Goal: Information Seeking & Learning: Understand process/instructions

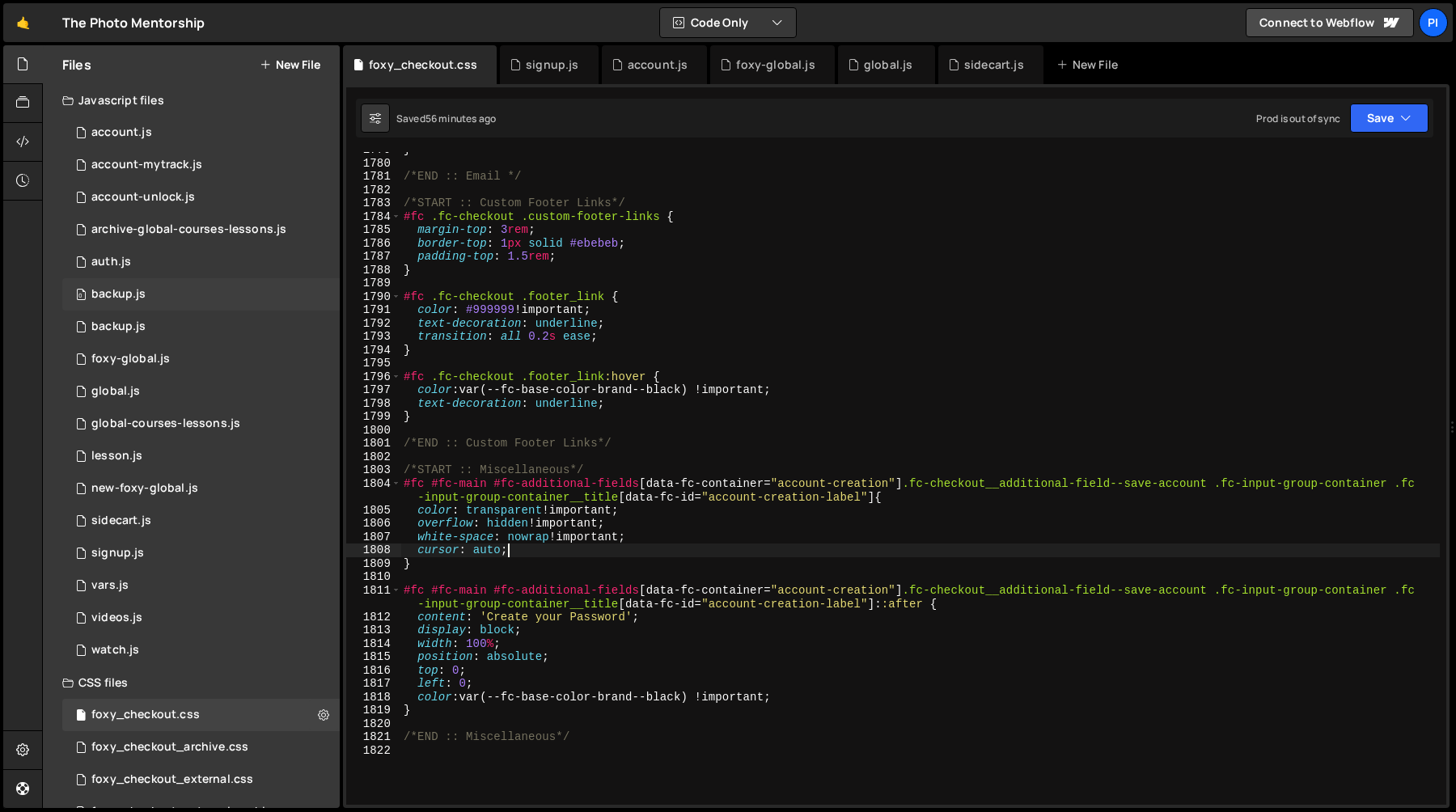
scroll to position [17858, 0]
click at [205, 189] on div "0 account-unlock.js 0" at bounding box center [200, 197] width 277 height 32
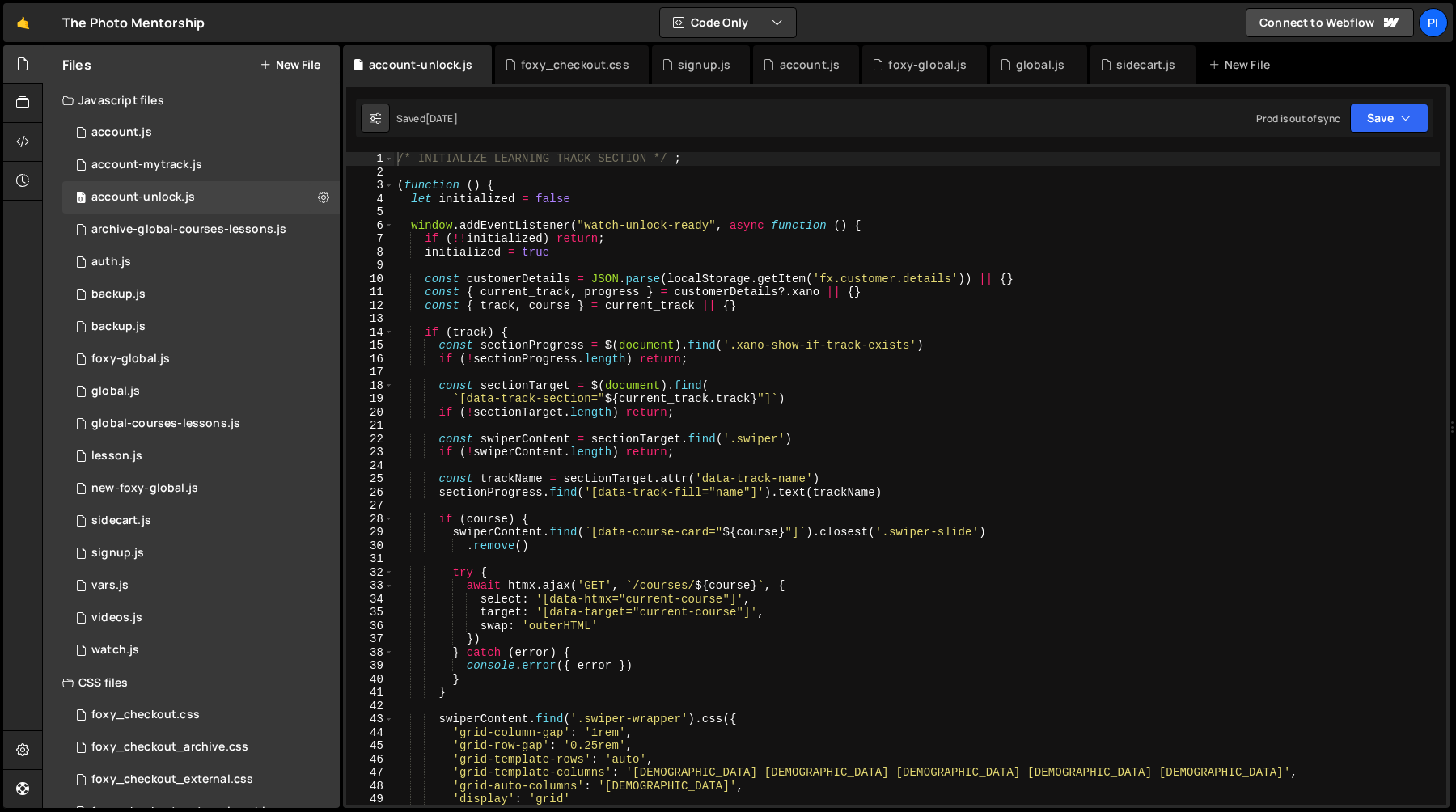
type textarea "if (course) {"
click at [813, 518] on div "/* INITIALIZE LEARNING TRACK SECTION */ ; ( function ( ) { let initialized = fa…" at bounding box center [917, 491] width 1046 height 679
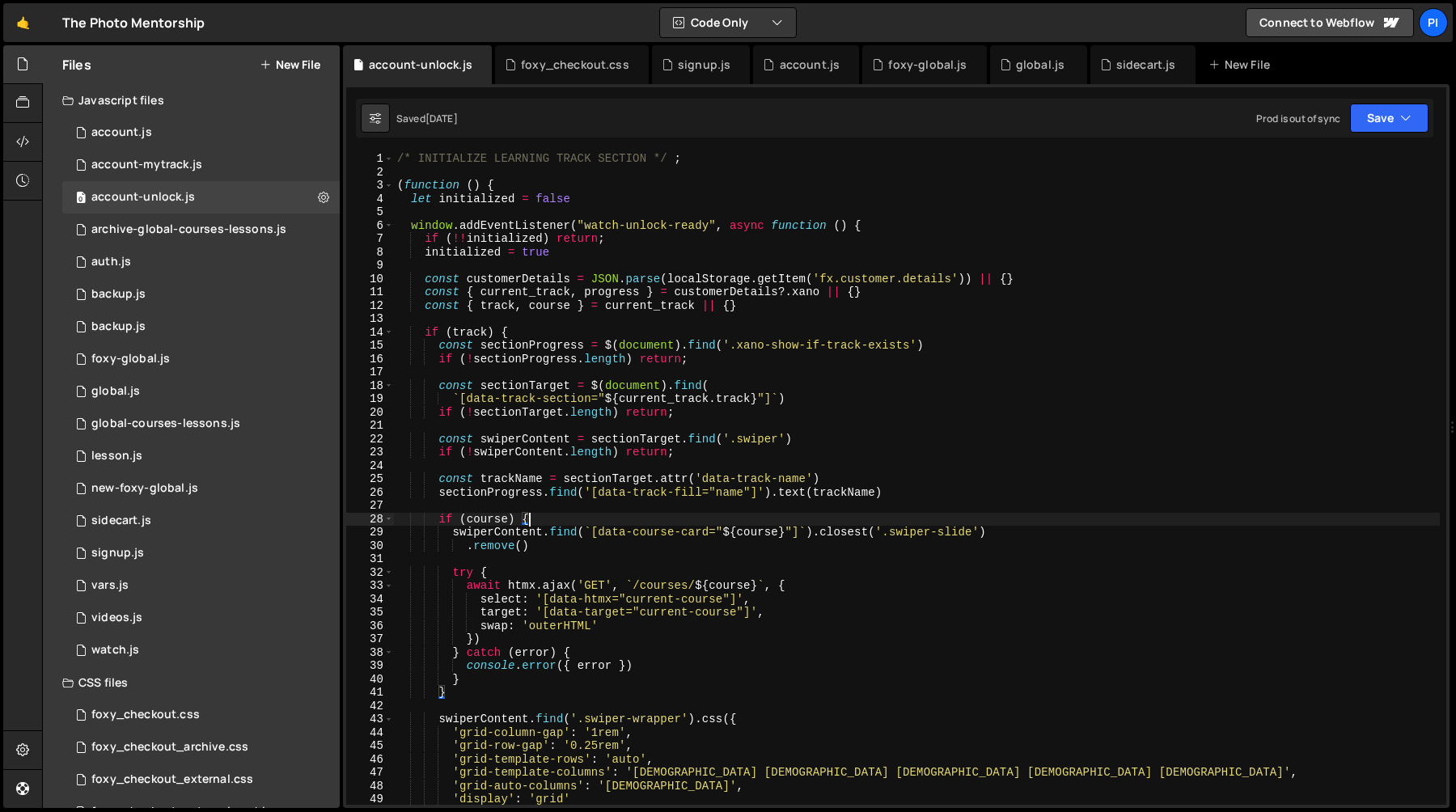
click at [534, 503] on div "/* INITIALIZE LEARNING TRACK SECTION */ ; ( function ( ) { let initialized = fa…" at bounding box center [917, 491] width 1046 height 679
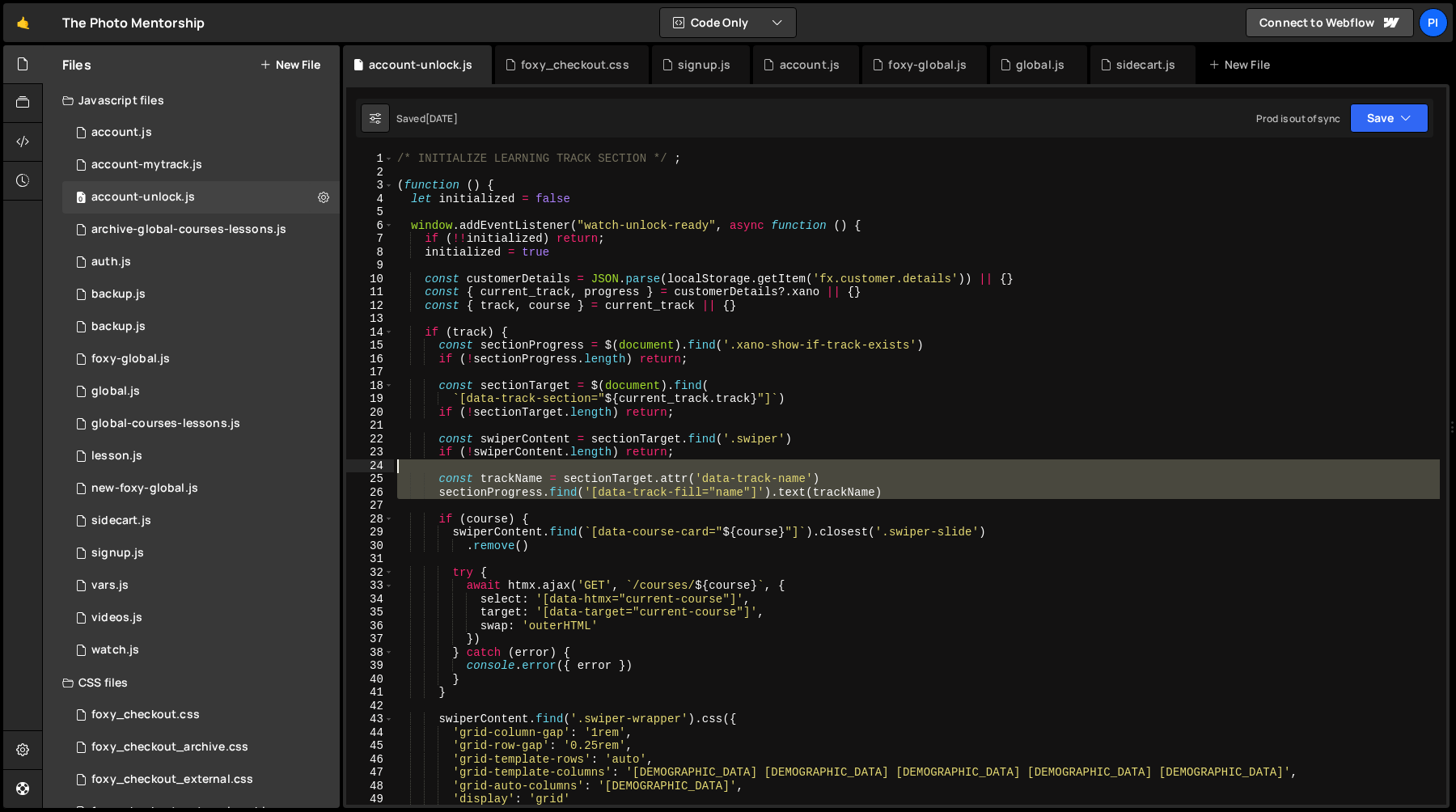
drag, startPoint x: 534, startPoint y: 503, endPoint x: 484, endPoint y: 463, distance: 64.0
click at [484, 463] on div "/* INITIALIZE LEARNING TRACK SECTION */ ; ( function ( ) { let initialized = fa…" at bounding box center [917, 491] width 1046 height 679
type textarea "const trackName = sectionTarget.attr('data-track-name')"
click at [484, 463] on div "/* INITIALIZE LEARNING TRACK SECTION */ ; ( function ( ) { let initialized = fa…" at bounding box center [917, 491] width 1046 height 679
drag, startPoint x: 484, startPoint y: 463, endPoint x: 519, endPoint y: 504, distance: 53.9
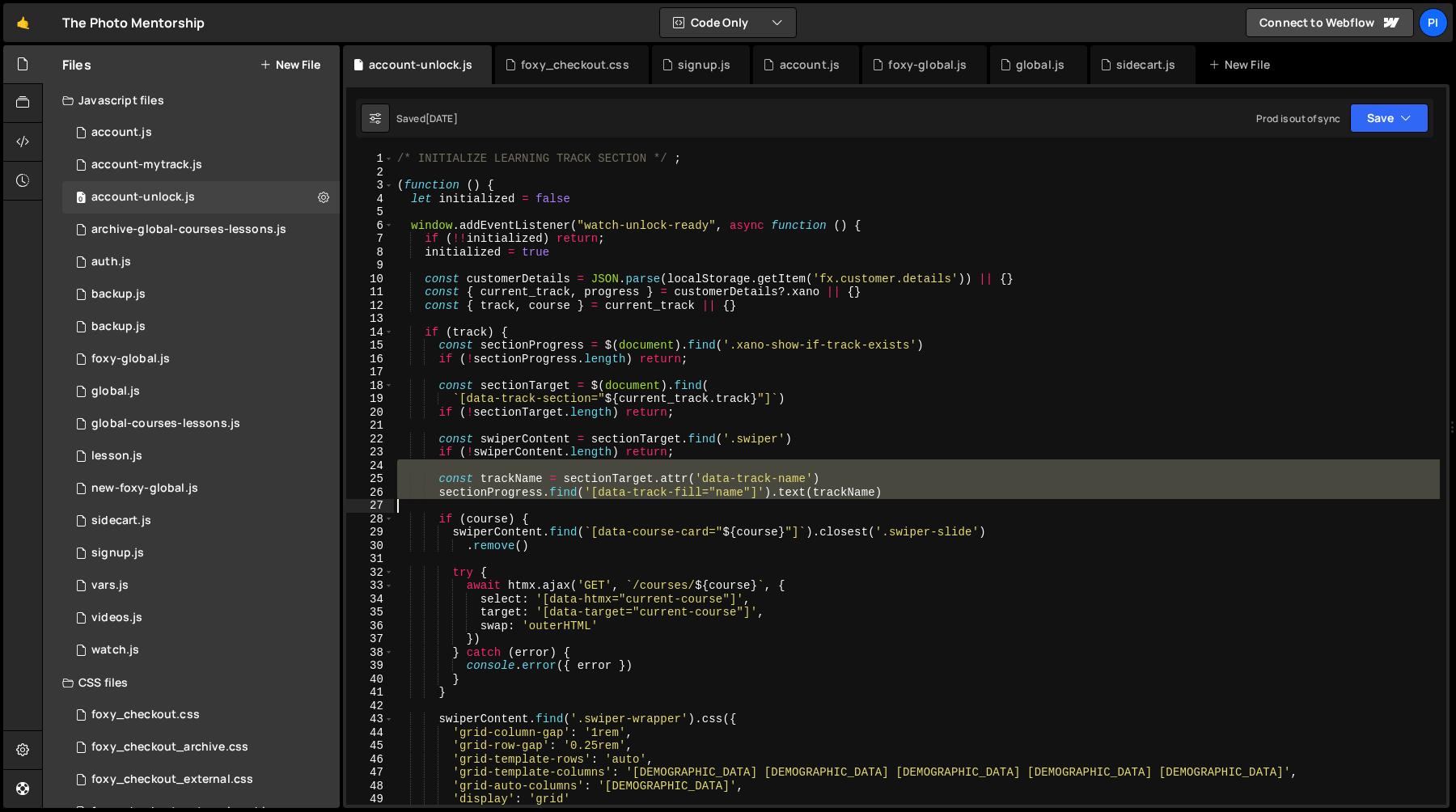
click at [519, 504] on div "/* INITIALIZE LEARNING TRACK SECTION */ ; ( function ( ) { let initialized = fa…" at bounding box center [917, 491] width 1046 height 679
type textarea "sectionProgress.find('[data-track-fill="name"]').text(trackName)"
click at [519, 504] on div "/* INITIALIZE LEARNING TRACK SECTION */ ; ( function ( ) { let initialized = fa…" at bounding box center [917, 491] width 1046 height 679
drag, startPoint x: 519, startPoint y: 504, endPoint x: 477, endPoint y: 466, distance: 56.6
click at [477, 466] on div "/* INITIALIZE LEARNING TRACK SECTION */ ; ( function ( ) { let initialized = fa…" at bounding box center [917, 491] width 1046 height 679
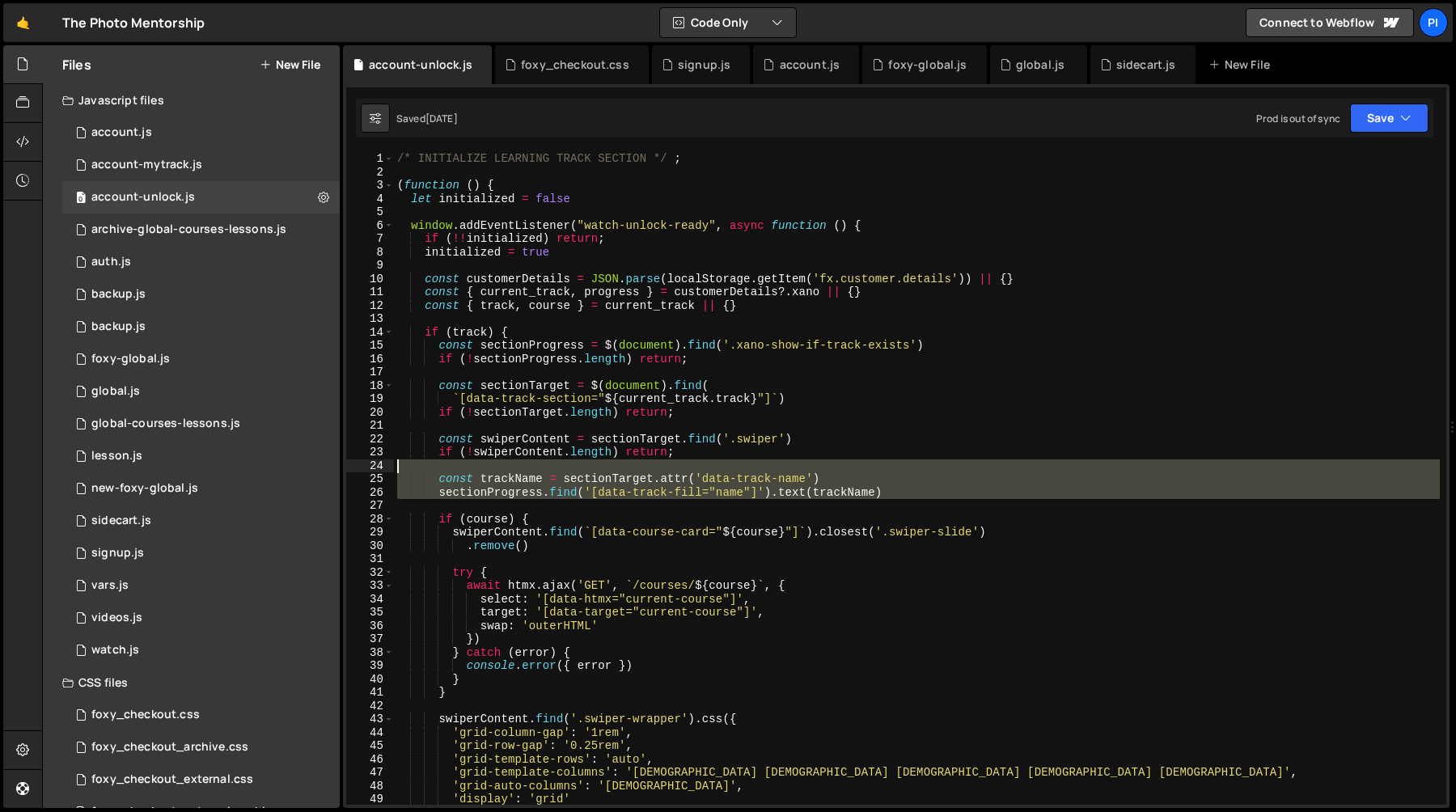
type textarea "const trackName = sectionTarget.attr('data-track-name')"
click at [477, 466] on div "/* INITIALIZE LEARNING TRACK SECTION */ ; ( function ( ) { let initialized = fa…" at bounding box center [917, 491] width 1046 height 679
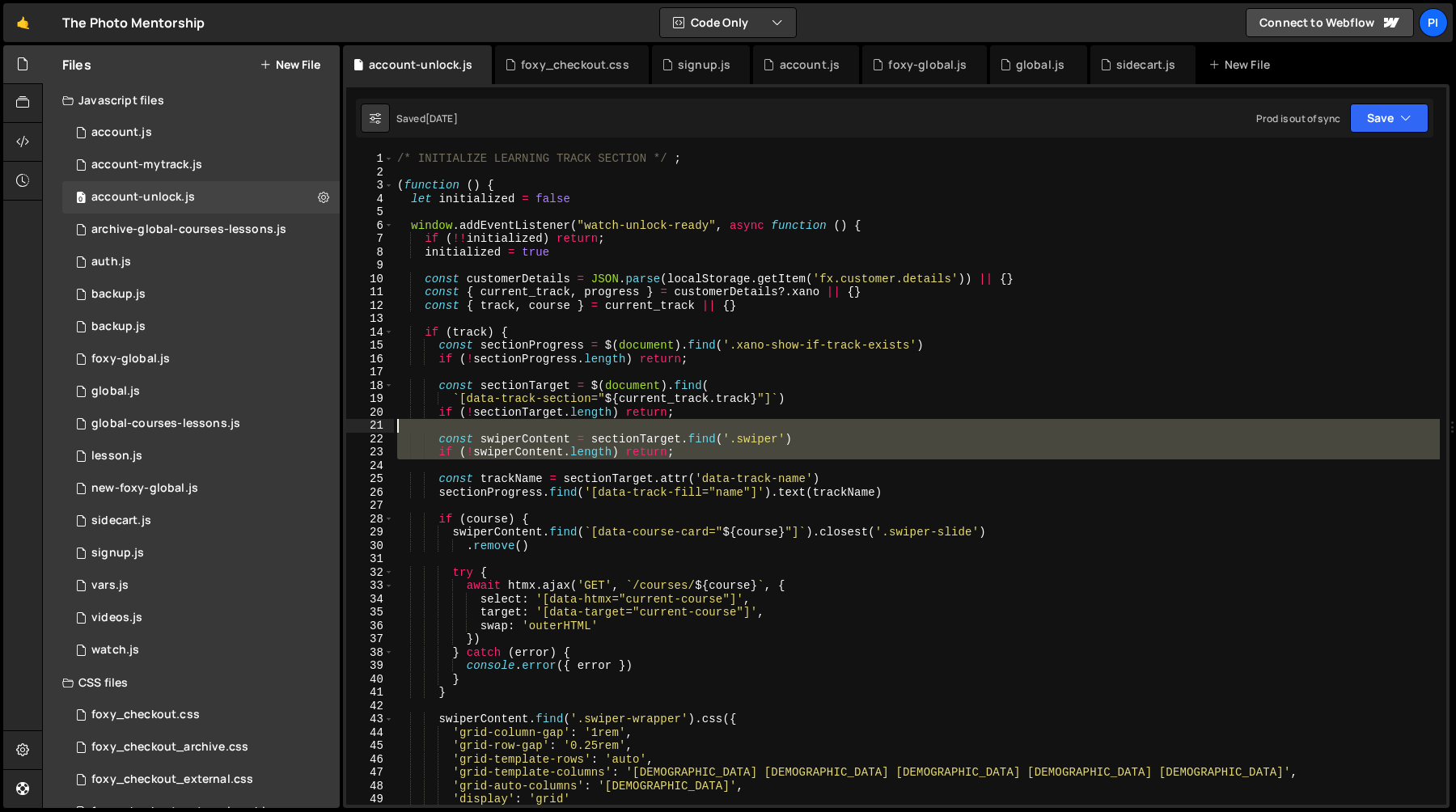
drag, startPoint x: 477, startPoint y: 466, endPoint x: 441, endPoint y: 430, distance: 50.9
click at [441, 430] on div "/* INITIALIZE LEARNING TRACK SECTION */ ; ( function ( ) { let initialized = fa…" at bounding box center [917, 491] width 1046 height 679
type textarea "const swiperContent = sectionTarget.find('.swiper')"
click at [448, 430] on div "/* INITIALIZE LEARNING TRACK SECTION */ ; ( function ( ) { let initialized = fa…" at bounding box center [917, 478] width 1046 height 653
drag, startPoint x: 447, startPoint y: 430, endPoint x: 488, endPoint y: 470, distance: 57.3
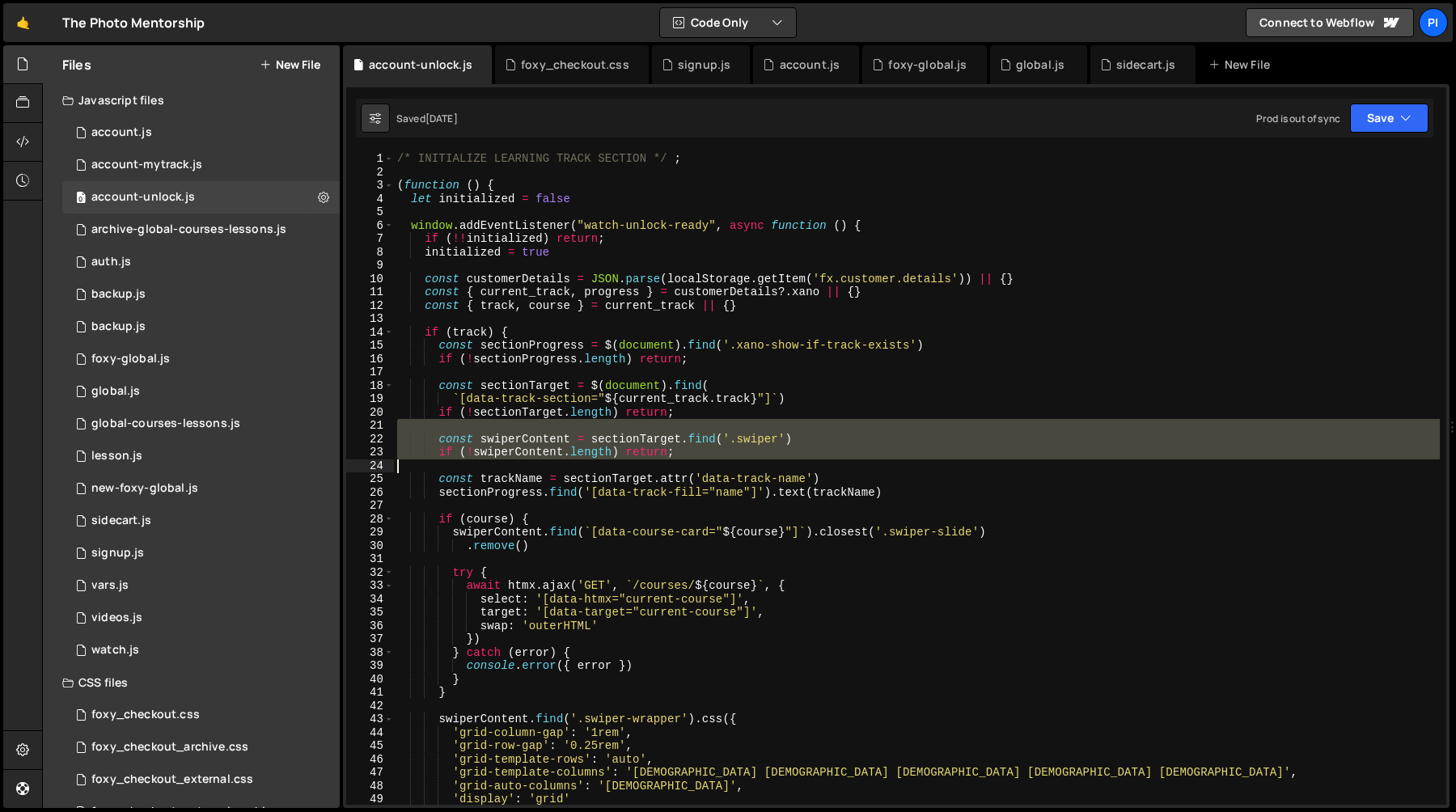
click at [488, 470] on div "/* INITIALIZE LEARNING TRACK SECTION */ ; ( function ( ) { let initialized = fa…" at bounding box center [917, 491] width 1046 height 679
click at [499, 476] on div "/* INITIALIZE LEARNING TRACK SECTION */ ; ( function ( ) { let initialized = fa…" at bounding box center [917, 491] width 1046 height 679
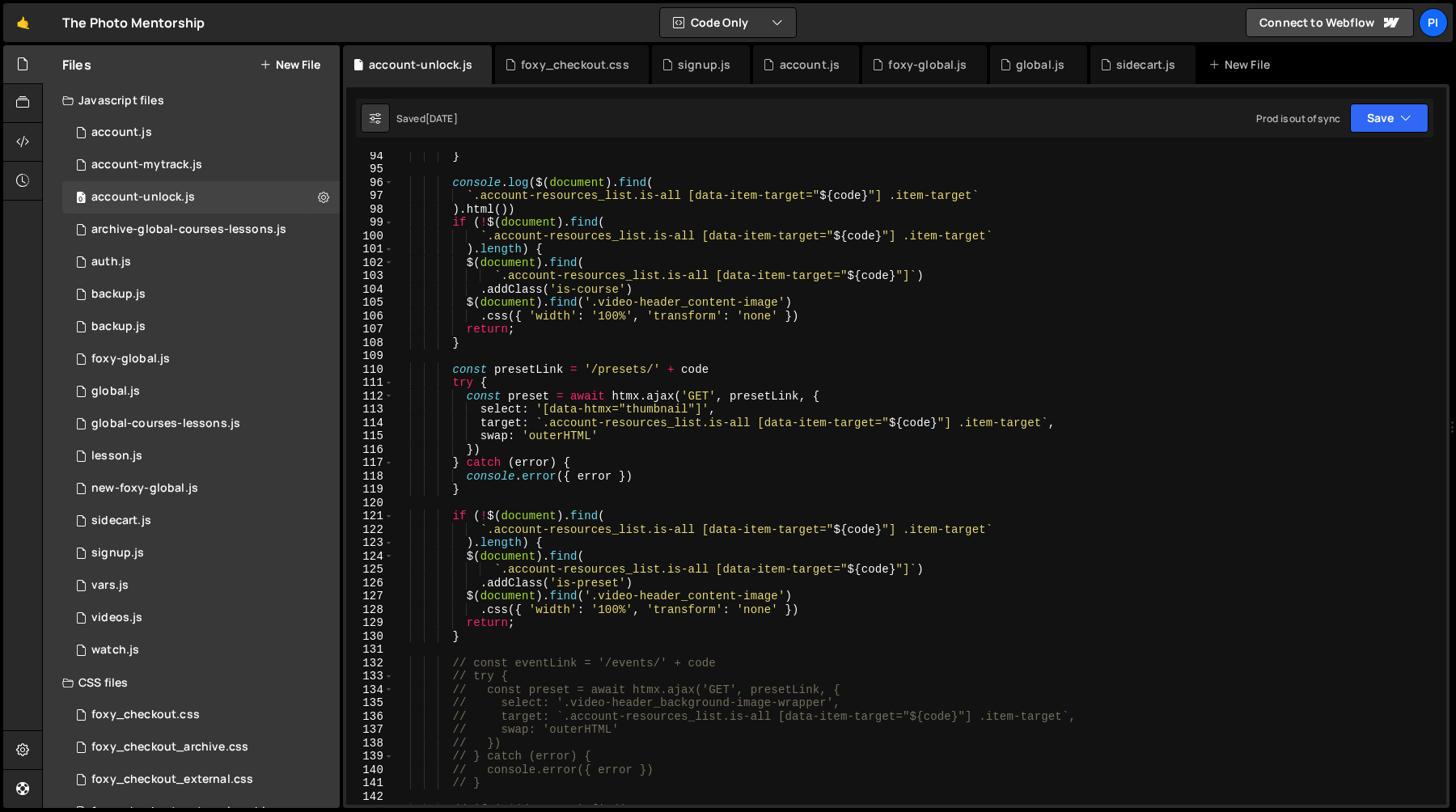
scroll to position [1253, 0]
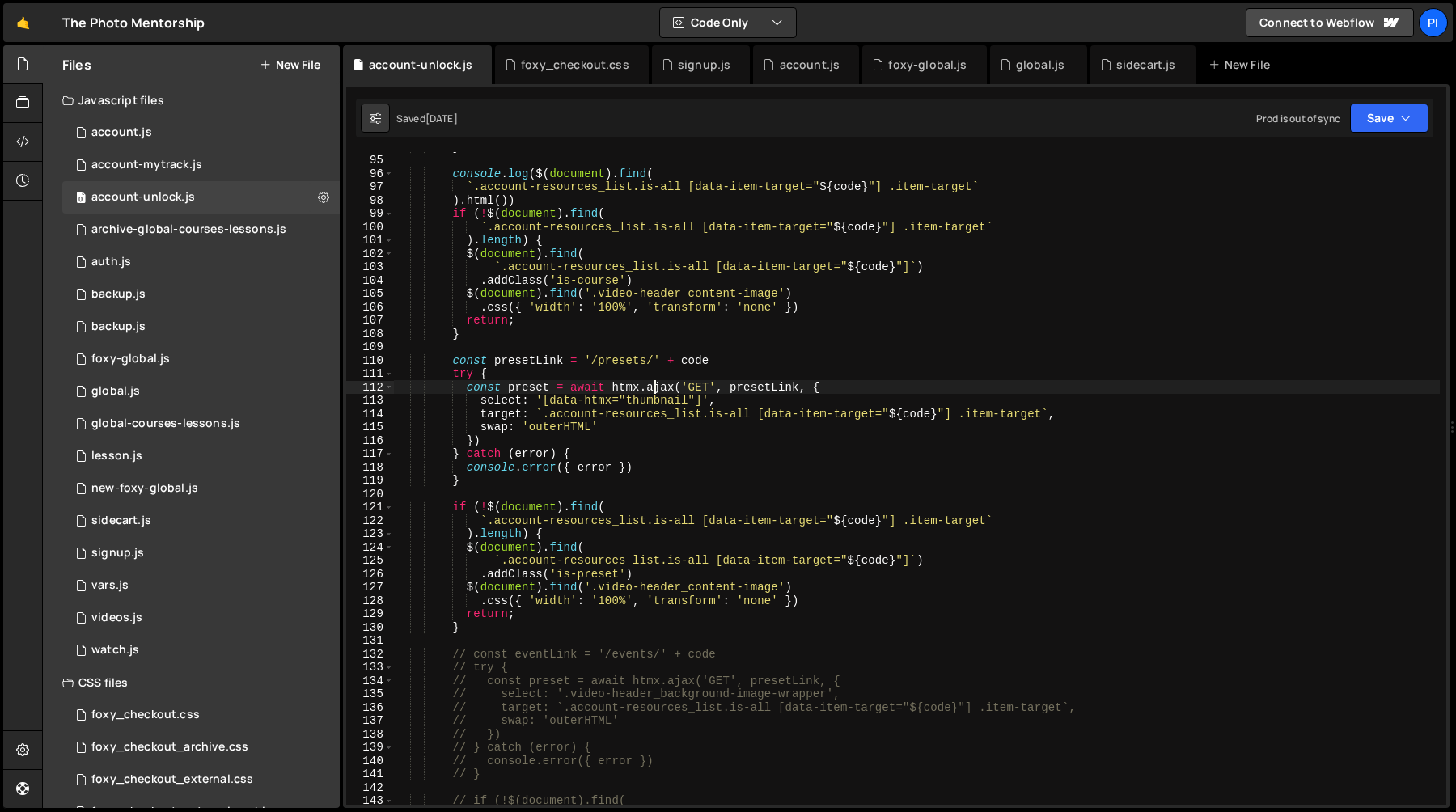
click at [655, 386] on div "} console . log ( $ ( document ) . find ( ` .account-resources_list.is-all [dat…" at bounding box center [917, 479] width 1046 height 679
click at [751, 386] on div "} console . log ( $ ( document ) . find ( ` .account-resources_list.is-all [dat…" at bounding box center [917, 479] width 1046 height 679
click at [651, 391] on div "} console . log ( $ ( document ) . find ( ` .account-resources_list.is-all [dat…" at bounding box center [917, 479] width 1046 height 679
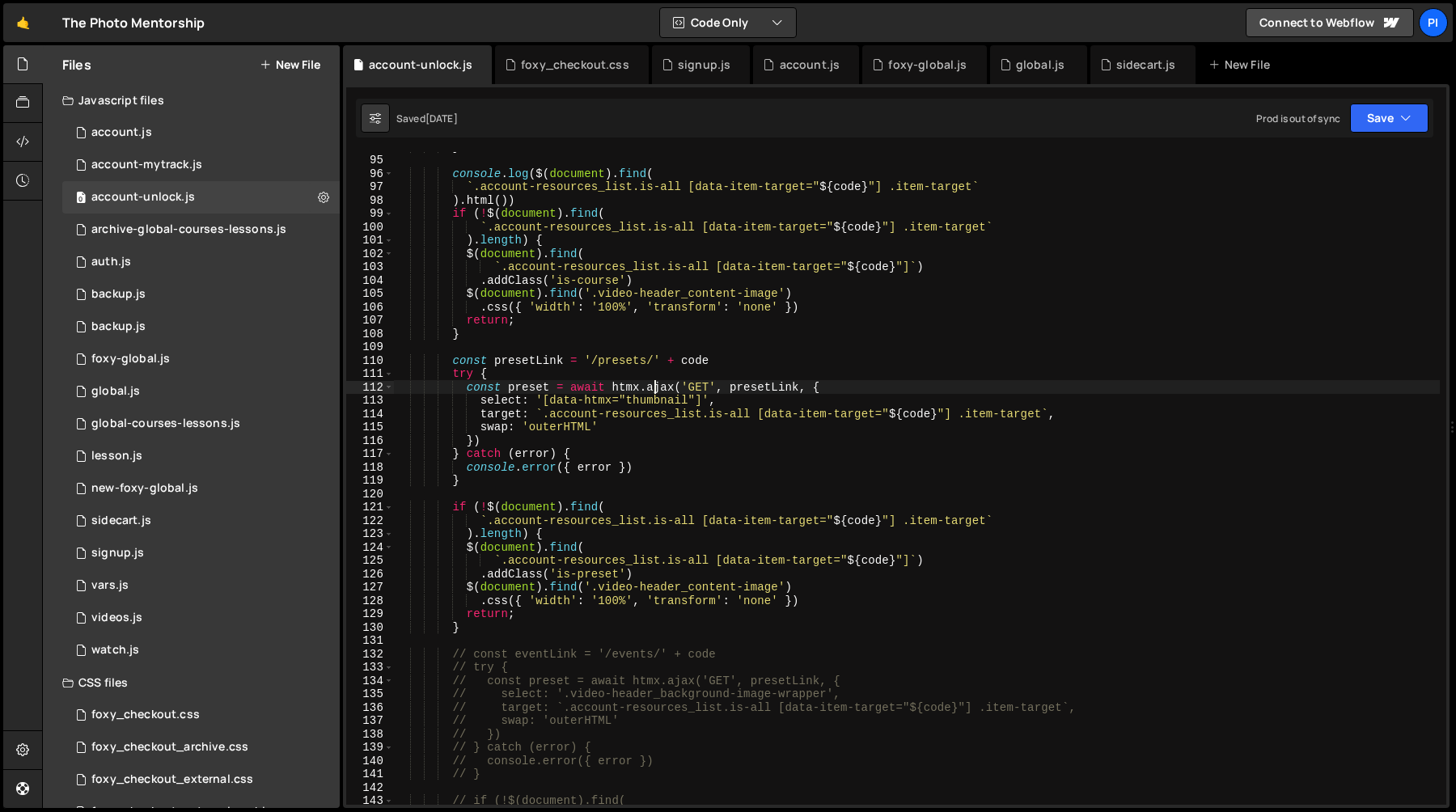
click at [651, 391] on div "} console . log ( $ ( document ) . find ( ` .account-resources_list.is-all [dat…" at bounding box center [917, 479] width 1046 height 679
click at [518, 392] on div "} console . log ( $ ( document ) . find ( ` .account-resources_list.is-all [dat…" at bounding box center [917, 479] width 1046 height 679
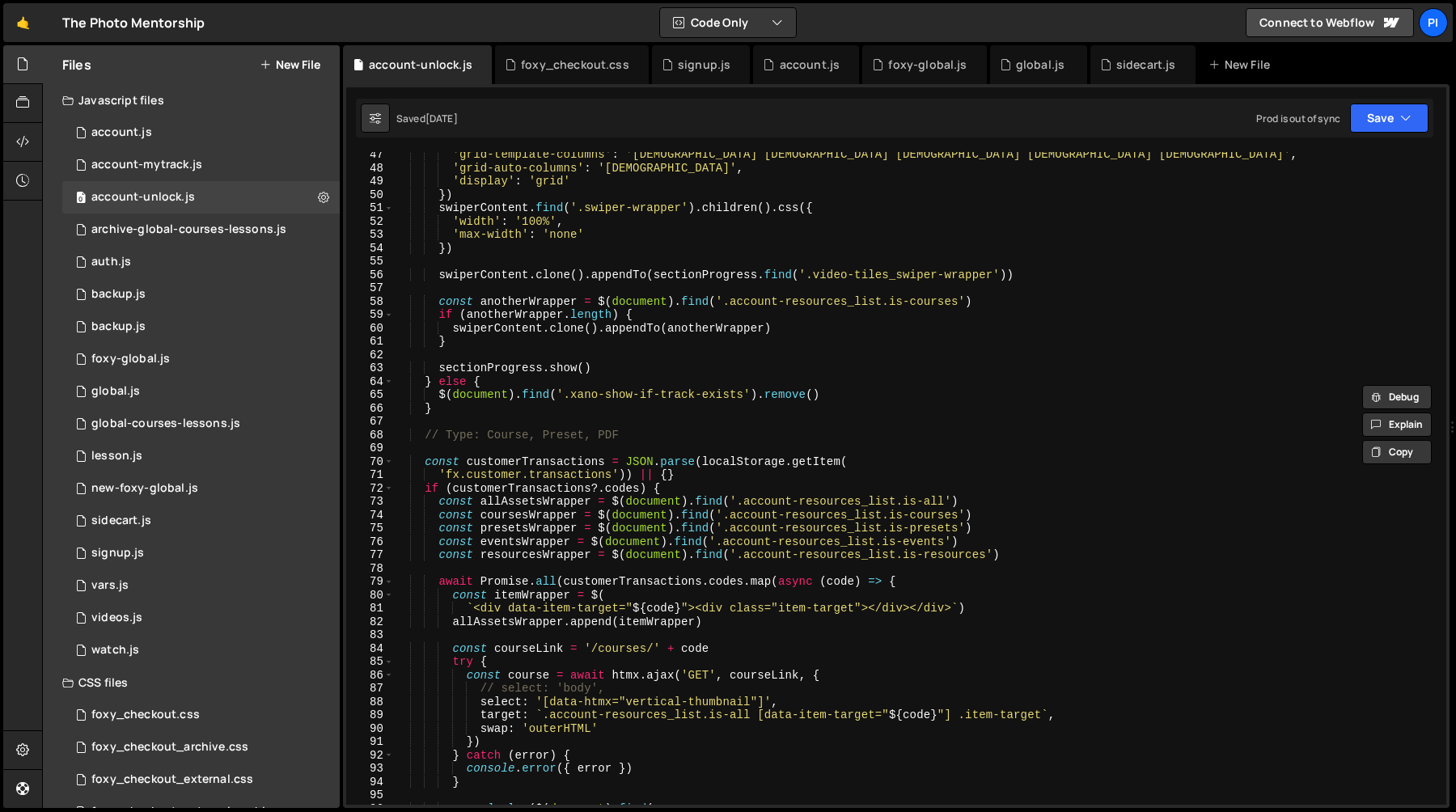
scroll to position [594, 0]
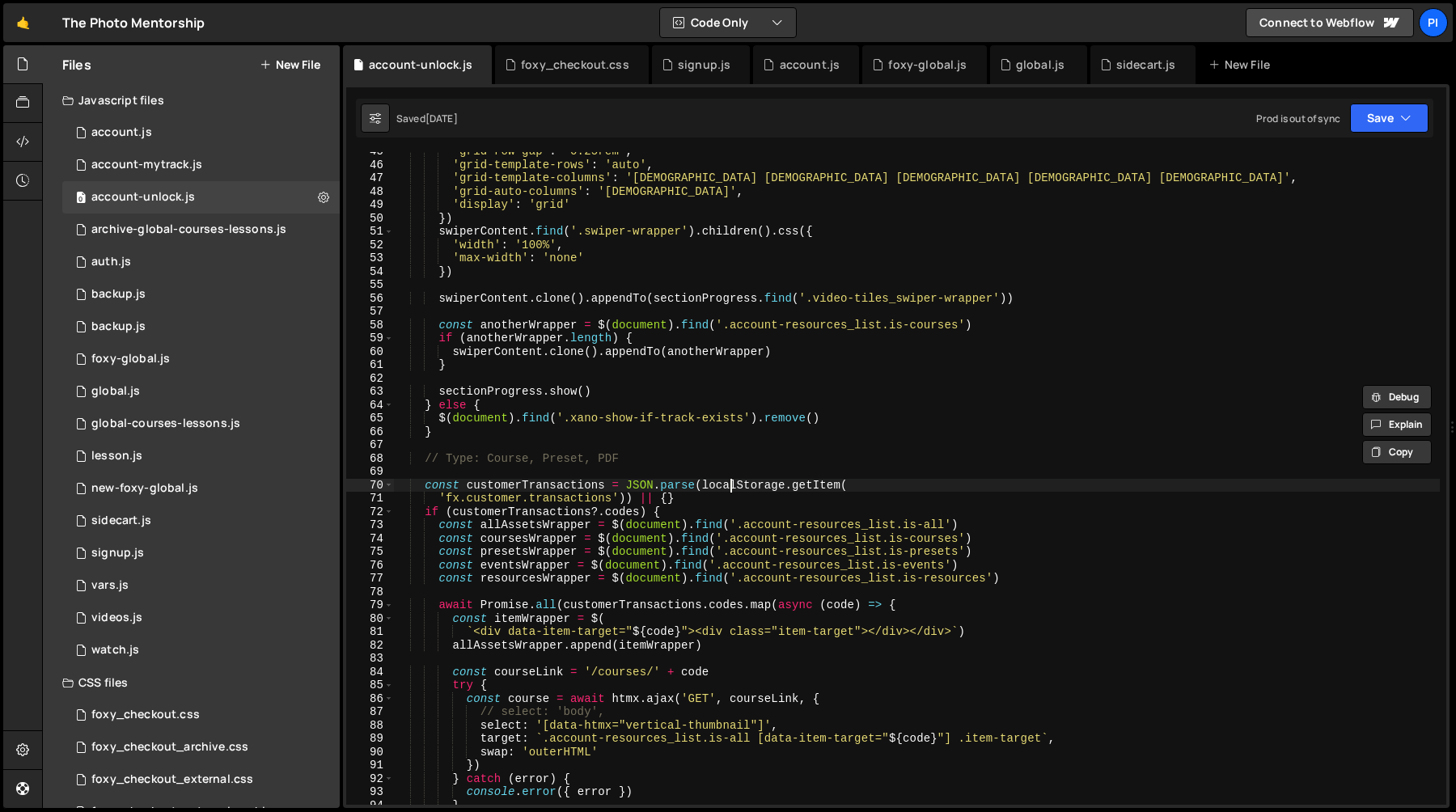
click at [728, 485] on div "'grid-row-gap' : '0.25rem' , 'grid-template-rows' : 'auto' , 'grid-template-col…" at bounding box center [917, 484] width 1046 height 679
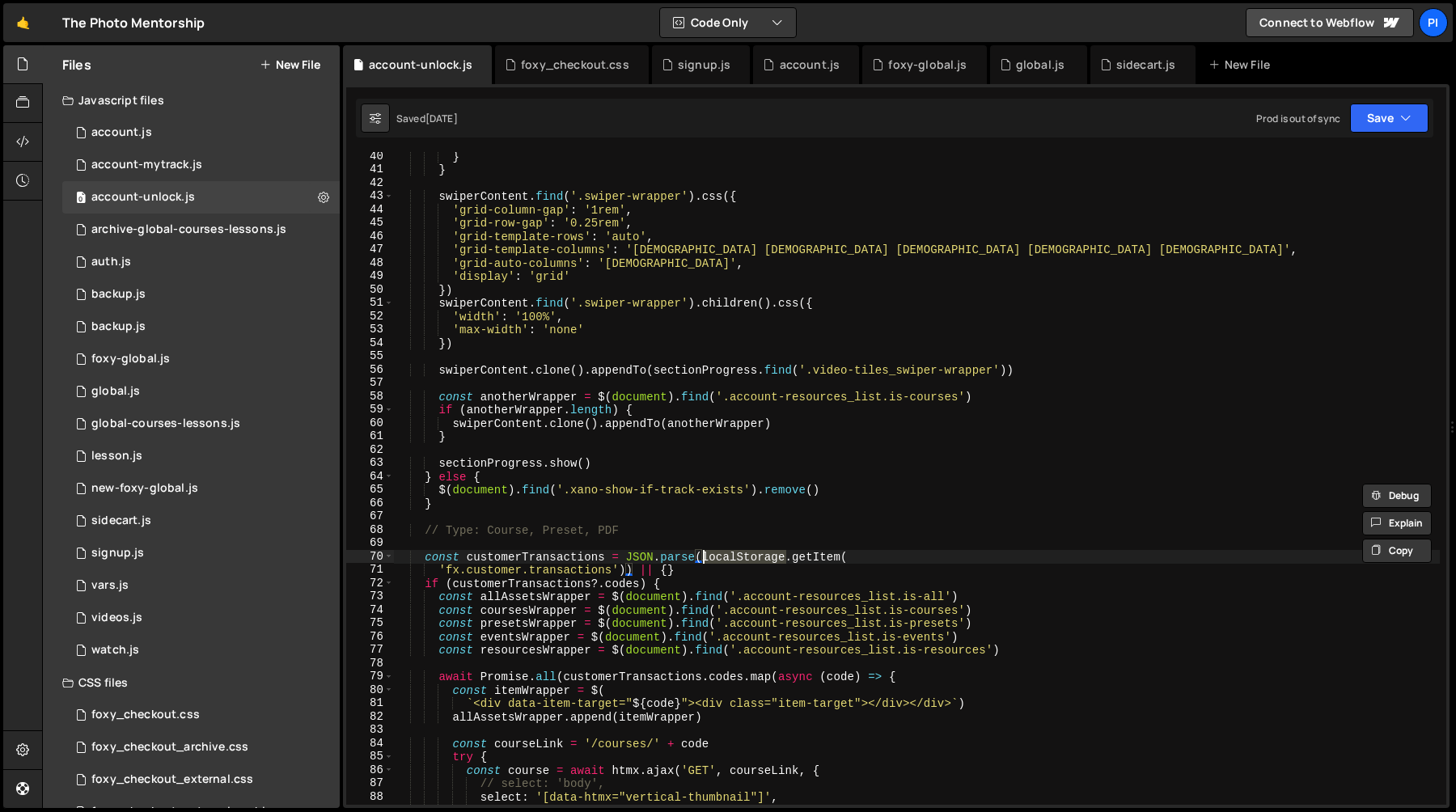
scroll to position [523, 0]
click at [548, 570] on div "} } swiperContent . find ( '.swiper-wrapper' ) . css ({ 'grid-column-gap' : '1r…" at bounding box center [917, 488] width 1046 height 679
type textarea "'fx.customer.transactions')) || {}"
click at [548, 570] on div "} } swiperContent . find ( '.swiper-wrapper' ) . css ({ 'grid-column-gap' : '1r…" at bounding box center [917, 488] width 1046 height 679
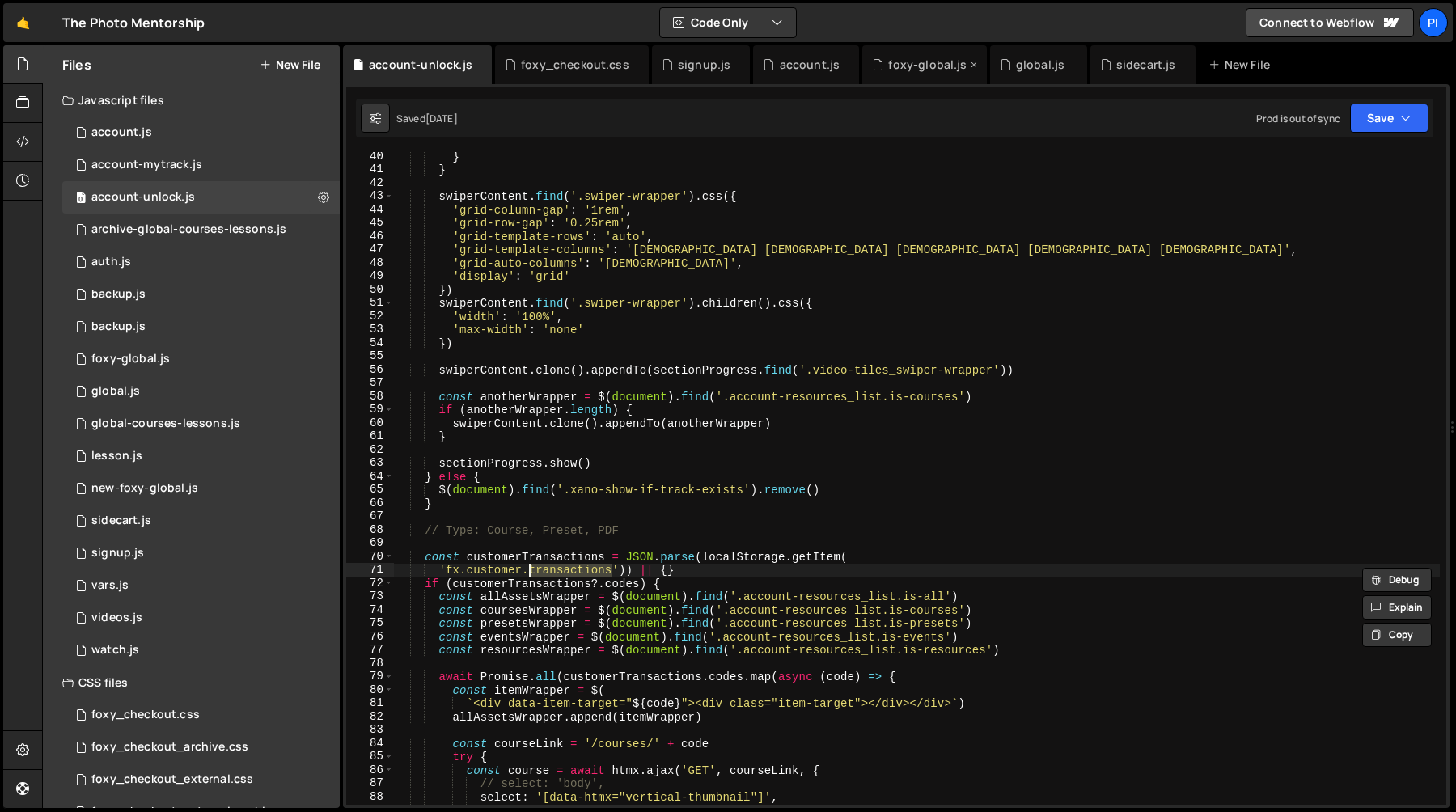
click at [927, 69] on div "foxy-global.js" at bounding box center [927, 64] width 79 height 16
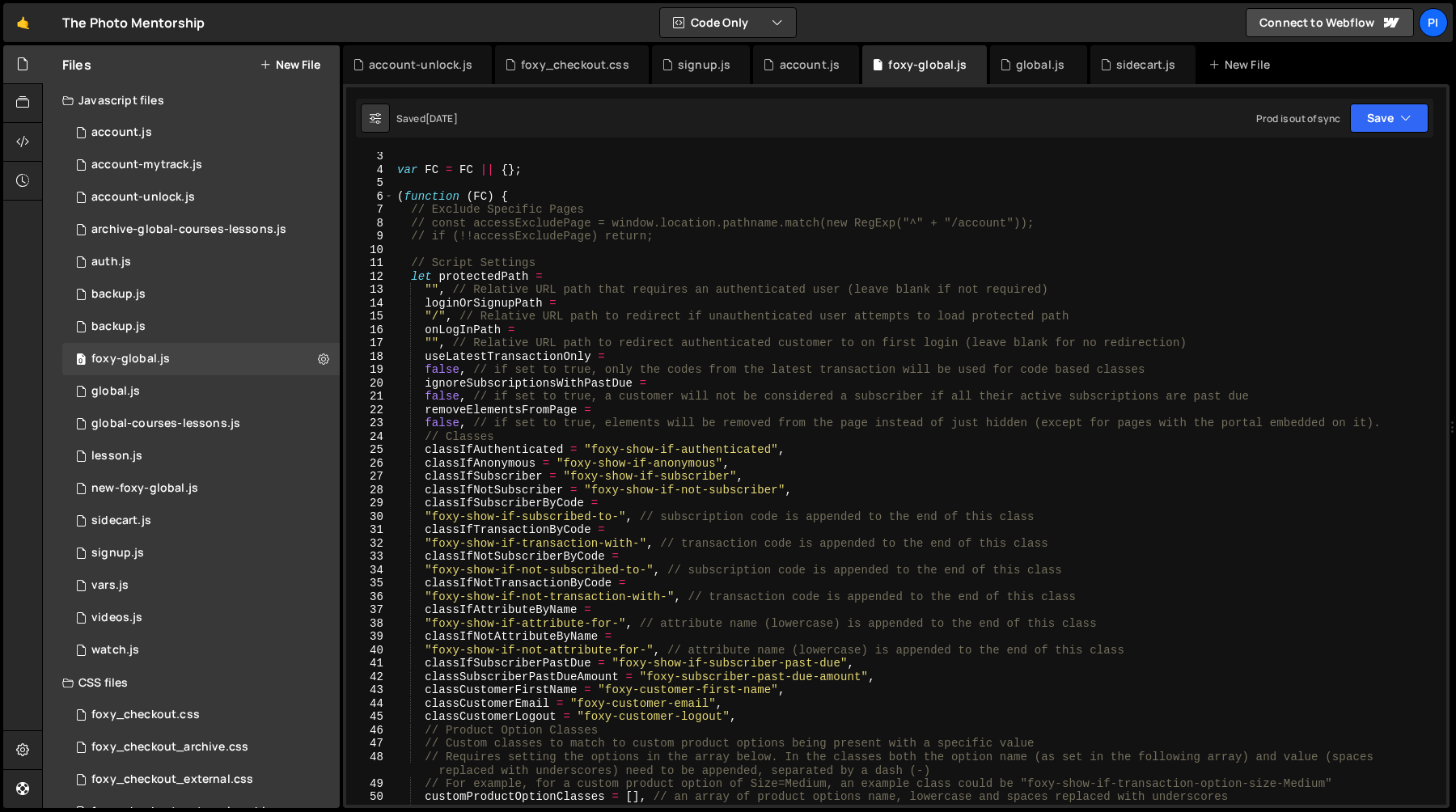
scroll to position [0, 0]
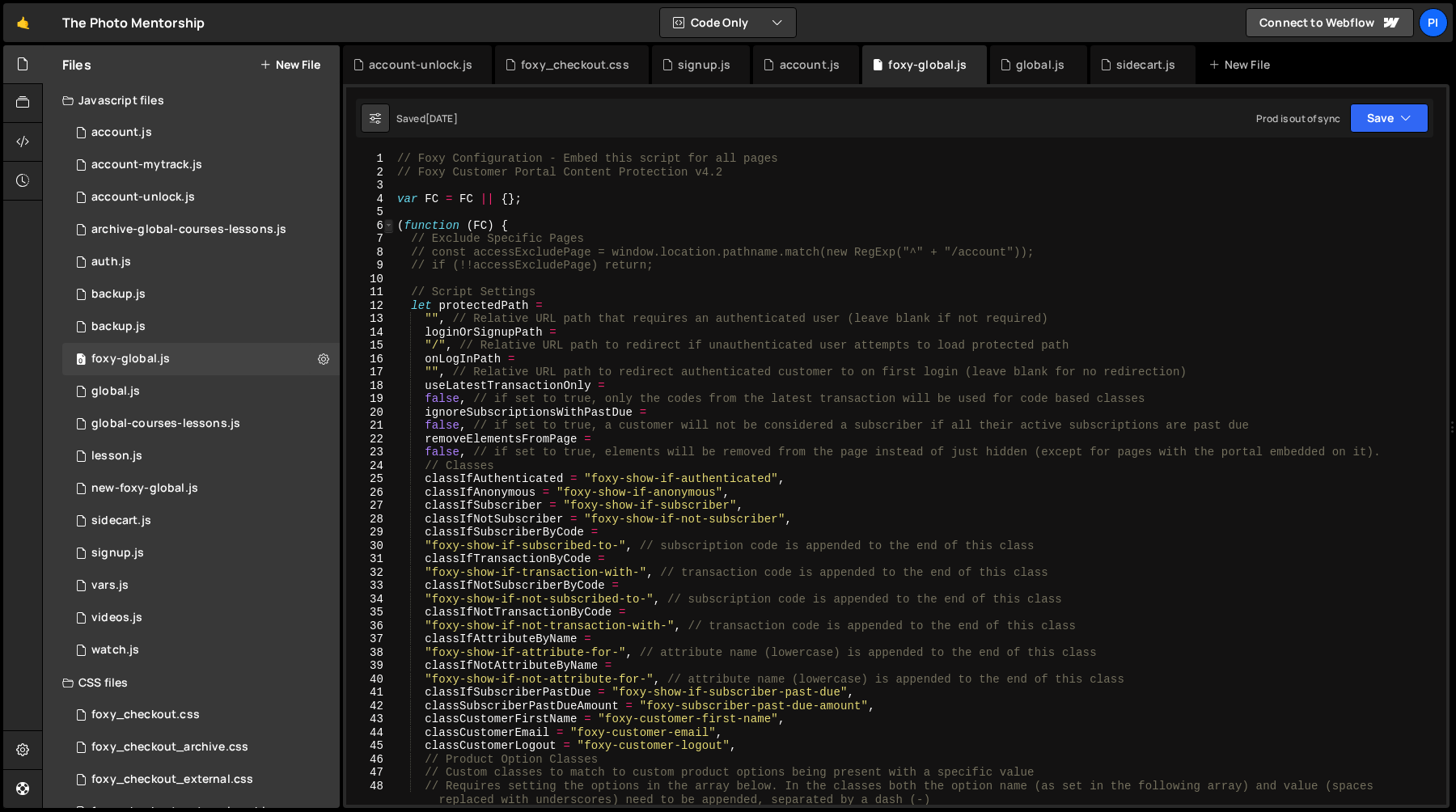
click at [388, 225] on span at bounding box center [388, 225] width 8 height 14
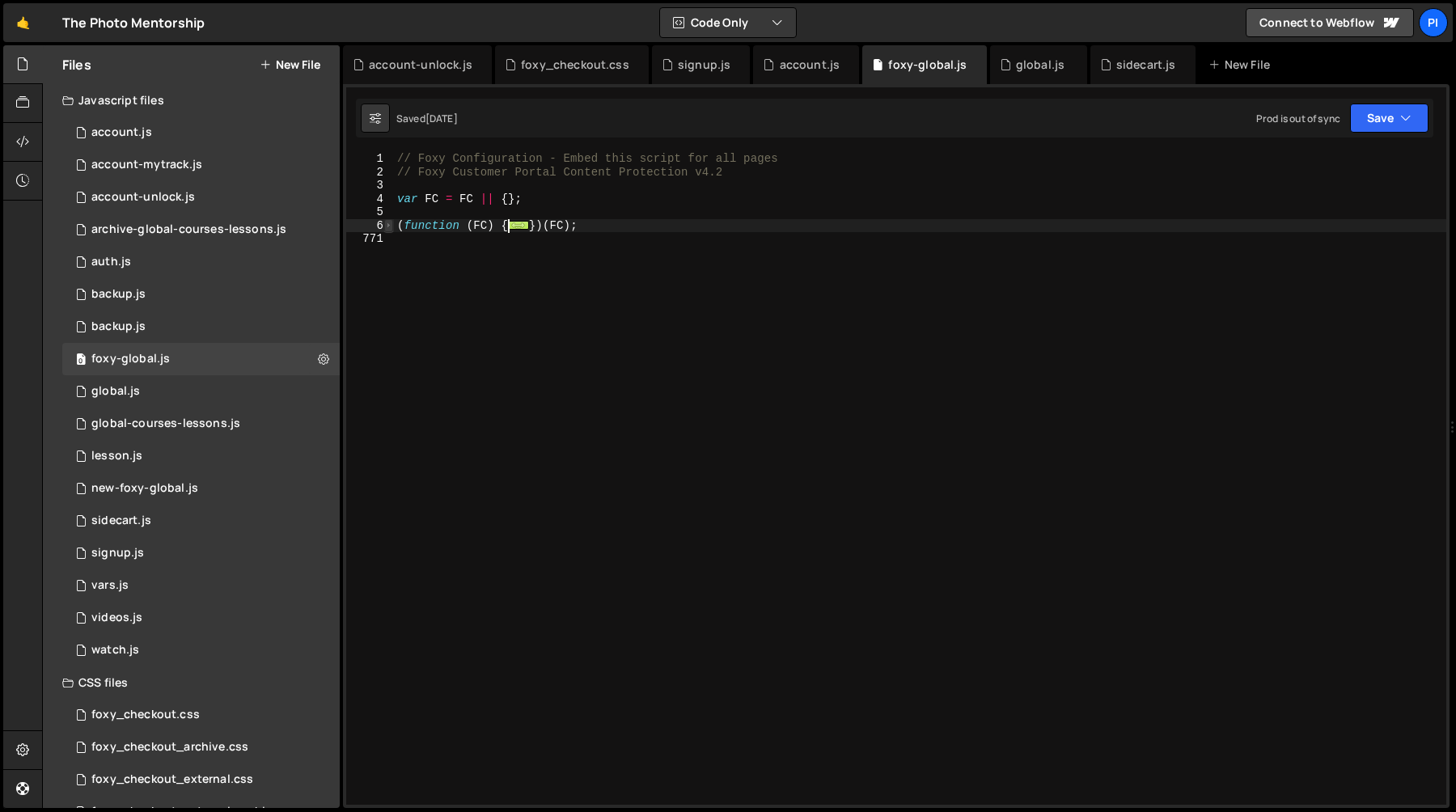
click at [388, 225] on span at bounding box center [388, 225] width 8 height 14
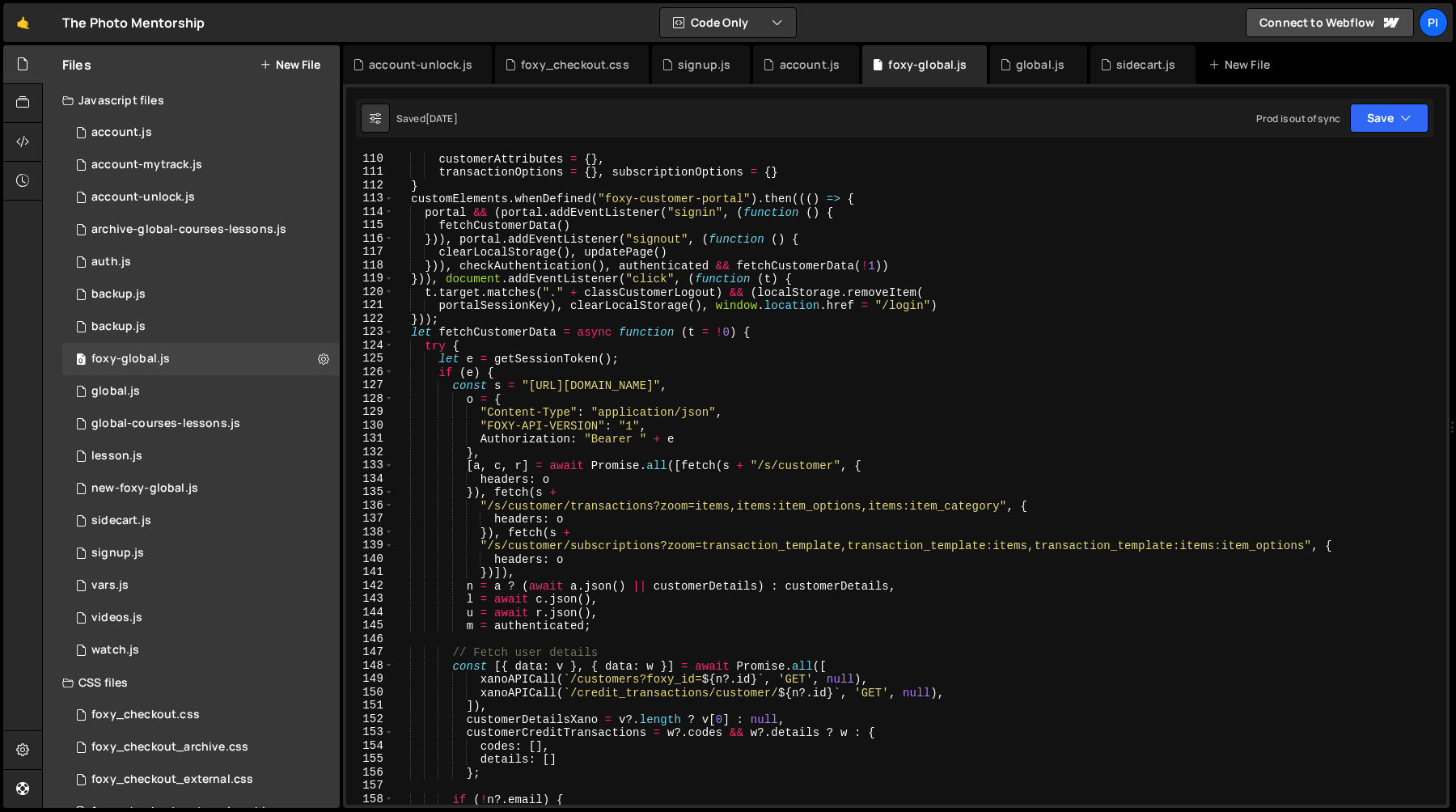
scroll to position [1534, 0]
click at [486, 509] on div "customerAttributes = { } , transactionOptions = { } , subscriptionOptions = { }…" at bounding box center [917, 491] width 1046 height 679
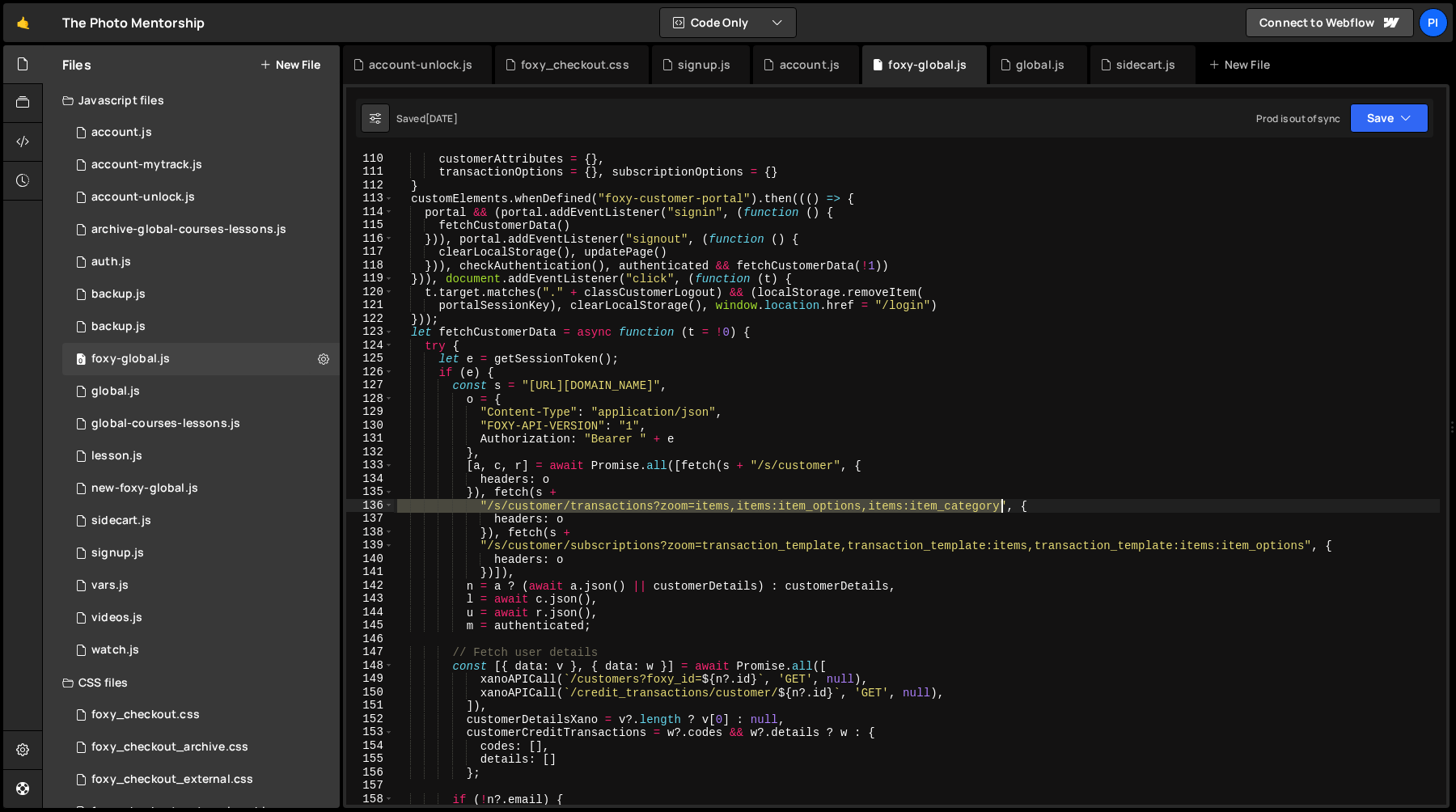
drag, startPoint x: 486, startPoint y: 509, endPoint x: 920, endPoint y: 508, distance: 434.0
click at [920, 508] on div "customerAttributes = { } , transactionOptions = { } , subscriptionOptions = { }…" at bounding box center [917, 491] width 1046 height 679
click at [997, 508] on div "customerAttributes = { } , transactionOptions = { } , subscriptionOptions = { }…" at bounding box center [917, 478] width 1046 height 653
click at [1001, 507] on div "customerAttributes = { } , transactionOptions = { } , subscriptionOptions = { }…" at bounding box center [917, 491] width 1046 height 679
drag, startPoint x: 1001, startPoint y: 507, endPoint x: 488, endPoint y: 506, distance: 513.0
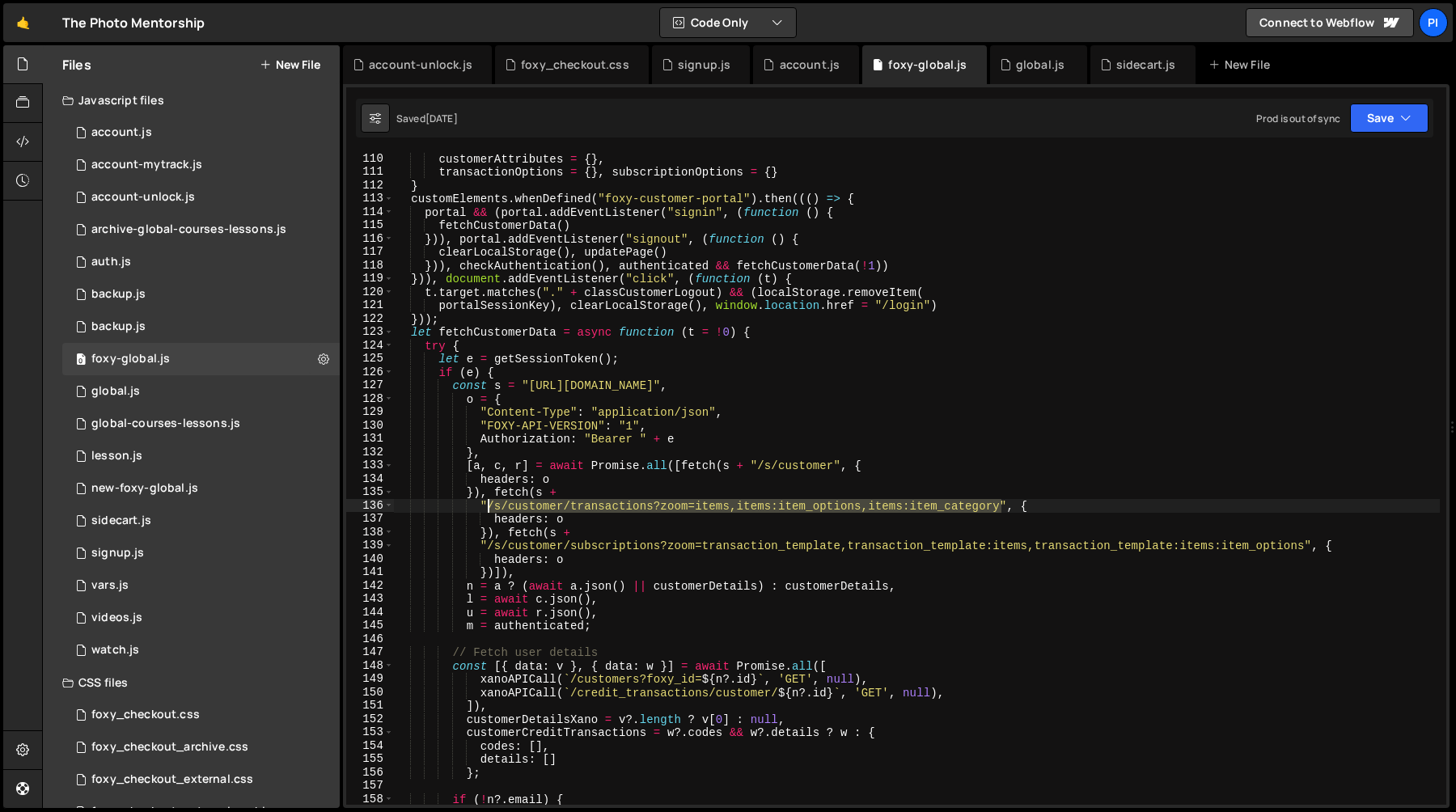
click at [488, 506] on div "customerAttributes = { } , transactionOptions = { } , subscriptionOptions = { }…" at bounding box center [917, 491] width 1046 height 679
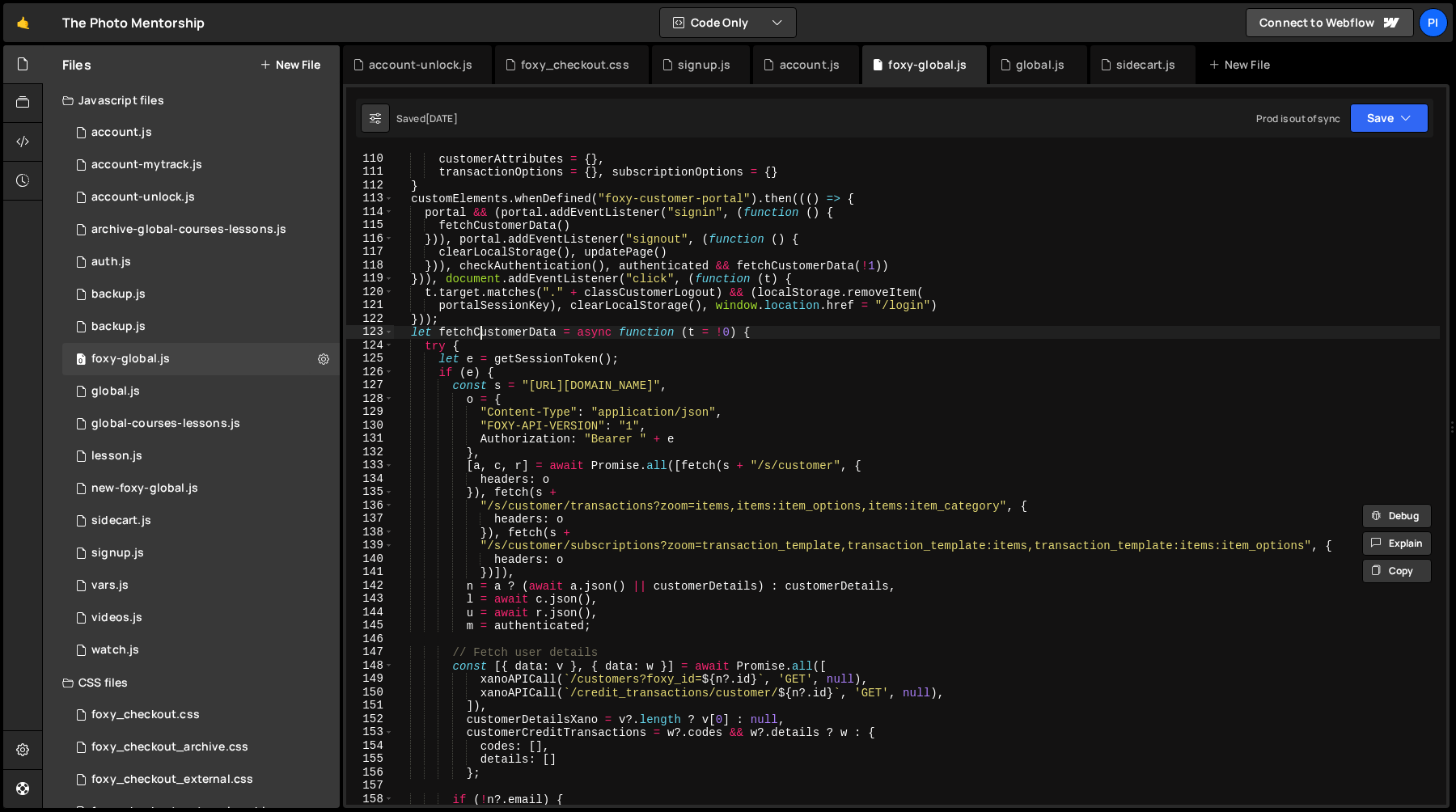
click at [483, 333] on div "customerAttributes = { } , transactionOptions = { } , subscriptionOptions = { }…" at bounding box center [917, 491] width 1046 height 679
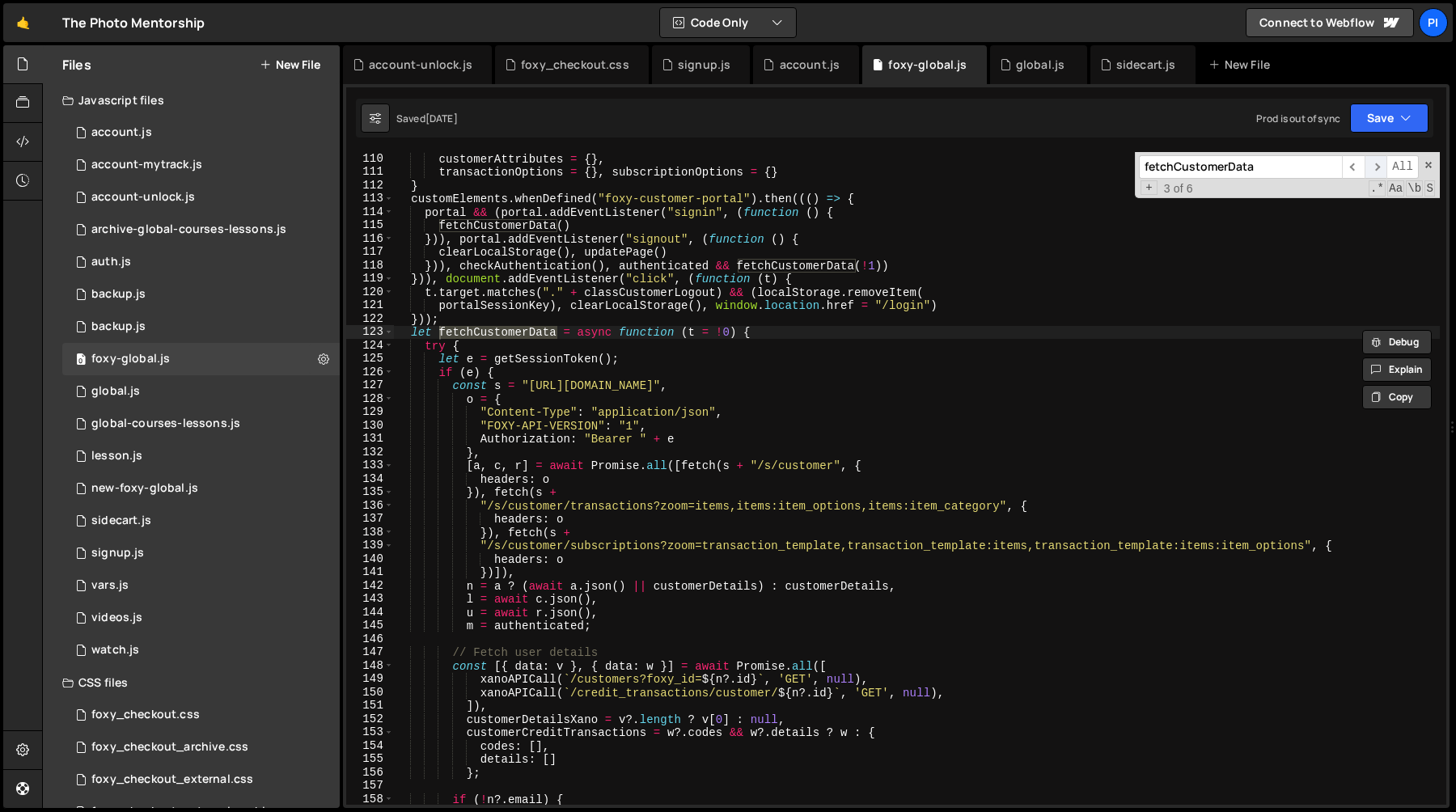
click at [1376, 170] on span "​" at bounding box center [1375, 167] width 23 height 24
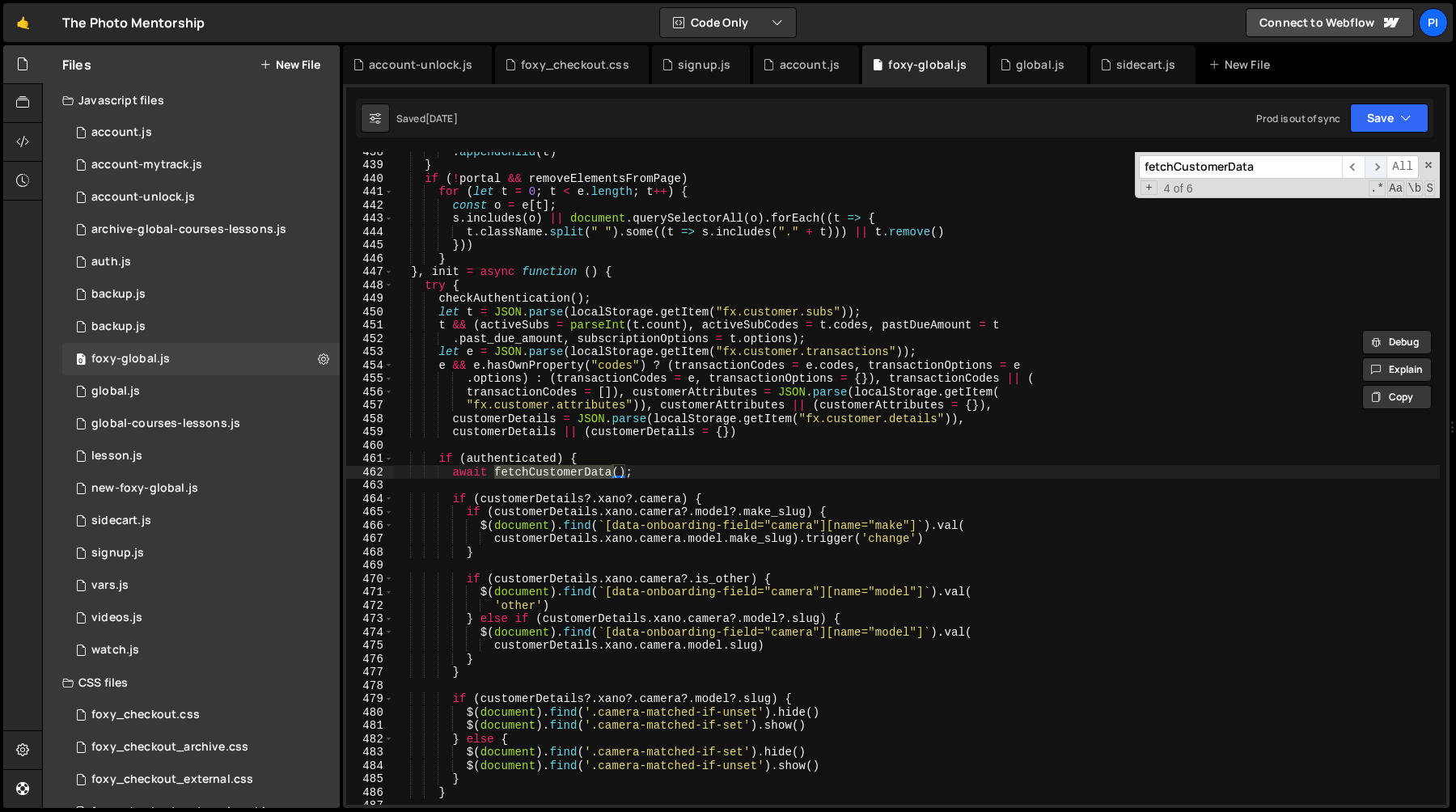
click at [1376, 170] on span "​" at bounding box center [1375, 167] width 23 height 24
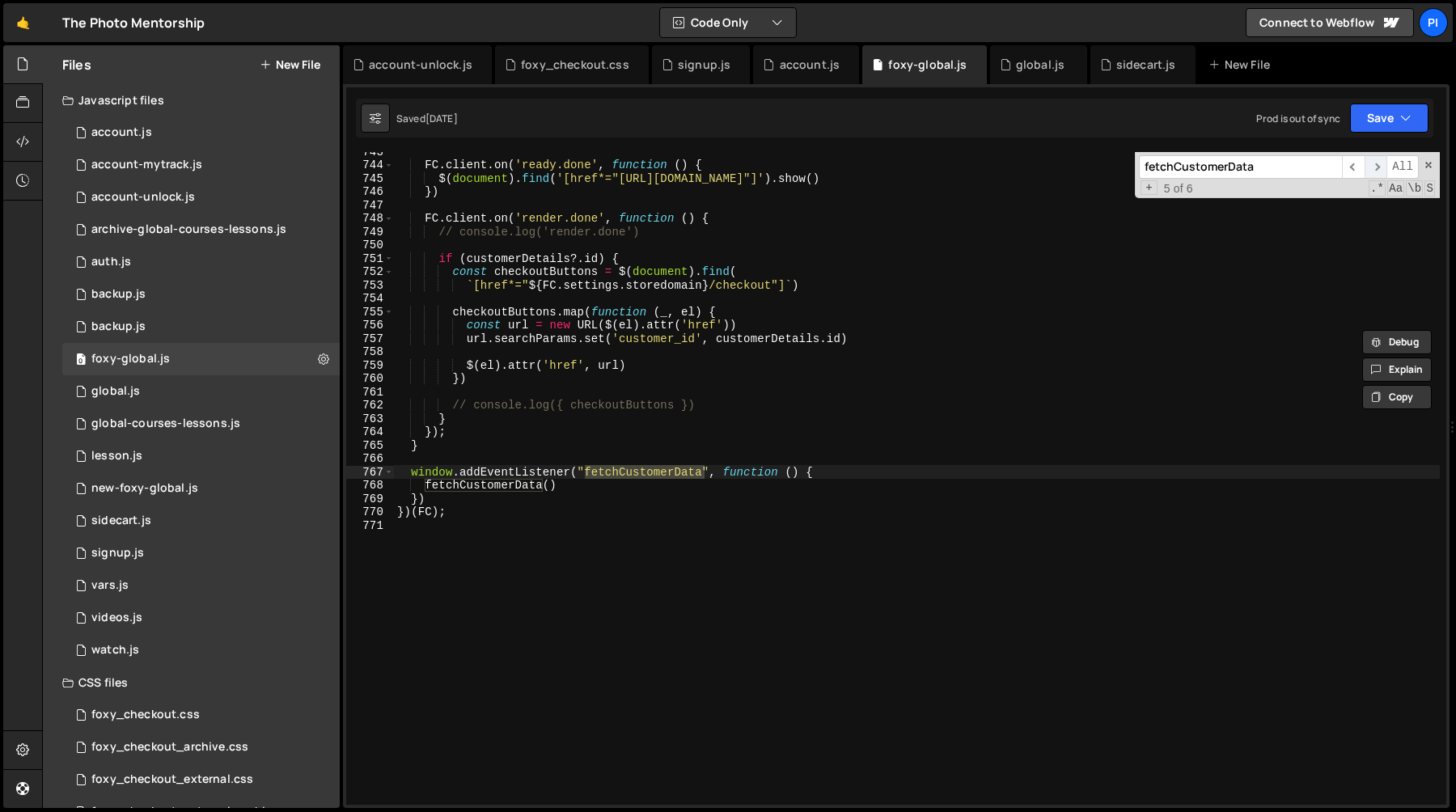
scroll to position [9998, 0]
click at [1376, 170] on span "​" at bounding box center [1375, 167] width 23 height 24
click at [413, 482] on div "FC . client . on ( 'ready.done' , function ( ) { $ ( document ) . find ( '[href…" at bounding box center [917, 484] width 1046 height 679
click at [413, 474] on div "FC . client . on ( 'ready.done' , function ( ) { $ ( document ) . find ( '[href…" at bounding box center [917, 484] width 1046 height 679
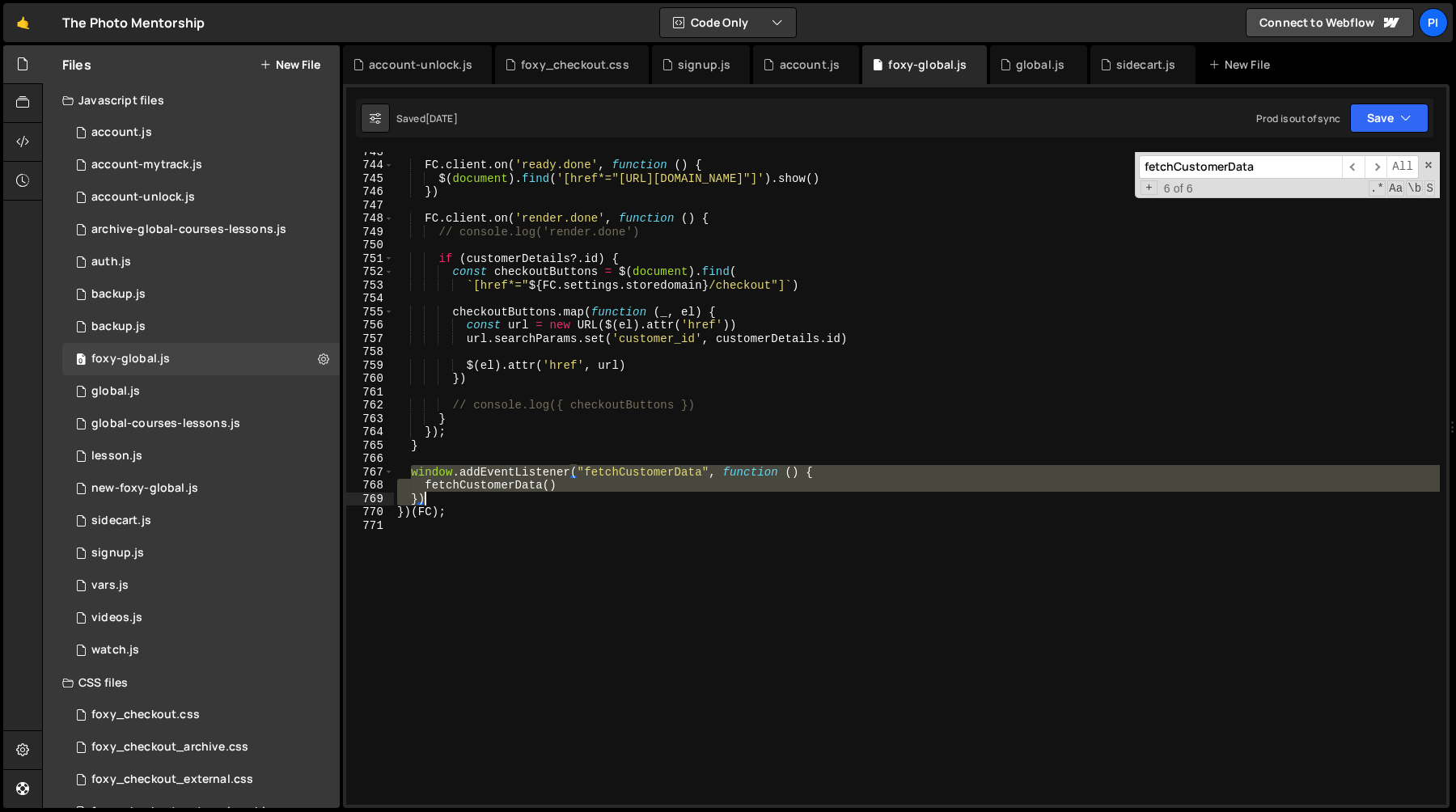
drag, startPoint x: 413, startPoint y: 474, endPoint x: 436, endPoint y: 495, distance: 31.1
click at [436, 495] on div "FC . client . on ( 'ready.done' , function ( ) { $ ( document ) . find ( '[href…" at bounding box center [917, 484] width 1046 height 679
click at [613, 477] on div "FC . client . on ( 'ready.done' , function ( ) { $ ( document ) . find ( '[href…" at bounding box center [917, 478] width 1046 height 653
type textarea "window.addEventListener("fetchCustomerData", function () {"
click at [613, 477] on div "FC . client . on ( 'ready.done' , function ( ) { $ ( document ) . find ( '[href…" at bounding box center [917, 484] width 1046 height 679
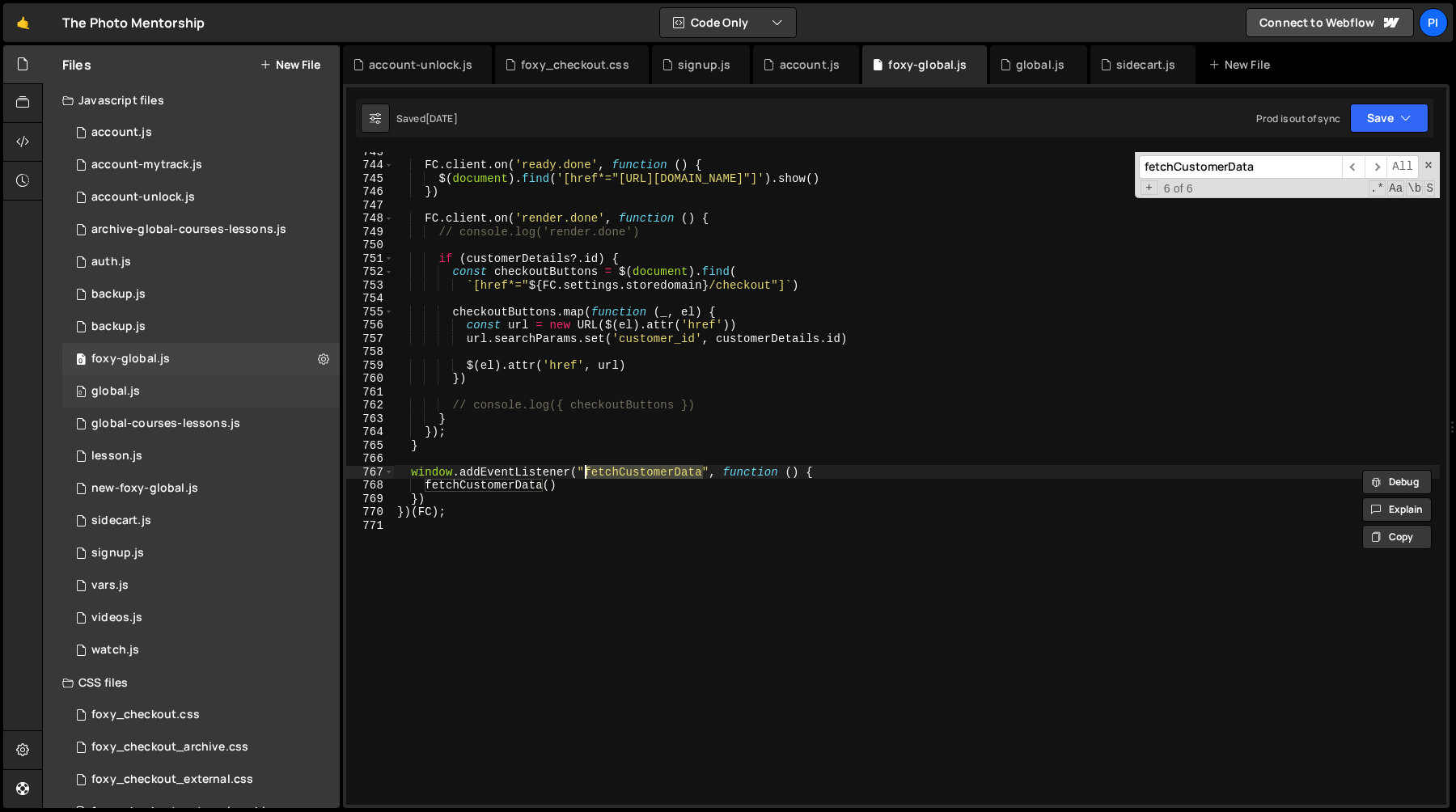
click at [148, 389] on div "0 global.js 0" at bounding box center [200, 392] width 277 height 32
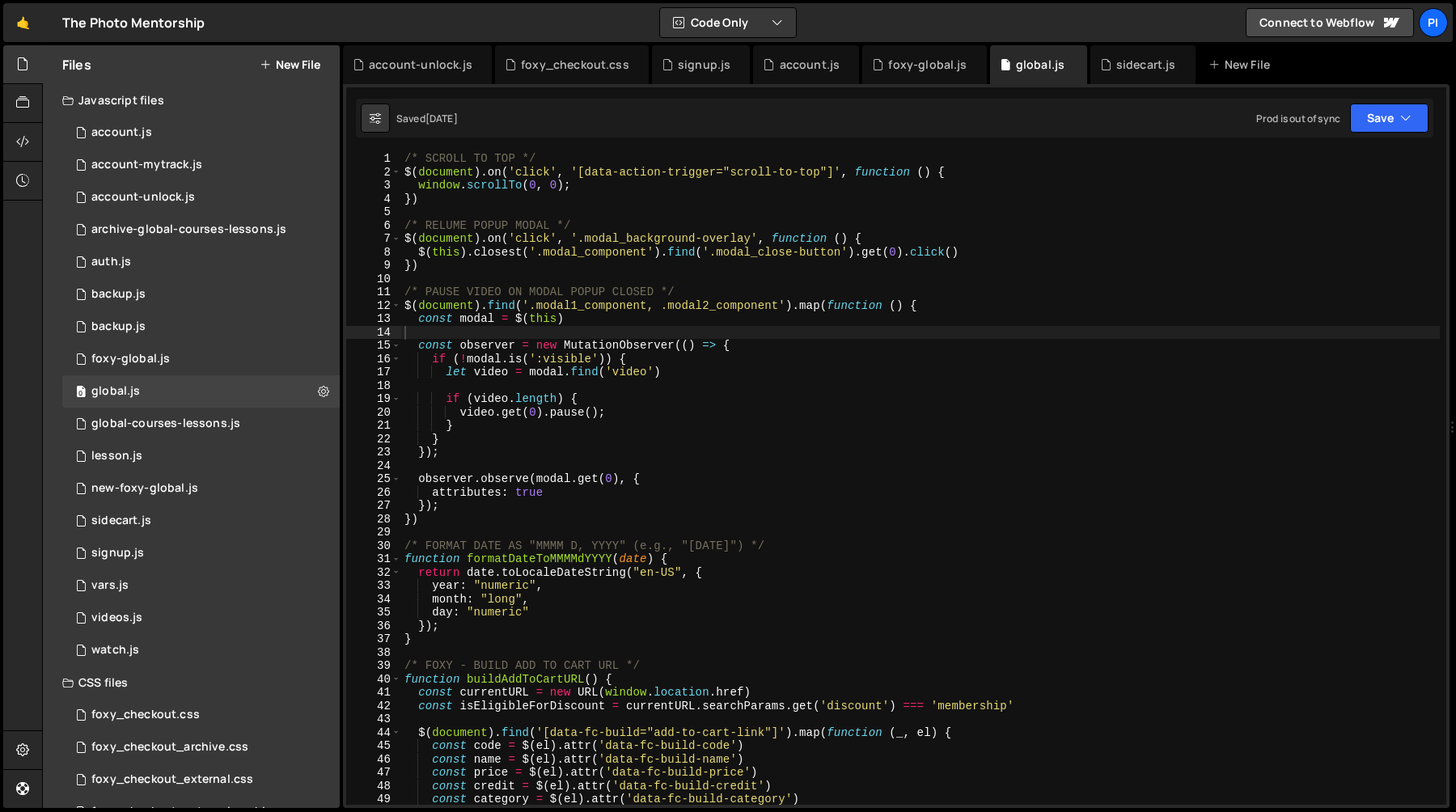
type textarea "const observer = new MutationObserver(() => {"
click at [711, 349] on div "/* SCROLL TO TOP */ $ ( document ) . on ( 'click' , '[data-action-trigger="scro…" at bounding box center [920, 491] width 1039 height 679
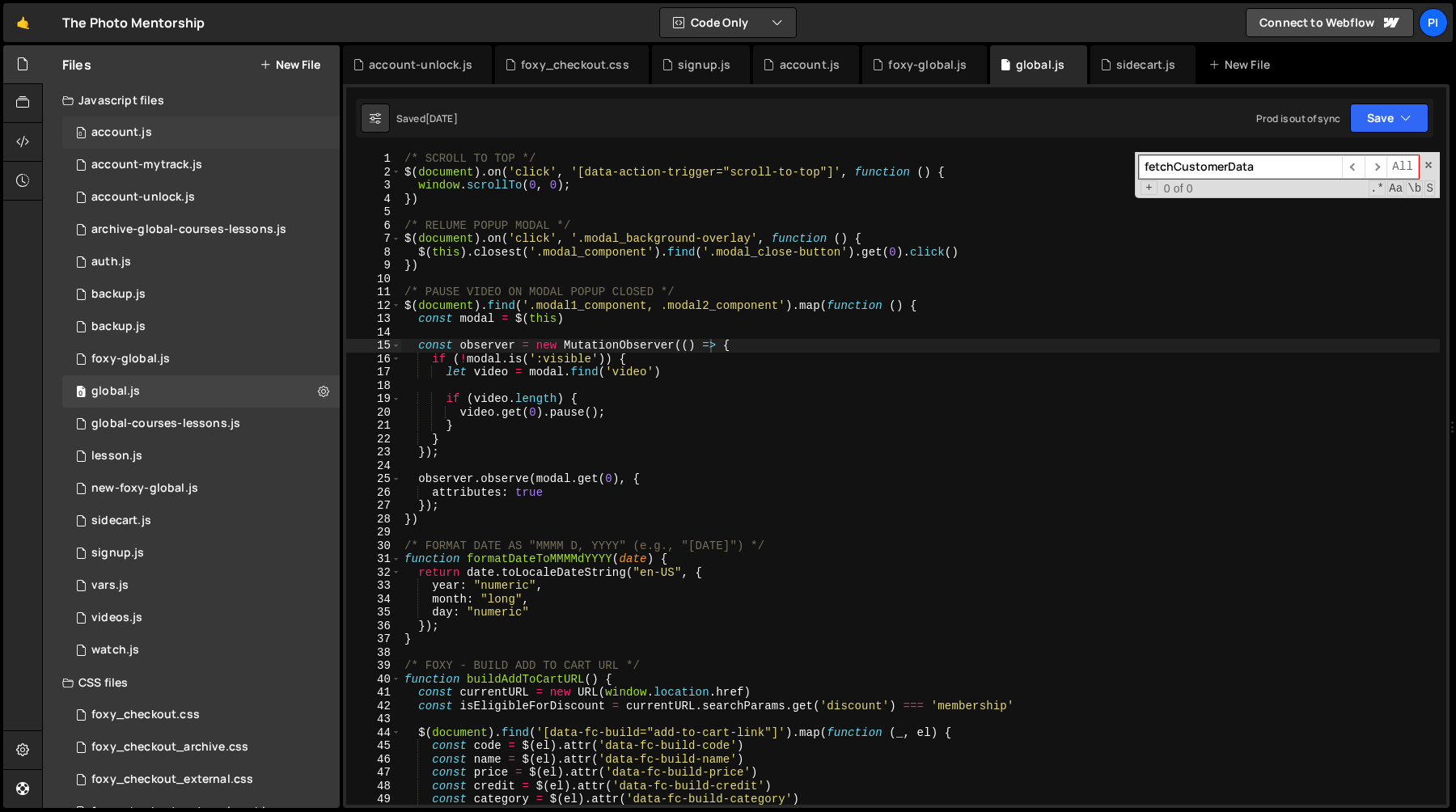
type input "fetchCustomerData"
click at [131, 131] on div "account.js" at bounding box center [122, 132] width 61 height 14
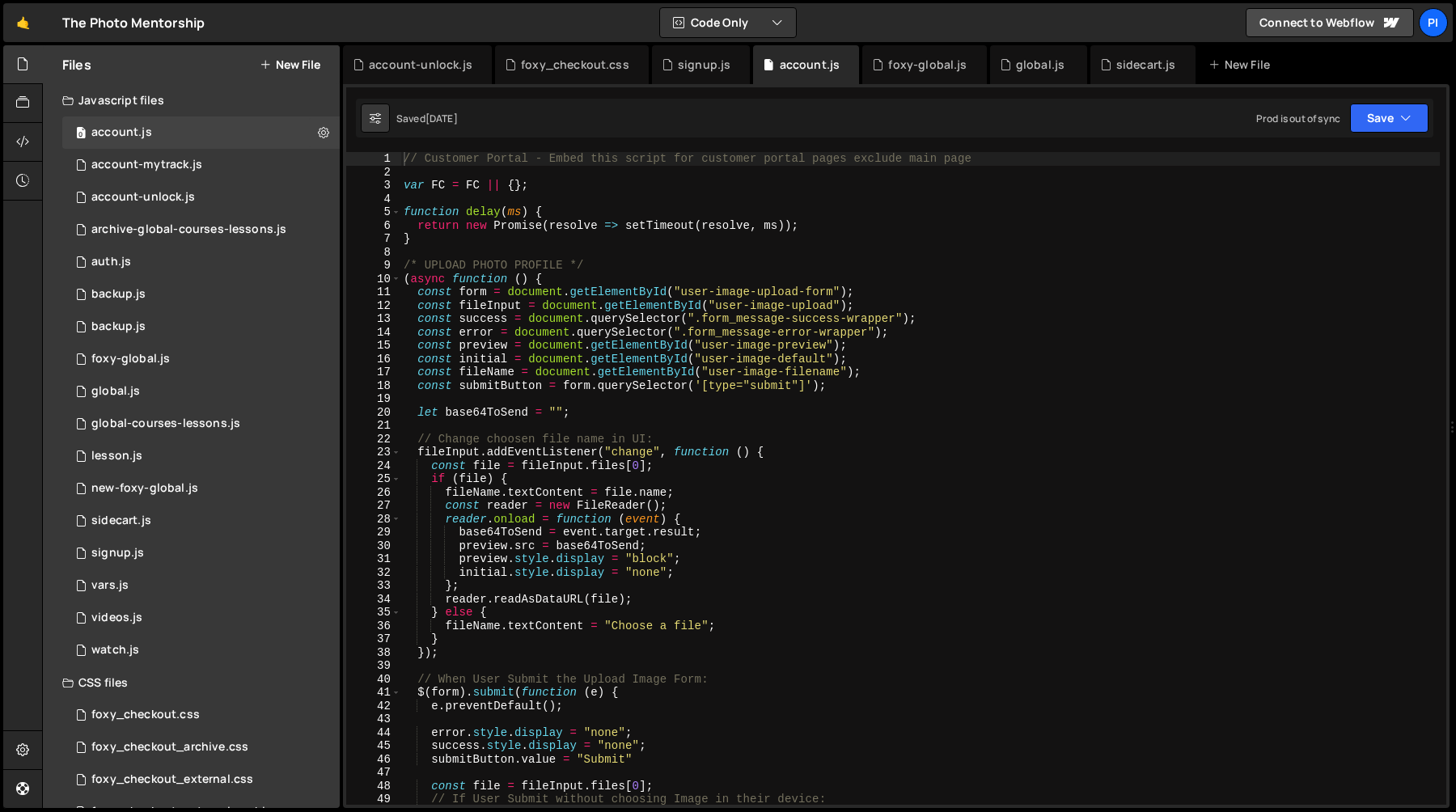
type textarea "(async function () {"
click at [622, 275] on div "// Customer Portal - Embed this script for customer portal pages exclude main p…" at bounding box center [920, 491] width 1040 height 679
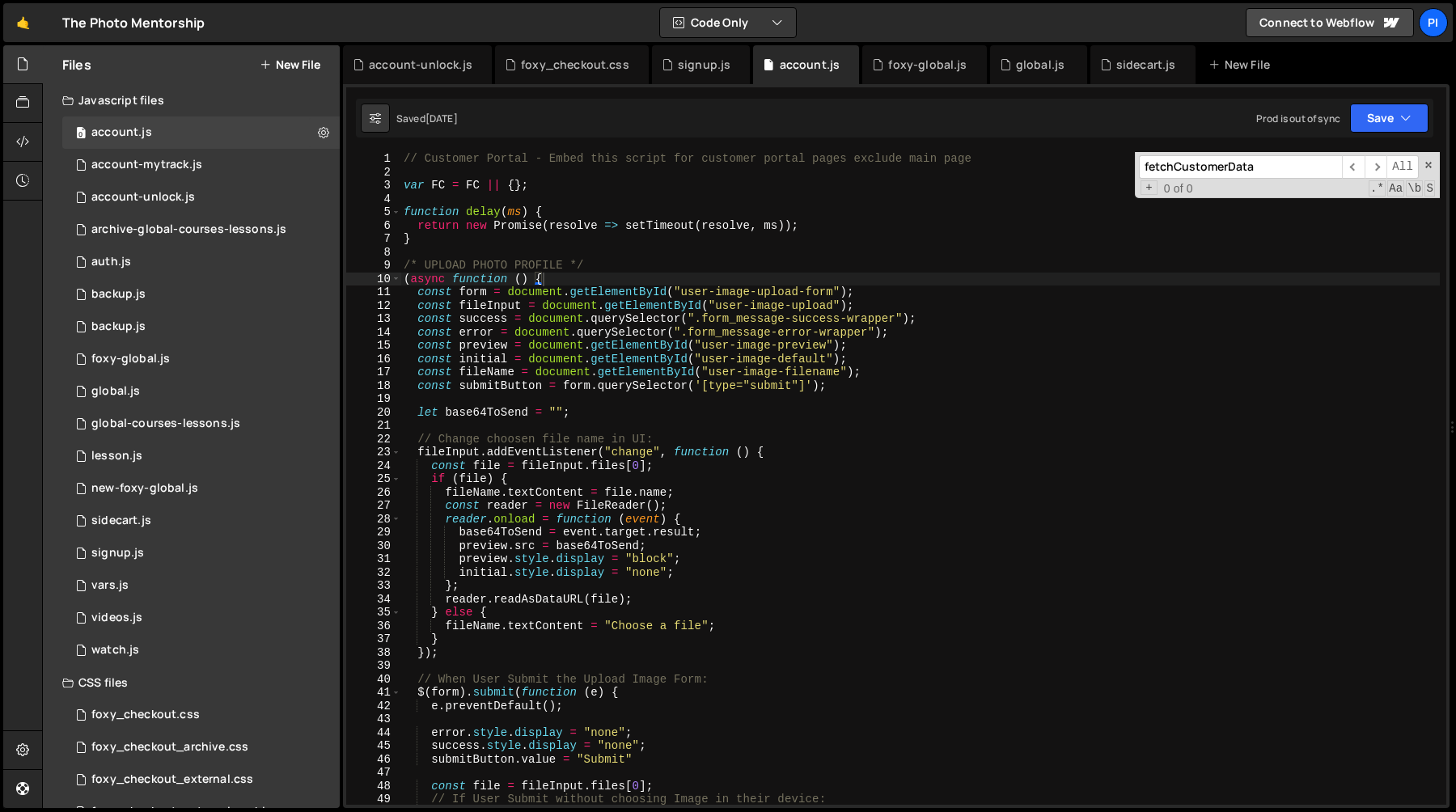
scroll to position [1381, 0]
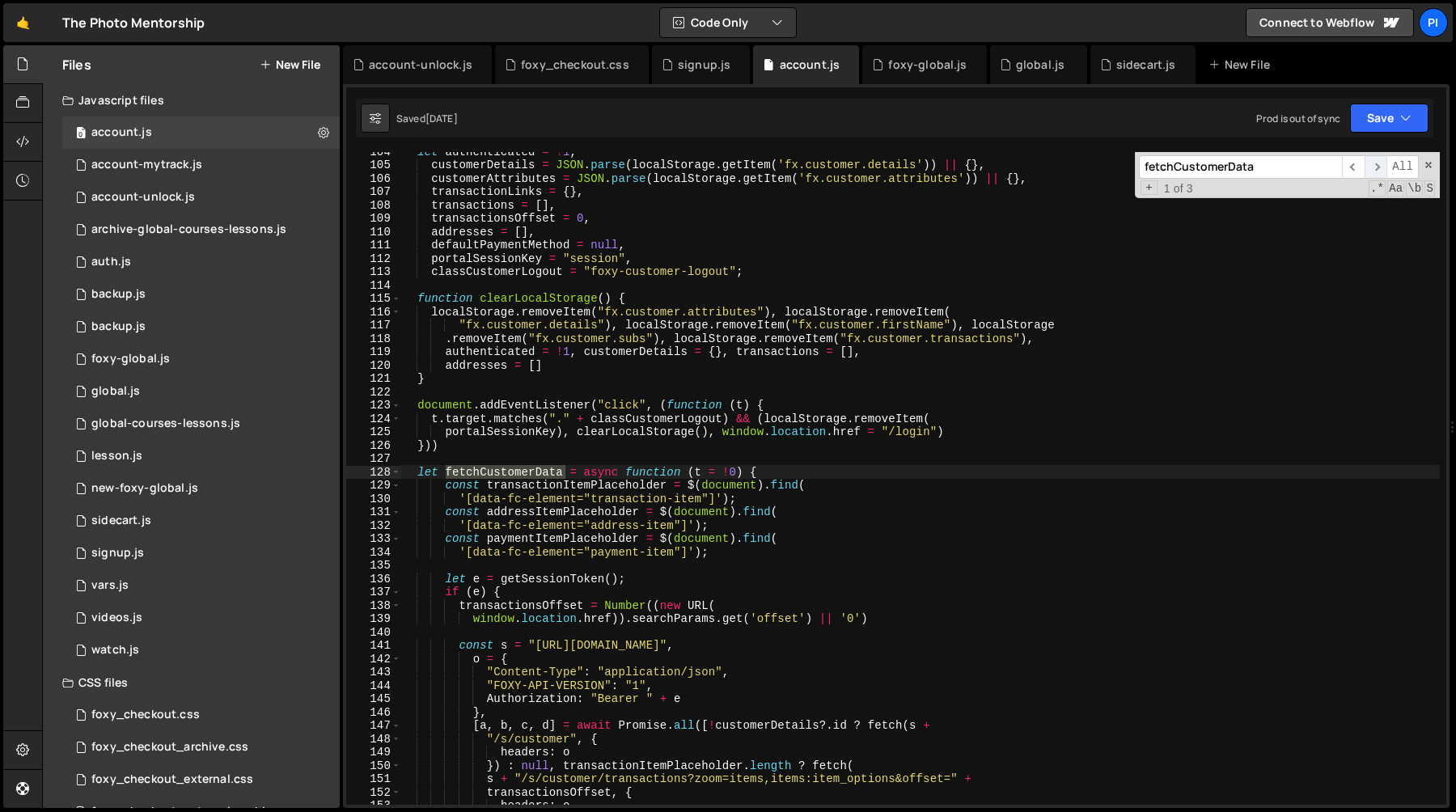
type input "fetchCustomerData"
click at [1381, 159] on span "​" at bounding box center [1375, 167] width 23 height 24
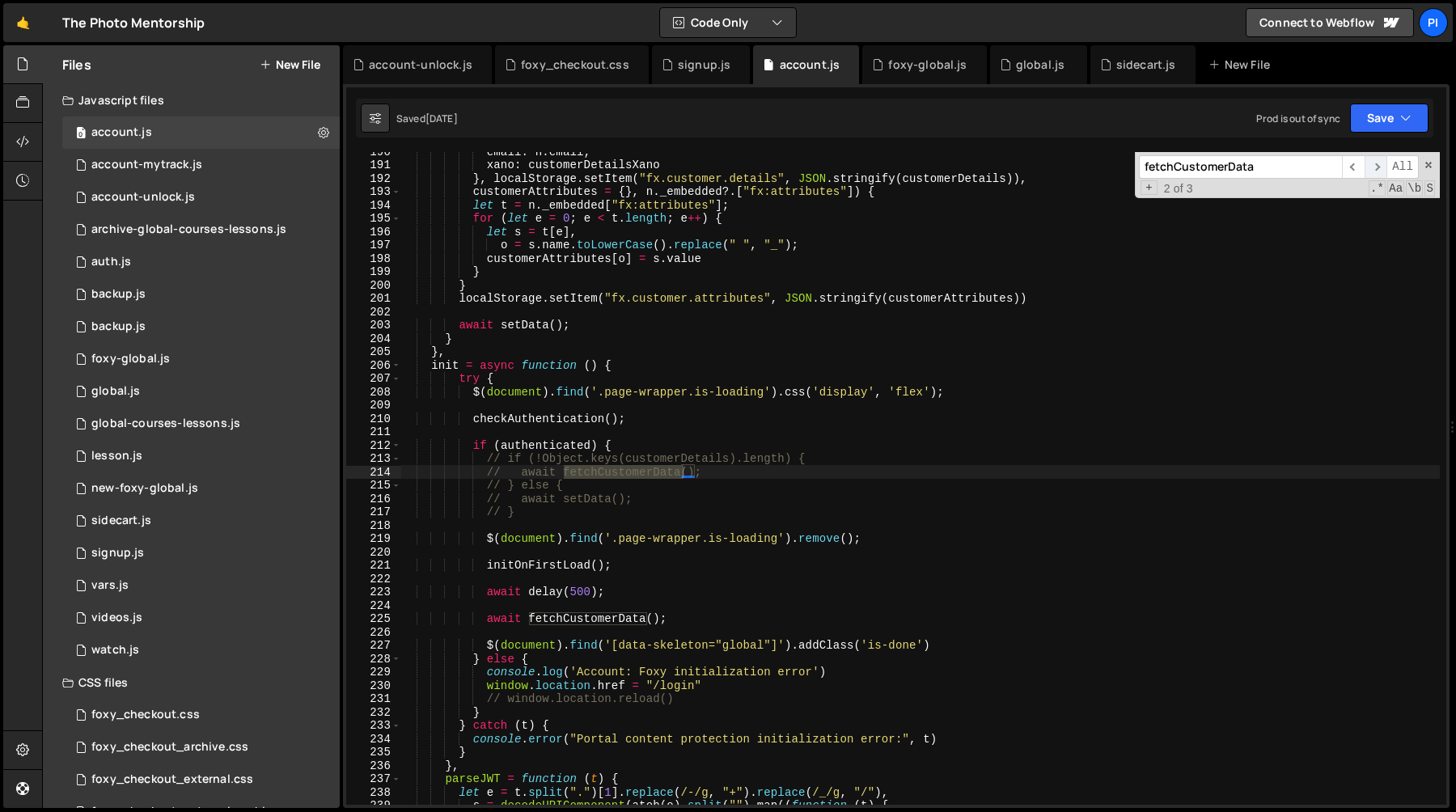
click at [1378, 159] on span "​" at bounding box center [1375, 167] width 23 height 24
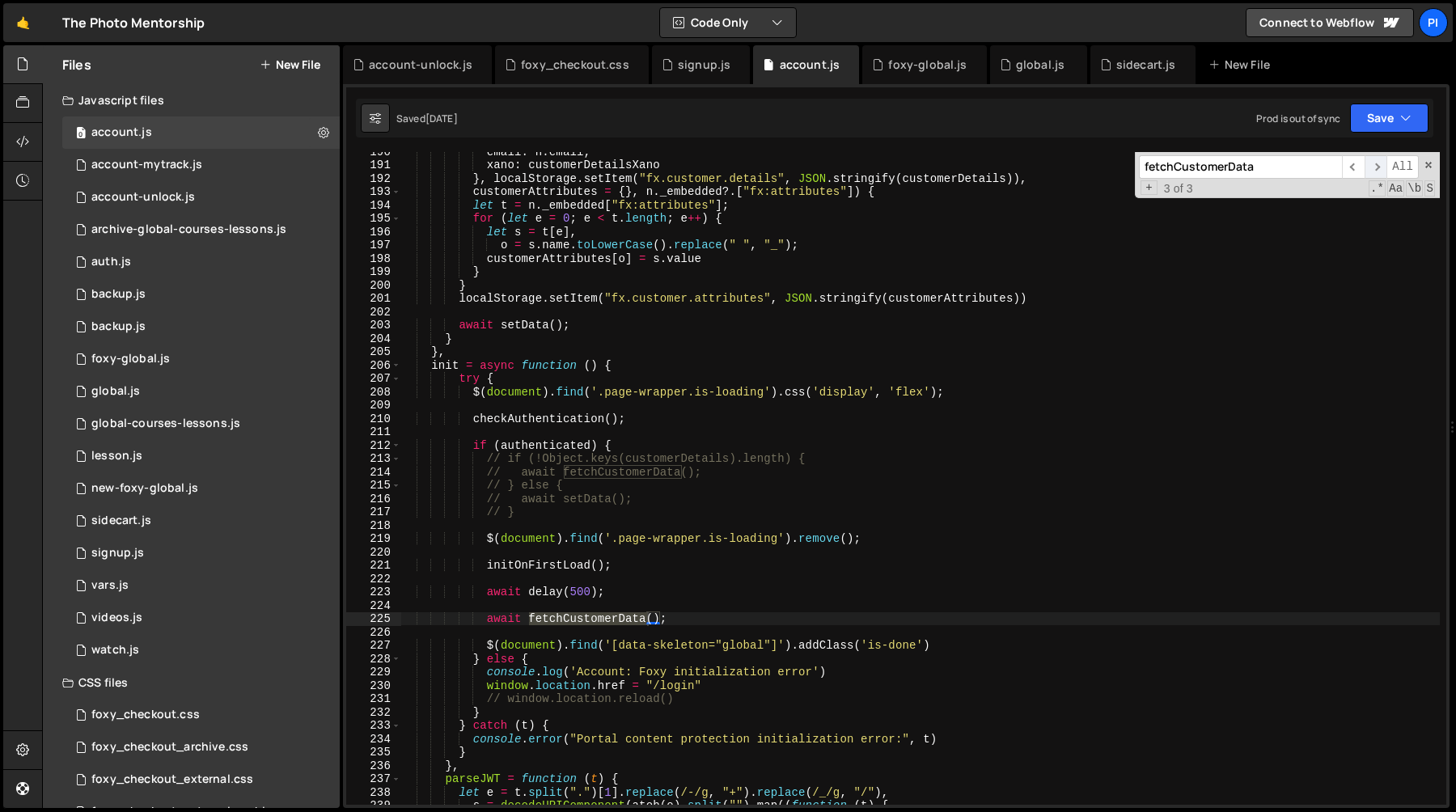
click at [1377, 159] on span "​" at bounding box center [1375, 167] width 23 height 24
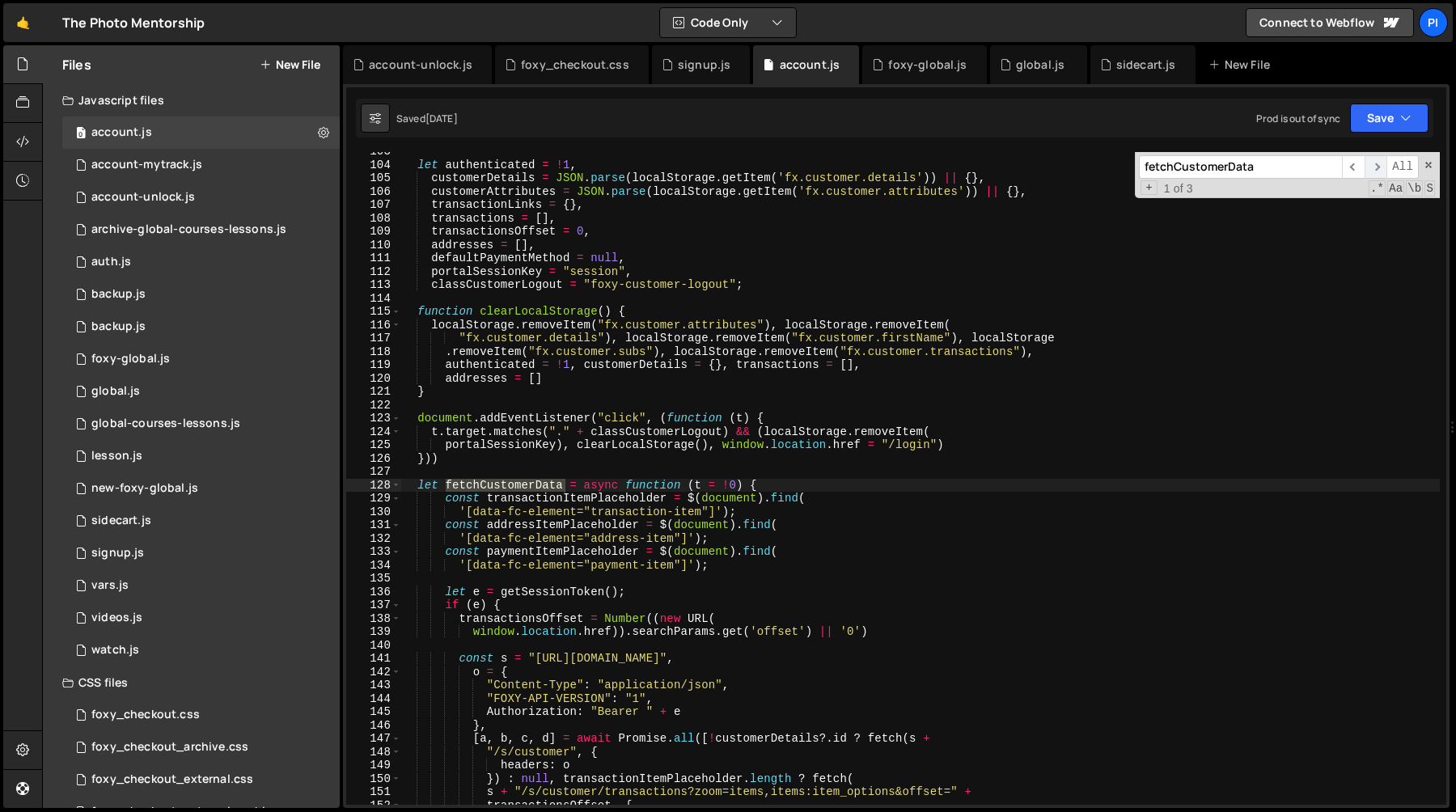
click at [1376, 159] on span "​" at bounding box center [1375, 167] width 23 height 24
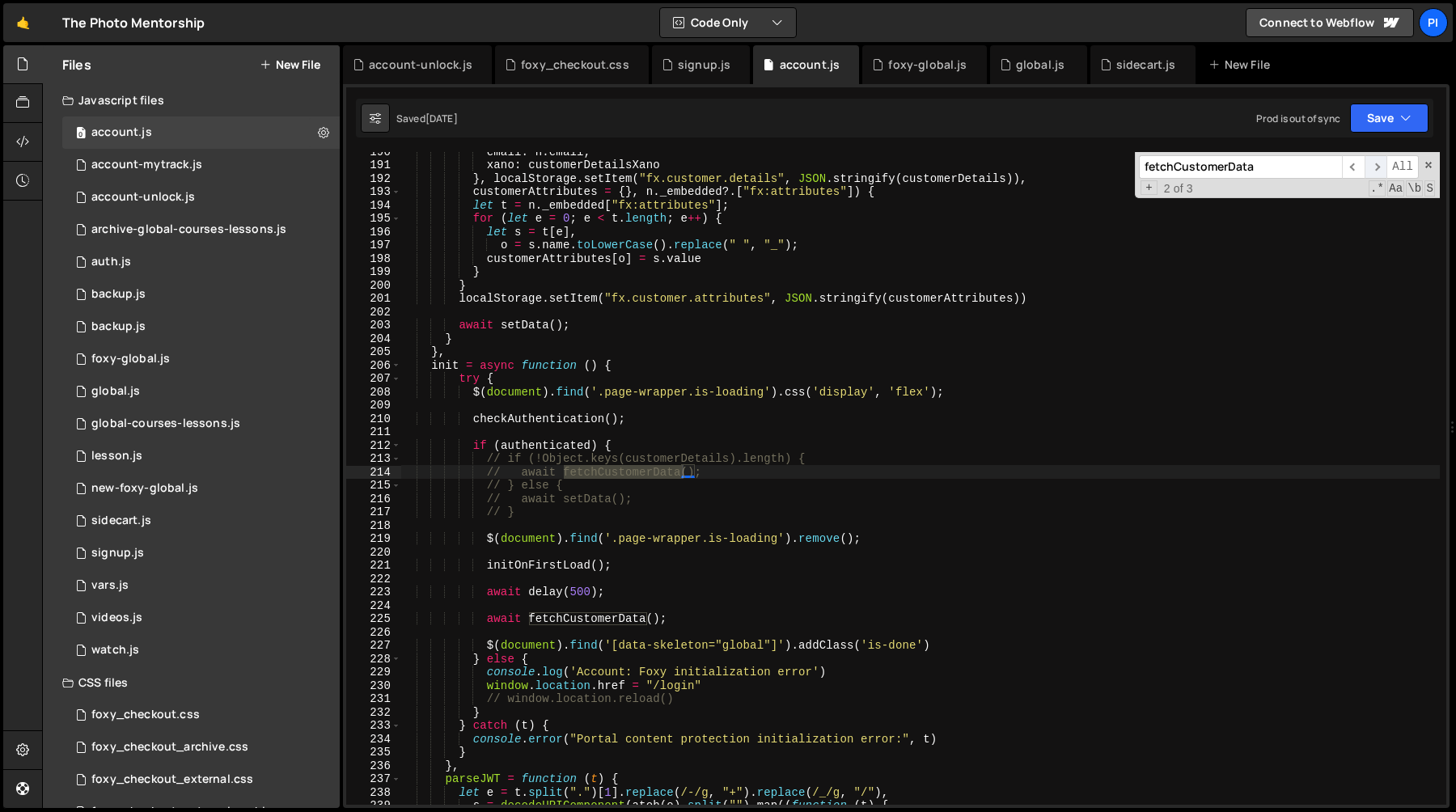
click at [1376, 159] on span "​" at bounding box center [1375, 167] width 23 height 24
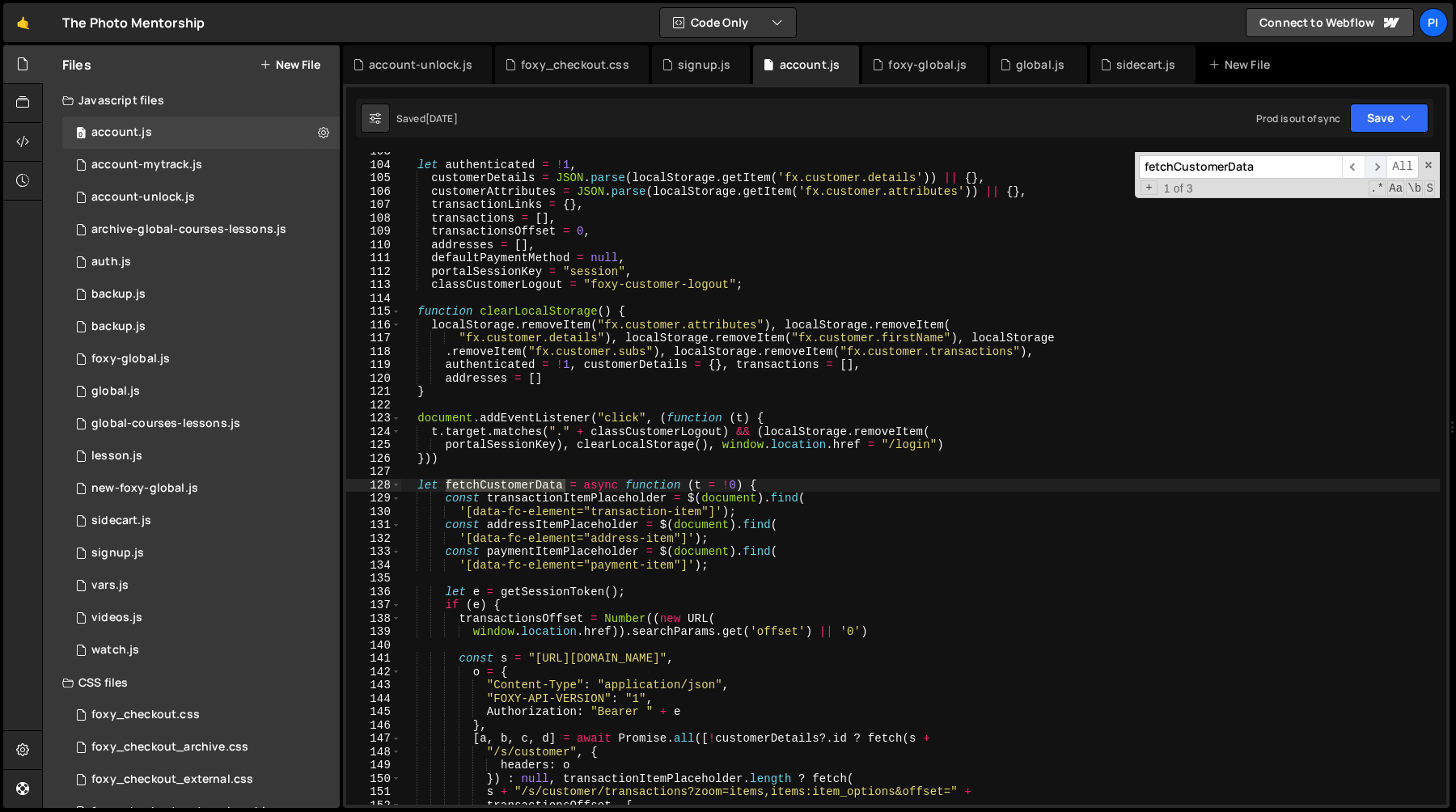
scroll to position [1368, 0]
click at [841, 65] on icon at bounding box center [846, 64] width 11 height 16
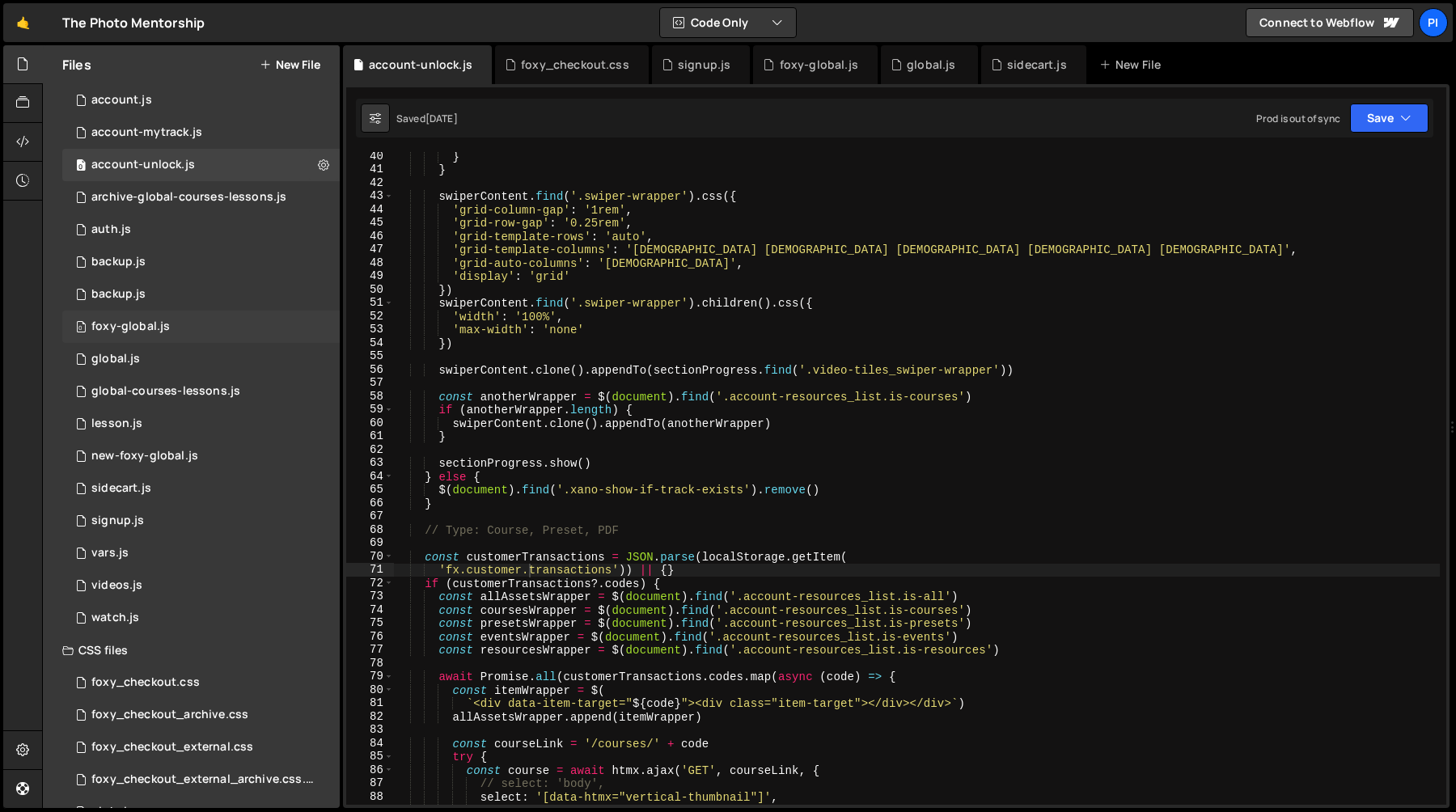
scroll to position [0, 0]
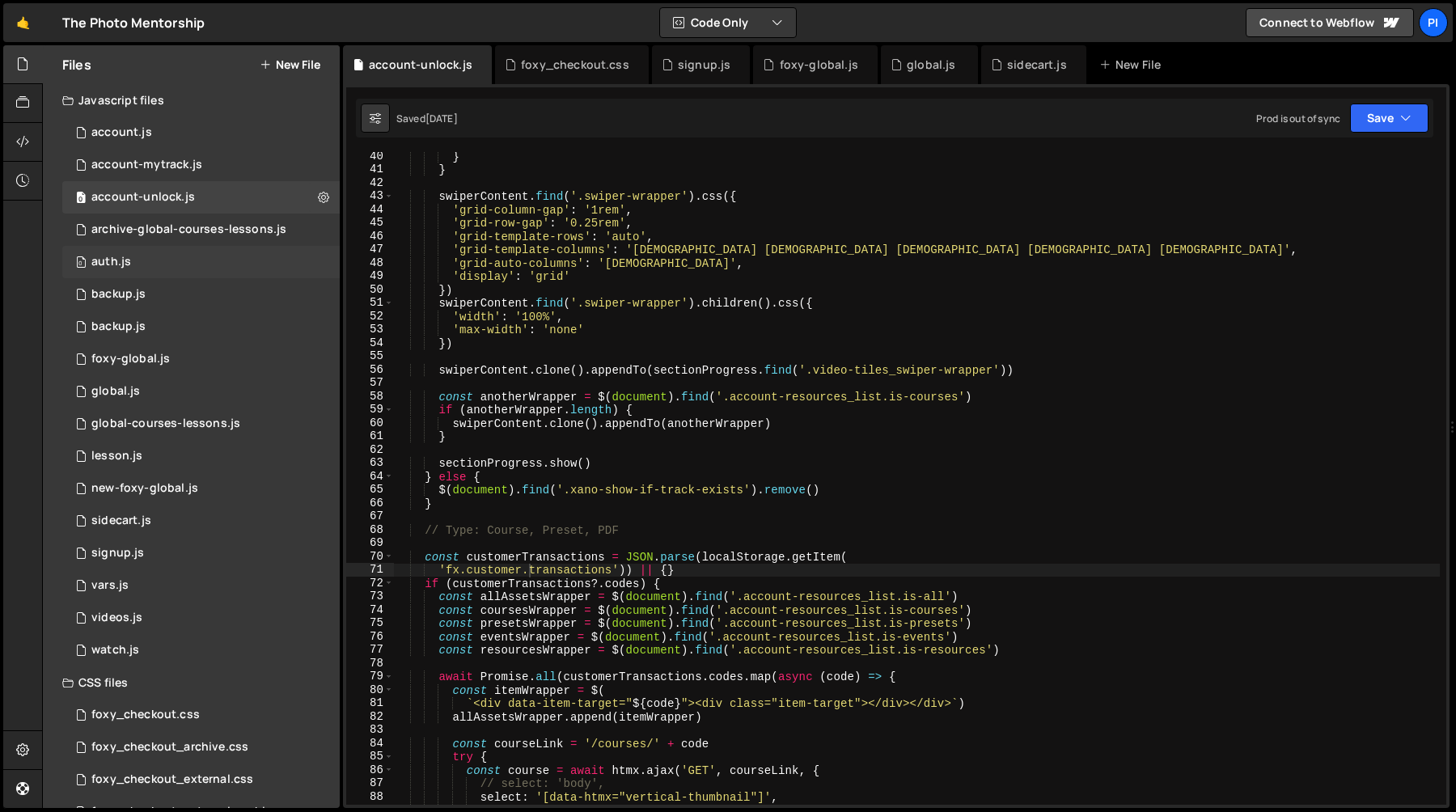
click at [195, 261] on div "0 auth.js 0" at bounding box center [200, 262] width 277 height 32
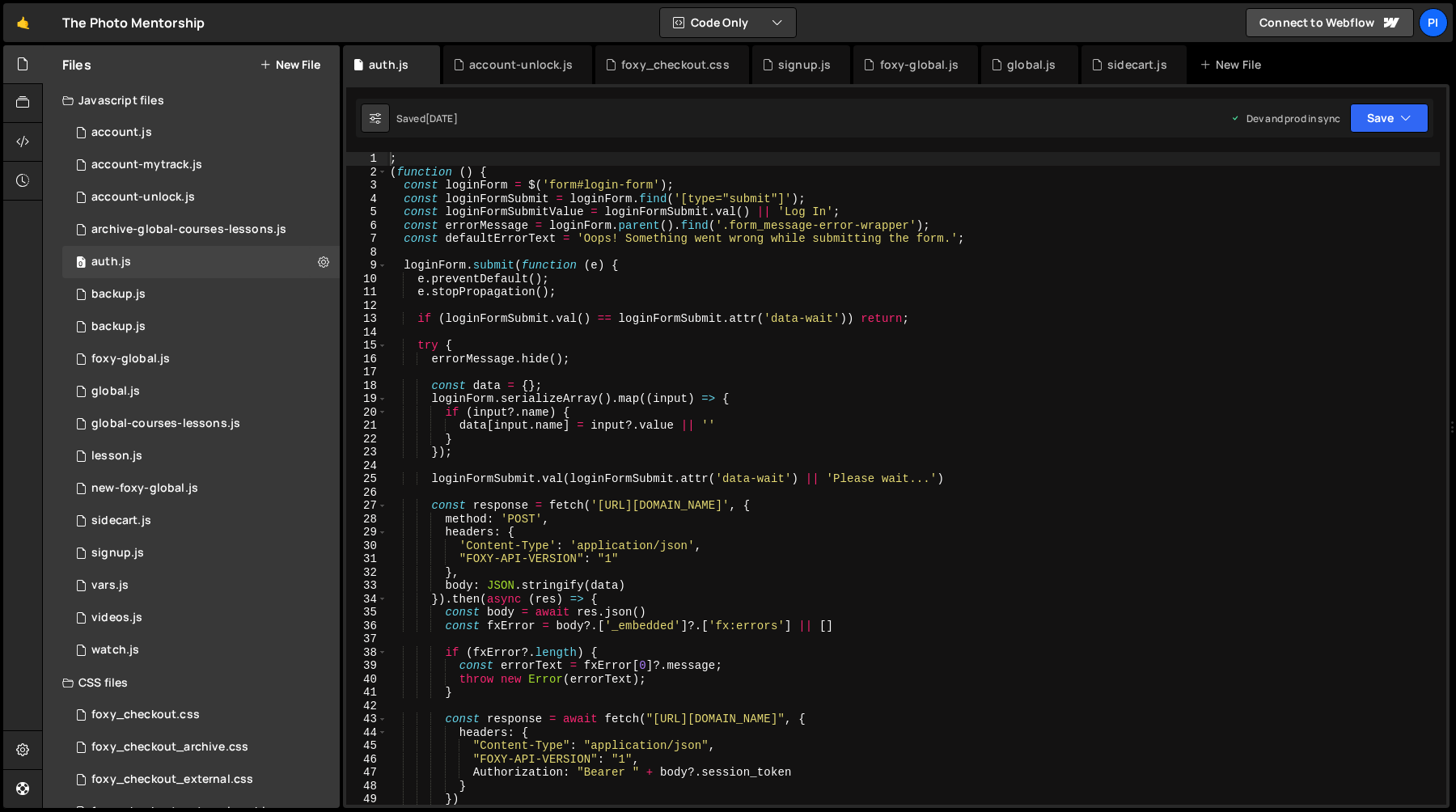
type textarea "if (loginFormSubmit.val() == loginFormSubmit.attr('data-wait')) return;"
click at [723, 320] on div "; ( function ( ) { const loginForm = $ ( 'form#login-form' ) ; const loginFormS…" at bounding box center [913, 491] width 1053 height 679
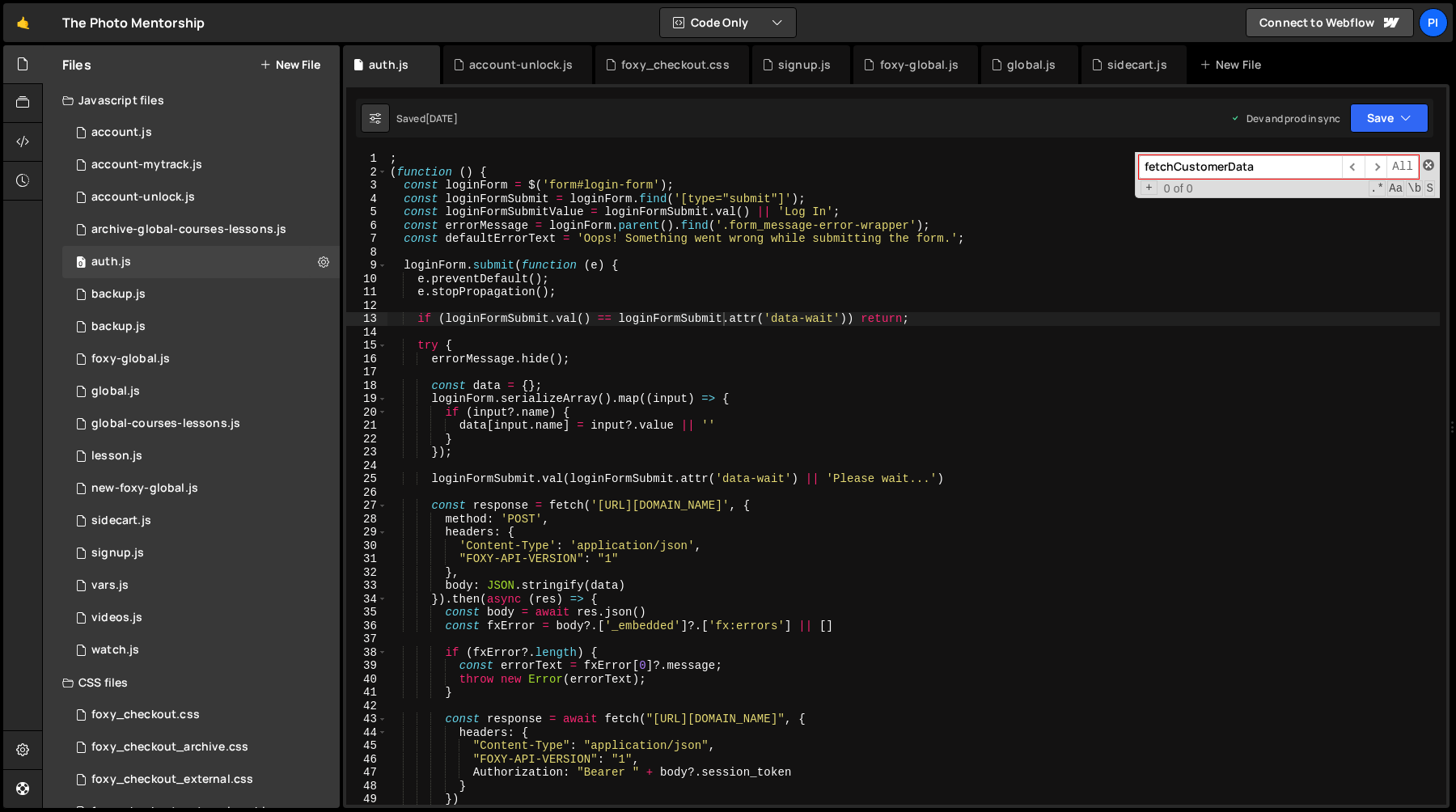
type input "fetchCustomerData"
click at [1432, 166] on span at bounding box center [1428, 164] width 11 height 11
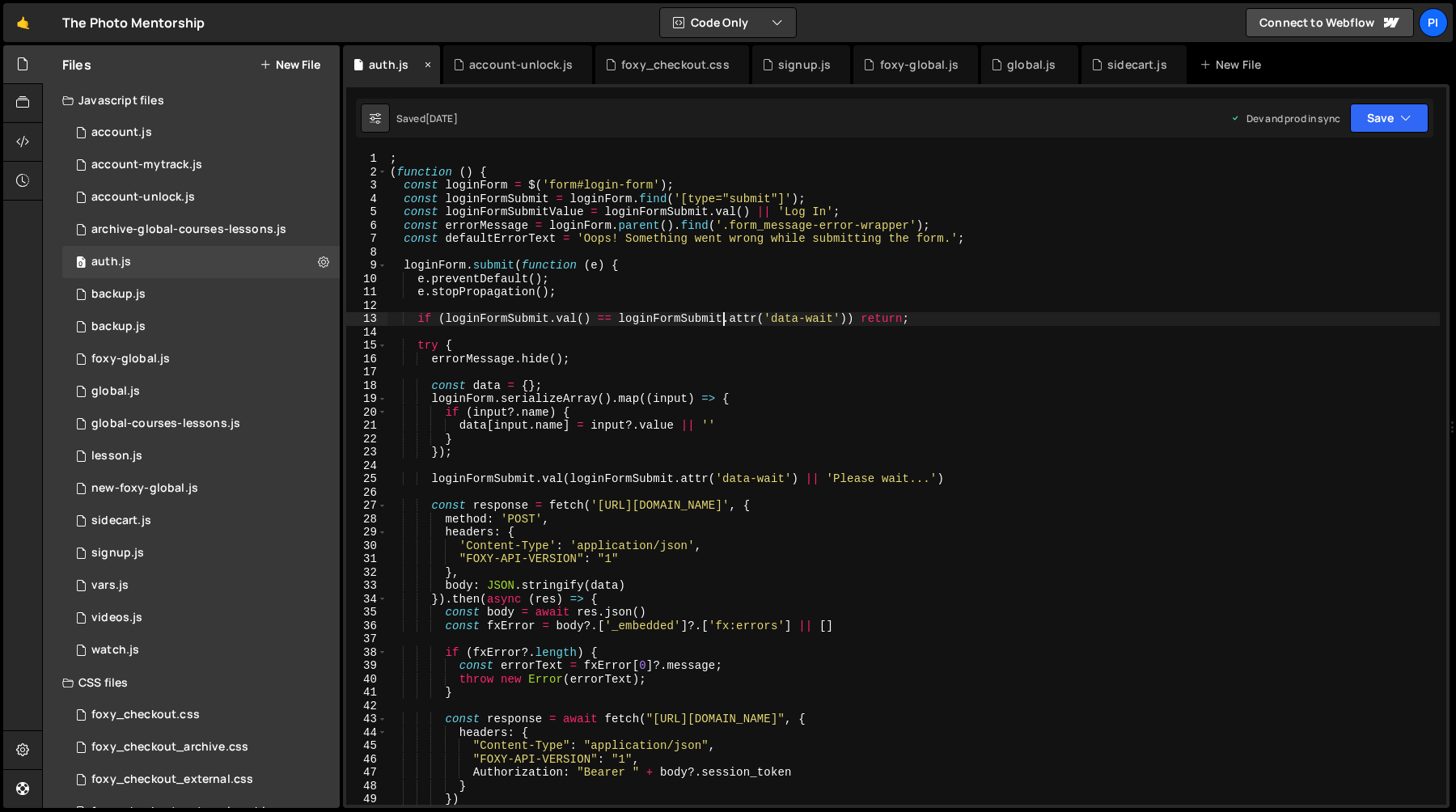
click at [423, 64] on icon at bounding box center [427, 64] width 11 height 16
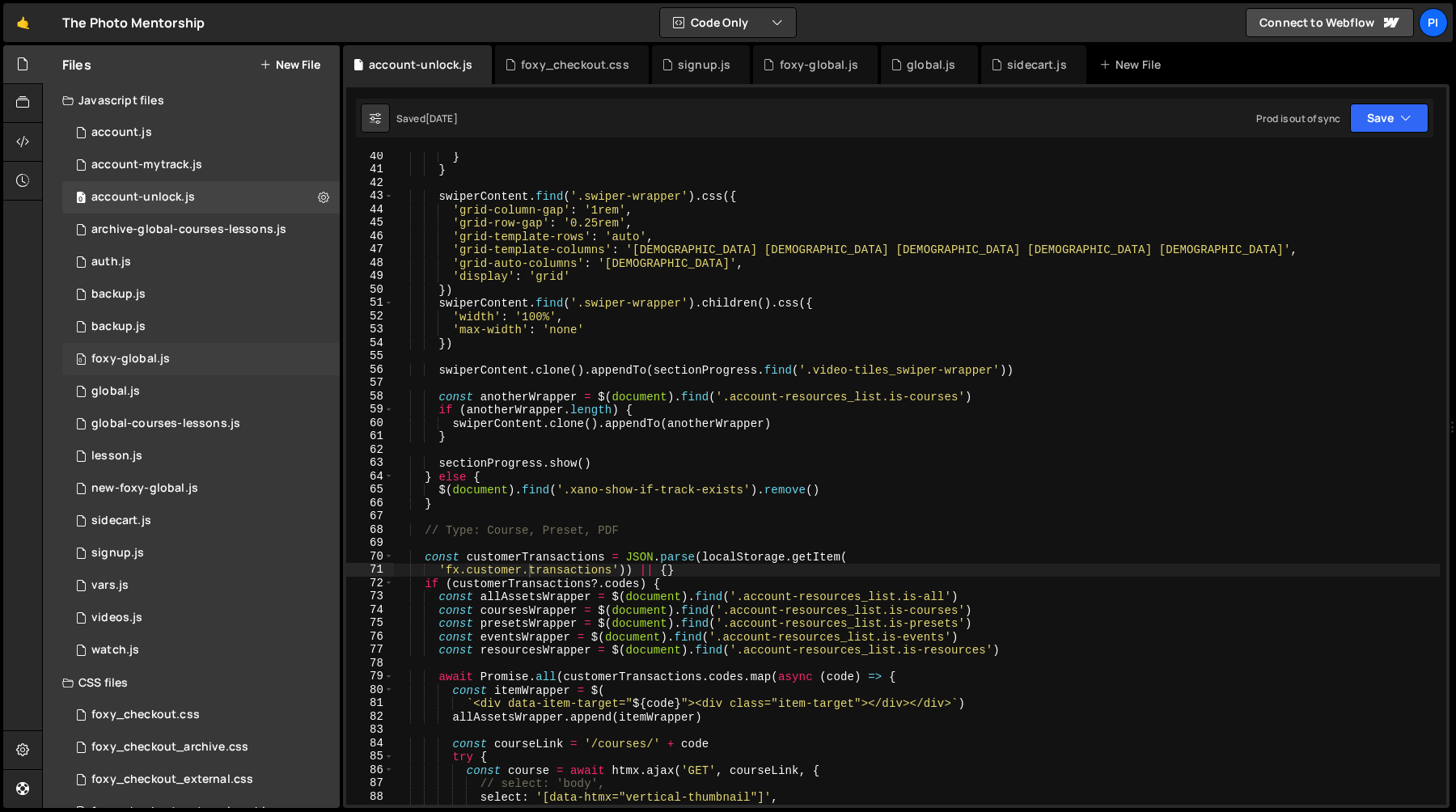
click at [196, 350] on div "0 foxy-global.js 0" at bounding box center [200, 359] width 277 height 32
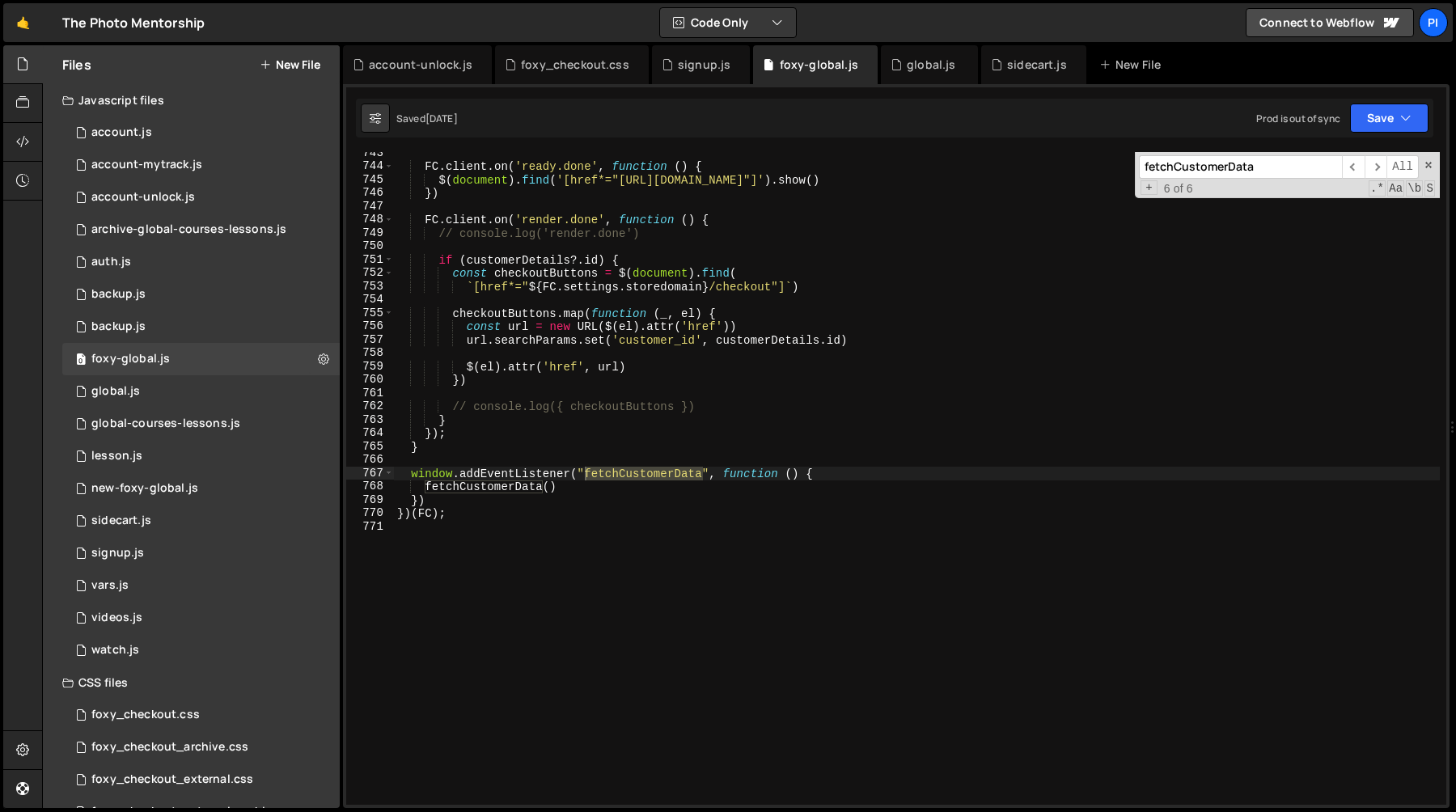
scroll to position [9989, 0]
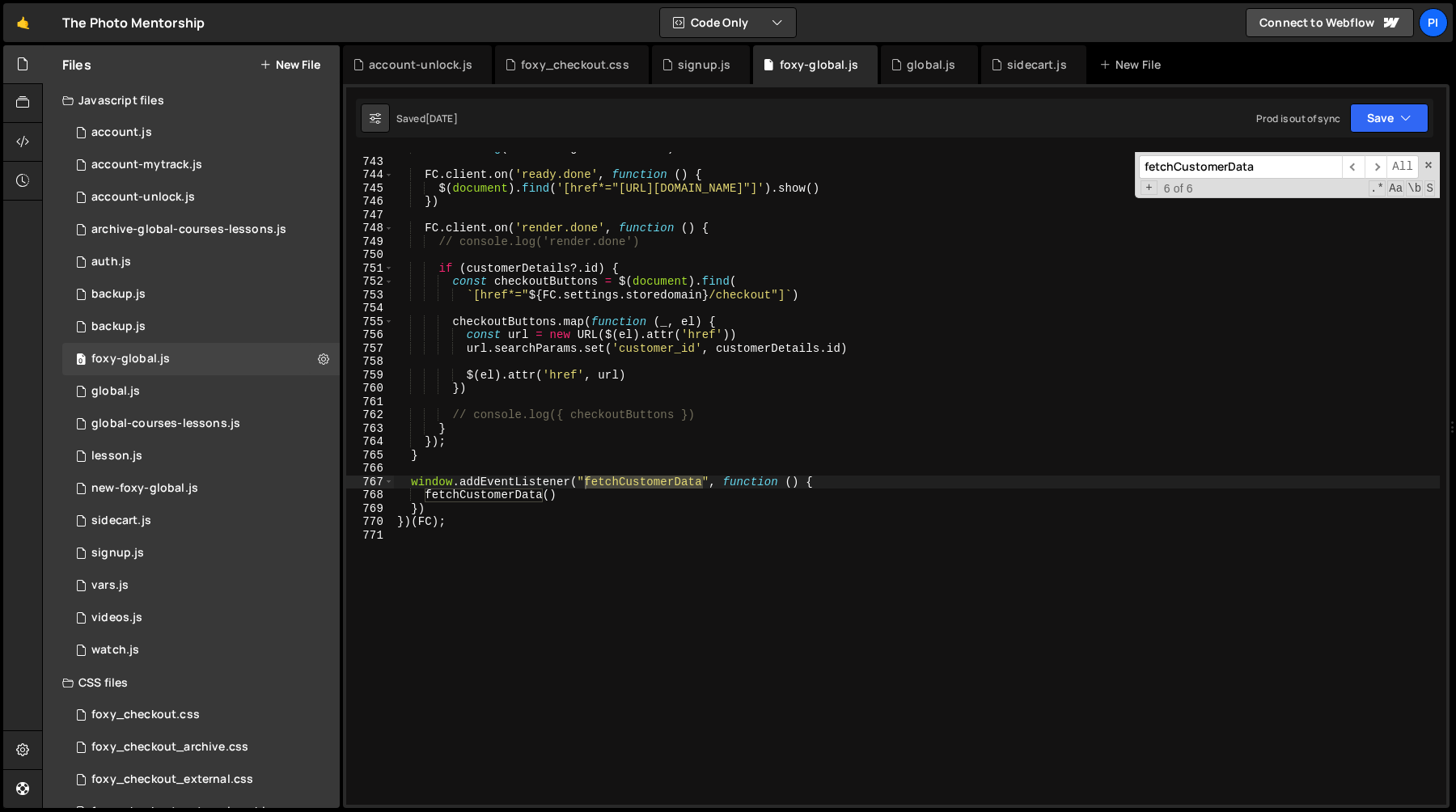
type textarea "fetchCustomerData()"
click at [480, 500] on div "console . log ( FC . settings . storedomain ) FC . client . on ( 'ready.done' ,…" at bounding box center [917, 481] width 1046 height 679
click at [1376, 159] on span "​" at bounding box center [1375, 167] width 23 height 24
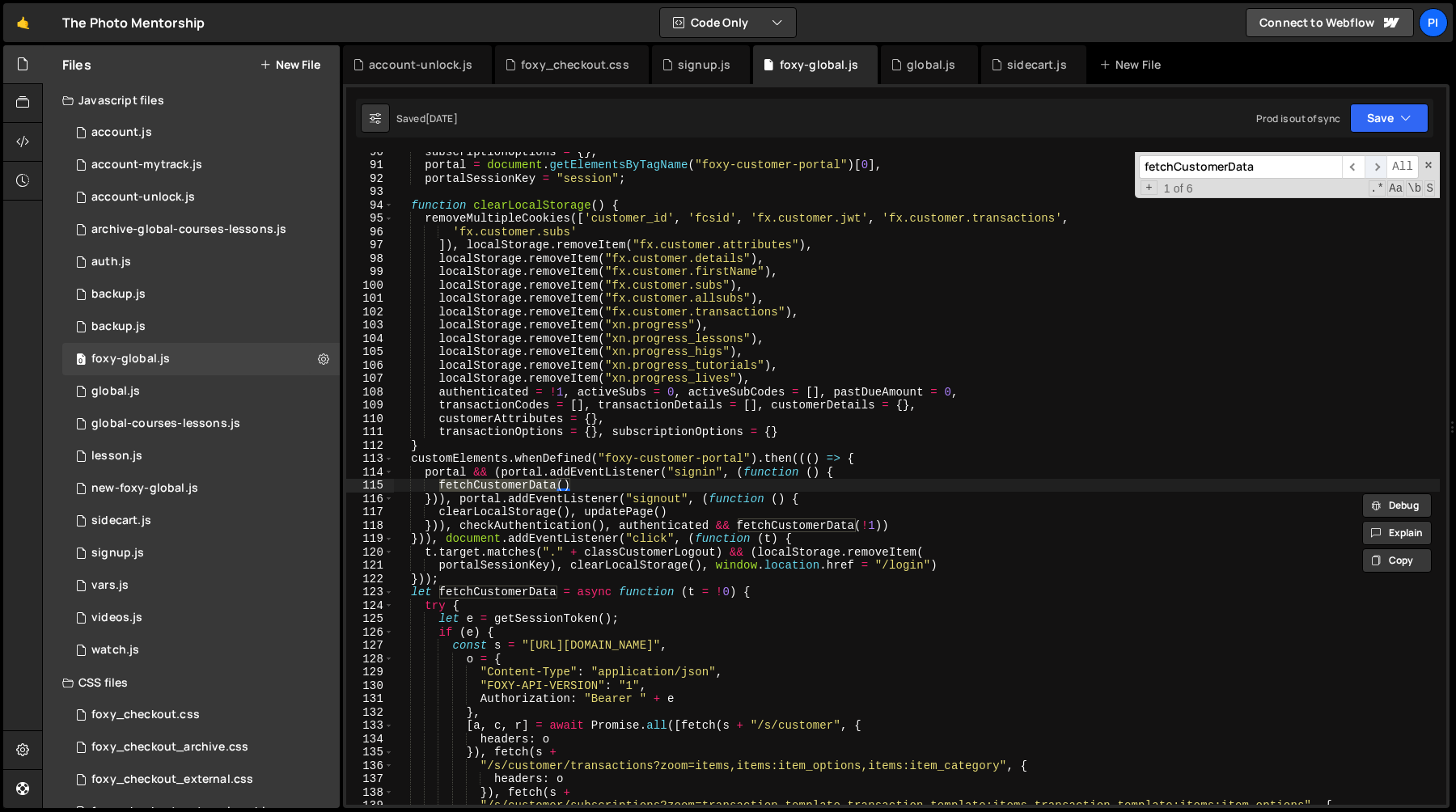
click at [1376, 159] on span "​" at bounding box center [1375, 167] width 23 height 24
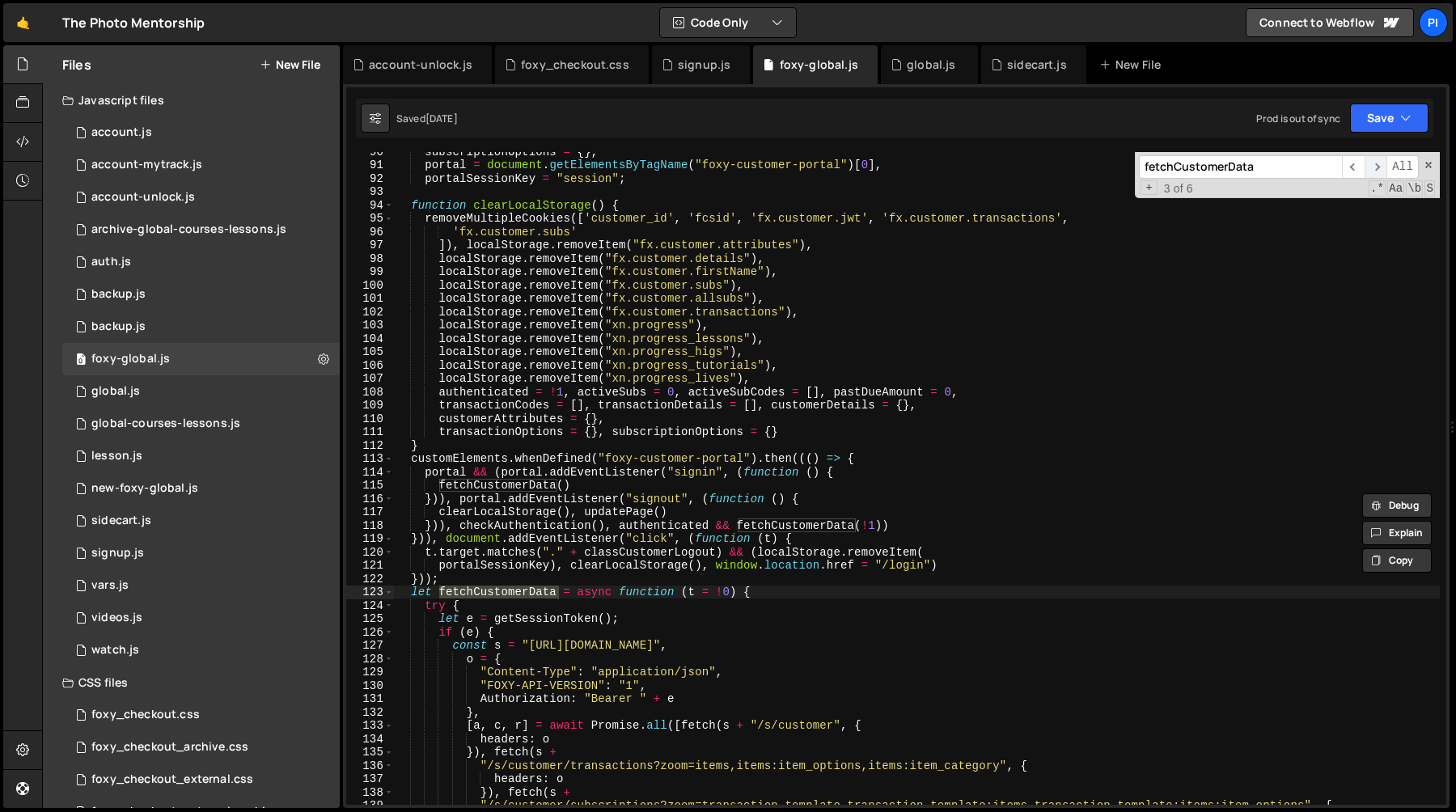
click at [1379, 166] on span "​" at bounding box center [1375, 167] width 23 height 24
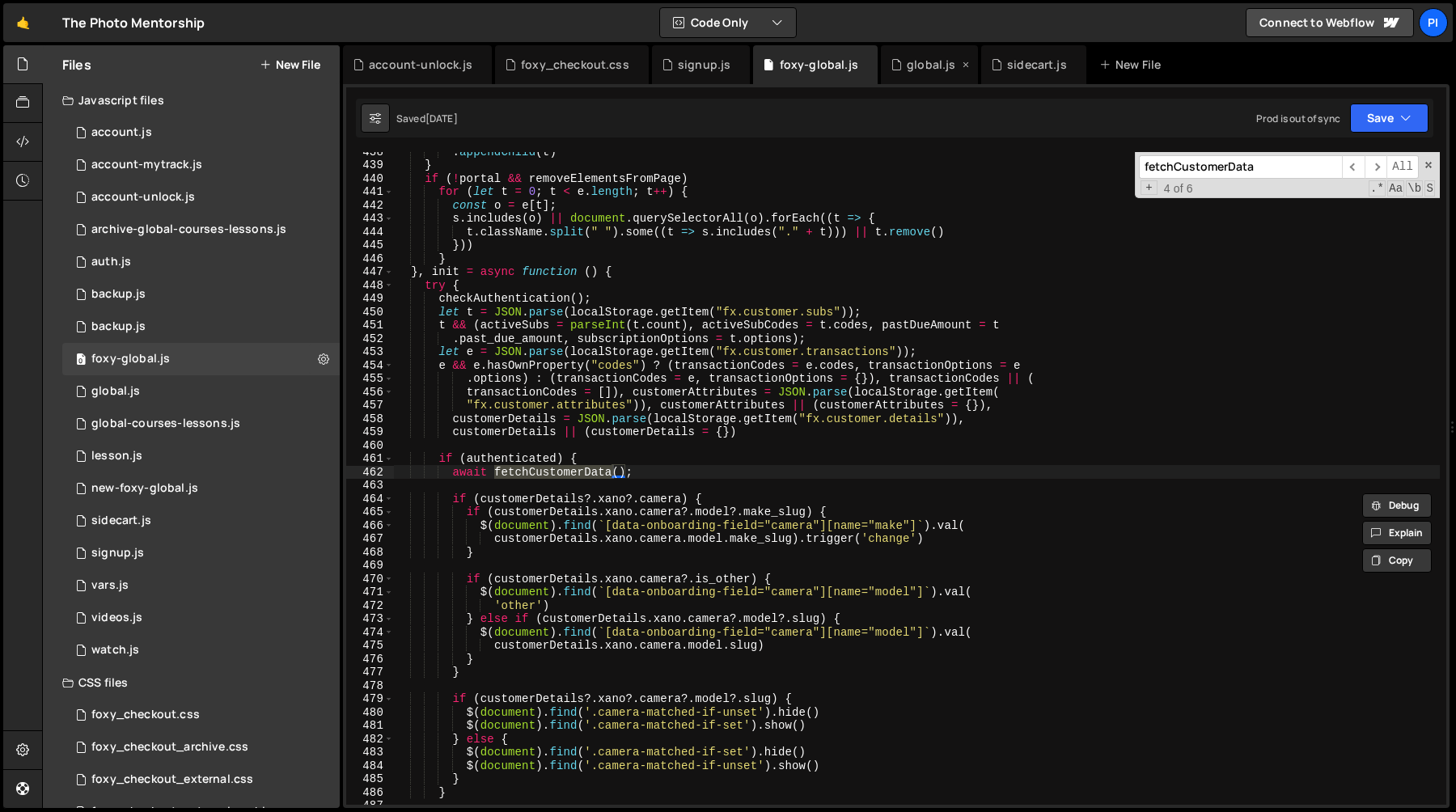
click at [913, 56] on div "global.js" at bounding box center [929, 64] width 97 height 39
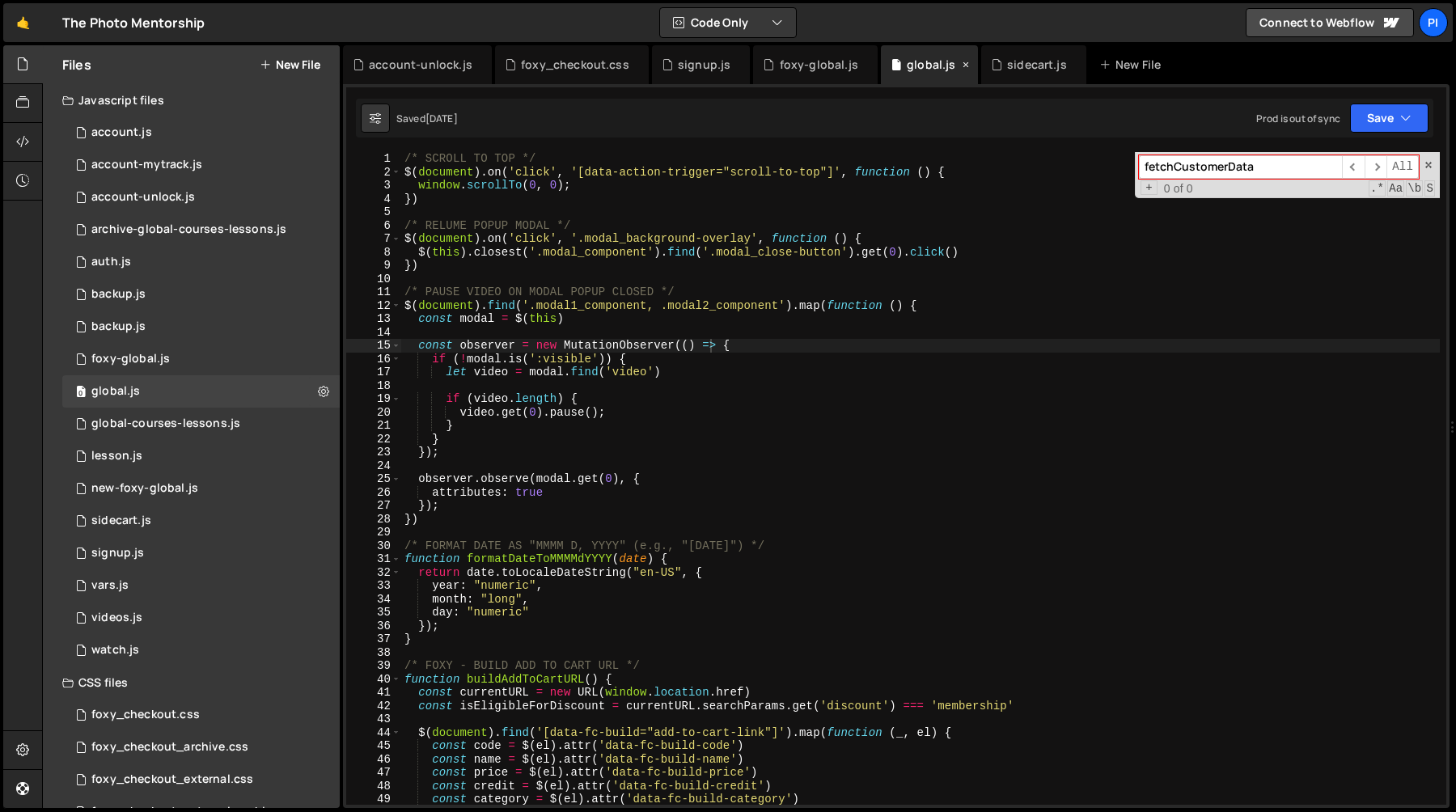
scroll to position [1527, 0]
click at [812, 68] on div "foxy-global.js" at bounding box center [819, 64] width 79 height 16
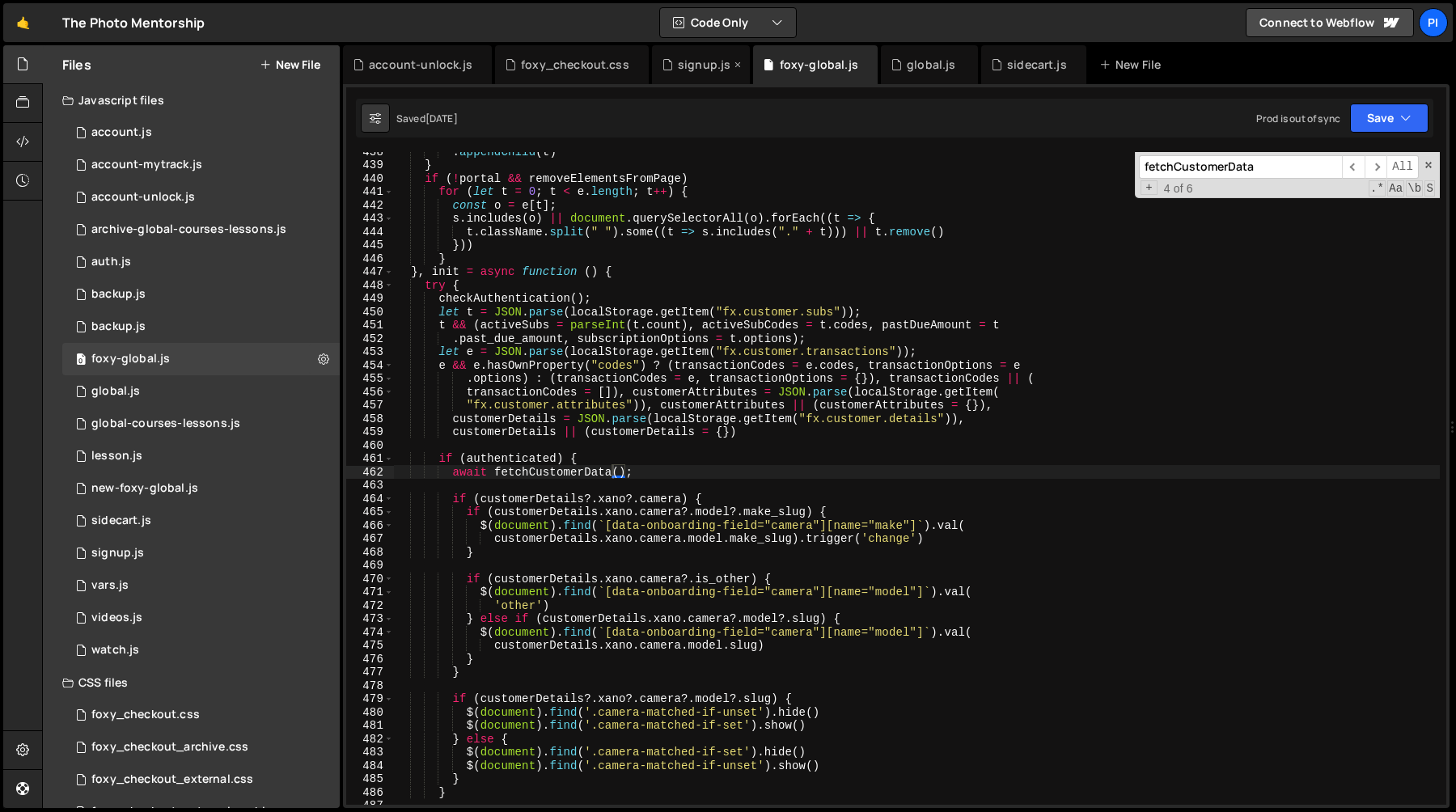
scroll to position [838, 0]
click at [152, 203] on div "account-unlock.js" at bounding box center [143, 197] width 103 height 14
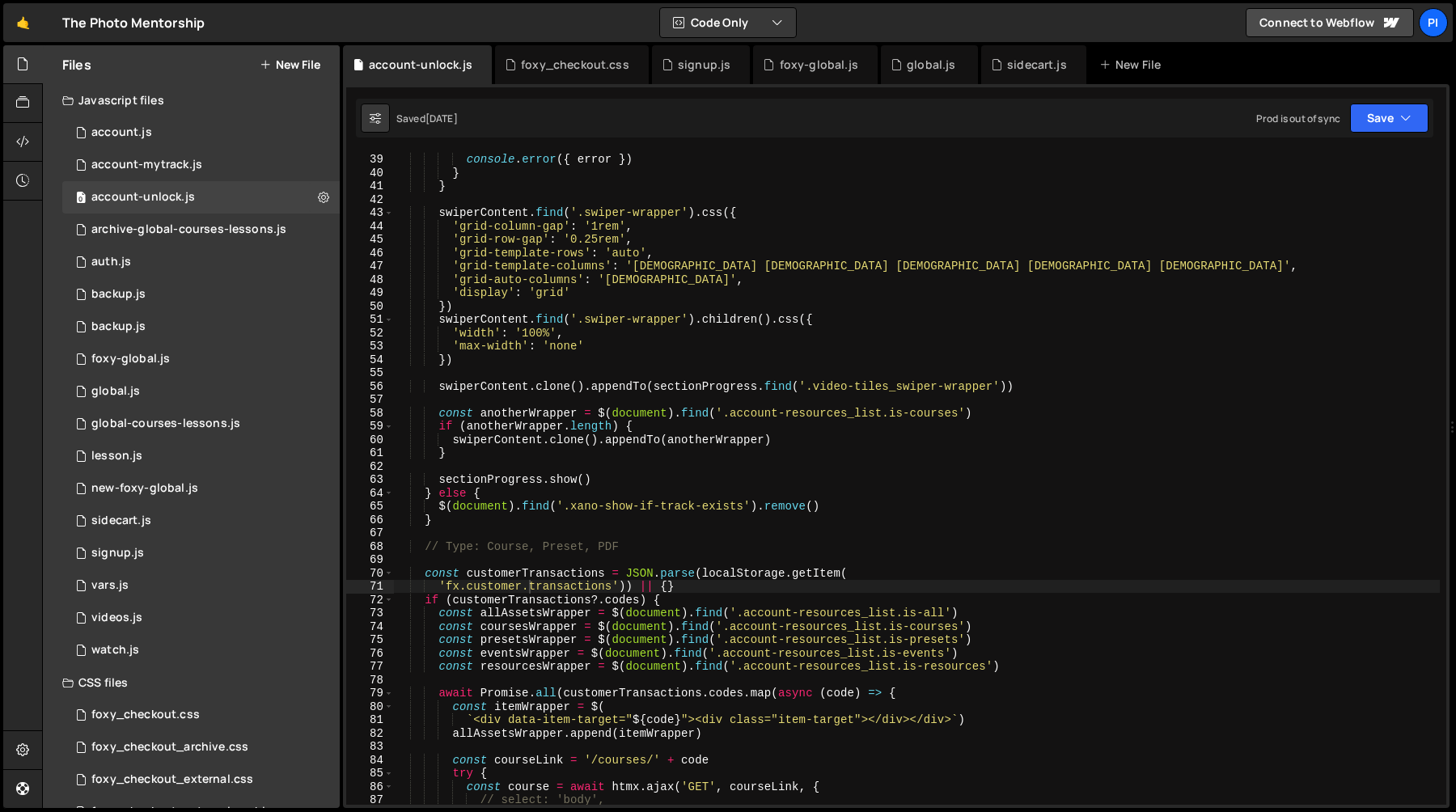
scroll to position [500, 0]
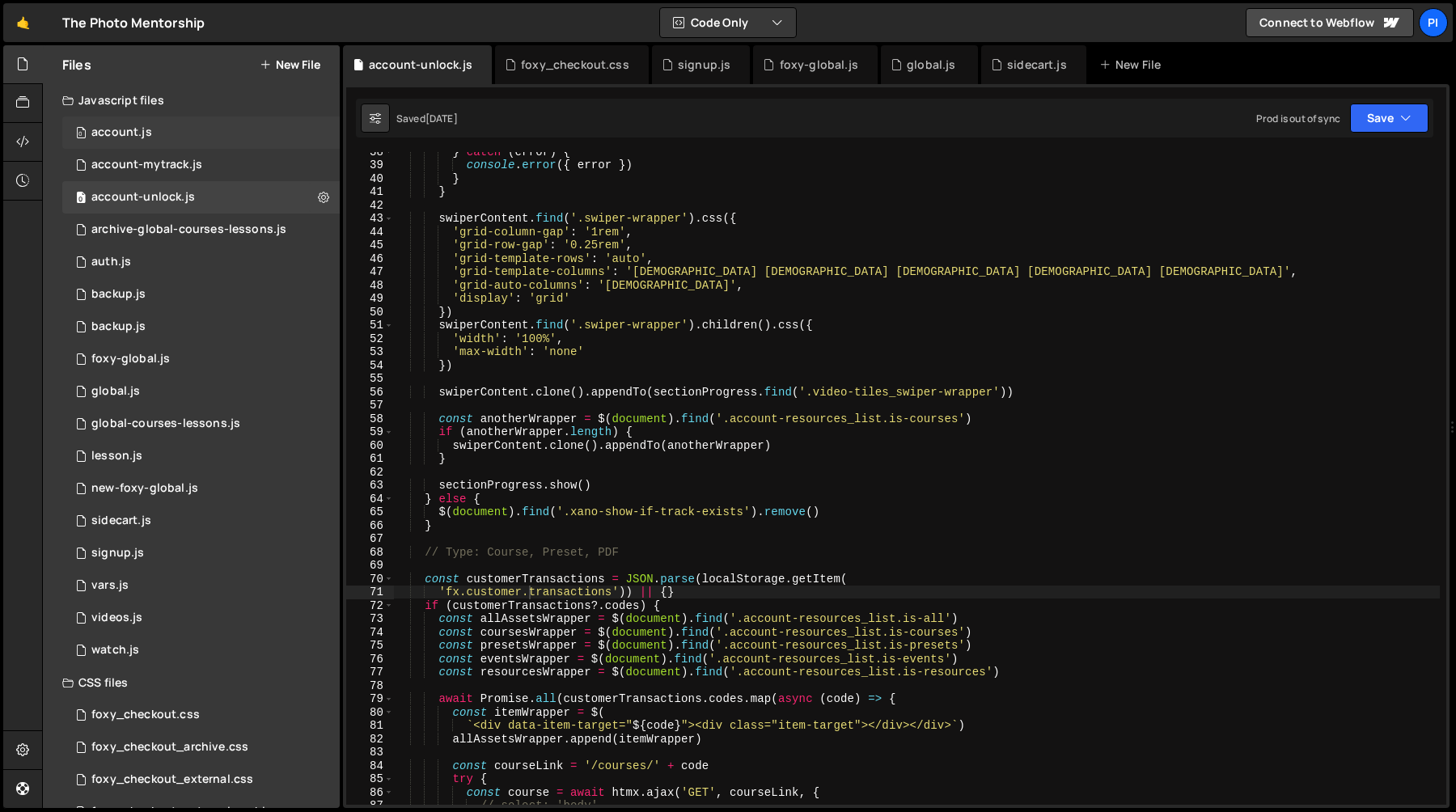
click at [216, 119] on div "0 account.js 0" at bounding box center [200, 132] width 277 height 32
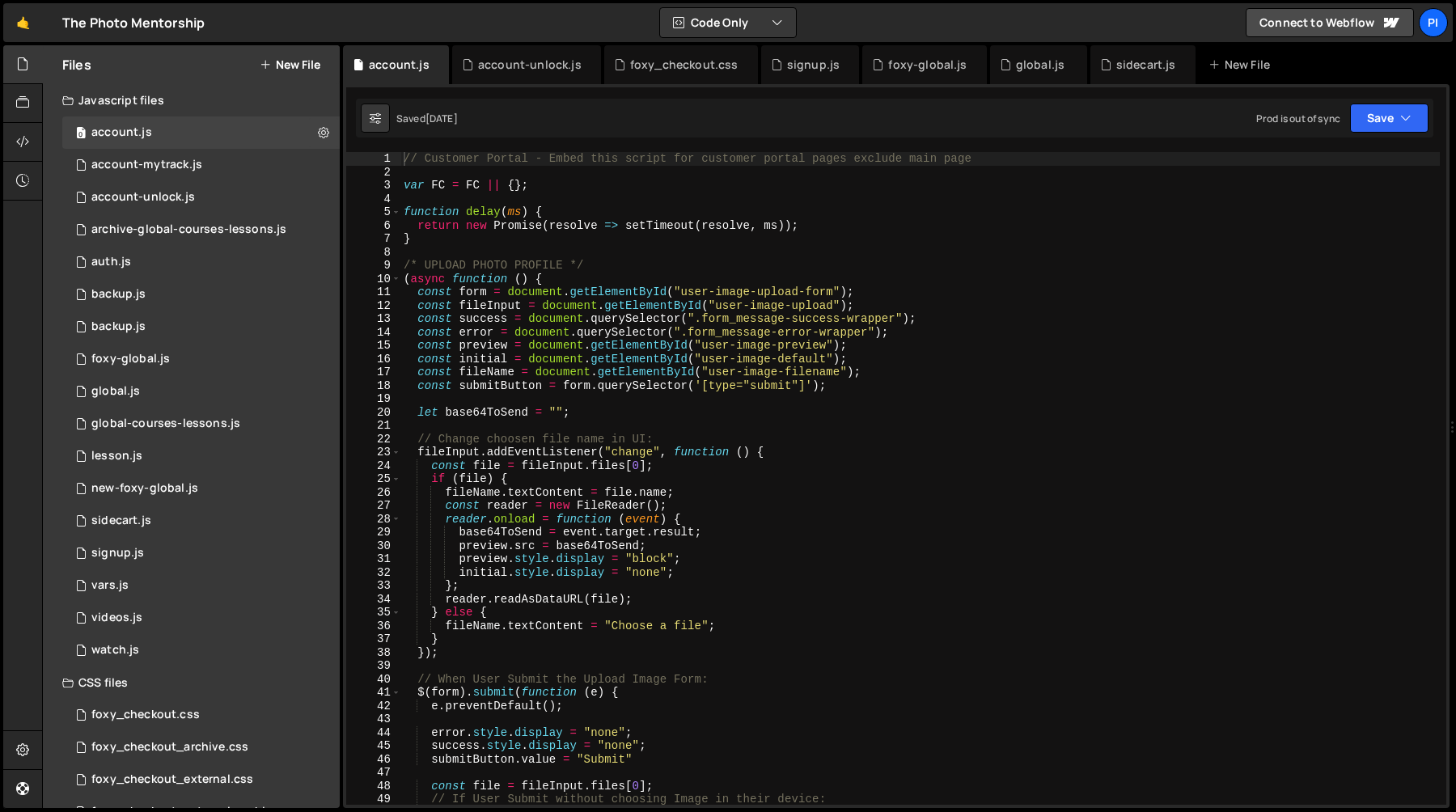
type textarea "const form = document.getElementById("user-image-upload-form");"
click at [1068, 286] on div "// Customer Portal - Embed this script for customer portal pages exclude main p…" at bounding box center [920, 491] width 1040 height 679
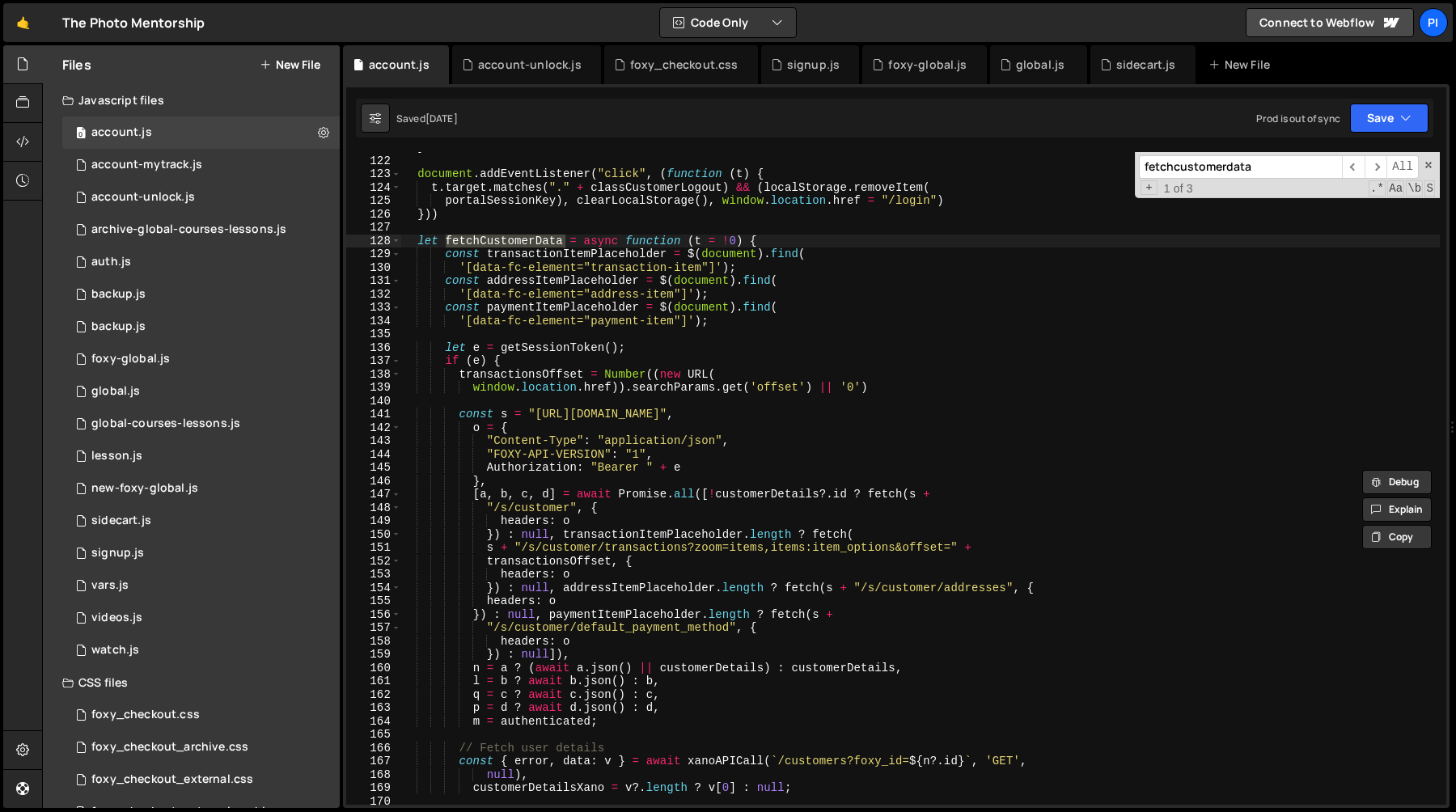
scroll to position [1612, 0]
type input "fetchcustomerdata"
click at [1370, 167] on span "​" at bounding box center [1375, 167] width 23 height 24
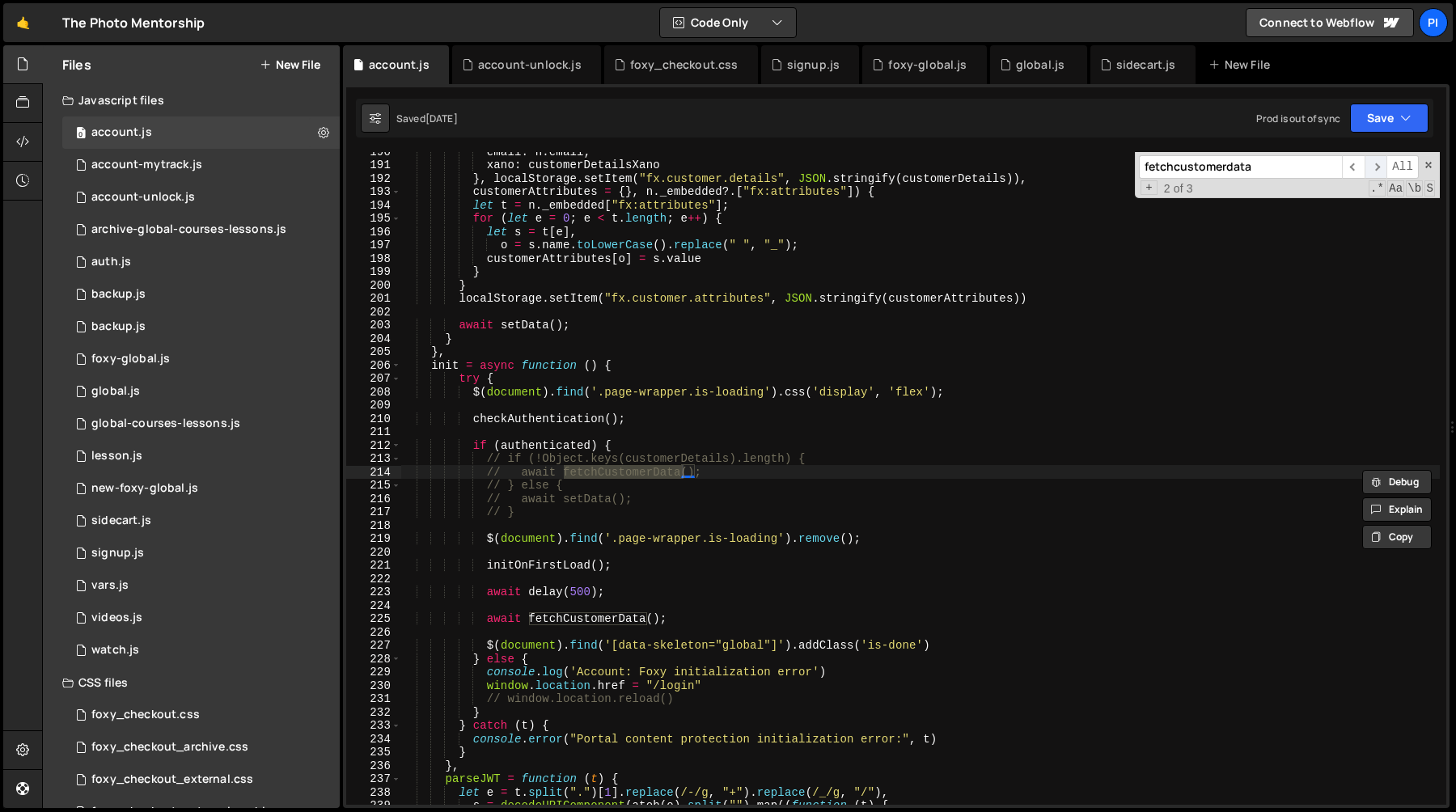
click at [1370, 167] on span "​" at bounding box center [1375, 167] width 23 height 24
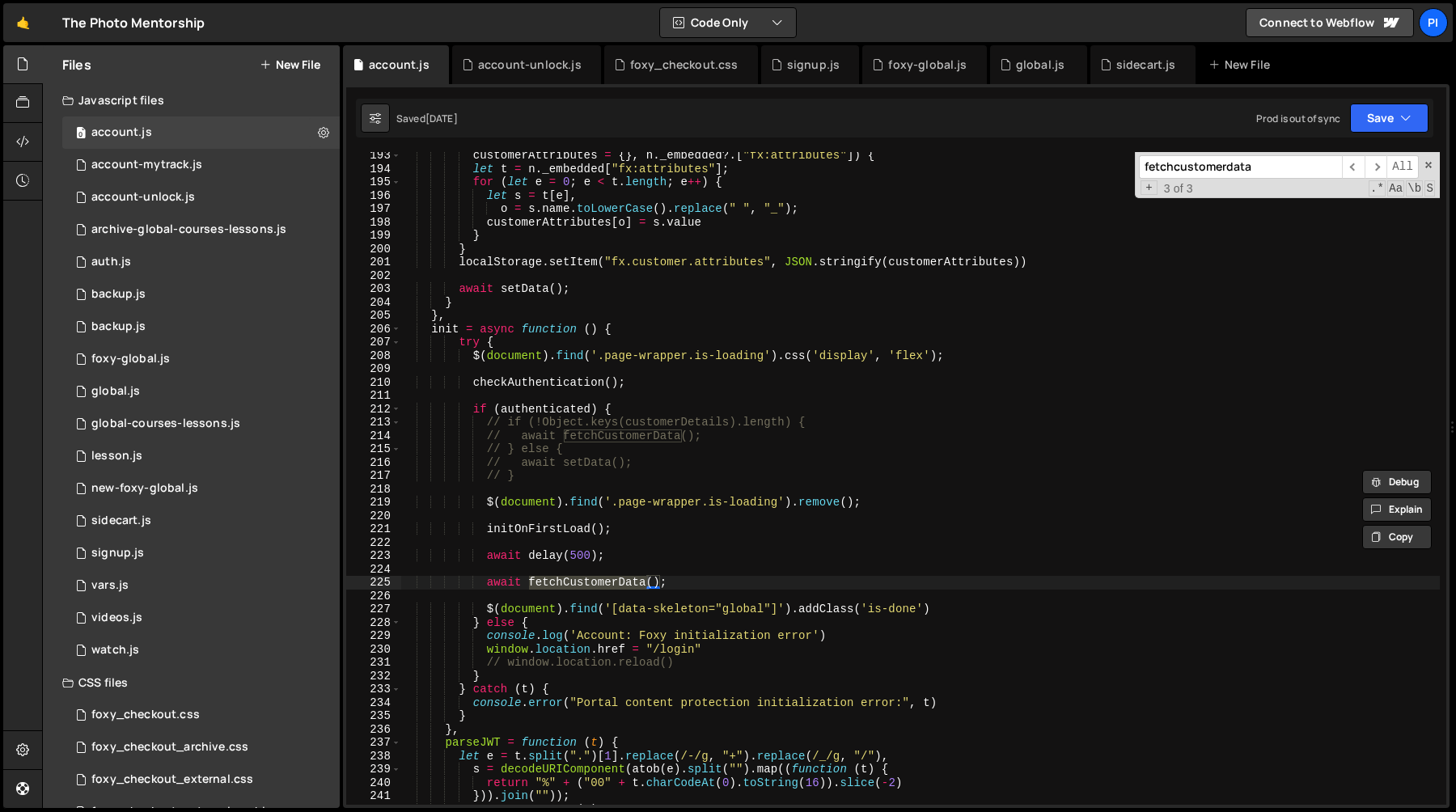
scroll to position [2684, 0]
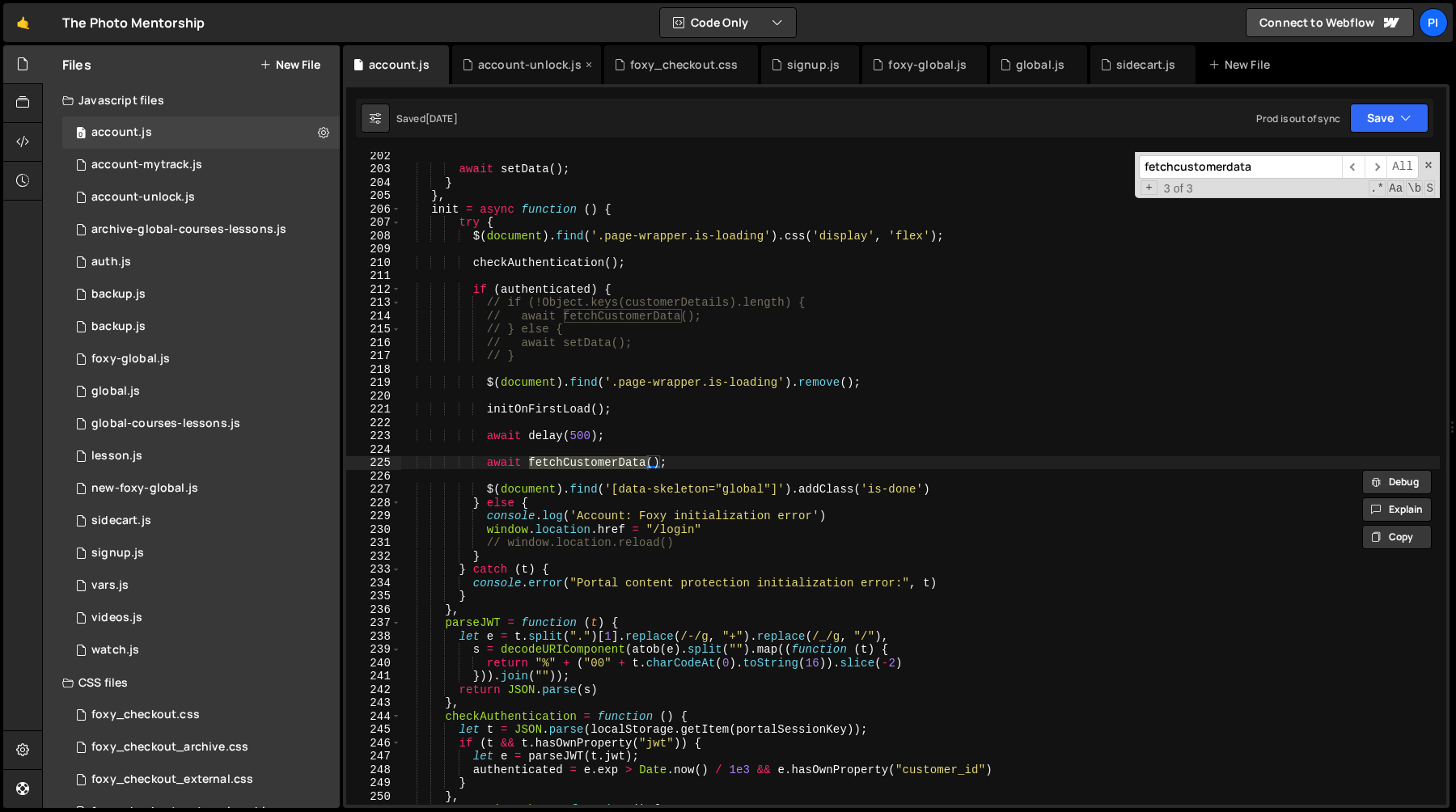
click at [481, 70] on div "account-unlock.js" at bounding box center [530, 64] width 103 height 16
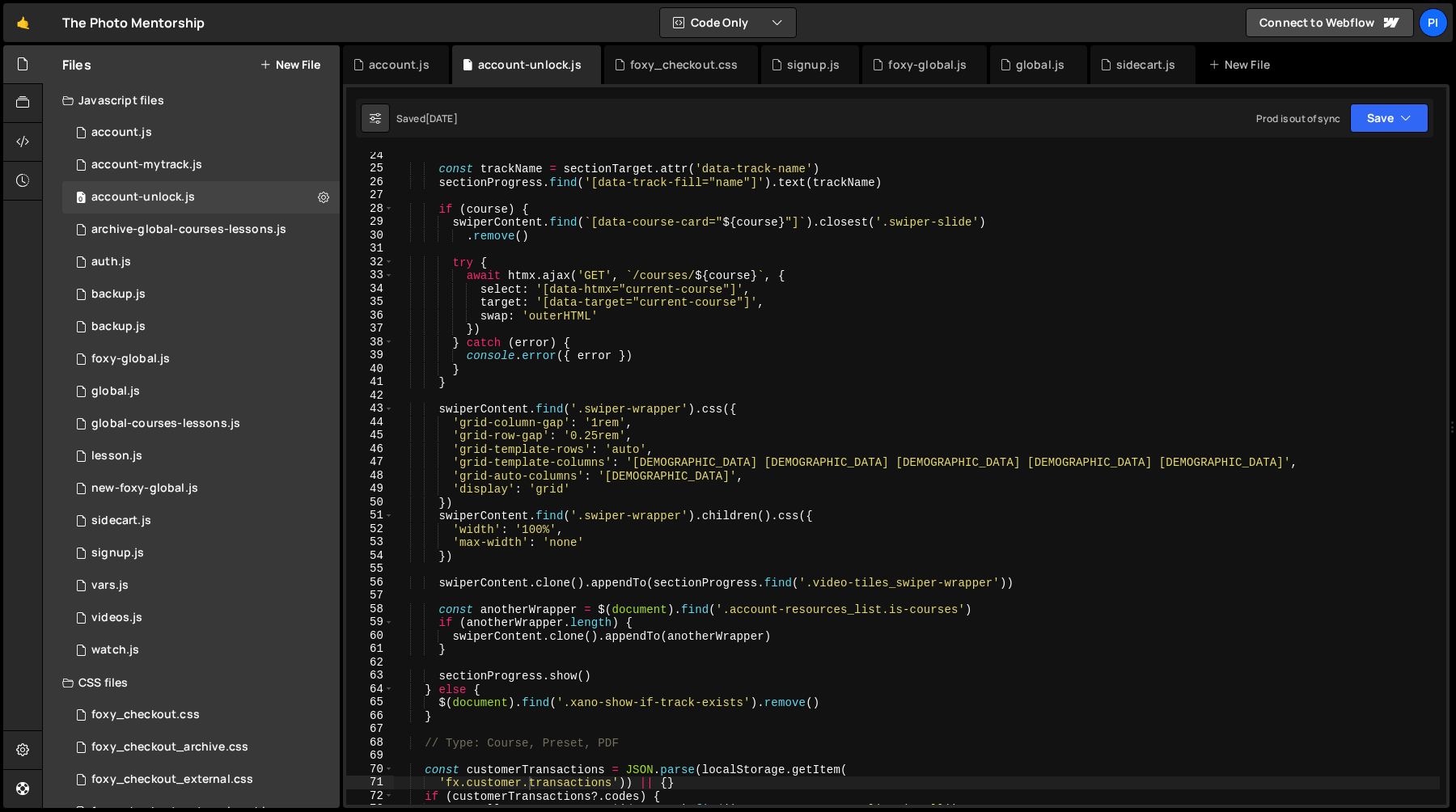
scroll to position [0, 0]
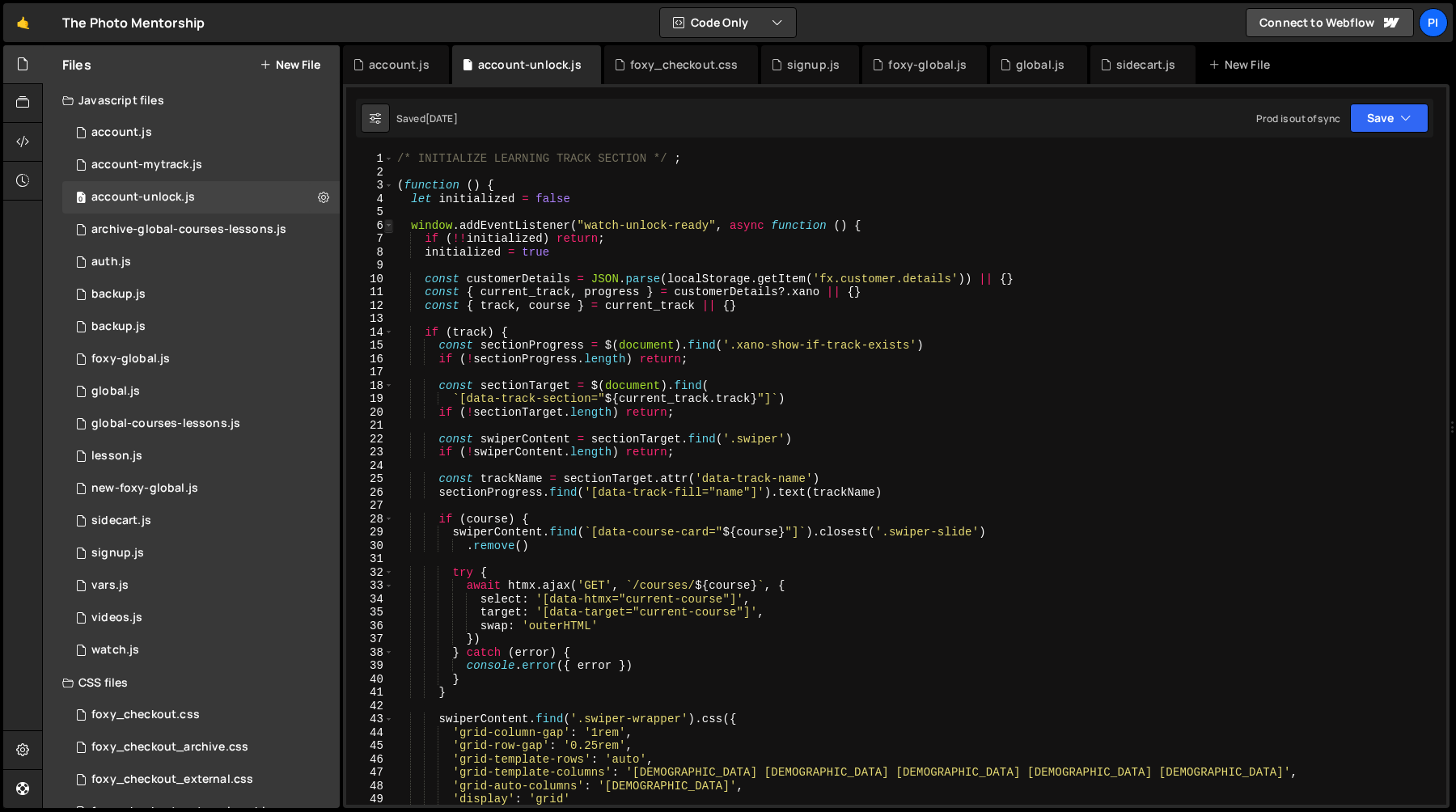
click at [389, 226] on span at bounding box center [388, 225] width 8 height 14
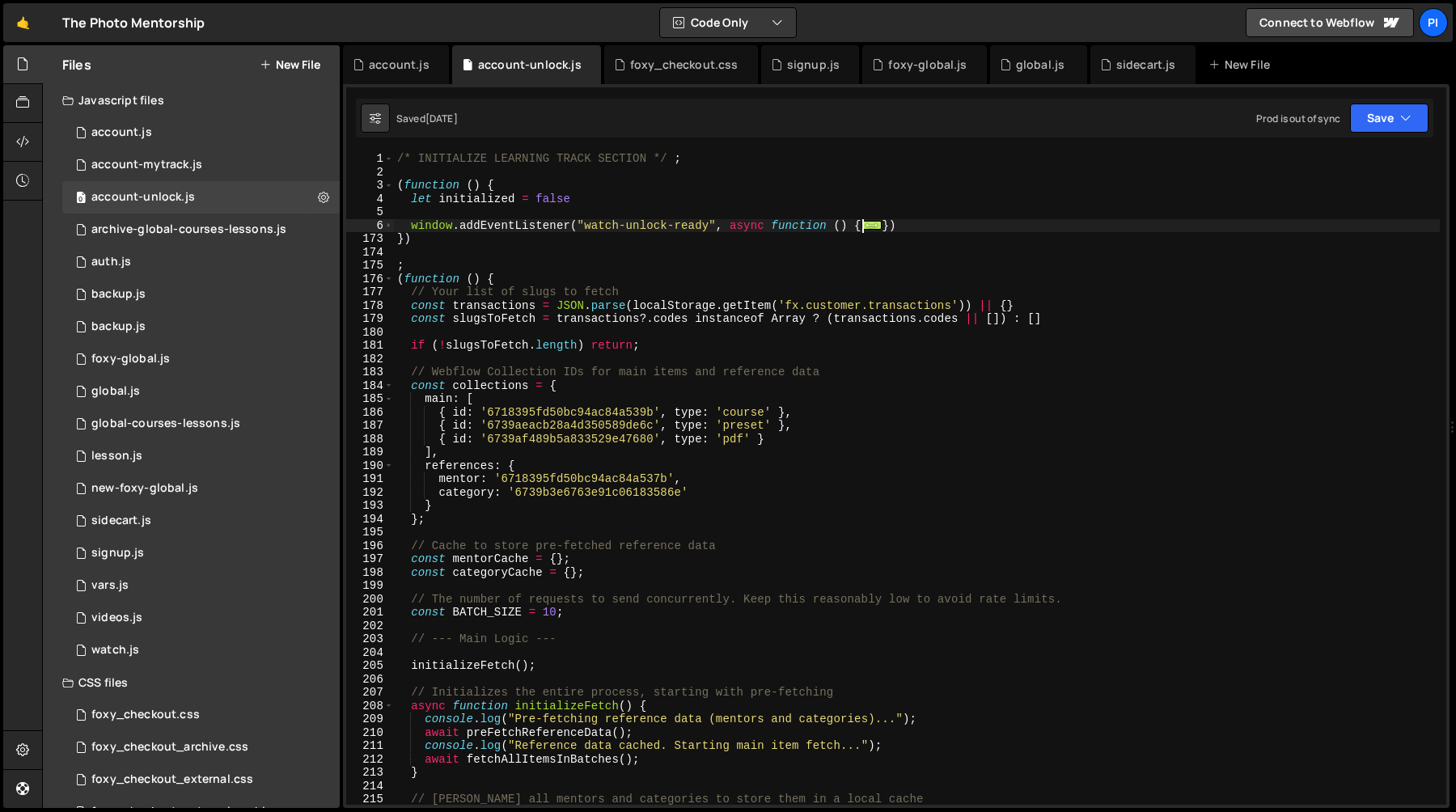
click at [586, 226] on div "/* INITIALIZE LEARNING TRACK SECTION */ ; ( function ( ) { let initialized = fa…" at bounding box center [917, 491] width 1046 height 679
click at [707, 225] on div "/* INITIALIZE LEARNING TRACK SECTION */ ; ( function ( ) { let initialized = fa…" at bounding box center [917, 491] width 1046 height 679
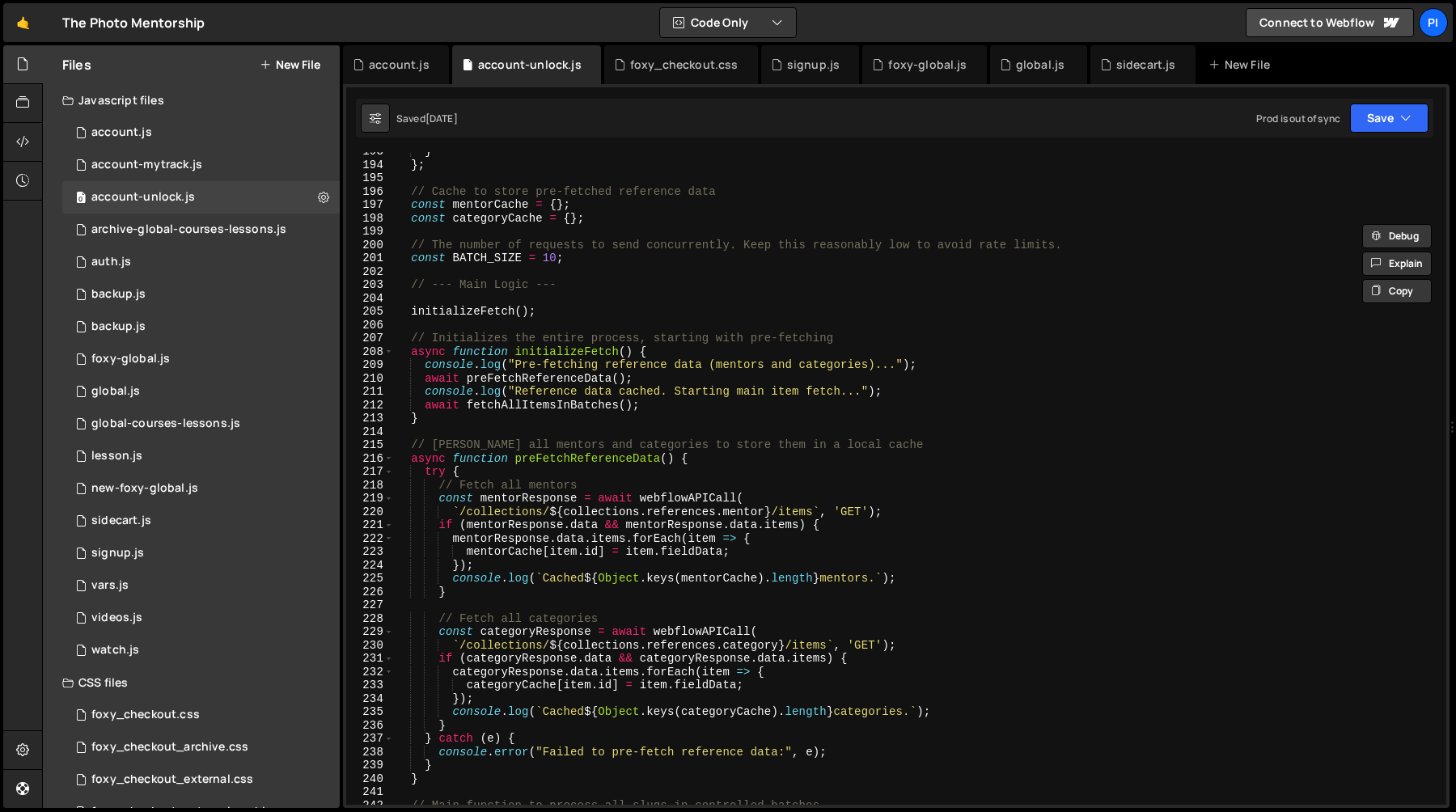
scroll to position [376, 0]
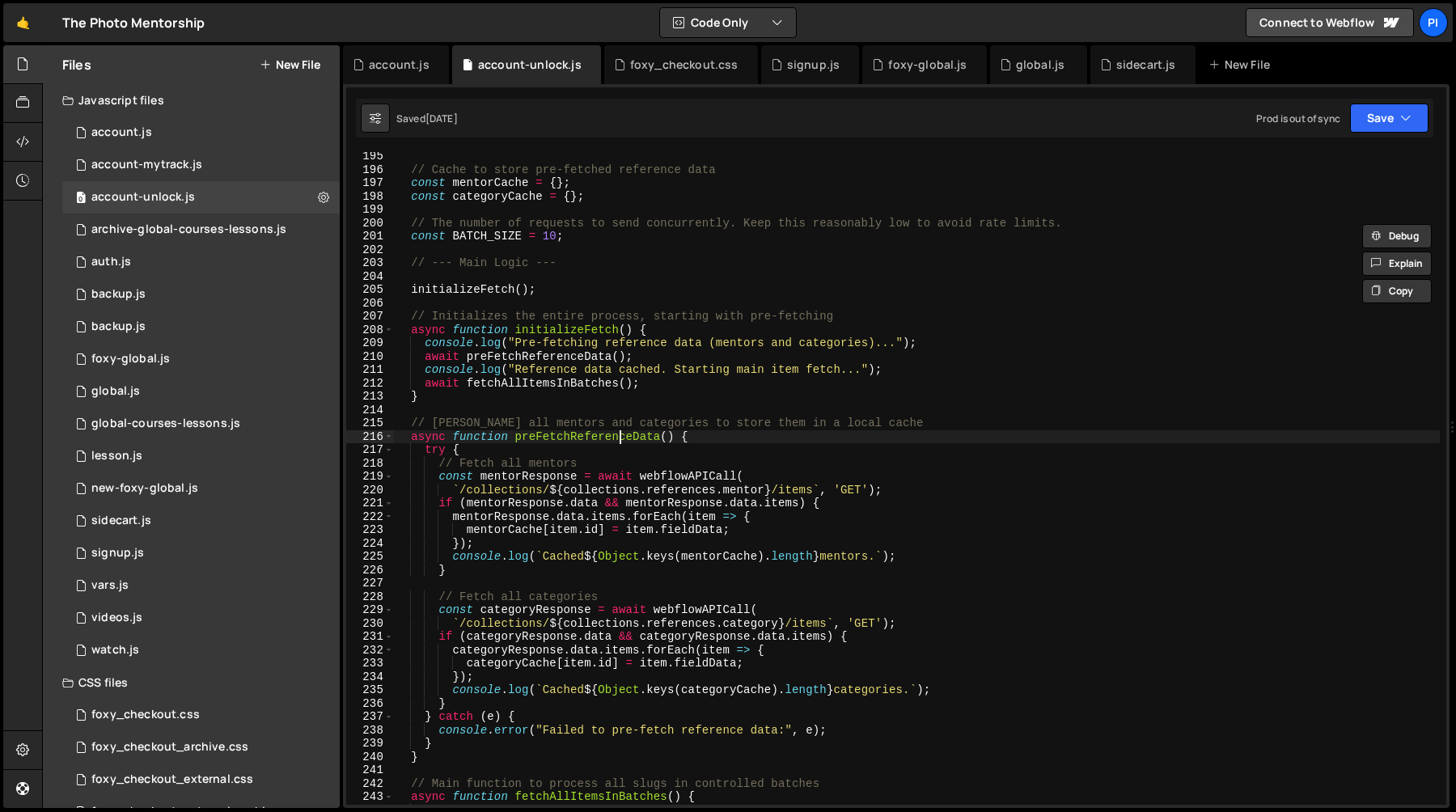
click at [621, 436] on div "// Cache to store pre-fetched reference data const mentorCache = { } ; const ca…" at bounding box center [917, 488] width 1046 height 679
type textarea "async function preFetchReferenceData() {"
click at [621, 436] on div "// Cache to store pre-fetched reference data const mentorCache = { } ; const ca…" at bounding box center [917, 488] width 1046 height 679
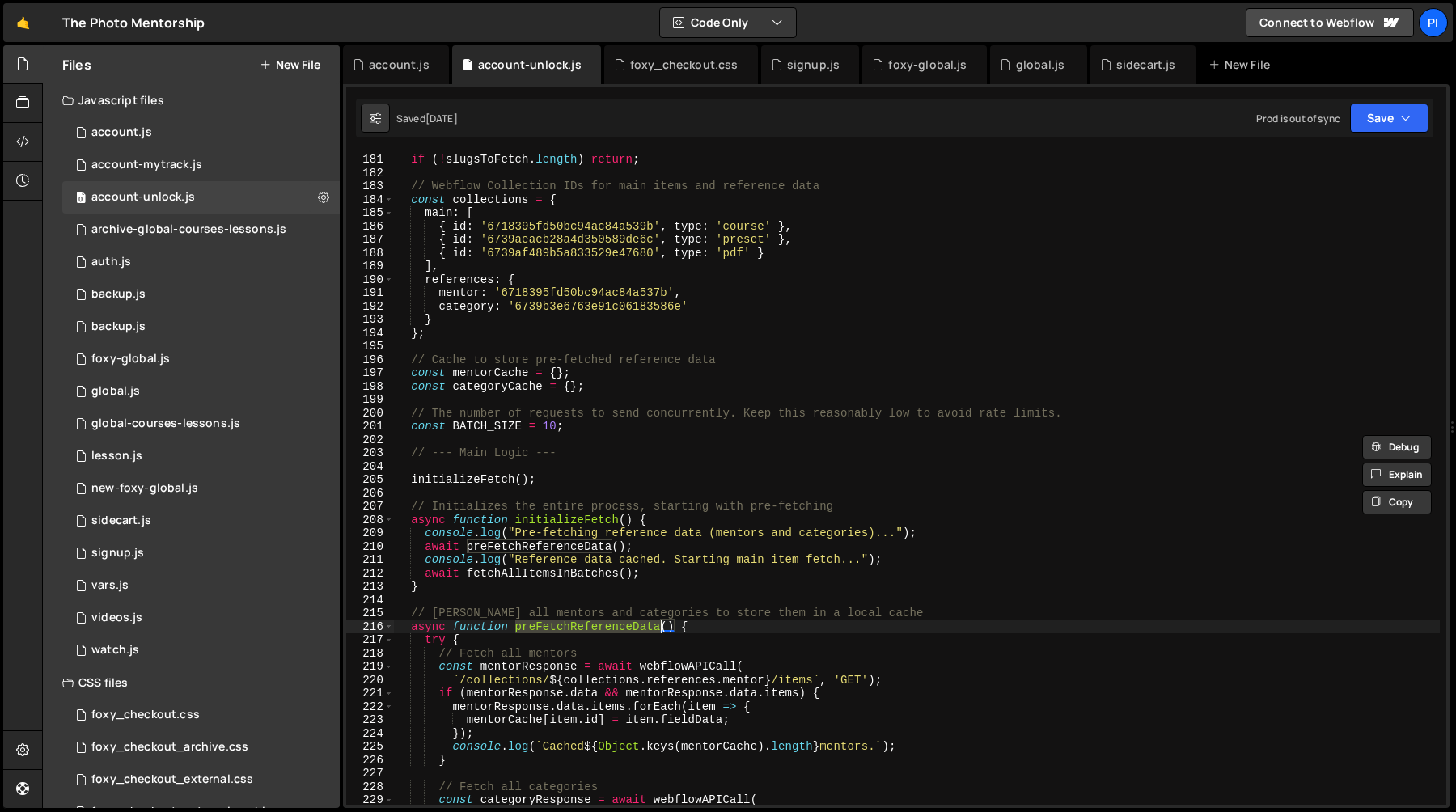
scroll to position [0, 0]
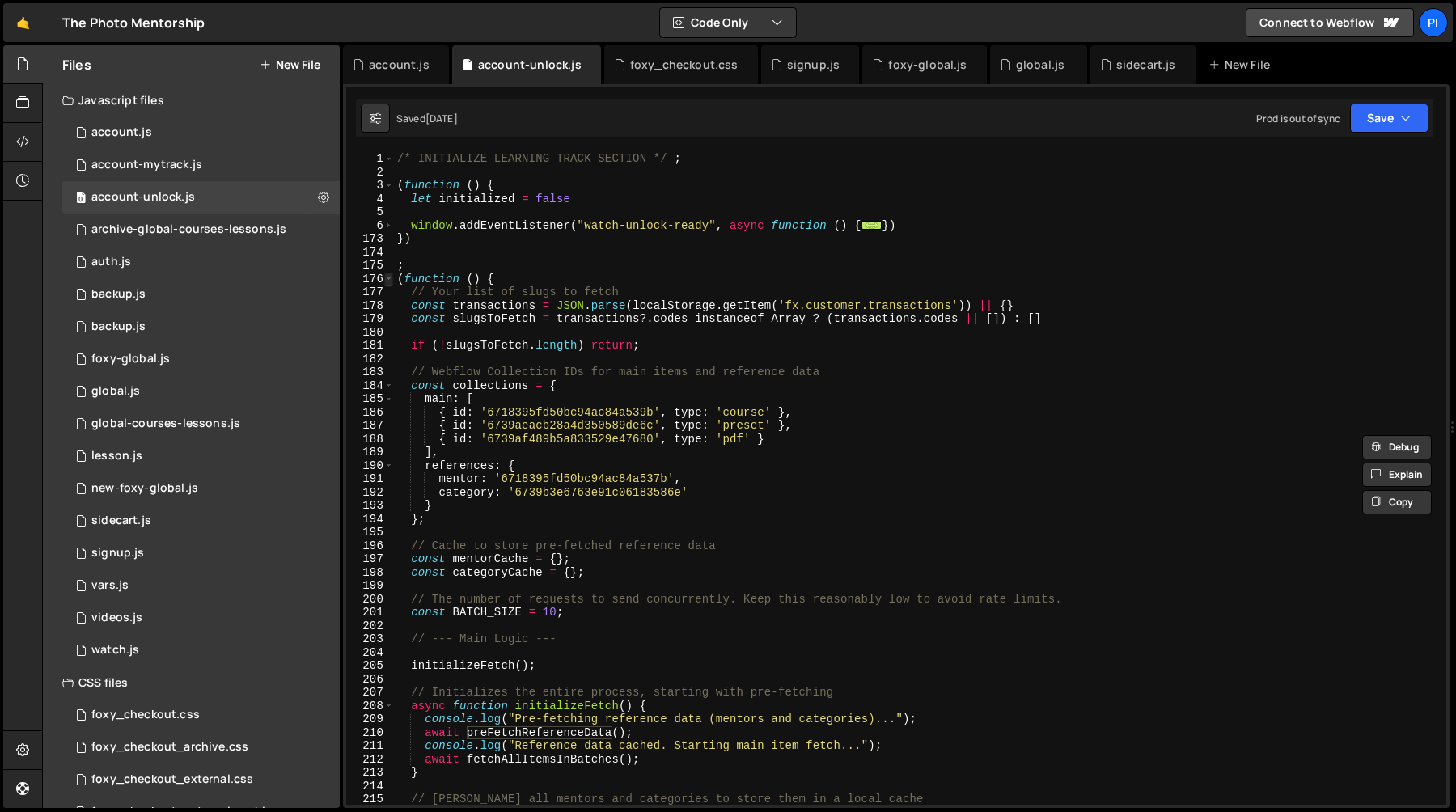
click at [389, 278] on span at bounding box center [388, 279] width 8 height 14
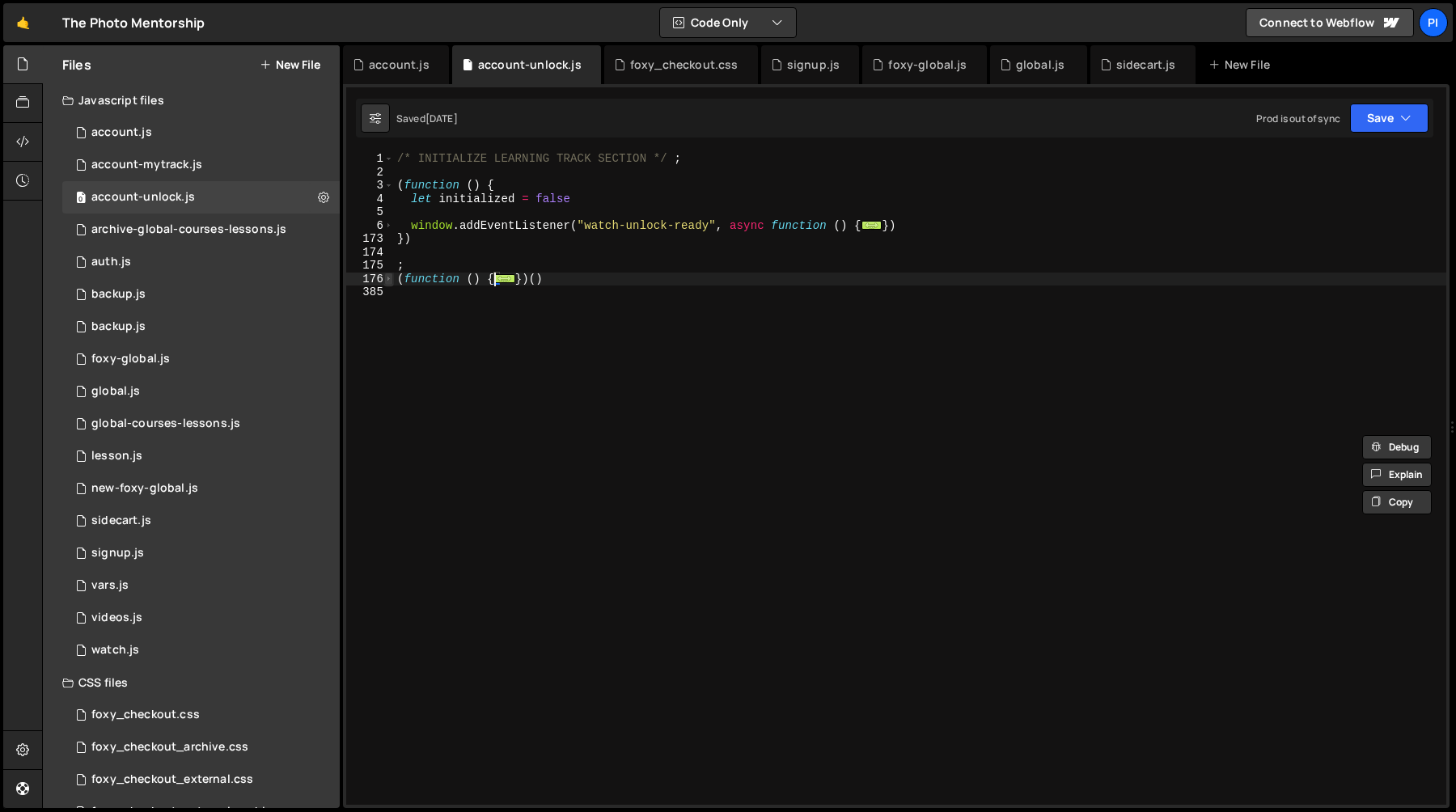
click at [386, 277] on span at bounding box center [388, 279] width 8 height 14
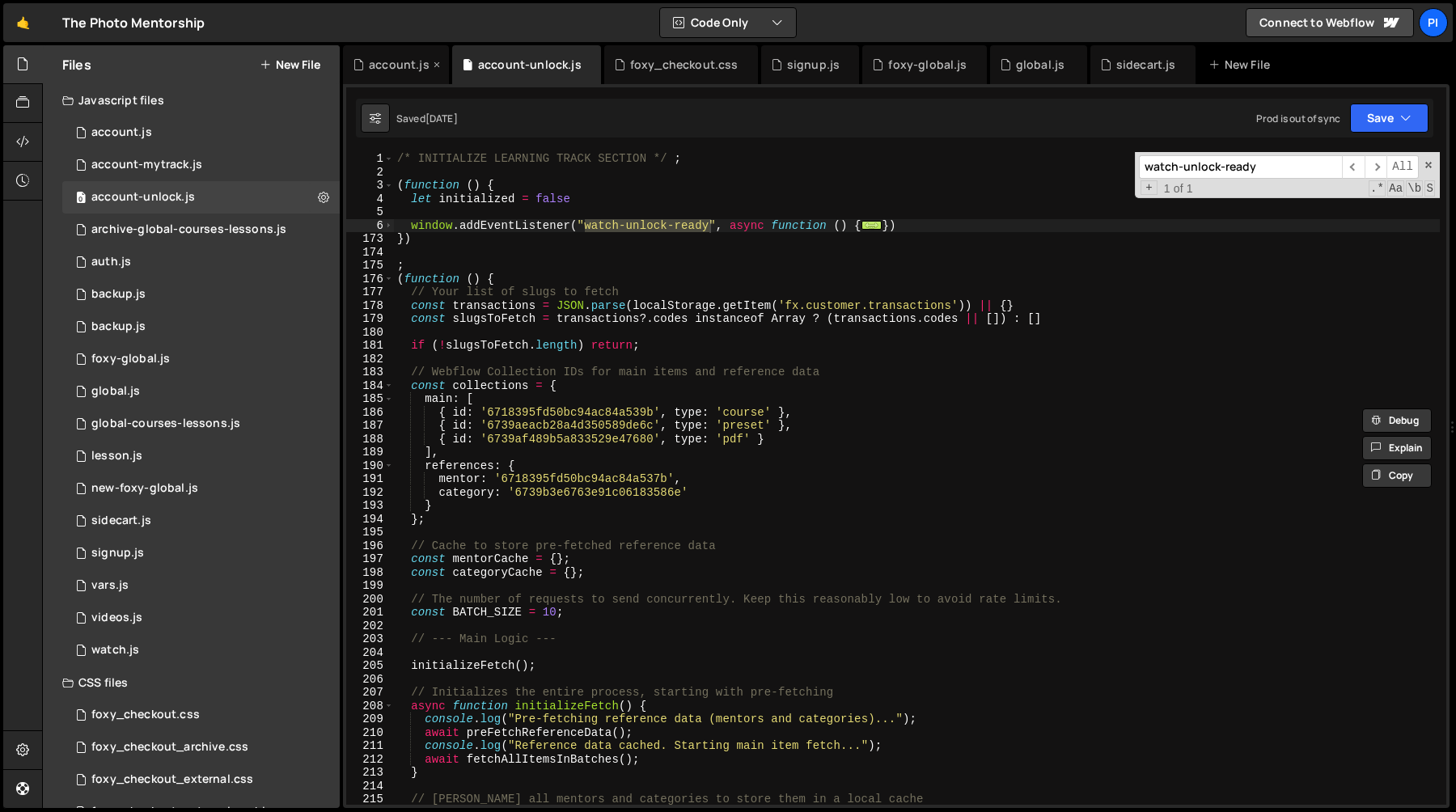
type input "watch-unlock-ready"
click at [386, 61] on div "account.js" at bounding box center [399, 64] width 61 height 16
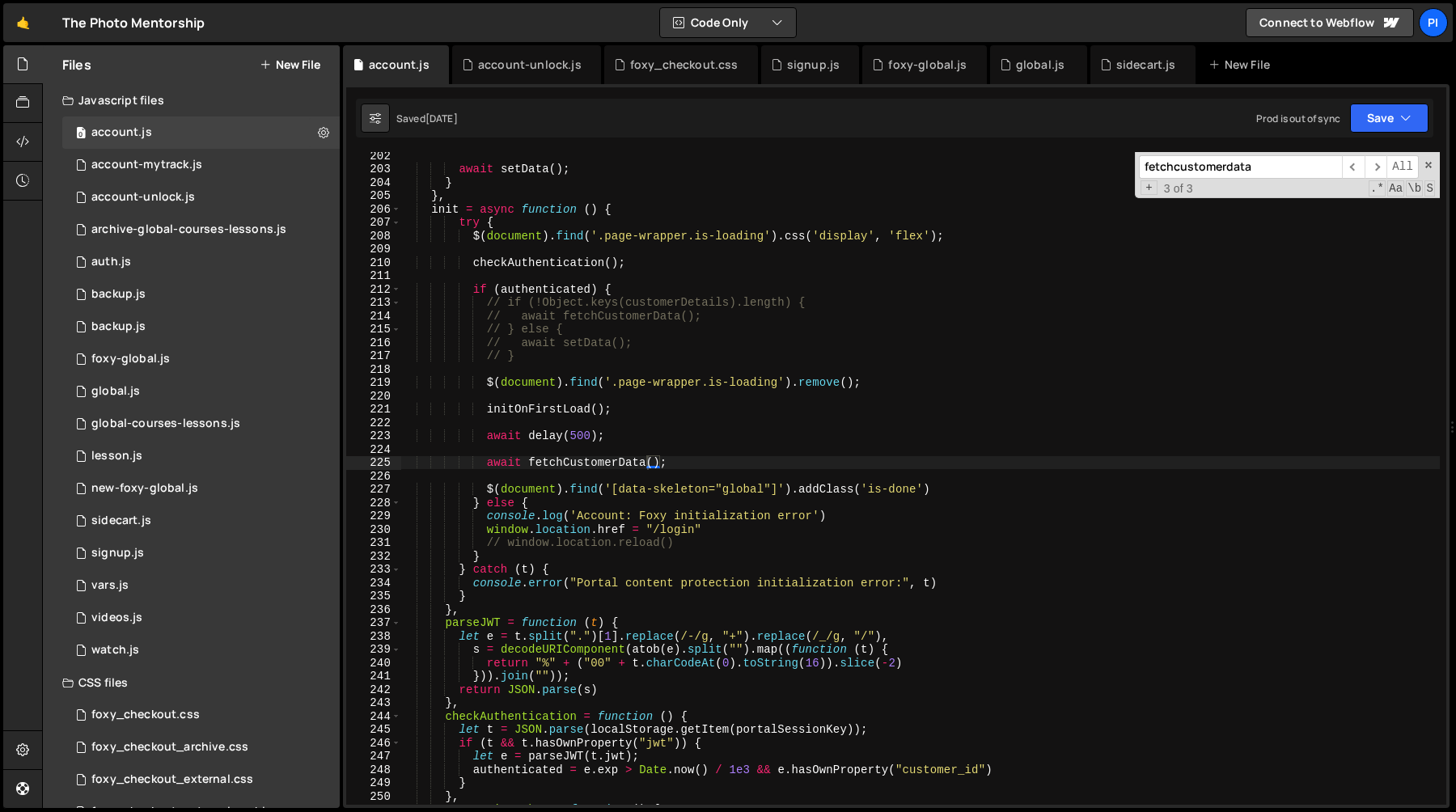
type textarea "},"
click at [476, 191] on div "await setData ( ) ; } } , init = async function ( ) { try { $ ( document ) . fi…" at bounding box center [920, 488] width 1040 height 679
paste input "watch-unlock-ready"
type input "watch-unlock-ready"
click at [462, 64] on icon at bounding box center [467, 64] width 11 height 16
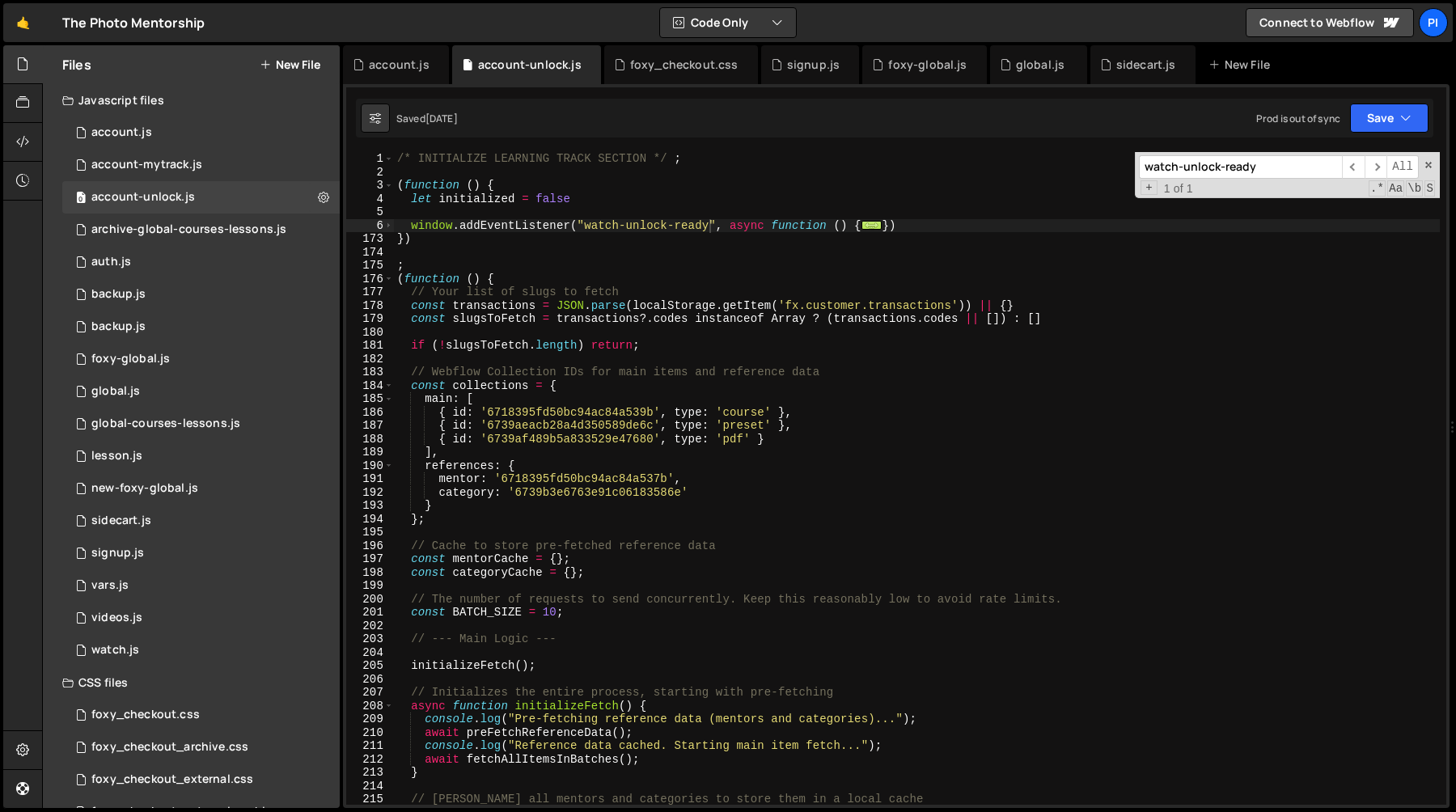
click at [553, 257] on div "/* INITIALIZE LEARNING TRACK SECTION */ ; ( function ( ) { let initialized = fa…" at bounding box center [917, 491] width 1046 height 679
click at [182, 348] on div "0 foxy-global.js 0" at bounding box center [200, 359] width 277 height 32
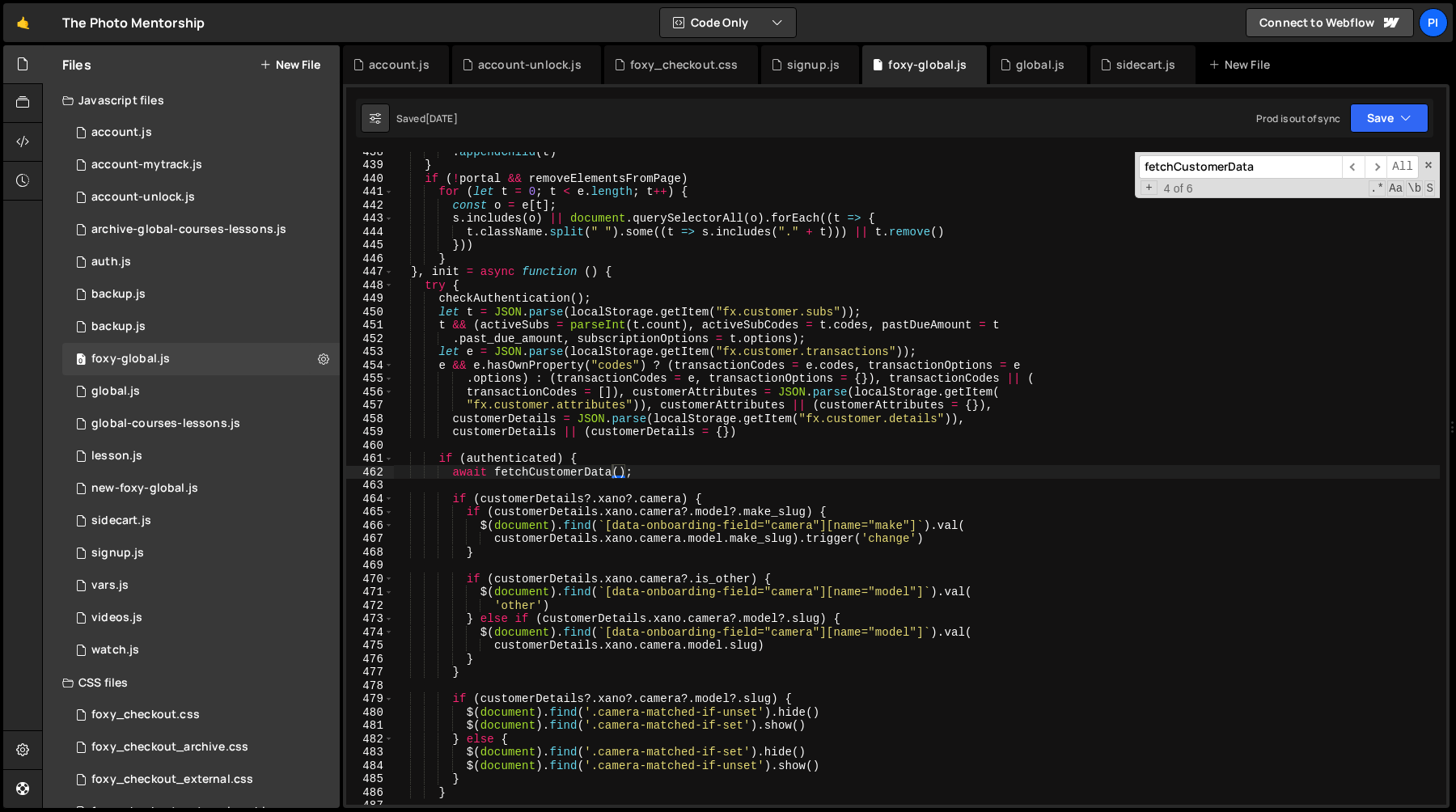
type textarea "t && (activeSubs = parseInt(t.count), activeSubCodes = [DOMAIN_NAME], pastDueAm…"
click at [718, 328] on div ". appendChild ( t ) } if ( ! portal && removeElementsFromPage ) for ( let t = 0…" at bounding box center [917, 484] width 1046 height 679
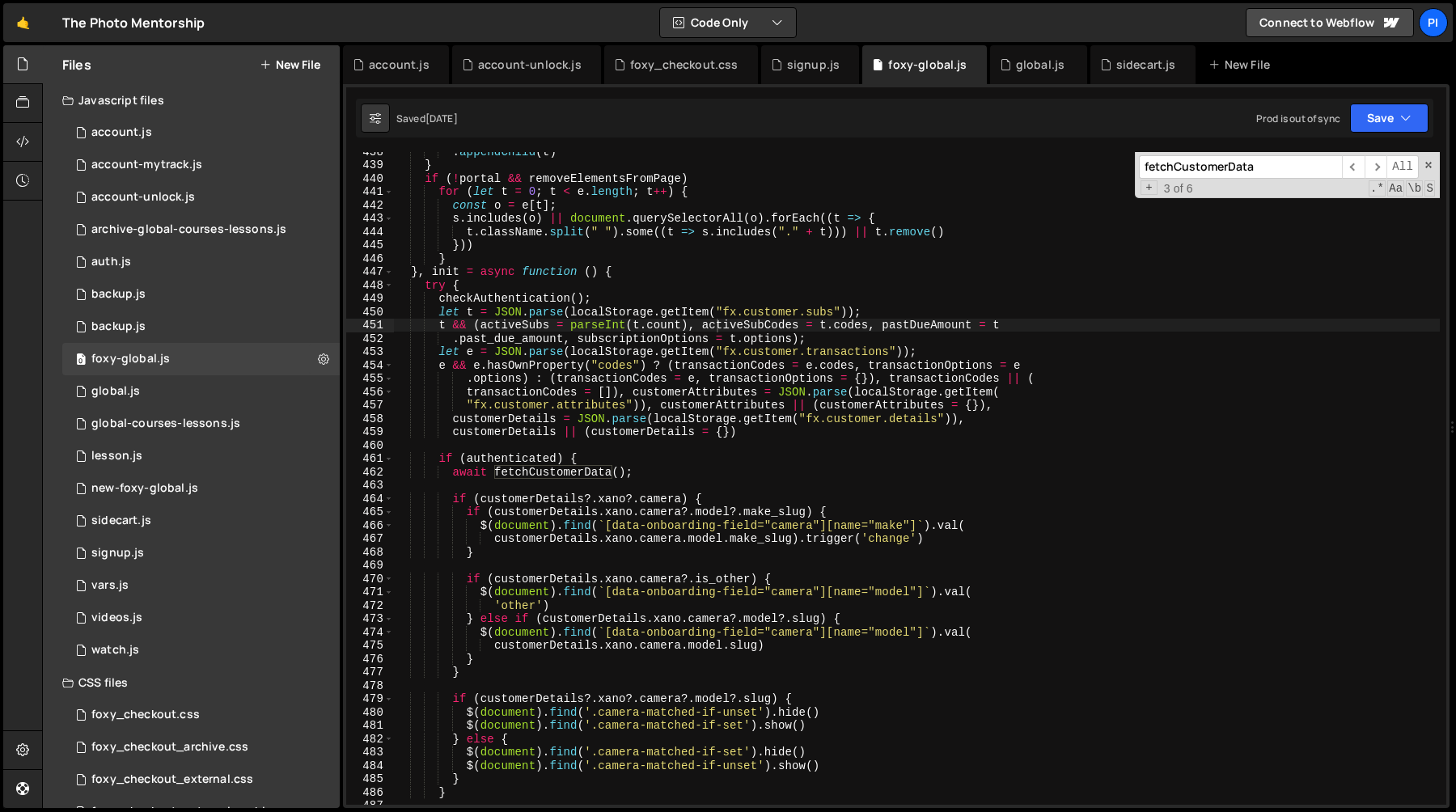
scroll to position [838, 0]
paste input "watch-unlock-ready"
type input "watch-unlock-ready"
click at [1427, 163] on span at bounding box center [1428, 164] width 11 height 11
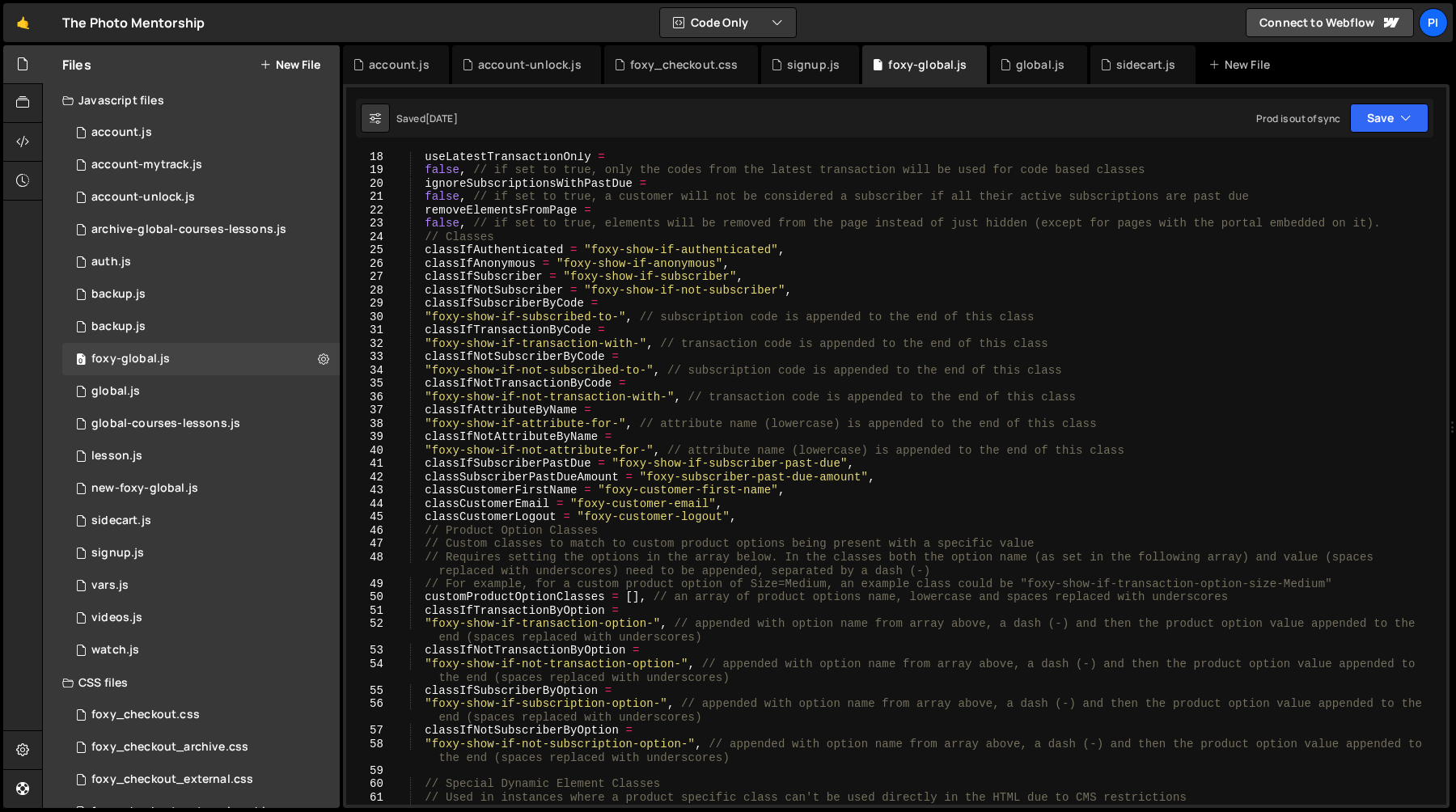
scroll to position [0, 0]
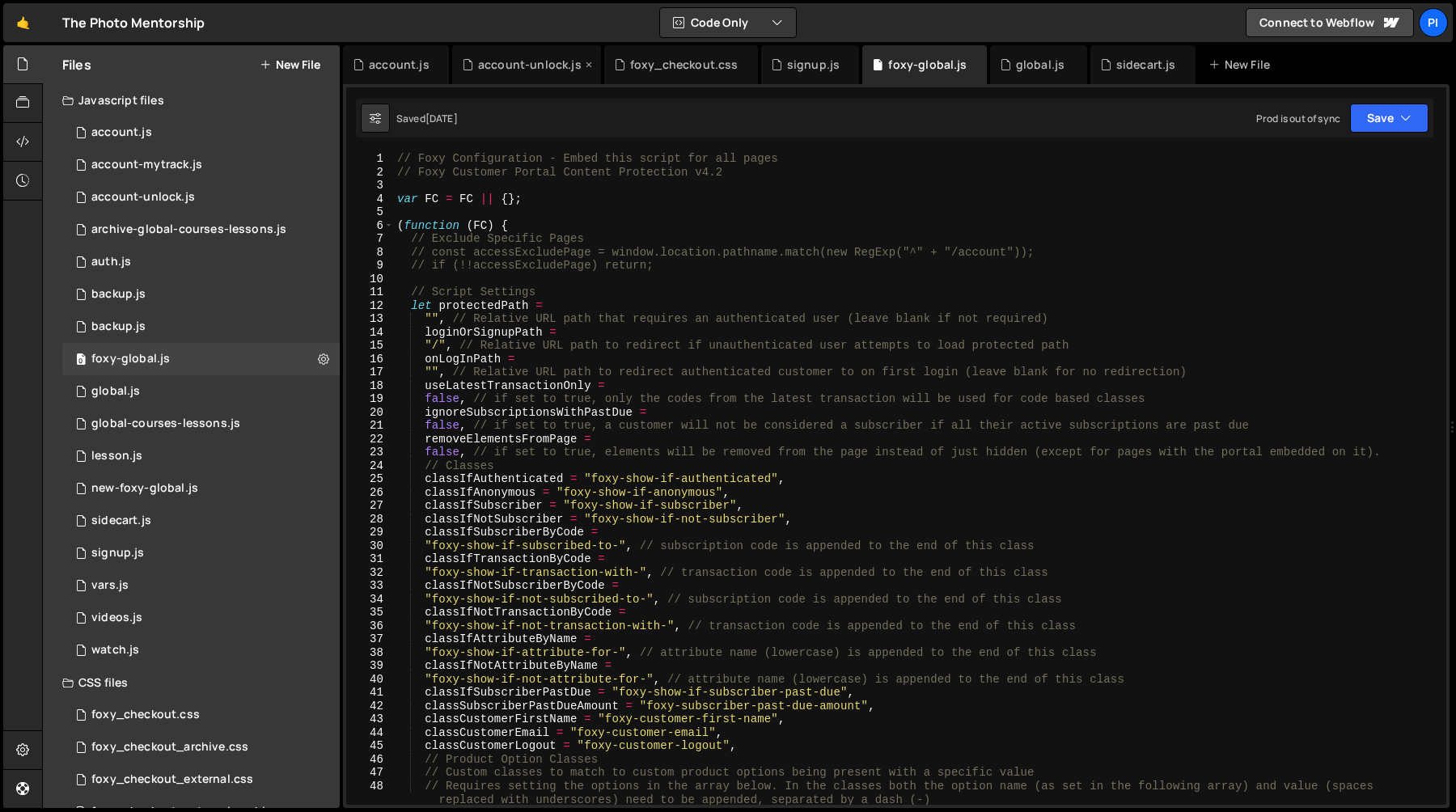
click at [531, 63] on div "account-unlock.js" at bounding box center [530, 64] width 103 height 16
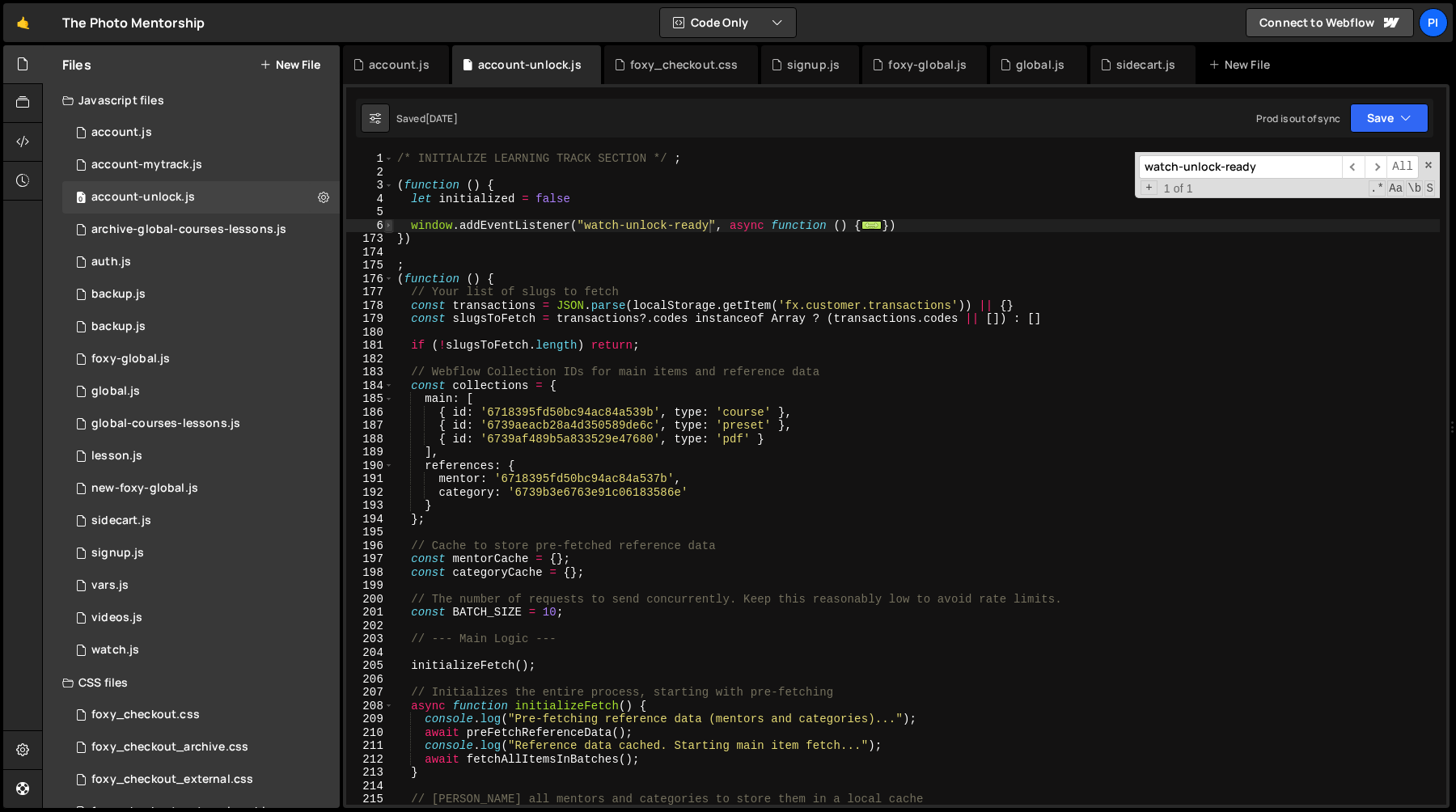
click at [389, 228] on span at bounding box center [388, 225] width 8 height 14
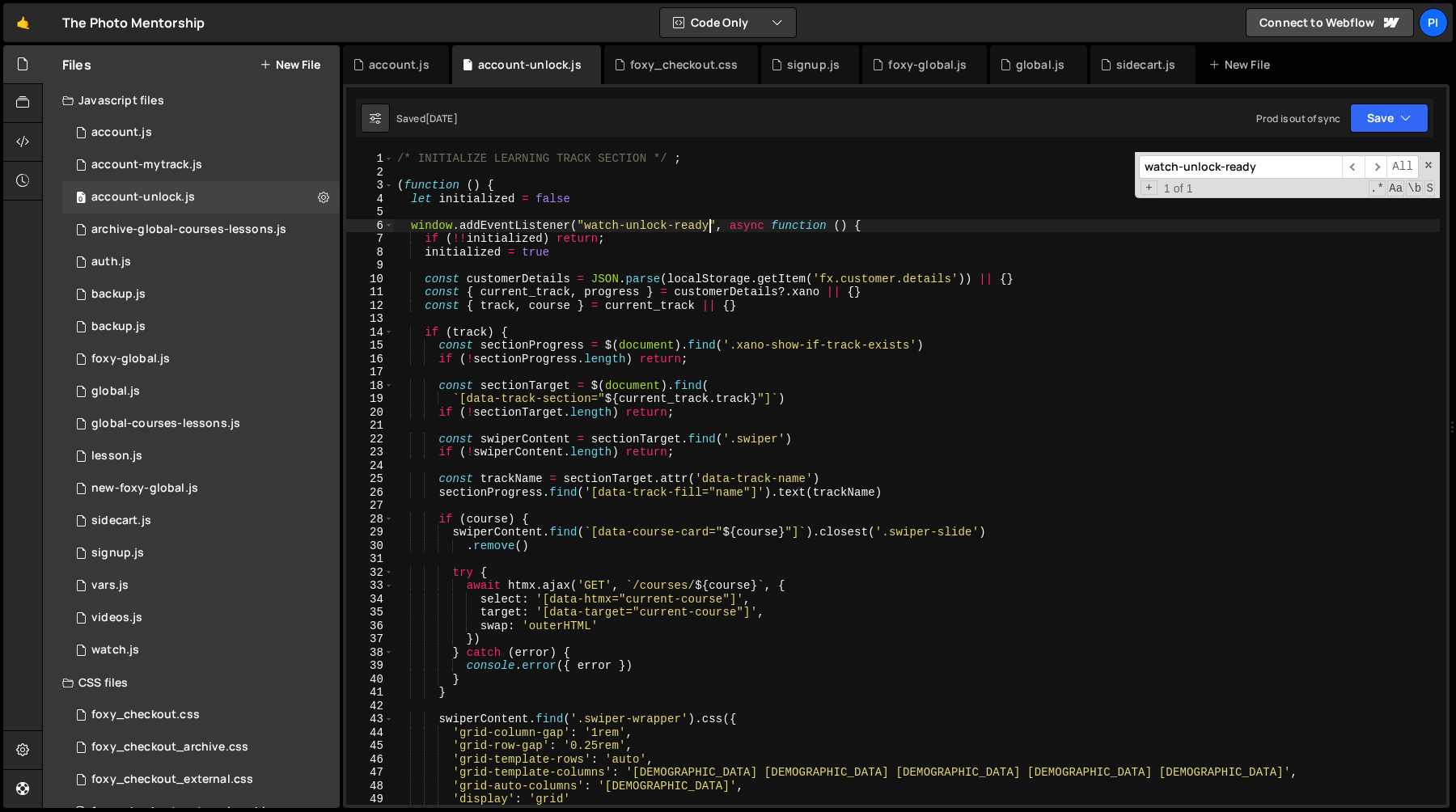
click at [410, 200] on div "/* INITIALIZE LEARNING TRACK SECTION */ ; ( function ( ) { let initialized = fa…" at bounding box center [917, 491] width 1046 height 679
click at [386, 329] on span at bounding box center [388, 332] width 8 height 14
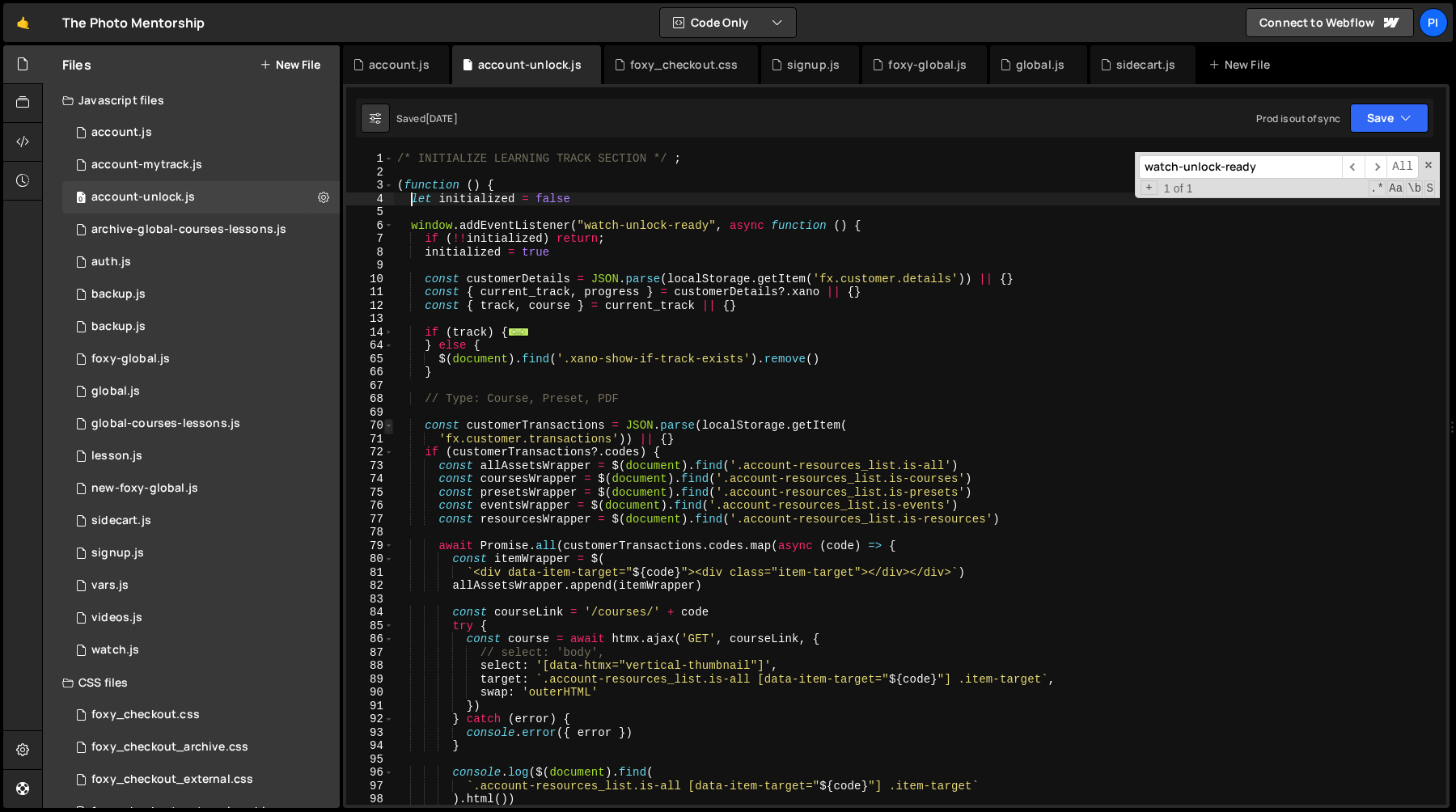
click at [388, 427] on span at bounding box center [388, 425] width 8 height 14
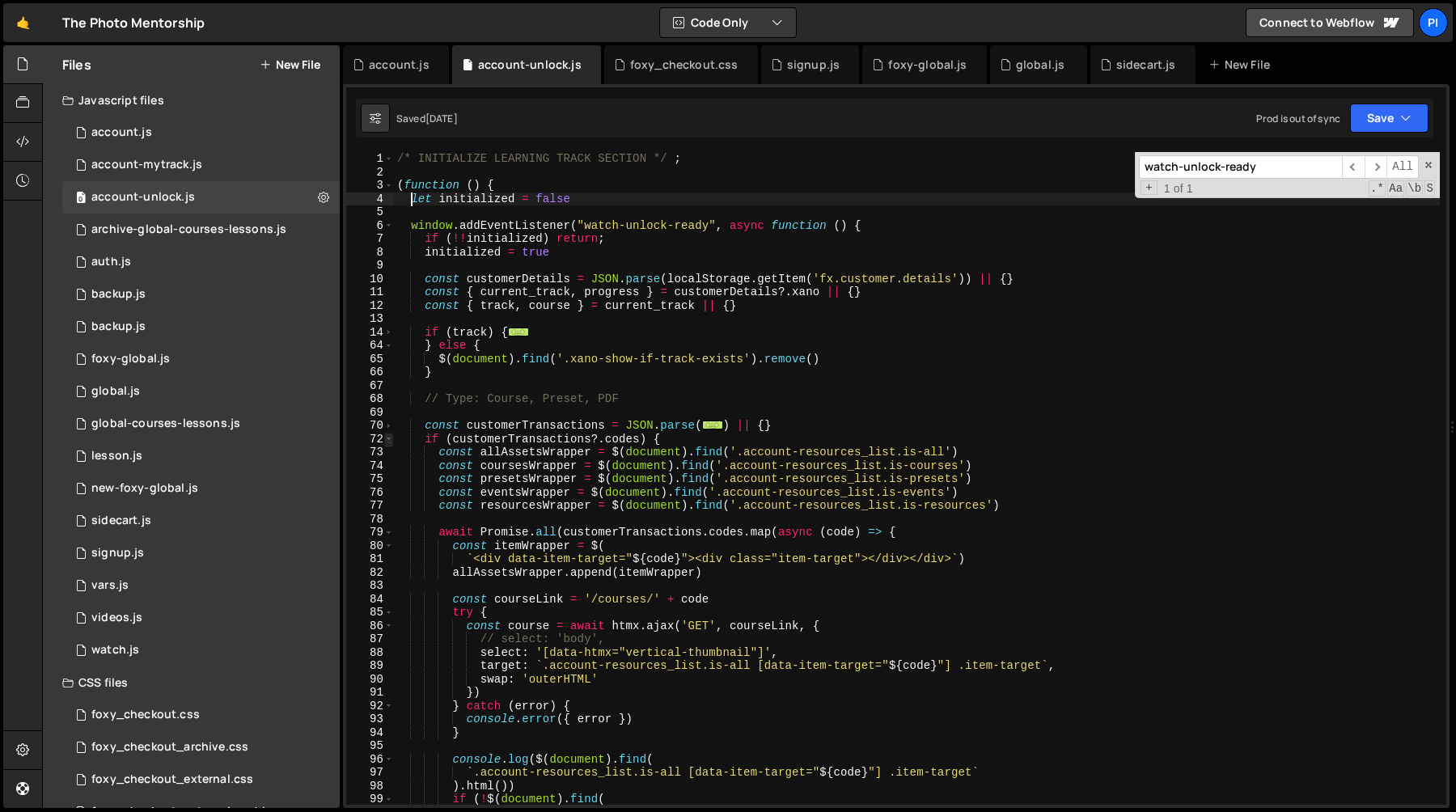
click at [388, 437] on span at bounding box center [388, 439] width 8 height 14
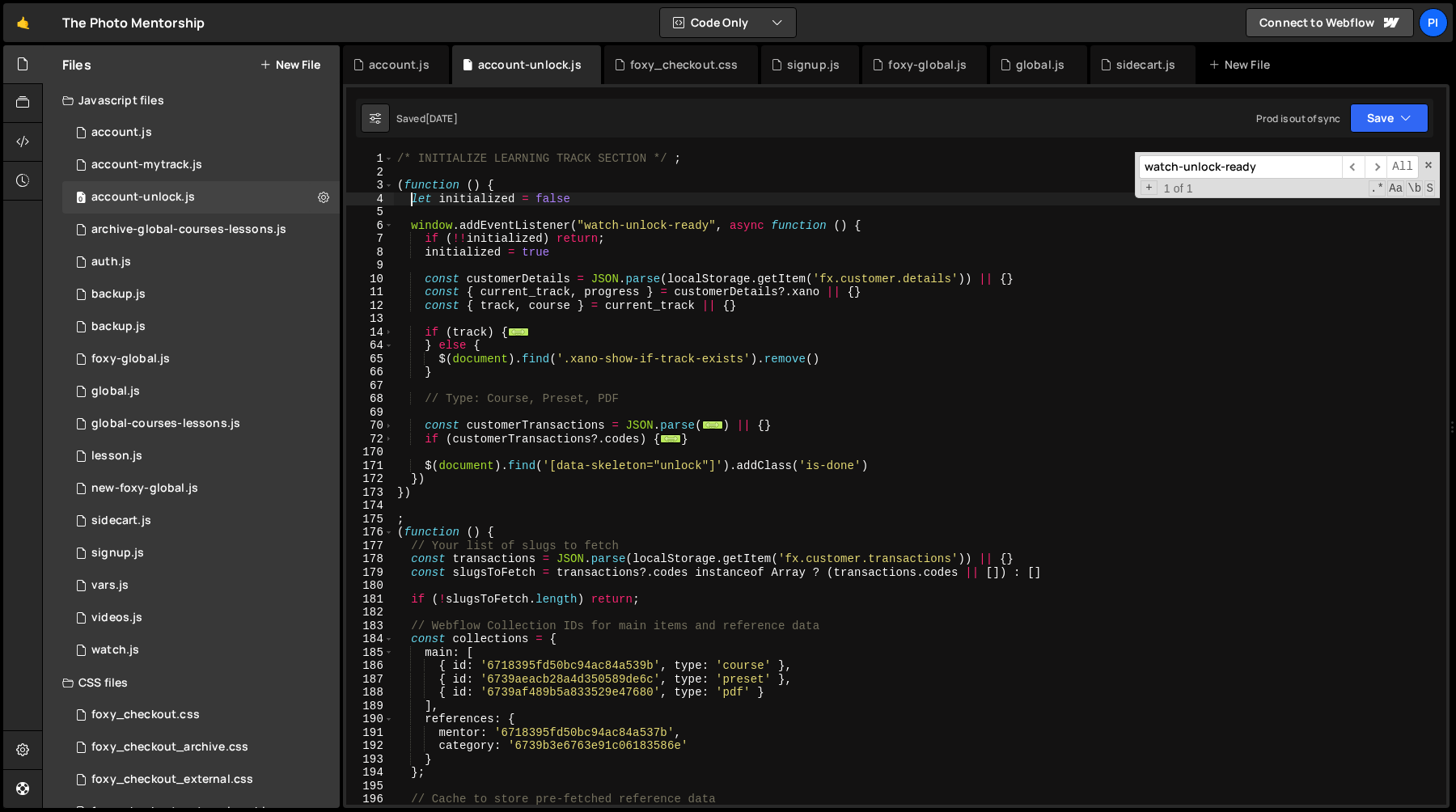
click at [620, 253] on div "/* INITIALIZE LEARNING TRACK SECTION */ ; ( function ( ) { let initialized = fa…" at bounding box center [917, 491] width 1046 height 679
type textarea "if (!!initialized) return; initialized = true"
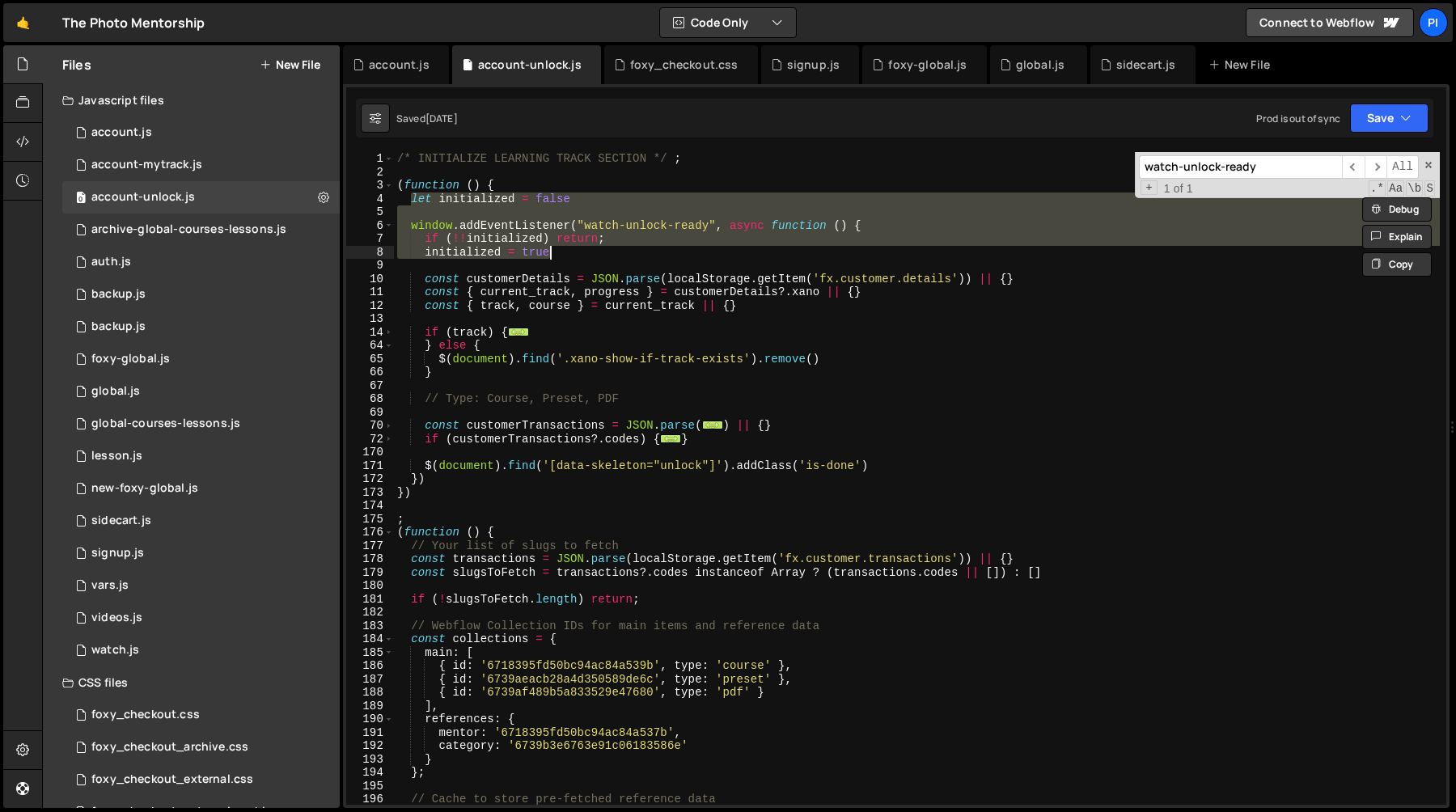
click at [531, 171] on div "/* INITIALIZE LEARNING TRACK SECTION */ ; ( function ( ) { let initialized = fa…" at bounding box center [917, 491] width 1046 height 679
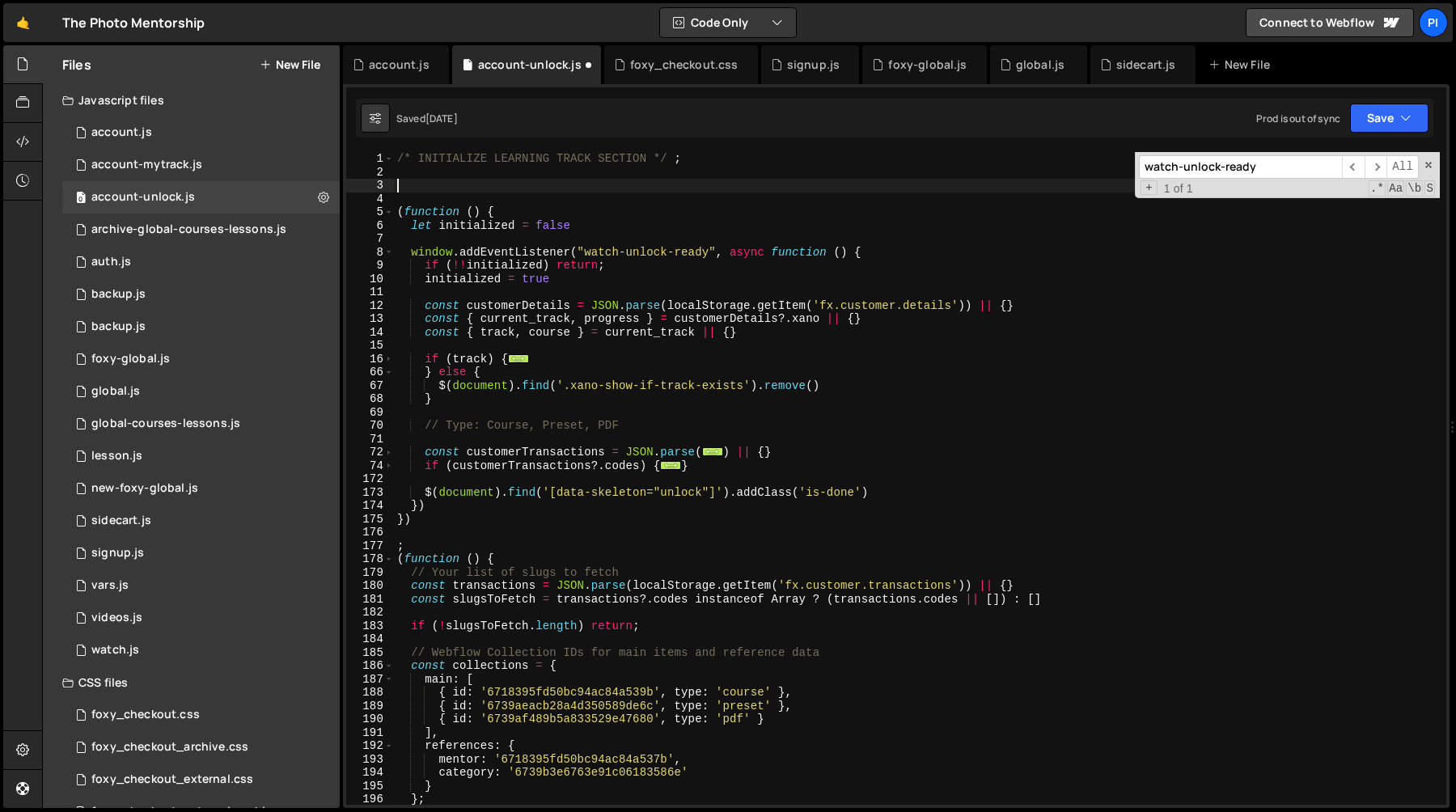
paste textarea "initialized = true"
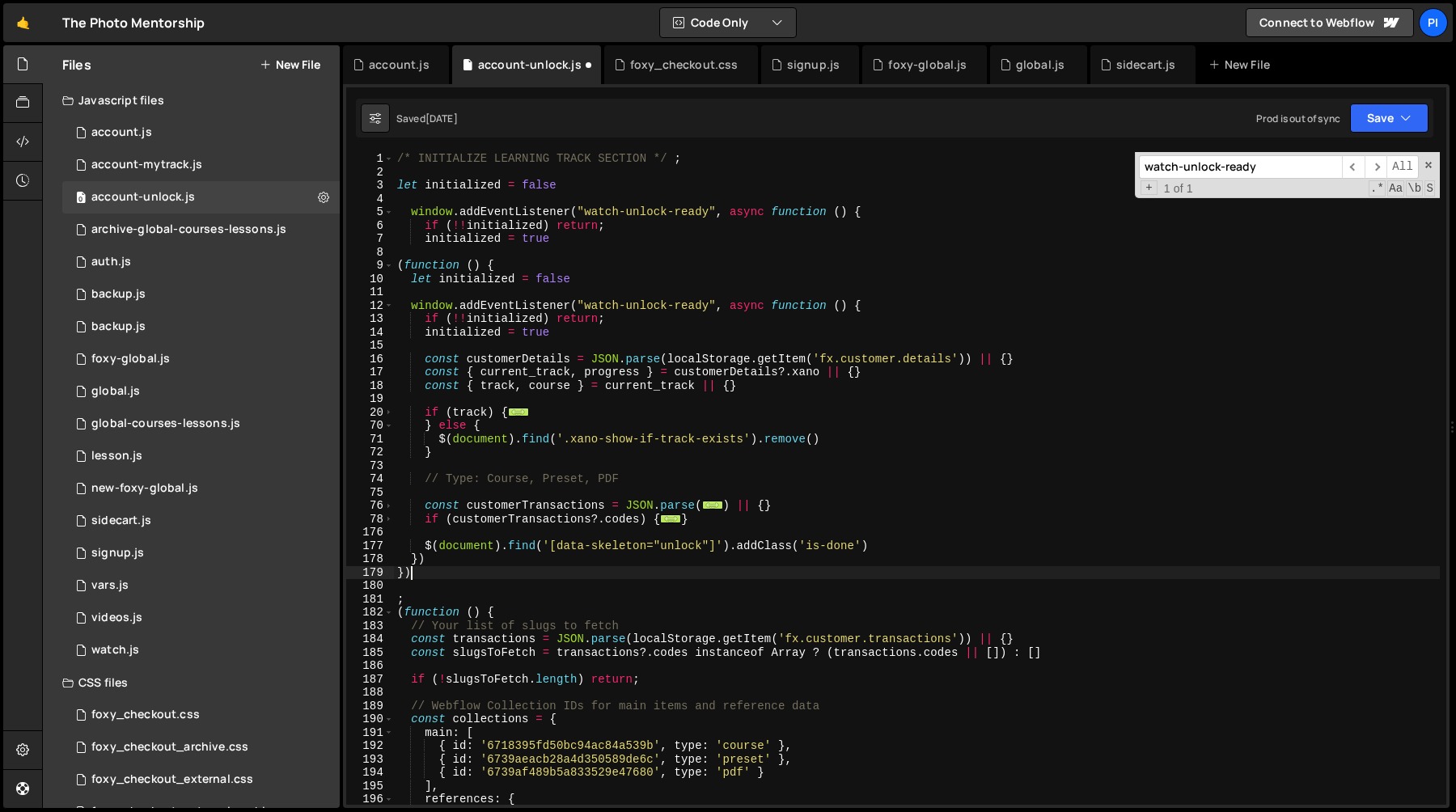
click at [437, 567] on div "/* INITIALIZE LEARNING TRACK SECTION */ ; let initialized = false window . addE…" at bounding box center [917, 491] width 1046 height 679
click at [398, 570] on div "/* INITIALIZE LEARNING TRACK SECTION */ ; let initialized = false window . addE…" at bounding box center [917, 491] width 1046 height 679
click at [574, 244] on div "/* INITIALIZE LEARNING TRACK SECTION */ ; let initialized = false window . addE…" at bounding box center [917, 491] width 1046 height 679
type textarea "initialized = true"
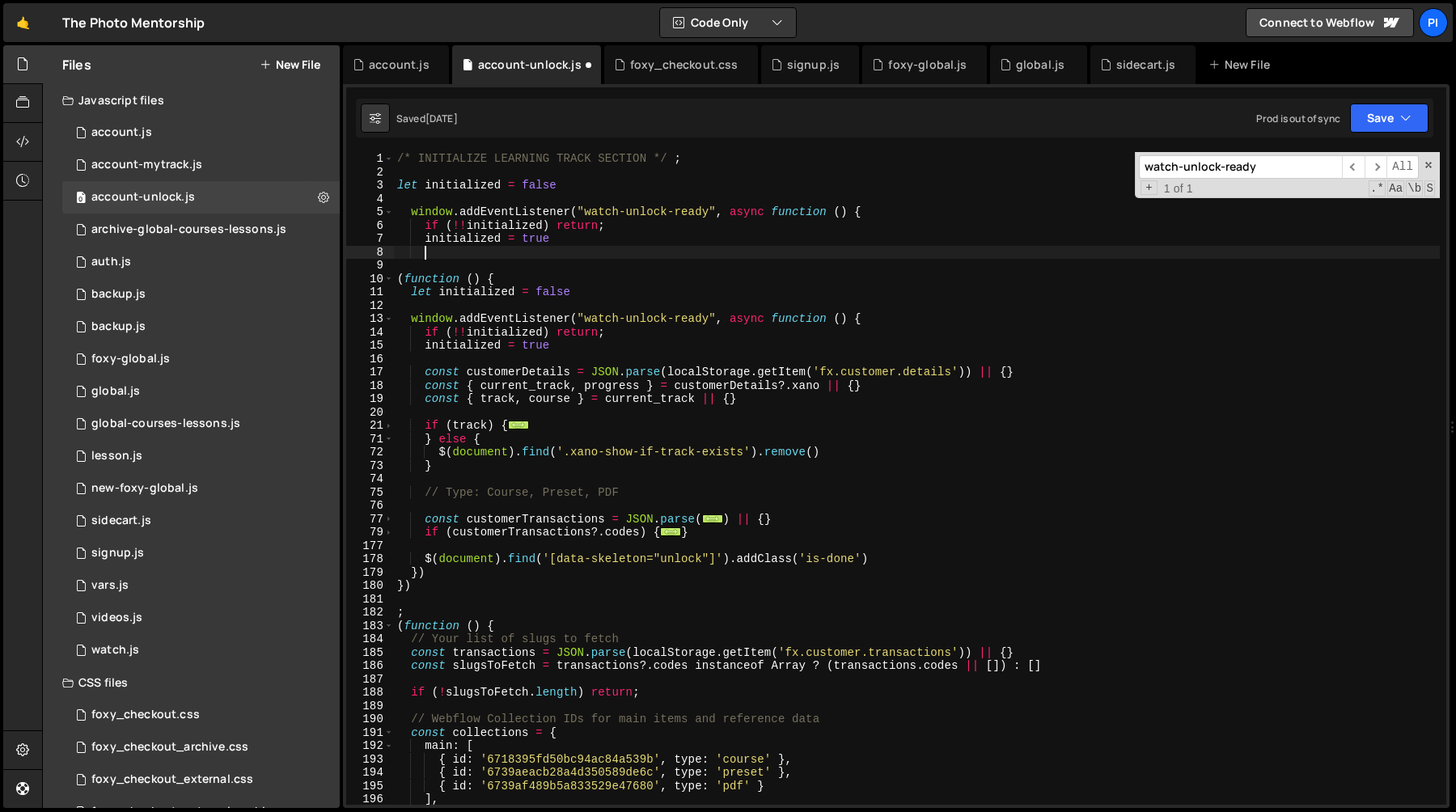
scroll to position [0, 1]
paste textarea "})"
click at [587, 236] on div "/* INITIALIZE LEARNING TRACK SECTION */ ; let initialized = false window . addE…" at bounding box center [917, 491] width 1046 height 679
click at [476, 255] on div "/* INITIALIZE LEARNING TRACK SECTION */ ; let initialized = false window . addE…" at bounding box center [917, 491] width 1046 height 679
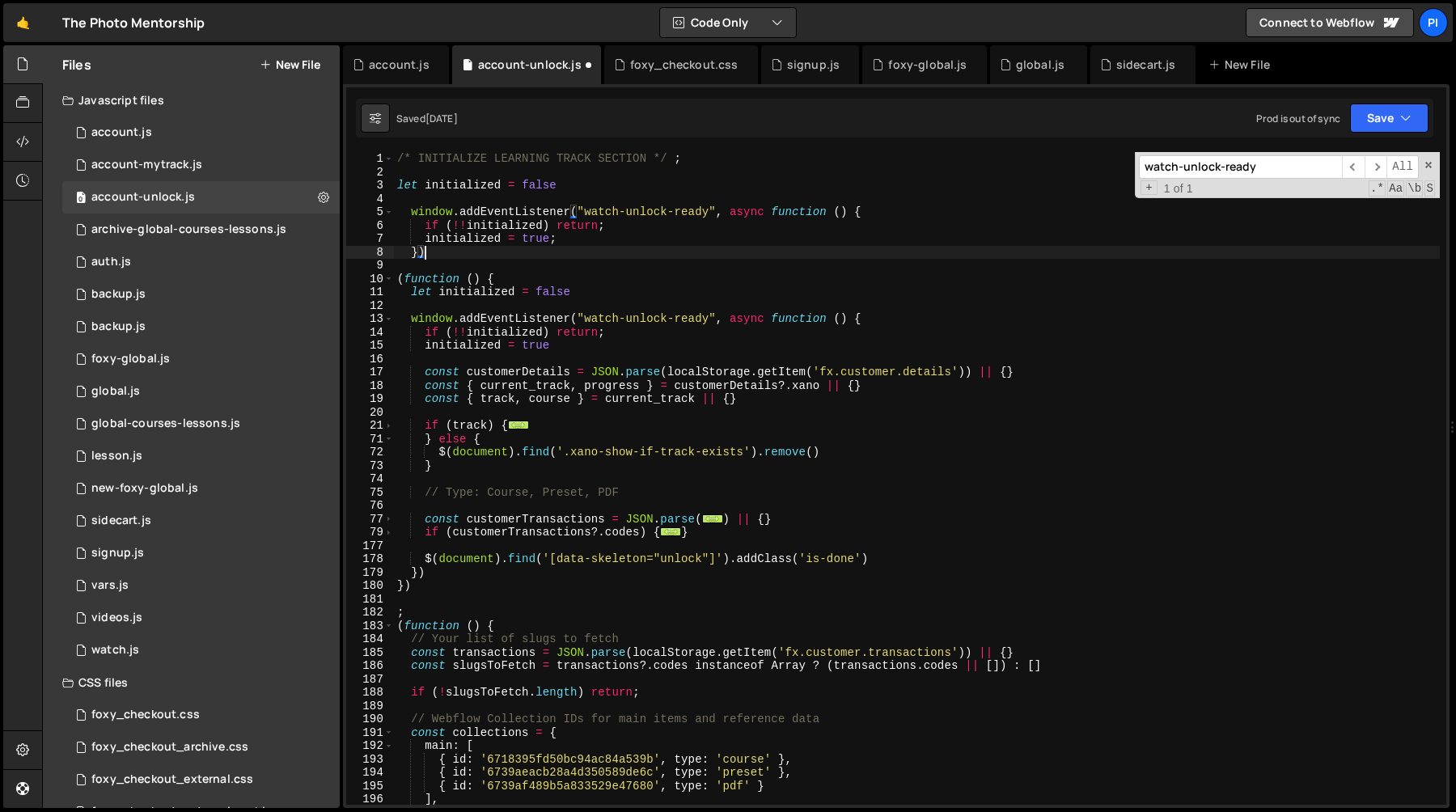
scroll to position [0, 1]
click at [398, 185] on div "/* INITIALIZE LEARNING TRACK SECTION */ ; let initialized = false window . addE…" at bounding box center [917, 491] width 1046 height 679
click at [442, 249] on div "/* INITIALIZE LEARNING TRACK SECTION */ ; let initialized = false window . addE…" at bounding box center [917, 491] width 1046 height 679
click at [410, 185] on div "/* INITIALIZE LEARNING TRACK SECTION */ ; let initialized = false window . addE…" at bounding box center [917, 491] width 1046 height 679
type textarea "let initialized = false"
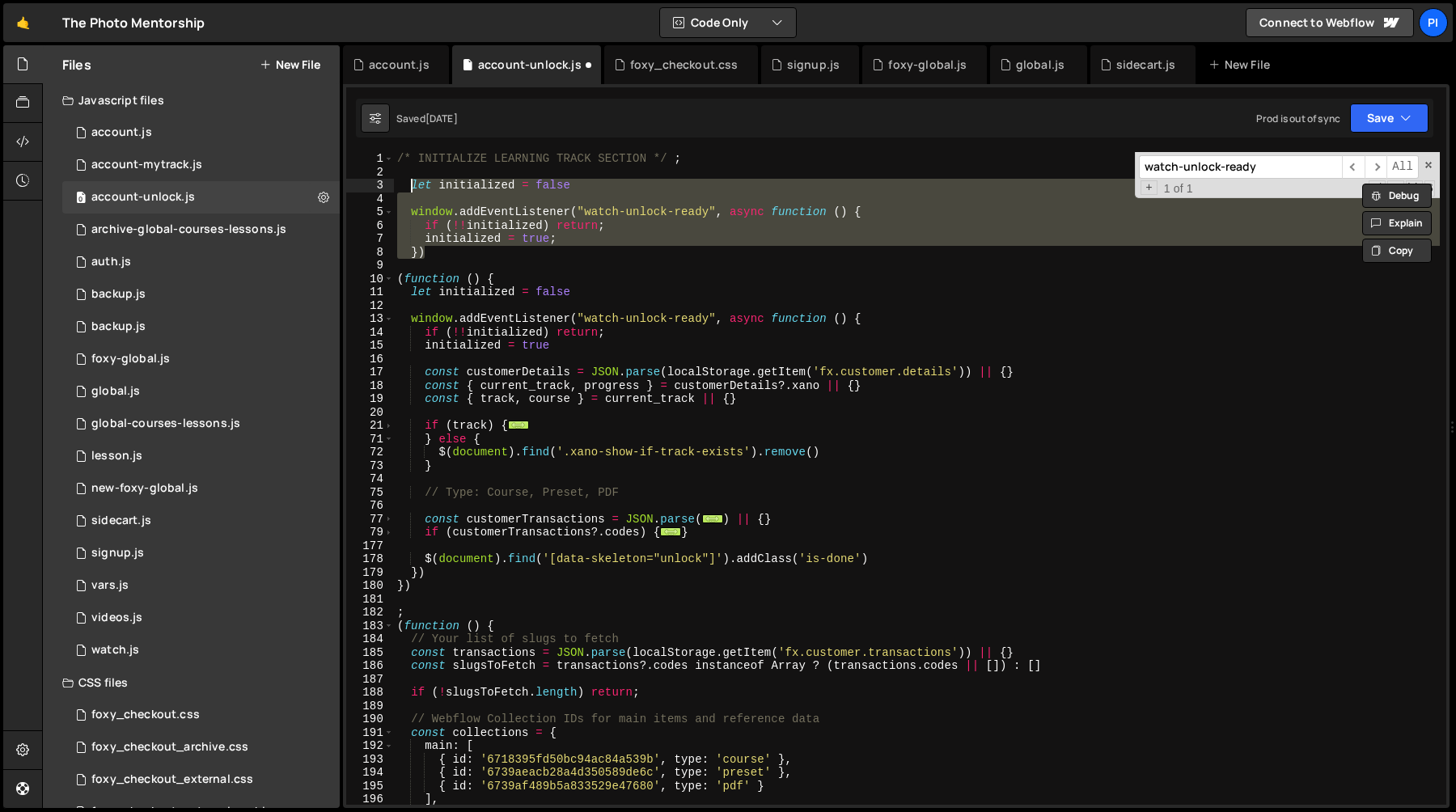
scroll to position [0, 0]
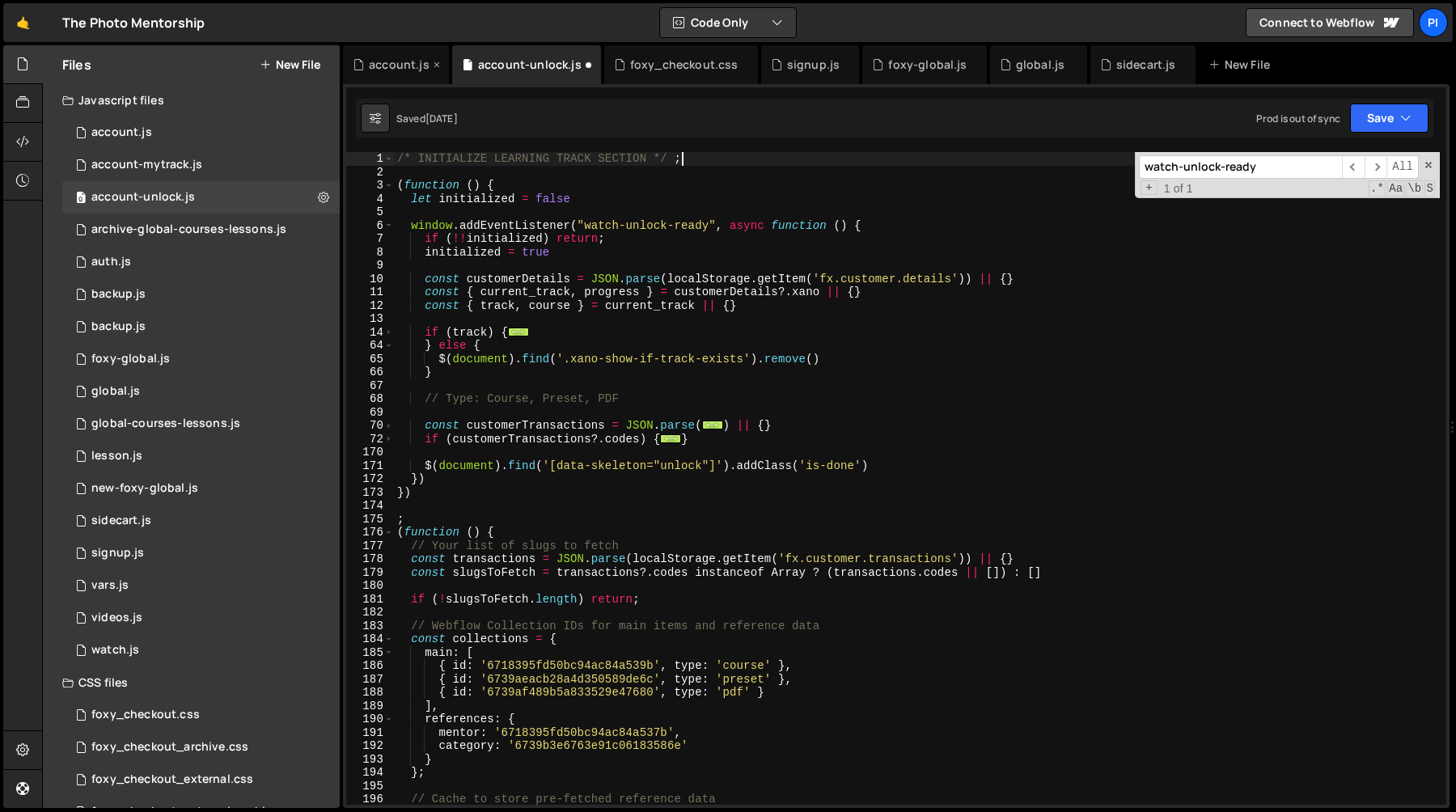
type textarea "/* INITIALIZE LEARNING TRACK SECTION */ ;"
click at [385, 69] on div "account.js" at bounding box center [399, 64] width 61 height 16
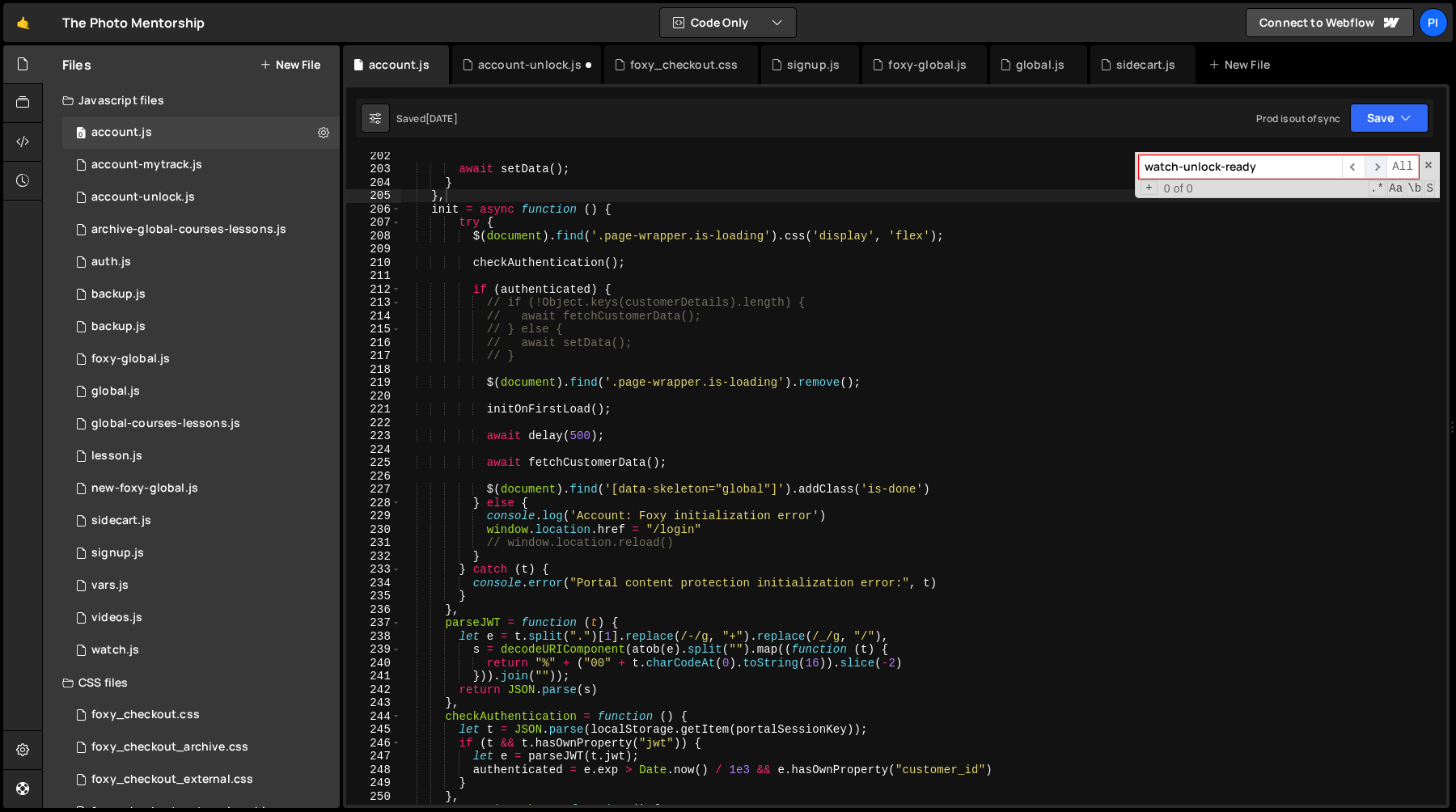
click at [1375, 168] on span "​" at bounding box center [1375, 167] width 23 height 24
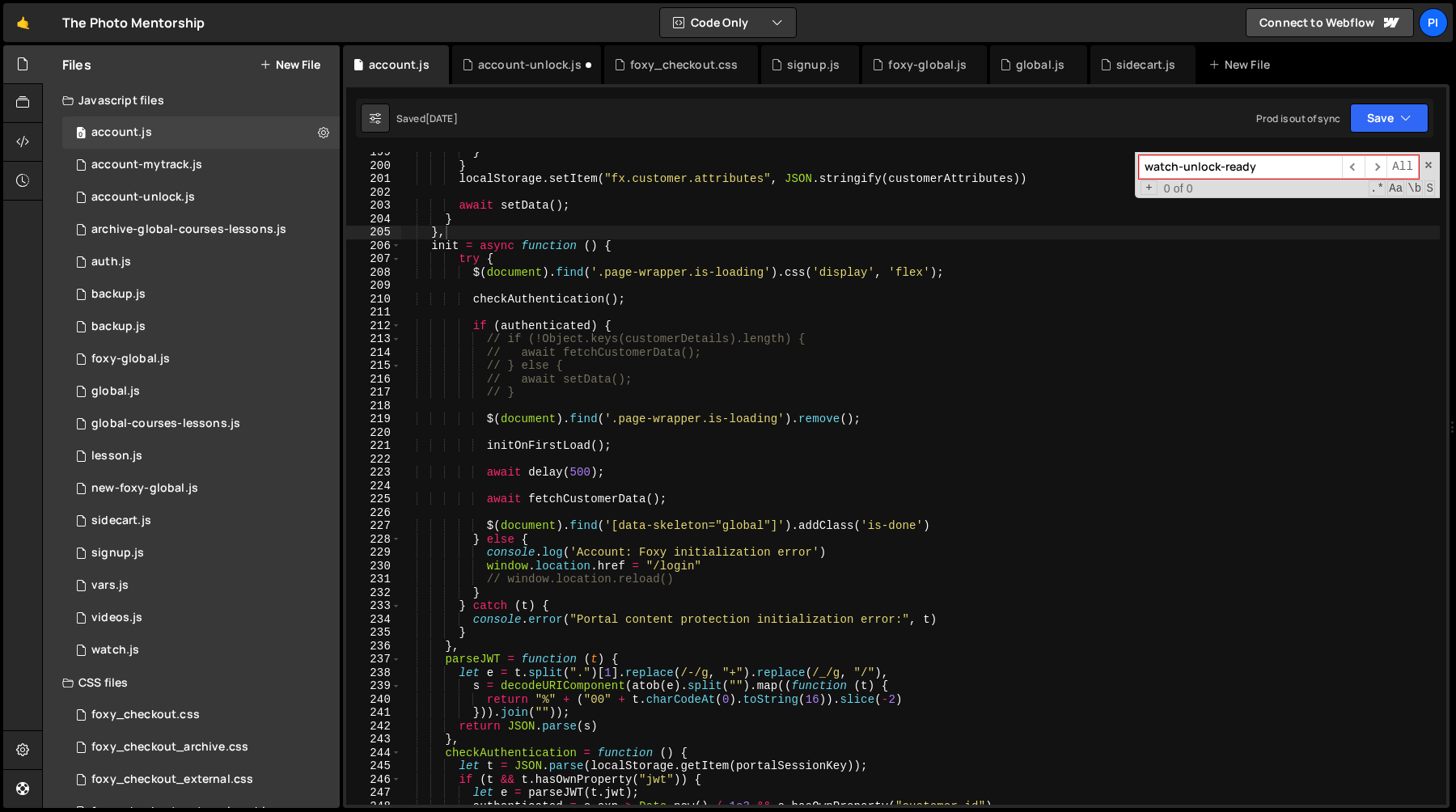
scroll to position [2676, 0]
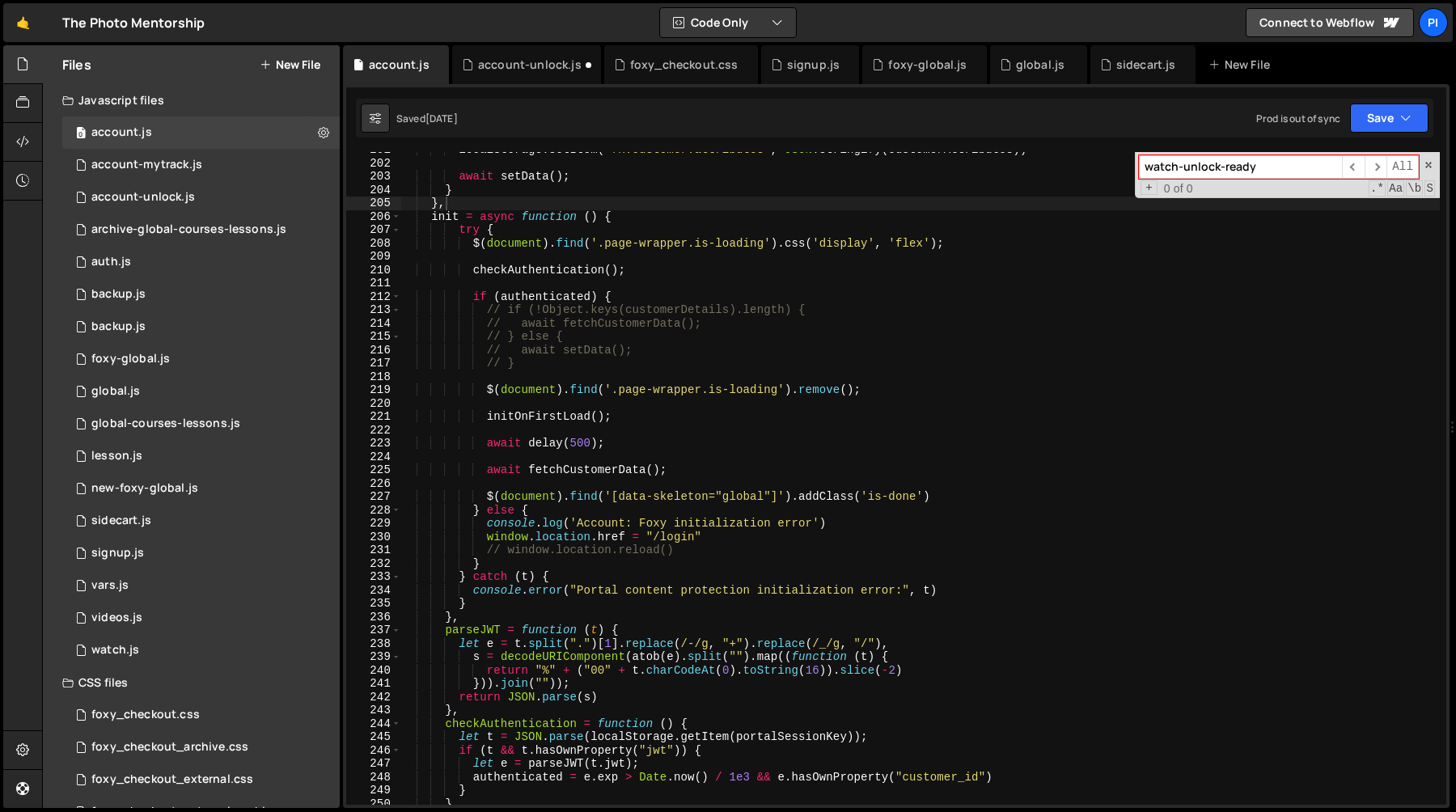
type textarea "await fetchCustomerData();"
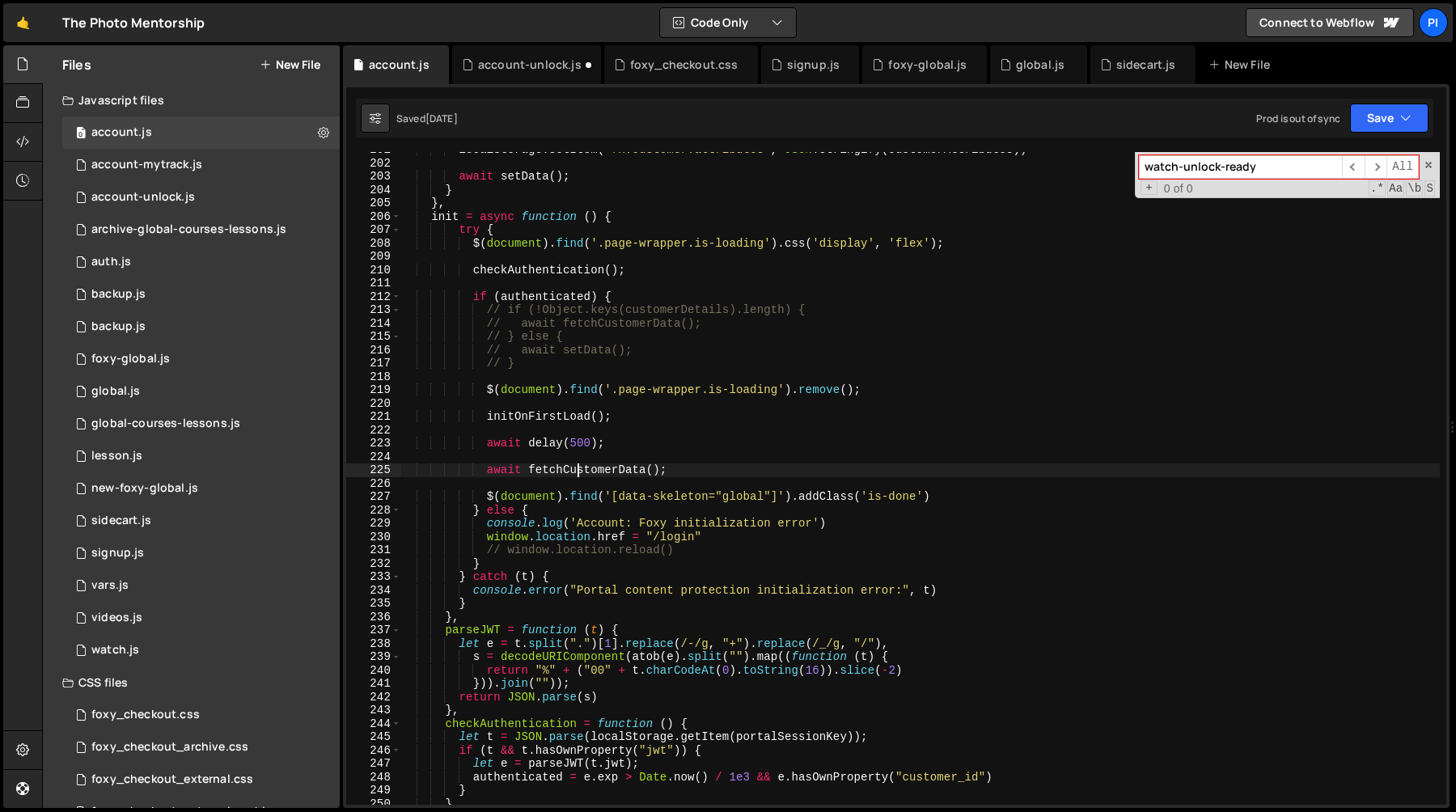
click at [580, 470] on div "localStorage . setItem ( "fx.customer.attributes" , JSON . stringify ( customer…" at bounding box center [920, 482] width 1040 height 679
type input "fetchCustomerData"
click at [1349, 163] on span "​" at bounding box center [1353, 167] width 23 height 24
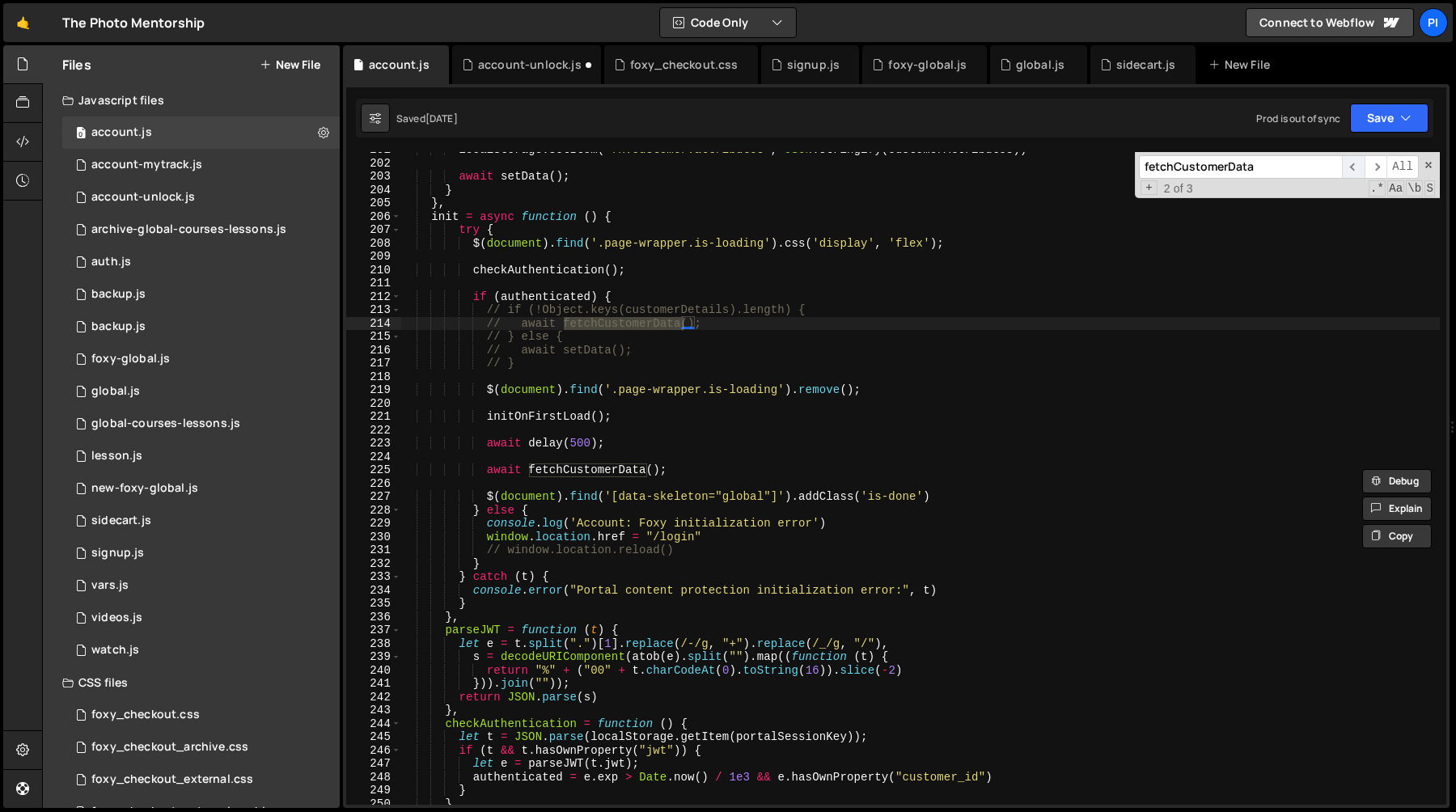
click at [1349, 163] on span "​" at bounding box center [1353, 167] width 23 height 24
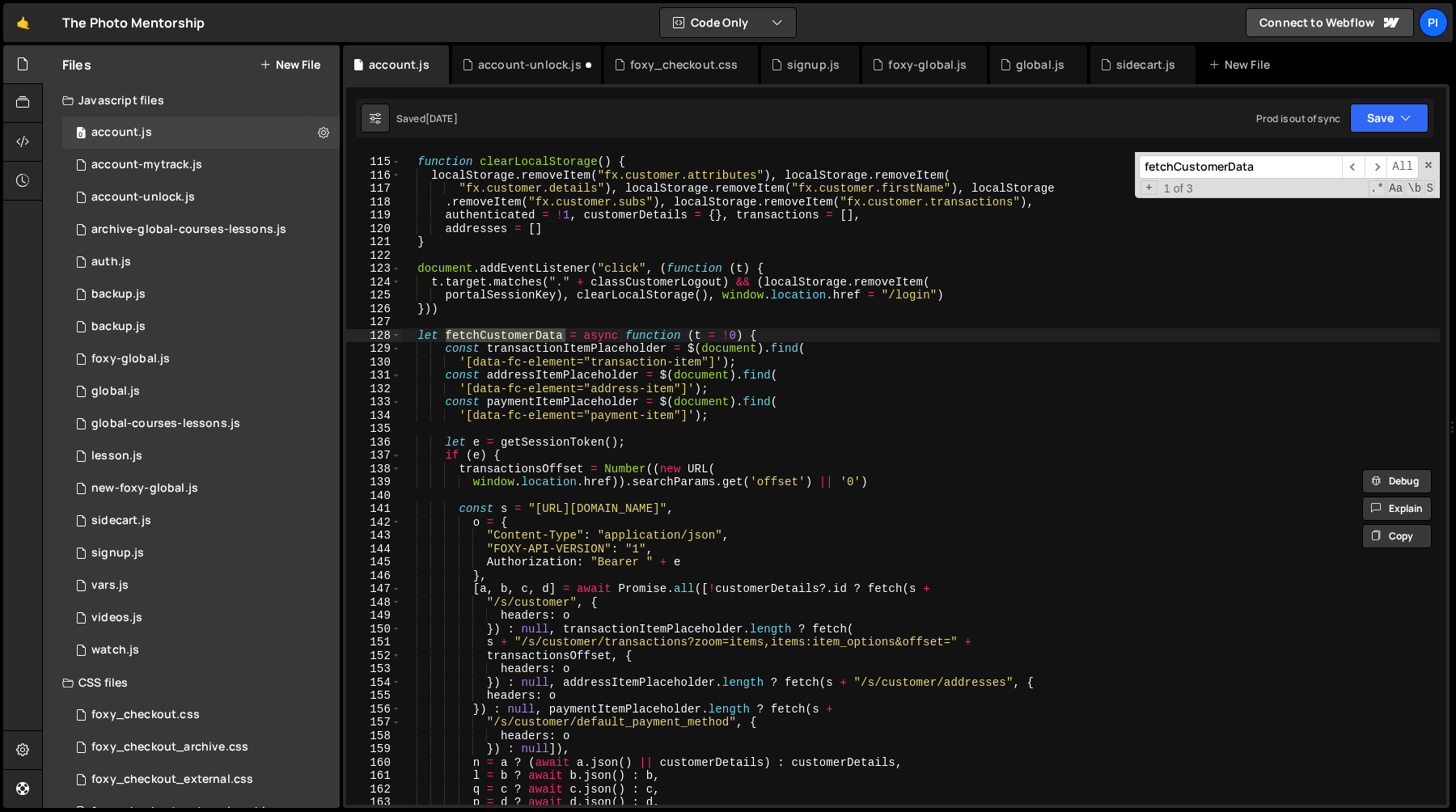
scroll to position [1541, 0]
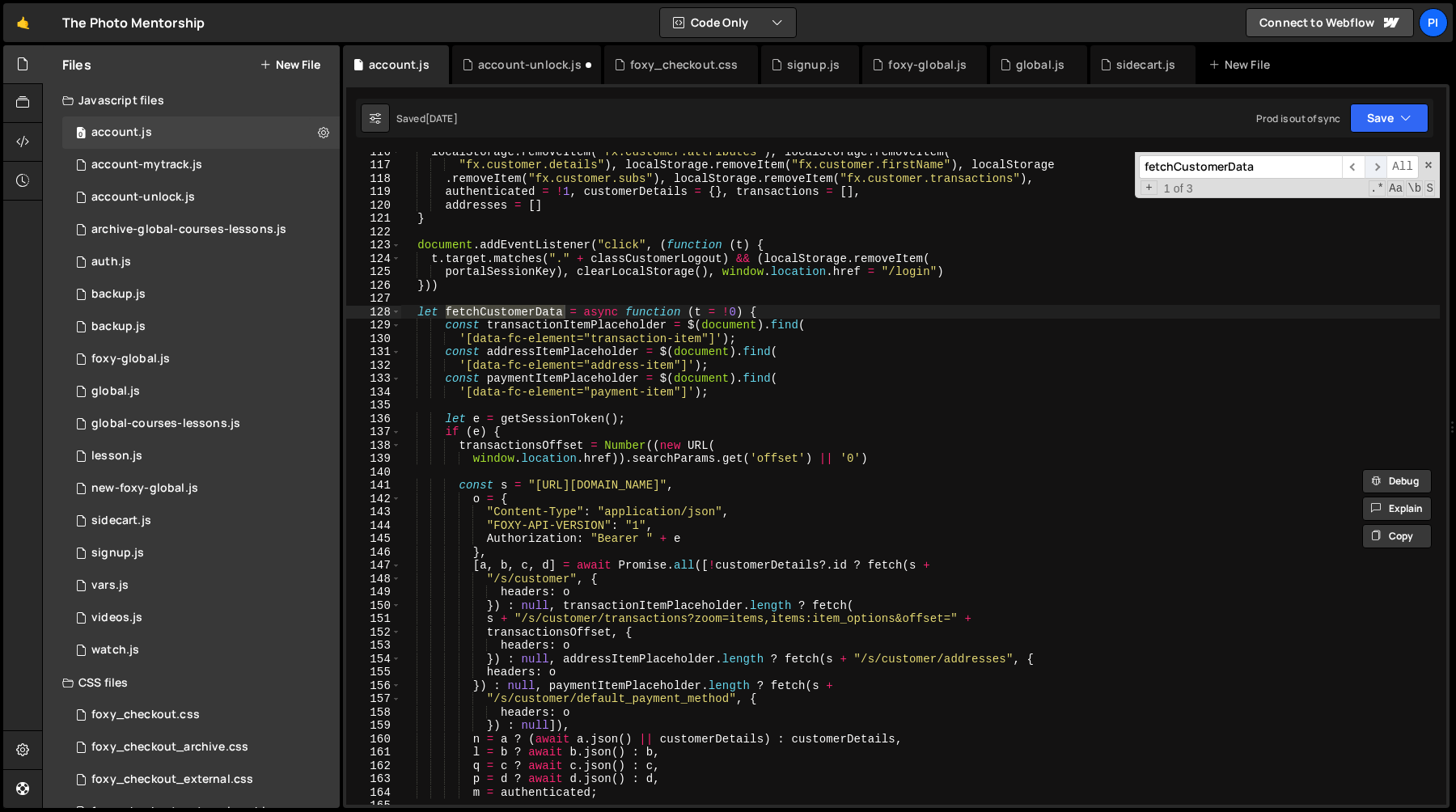
click at [1377, 166] on span "​" at bounding box center [1375, 167] width 23 height 24
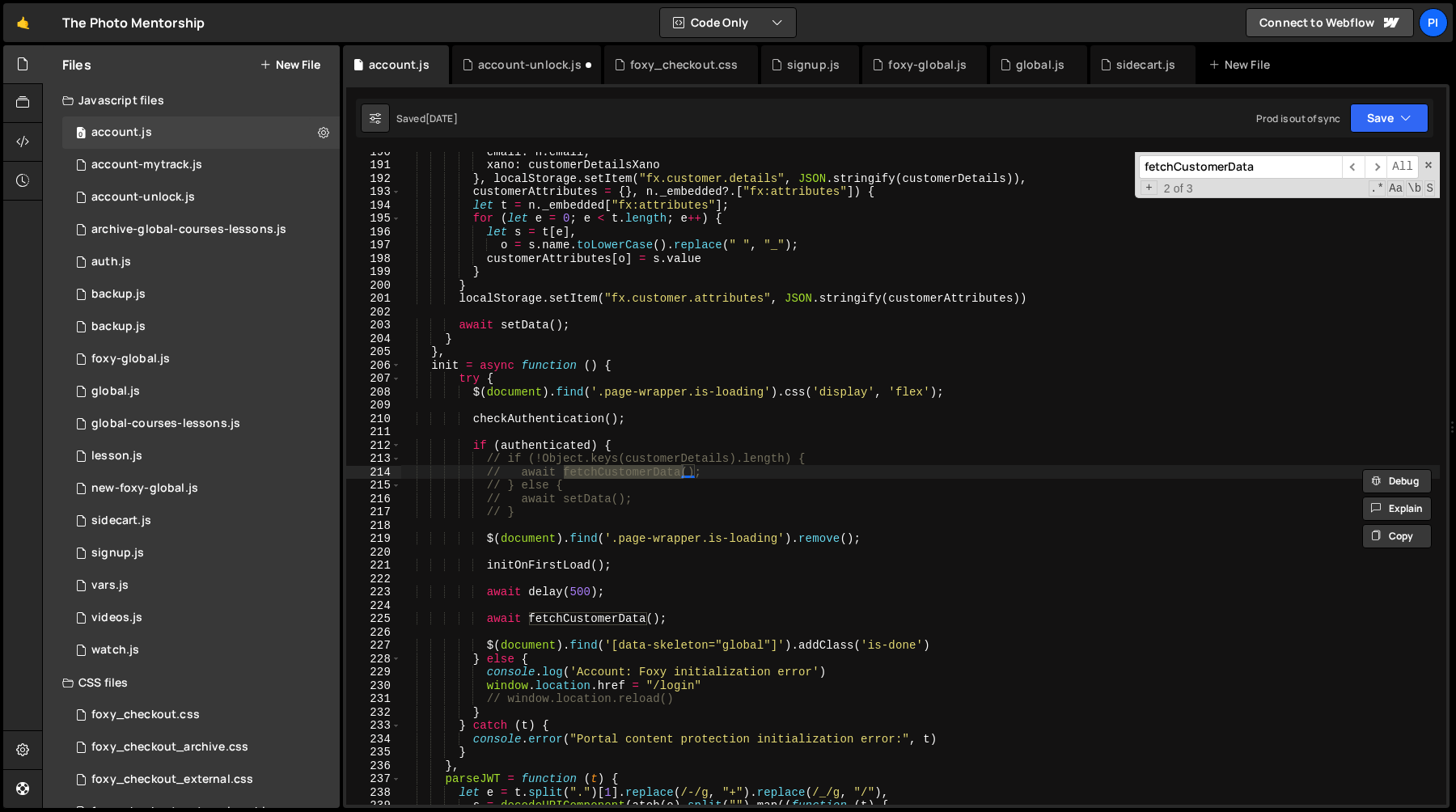
click at [608, 622] on div "email : n . email , xano : customerDetailsXano } , localStorage . setItem ( "fx…" at bounding box center [920, 484] width 1040 height 679
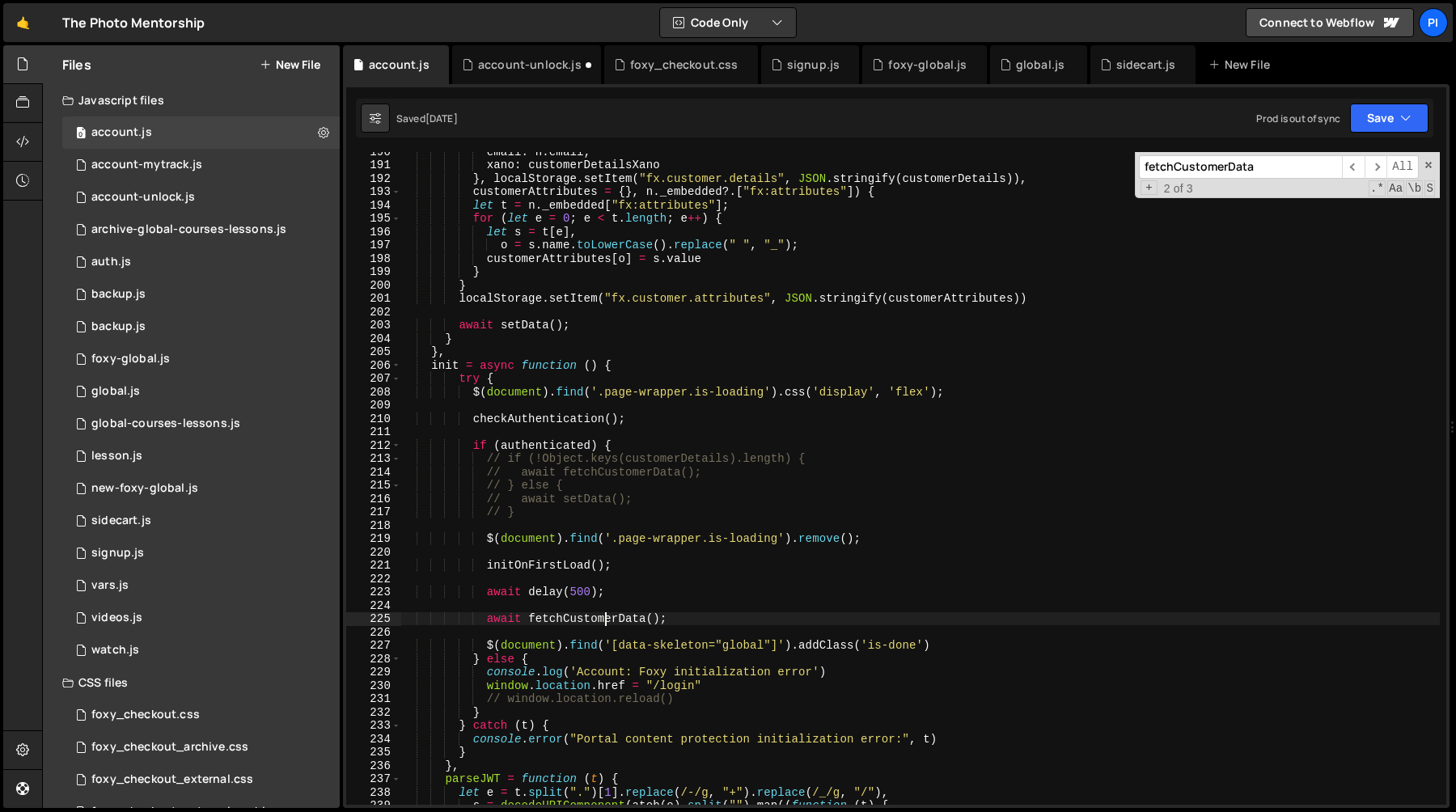
click at [608, 622] on div "email : n . email , xano : customerDetailsXano } , localStorage . setItem ( "fx…" at bounding box center [920, 484] width 1040 height 679
click at [1375, 163] on span "​" at bounding box center [1375, 167] width 23 height 24
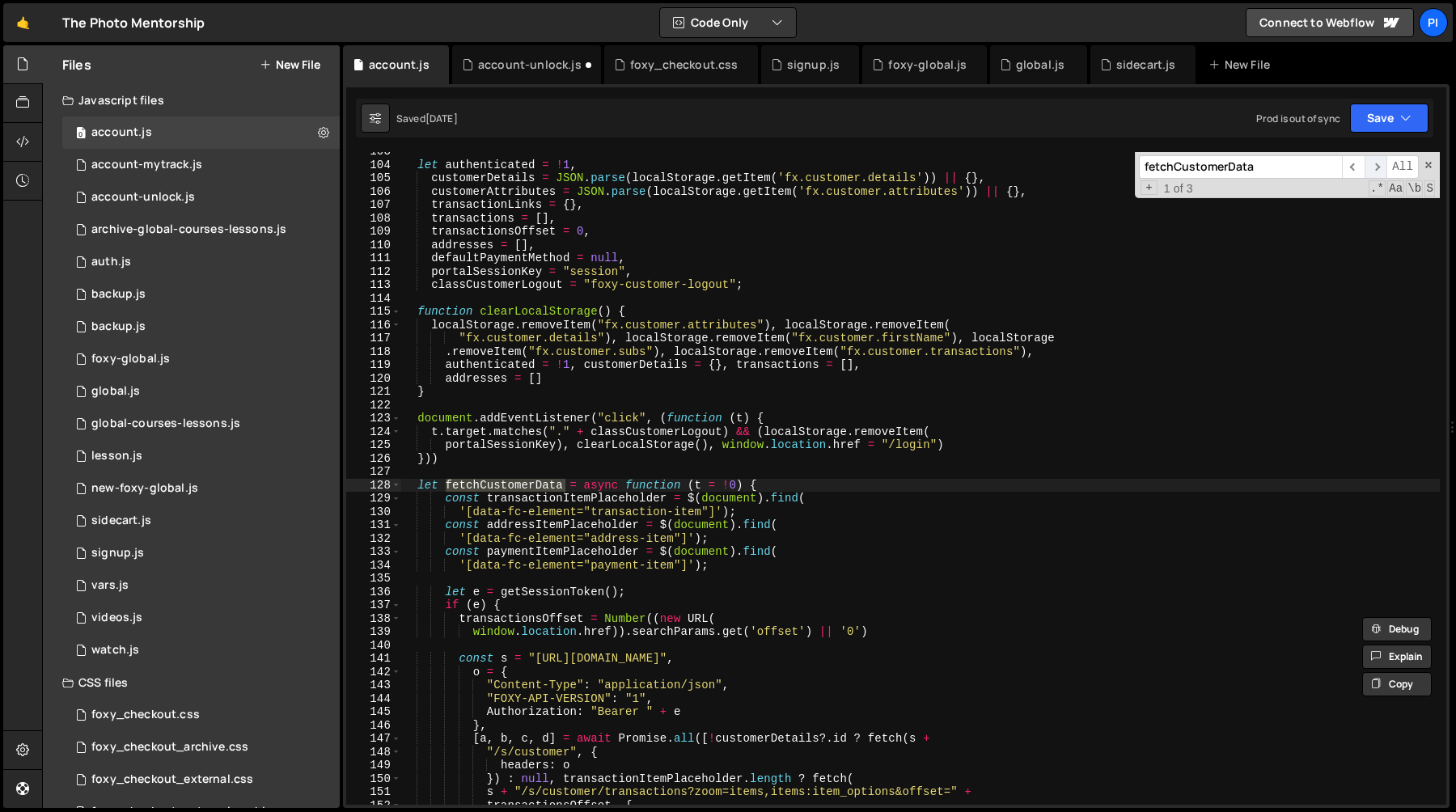
scroll to position [1368, 0]
click at [1375, 163] on span "​" at bounding box center [1375, 167] width 23 height 24
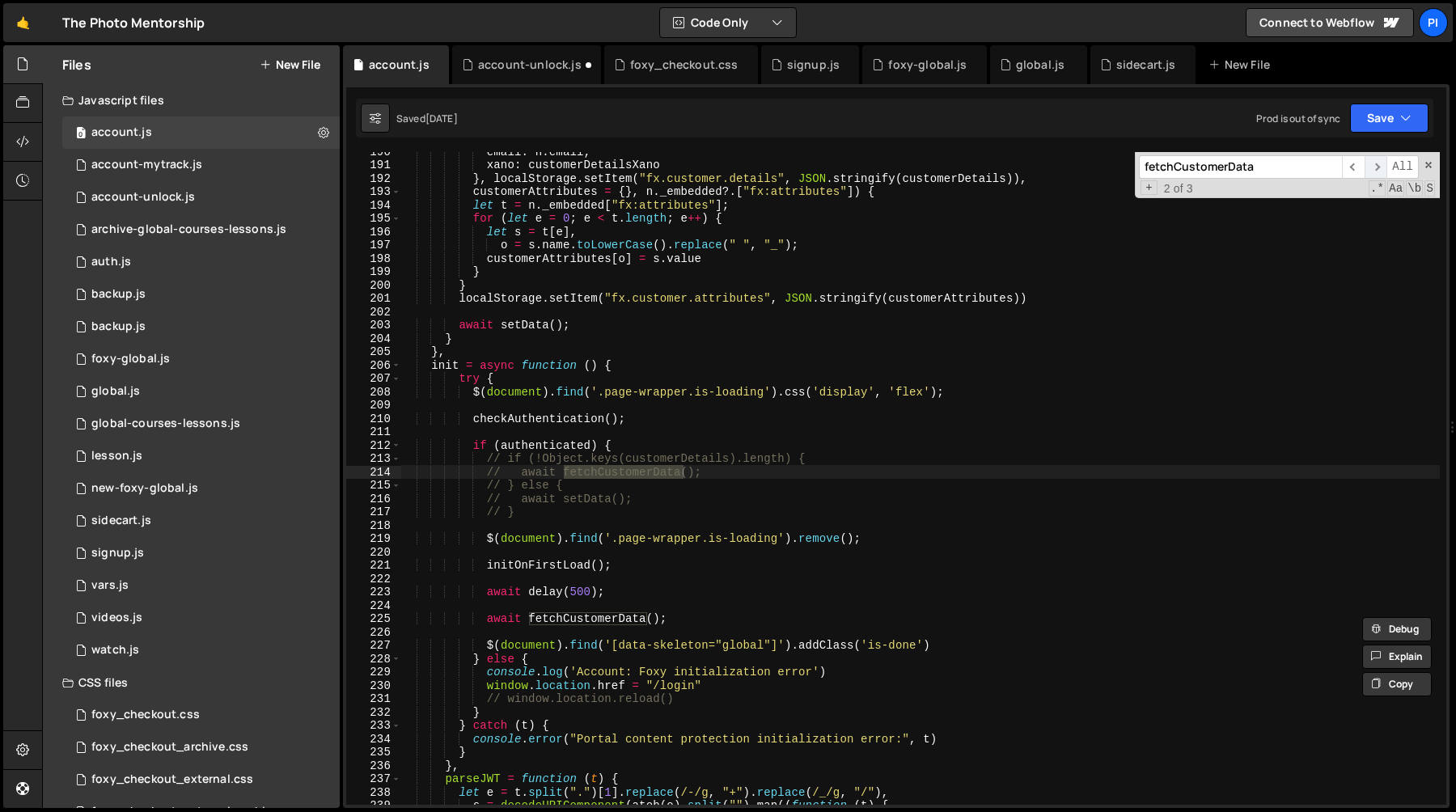
scroll to position [2528, 0]
click at [1375, 163] on span "​" at bounding box center [1375, 167] width 23 height 24
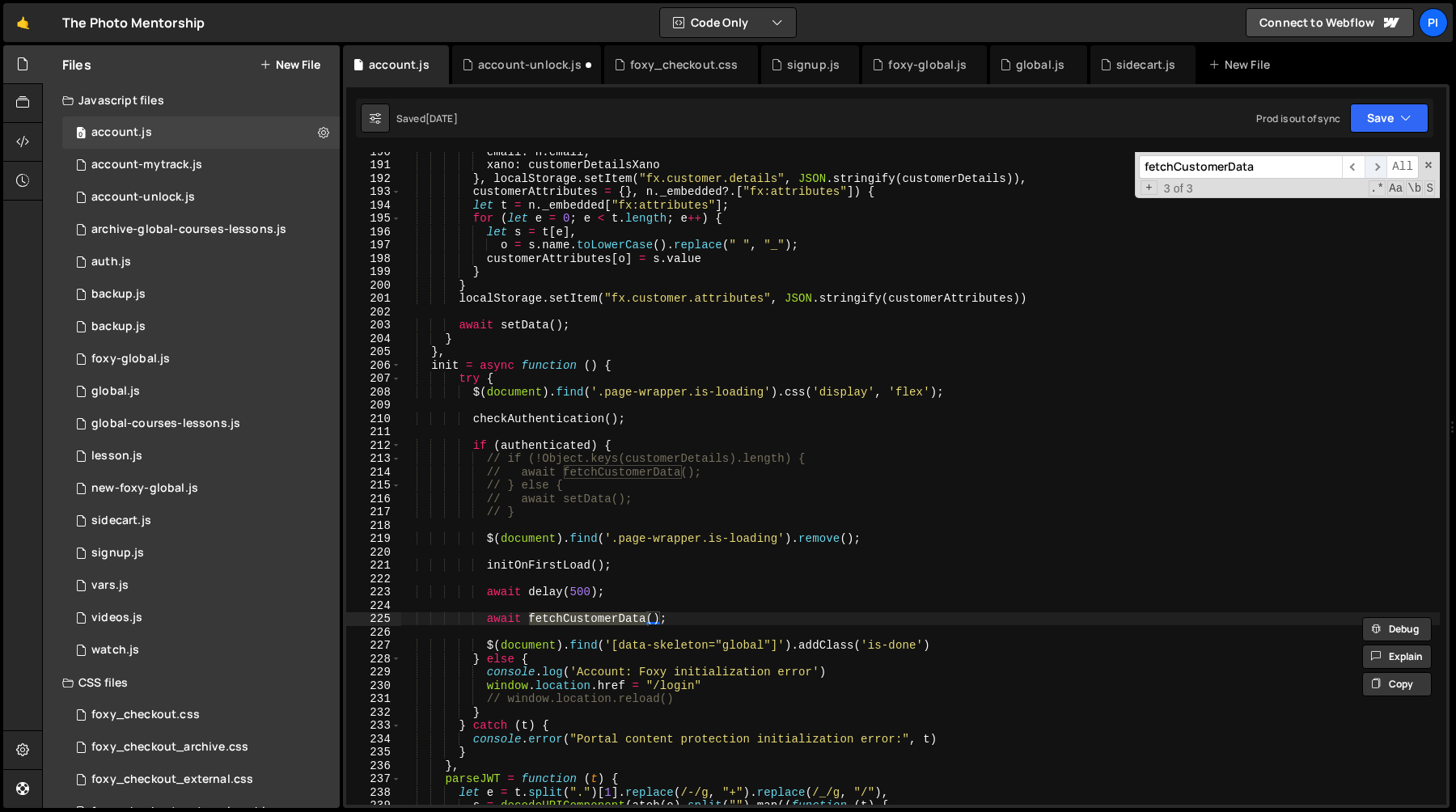
click at [1375, 163] on span "​" at bounding box center [1375, 167] width 23 height 24
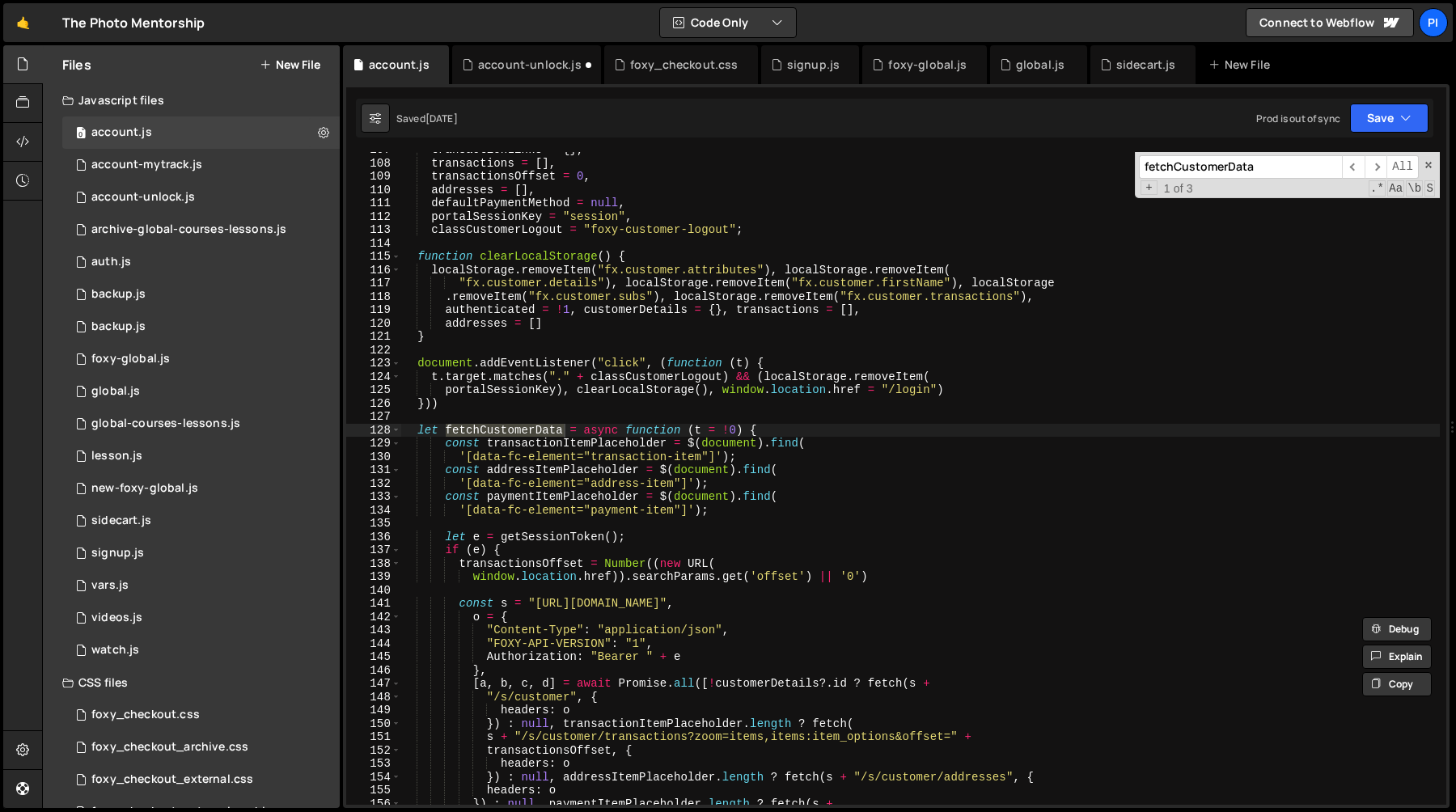
scroll to position [1438, 0]
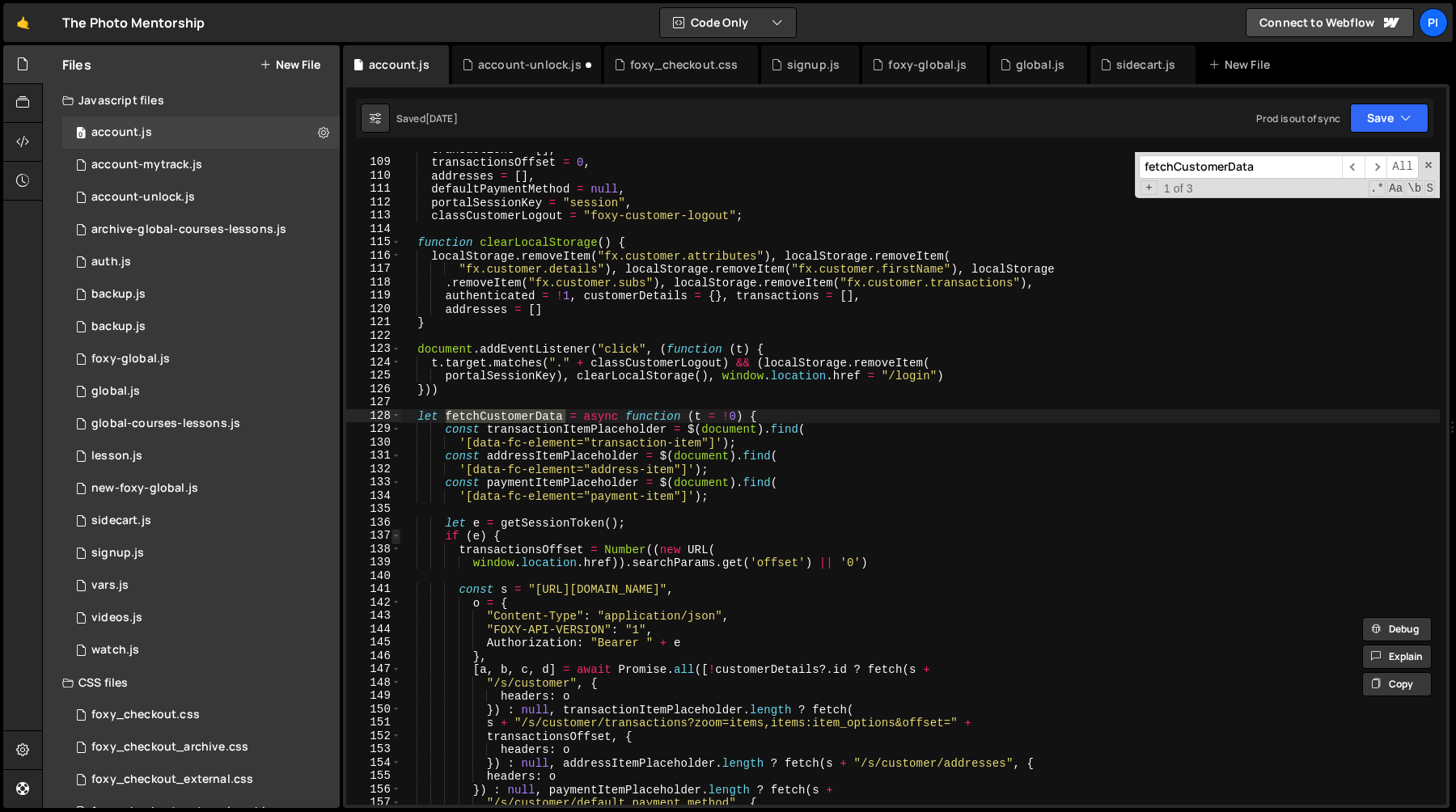
type textarea "let fetchCustomerData = async function (t = !0) {"
click at [394, 539] on span at bounding box center [396, 536] width 8 height 14
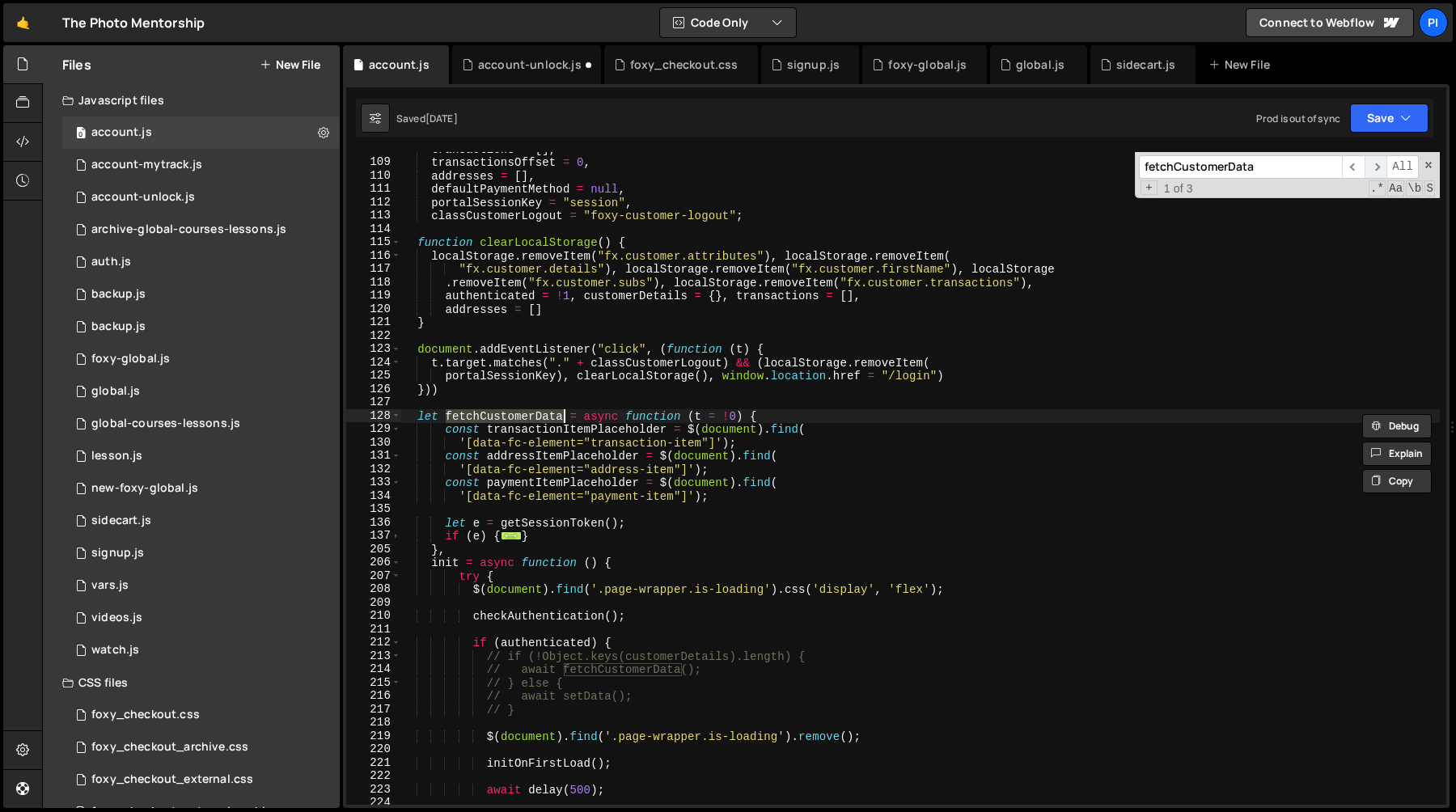
click at [1382, 164] on span "​" at bounding box center [1375, 167] width 23 height 24
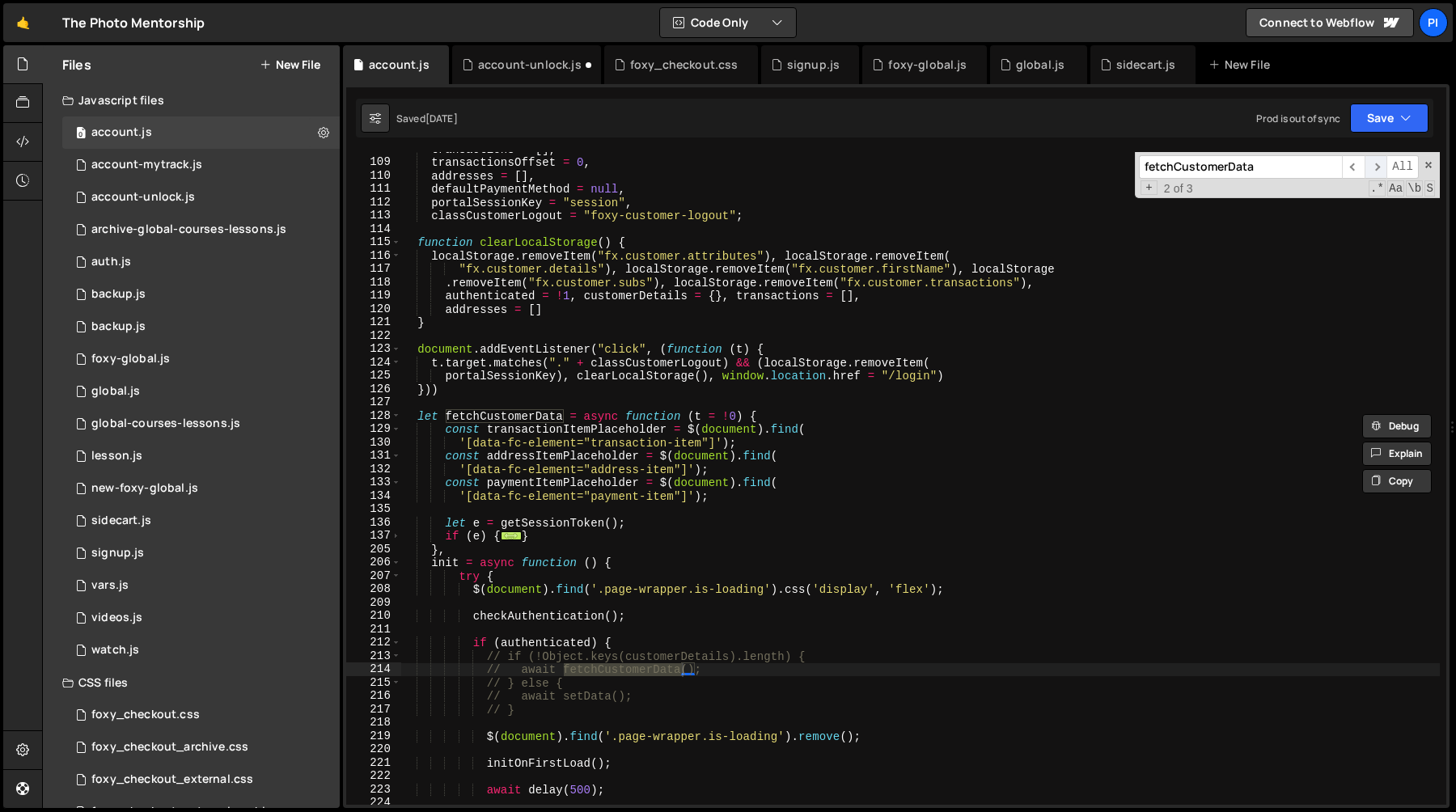
click at [1382, 164] on span "​" at bounding box center [1375, 167] width 23 height 24
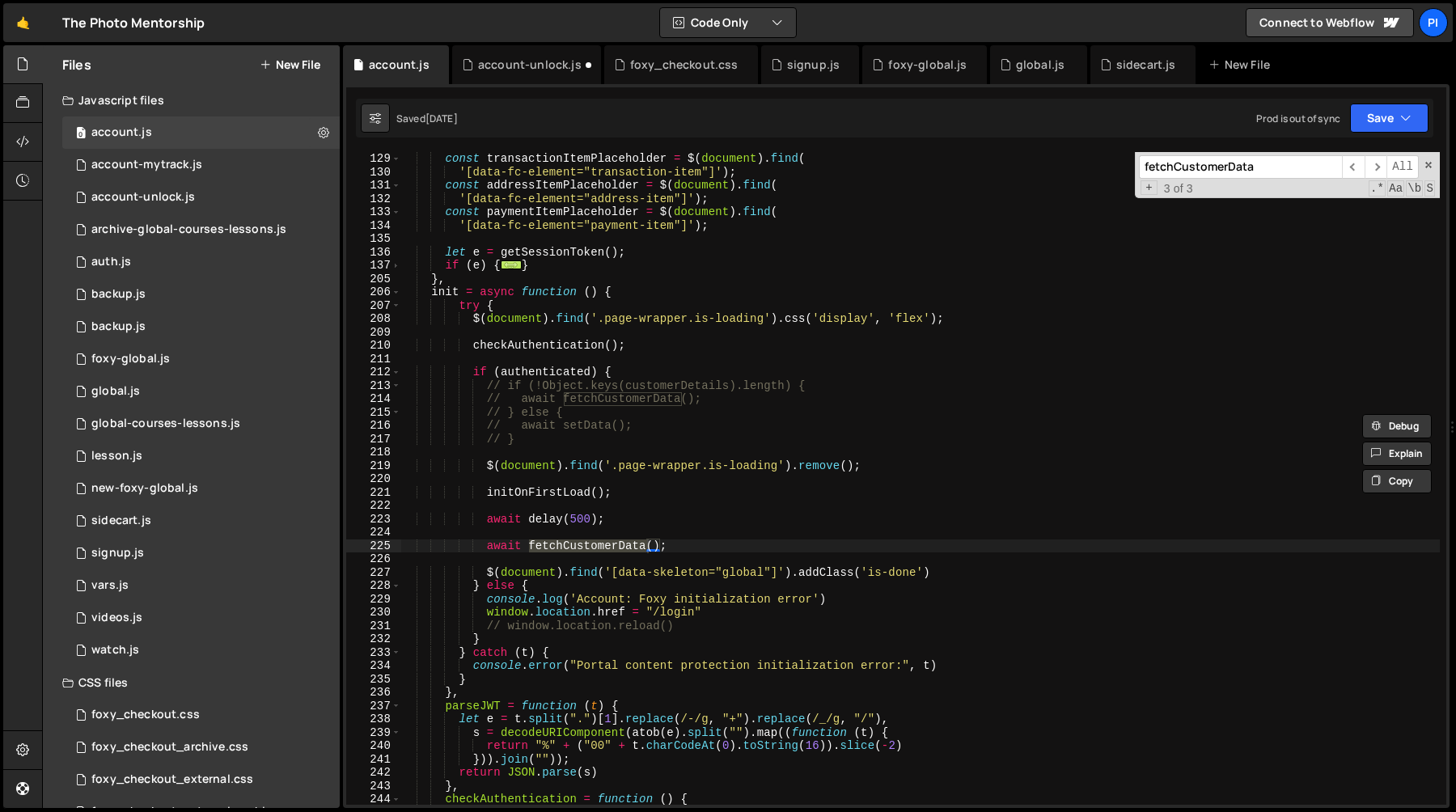
scroll to position [1727, 0]
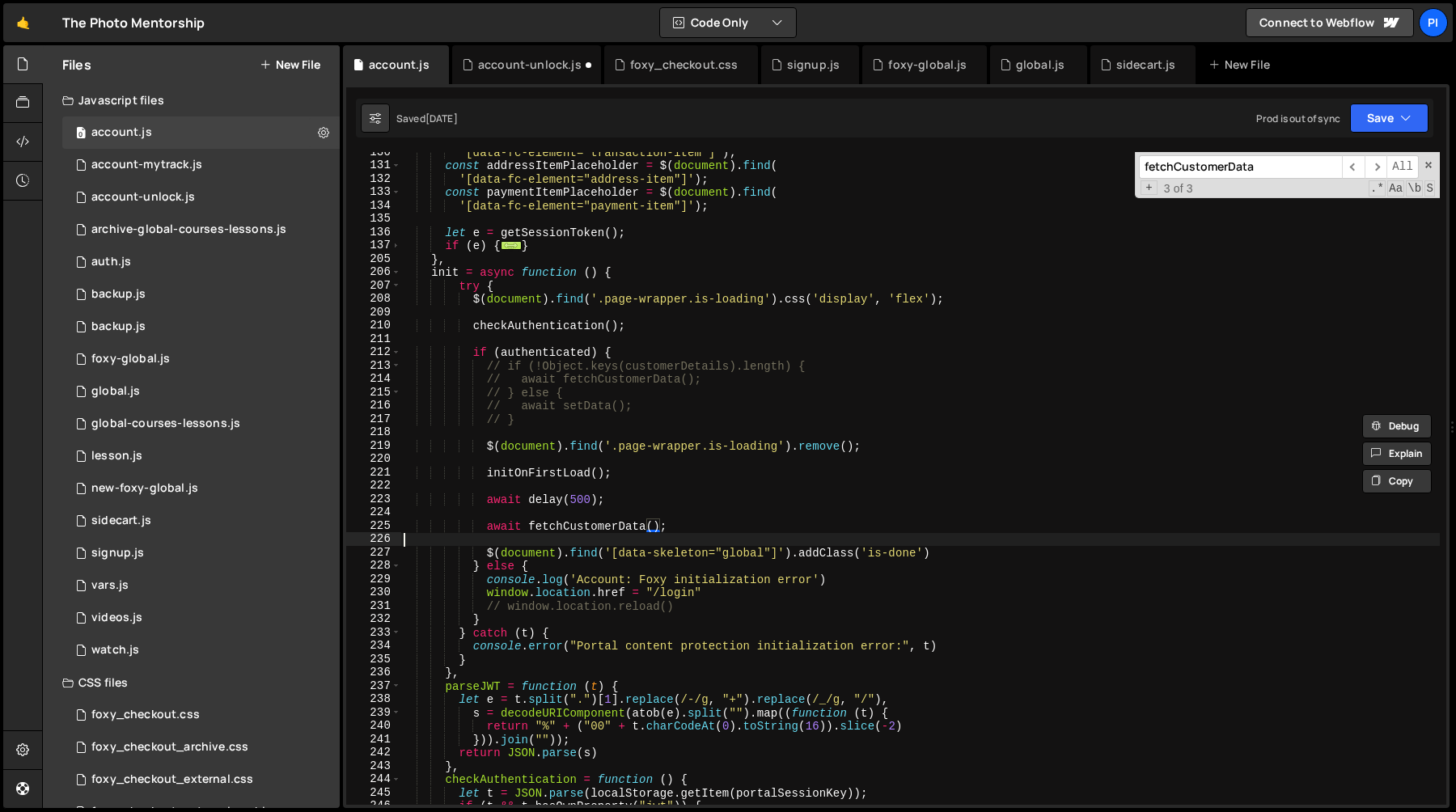
click at [689, 535] on div "'[data-fc-element="transaction-item"]' ) ; const addressItemPlaceholder = $ ( d…" at bounding box center [920, 485] width 1040 height 679
click at [691, 525] on div "'[data-fc-element="transaction-item"]' ) ; const addressItemPlaceholder = $ ( d…" at bounding box center [920, 485] width 1040 height 679
click at [533, 60] on div "account-unlock.js" at bounding box center [530, 64] width 103 height 16
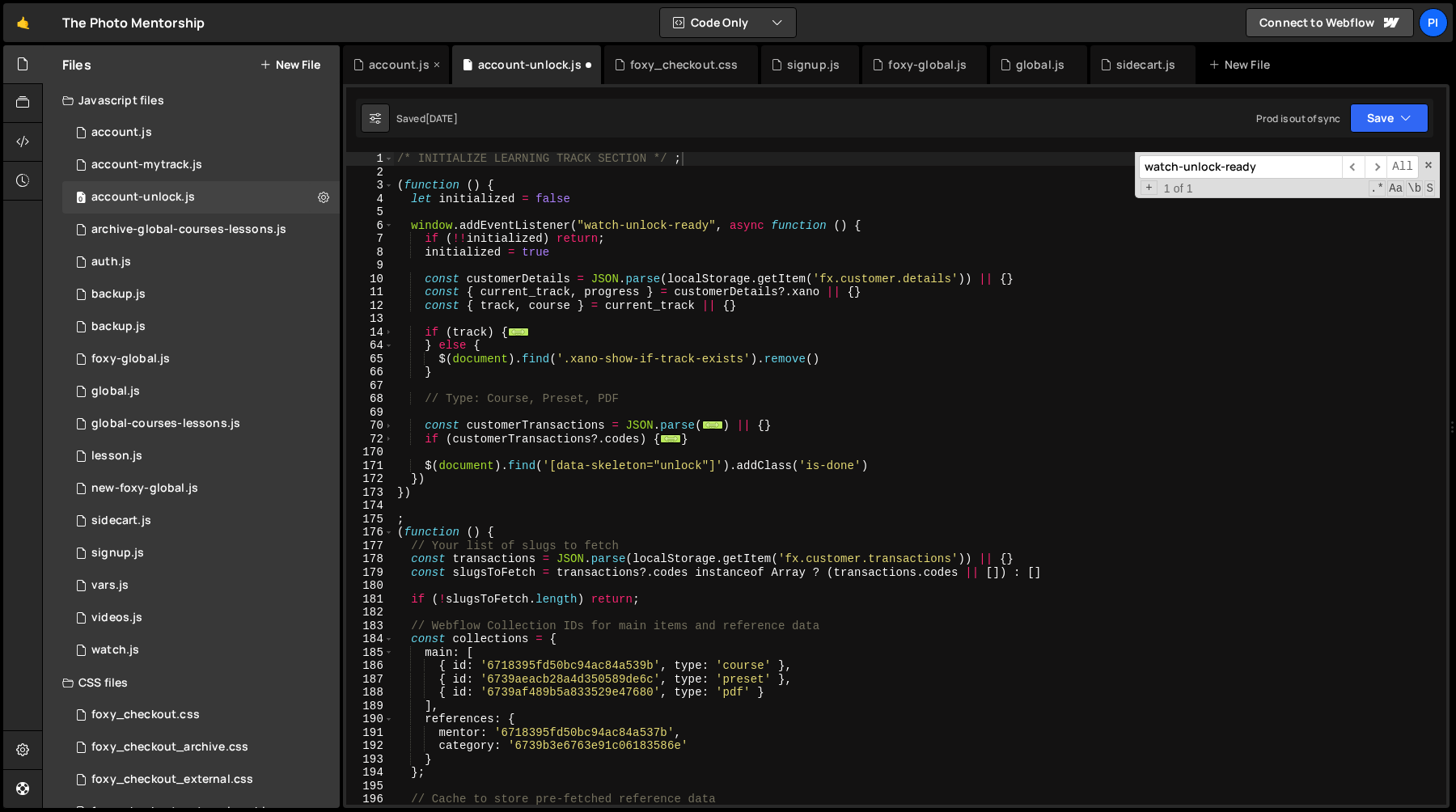
click at [387, 69] on div "account.js" at bounding box center [399, 64] width 61 height 16
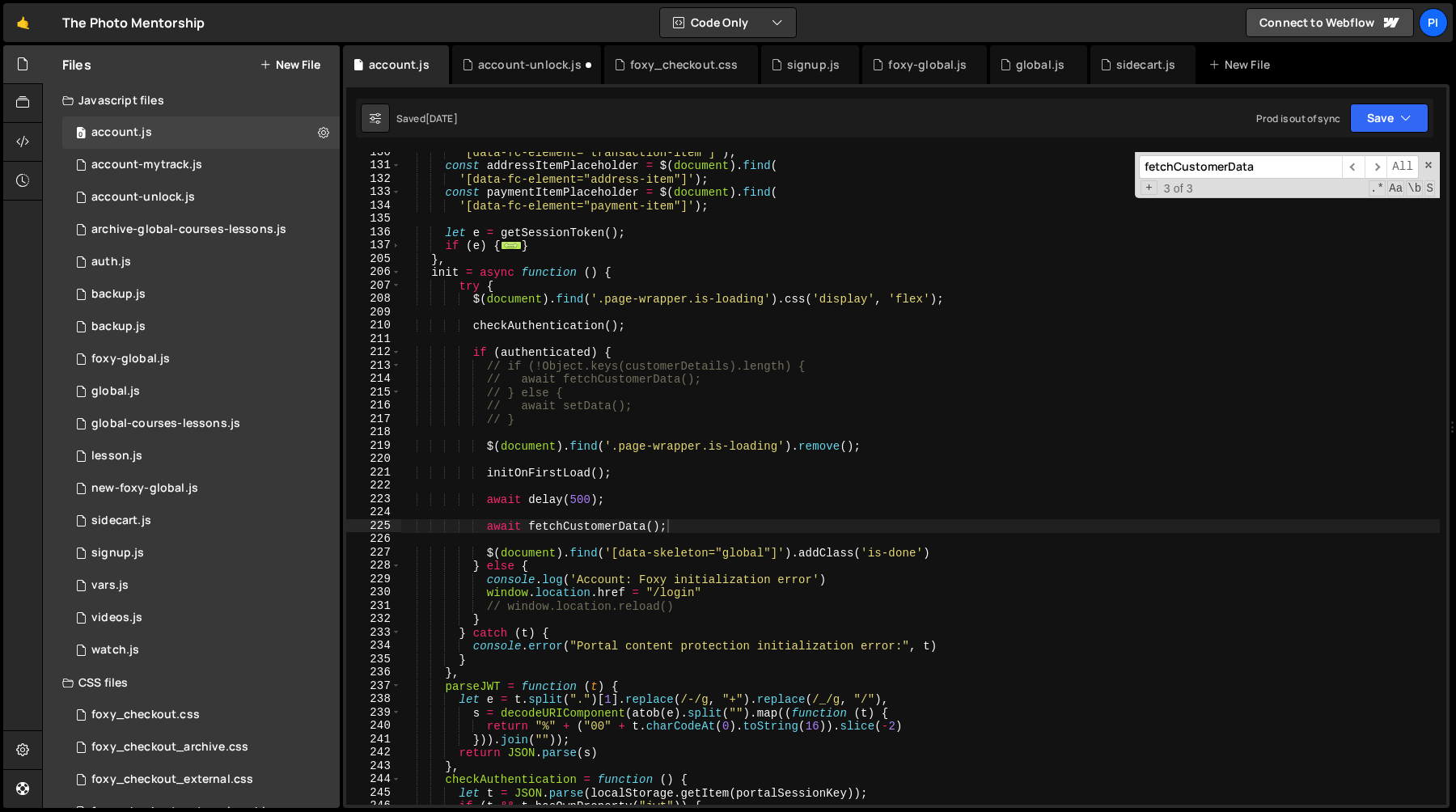
click at [678, 529] on div "'[data-fc-element="transaction-item"]' ) ; const addressItemPlaceholder = $ ( d…" at bounding box center [920, 485] width 1040 height 679
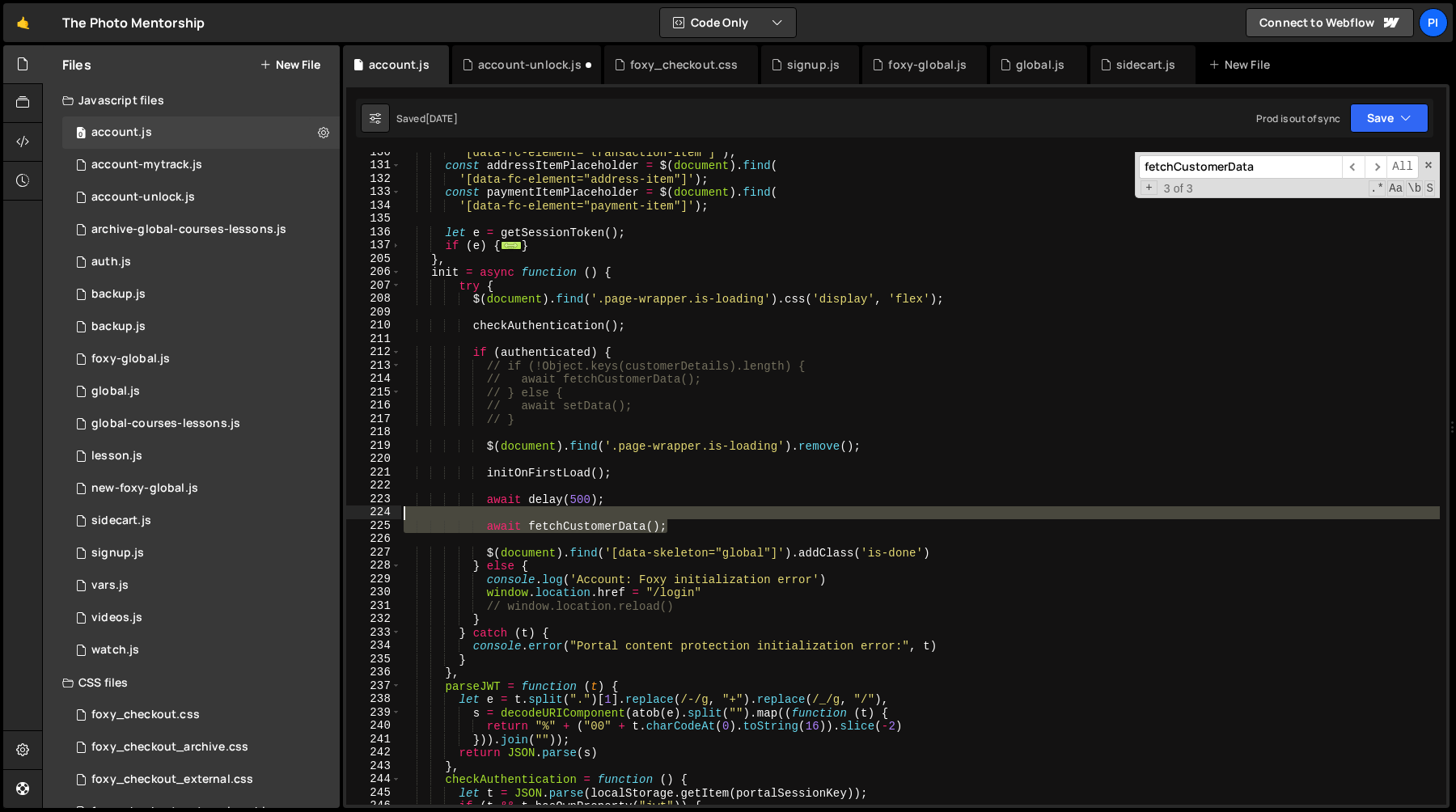
drag, startPoint x: 678, startPoint y: 529, endPoint x: 672, endPoint y: 516, distance: 14.3
click at [672, 516] on div "'[data-fc-element="transaction-item"]' ) ; const addressItemPlaceholder = $ ( d…" at bounding box center [920, 485] width 1040 height 679
type textarea "await fetchCustomerData();"
click at [672, 512] on div "'[data-fc-element="transaction-item"]' ) ; const addressItemPlaceholder = $ ( d…" at bounding box center [920, 478] width 1040 height 653
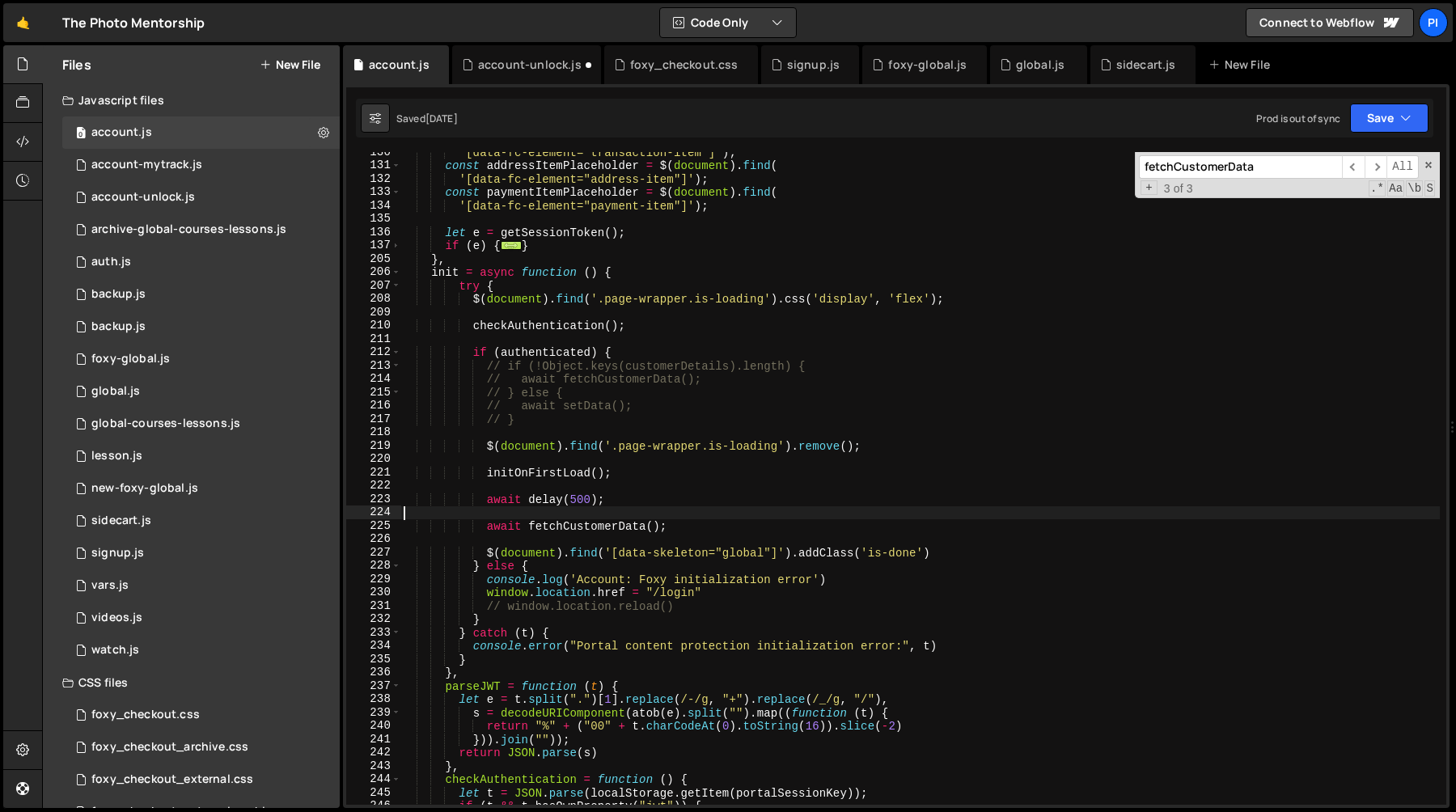
click at [672, 497] on div "'[data-fc-element="transaction-item"]' ) ; const addressItemPlaceholder = $ ( d…" at bounding box center [920, 485] width 1040 height 679
click at [693, 532] on div "'[data-fc-element="transaction-item"]' ) ; const addressItemPlaceholder = $ ( d…" at bounding box center [920, 485] width 1040 height 679
type textarea "await fetchCustomerData();"
click at [501, 56] on div "account-unlock.js" at bounding box center [527, 64] width 149 height 39
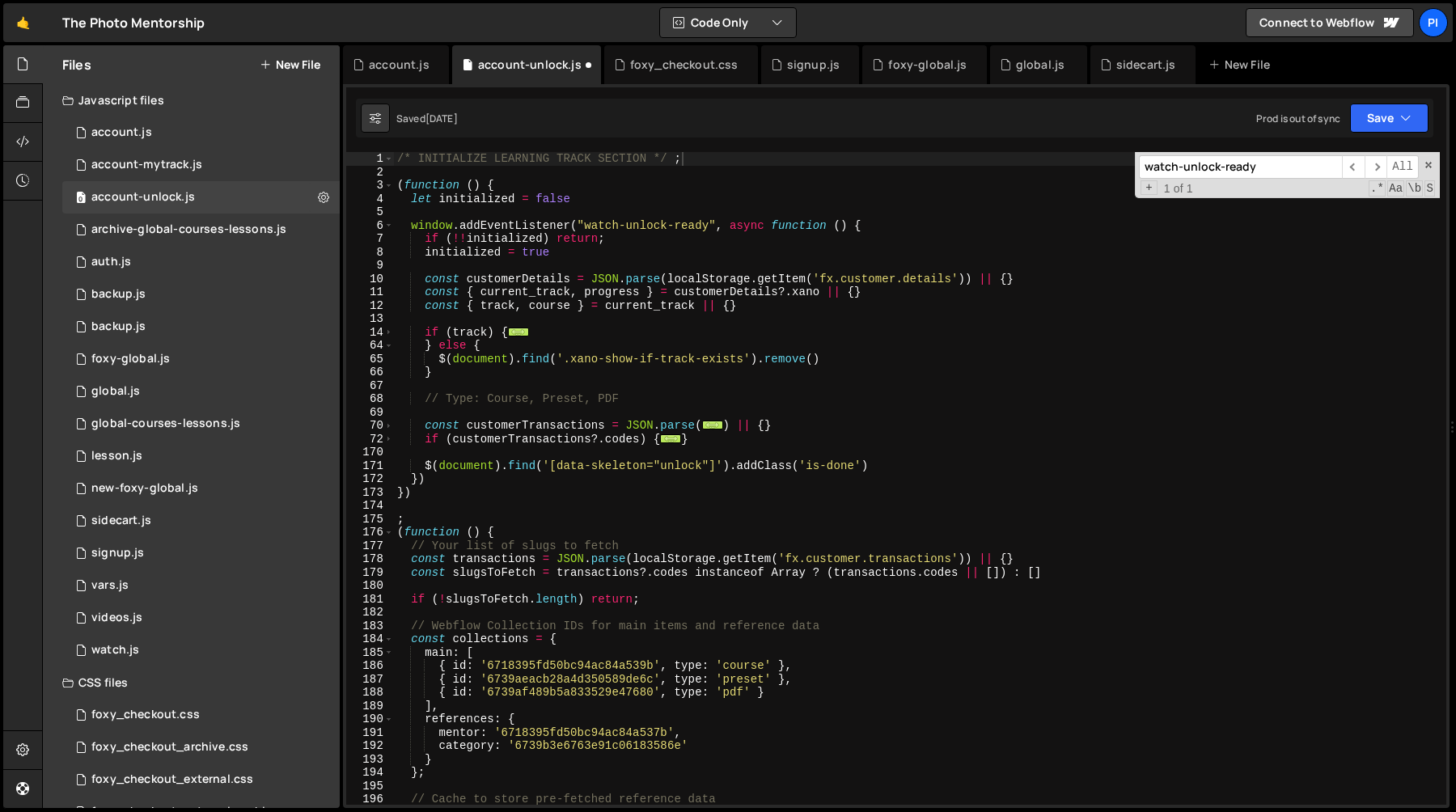
type textarea "(function () {"
click at [535, 185] on div "/* INITIALIZE LEARNING TRACK SECTION */ ; ( function ( ) { let initialized = fa…" at bounding box center [917, 491] width 1046 height 679
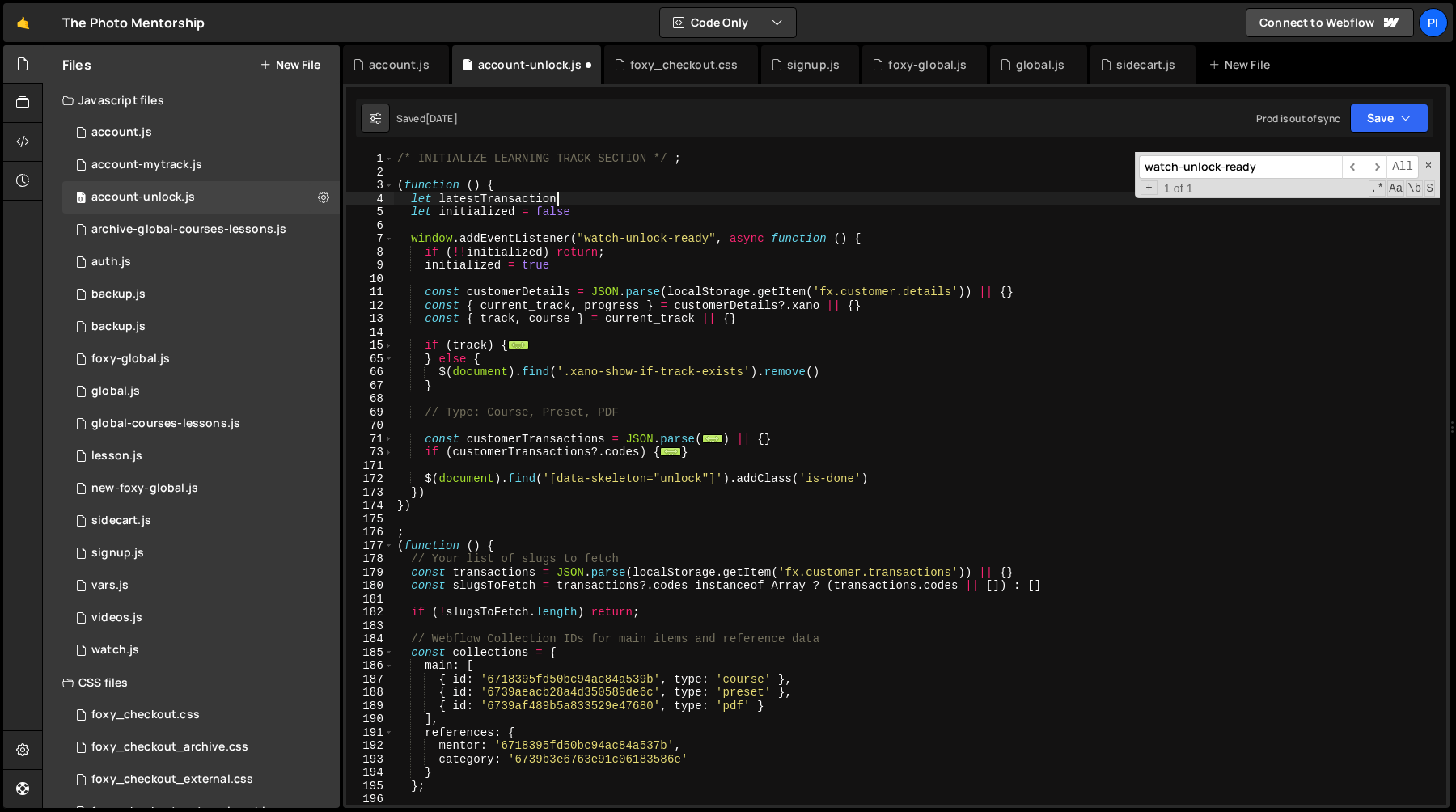
scroll to position [0, 10]
type textarea "let latestTransactionsReady = false"
click at [526, 194] on div "/* INITIALIZE LEARNING TRACK SECTION */ ; ( function ( ) { let latestTransactio…" at bounding box center [917, 491] width 1046 height 679
click at [520, 201] on div "/* INITIALIZE LEARNING TRACK SECTION */ ; ( function ( ) { let latestTransactio…" at bounding box center [917, 491] width 1046 height 679
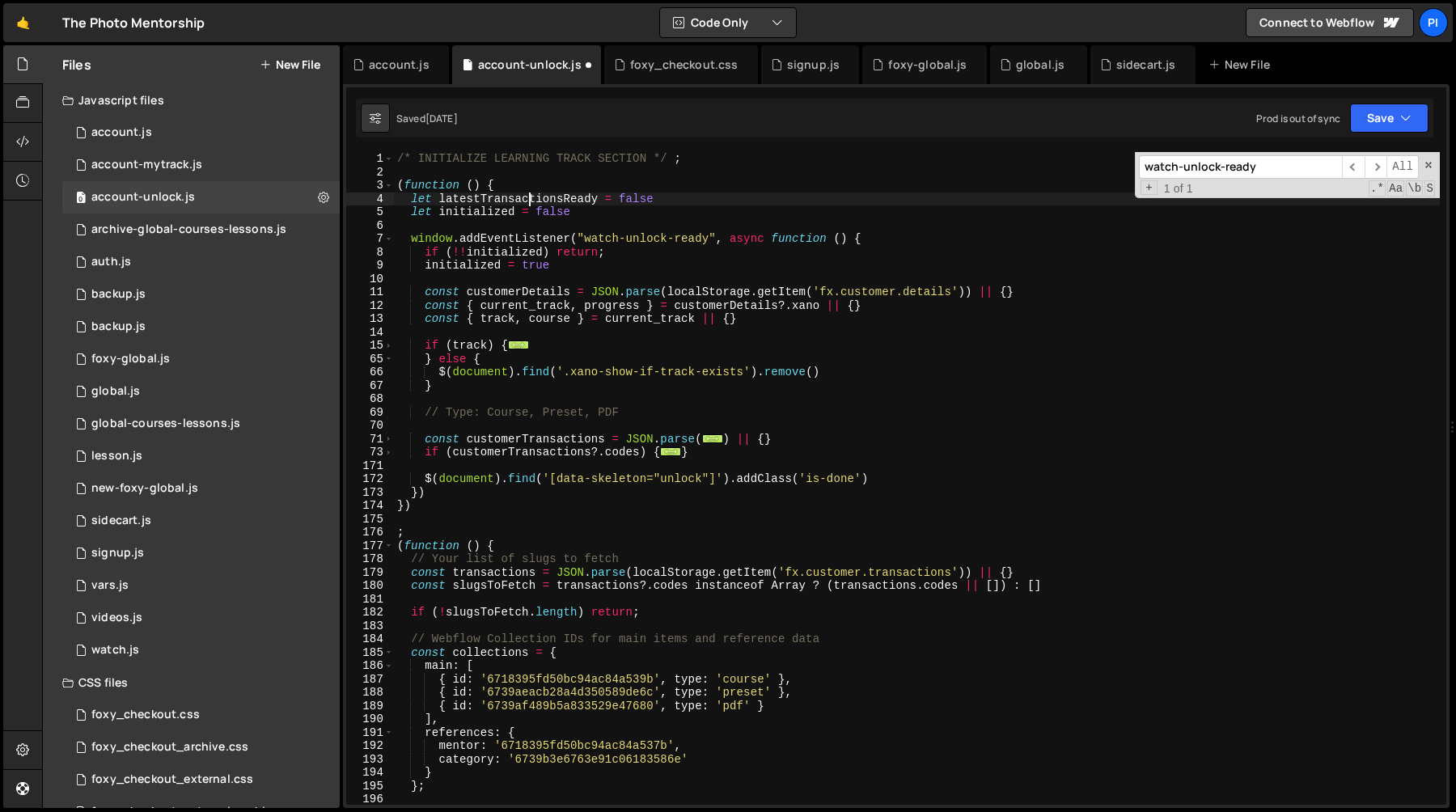
click at [520, 201] on div "/* INITIALIZE LEARNING TRACK SECTION */ ; ( function ( ) { let latestTransactio…" at bounding box center [917, 491] width 1046 height 679
click at [672, 198] on div "/* INITIALIZE LEARNING TRACK SECTION */ ; ( function ( ) { let latestTransactio…" at bounding box center [917, 491] width 1046 height 679
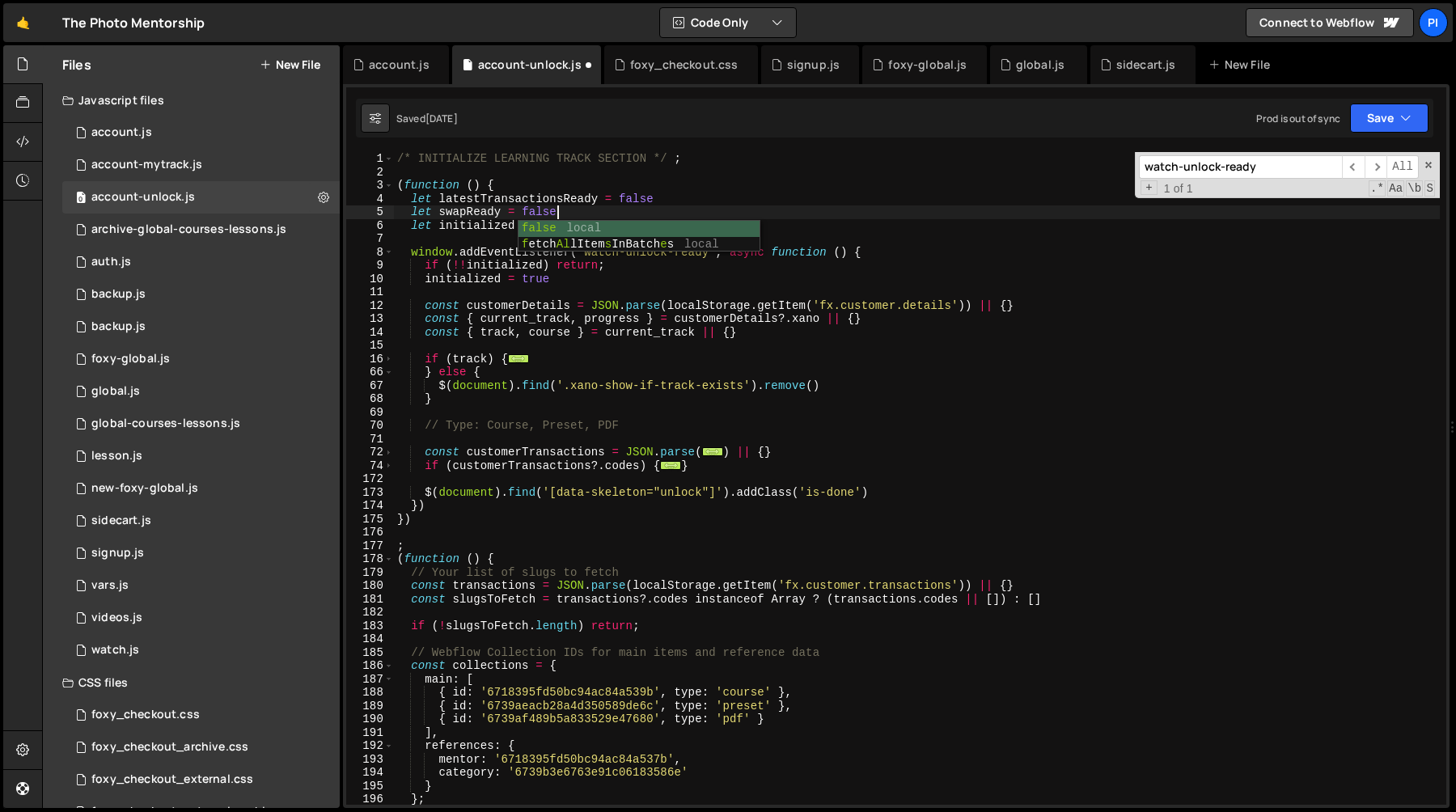
scroll to position [0, 10]
click at [469, 215] on div "/* INITIALIZE LEARNING TRACK SECTION */ ; ( function ( ) { let latestTransactio…" at bounding box center [917, 491] width 1046 height 679
click at [482, 196] on div "/* INITIALIZE LEARNING TRACK SECTION */ ; ( function ( ) { let latestTransactio…" at bounding box center [917, 491] width 1046 height 679
type textarea "let latestTransactionsReady = false"
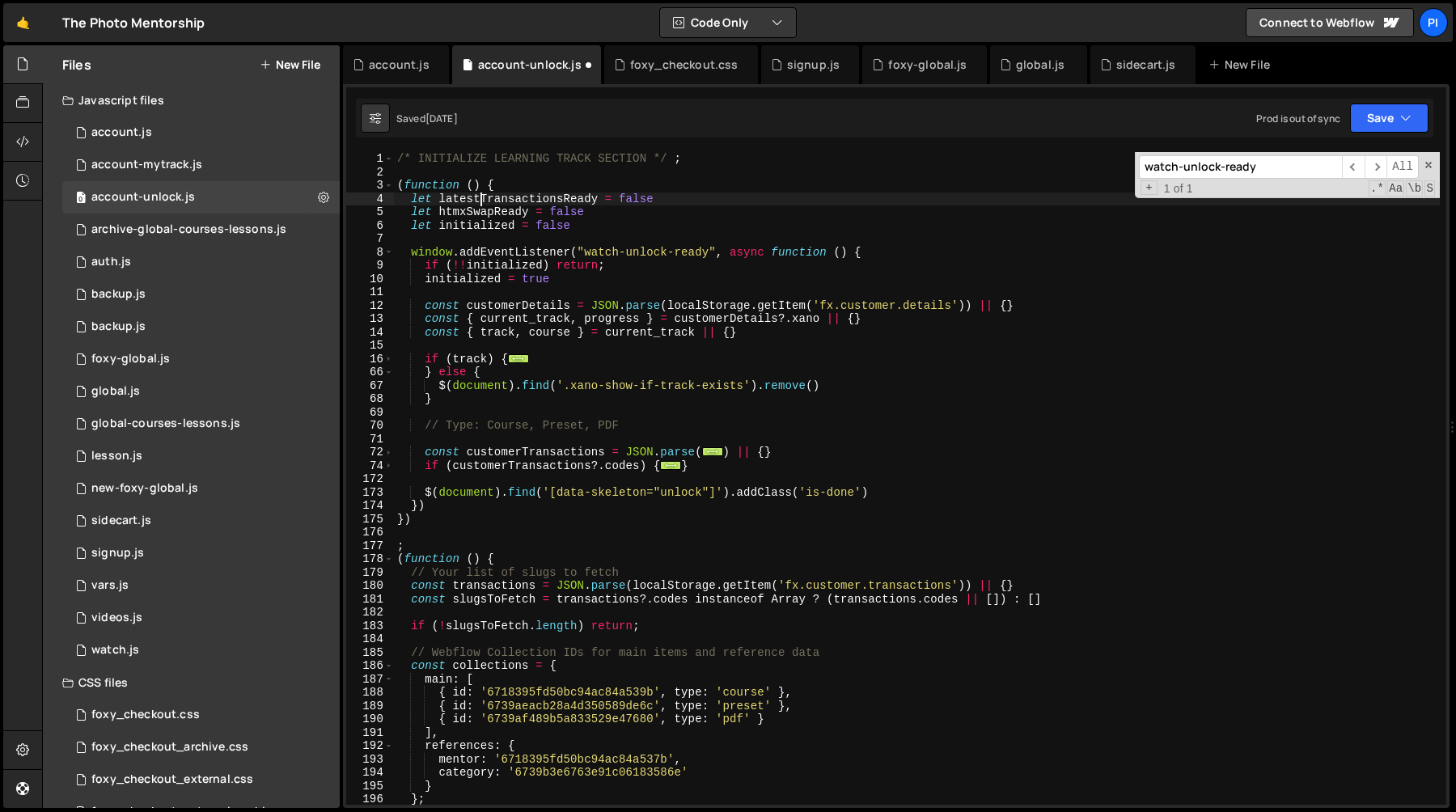
click at [482, 196] on div "/* INITIALIZE LEARNING TRACK SECTION */ ; ( function ( ) { let latestTransactio…" at bounding box center [917, 491] width 1046 height 679
click at [913, 245] on div "/* INITIALIZE LEARNING TRACK SECTION */ ; ( function ( ) { let latestTransactio…" at bounding box center [917, 491] width 1046 height 679
click at [907, 250] on div "/* INITIALIZE LEARNING TRACK SECTION */ ; ( function ( ) { let latestTransactio…" at bounding box center [917, 491] width 1046 height 679
type textarea "window.addEventListener("watch-unlock-ready", async function () {"
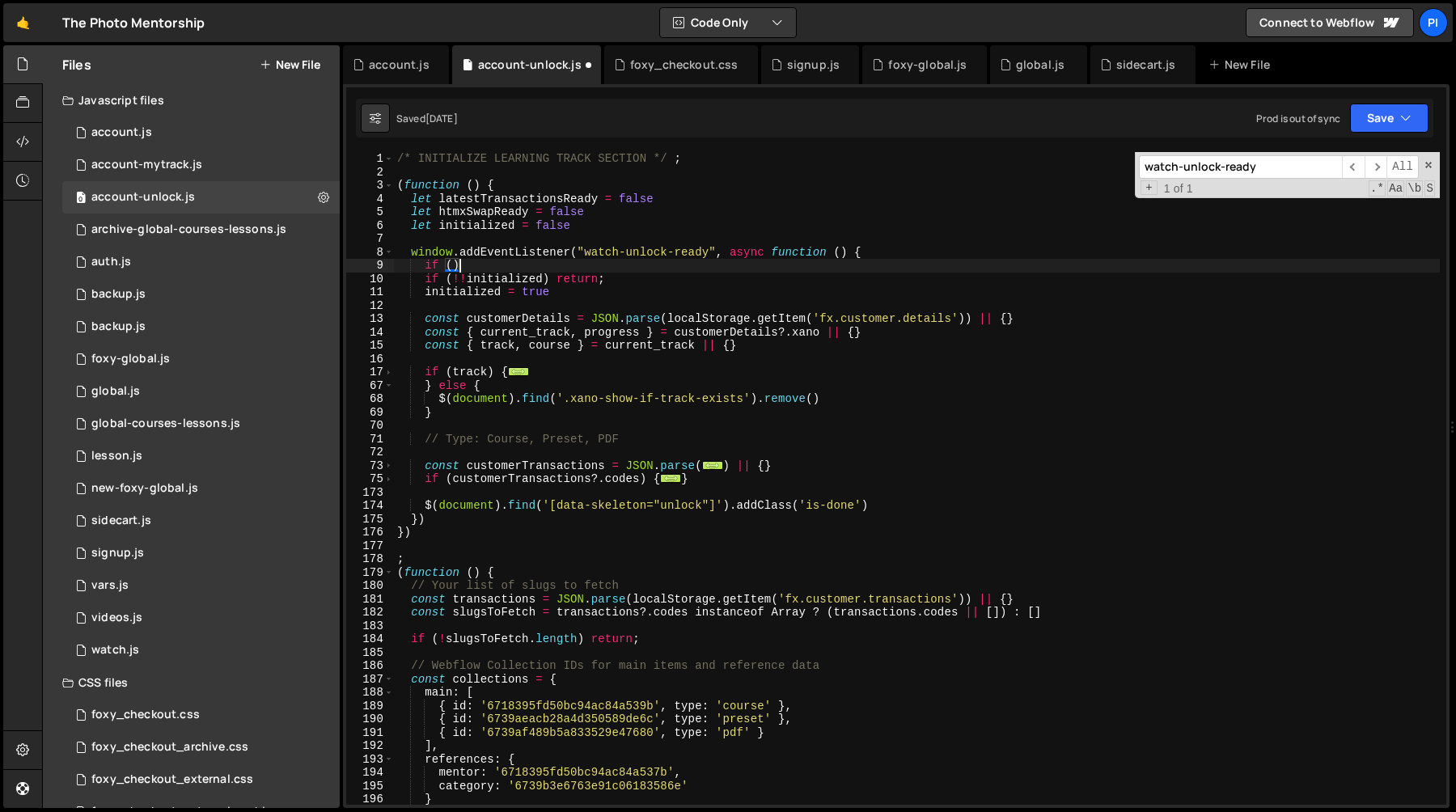
scroll to position [0, 3]
paste textarea "latestTransactionsReady"
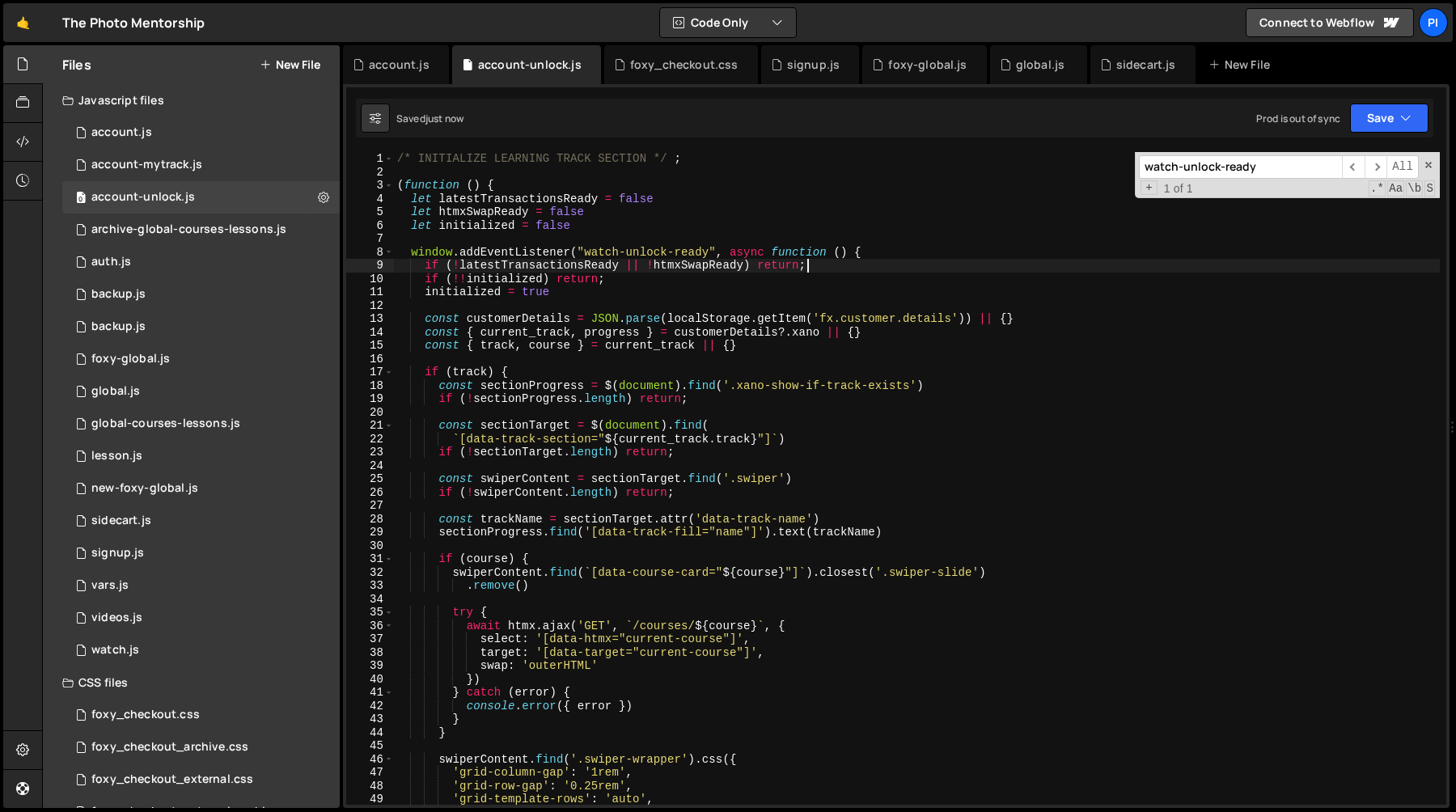
click at [884, 249] on div "/* INITIALIZE LEARNING TRACK SECTION */ ; ( function ( ) { let latestTransactio…" at bounding box center [917, 491] width 1046 height 679
click at [598, 259] on div "/* INITIALIZE LEARNING TRACK SECTION */ ; ( function ( ) { let latestTransactio…" at bounding box center [917, 491] width 1046 height 679
click at [603, 253] on div "/* INITIALIZE LEARNING TRACK SECTION */ ; ( function ( ) { let latestTransactio…" at bounding box center [917, 491] width 1046 height 679
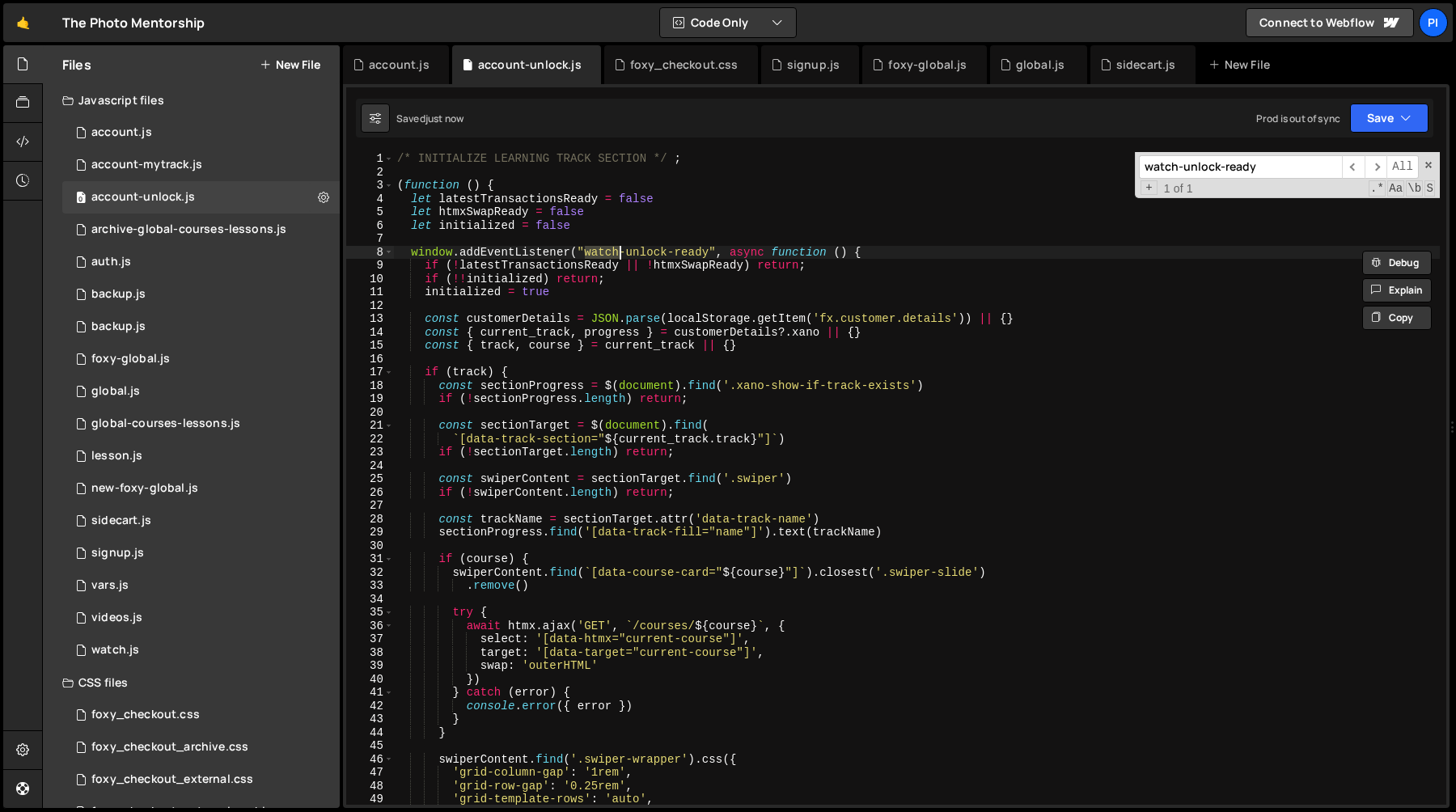
click at [465, 218] on div "/* INITIALIZE LEARNING TRACK SECTION */ ; ( function ( ) { let latestTransactio…" at bounding box center [917, 491] width 1046 height 679
click at [897, 247] on div "/* INITIALIZE LEARNING TRACK SECTION */ ; ( function ( ) { let latestTransactio…" at bounding box center [917, 491] width 1046 height 679
type textarea "window.addEventListener("watch-unlock-ready", async function () {"
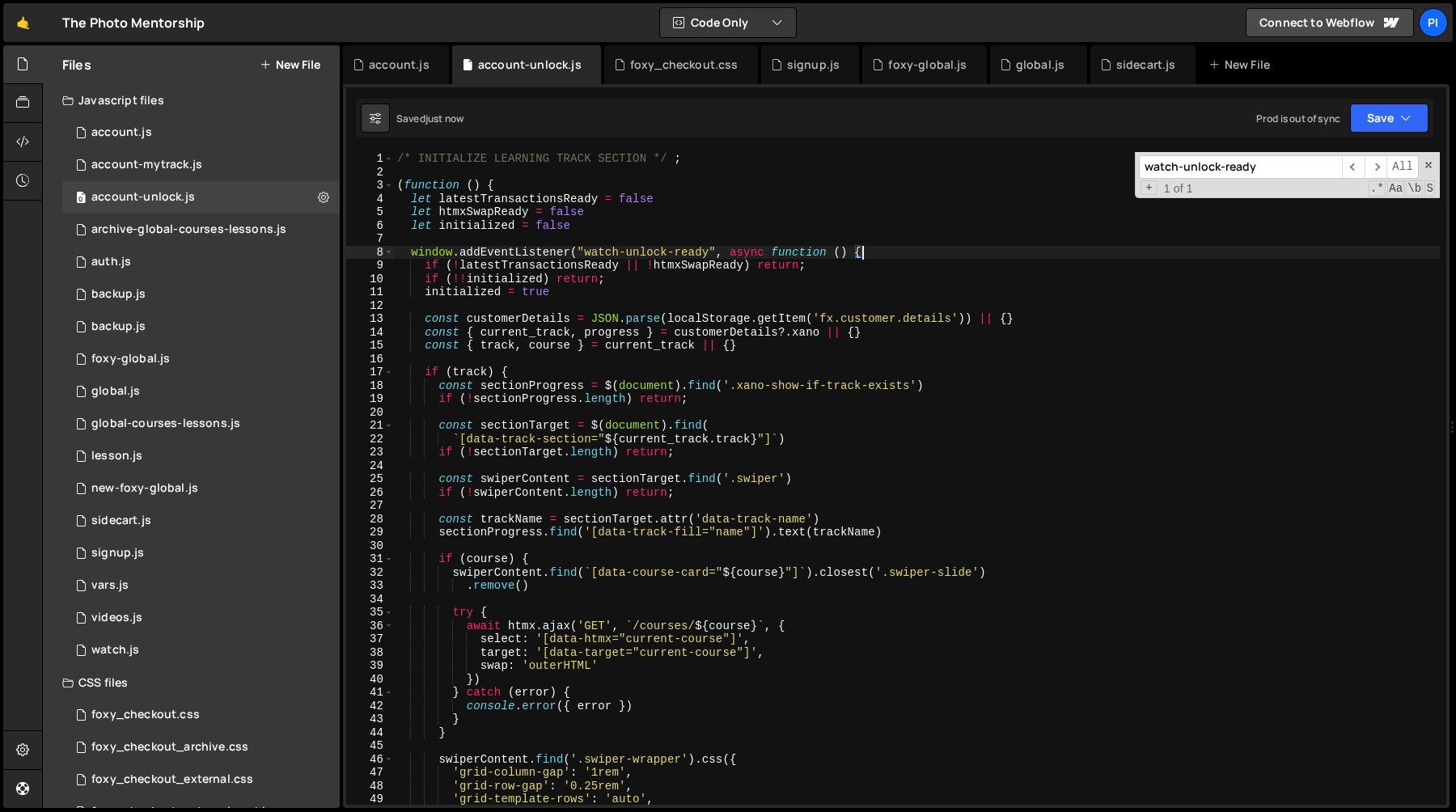
paste textarea "htmxSwapReady"
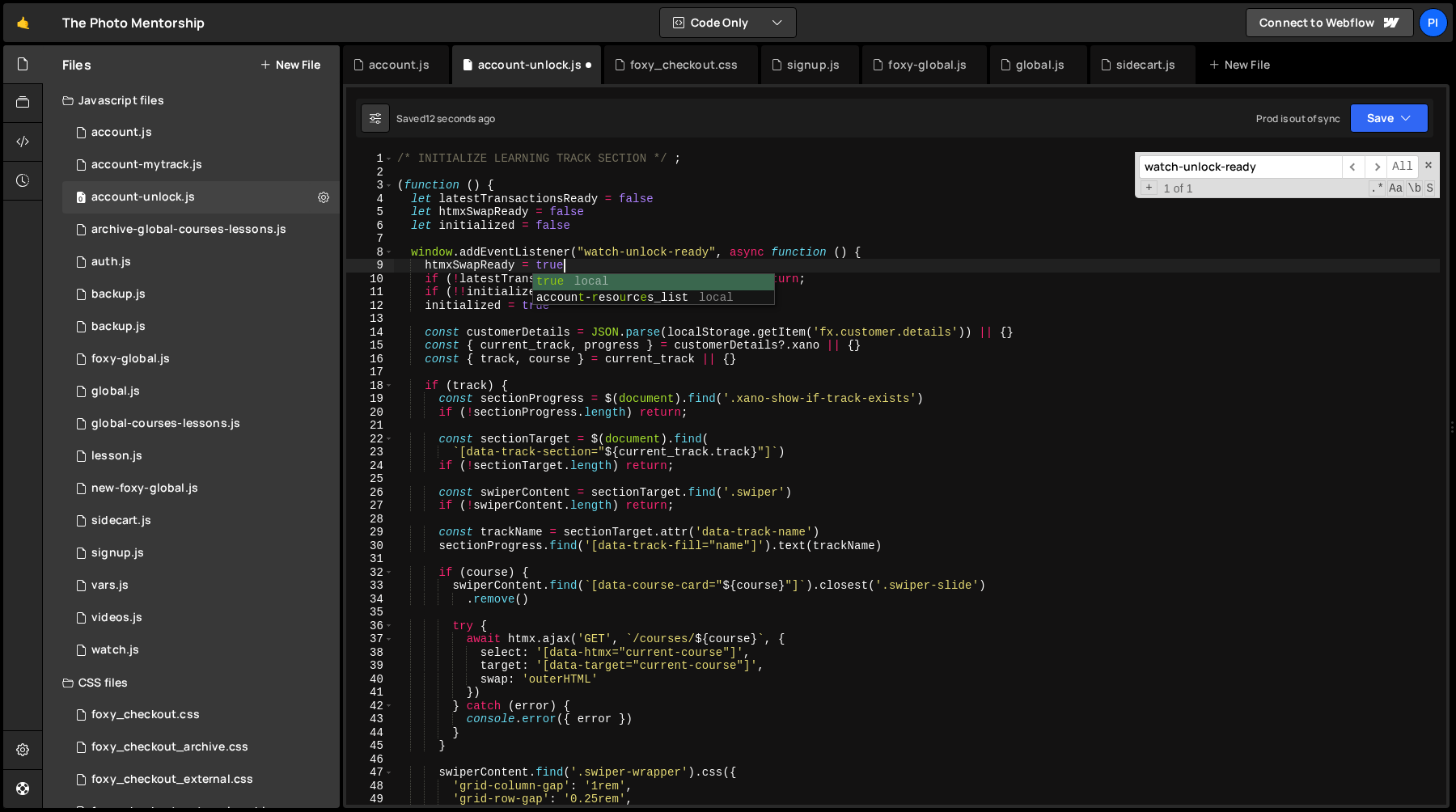
scroll to position [0, 11]
click at [408, 253] on div "/* INITIALIZE LEARNING TRACK SECTION */ ; ( function ( ) { let latestTransactio…" at bounding box center [917, 491] width 1046 height 679
type textarea "window.addEventListener("watch-unlock-ready", async function () {"
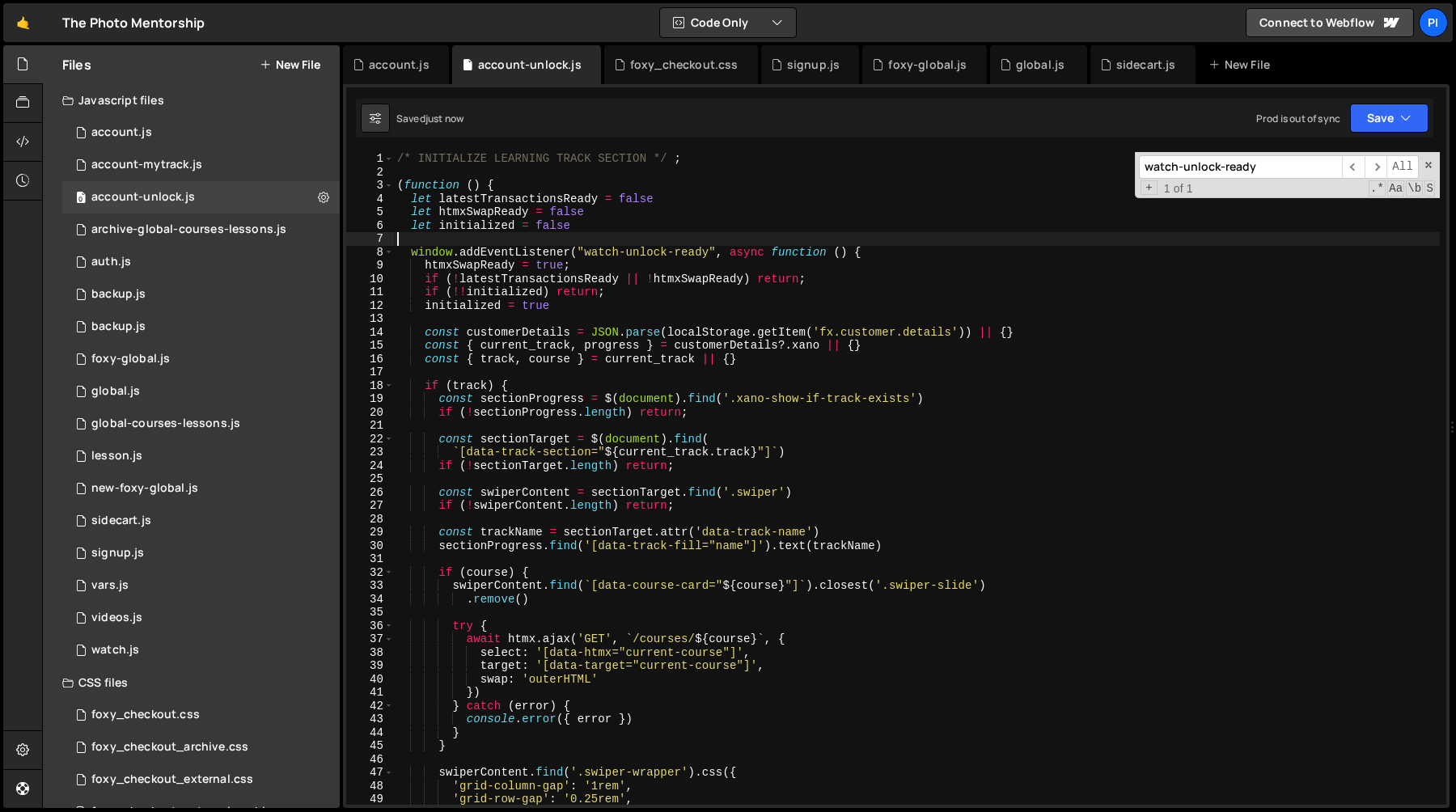
click at [790, 236] on div "/* INITIALIZE LEARNING TRACK SECTION */ ; ( function ( ) { let latestTransactio…" at bounding box center [917, 491] width 1046 height 679
click at [408, 256] on div "/* INITIALIZE LEARNING TRACK SECTION */ ; ( function ( ) { let latestTransactio…" at bounding box center [917, 491] width 1046 height 679
type textarea "window.addEventListener("watch-unlock-ready", async function () {"
click at [910, 248] on div "/* INITIALIZE LEARNING TRACK SECTION */ ; ( function ( ) { let latestTransactio…" at bounding box center [917, 491] width 1046 height 679
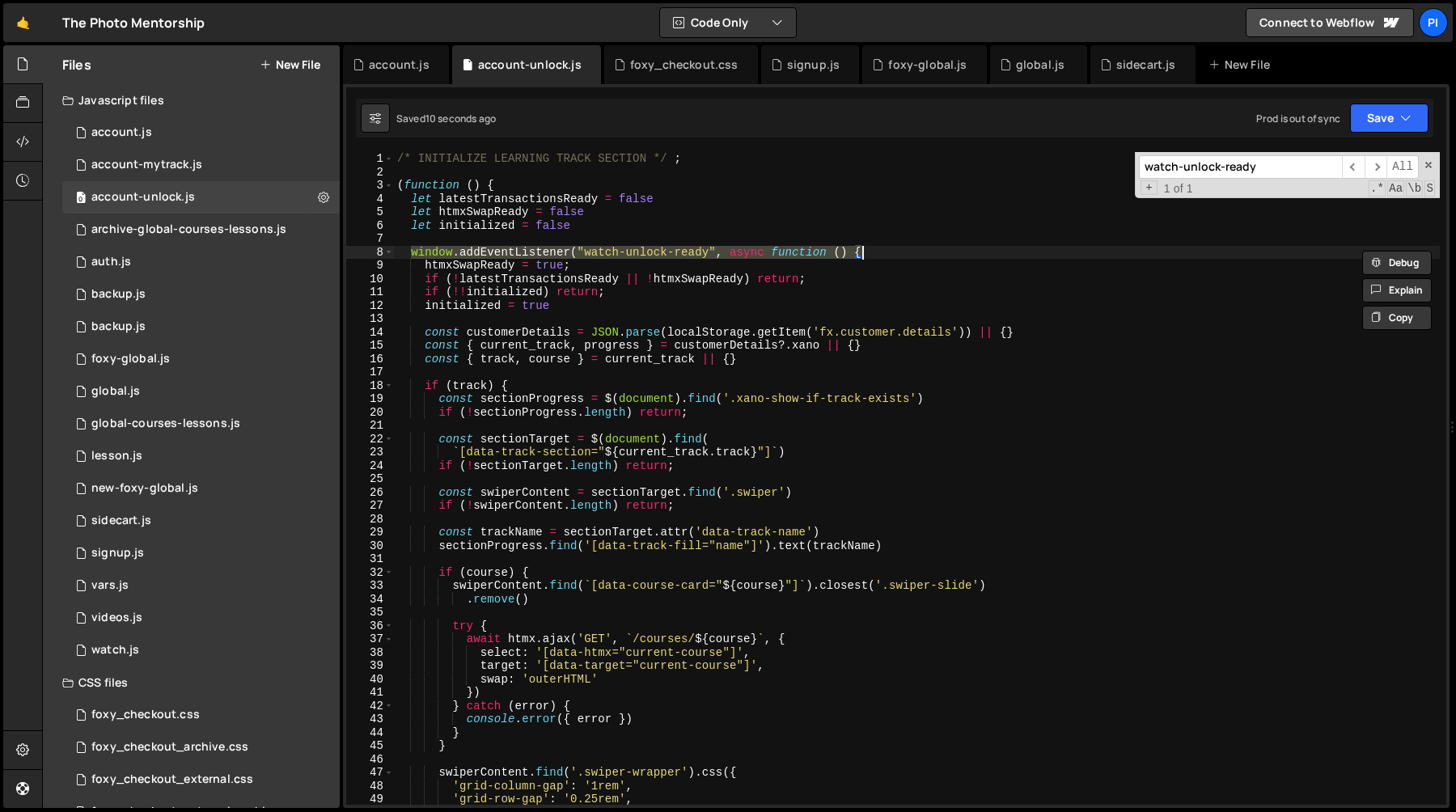
click at [804, 245] on div "/* INITIALIZE LEARNING TRACK SECTION */ ; ( function ( ) { let latestTransactio…" at bounding box center [917, 491] width 1046 height 679
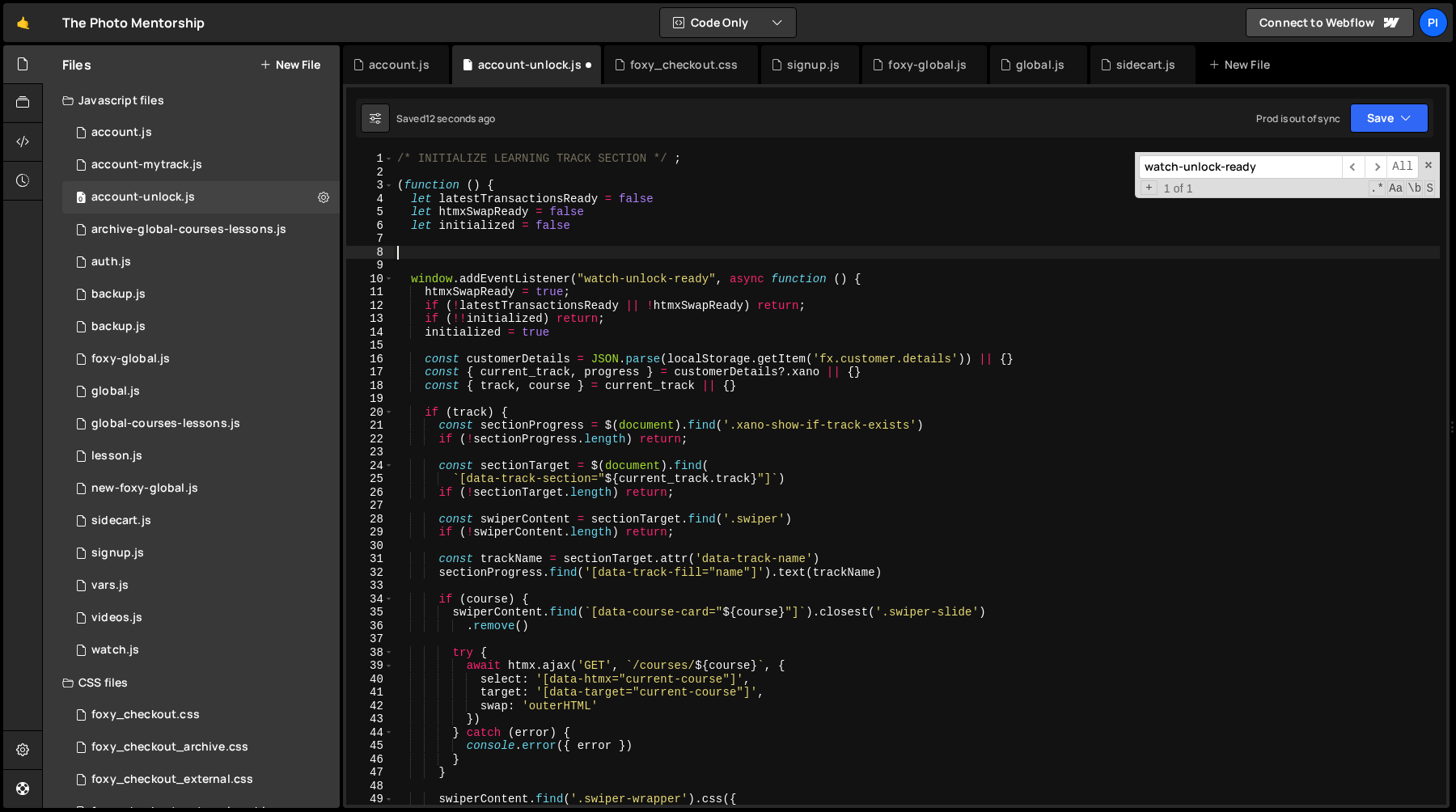
paste textarea "window.addEventListener("watch-unlock-ready", async function () {"
type textarea "window.addEventListener("watch-unlock-ready", async function () {})"
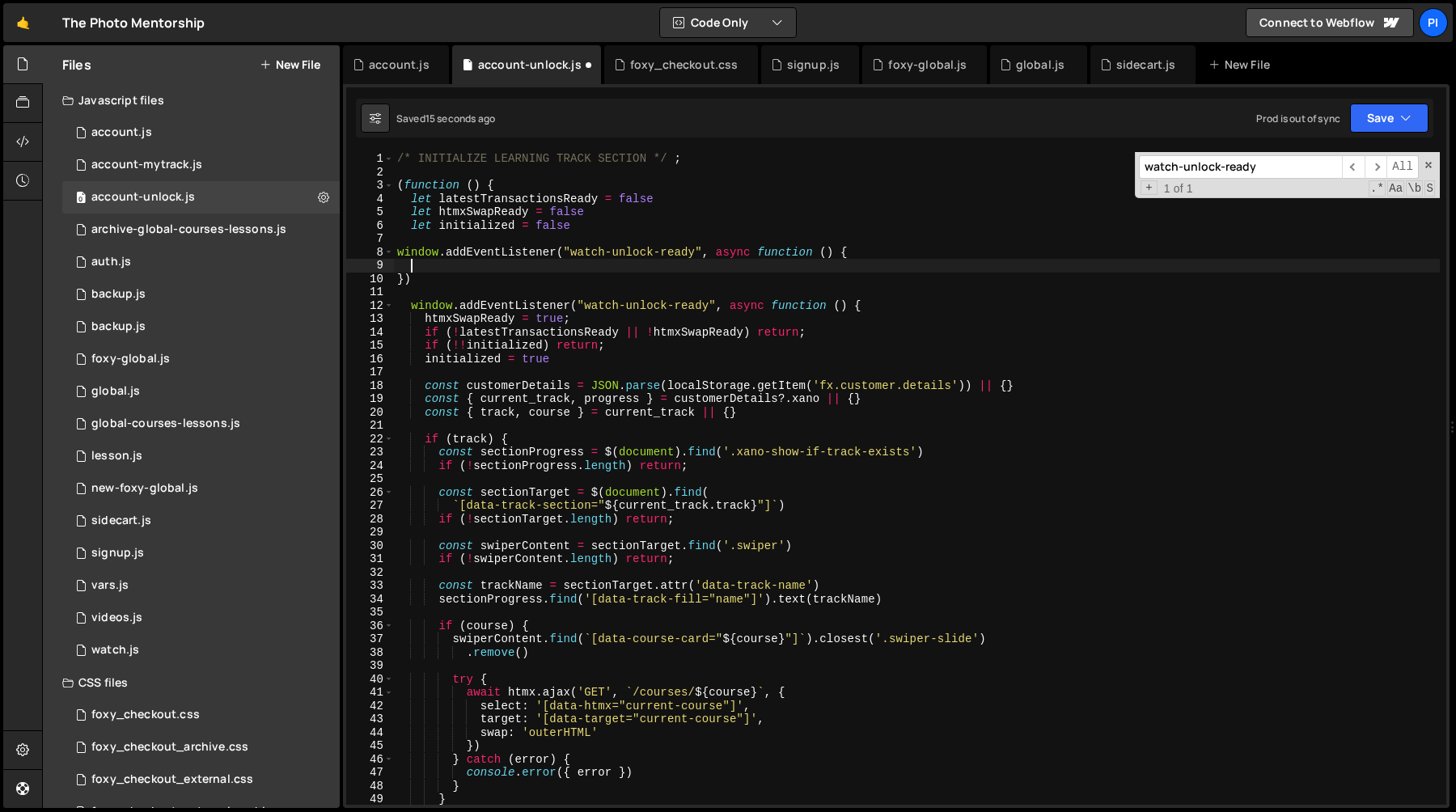
click at [729, 254] on div "/* INITIALIZE LEARNING TRACK SECTION */ ; ( function ( ) { let latestTransactio…" at bounding box center [917, 491] width 1046 height 679
click at [573, 253] on div "/* INITIALIZE LEARNING TRACK SECTION */ ; ( function ( ) { let latestTransactio…" at bounding box center [917, 491] width 1046 height 679
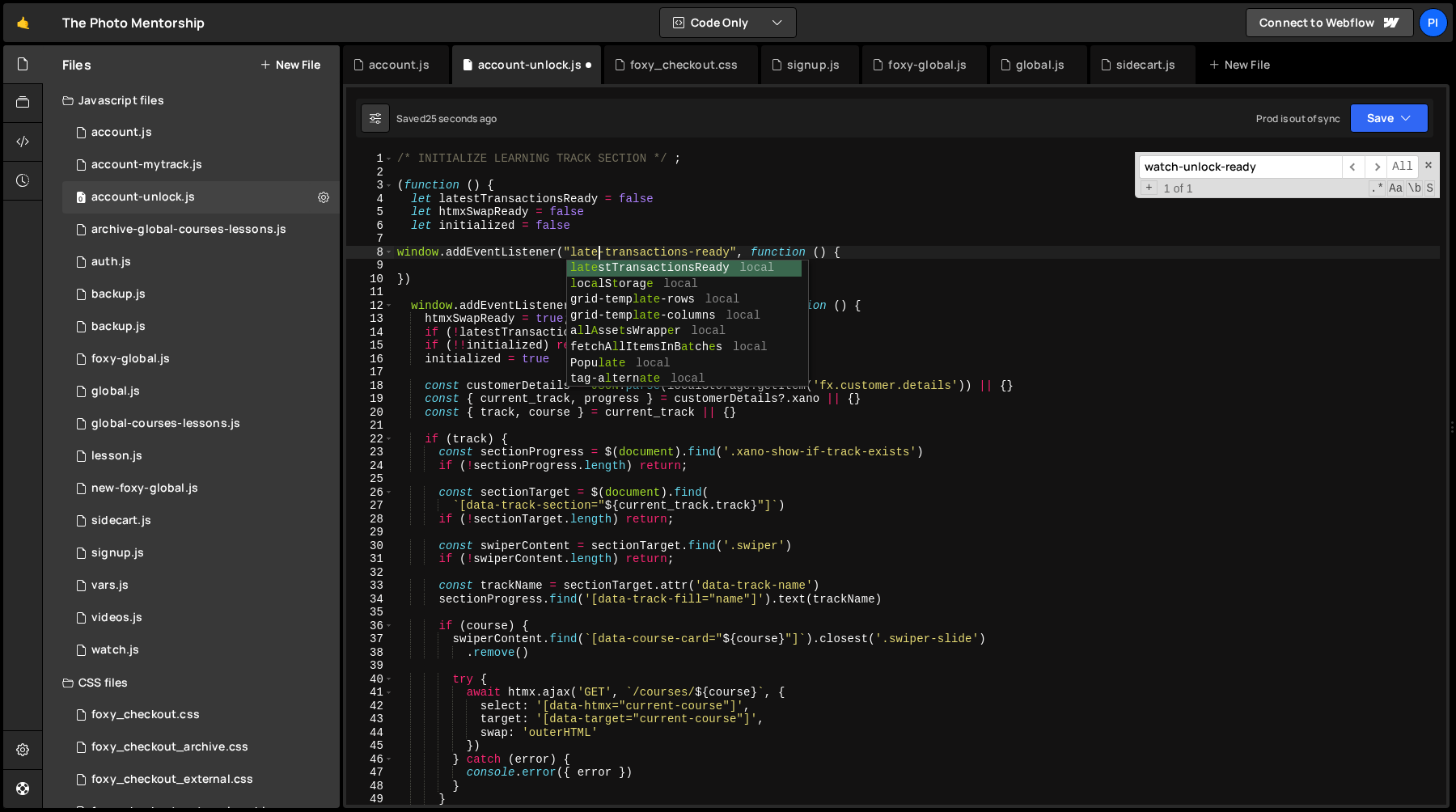
scroll to position [0, 14]
click at [494, 184] on div "/* INITIALIZE LEARNING TRACK SECTION */ ; ( function ( ) { let latestTransactio…" at bounding box center [917, 491] width 1046 height 679
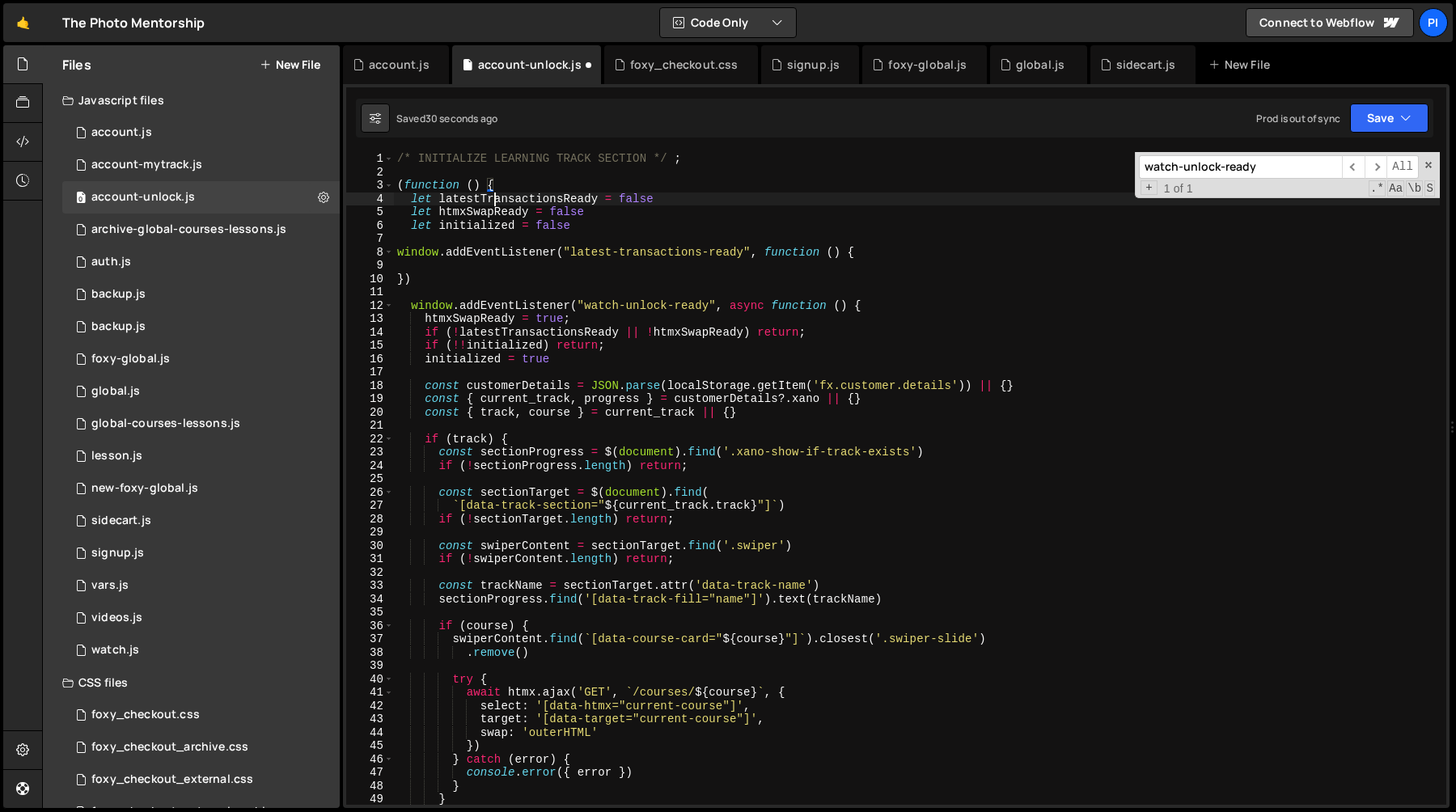
click at [494, 194] on div "/* INITIALIZE LEARNING TRACK SECTION */ ; ( function ( ) { let latestTransactio…" at bounding box center [917, 491] width 1046 height 679
type textarea "let latestTransactionsReady = false"
click at [494, 194] on div "/* INITIALIZE LEARNING TRACK SECTION */ ; ( function ( ) { let latestTransactio…" at bounding box center [917, 491] width 1046 height 679
click at [455, 261] on div "/* INITIALIZE LEARNING TRACK SECTION */ ; ( function ( ) { let latestTransactio…" at bounding box center [917, 491] width 1046 height 679
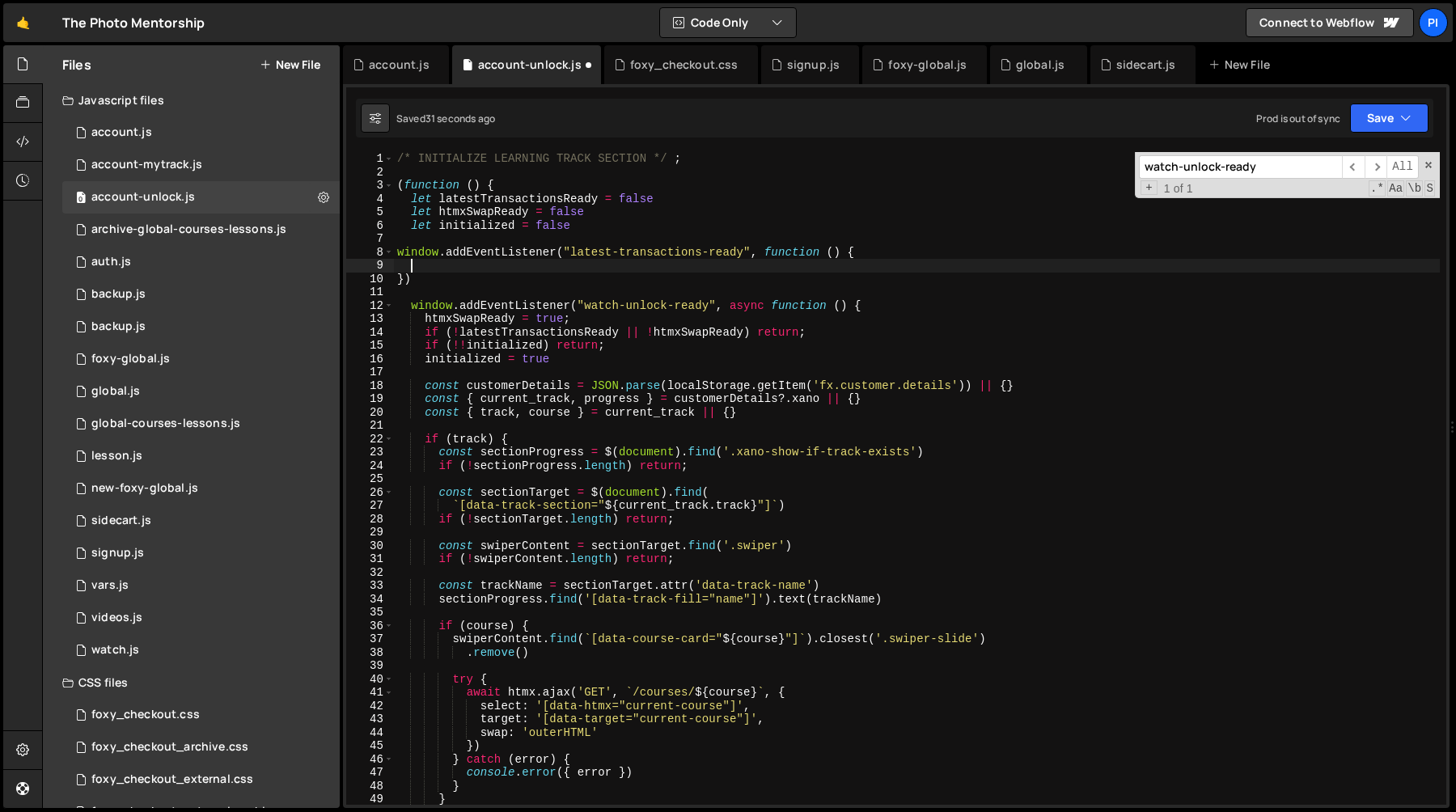
paste textarea "latestTransactionsReady"
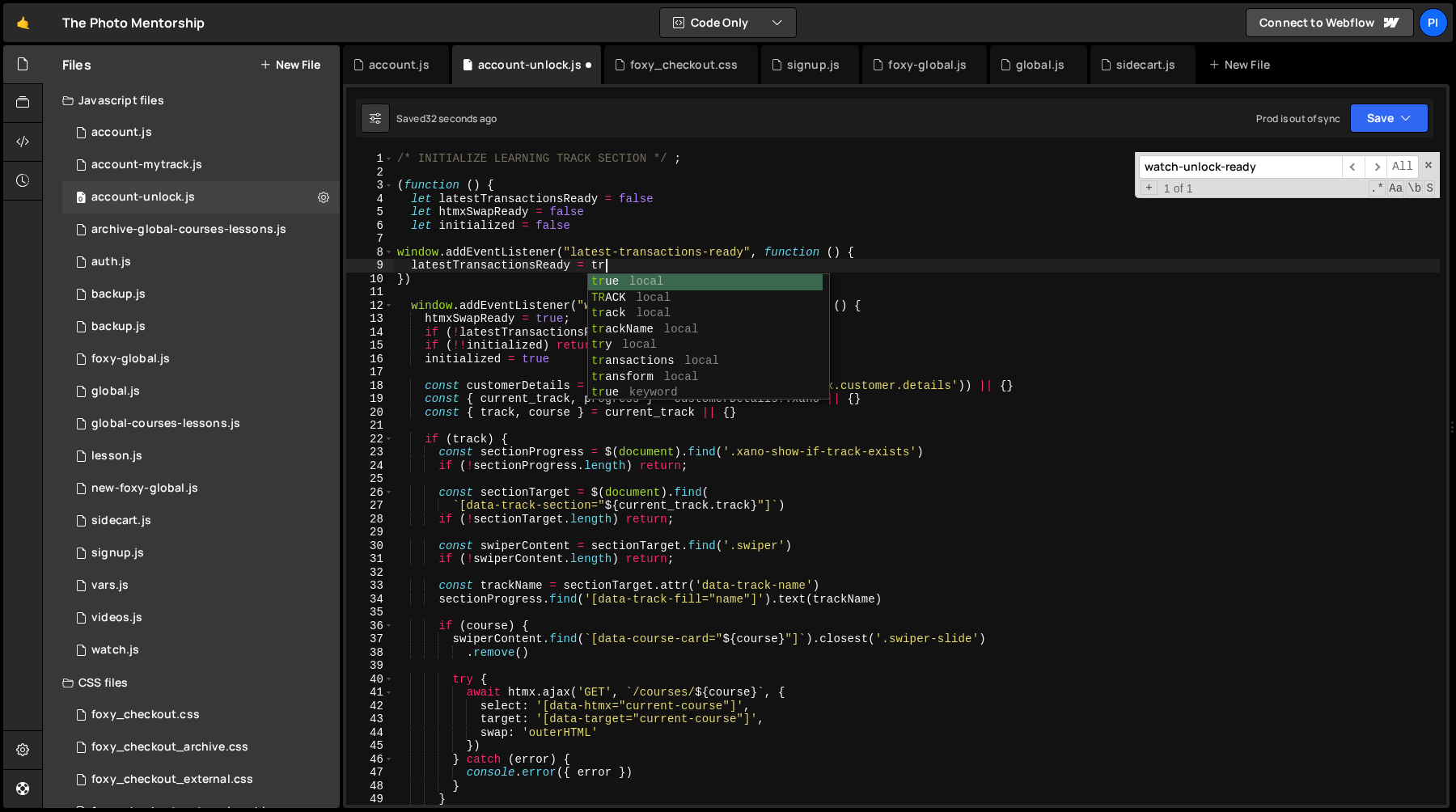
scroll to position [0, 14]
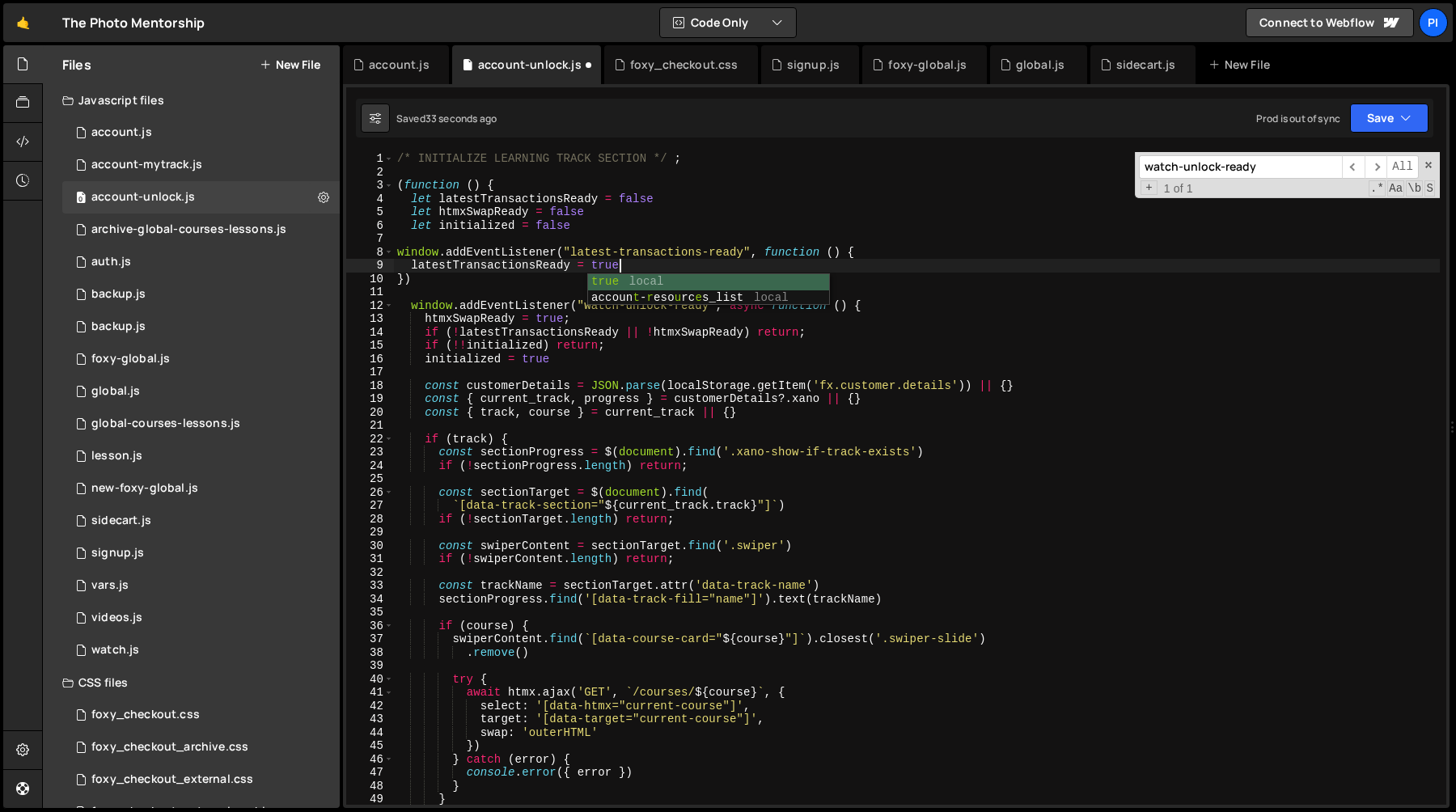
click at [427, 272] on div "/* INITIALIZE LEARNING TRACK SECTION */ ; ( function ( ) { let latestTransactio…" at bounding box center [917, 491] width 1046 height 679
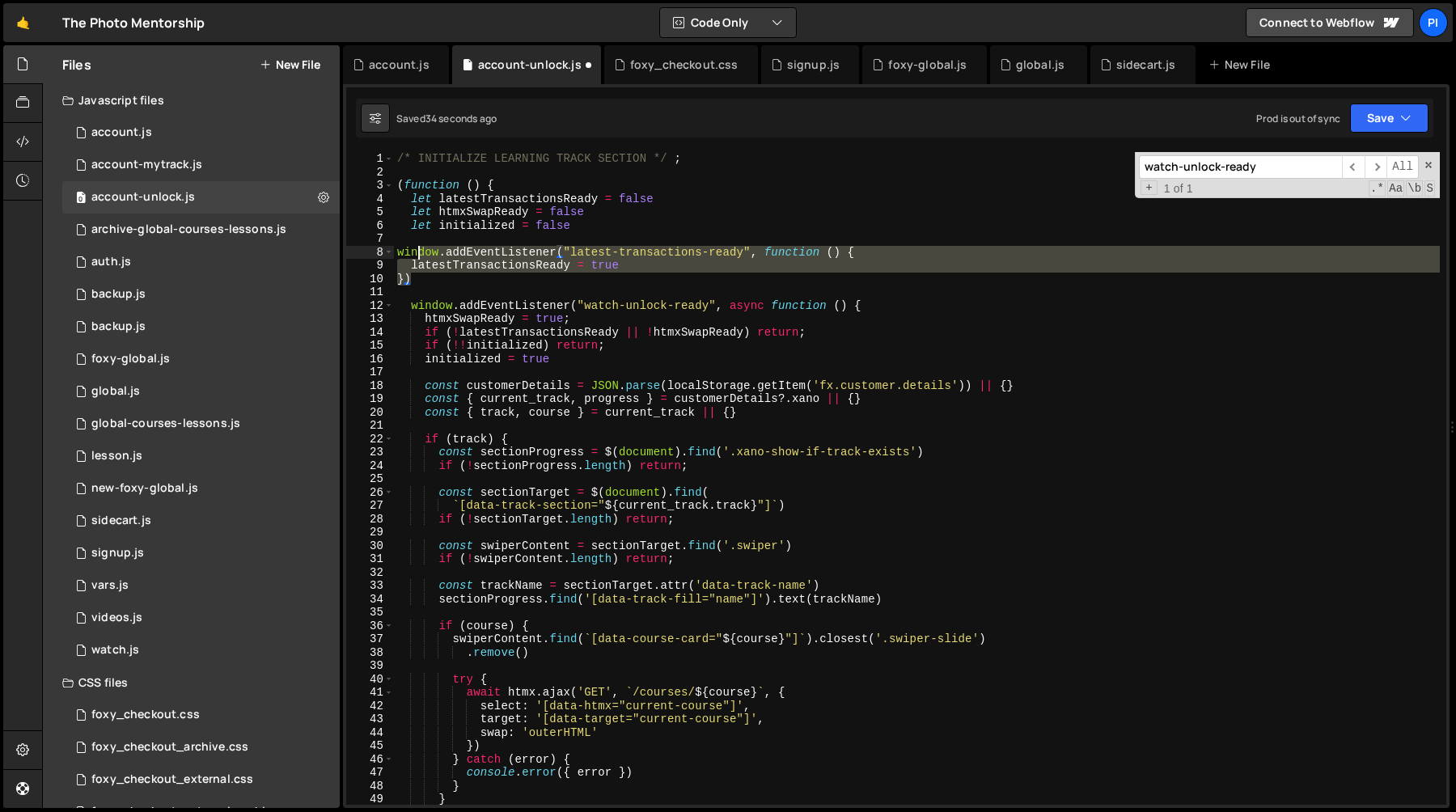
click at [418, 253] on div "/* INITIALIZE LEARNING TRACK SECTION */ ; ( function ( ) { let latestTransactio…" at bounding box center [917, 491] width 1046 height 679
click at [461, 265] on div "/* INITIALIZE LEARNING TRACK SECTION */ ; ( function ( ) { let latestTransactio…" at bounding box center [917, 478] width 1046 height 653
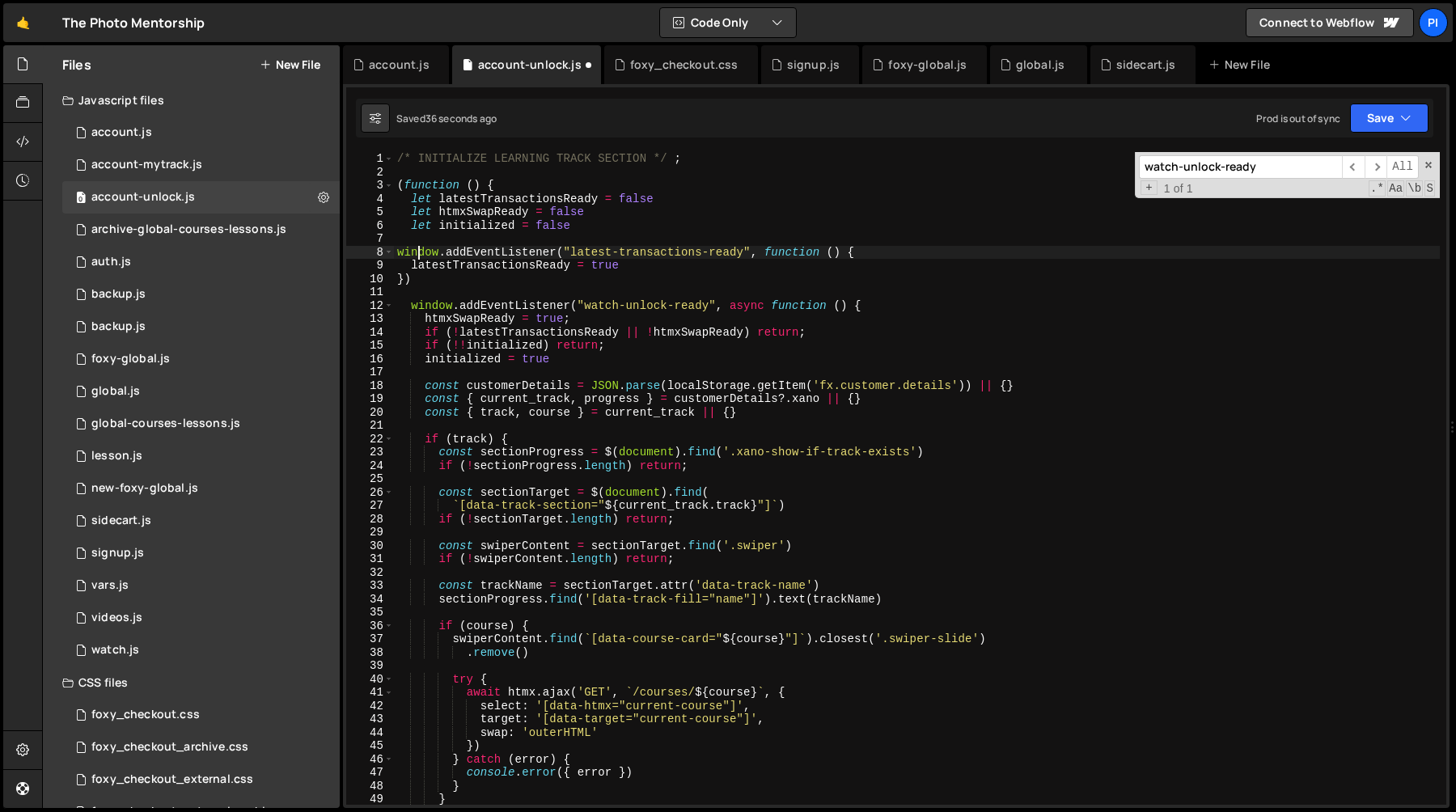
click at [415, 254] on div "/* INITIALIZE LEARNING TRACK SECTION */ ; ( function ( ) { let latestTransactio…" at bounding box center [917, 491] width 1046 height 679
click at [416, 273] on div "/* INITIALIZE LEARNING TRACK SECTION */ ; ( function ( ) { let latestTransactio…" at bounding box center [917, 491] width 1046 height 679
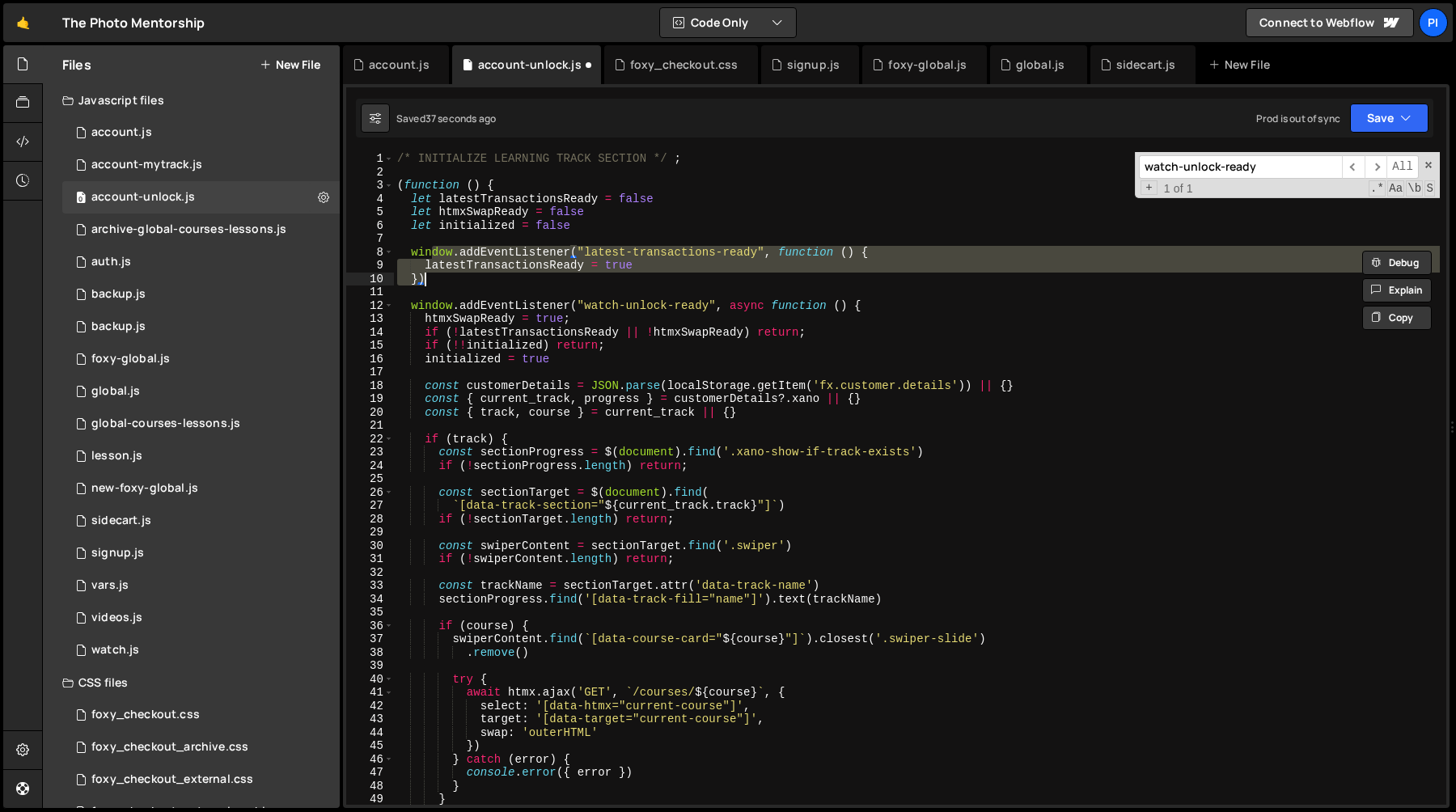
click at [515, 271] on div "/* INITIALIZE LEARNING TRACK SECTION */ ; ( function ( ) { let latestTransactio…" at bounding box center [917, 478] width 1046 height 653
type textarea "latestTransactionsReady = true"
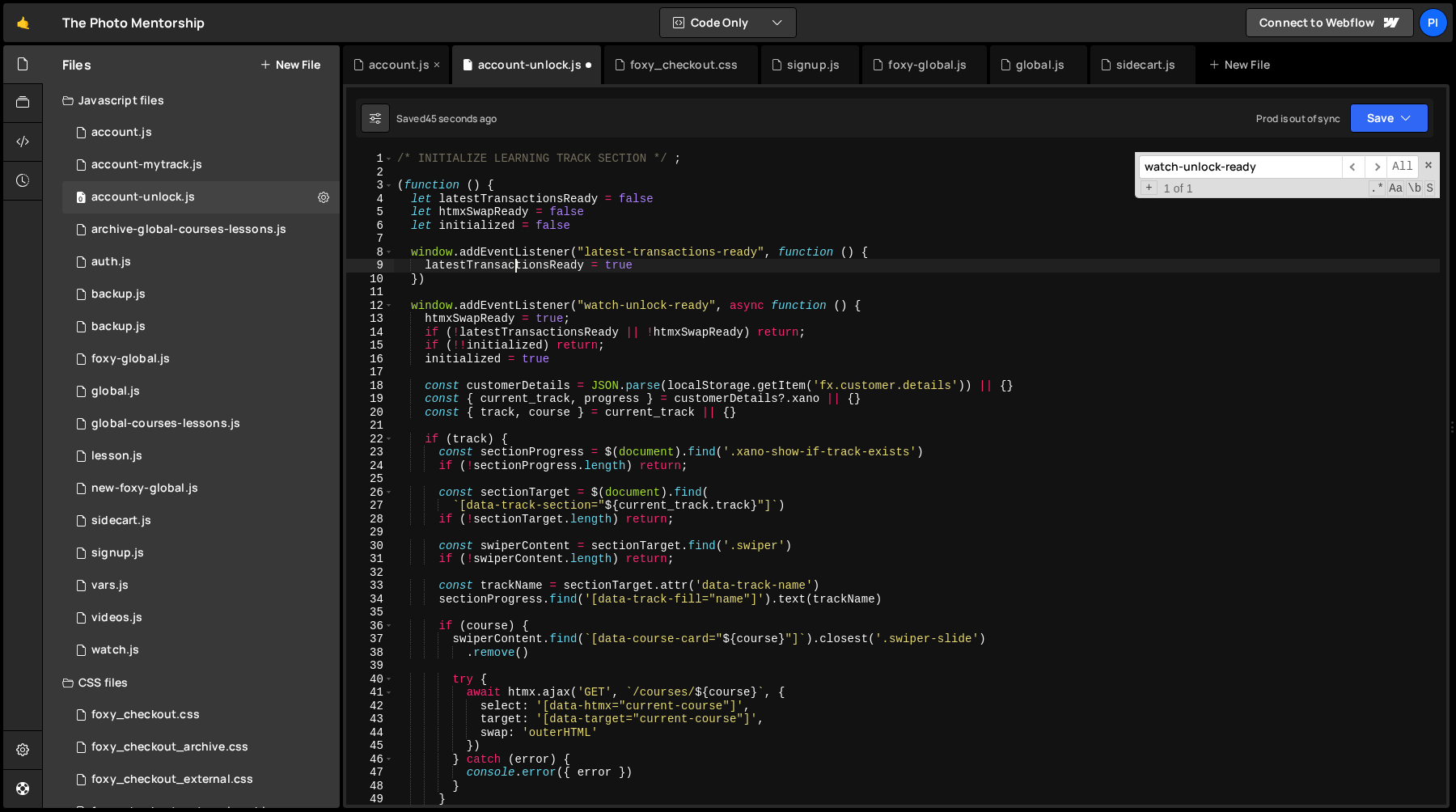
click at [401, 74] on div "account.js" at bounding box center [395, 64] width 106 height 39
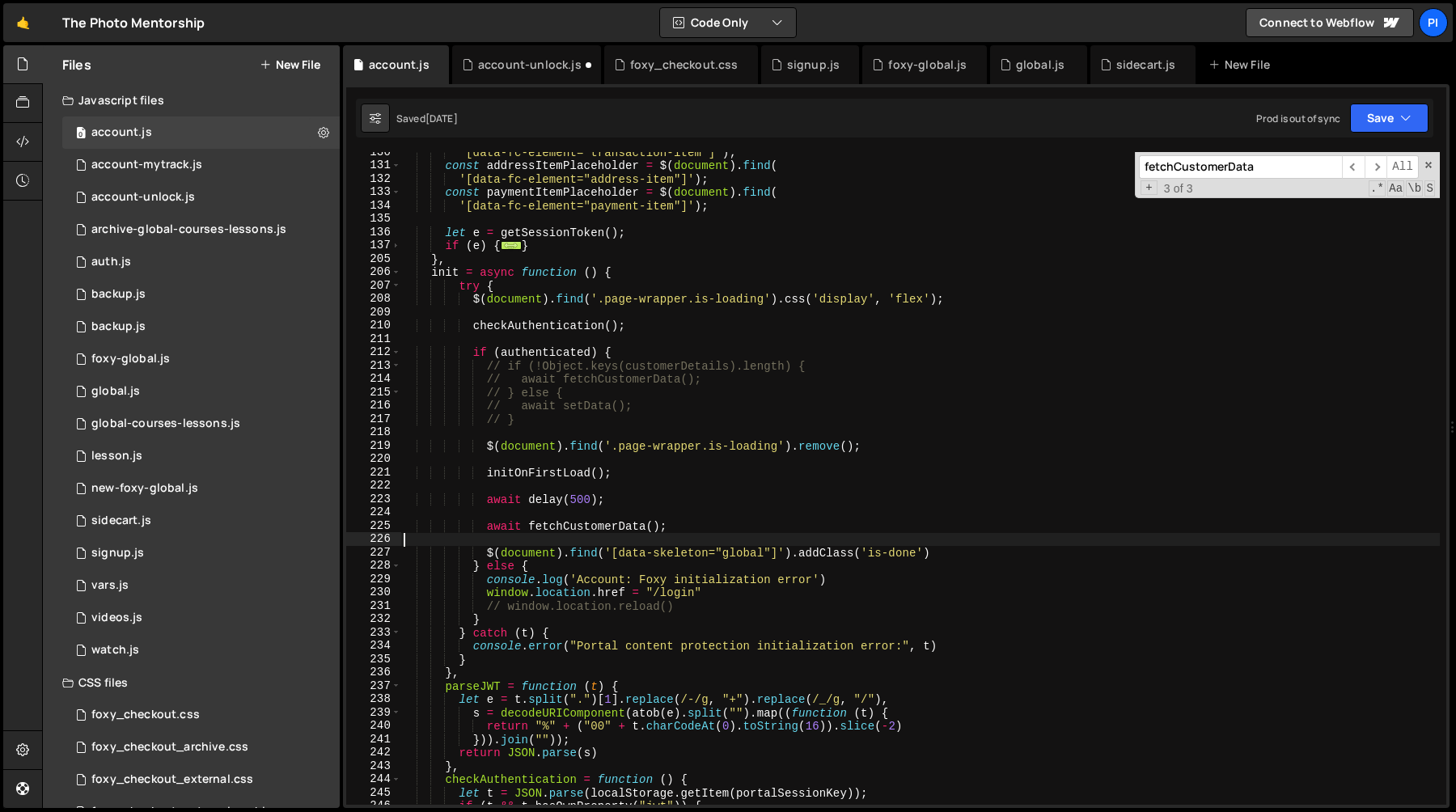
click at [598, 533] on div "'[data-fc-element="transaction-item"]' ) ; const addressItemPlaceholder = $ ( d…" at bounding box center [920, 485] width 1040 height 679
click at [598, 524] on div "'[data-fc-element="transaction-item"]' ) ; const addressItemPlaceholder = $ ( d…" at bounding box center [920, 485] width 1040 height 679
type textarea "await fetchCustomerData();"
click at [598, 524] on div "'[data-fc-element="transaction-item"]' ) ; const addressItemPlaceholder = $ ( d…" at bounding box center [920, 485] width 1040 height 679
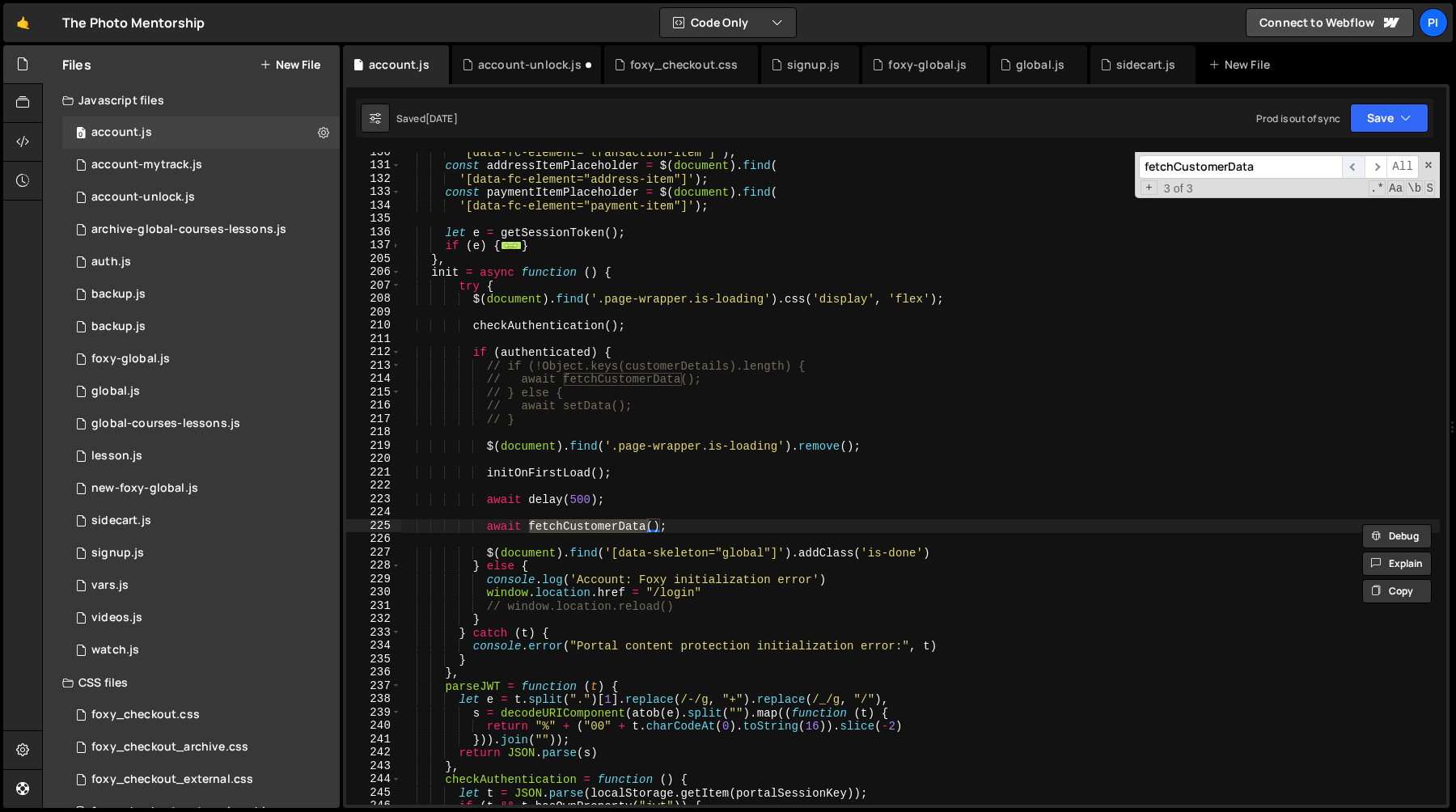
click at [1349, 164] on span "​" at bounding box center [1353, 167] width 23 height 24
click at [1370, 165] on span "​" at bounding box center [1375, 167] width 23 height 24
click at [812, 527] on div "'[data-fc-element="transaction-item"]' ) ; const addressItemPlaceholder = $ ( d…" at bounding box center [920, 485] width 1040 height 679
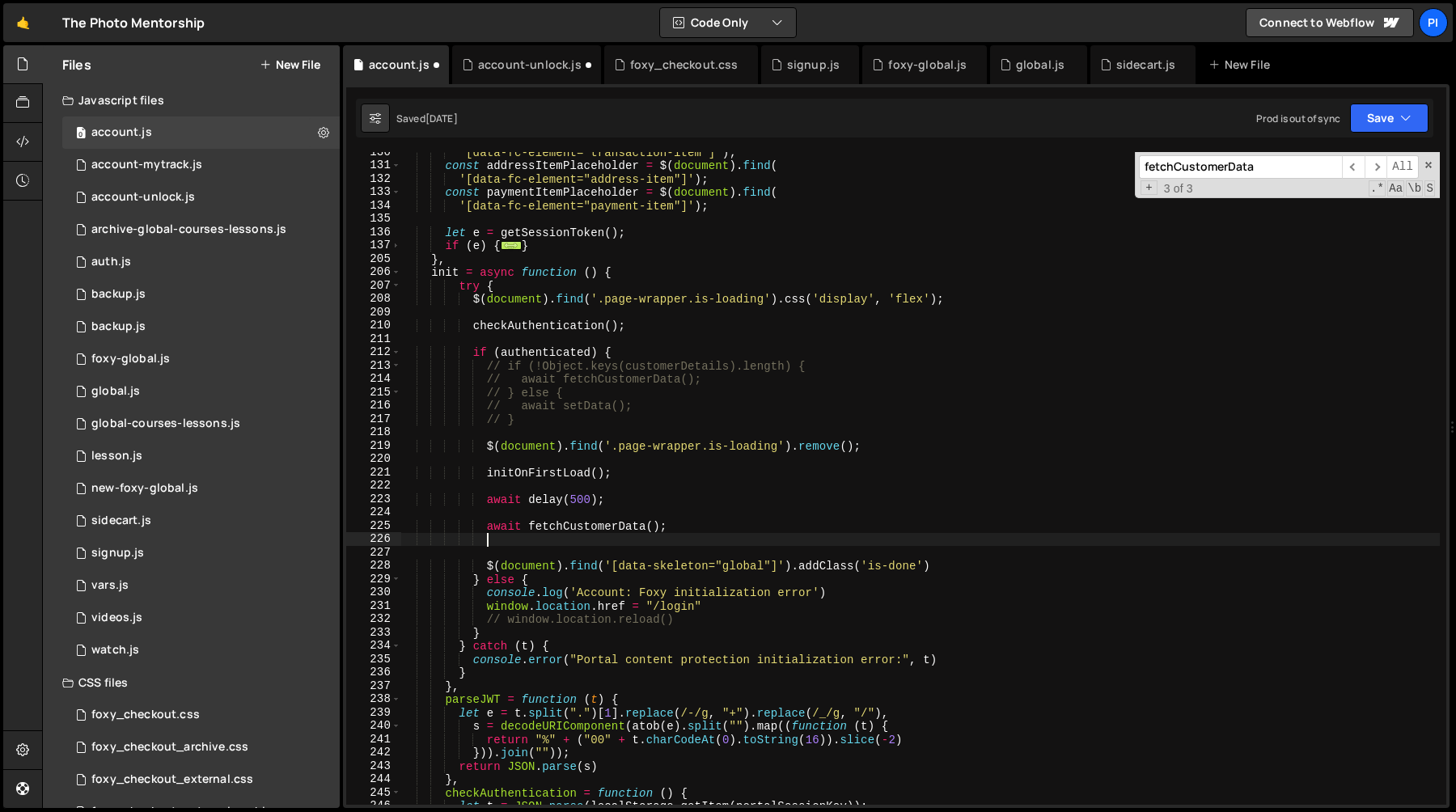
paste textarea "window.dispatchEvent(watchTrackReadyEvent);"
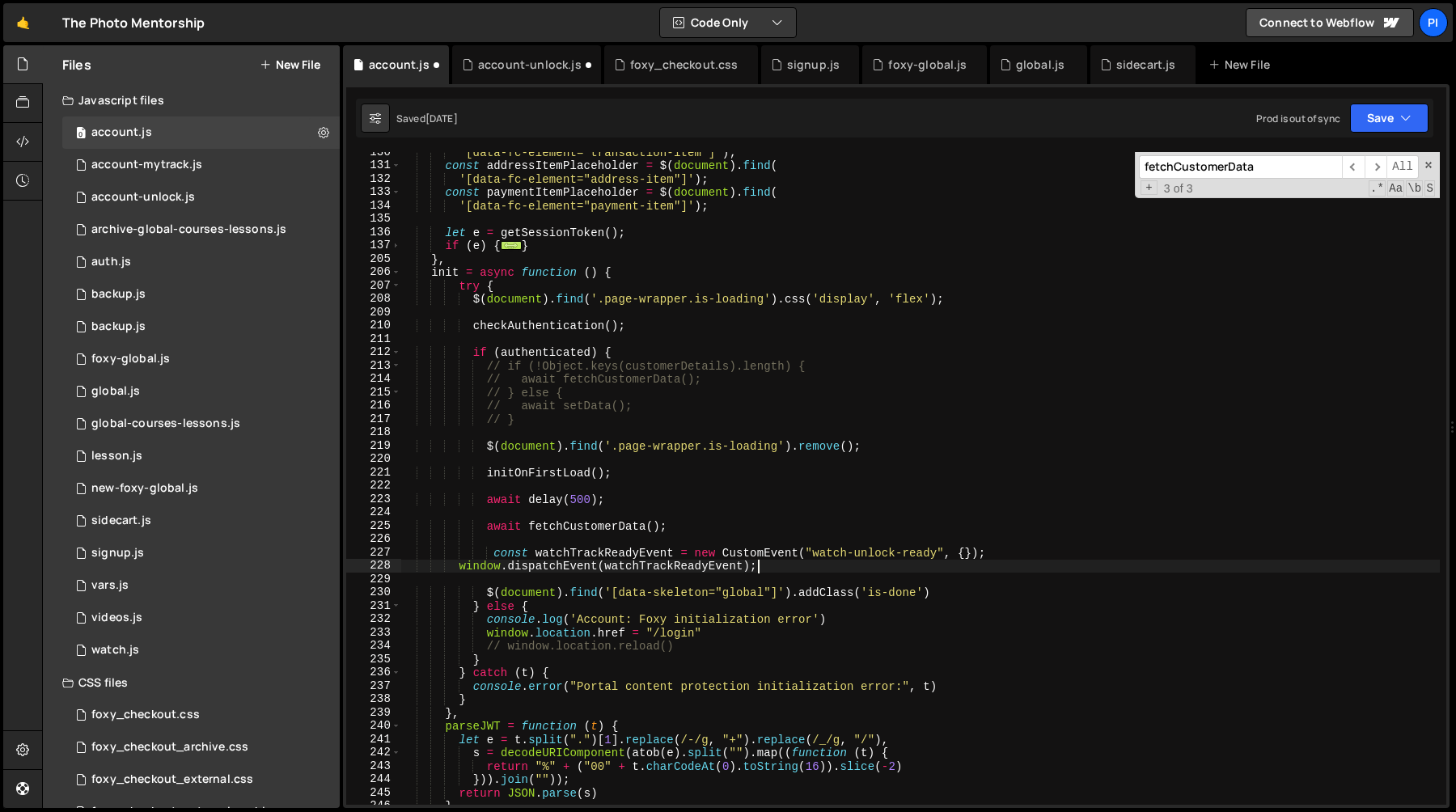
click at [494, 553] on div "'[data-fc-element="transaction-item"]' ) ; const addressItemPlaceholder = $ ( d…" at bounding box center [920, 485] width 1040 height 679
click at [460, 569] on div "'[data-fc-element="transaction-item"]' ) ; const addressItemPlaceholder = $ ( d…" at bounding box center [920, 485] width 1040 height 679
click at [481, 558] on div "'[data-fc-element="transaction-item"]' ) ; const addressItemPlaceholder = $ ( d…" at bounding box center [920, 485] width 1040 height 679
type textarea "const watchTrackReadyEvent = new CustomEvent("watch-unlock-ready", {});"
click at [499, 76] on div "account-unlock.js" at bounding box center [527, 64] width 149 height 39
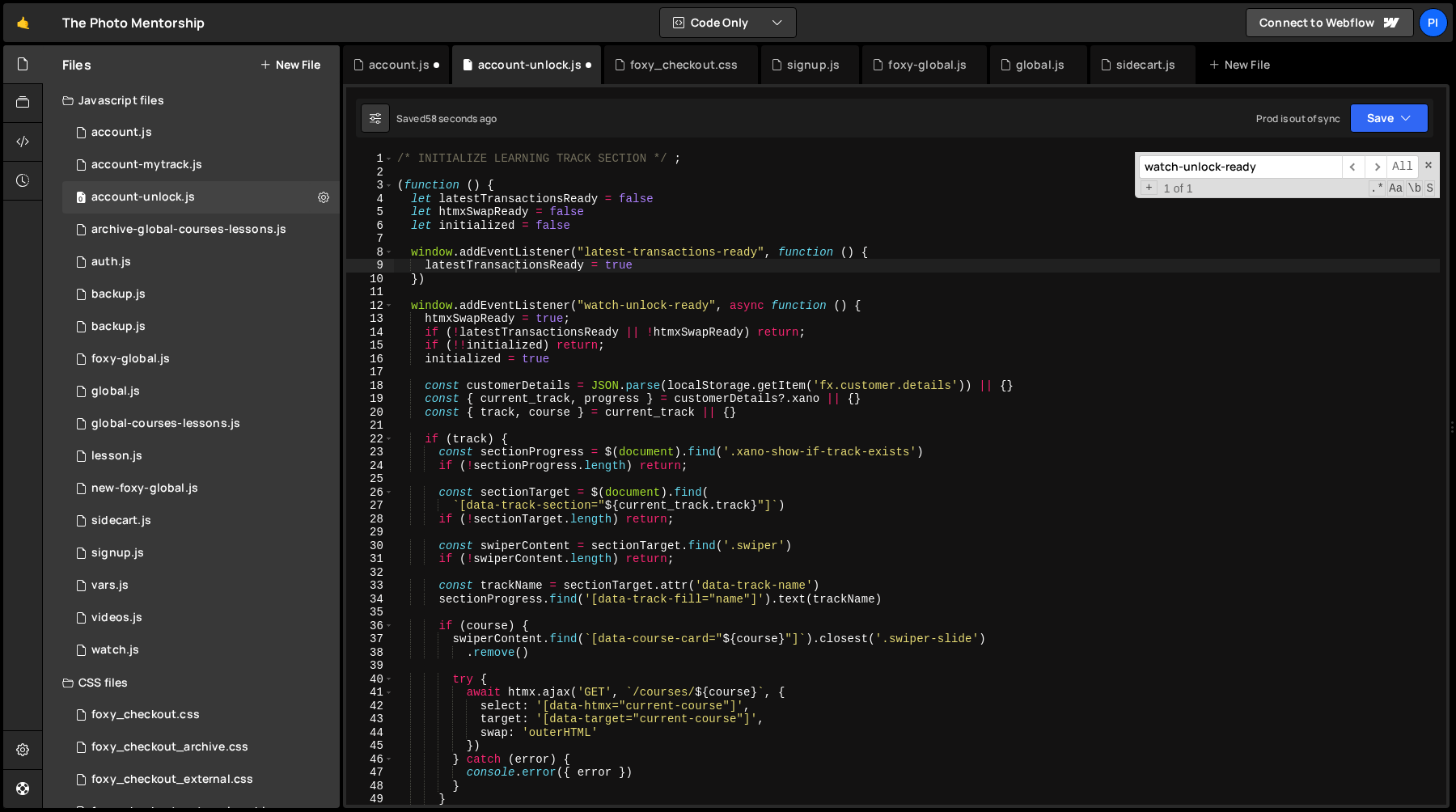
type textarea "window.addEventListener("latest-transactions-ready", function () {"
click at [588, 247] on div "/* INITIALIZE LEARNING TRACK SECTION */ ; ( function ( ) { let latestTransactio…" at bounding box center [917, 491] width 1046 height 679
click at [756, 253] on div "/* INITIALIZE LEARNING TRACK SECTION */ ; ( function ( ) { let latestTransactio…" at bounding box center [917, 491] width 1046 height 679
click at [399, 73] on div "account.js" at bounding box center [395, 64] width 106 height 39
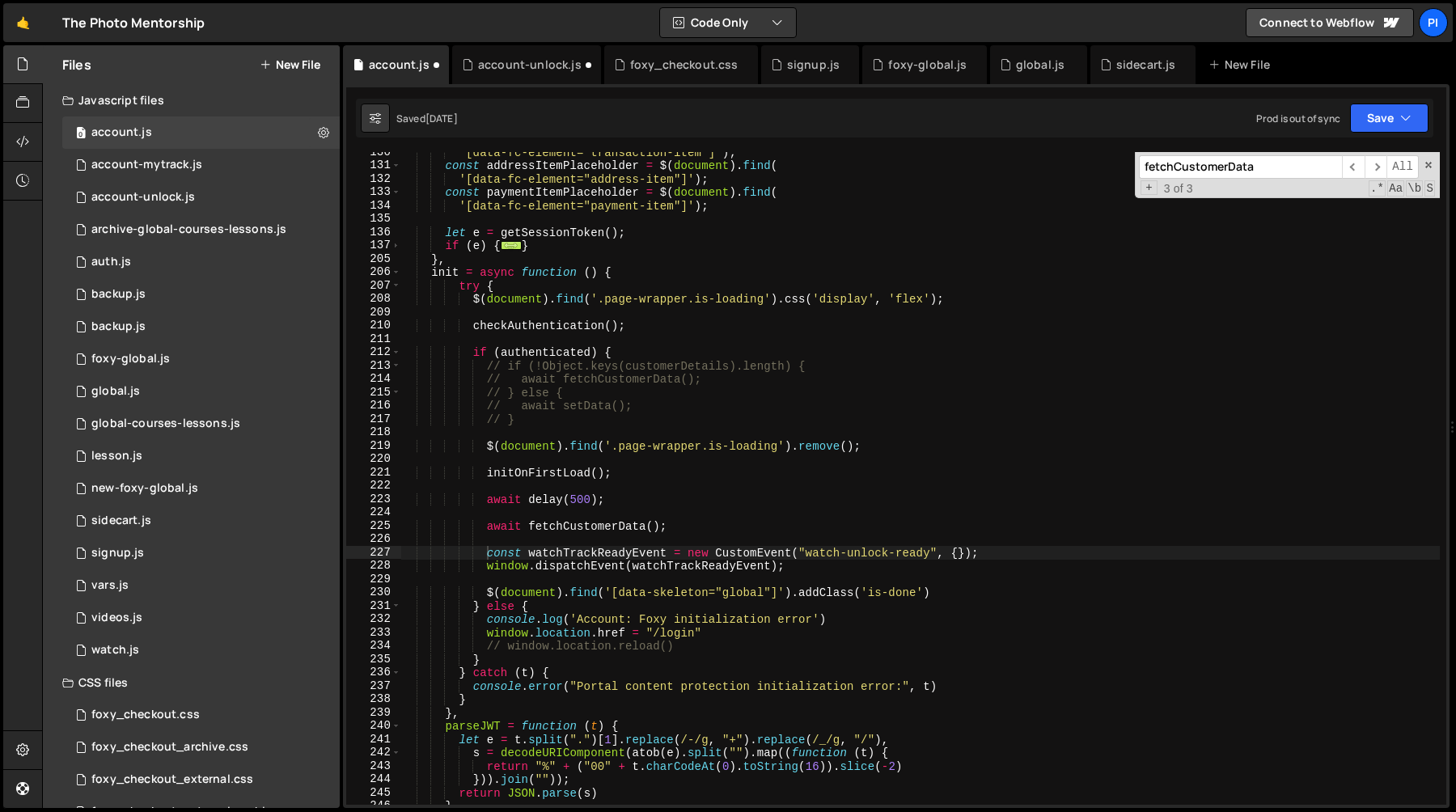
click at [810, 554] on div "'[data-fc-element="transaction-item"]' ) ; const addressItemPlaceholder = $ ( d…" at bounding box center [920, 485] width 1040 height 679
click at [929, 556] on div "'[data-fc-element="transaction-item"]' ) ; const addressItemPlaceholder = $ ( d…" at bounding box center [920, 485] width 1040 height 679
paste textarea "latest-transactions"
click at [632, 555] on div "'[data-fc-element="transaction-item"]' ) ; const addressItemPlaceholder = $ ( d…" at bounding box center [920, 485] width 1040 height 679
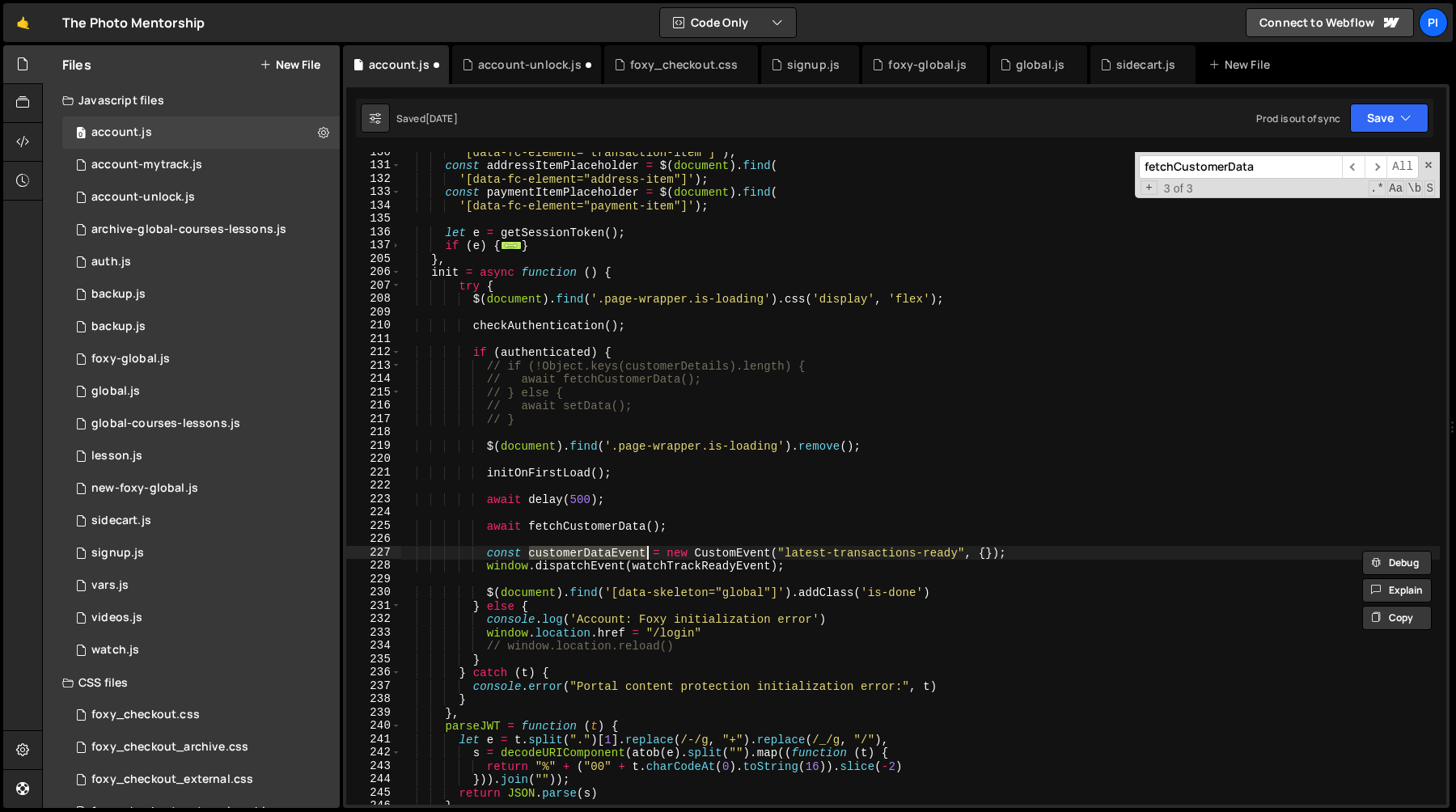
click at [667, 566] on div "'[data-fc-element="transaction-item"]' ) ; const addressItemPlaceholder = $ ( d…" at bounding box center [920, 485] width 1040 height 679
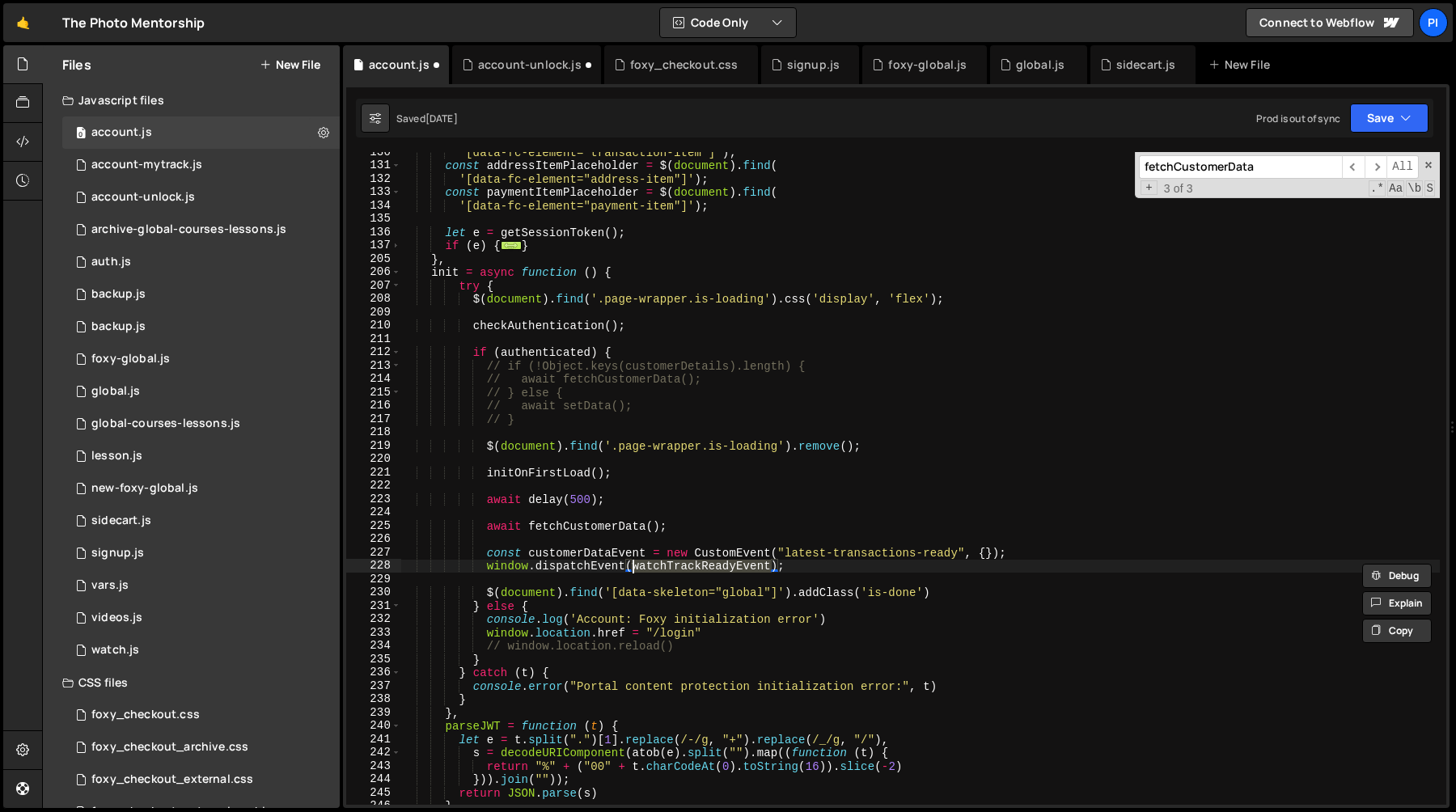
paste textarea "customerData"
click at [566, 557] on div "'[data-fc-element="transaction-item"]' ) ; const addressItemPlaceholder = $ ( d…" at bounding box center [920, 485] width 1040 height 679
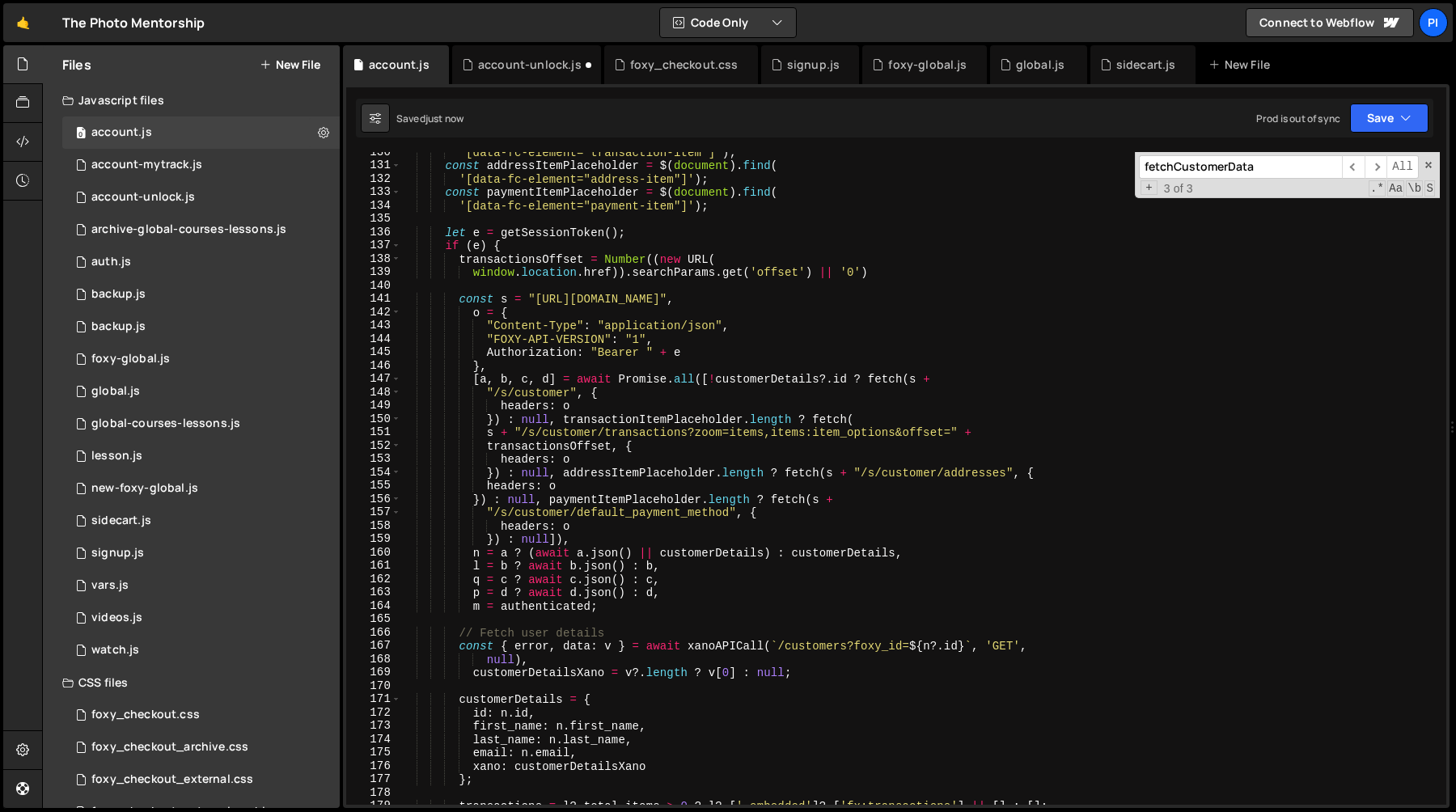
type textarea "const customerDataEvent = new CustomEvent("latest-transactions-ready", {});"
click at [1297, 167] on input "fetchCustomerData" at bounding box center [1240, 167] width 203 height 24
click at [1378, 167] on span "​" at bounding box center [1375, 167] width 23 height 24
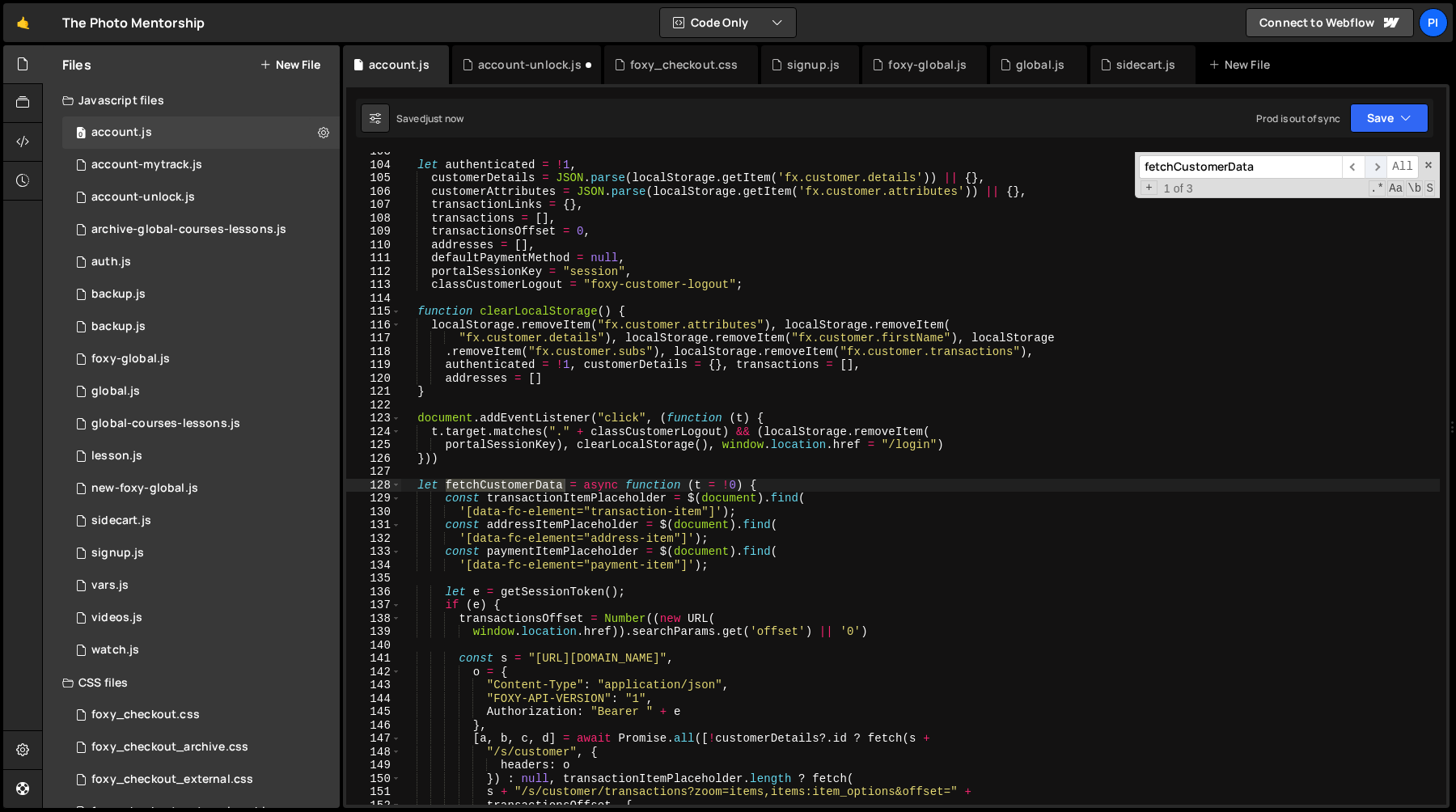
click at [1378, 167] on span "​" at bounding box center [1375, 167] width 23 height 24
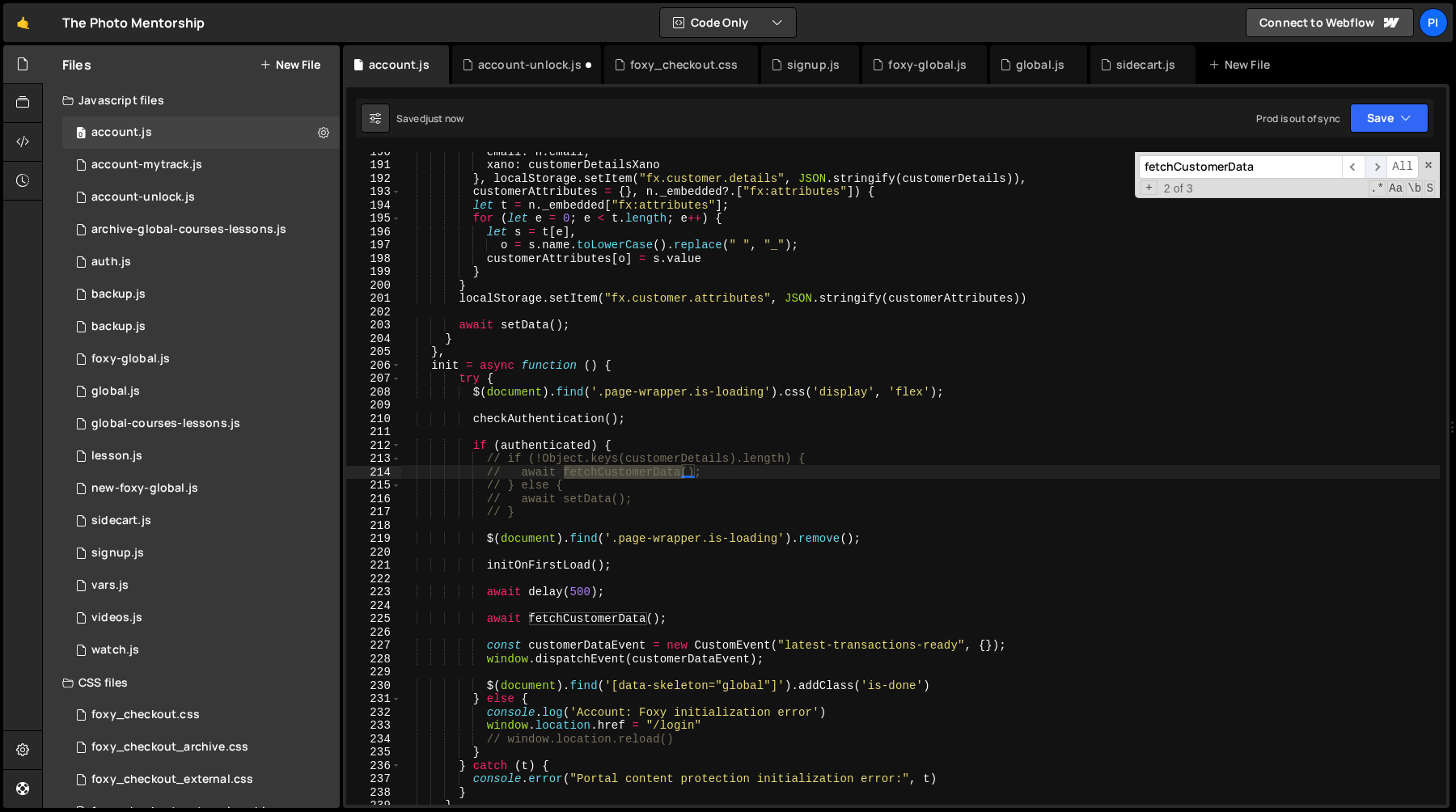
click at [1378, 167] on span "​" at bounding box center [1375, 167] width 23 height 24
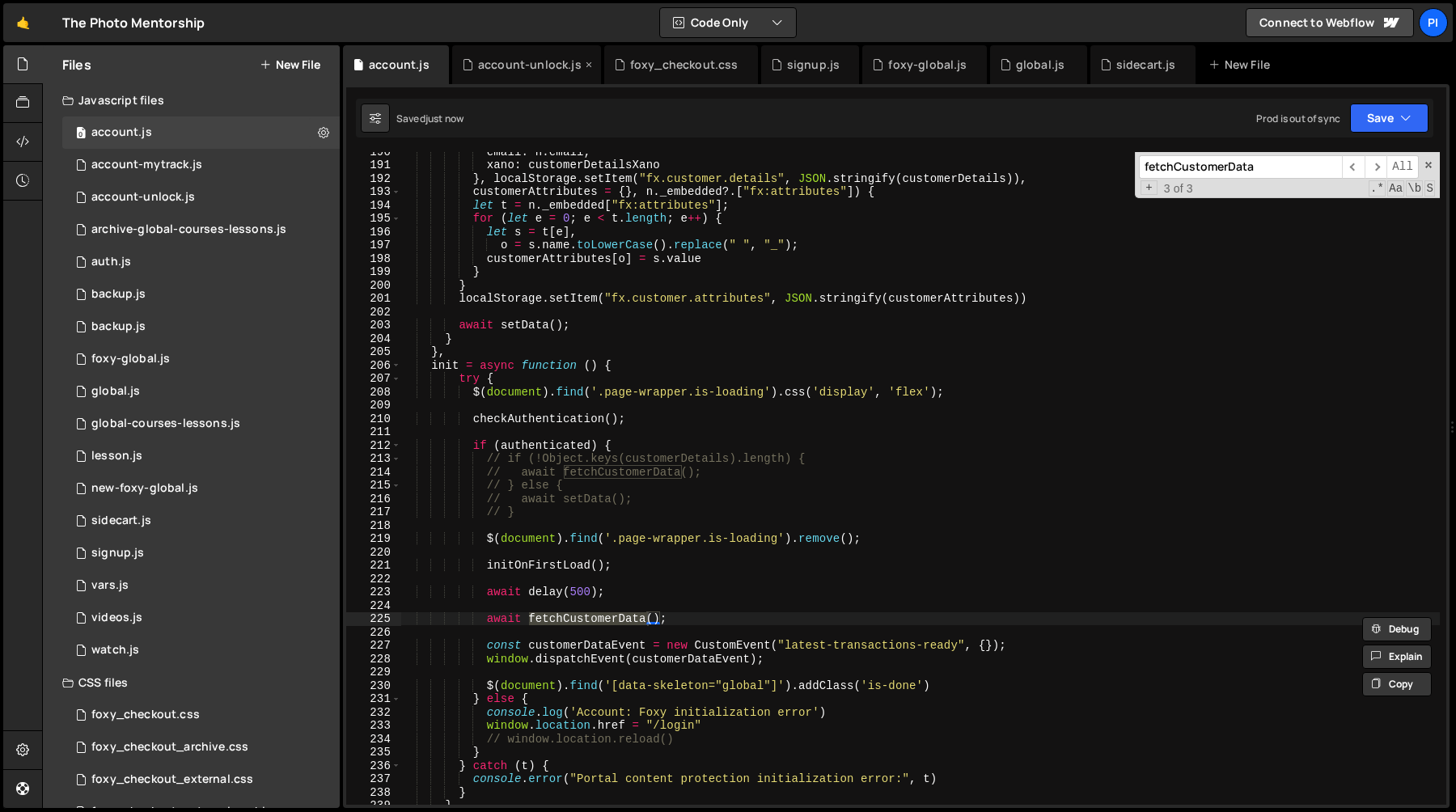
click at [517, 67] on div "account-unlock.js" at bounding box center [530, 64] width 103 height 16
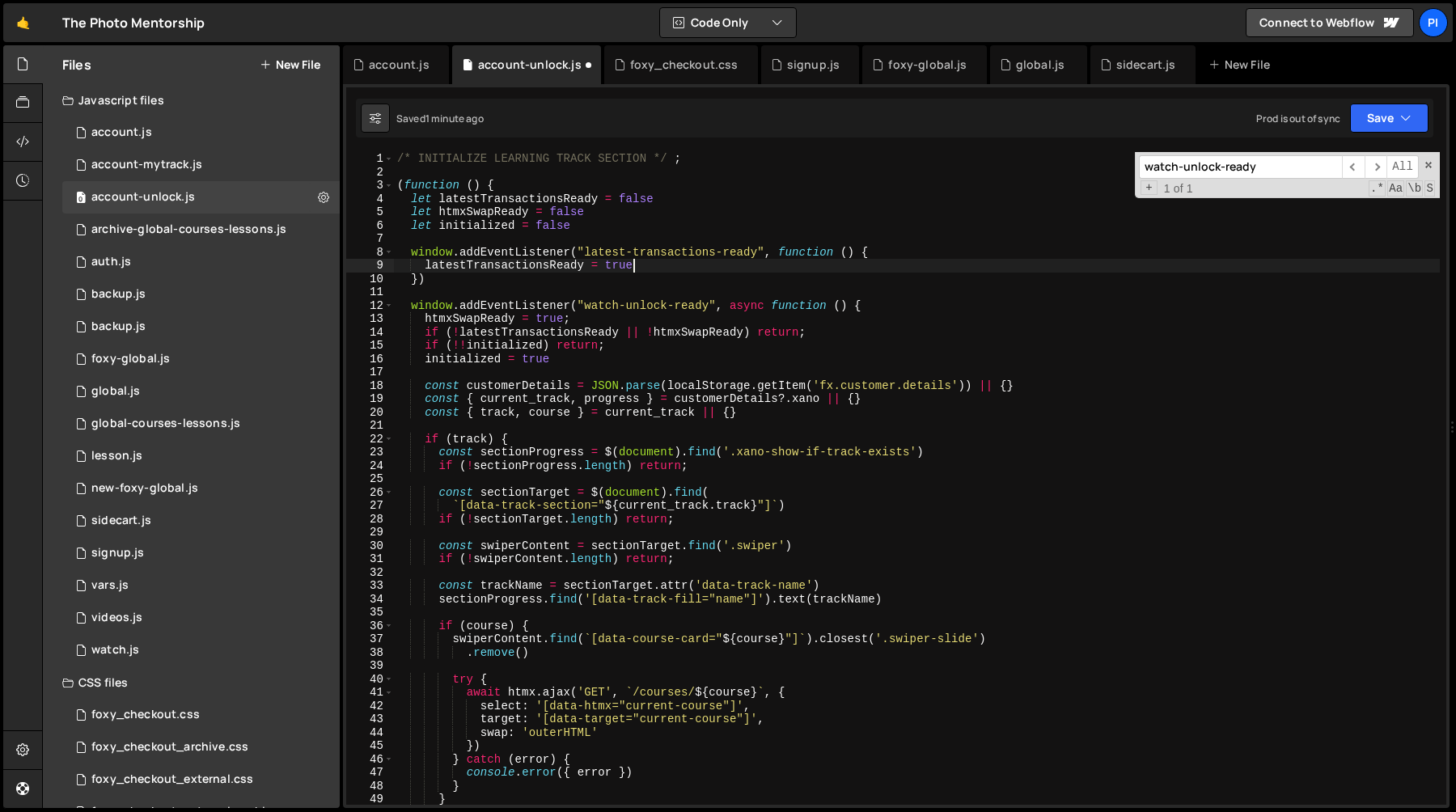
click at [693, 270] on div "/* INITIALIZE LEARNING TRACK SECTION */ ; ( function ( ) { let latestTransactio…" at bounding box center [917, 491] width 1046 height 679
click at [619, 325] on div "/* INITIALIZE LEARNING TRACK SECTION */ ; ( function ( ) { let latestTransactio…" at bounding box center [917, 491] width 1046 height 679
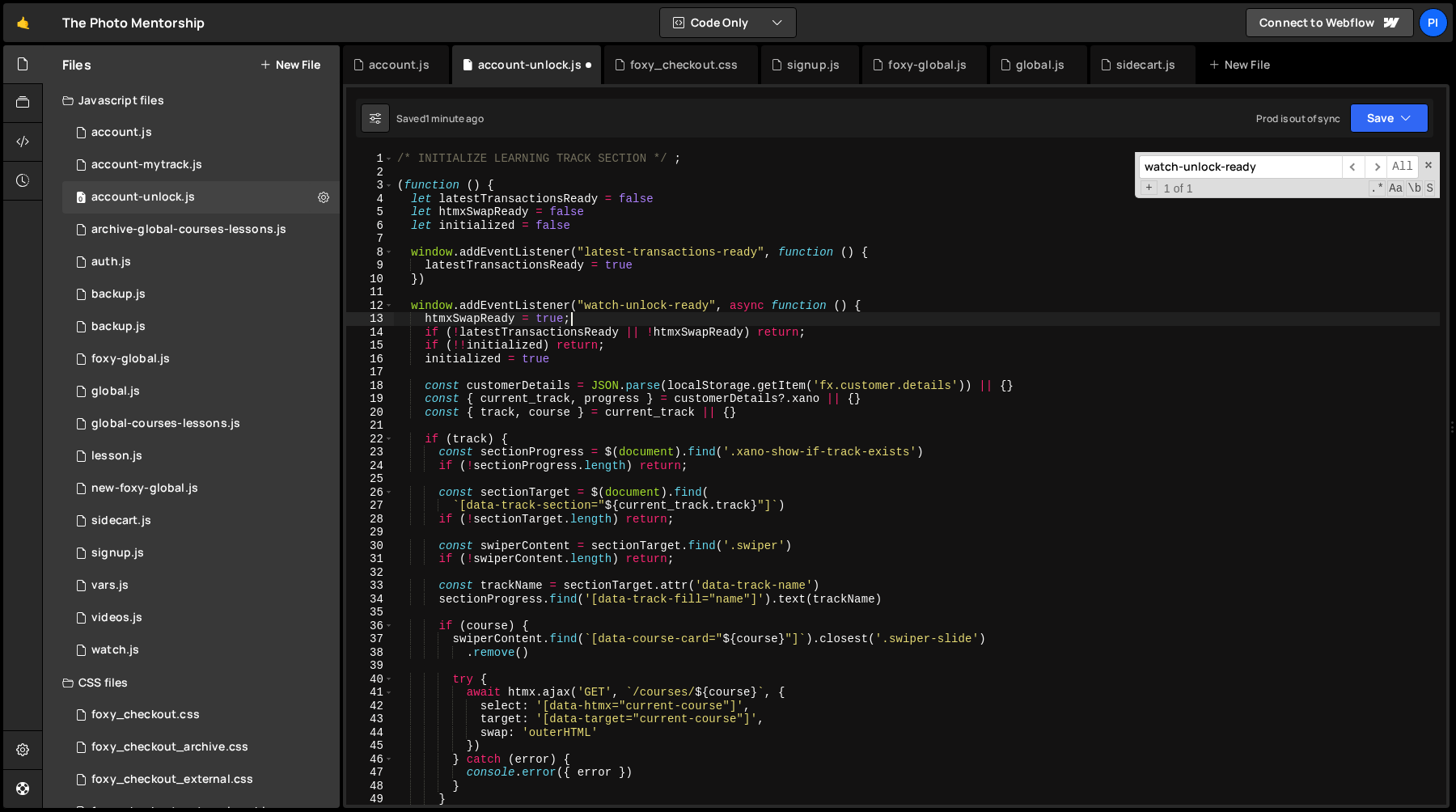
click at [605, 332] on div "/* INITIALIZE LEARNING TRACK SECTION */ ; ( function ( ) { let latestTransactio…" at bounding box center [917, 491] width 1046 height 679
click at [709, 333] on div "/* INITIALIZE LEARNING TRACK SECTION */ ; ( function ( ) { let latestTransactio…" at bounding box center [917, 491] width 1046 height 679
click at [484, 321] on div "/* INITIALIZE LEARNING TRACK SECTION */ ; ( function ( ) { let latestTransactio…" at bounding box center [917, 491] width 1046 height 679
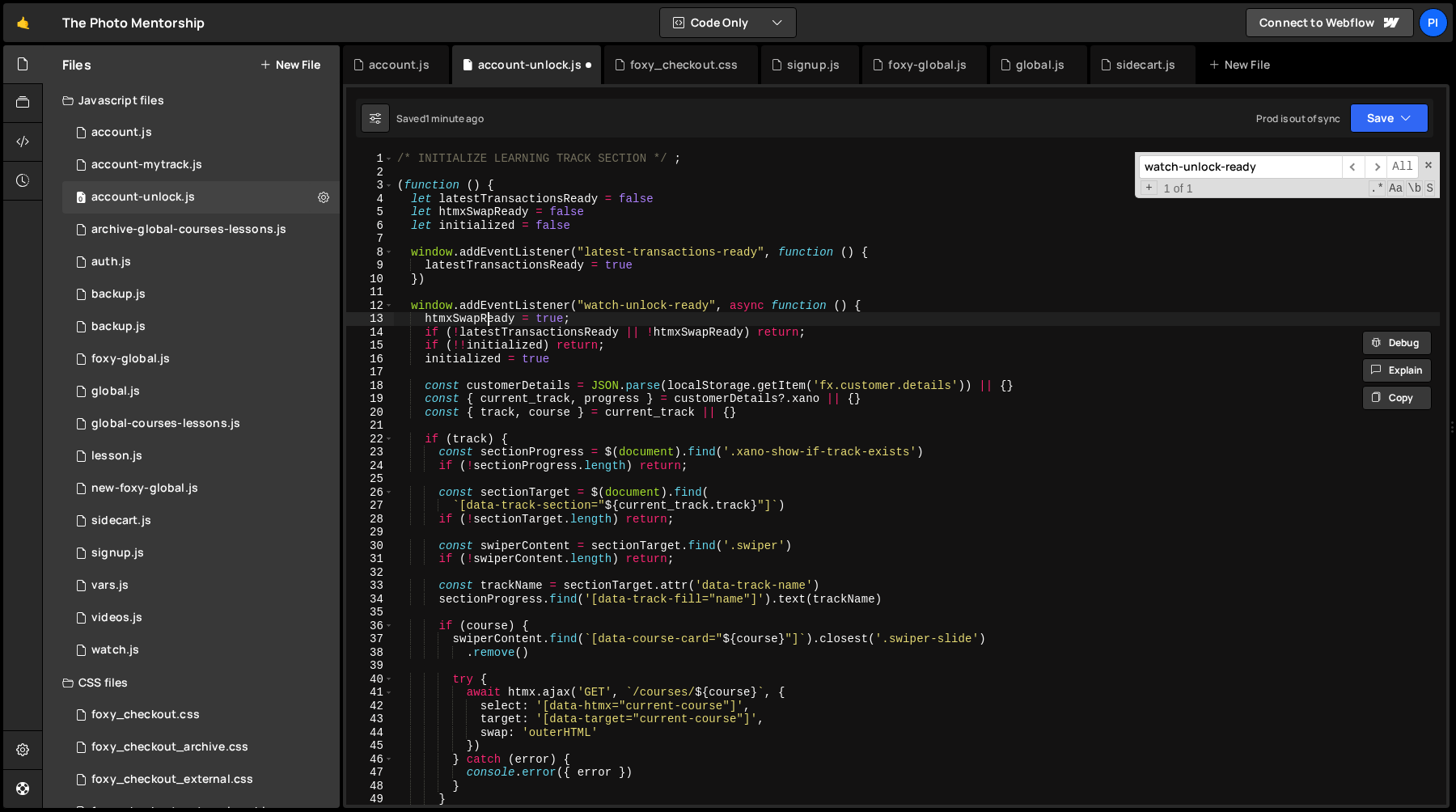
click at [484, 321] on div "/* INITIALIZE LEARNING TRACK SECTION */ ; ( function ( ) { let latestTransactio…" at bounding box center [917, 491] width 1046 height 679
click at [622, 320] on div "/* INITIALIZE LEARNING TRACK SECTION */ ; ( function ( ) { let latestTransactio…" at bounding box center [917, 491] width 1046 height 679
click at [438, 319] on div "/* INITIALIZE LEARNING TRACK SECTION */ ; ( function ( ) { let latestTransactio…" at bounding box center [917, 491] width 1046 height 679
click at [439, 319] on div "/* INITIALIZE LEARNING TRACK SECTION */ ; ( function ( ) { let latestTransactio…" at bounding box center [917, 491] width 1046 height 679
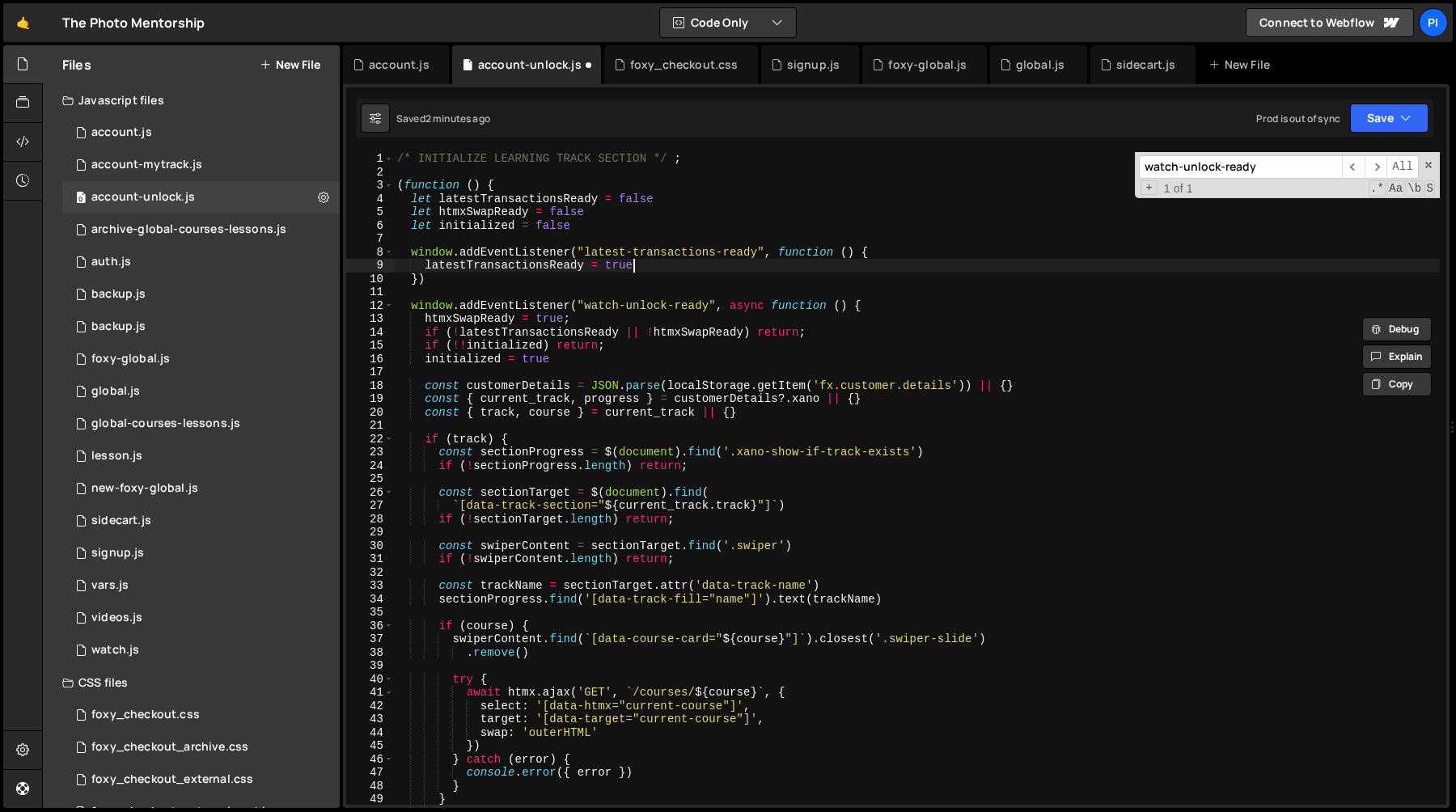
click at [673, 265] on div "/* INITIALIZE LEARNING TRACK SECTION */ ; ( function ( ) { let latestTransactio…" at bounding box center [917, 491] width 1046 height 679
type textarea "latestTransactionsReady = true"
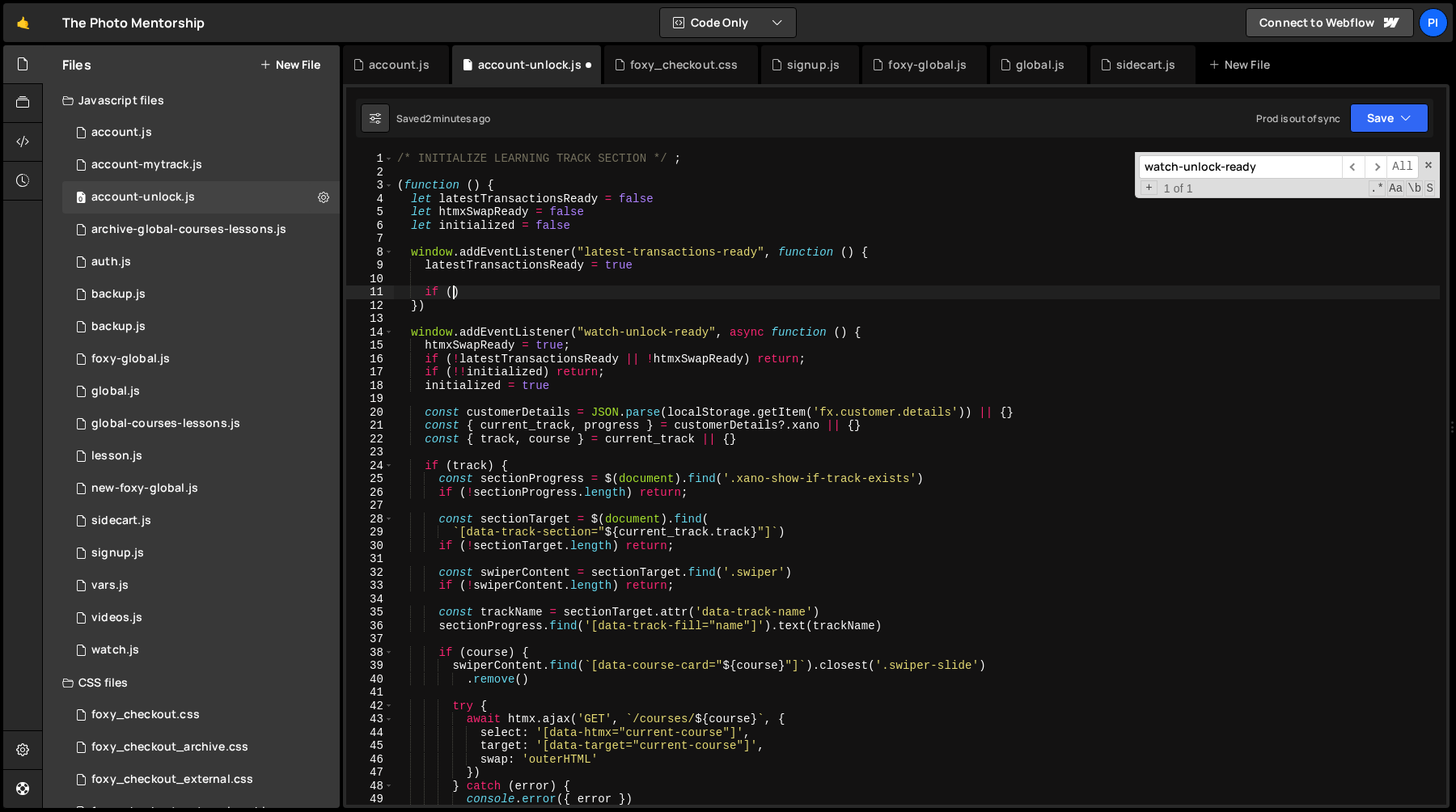
scroll to position [0, 3]
paste textarea "htmxSwapReady"
type textarea "if (htmxSwapReady) {}"
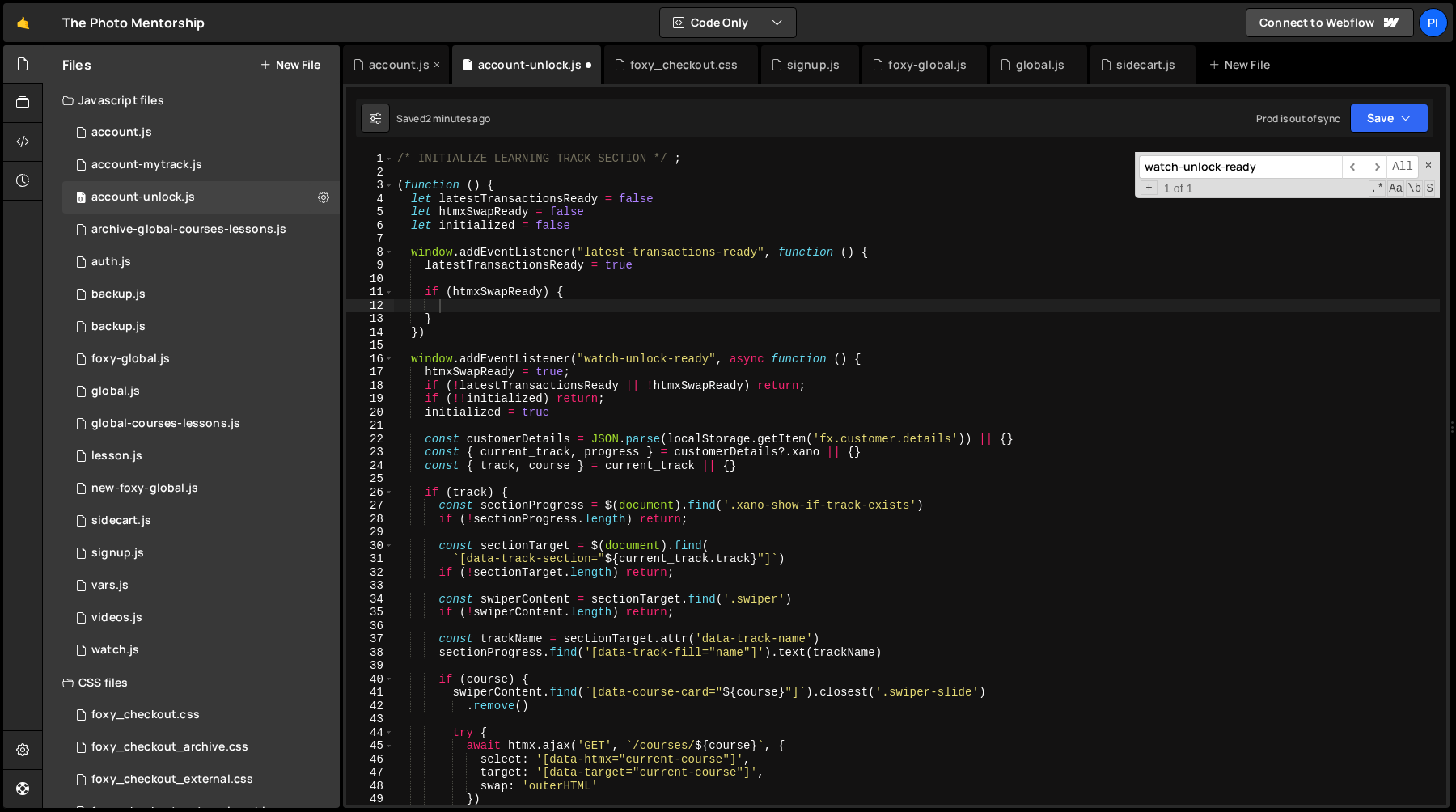
click at [376, 64] on div "account.js" at bounding box center [399, 64] width 61 height 16
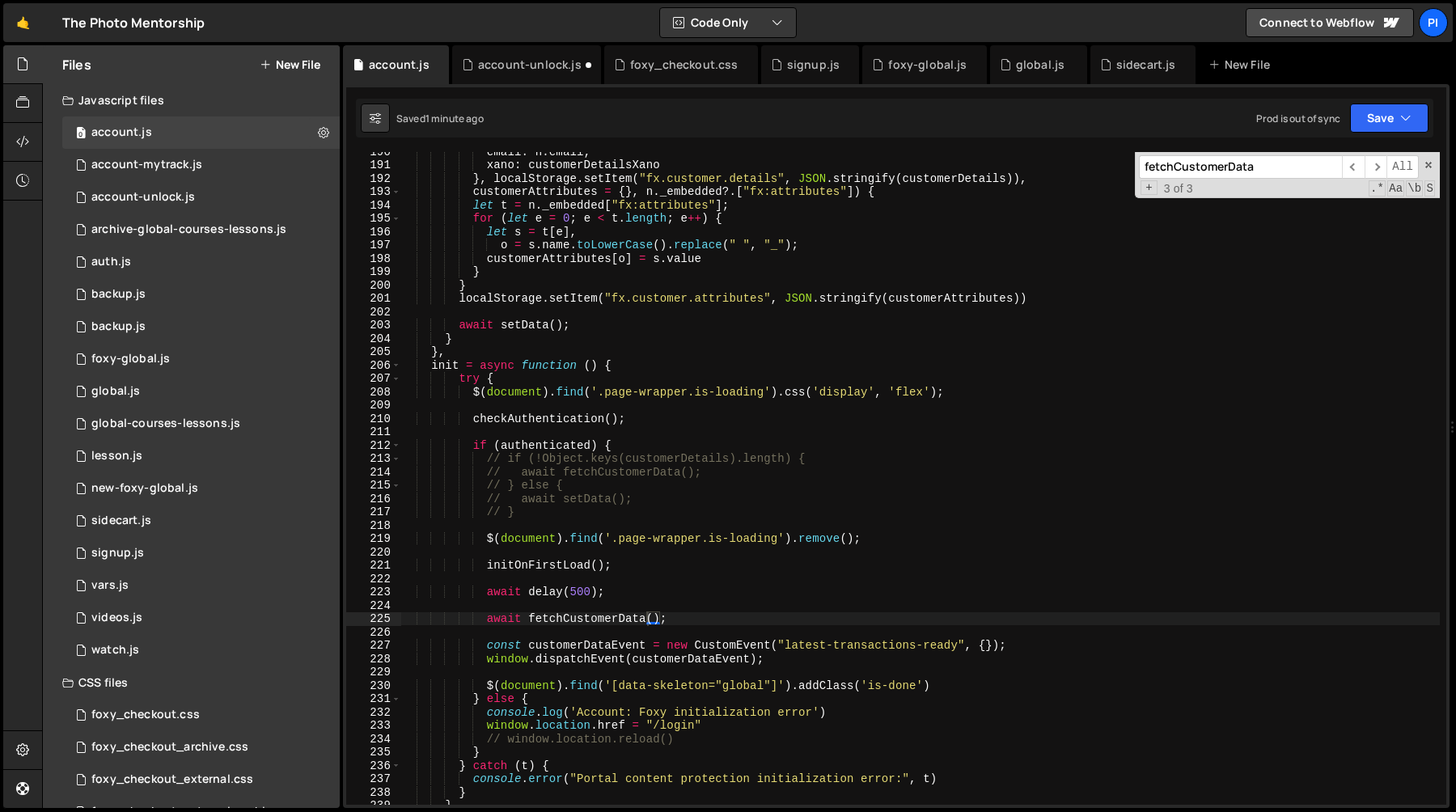
click at [487, 647] on div "email : n . email , xano : customerDetailsXano } , localStorage . setItem ( "fx…" at bounding box center [920, 484] width 1040 height 679
click at [801, 659] on div "email : n . email , xano : customerDetailsXano } , localStorage . setItem ( "fx…" at bounding box center [920, 484] width 1040 height 679
type textarea "const customerDataEvent = new CustomEvent("latest-transactions-ready", {}); win…"
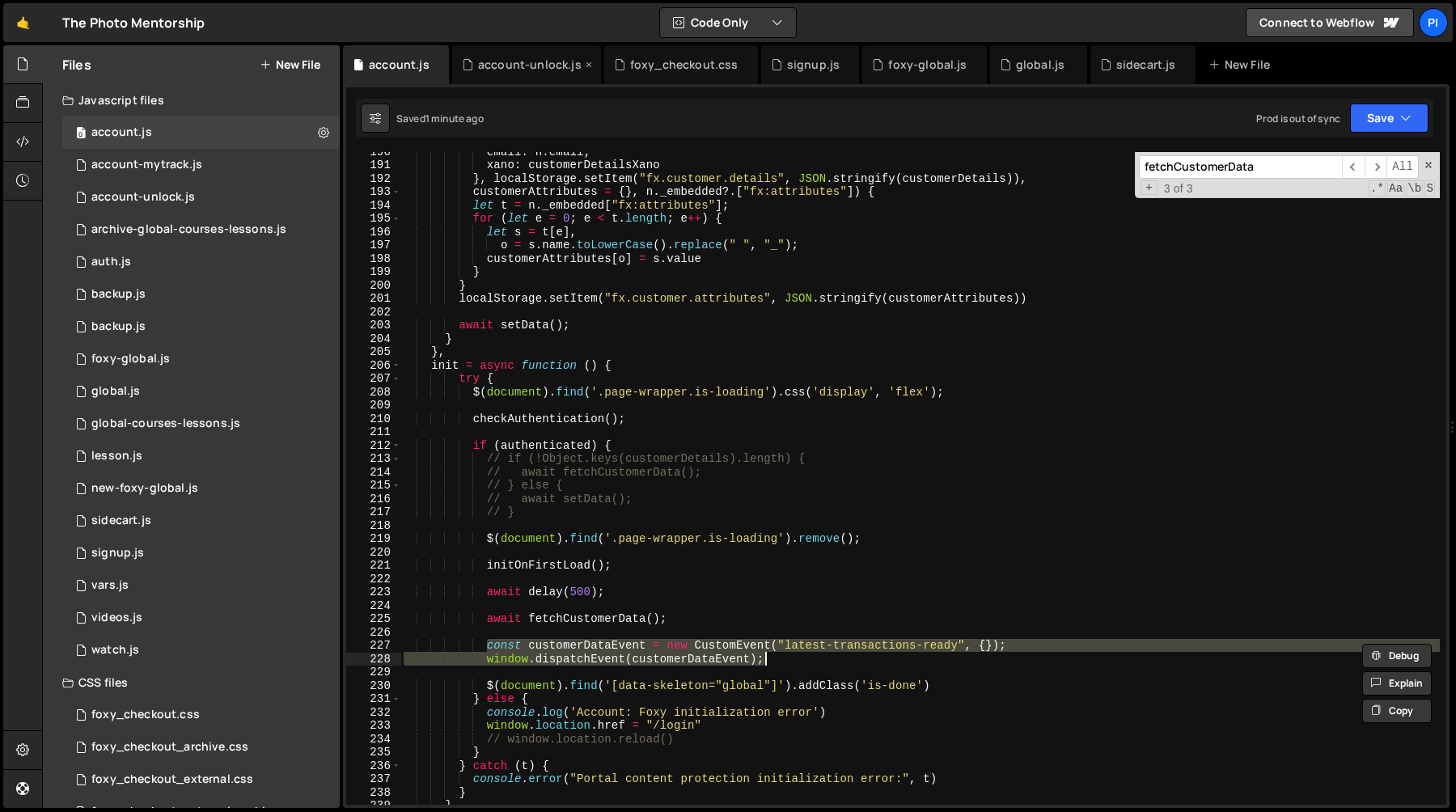
click at [537, 76] on div "account-unlock.js" at bounding box center [527, 64] width 149 height 39
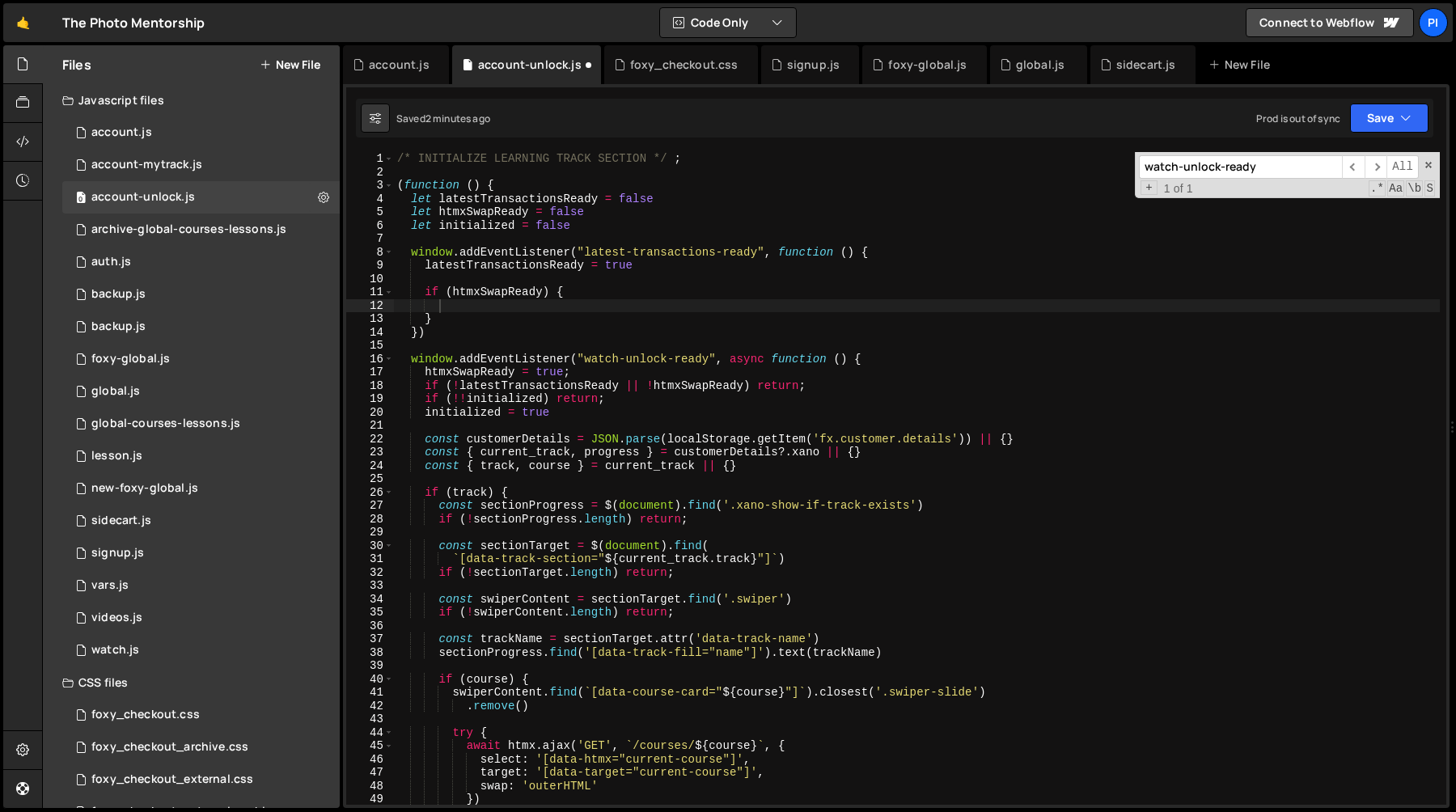
click at [484, 304] on div "/* INITIALIZE LEARNING TRACK SECTION */ ; ( function ( ) { let latestTransactio…" at bounding box center [917, 491] width 1046 height 679
paste textarea "window.dispatchEvent(watchTrackReadyEvent);"
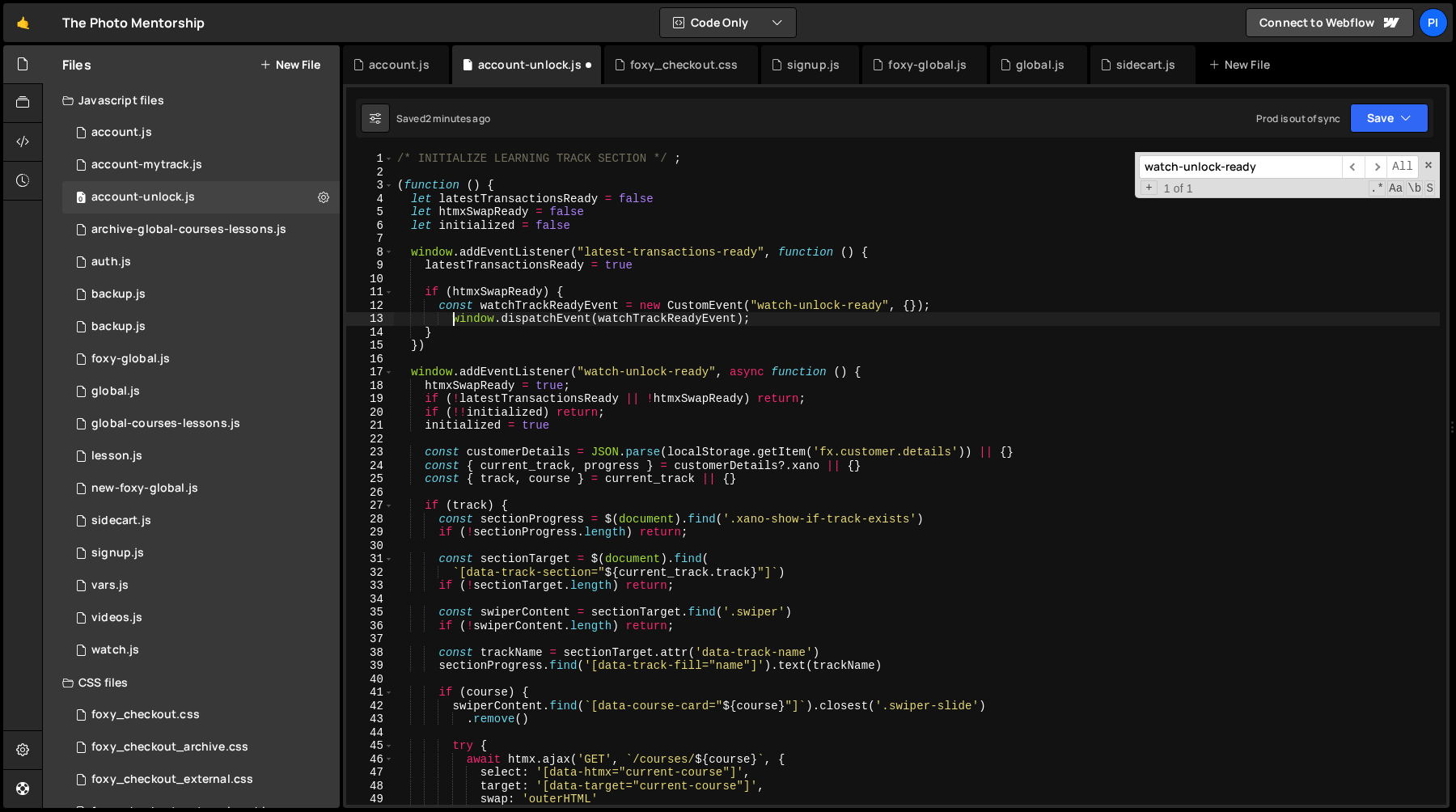
click at [452, 323] on div "/* INITIALIZE LEARNING TRACK SECTION */ ; ( function ( ) { let latestTransactio…" at bounding box center [917, 491] width 1046 height 679
click at [766, 316] on div "/* INITIALIZE LEARNING TRACK SECTION */ ; ( function ( ) { let latestTransactio…" at bounding box center [917, 491] width 1046 height 679
click at [493, 292] on div "/* INITIALIZE LEARNING TRACK SECTION */ ; ( function ( ) { let latestTransactio…" at bounding box center [917, 491] width 1046 height 679
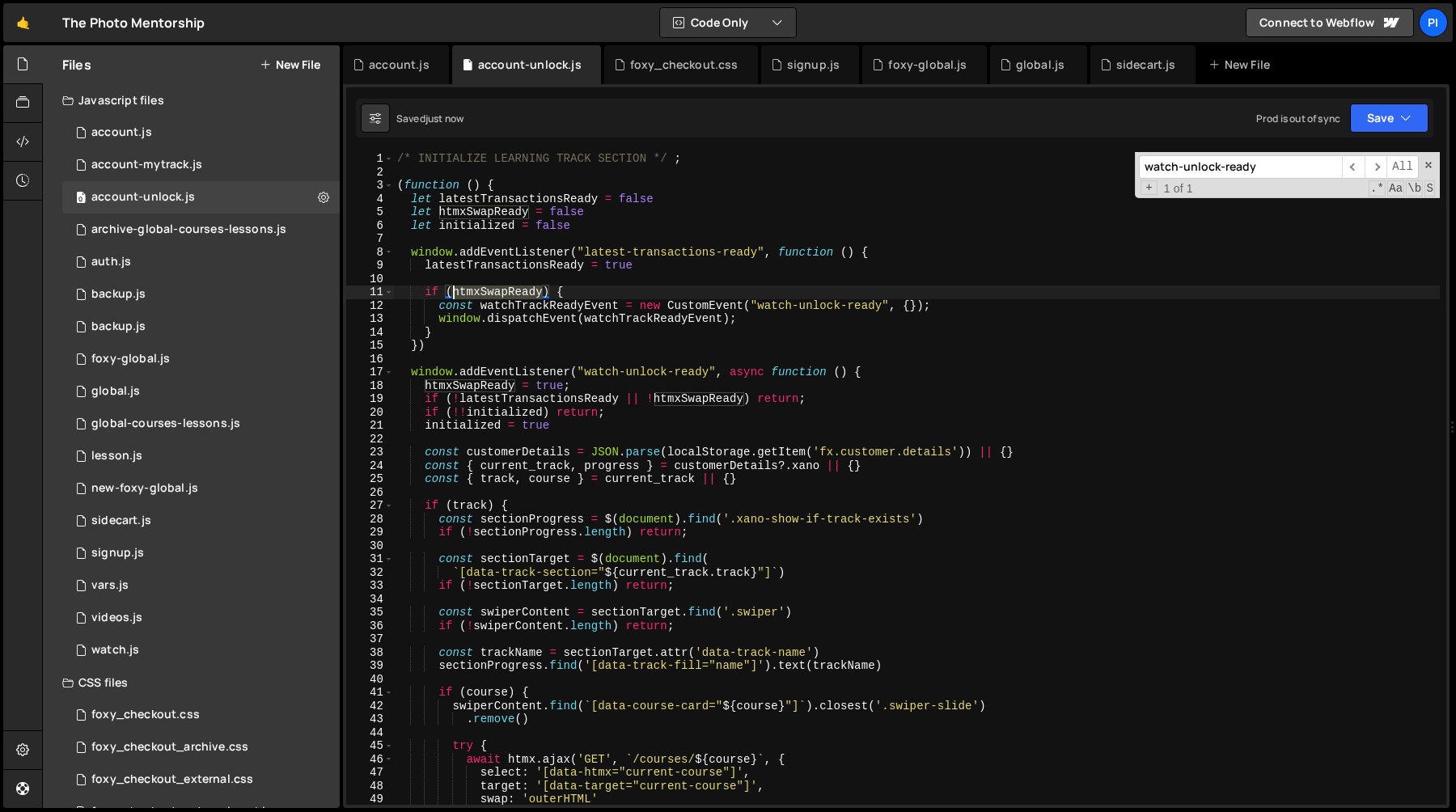
click at [493, 292] on div "/* INITIALIZE LEARNING TRACK SECTION */ ; ( function ( ) { let latestTransactio…" at bounding box center [917, 491] width 1046 height 679
click at [476, 391] on div "/* INITIALIZE LEARNING TRACK SECTION */ ; ( function ( ) { let latestTransactio…" at bounding box center [917, 491] width 1046 height 679
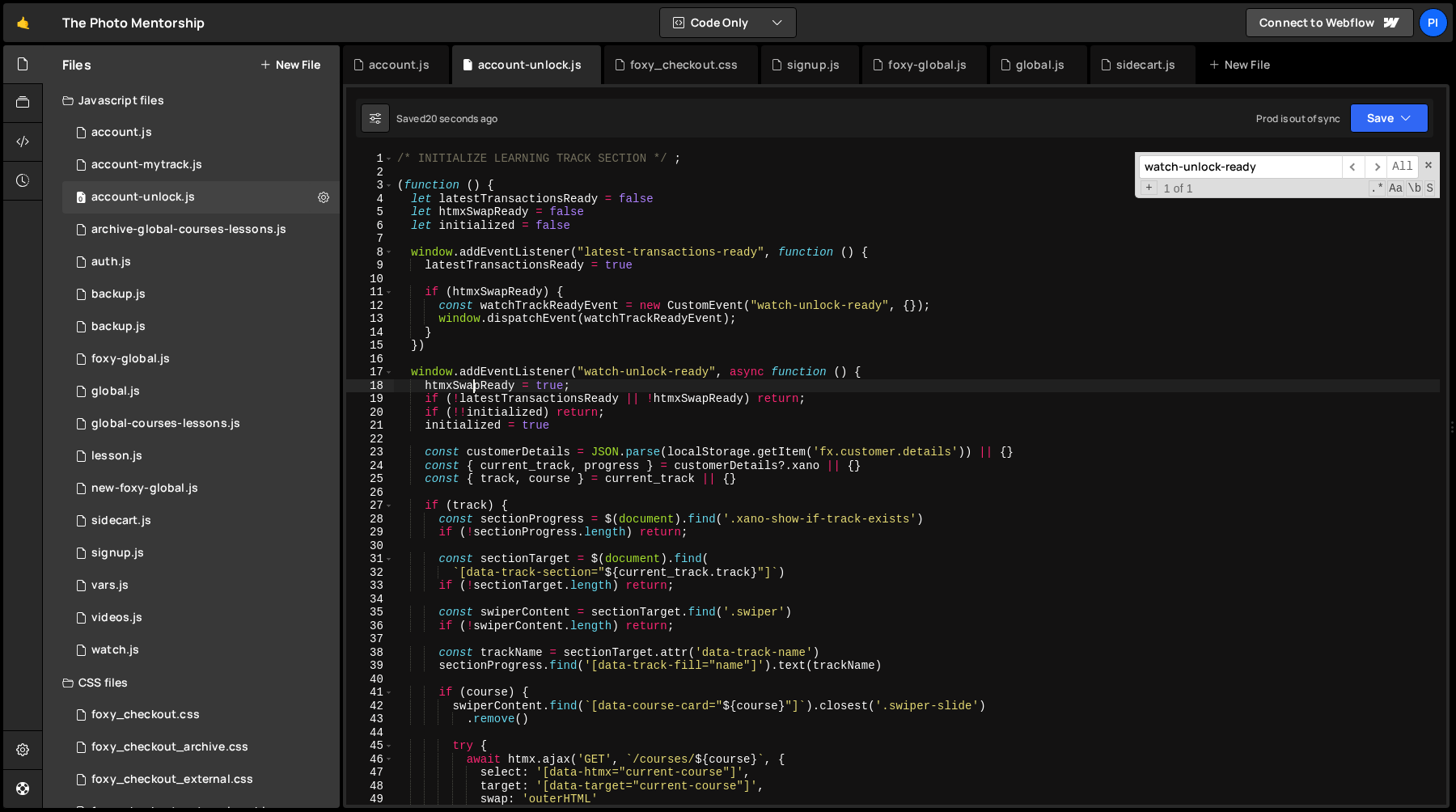
click at [704, 399] on div "/* INITIALIZE LEARNING TRACK SECTION */ ; ( function ( ) { let latestTransactio…" at bounding box center [917, 491] width 1046 height 679
type textarea "if (!latestTransactionsReady || !htmxSwapReady) return;"
click at [704, 399] on div "/* INITIALIZE LEARNING TRACK SECTION */ ; ( function ( ) { let latestTransactio…" at bounding box center [917, 491] width 1046 height 679
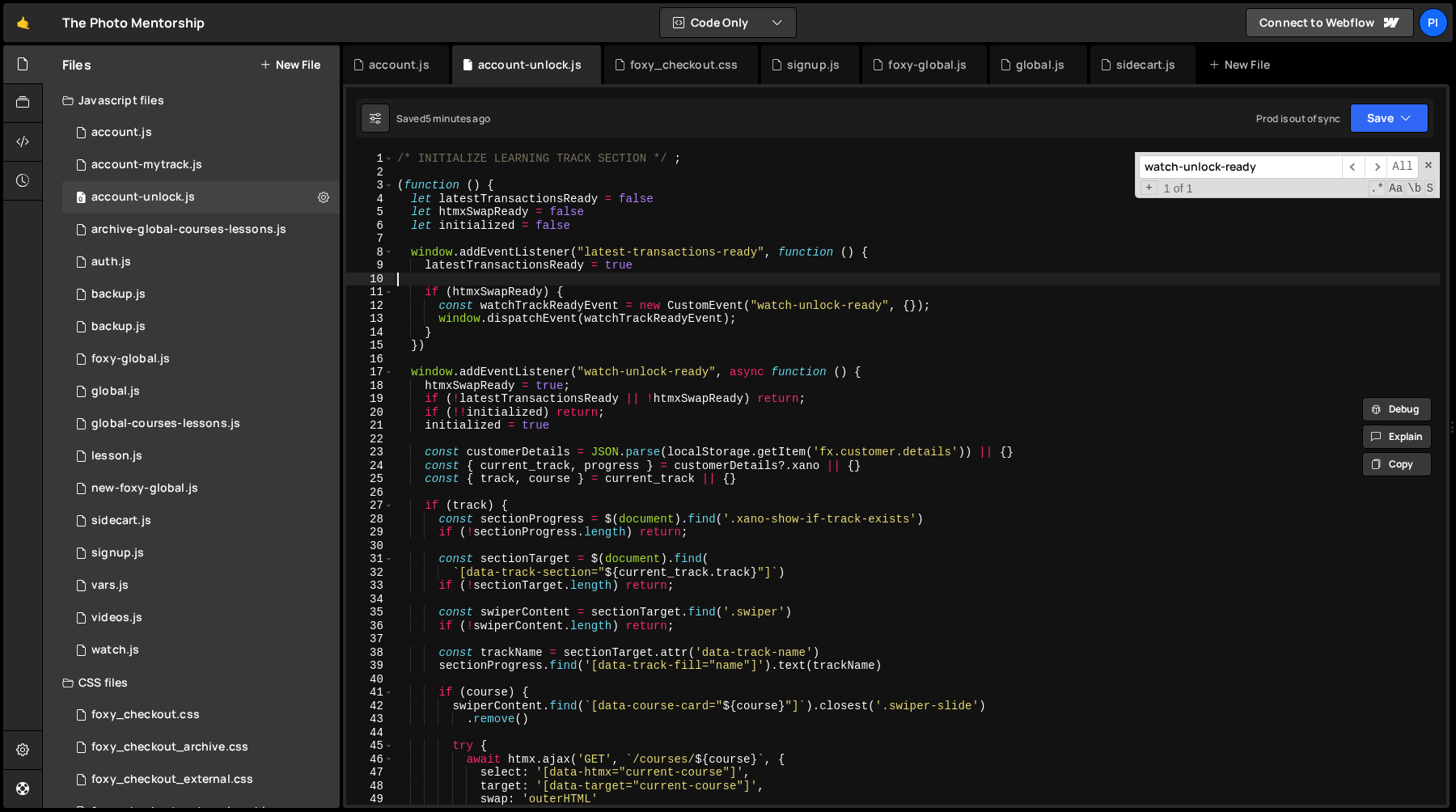
click at [689, 276] on div "/* INITIALIZE LEARNING TRACK SECTION */ ; ( function ( ) { let latestTransactio…" at bounding box center [917, 491] width 1046 height 679
click at [404, 71] on div "account.js" at bounding box center [399, 64] width 61 height 16
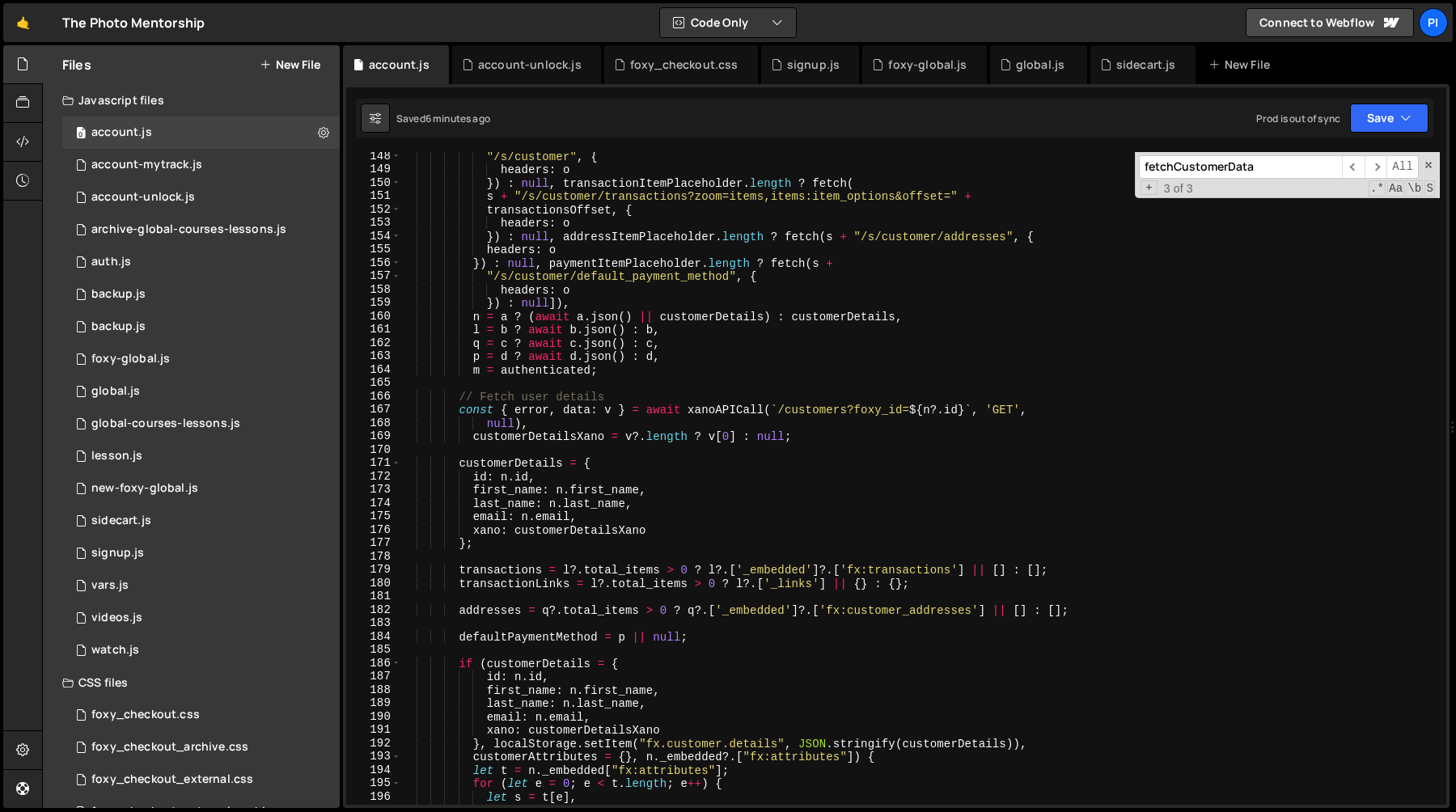
scroll to position [2004, 0]
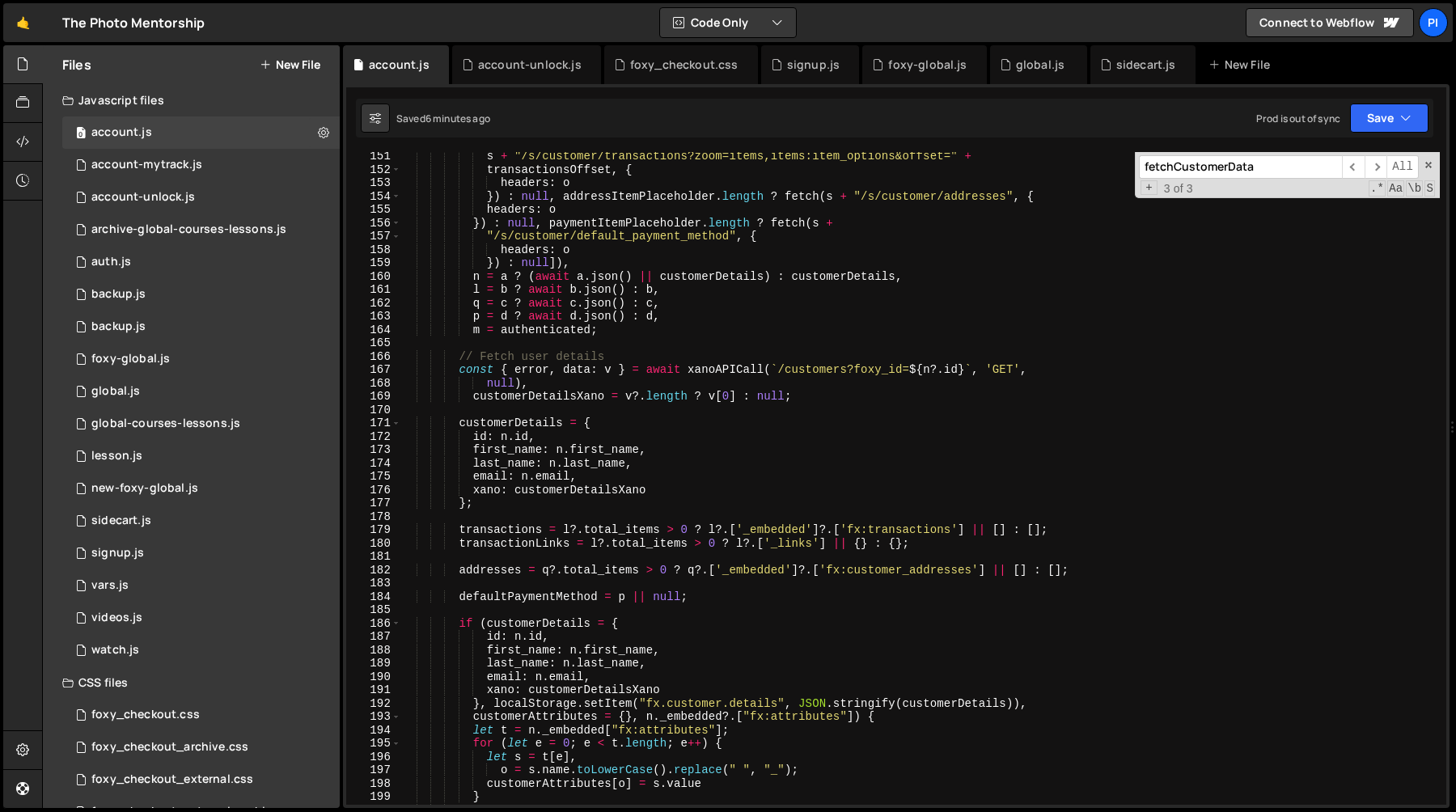
type textarea "transactions = l?.total_items > 0 ? l?.['_embedded']?.['fx:transactions'] || []…"
click at [850, 534] on div "s + "/s/customer/transactions?zoom=items,items:item_options&offset=" + transact…" at bounding box center [920, 488] width 1040 height 679
drag, startPoint x: 850, startPoint y: 534, endPoint x: 920, endPoint y: 531, distance: 70.1
click at [920, 531] on div "s + "/s/customer/transactions?zoom=items,items:item_options&offset=" + transact…" at bounding box center [920, 488] width 1040 height 679
type input "[DOMAIN_NAME]"
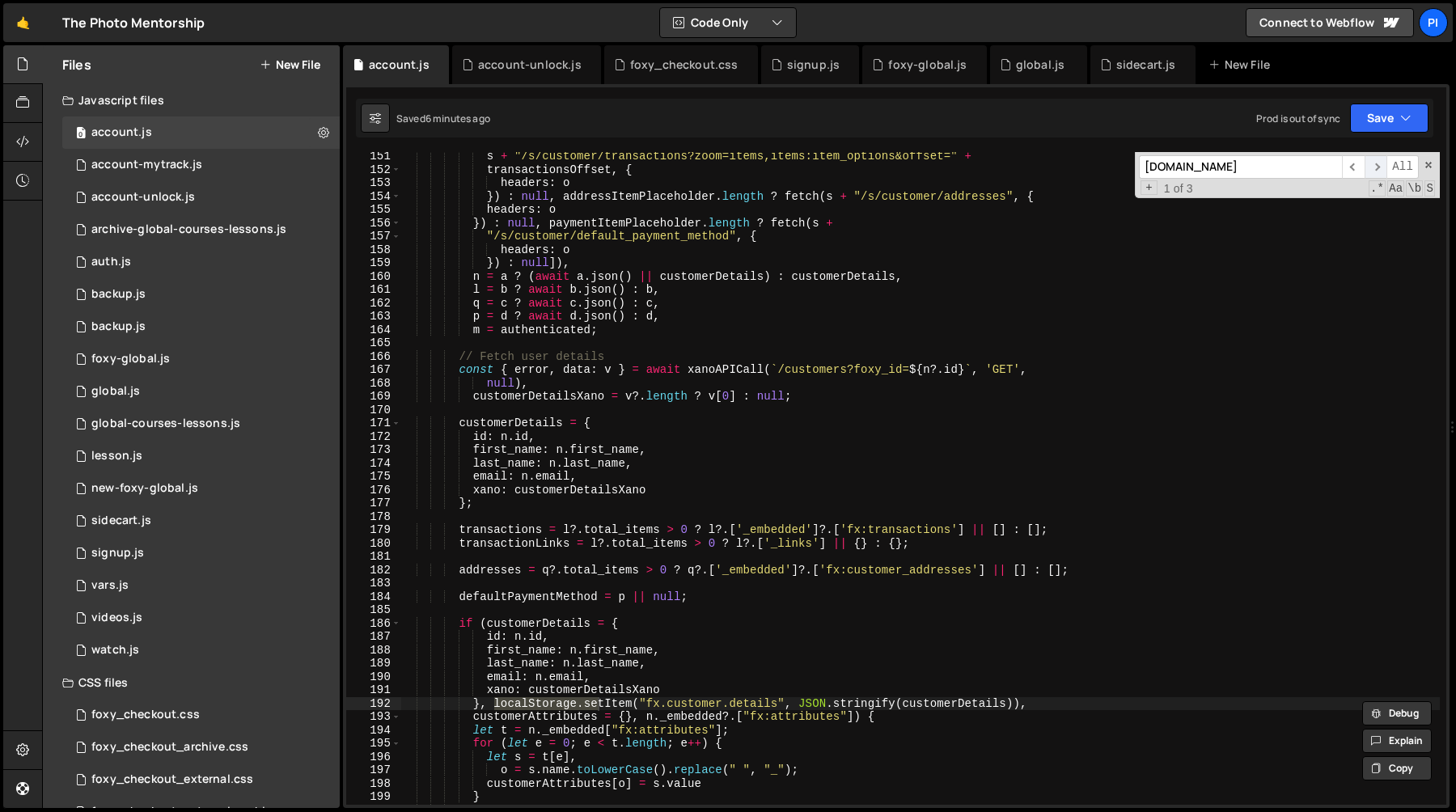
click at [1381, 164] on span "​" at bounding box center [1375, 167] width 23 height 24
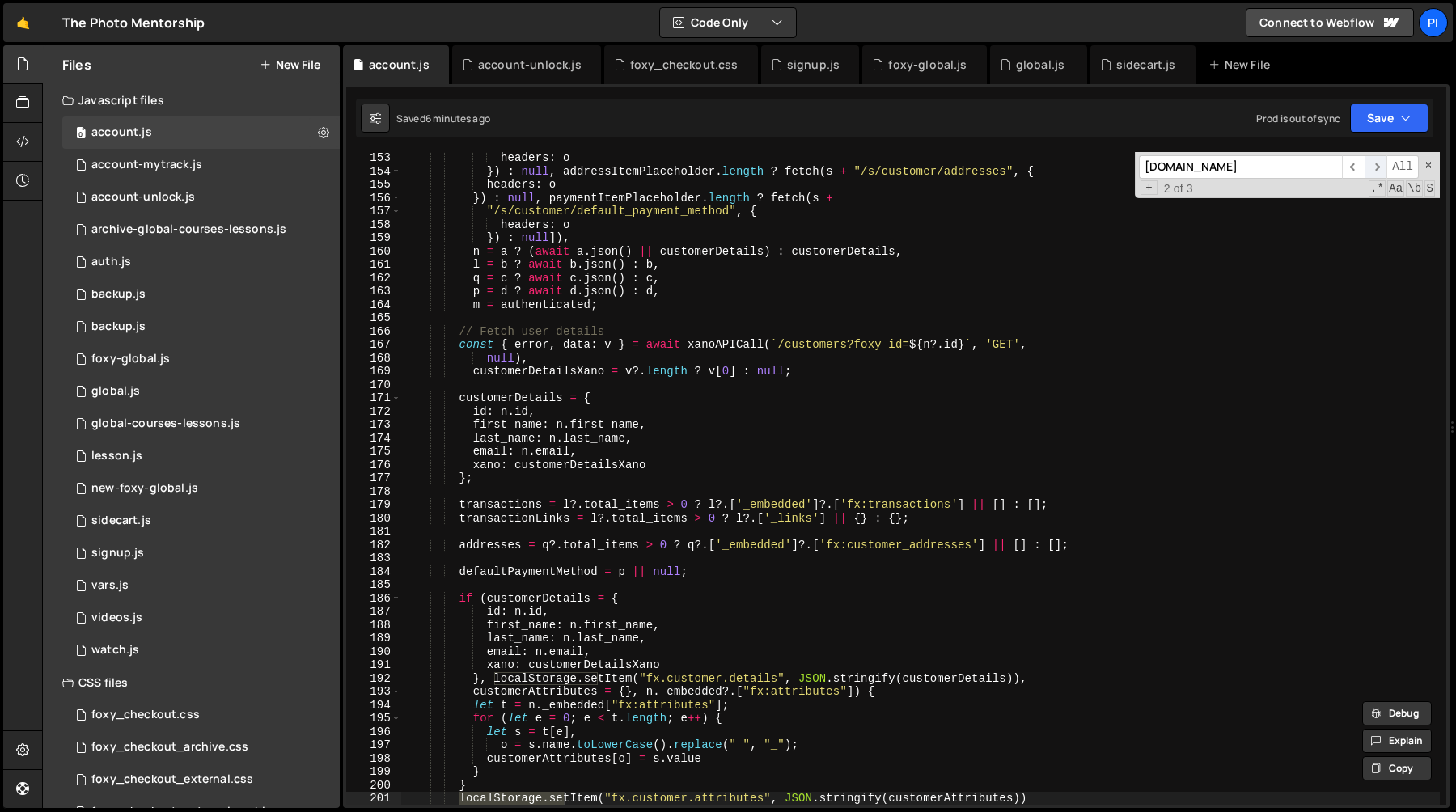
click at [1379, 164] on span "​" at bounding box center [1375, 167] width 23 height 24
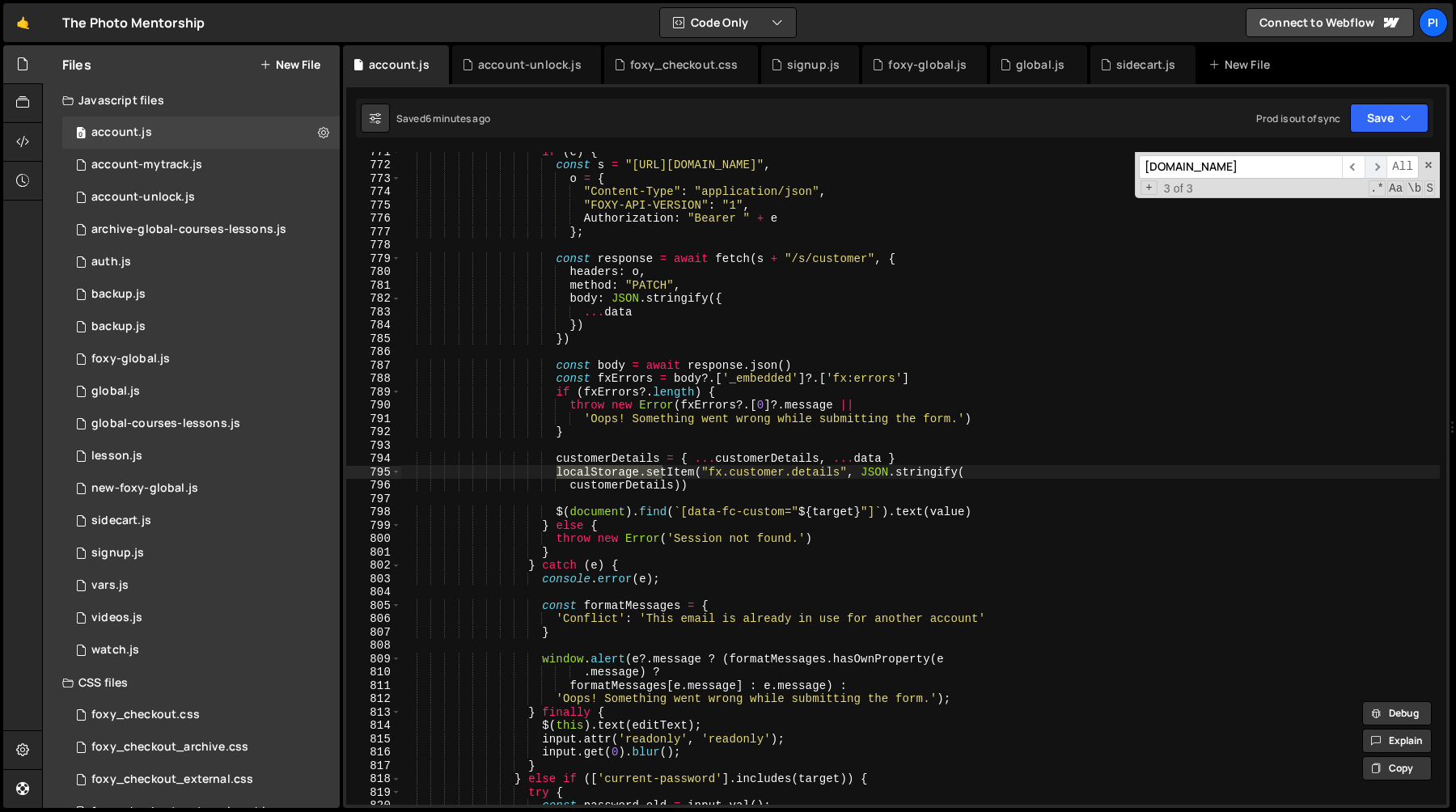
scroll to position [10292, 0]
click at [1379, 164] on span "​" at bounding box center [1375, 167] width 23 height 24
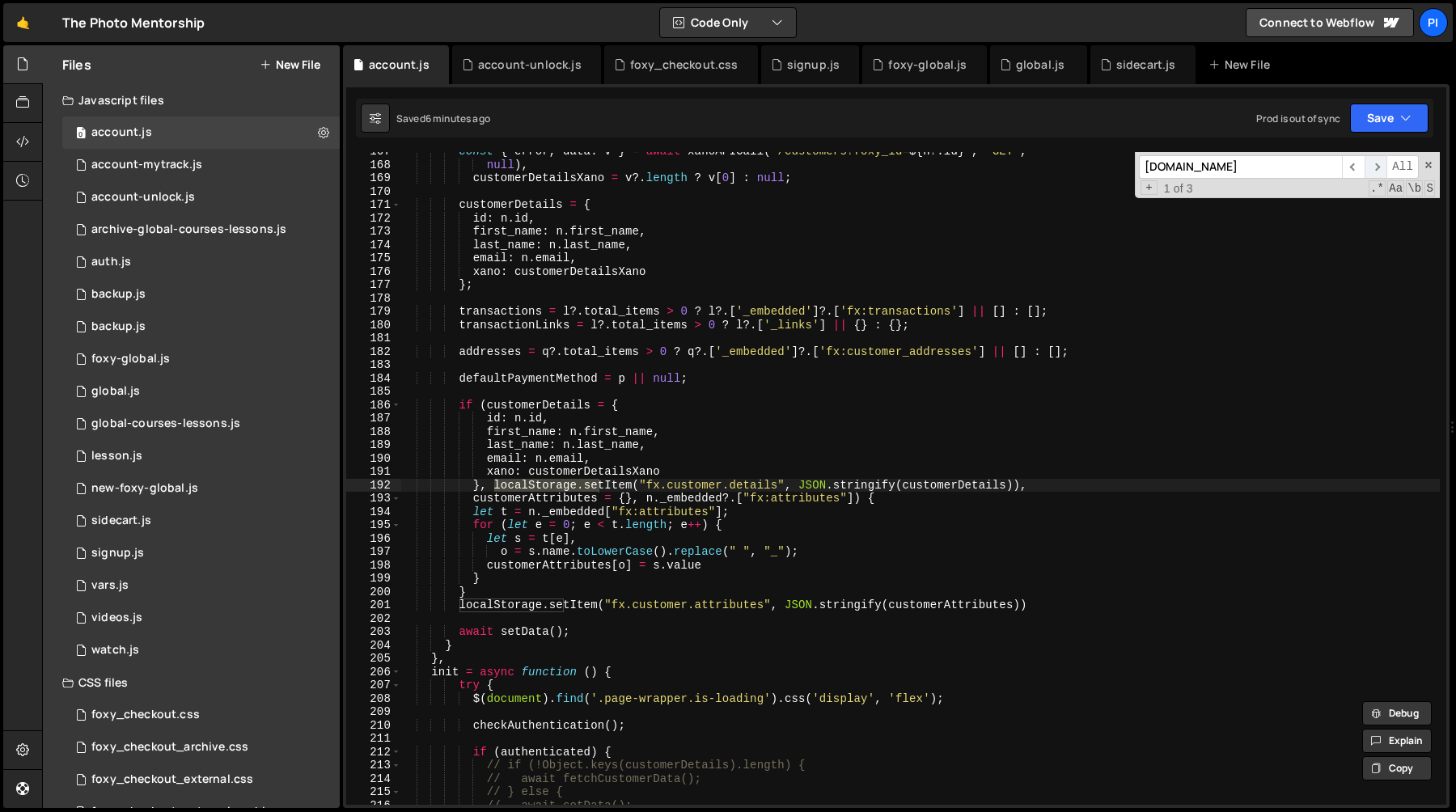
scroll to position [2222, 0]
click at [1379, 164] on span "​" at bounding box center [1375, 167] width 23 height 24
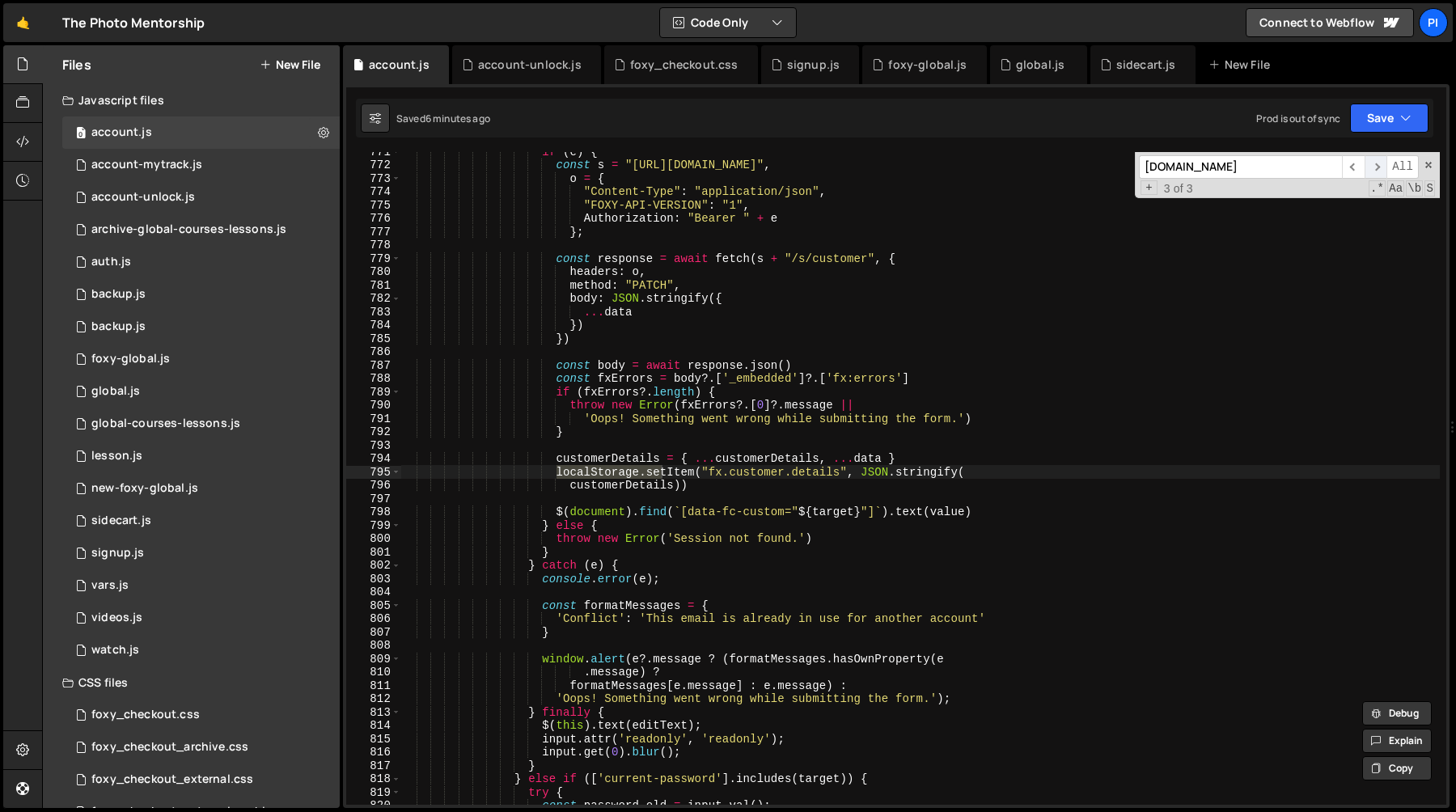
click at [1379, 164] on span "​" at bounding box center [1375, 167] width 23 height 24
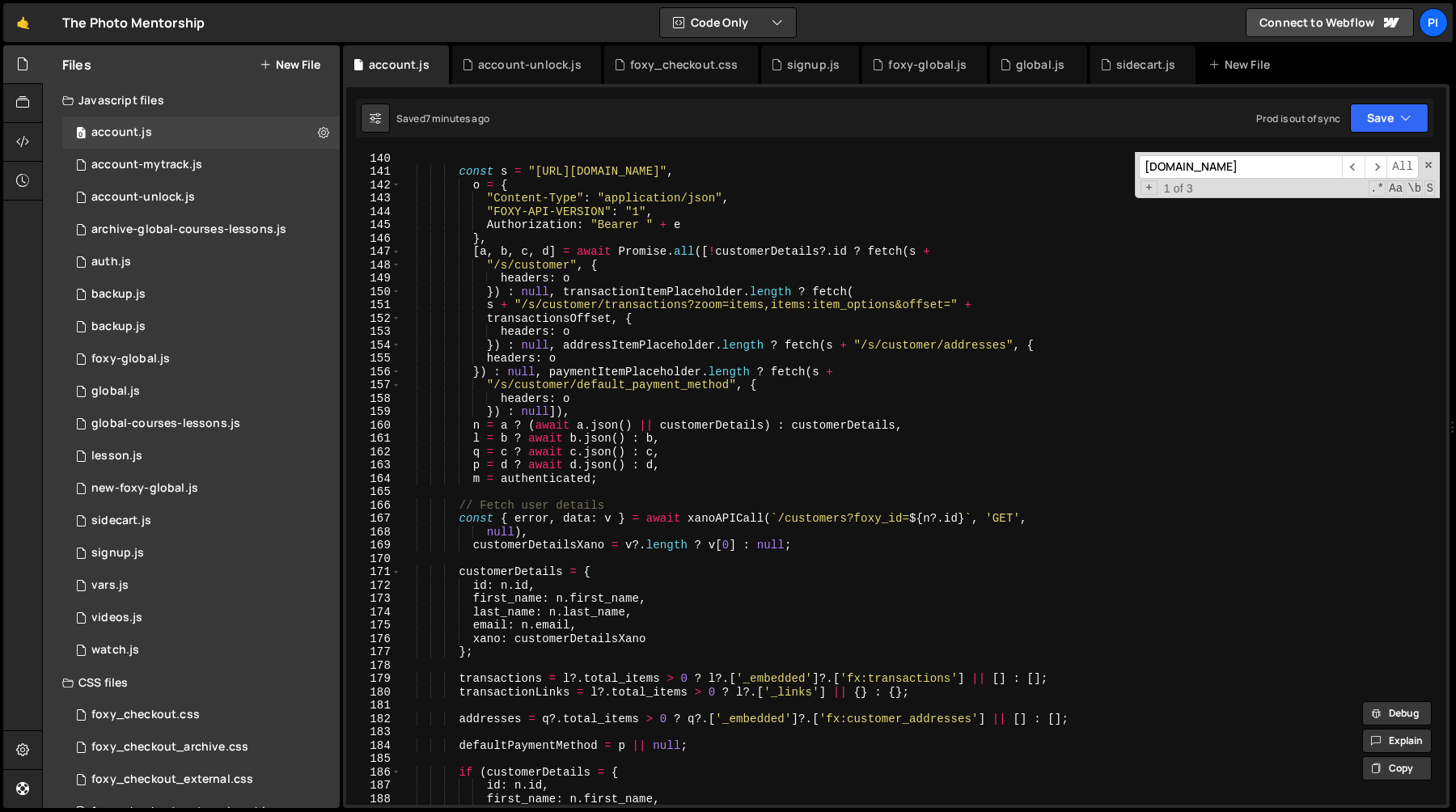
scroll to position [1855, 0]
click at [235, 362] on div "0 foxy-global.js 0" at bounding box center [200, 359] width 277 height 32
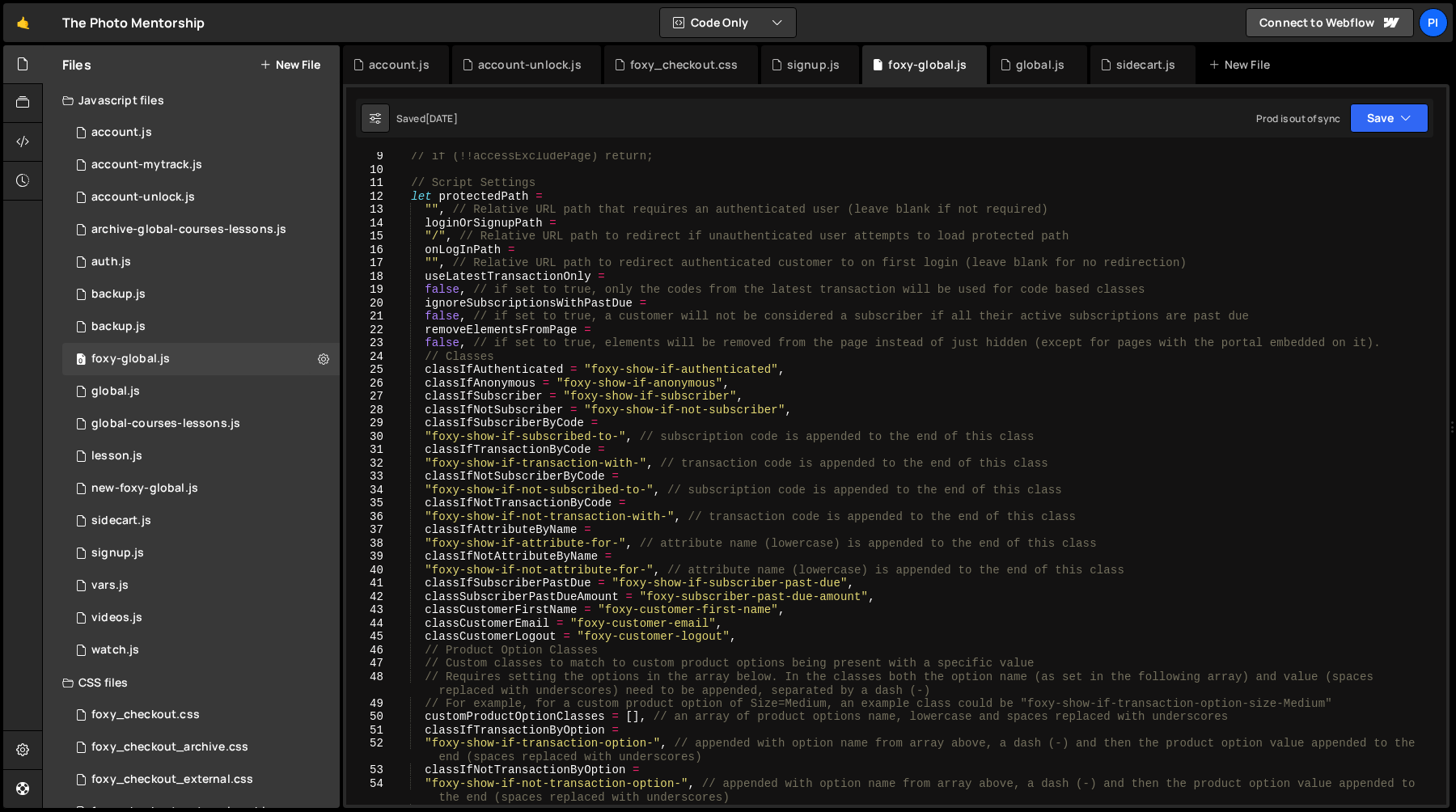
scroll to position [514, 0]
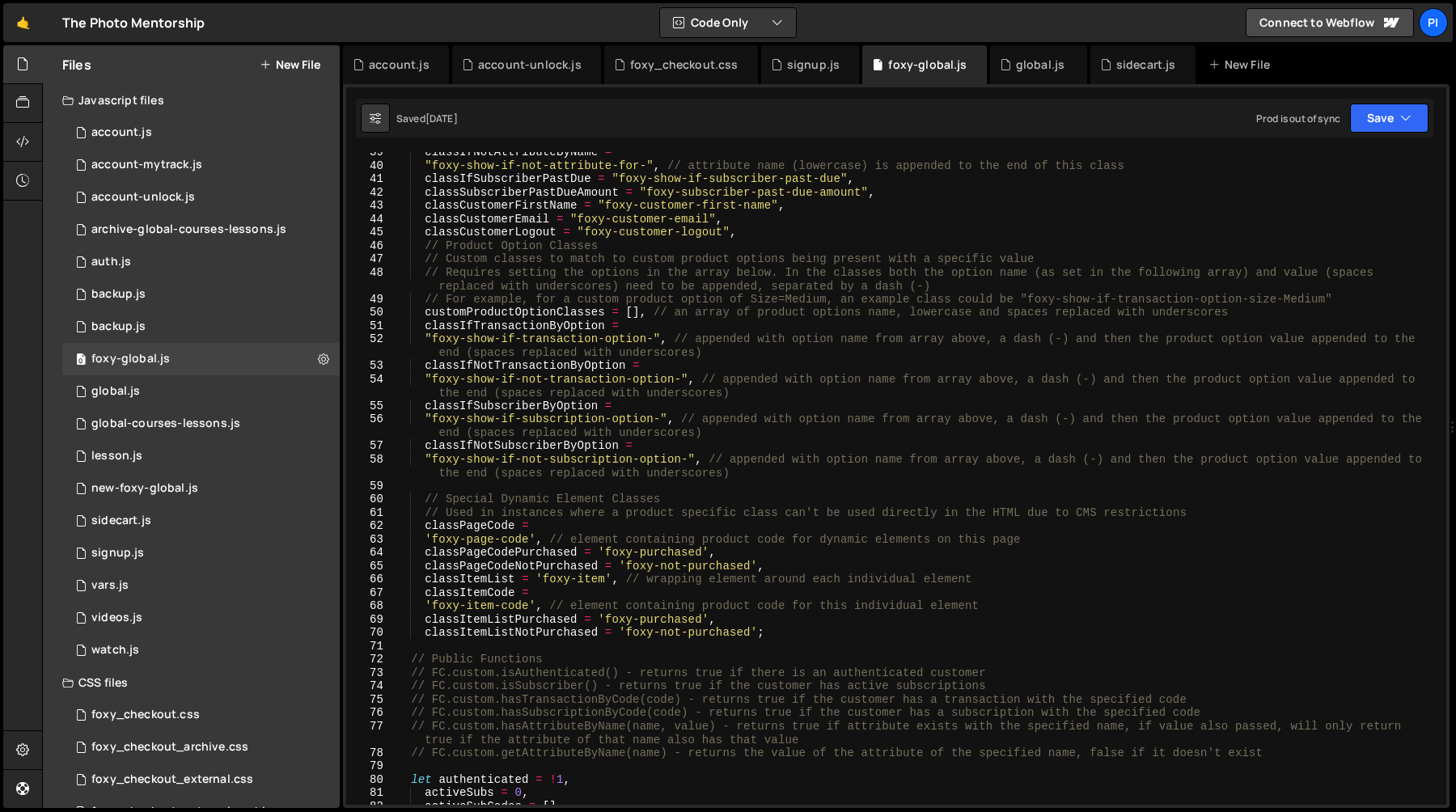
type textarea "classCustomerLogout = "foxy-customer-logout","
click at [932, 233] on div "classIfNotAttributeByName = "foxy-show-if-not-attribute-for-" , // attribute na…" at bounding box center [917, 485] width 1046 height 679
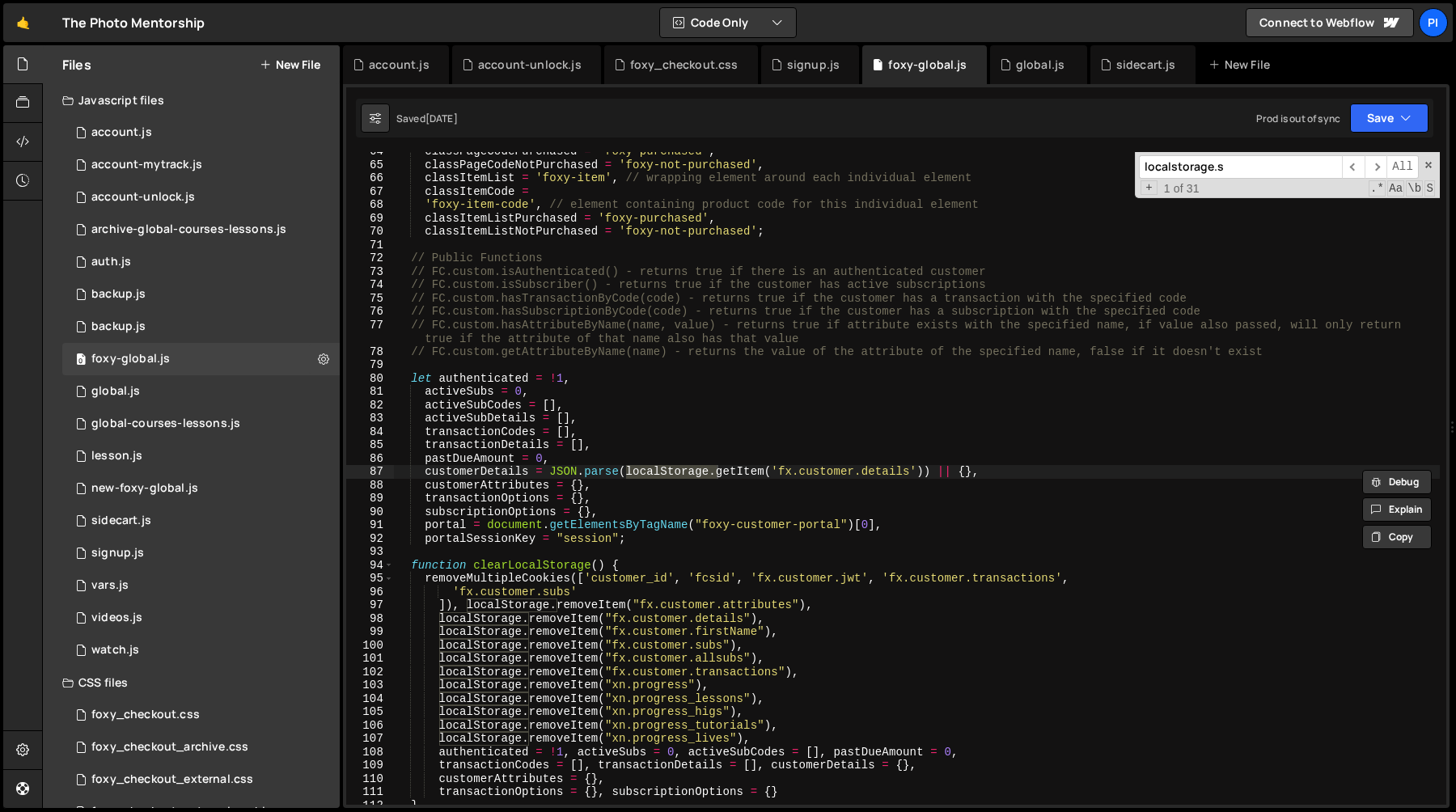
scroll to position [2035, 0]
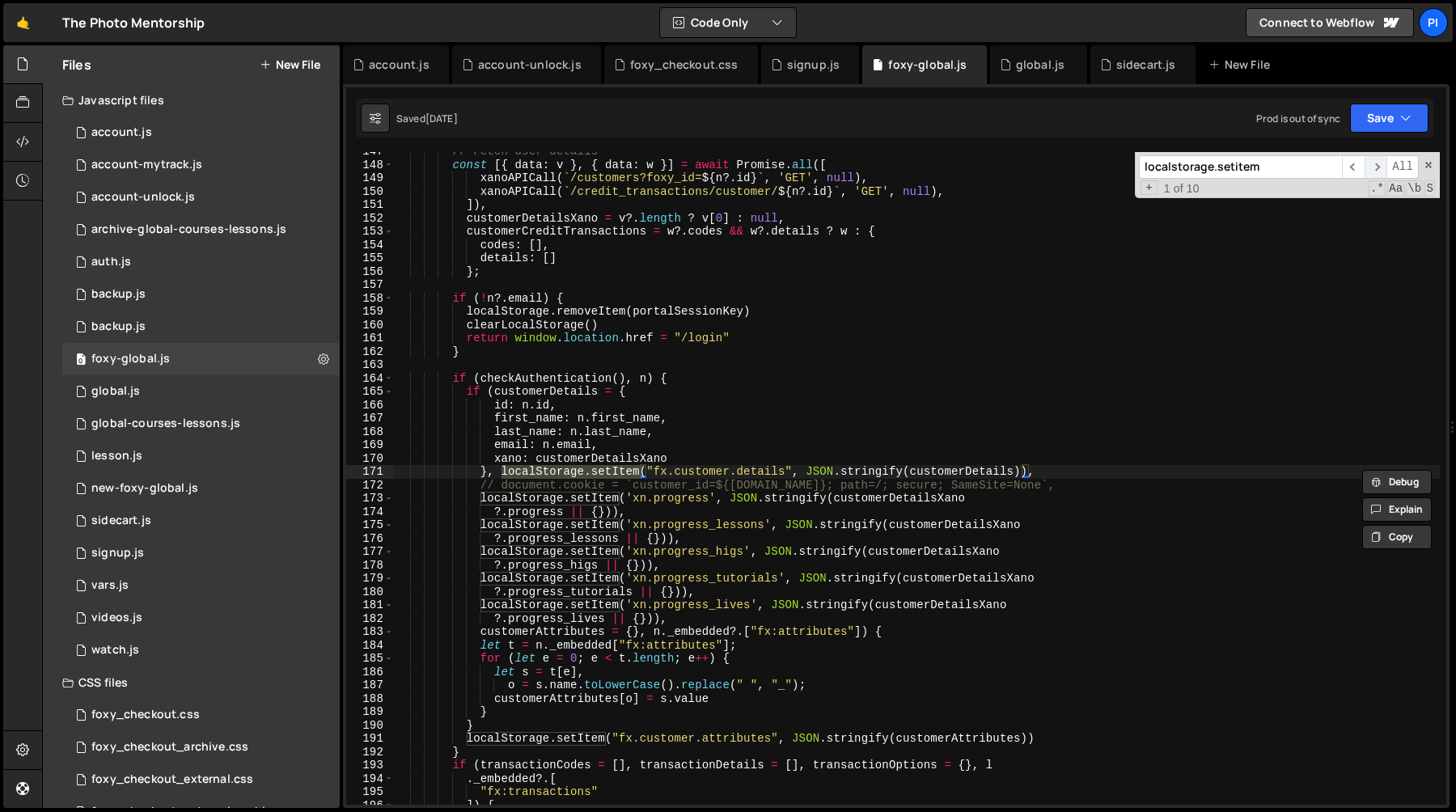
type input "localstorage.setitem"
click at [1382, 168] on span "​" at bounding box center [1375, 167] width 23 height 24
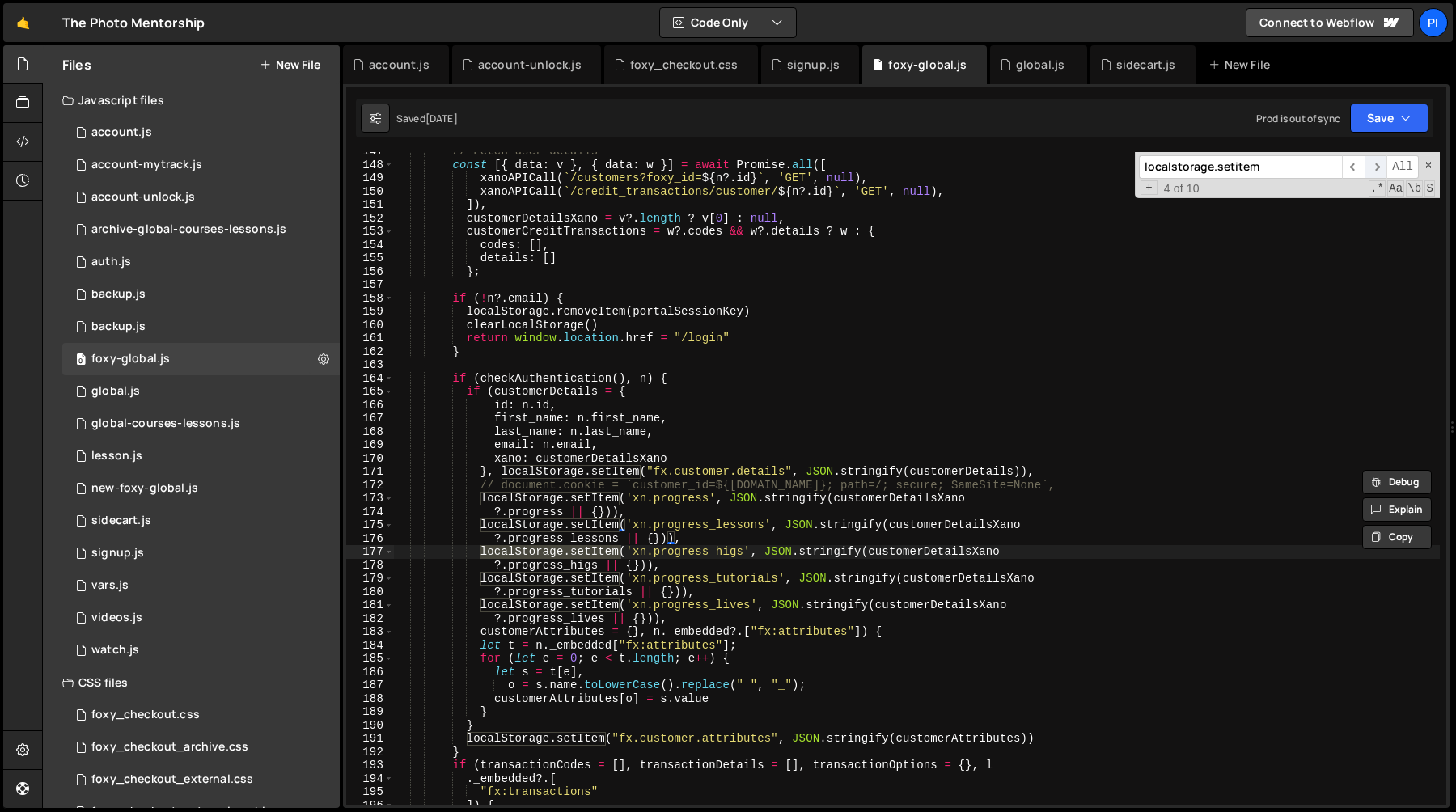
click at [1382, 168] on span "​" at bounding box center [1375, 167] width 23 height 24
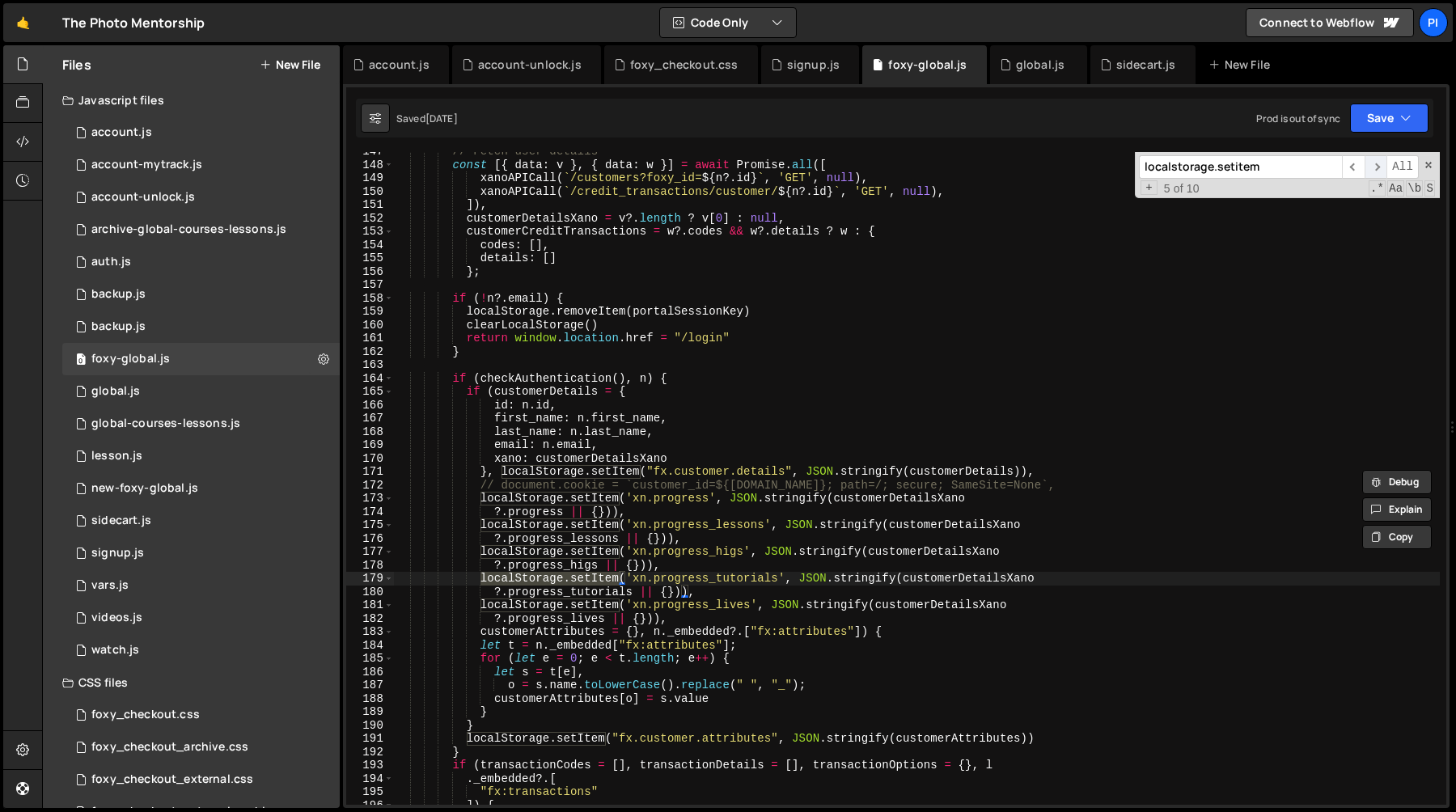
click at [1382, 168] on span "​" at bounding box center [1375, 167] width 23 height 24
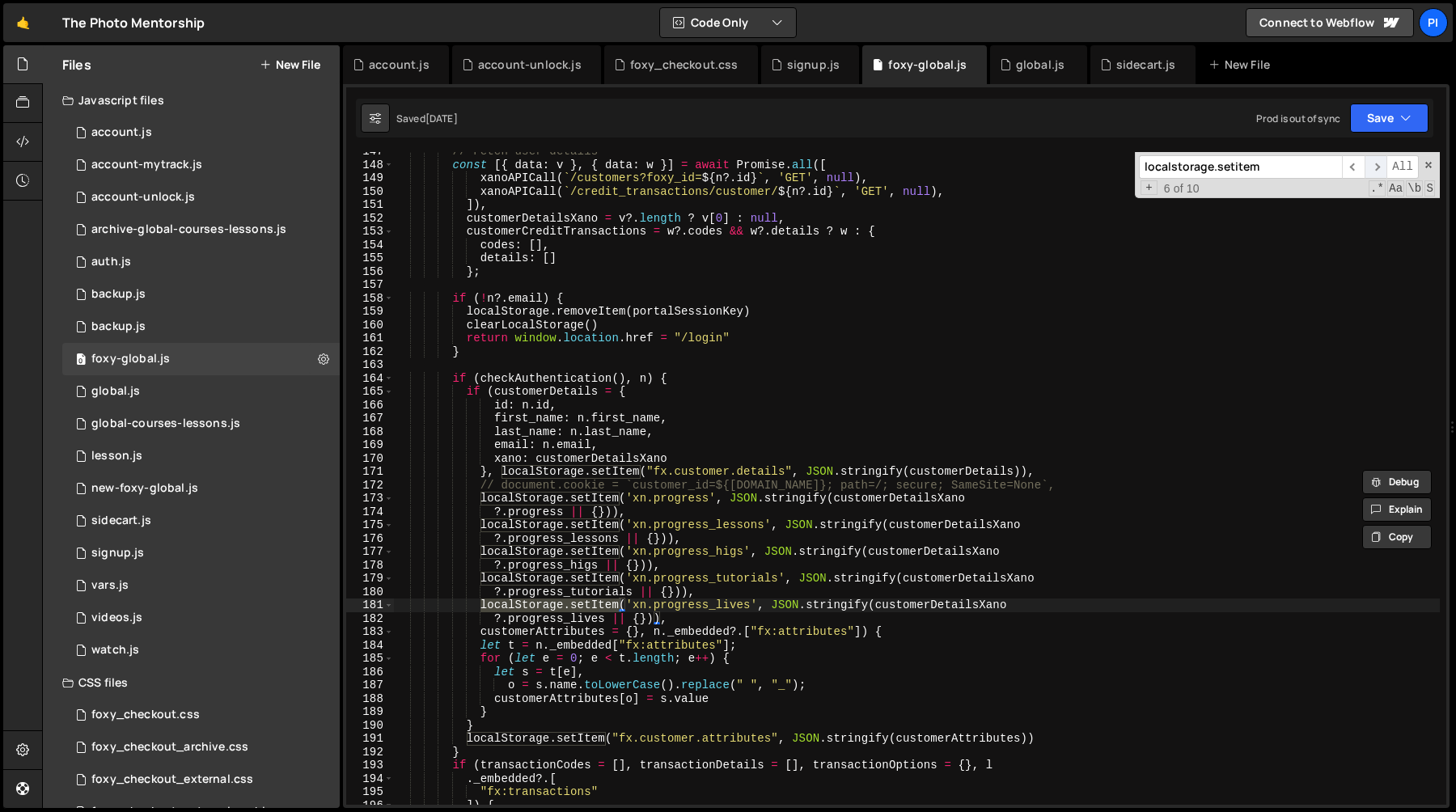
click at [1382, 168] on span "​" at bounding box center [1375, 167] width 23 height 24
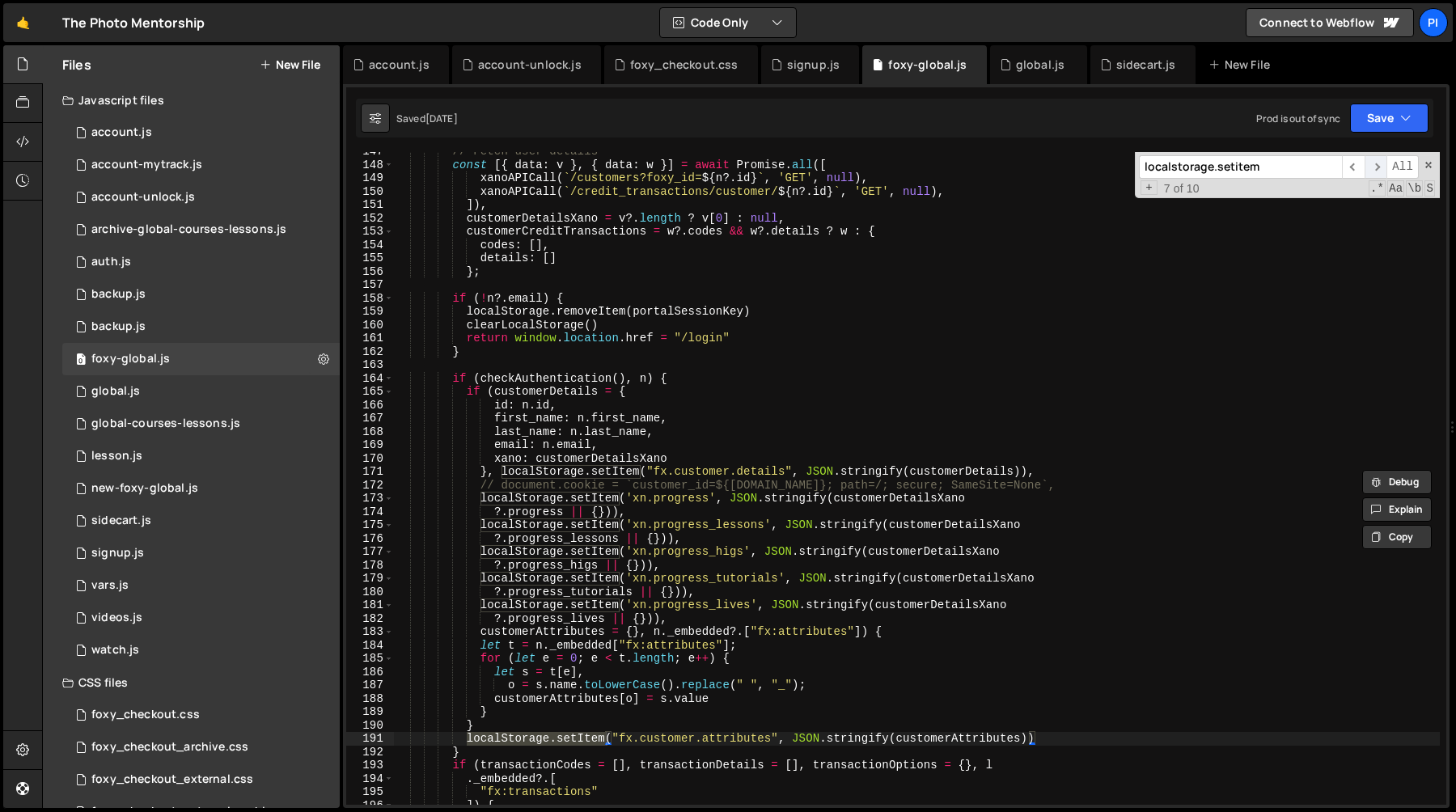
click at [1382, 168] on span "​" at bounding box center [1375, 167] width 23 height 24
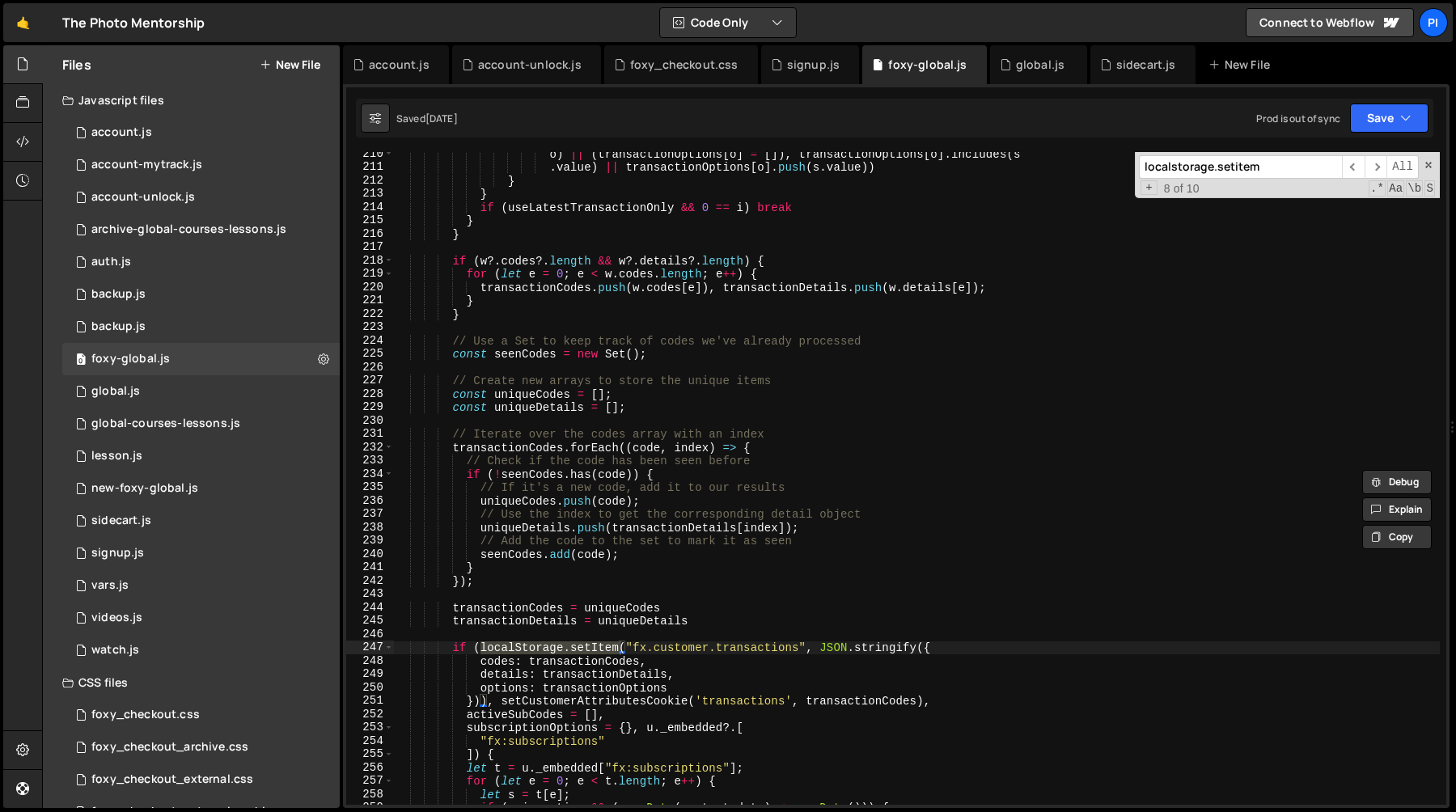
scroll to position [2967, 0]
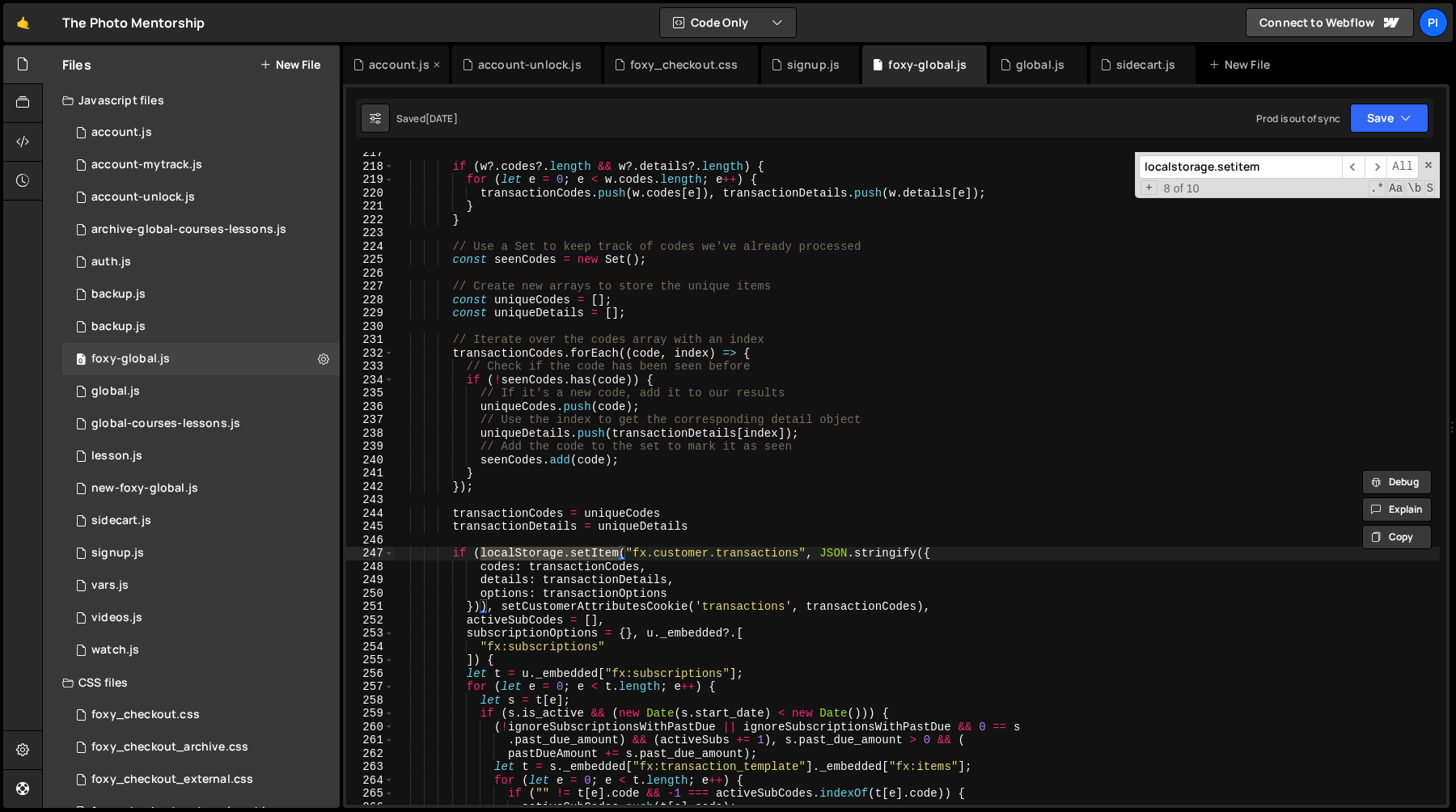
click at [383, 67] on div "account.js" at bounding box center [399, 64] width 61 height 16
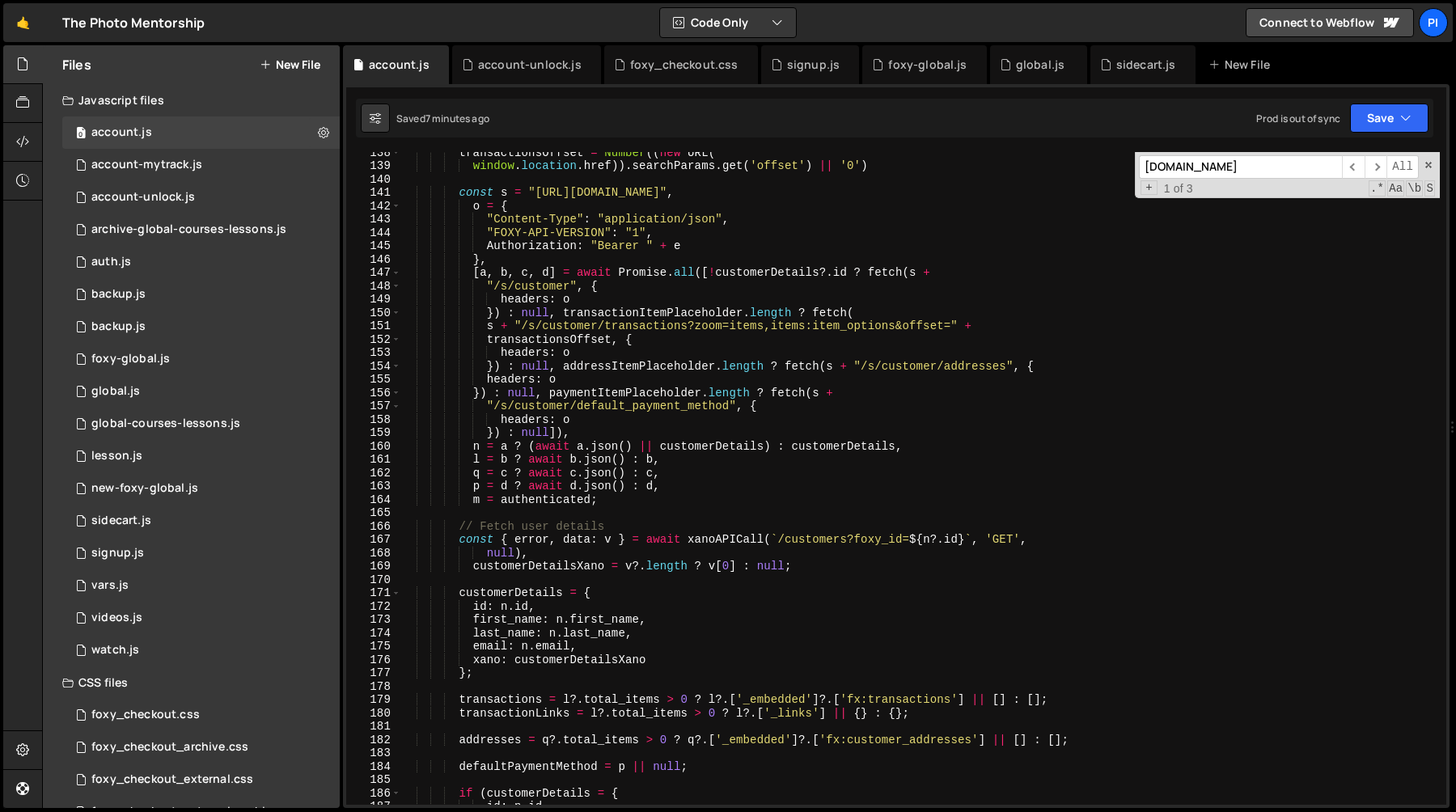
scroll to position [1833, 0]
click at [902, 67] on div "foxy-global.js" at bounding box center [927, 64] width 79 height 16
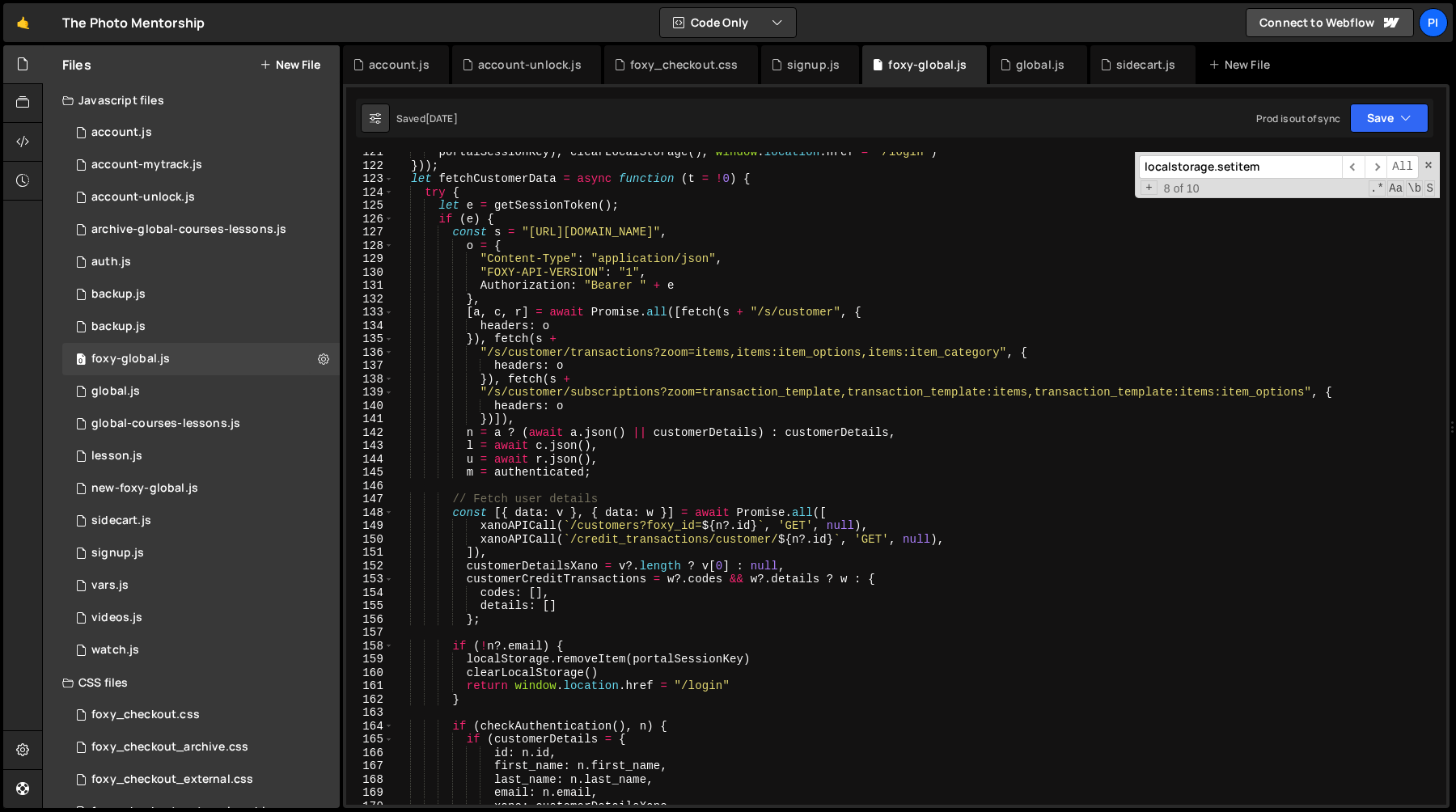
scroll to position [1688, 0]
click at [386, 59] on div "account.js" at bounding box center [399, 64] width 61 height 16
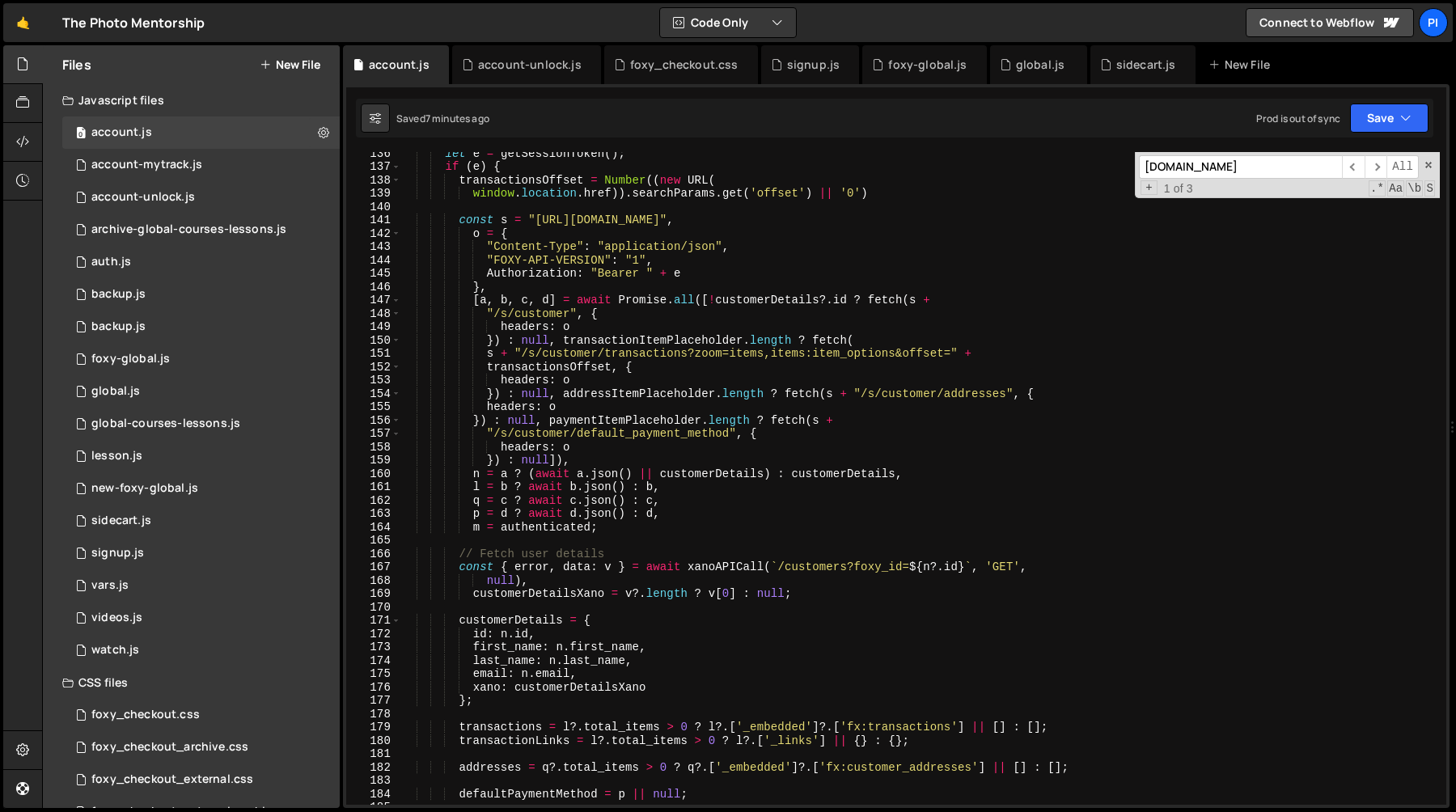
scroll to position [1804, 0]
click at [902, 68] on div "foxy-global.js" at bounding box center [927, 64] width 79 height 16
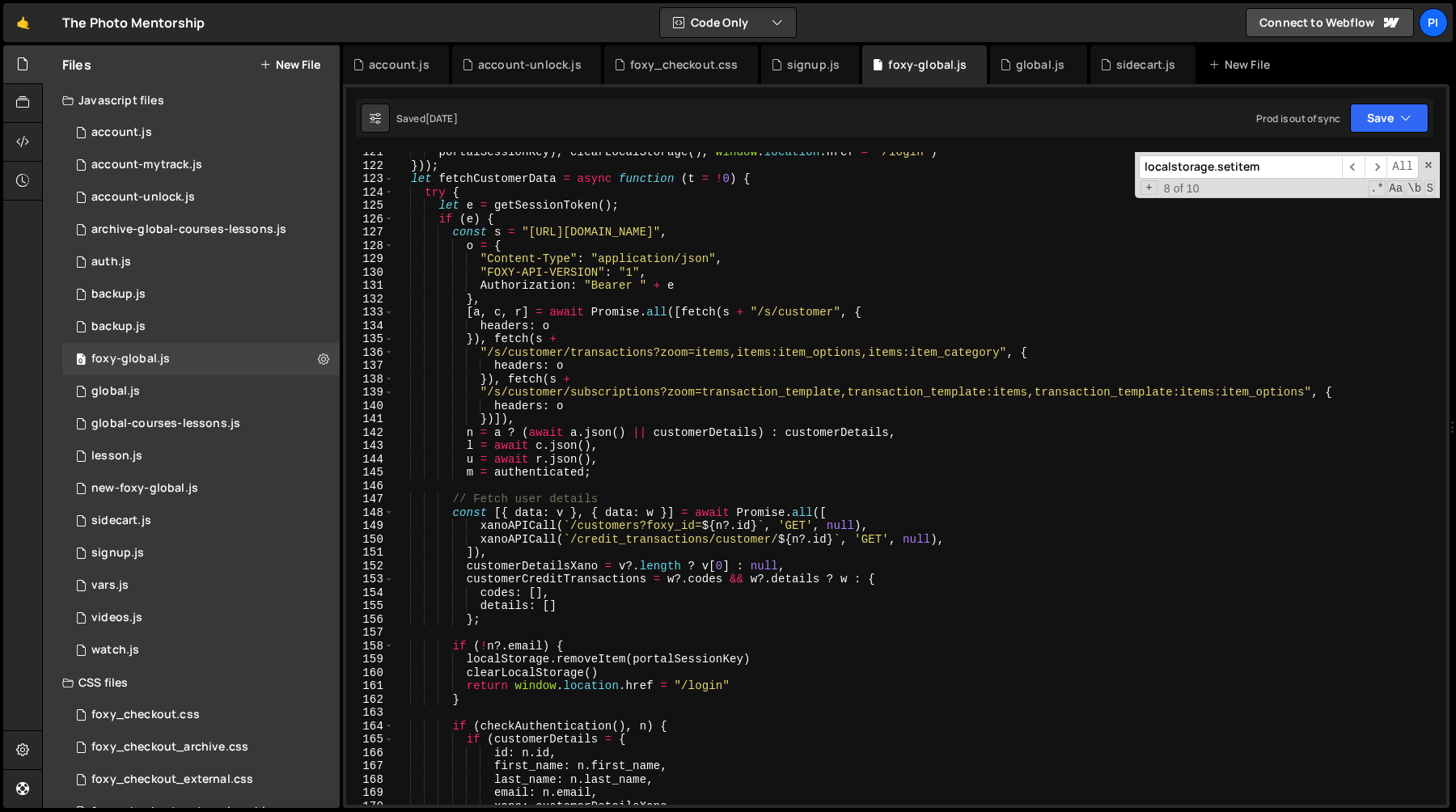
scroll to position [838, 0]
click at [400, 55] on div "account.js" at bounding box center [395, 64] width 106 height 39
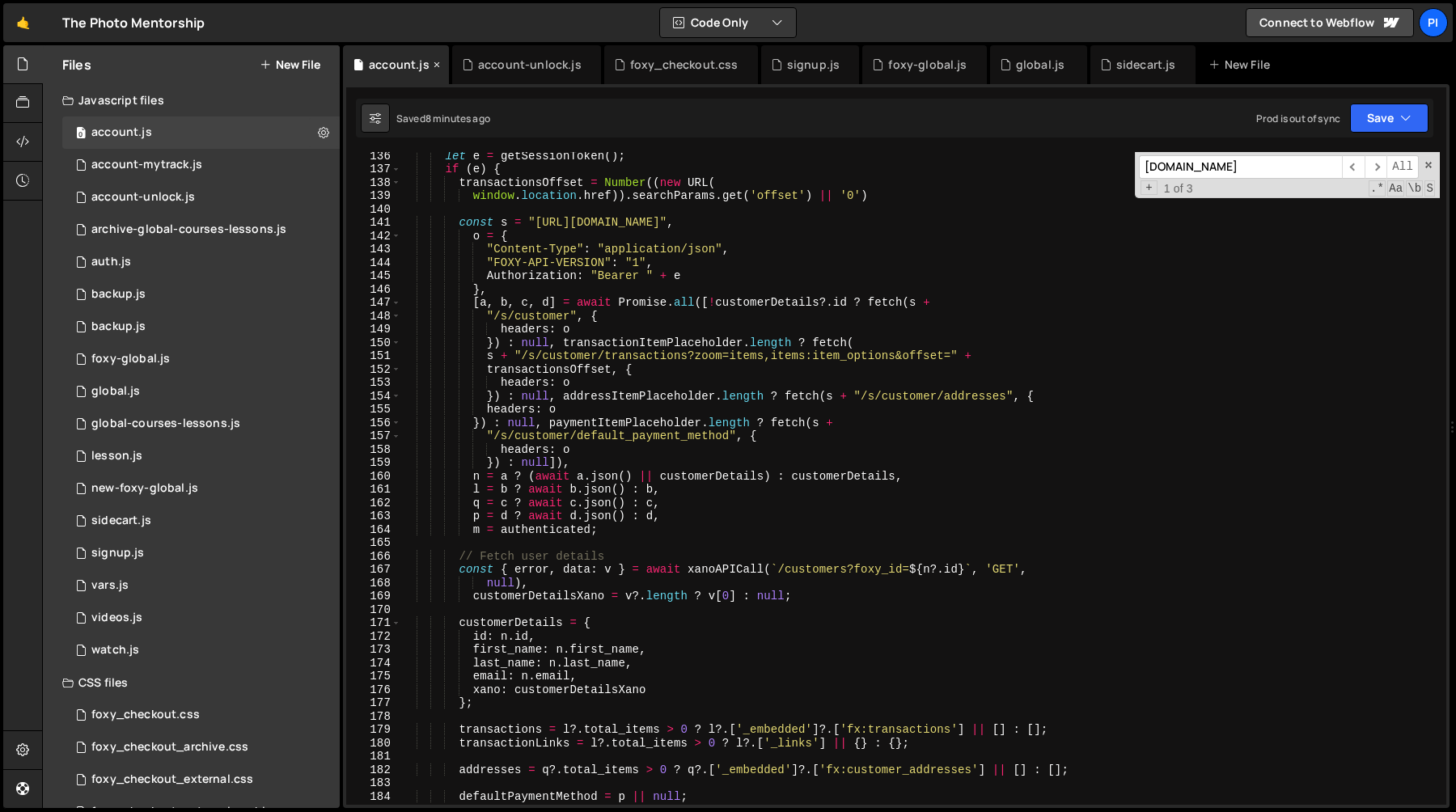
scroll to position [0, 0]
click at [555, 366] on div "let e = getSessionToken ( ) ; if ( e ) { transactionsOffset = Number (( new URL…" at bounding box center [920, 488] width 1040 height 679
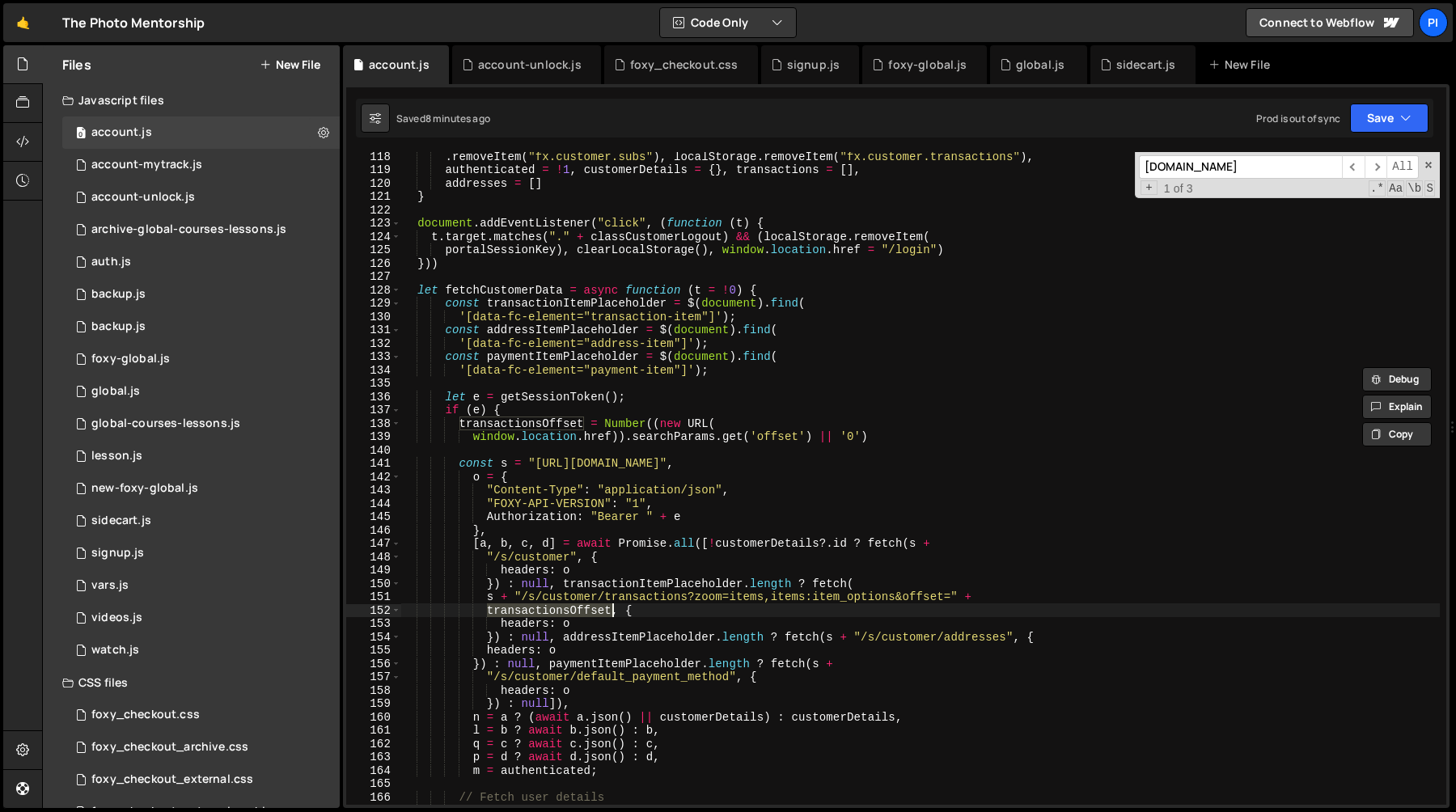
scroll to position [1562, 0]
click at [527, 292] on div ". removeItem ( "fx.customer.subs" ) , localStorage . removeItem ( "fx.customer.…" at bounding box center [920, 489] width 1040 height 679
type textarea "let fetchCustomerData = async function (t = !0) {"
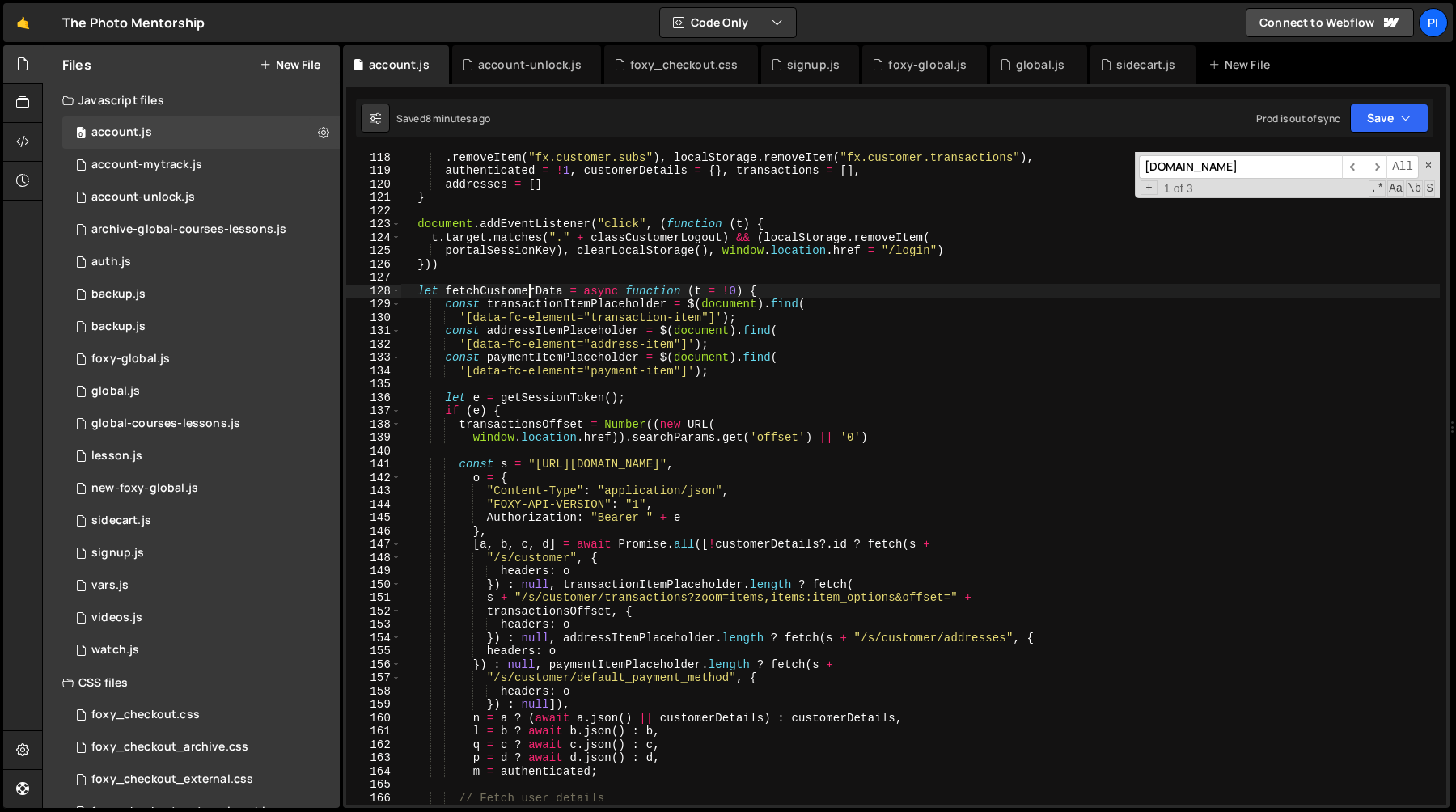
click at [527, 292] on div ". removeItem ( "fx.customer.subs" ) , localStorage . removeItem ( "fx.customer.…" at bounding box center [920, 489] width 1040 height 679
type input "fetchCustomerData"
click at [1379, 170] on span "​" at bounding box center [1375, 167] width 23 height 24
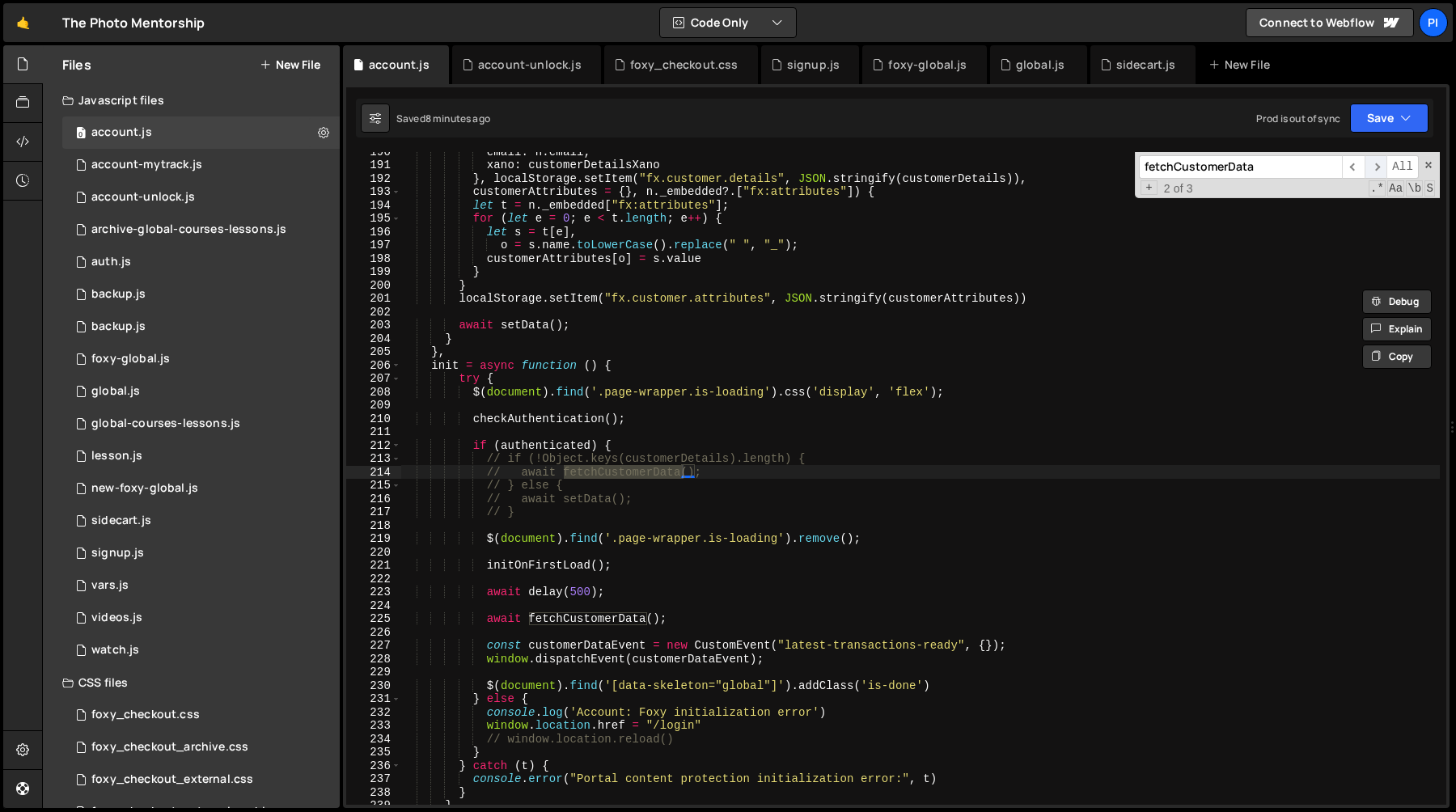
click at [1379, 170] on span "​" at bounding box center [1375, 167] width 23 height 24
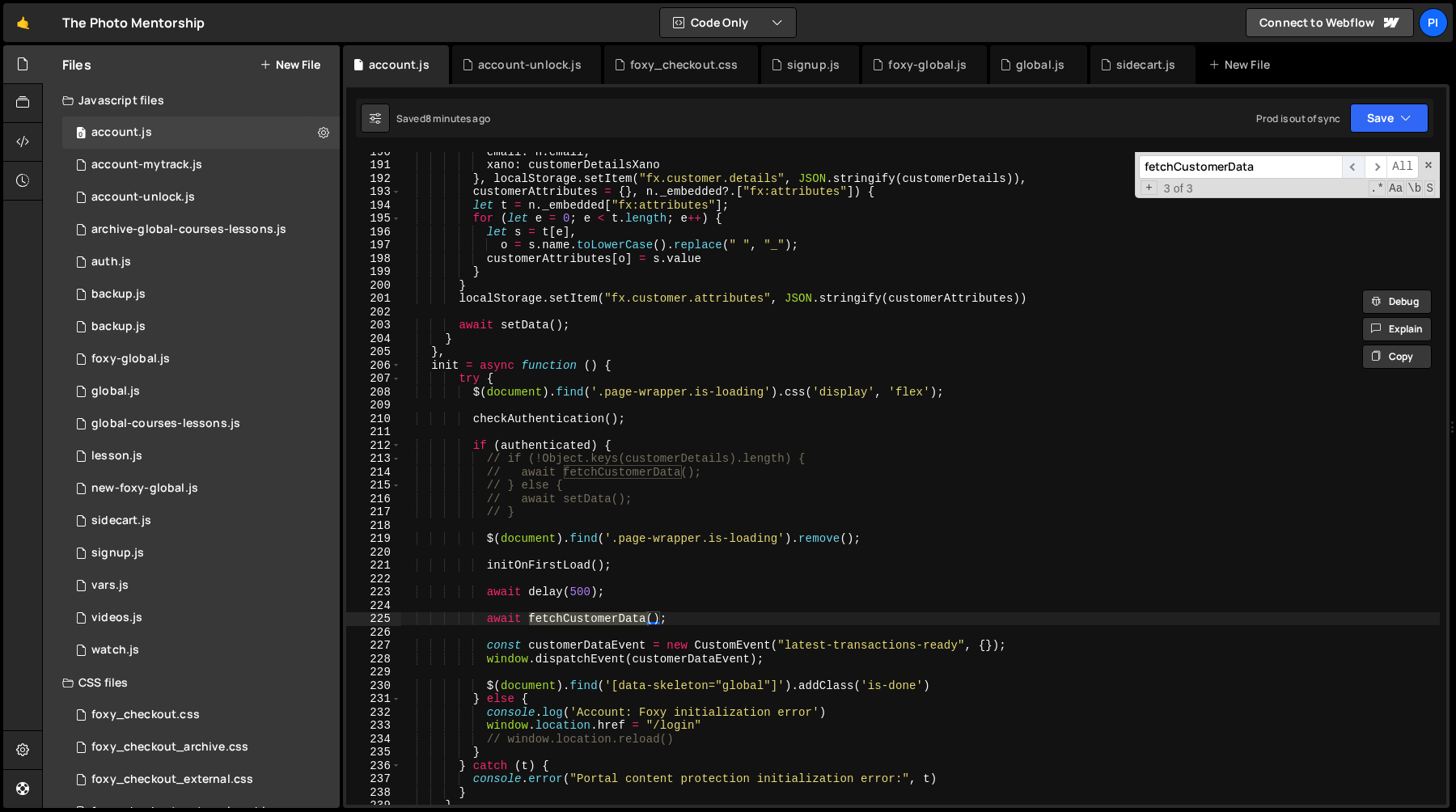
click at [1346, 171] on span "​" at bounding box center [1353, 167] width 23 height 24
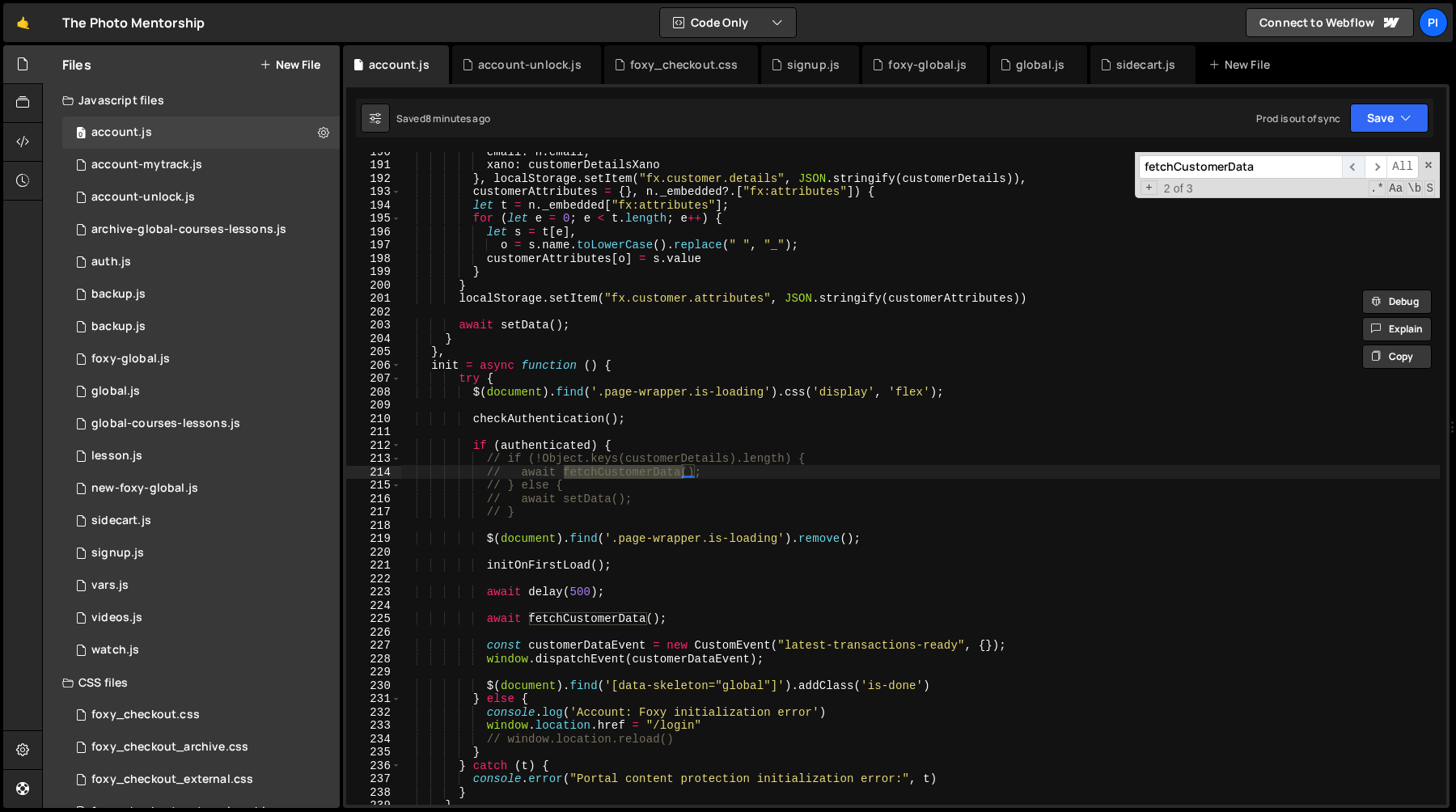
click at [1348, 170] on span "​" at bounding box center [1353, 167] width 23 height 24
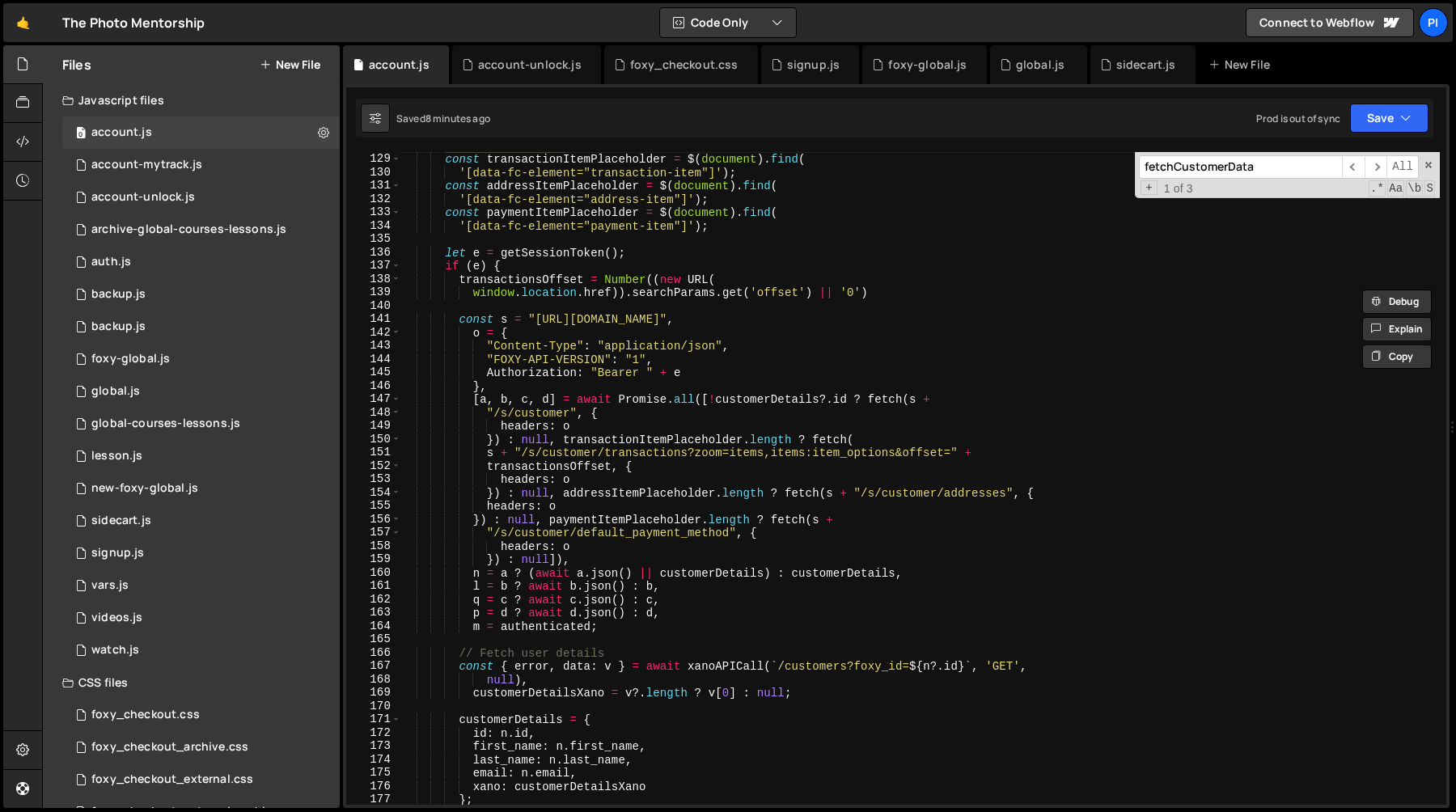
scroll to position [1721, 0]
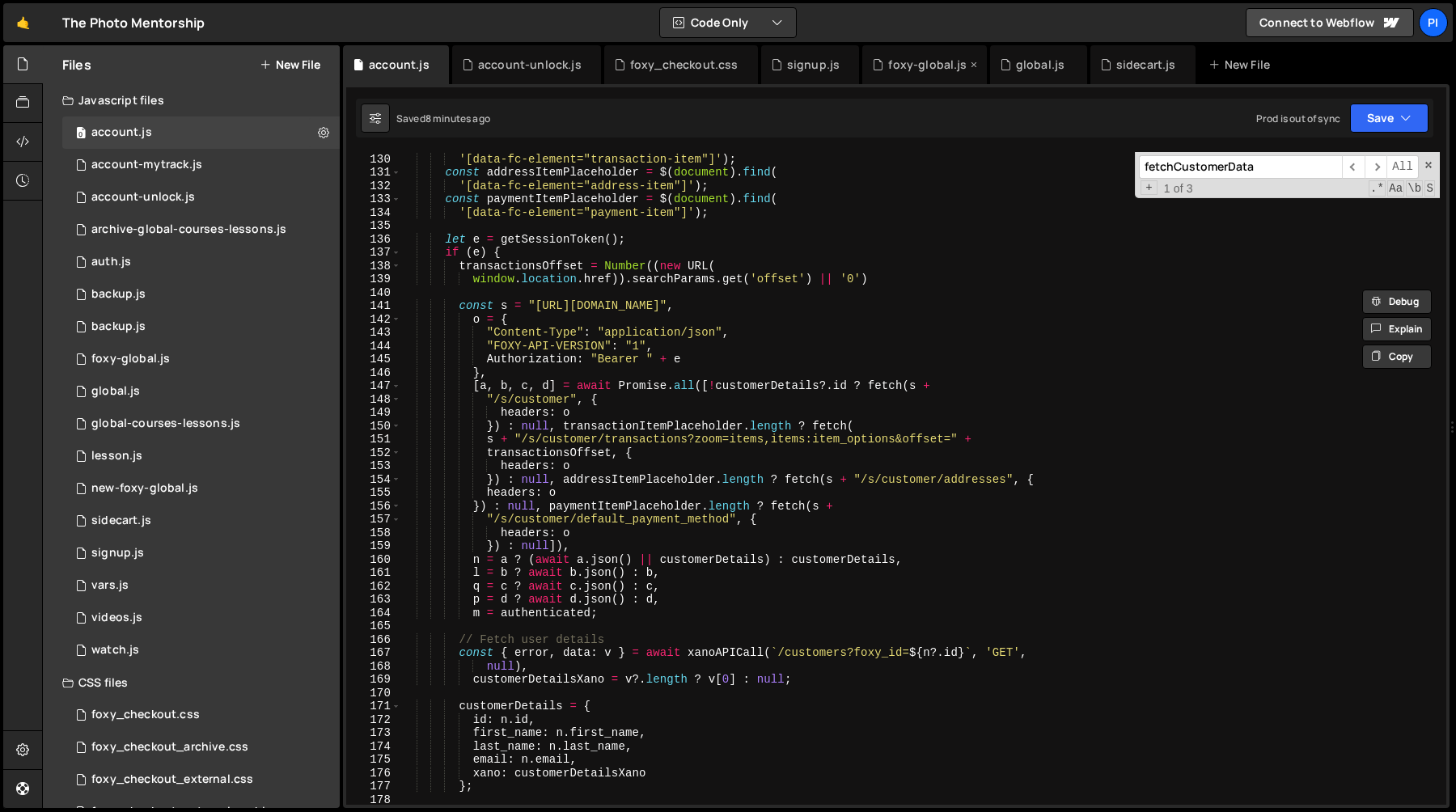
click at [918, 75] on div "foxy-global.js" at bounding box center [924, 64] width 124 height 39
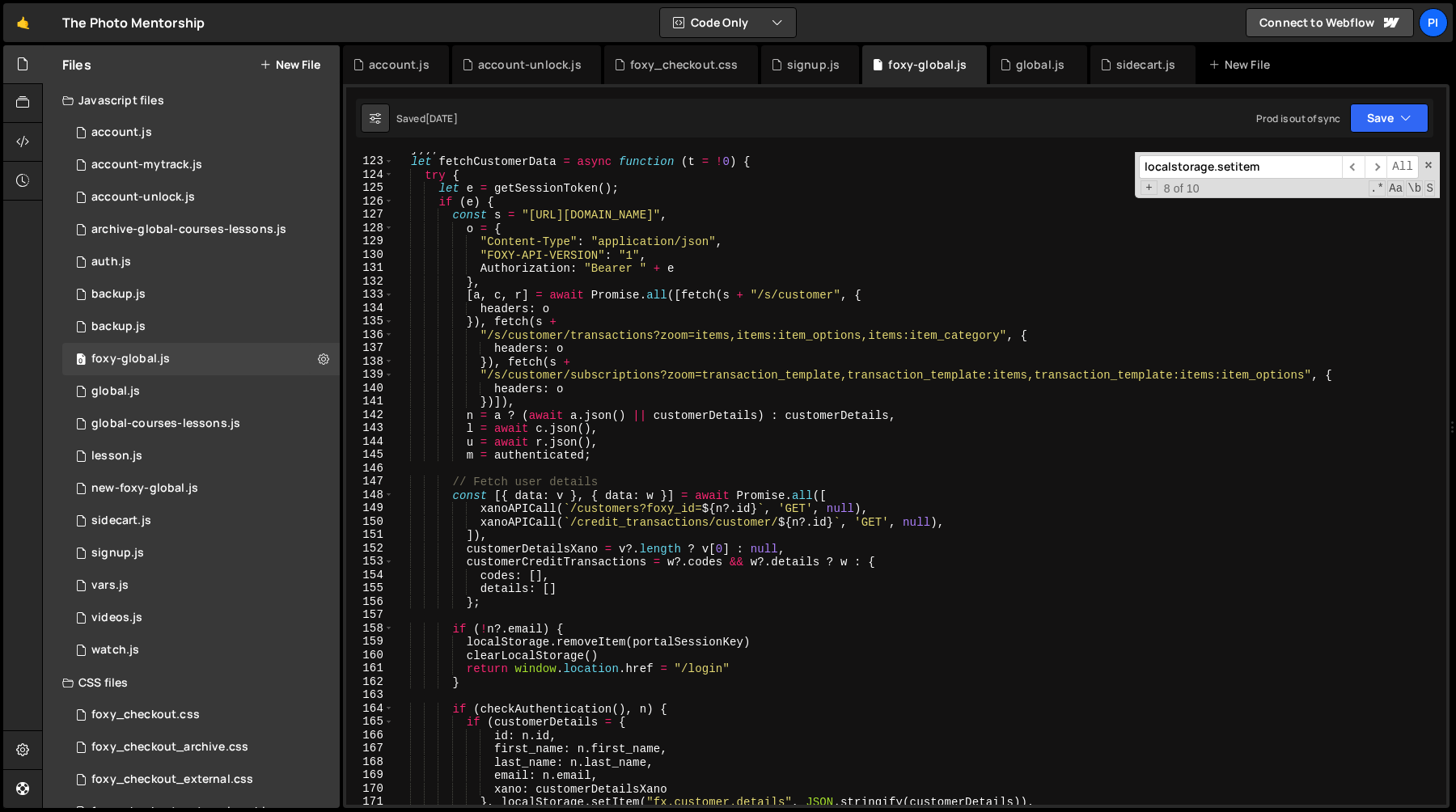
scroll to position [1705, 0]
click at [383, 64] on div "account.js" at bounding box center [399, 64] width 61 height 16
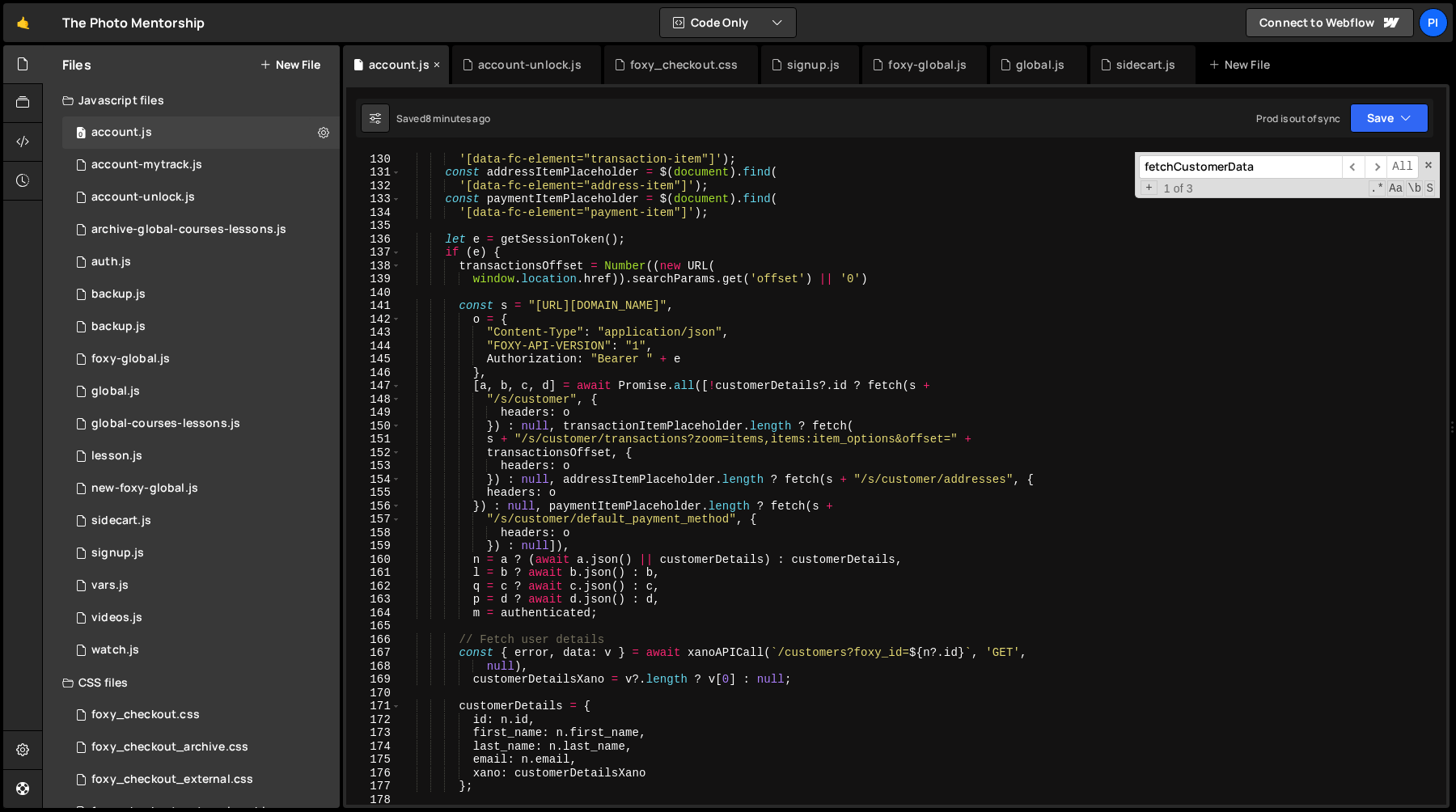
scroll to position [0, 0]
click at [910, 66] on div "foxy-global.js" at bounding box center [927, 64] width 79 height 16
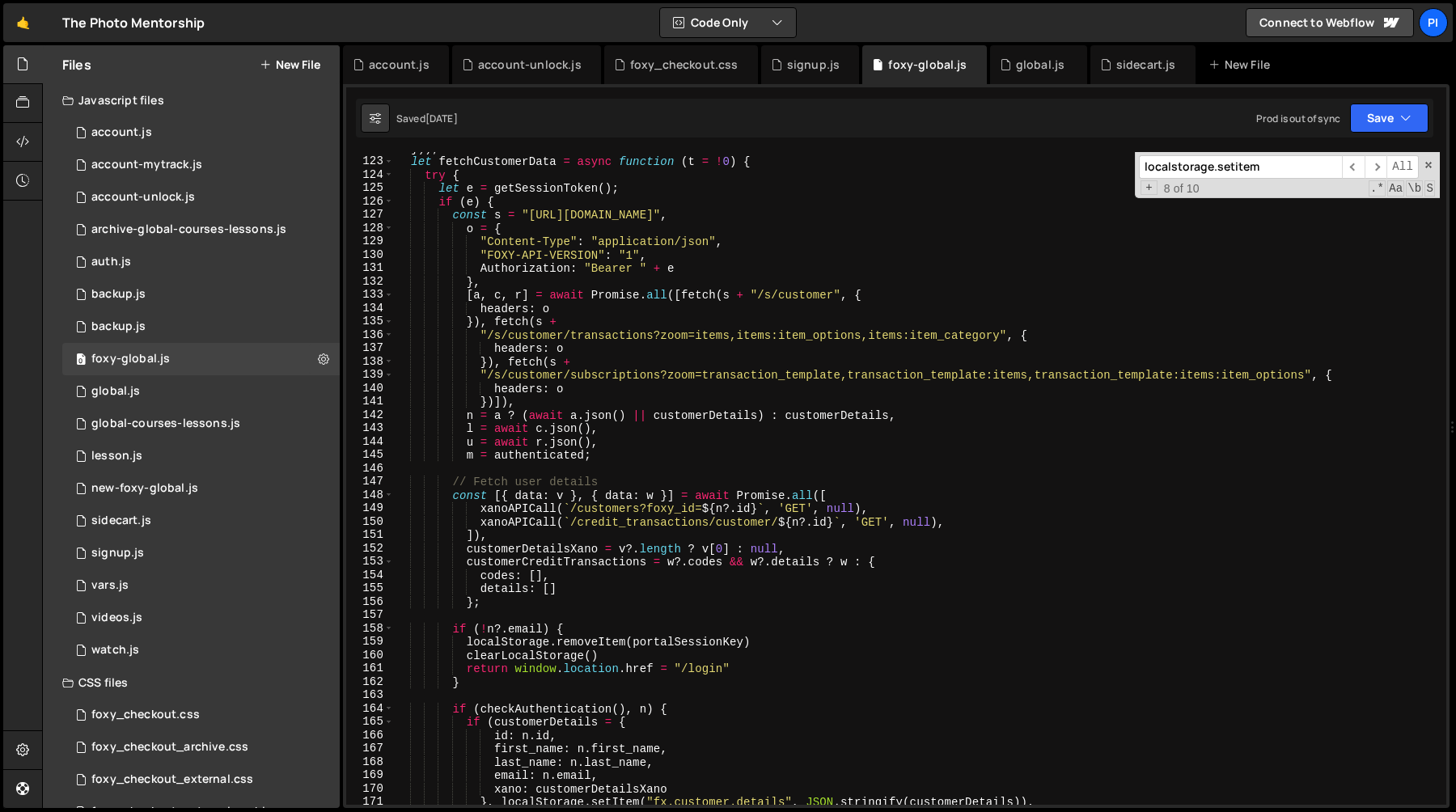
scroll to position [838, 0]
click at [392, 75] on div "account.js" at bounding box center [395, 64] width 106 height 39
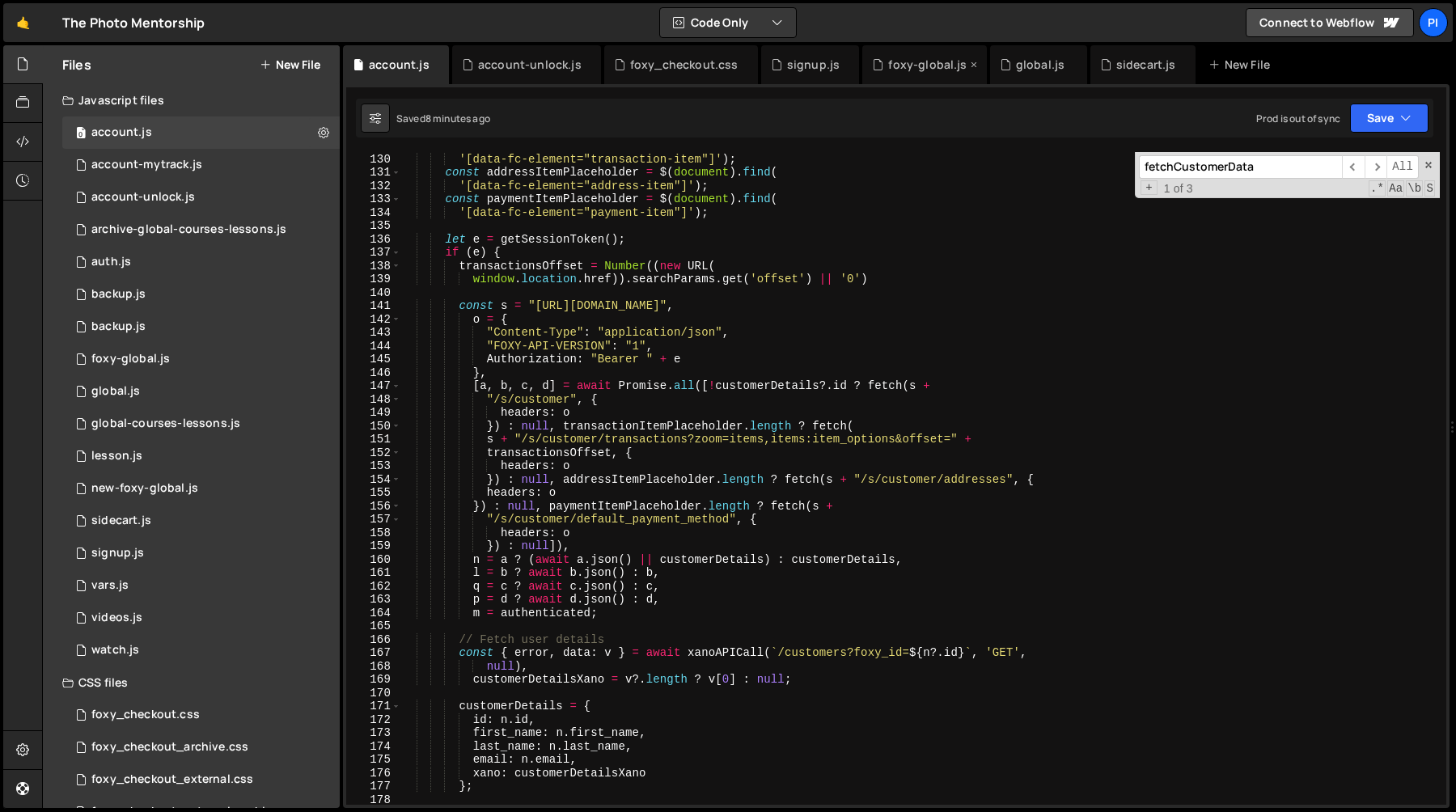
click at [900, 58] on div "foxy-global.js" at bounding box center [927, 64] width 79 height 16
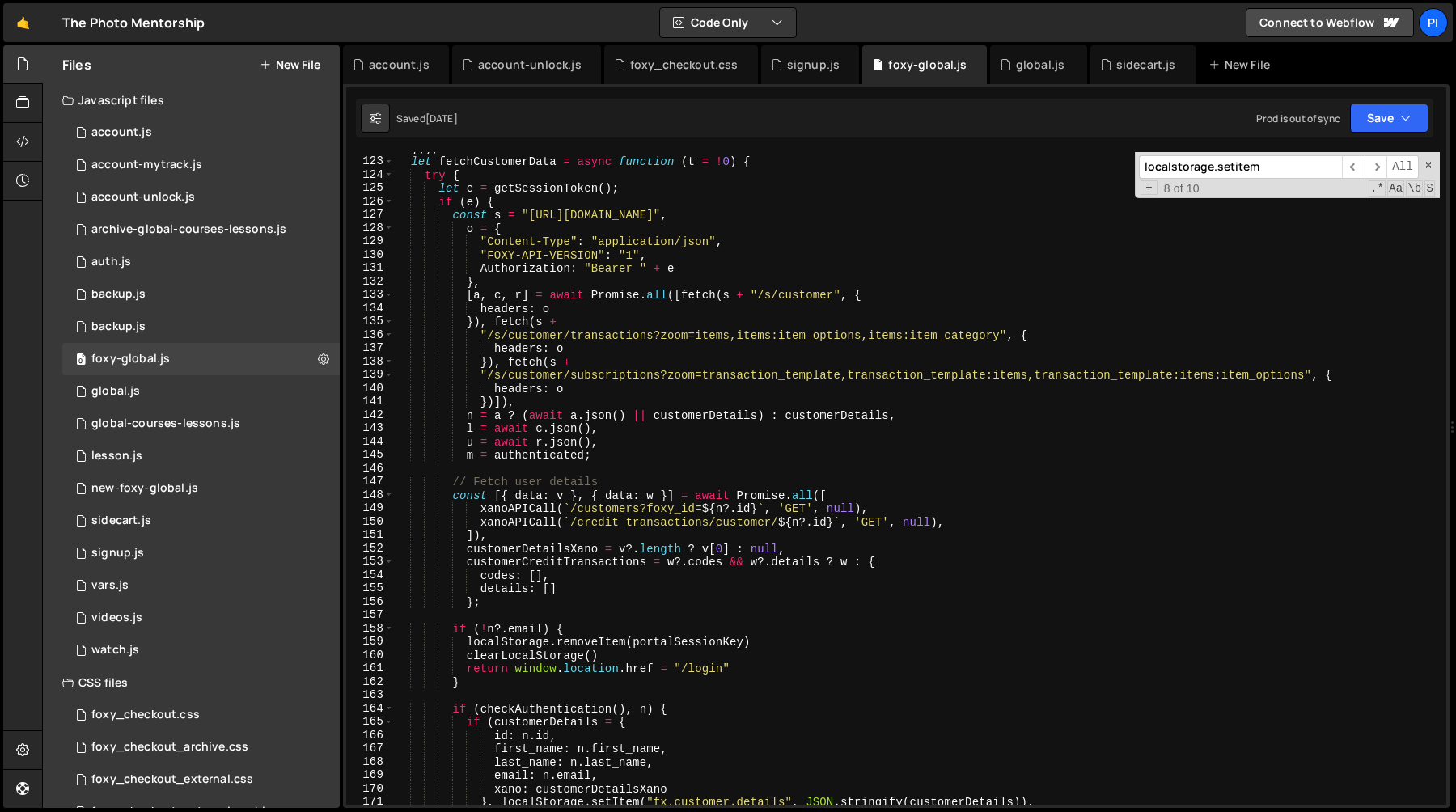
scroll to position [838, 0]
type textarea ""/s/customer/transactions?zoom=items,items:item_options,items:item_category", {"
click at [486, 331] on div "})) ; let fetchCustomerData = async function ( t = ! 0 ) { try { let e = getSes…" at bounding box center [917, 481] width 1046 height 679
click at [1002, 340] on div "})) ; let fetchCustomerData = async function ( t = ! 0 ) { try { let e = getSes…" at bounding box center [917, 481] width 1046 height 679
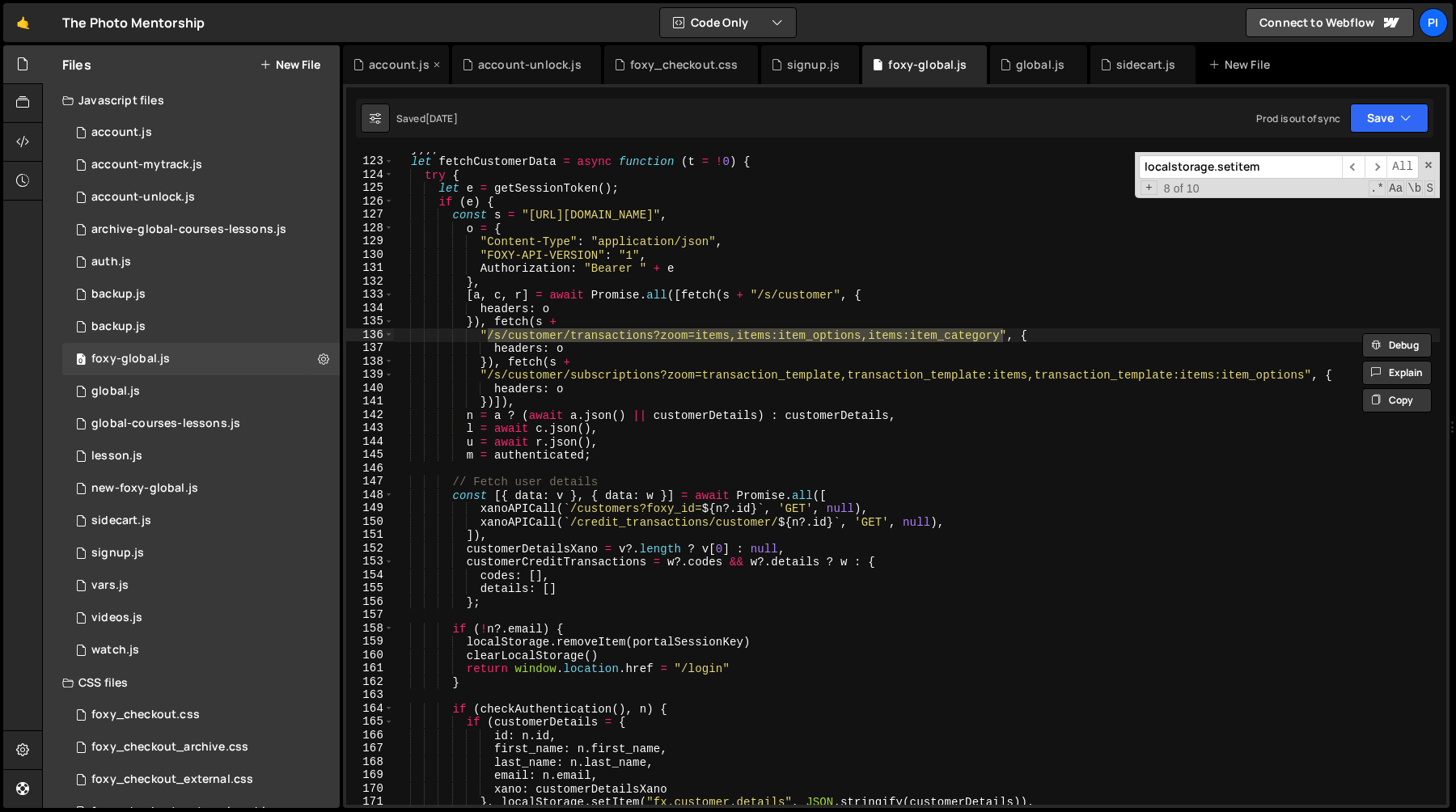
click at [388, 65] on div "account.js" at bounding box center [399, 64] width 61 height 16
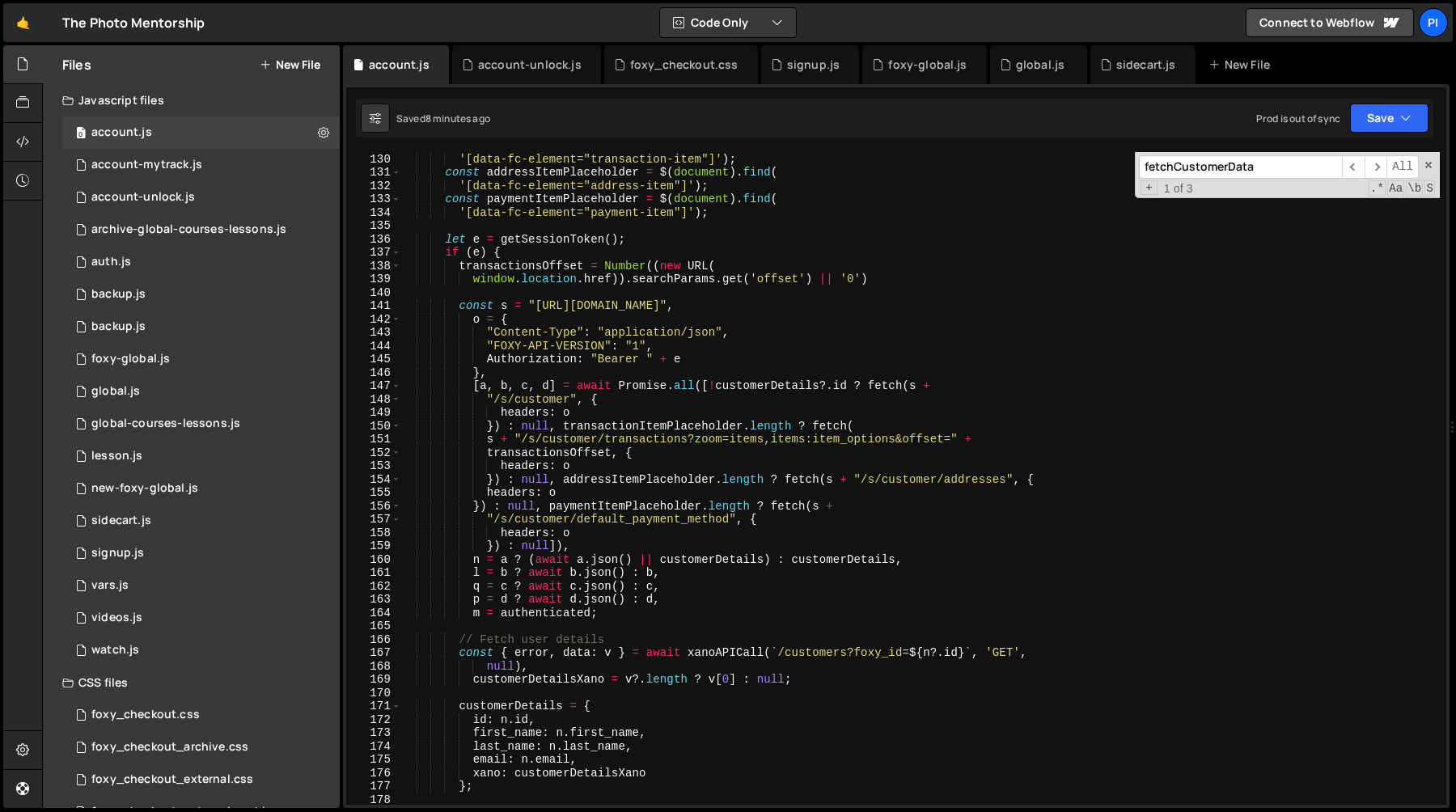
click at [519, 441] on div "const transactionItemPlaceholder = $ ( document ) . find ( '[data-fc-element="t…" at bounding box center [920, 478] width 1040 height 679
click at [953, 444] on div "const transactionItemPlaceholder = $ ( document ) . find ( '[data-fc-element="t…" at bounding box center [920, 478] width 1040 height 679
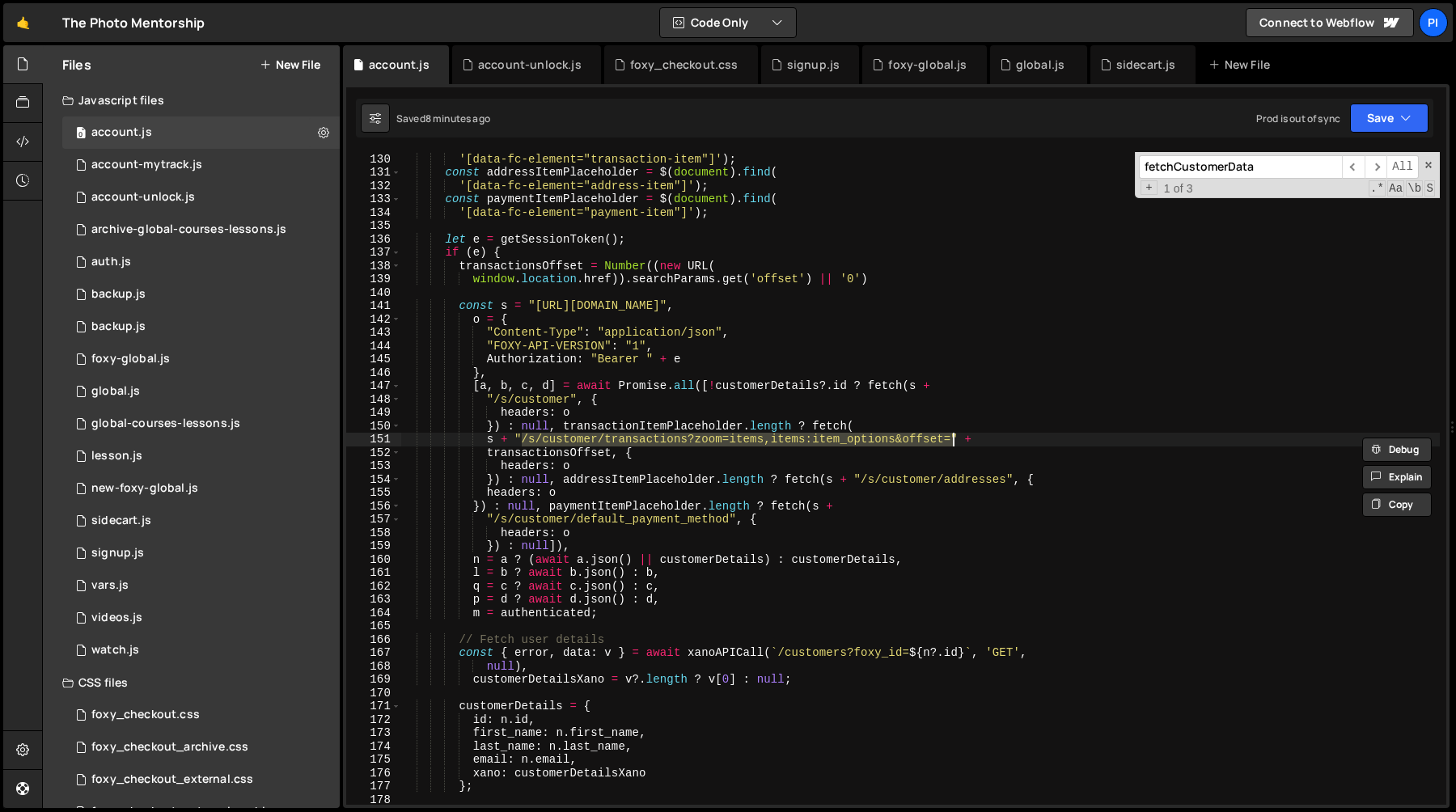
paste textarea ",items:item_category"
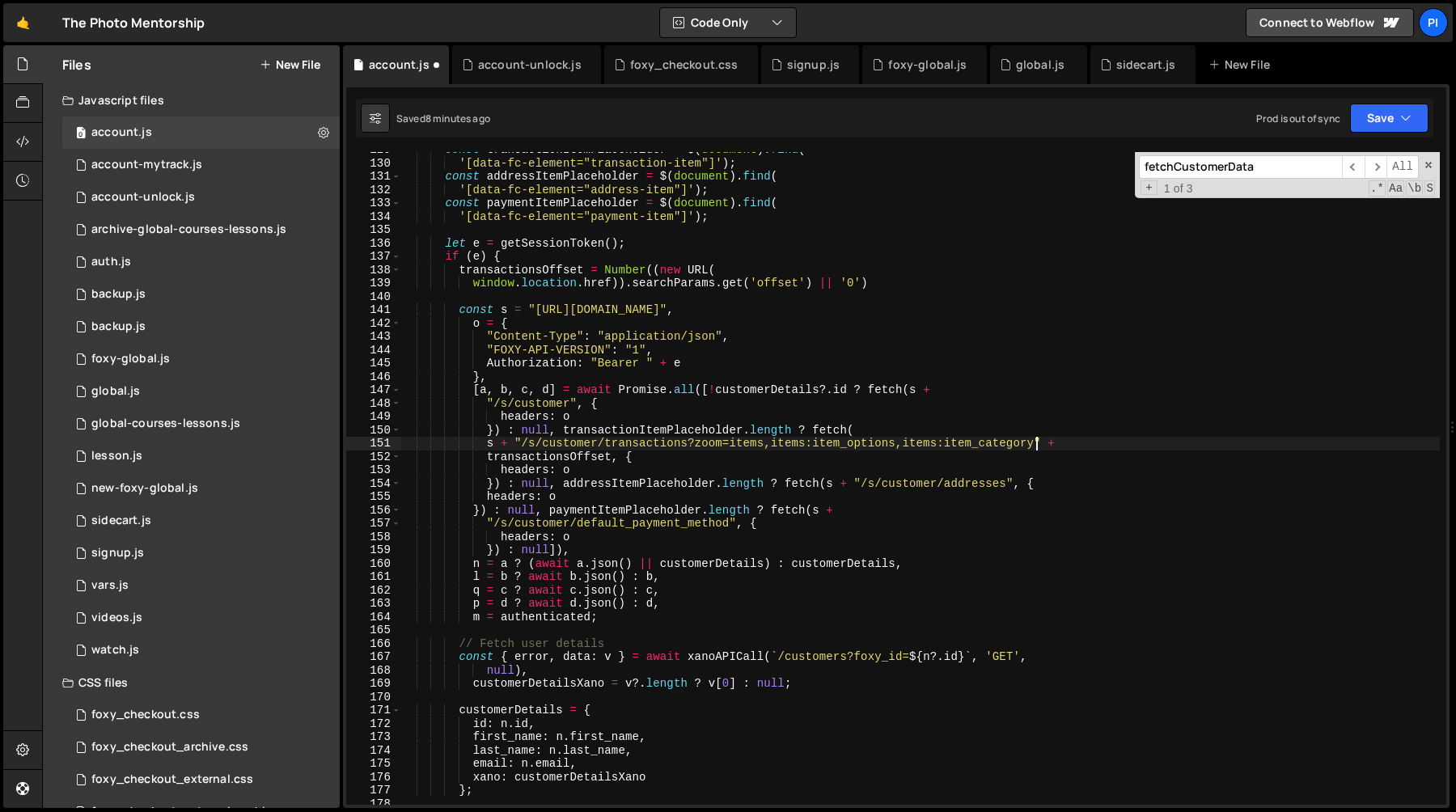
scroll to position [1693, 0]
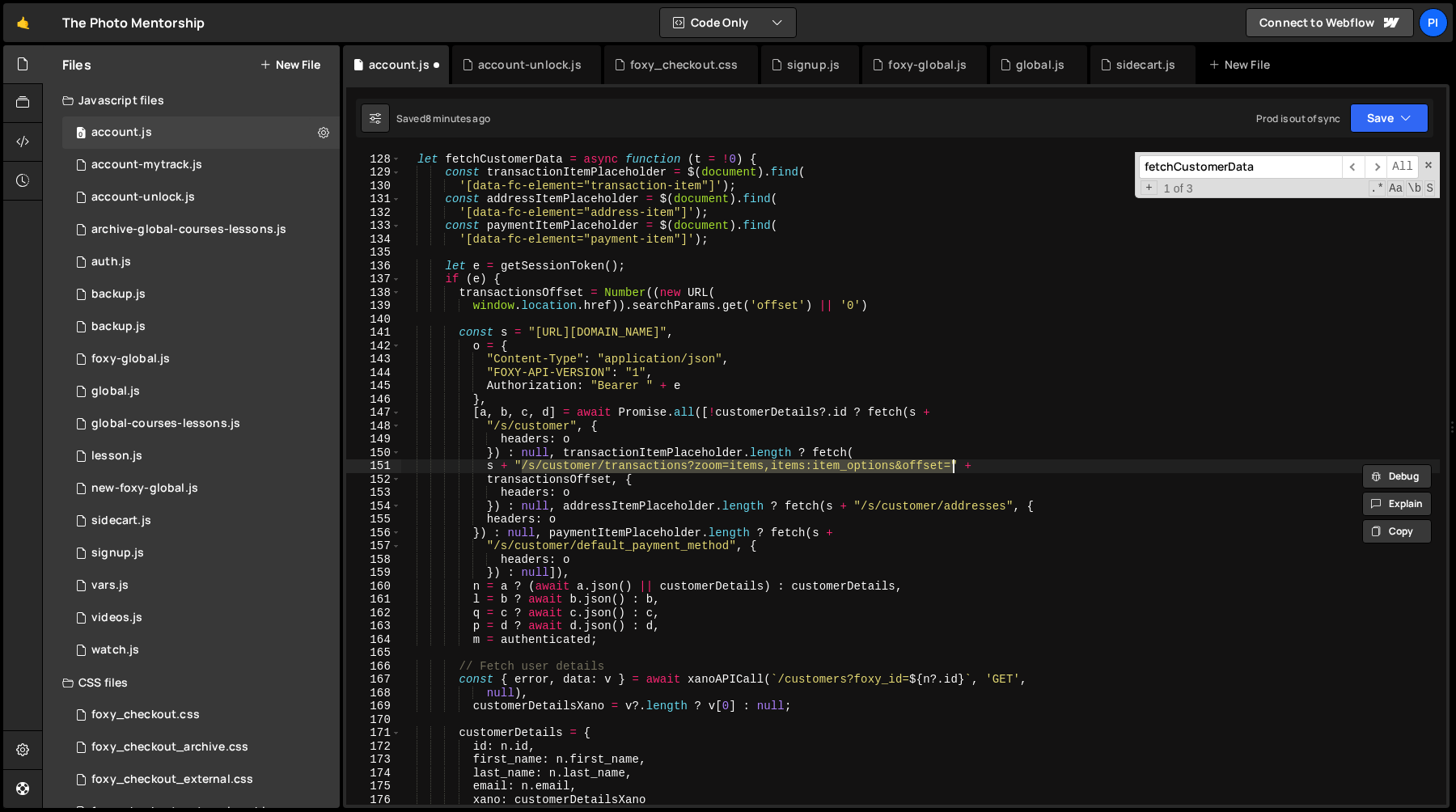
click at [897, 469] on div "let fetchCustomerData = async function ( t = ! 0 ) { const transactionItemPlace…" at bounding box center [920, 478] width 1040 height 679
paste textarea ",items:item_category"
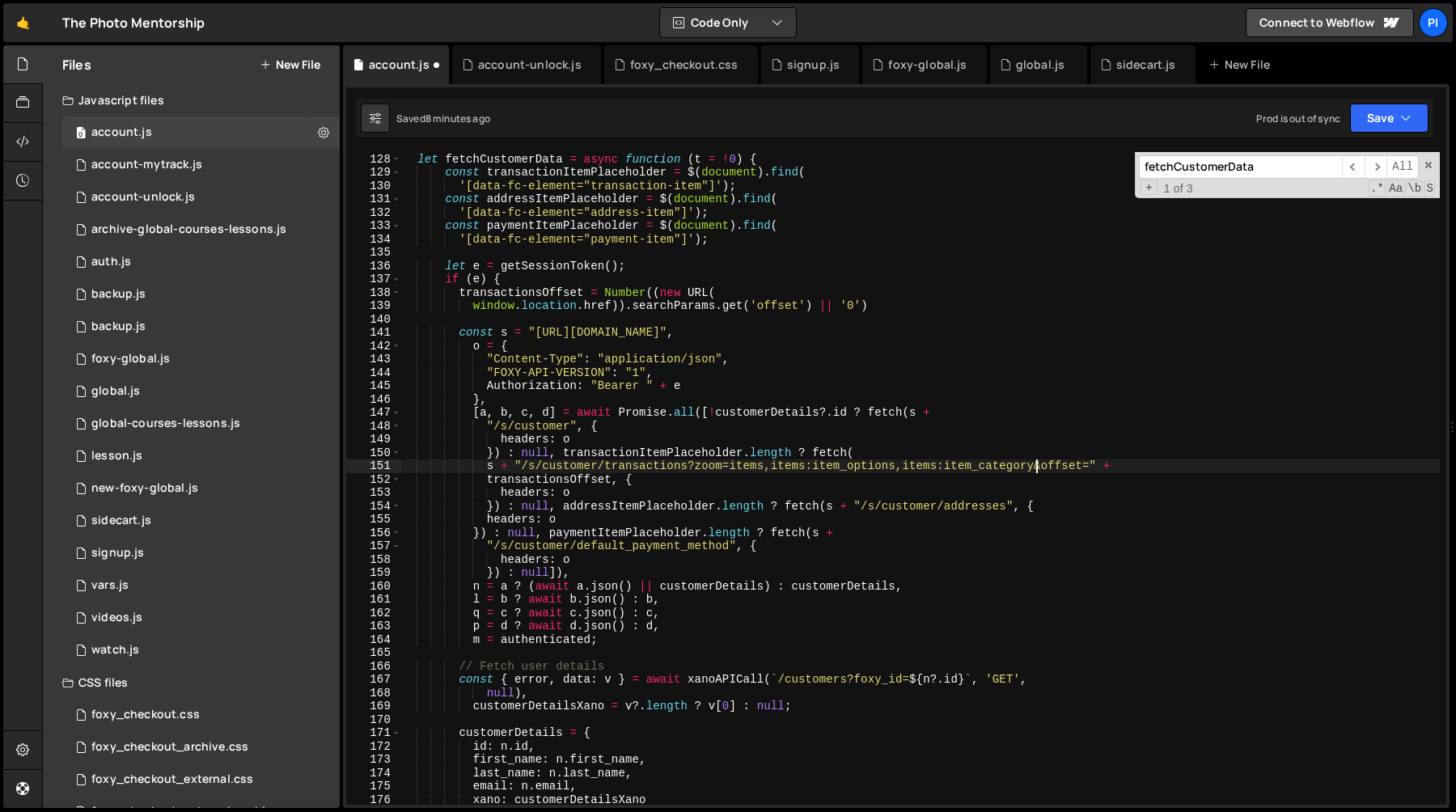
click at [533, 296] on div "let fetchCustomerData = async function ( t = ! 0 ) { const transactionItemPlace…" at bounding box center [920, 478] width 1040 height 679
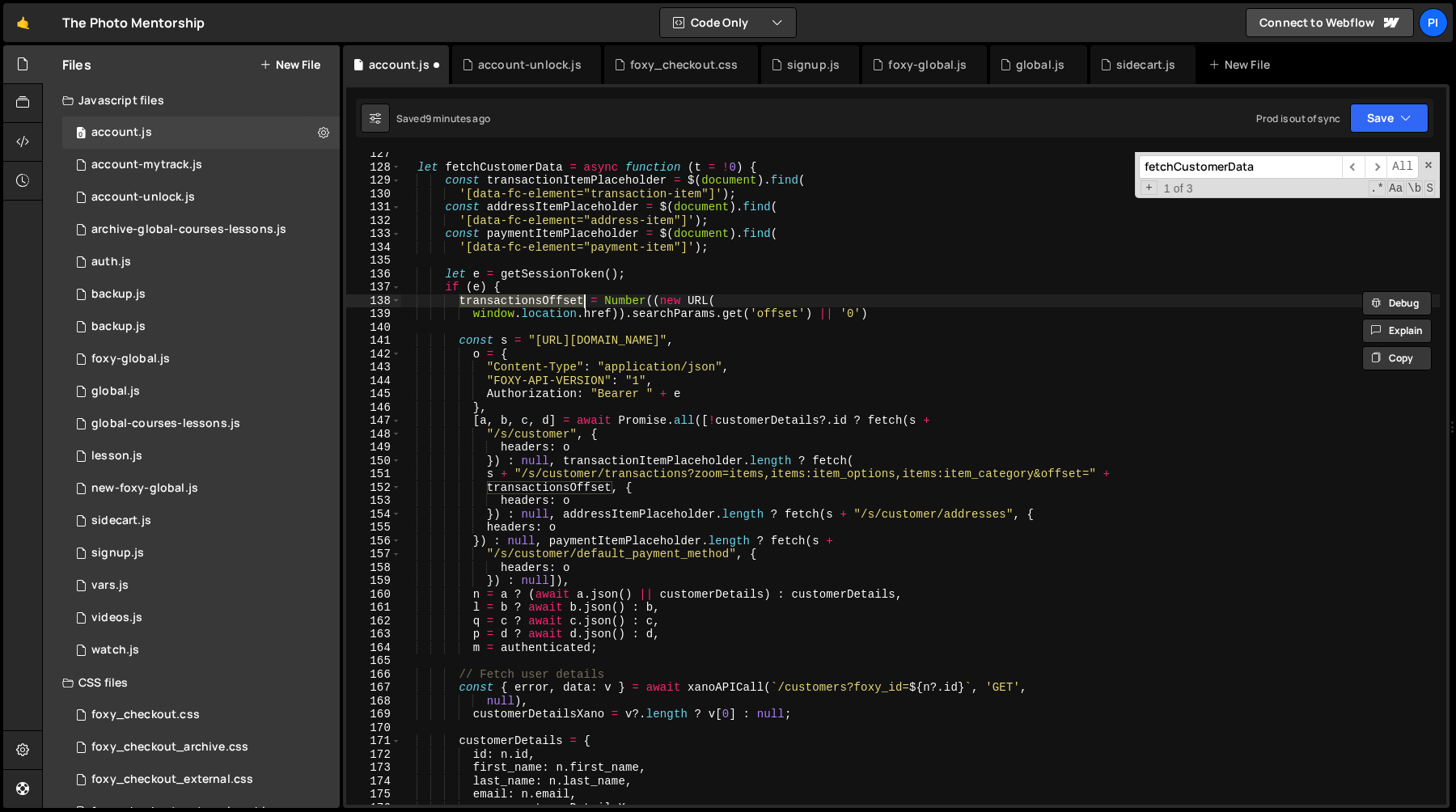
scroll to position [1686, 0]
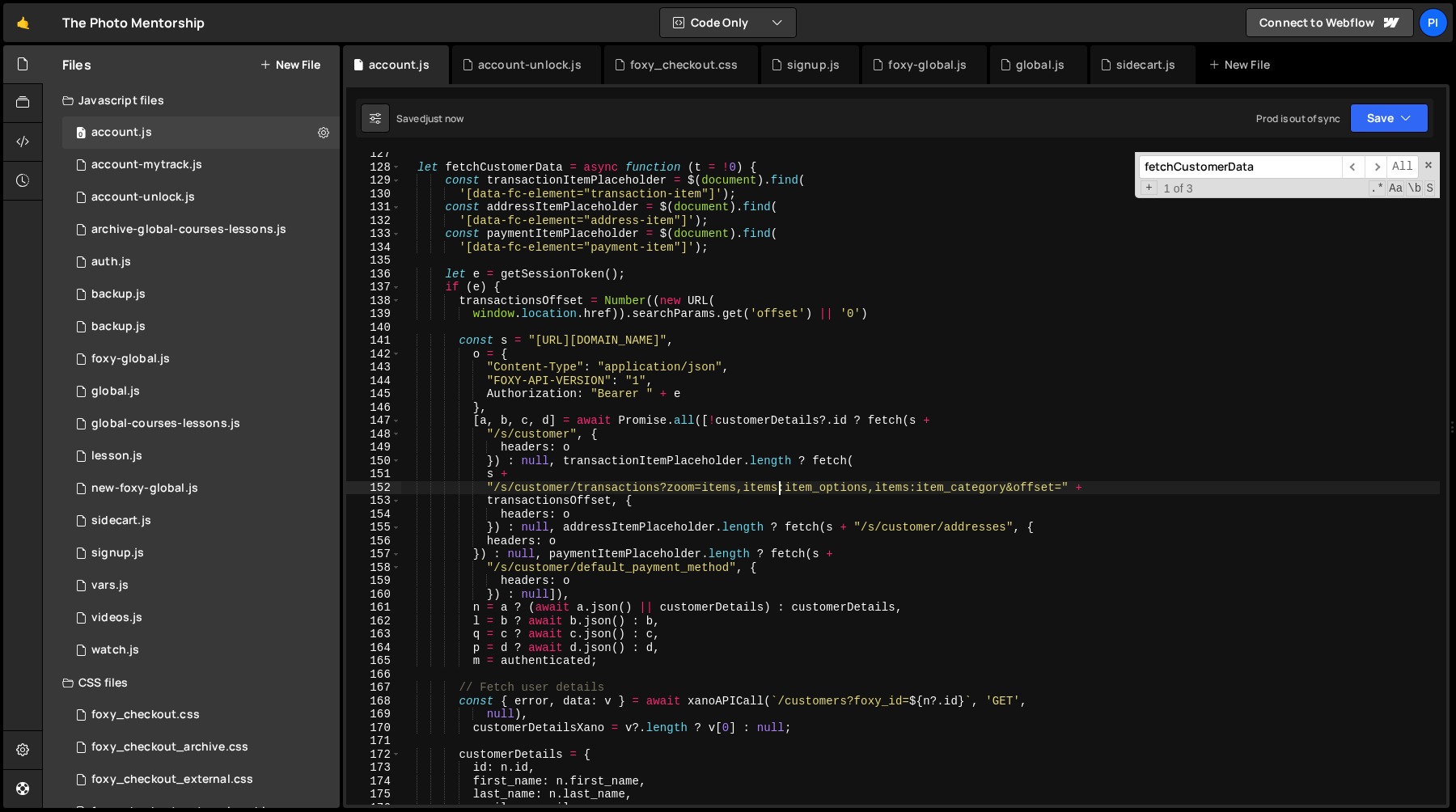
click at [780, 487] on div "let fetchCustomerData = async function ( t = ! 0 ) { const transactionItemPlace…" at bounding box center [920, 487] width 1040 height 679
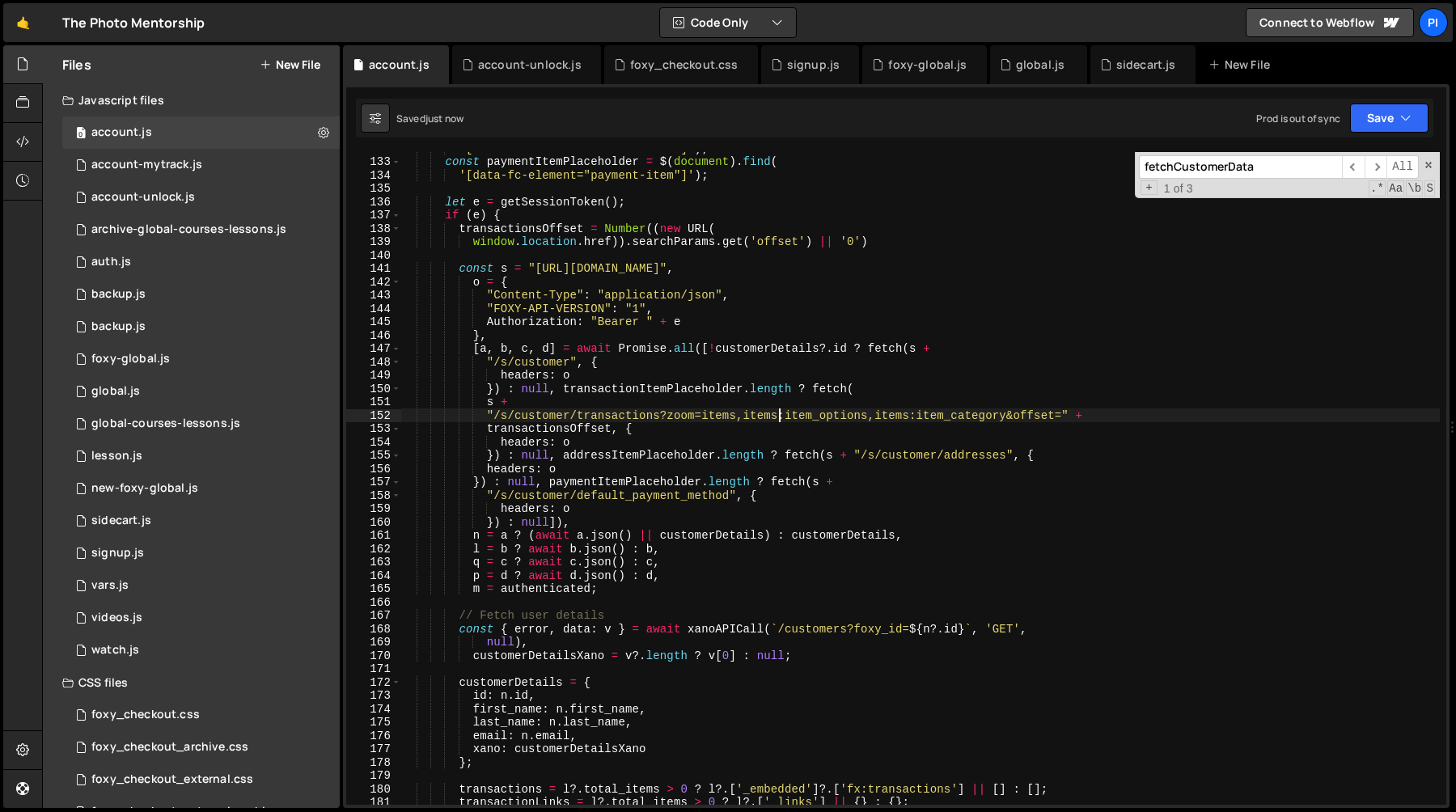
scroll to position [1949, 0]
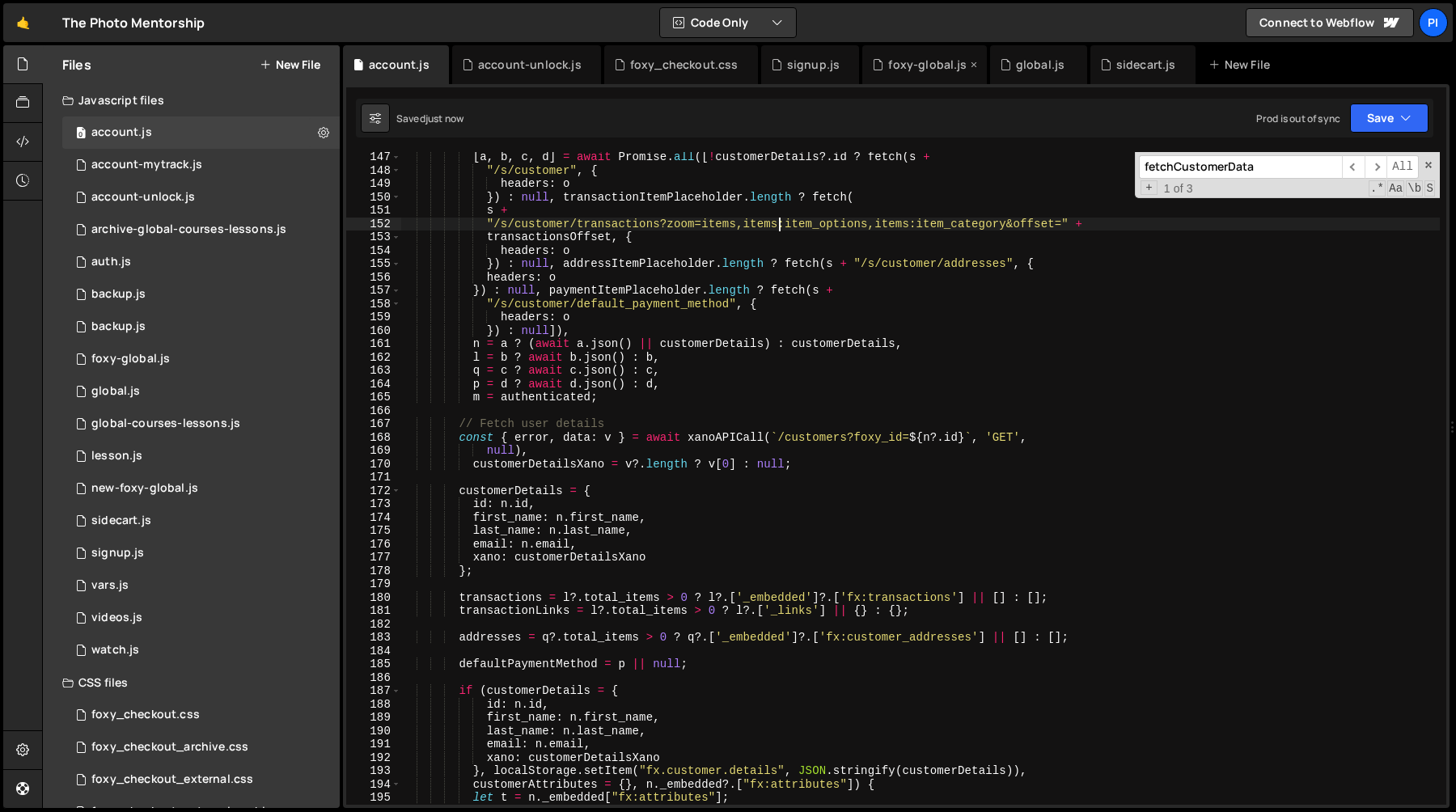
click at [913, 62] on div "foxy-global.js" at bounding box center [927, 64] width 79 height 16
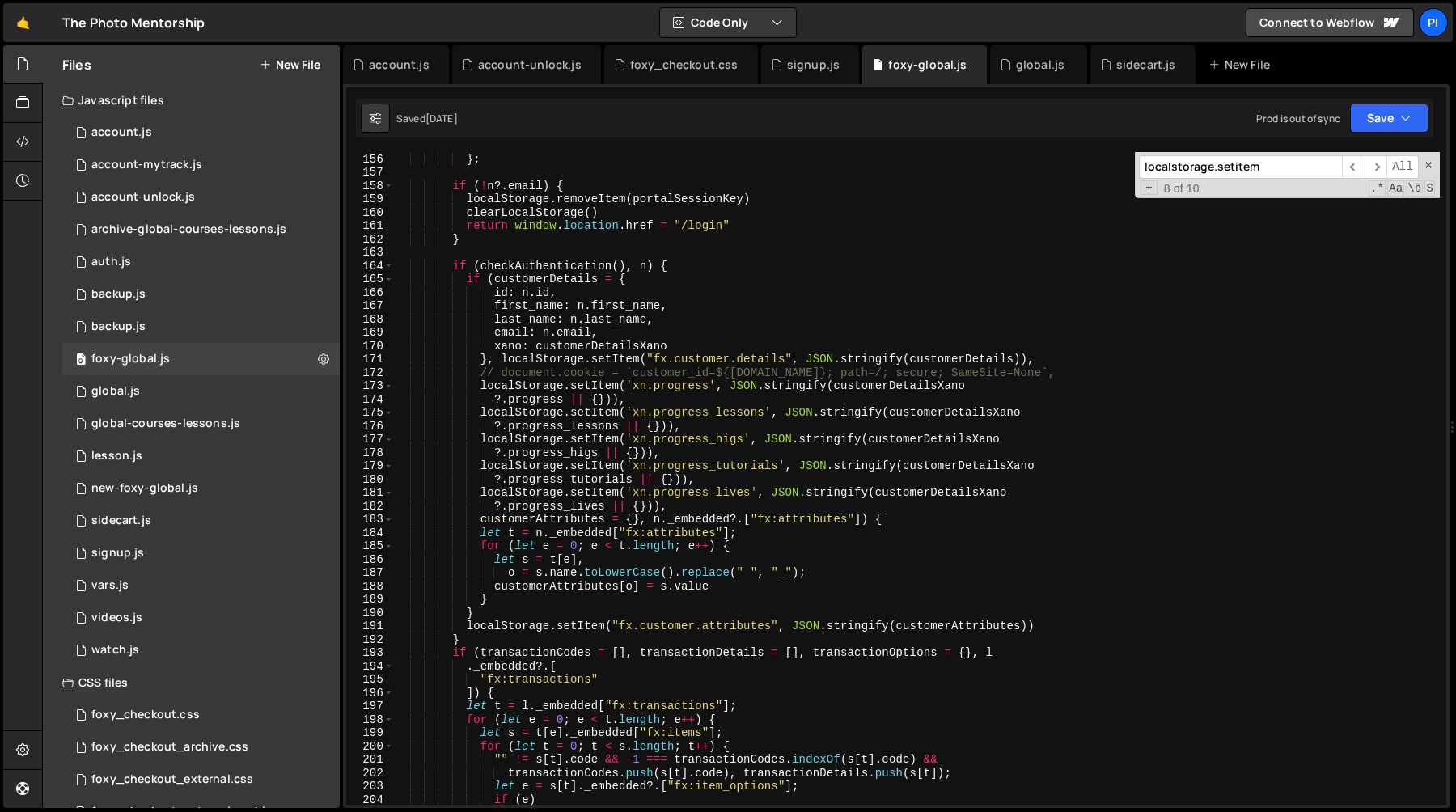
scroll to position [2156, 0]
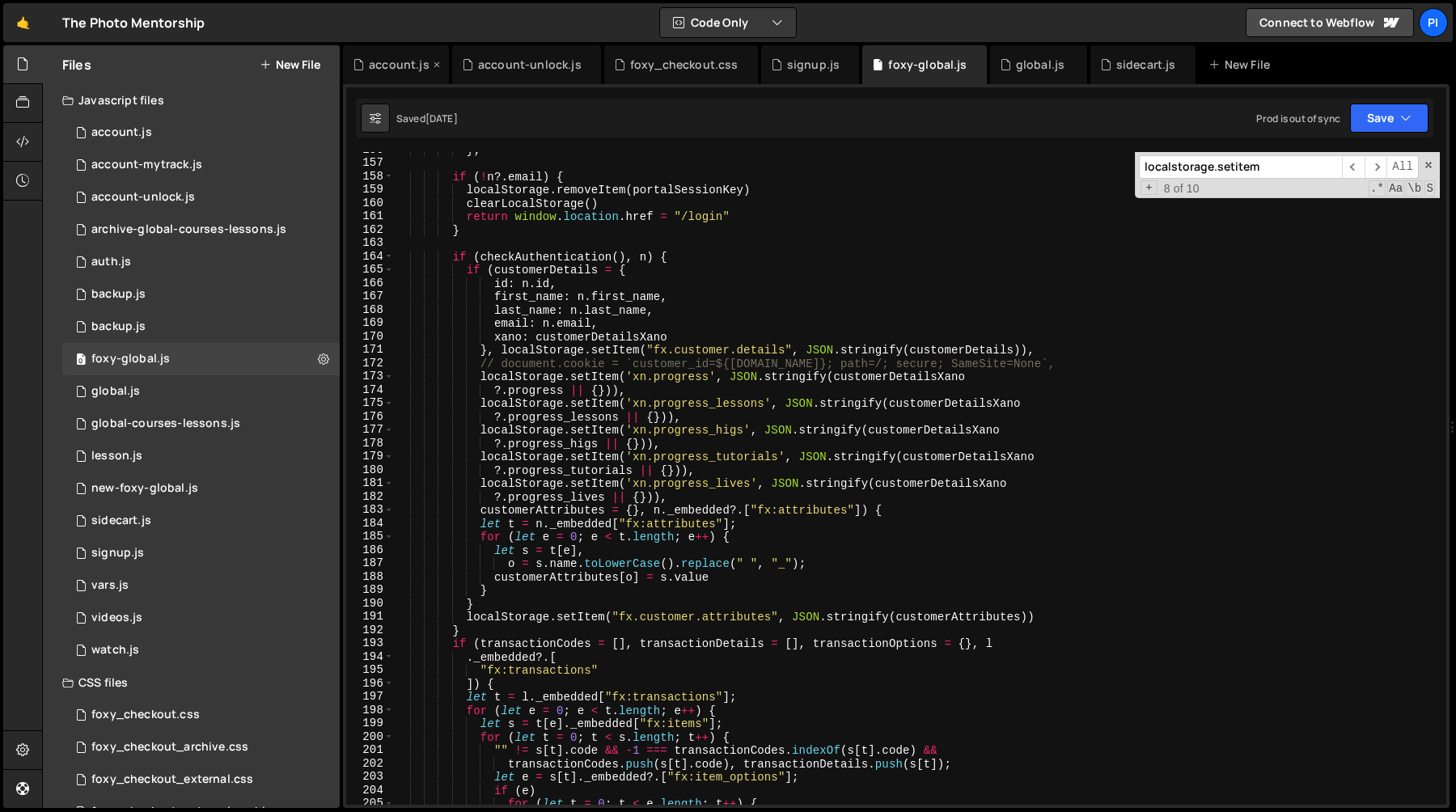
click at [375, 47] on div "account.js" at bounding box center [395, 64] width 106 height 39
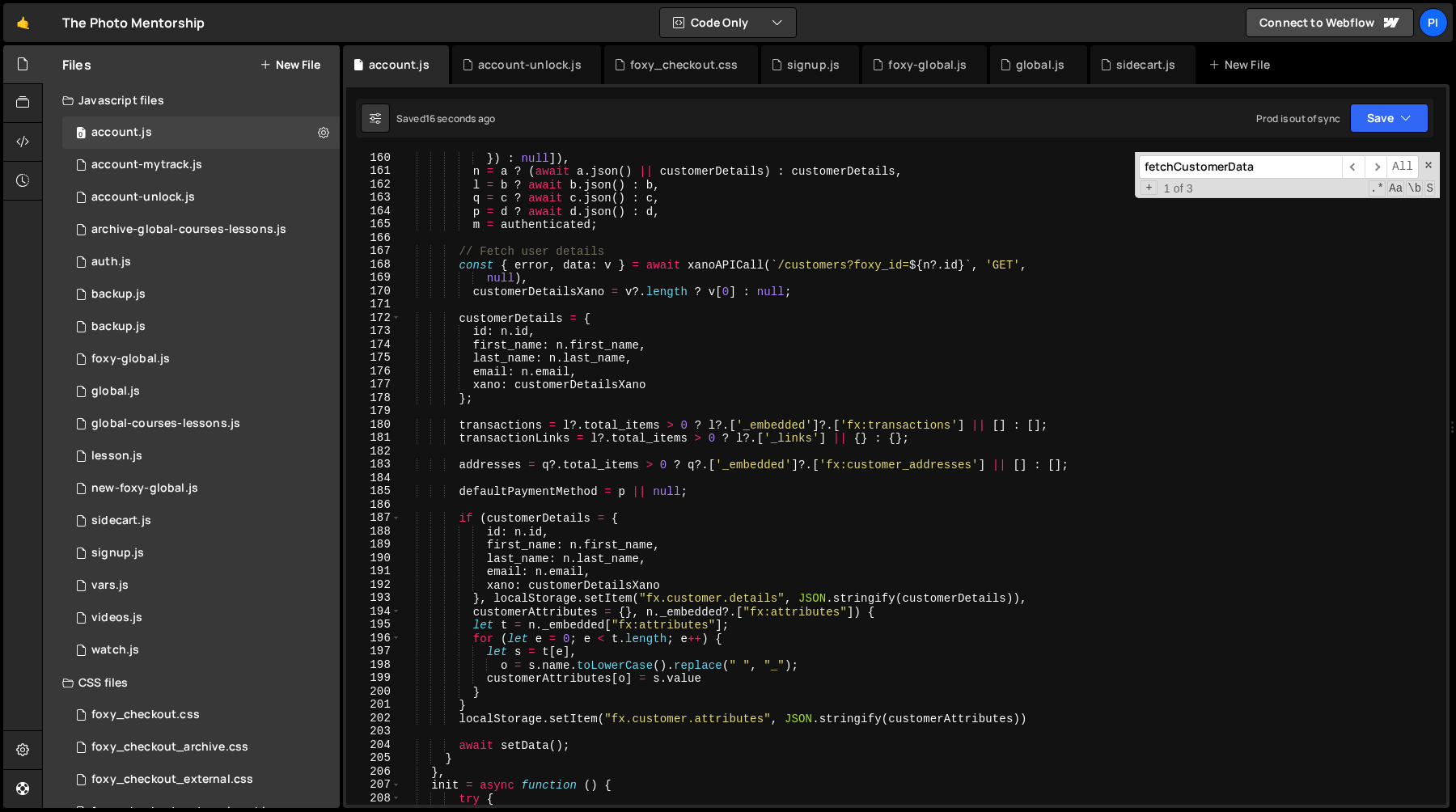
scroll to position [2129, 0]
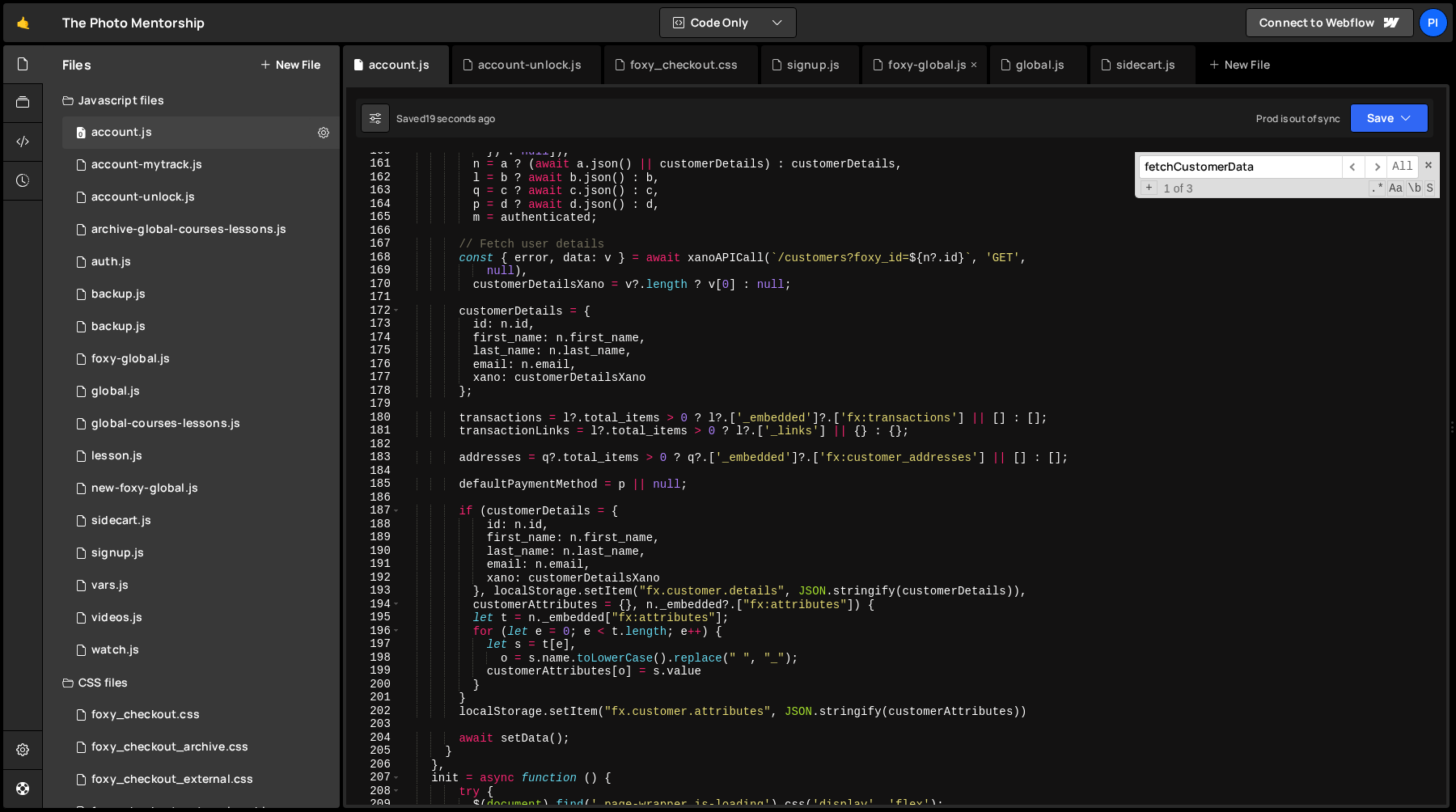
click at [912, 75] on div "foxy-global.js" at bounding box center [924, 64] width 124 height 39
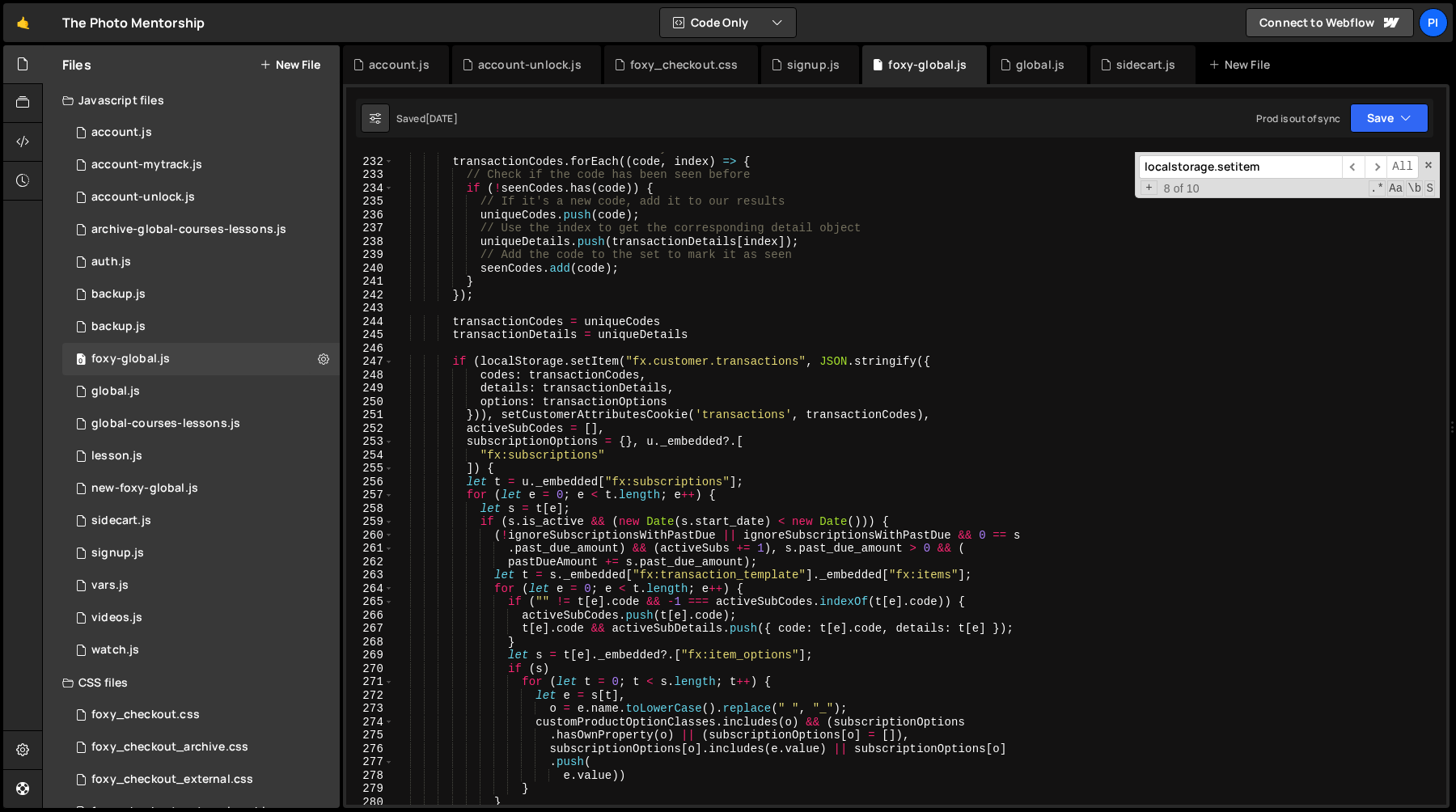
scroll to position [3159, 0]
click at [653, 55] on div "foxy_checkout.css" at bounding box center [681, 64] width 153 height 39
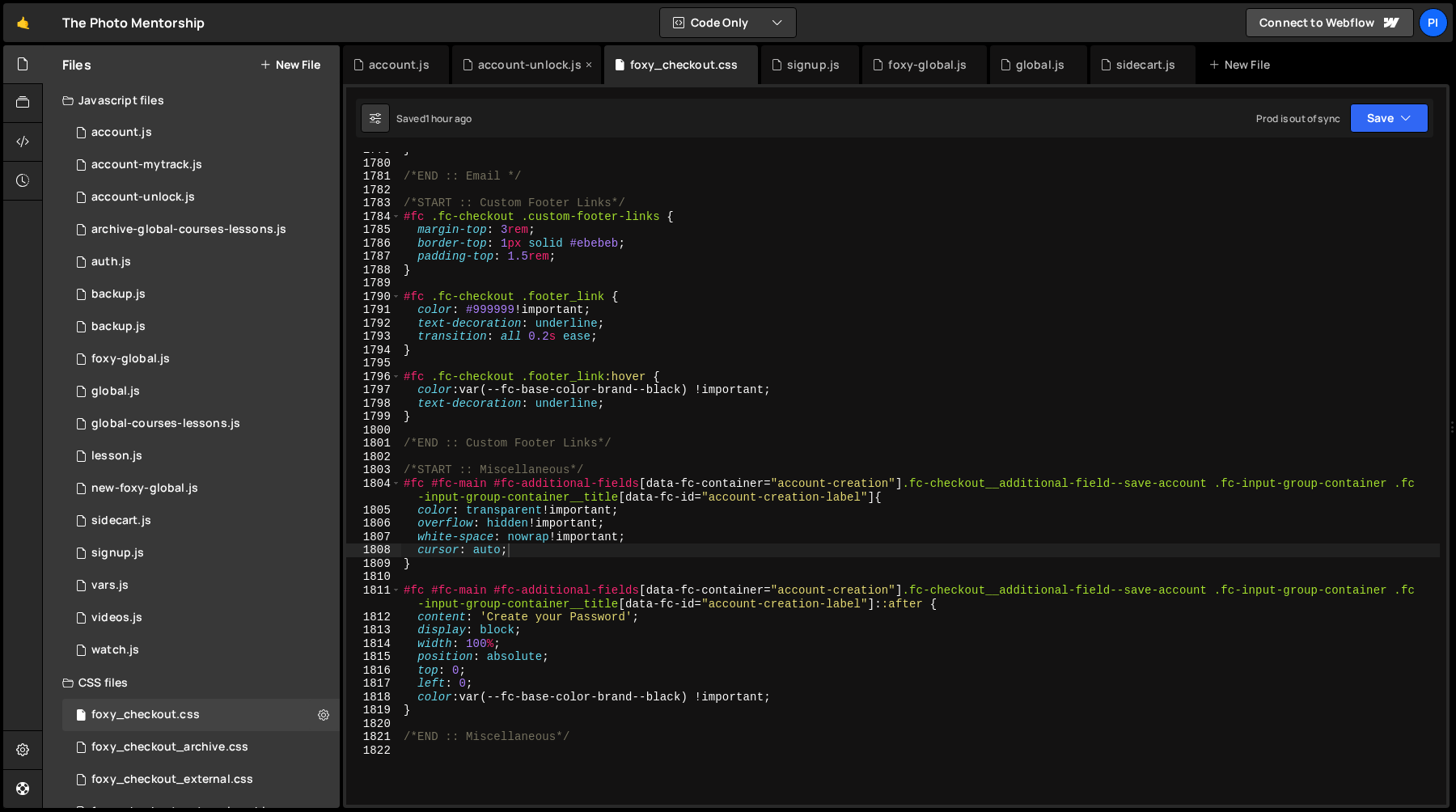
scroll to position [17858, 0]
click at [529, 61] on div "account-unlock.js" at bounding box center [530, 64] width 103 height 16
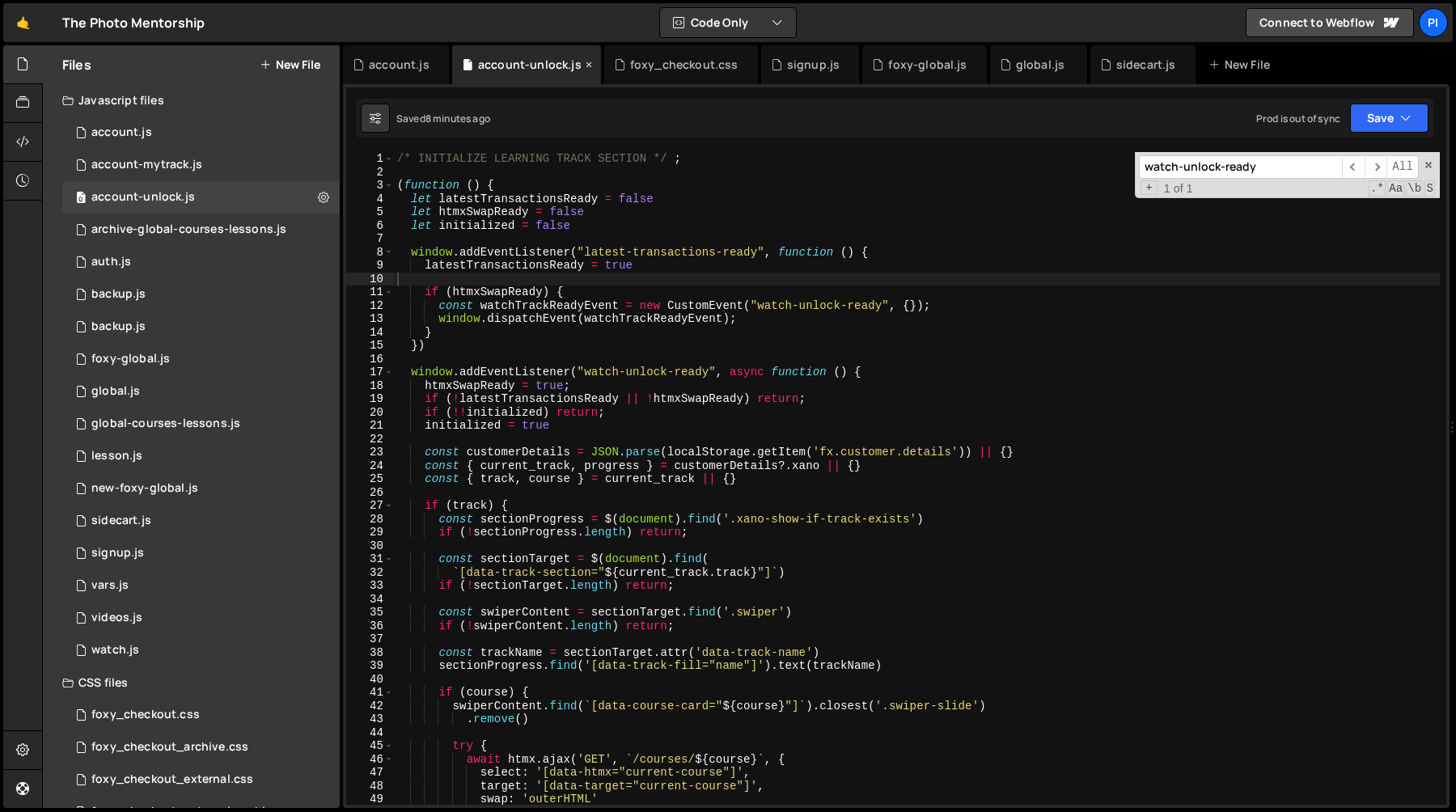
scroll to position [0, 0]
click at [379, 61] on div "account.js" at bounding box center [399, 64] width 61 height 16
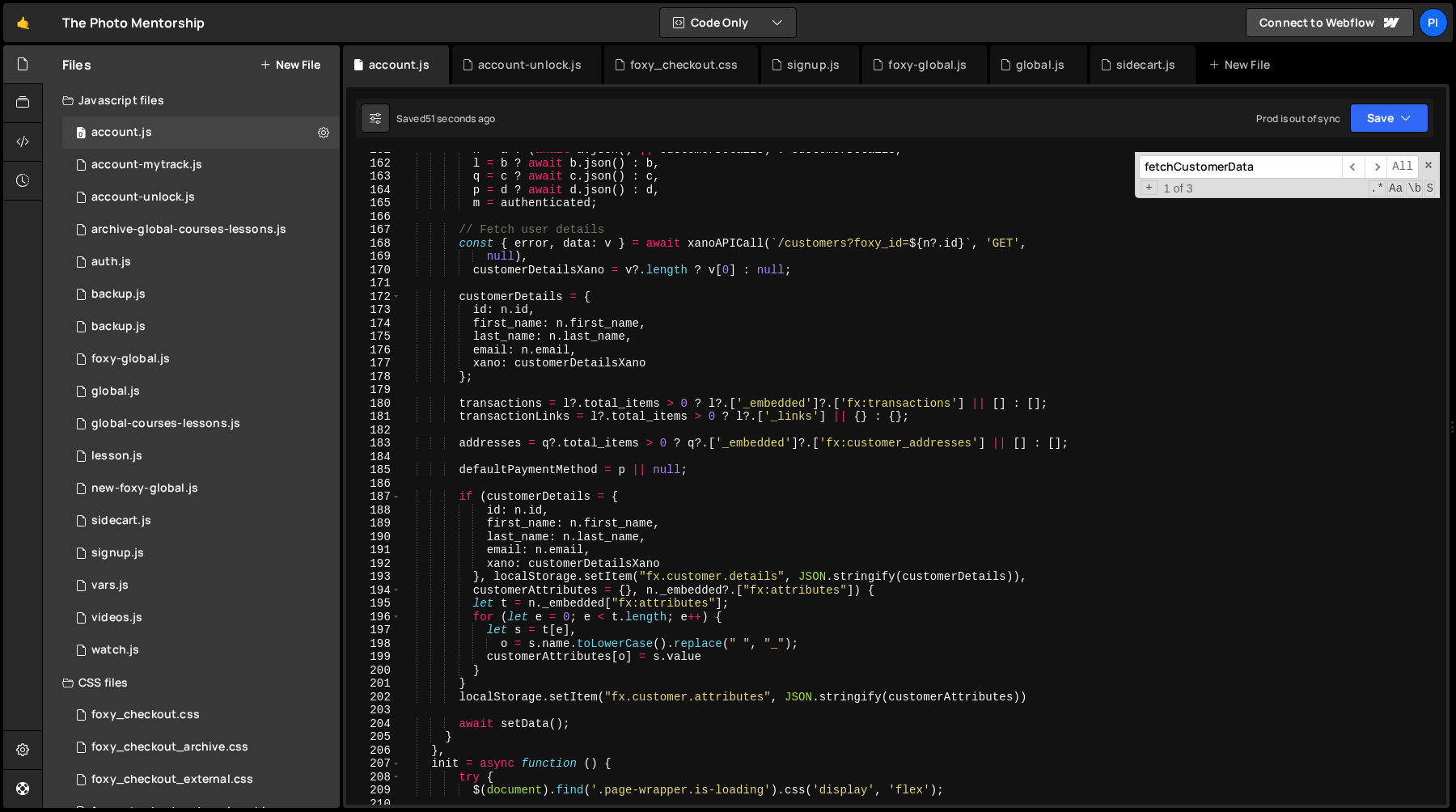
scroll to position [2222, 0]
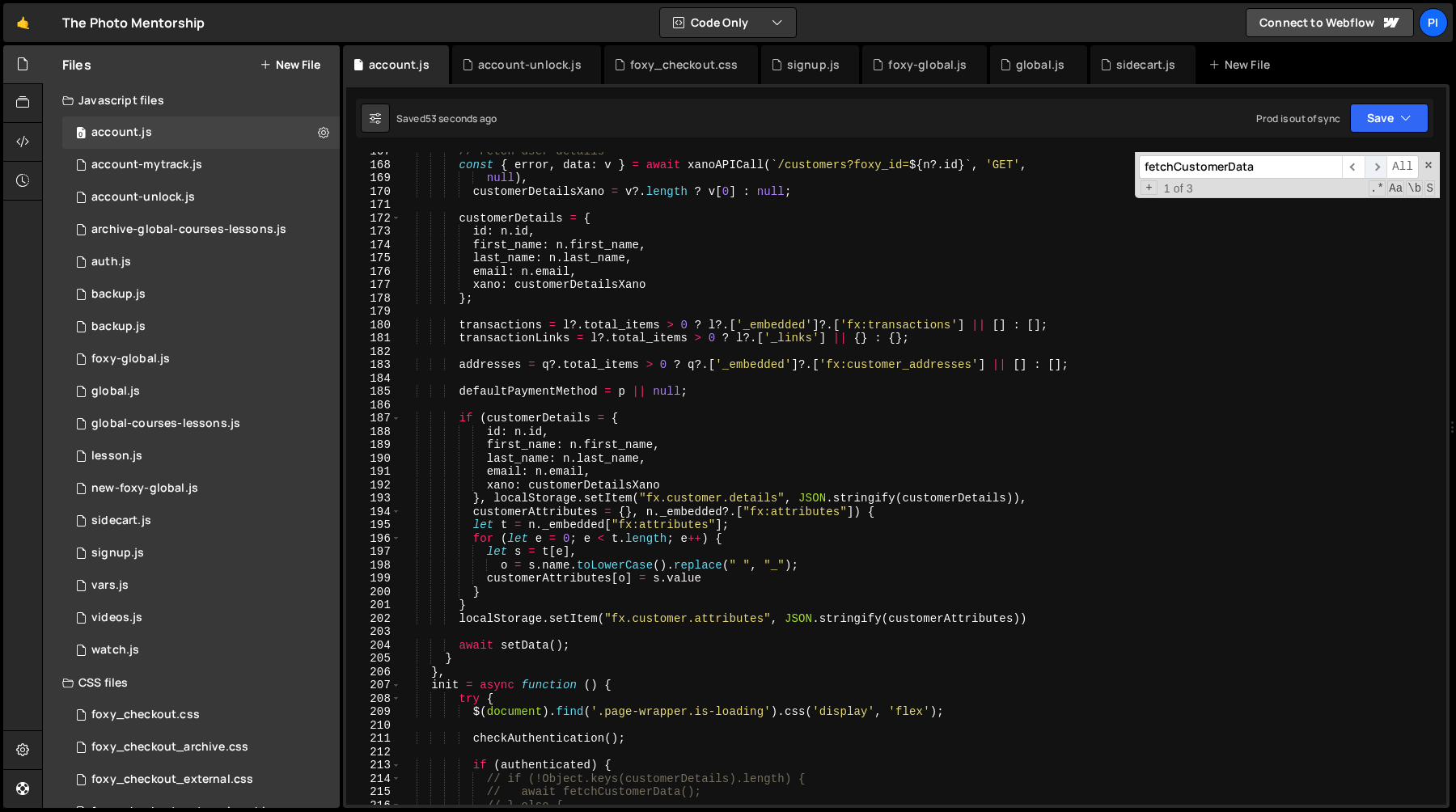
click at [1370, 167] on span "​" at bounding box center [1375, 167] width 23 height 24
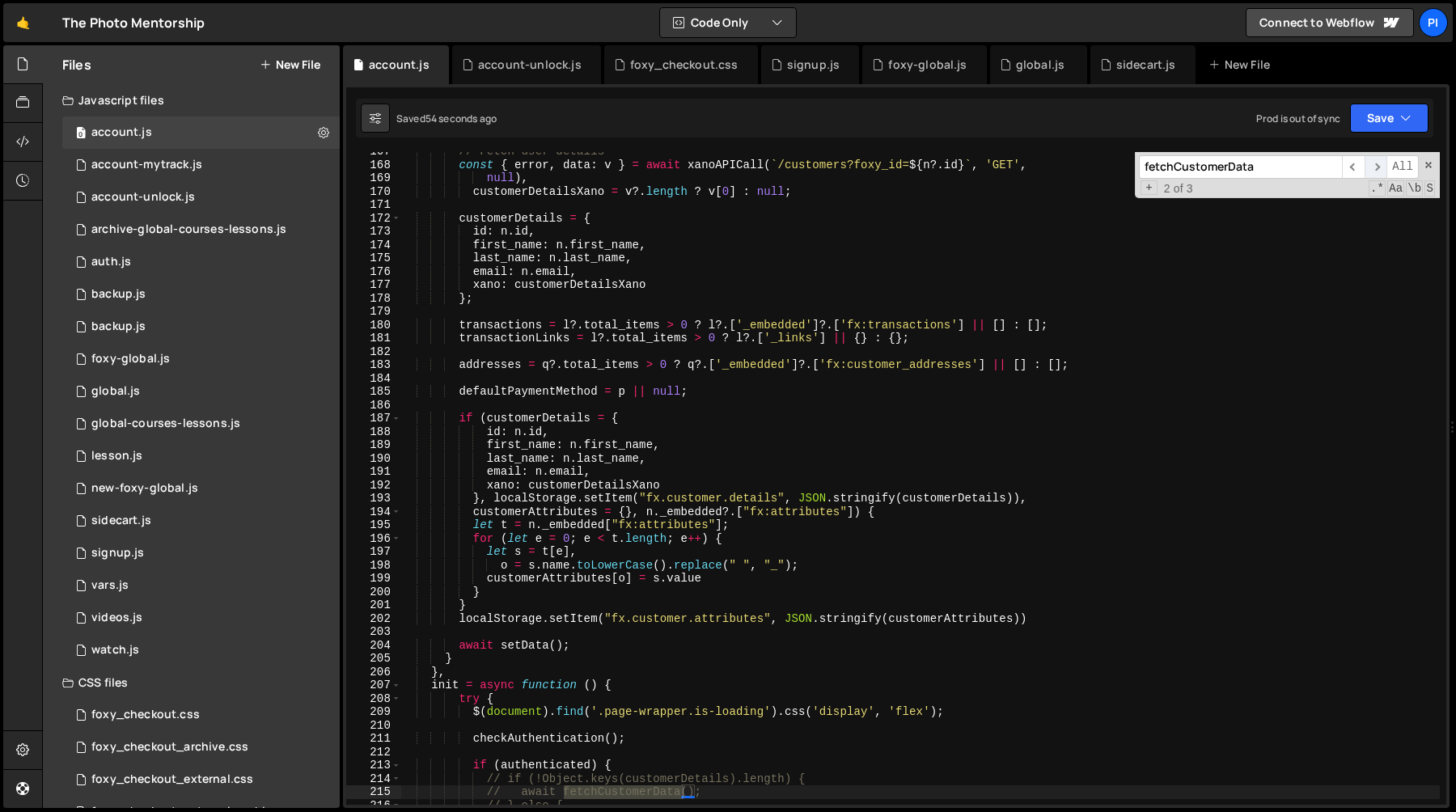
click at [1370, 169] on span "​" at bounding box center [1375, 167] width 23 height 24
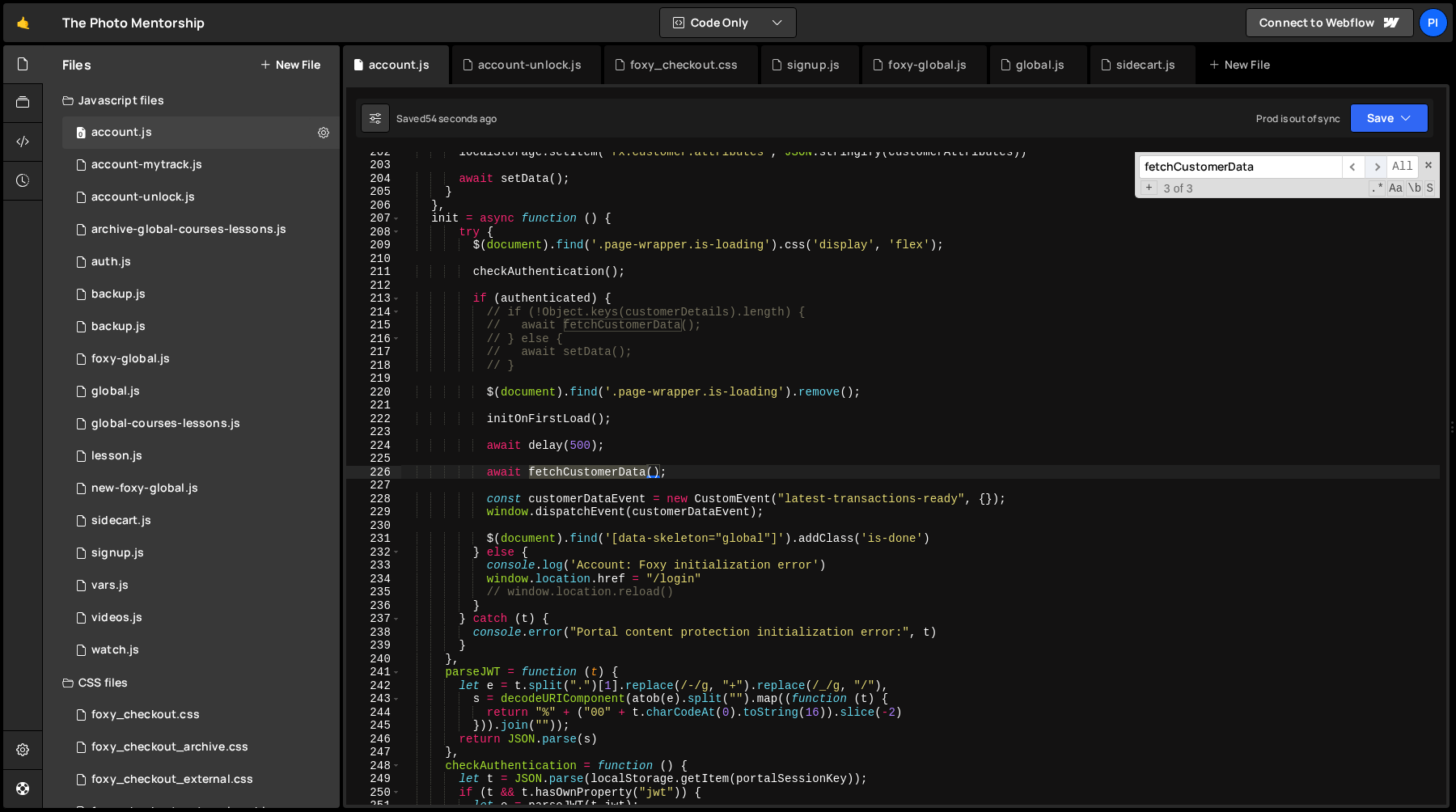
scroll to position [2689, 0]
click at [795, 510] on div "localStorage . setItem ( "fx.customer.attributes" , JSON . stringify ( customer…" at bounding box center [920, 484] width 1040 height 679
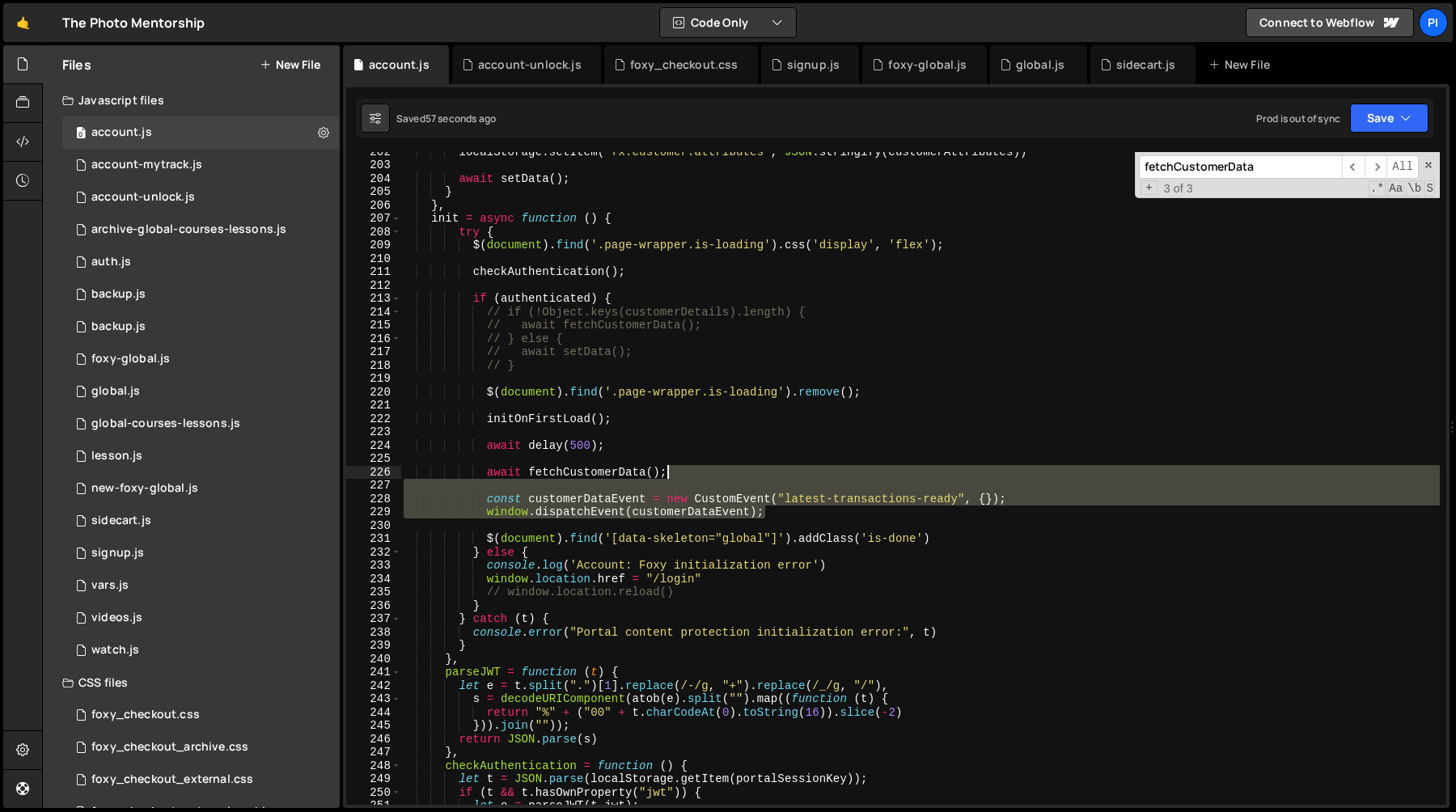
click at [760, 471] on div "localStorage . setItem ( "fx.customer.attributes" , JSON . stringify ( customer…" at bounding box center [920, 484] width 1040 height 679
type textarea "await fetchCustomerData();"
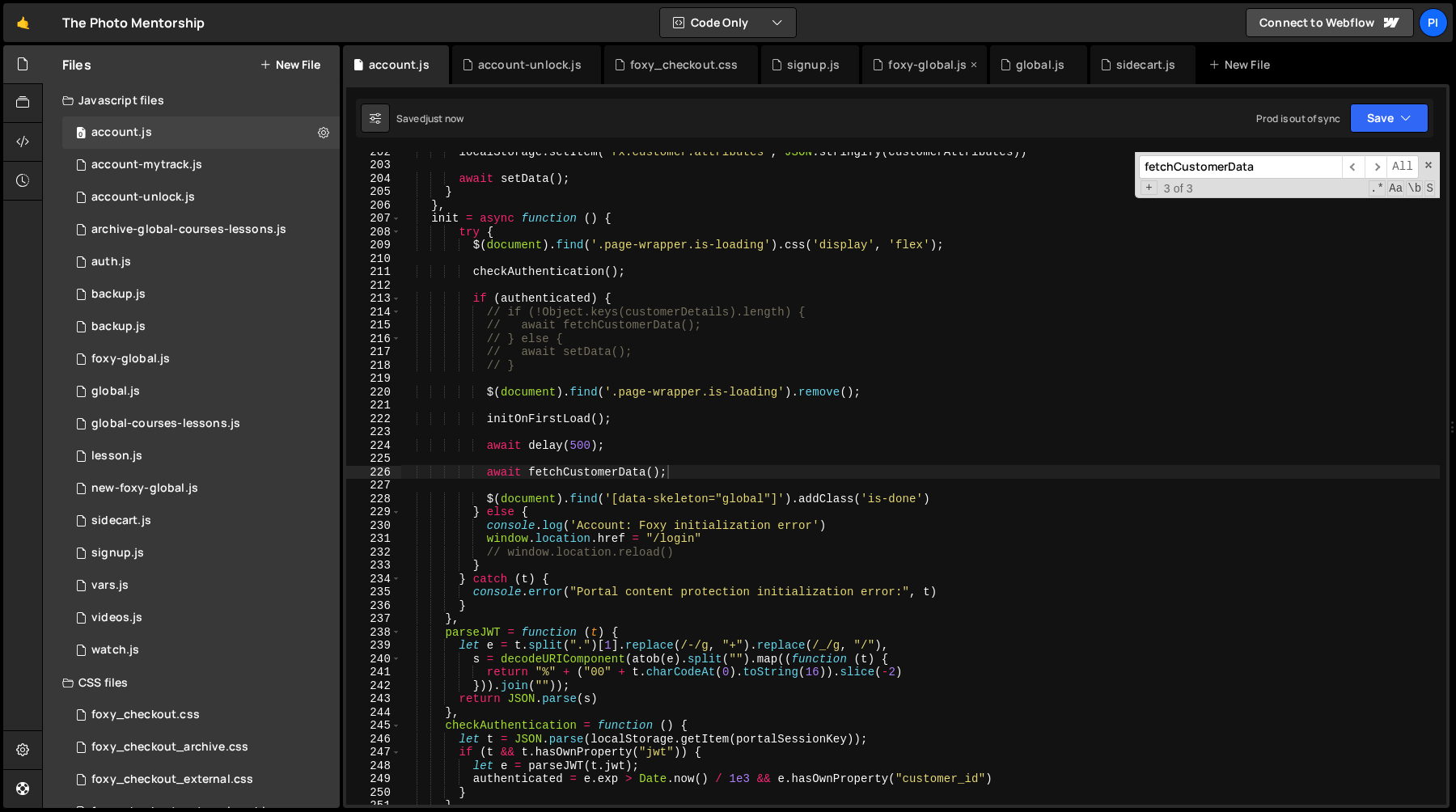
click at [904, 70] on div "foxy-global.js" at bounding box center [927, 64] width 79 height 16
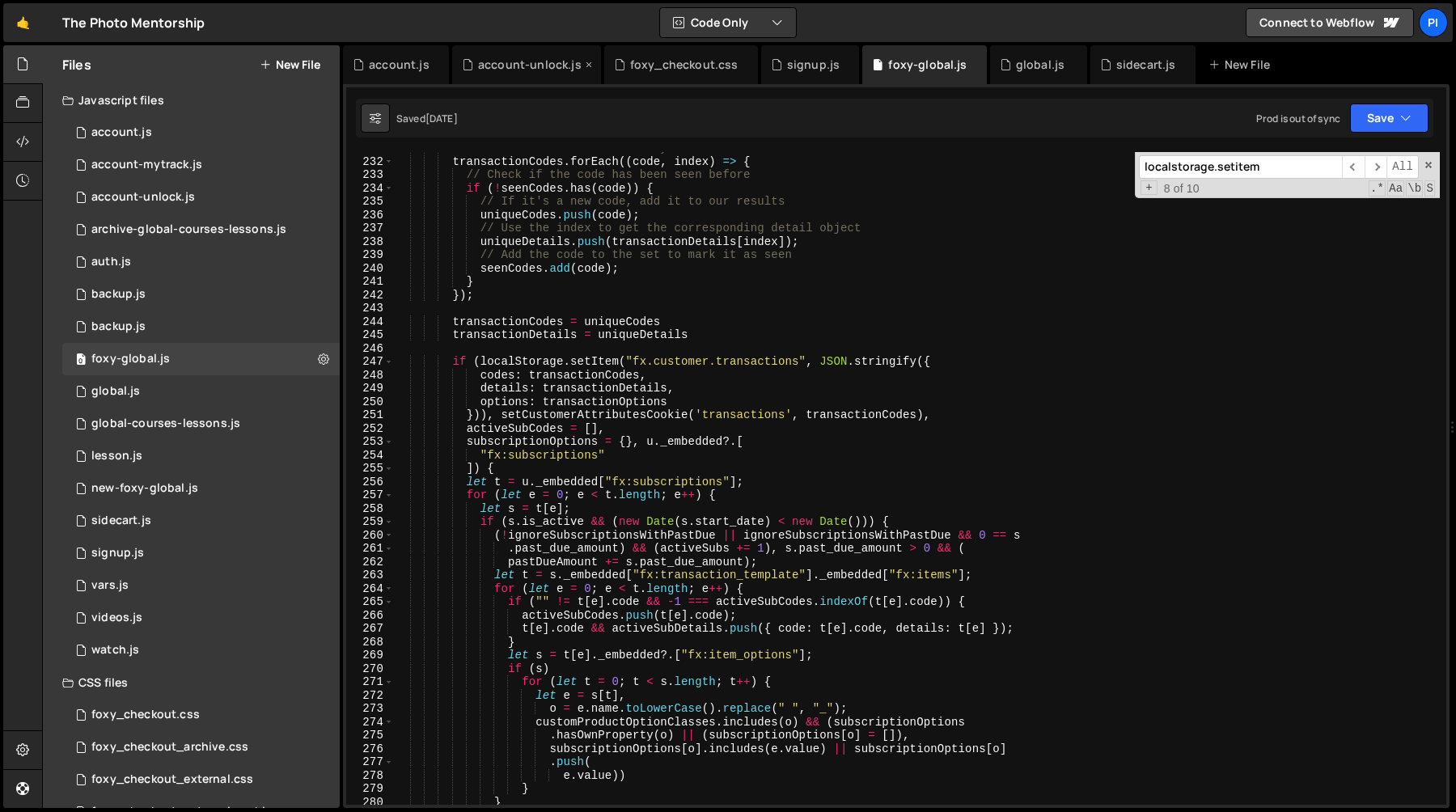
scroll to position [838, 0]
click at [506, 64] on div "account-unlock.js" at bounding box center [530, 64] width 103 height 16
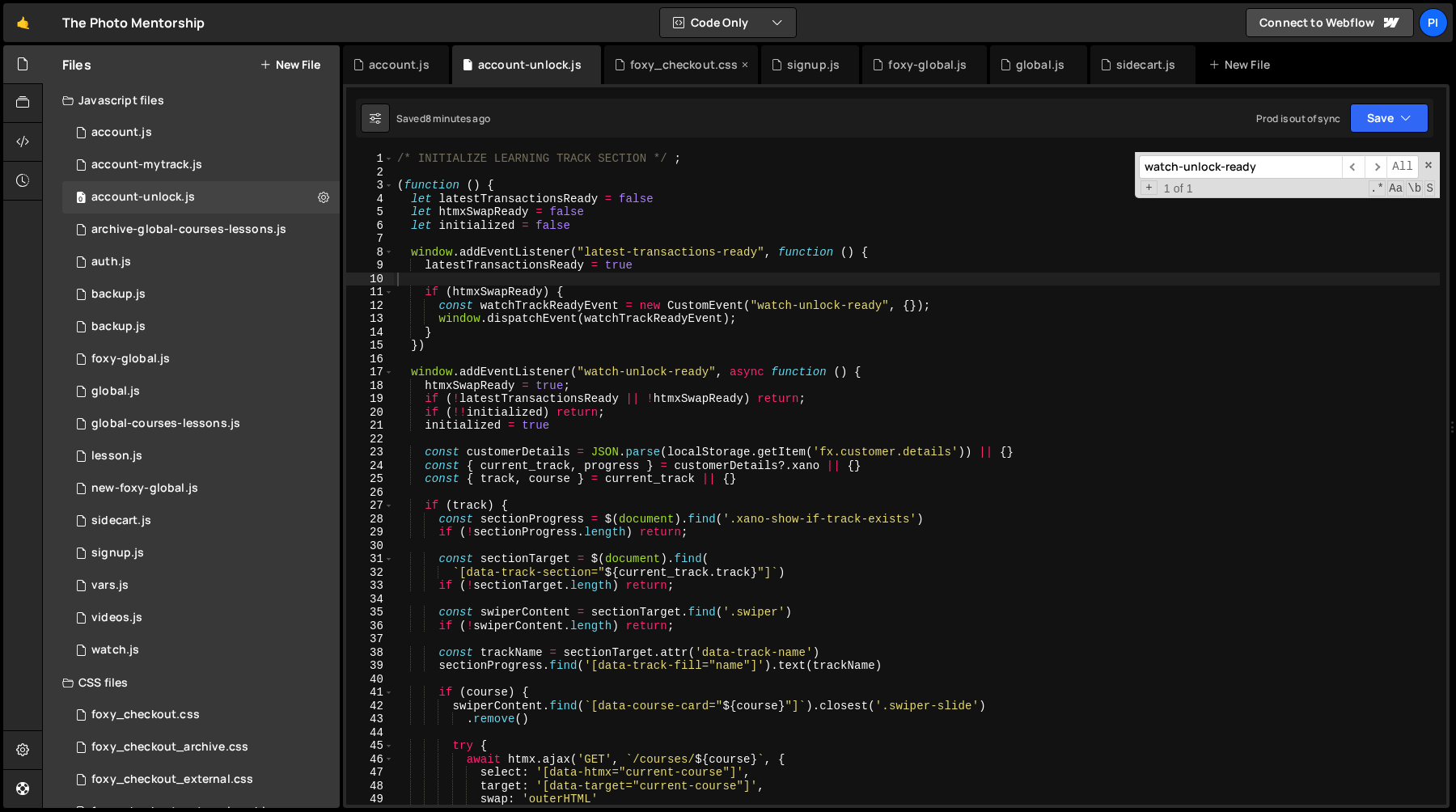
click at [668, 69] on div "foxy_checkout.css" at bounding box center [684, 64] width 109 height 16
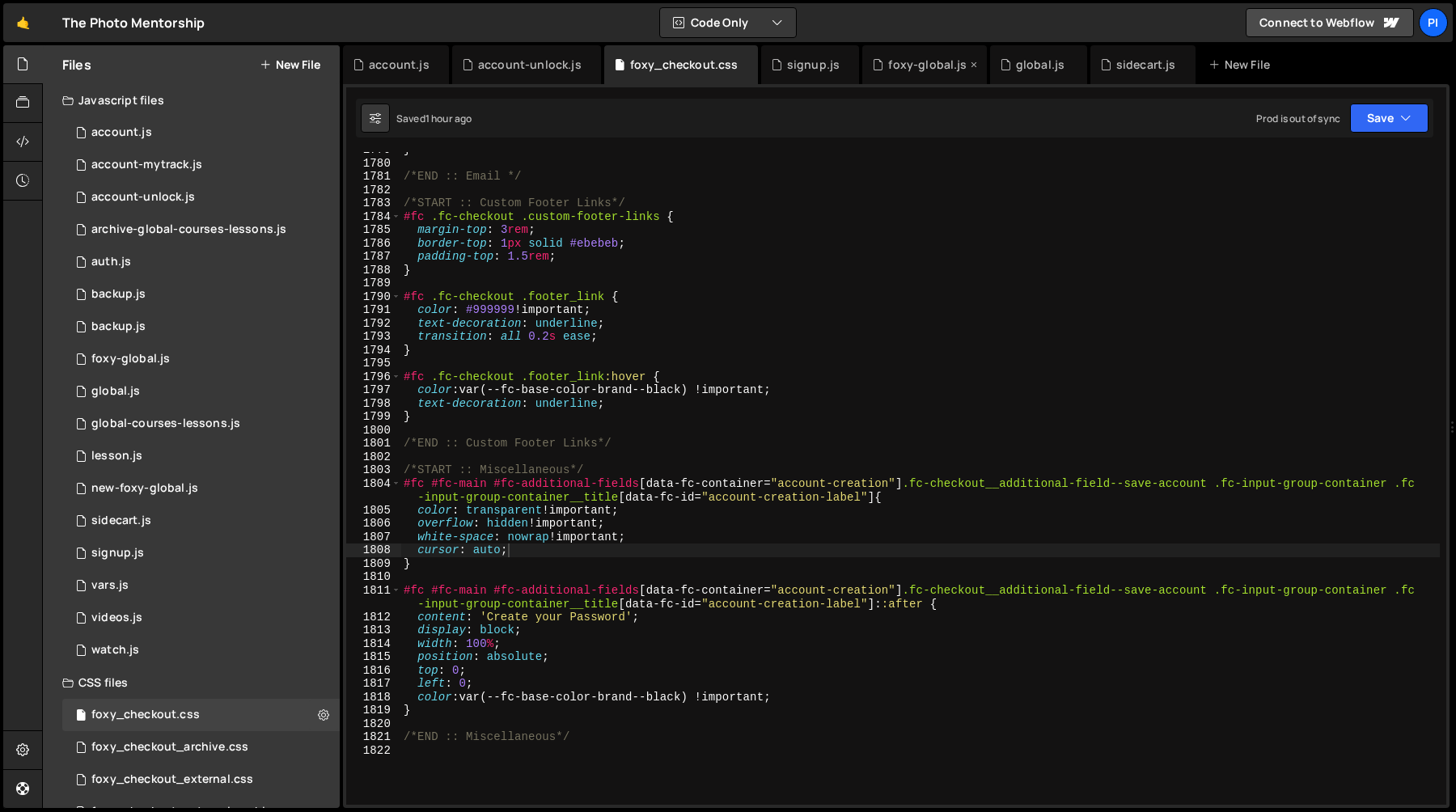
scroll to position [13607, 0]
click at [875, 68] on div "foxy-global.js" at bounding box center [919, 64] width 95 height 16
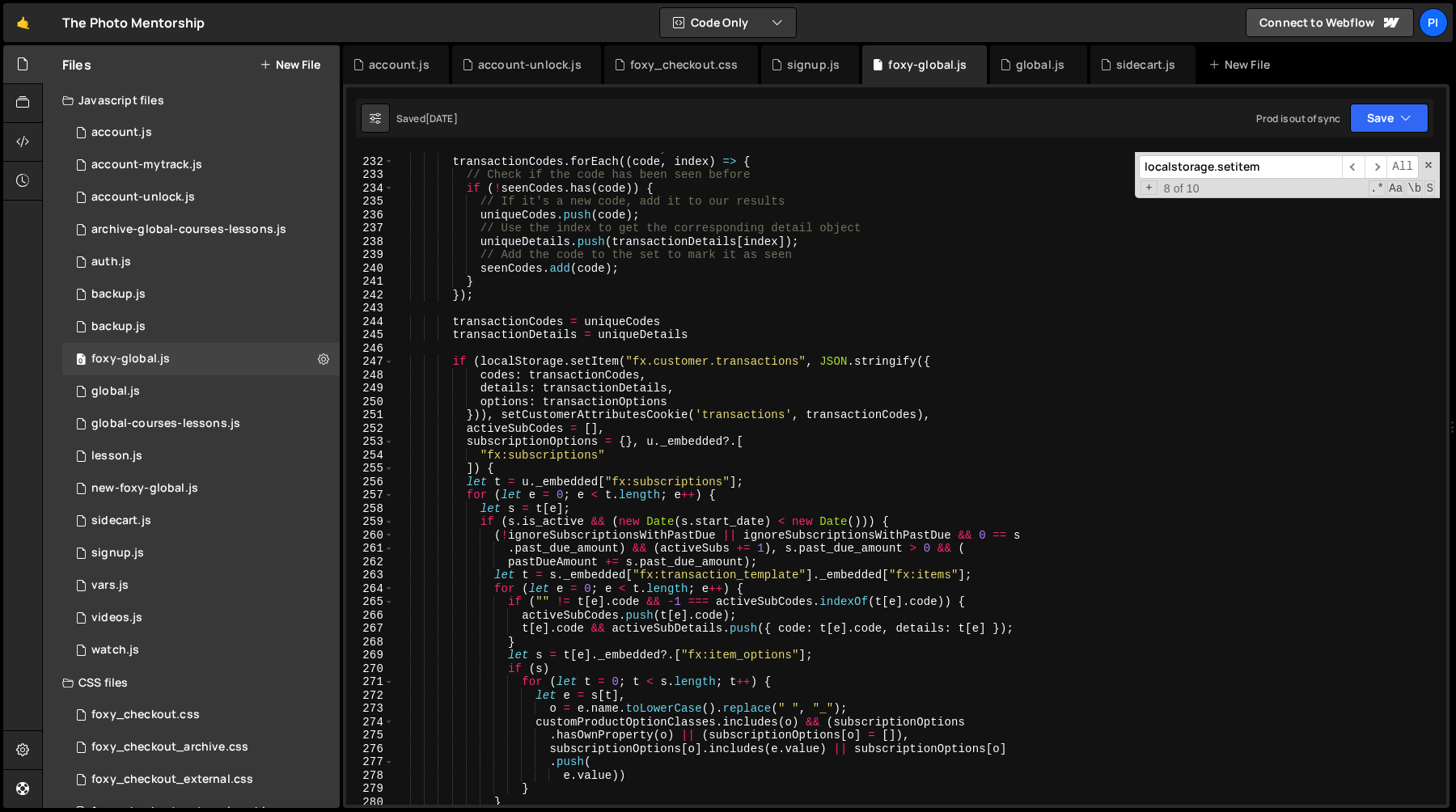
scroll to position [838, 0]
type textarea "transactionDetails = uniqueDetails"
click at [741, 336] on div "// Iterate over the codes array with an index transactionCodes . forEach (( cod…" at bounding box center [917, 481] width 1046 height 679
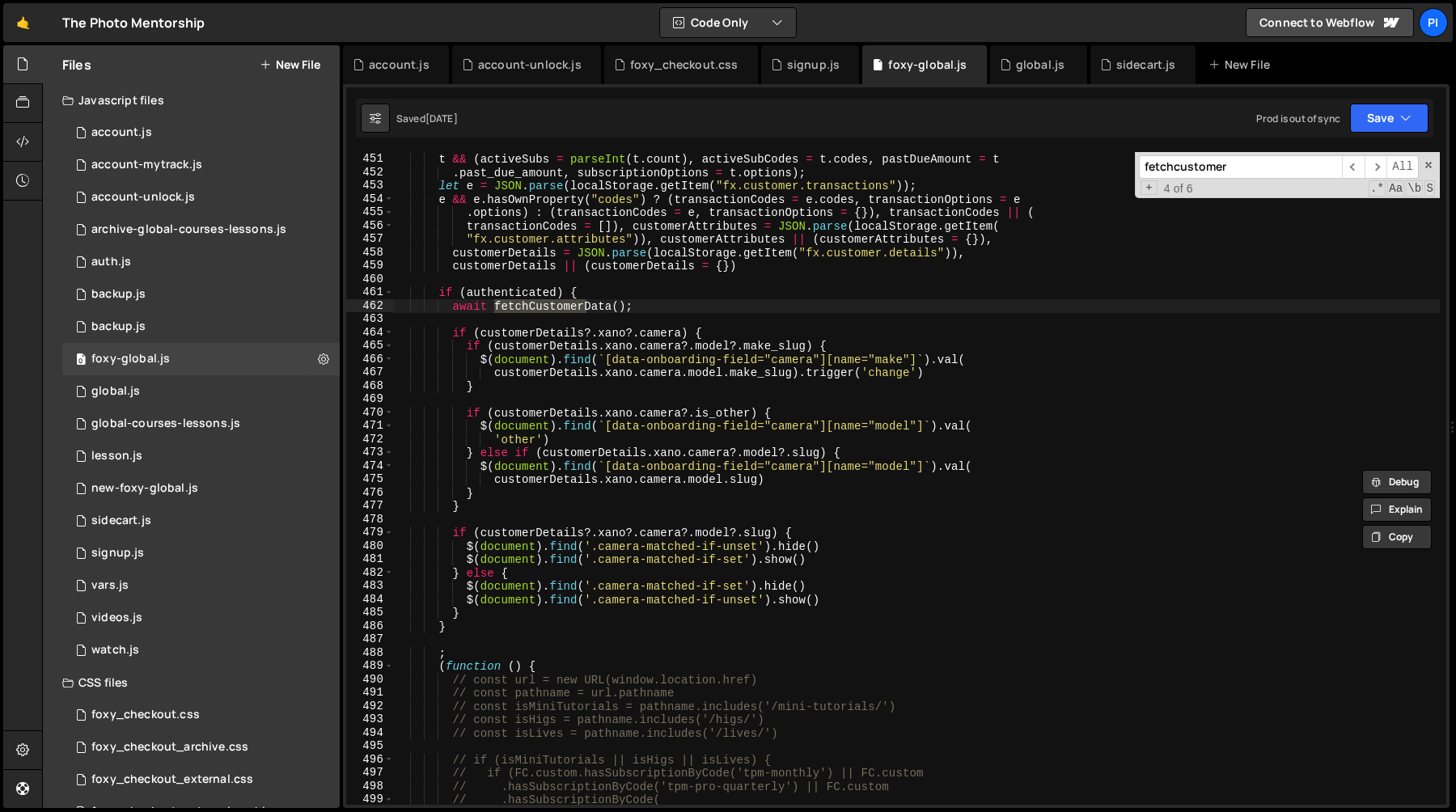
scroll to position [6082, 0]
type input "fetchcustomerdata"
click at [1372, 167] on span "​" at bounding box center [1375, 167] width 23 height 24
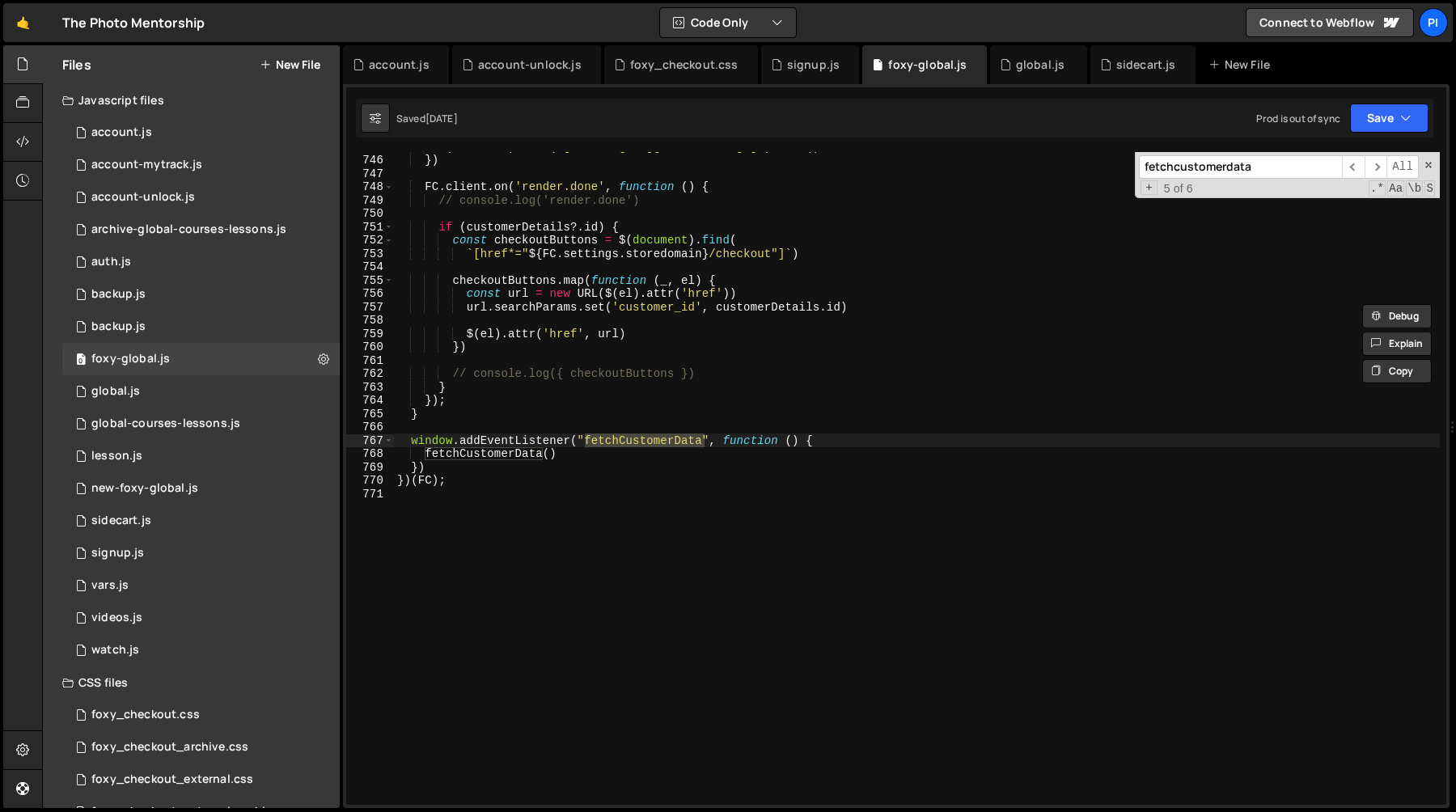
scroll to position [10020, 0]
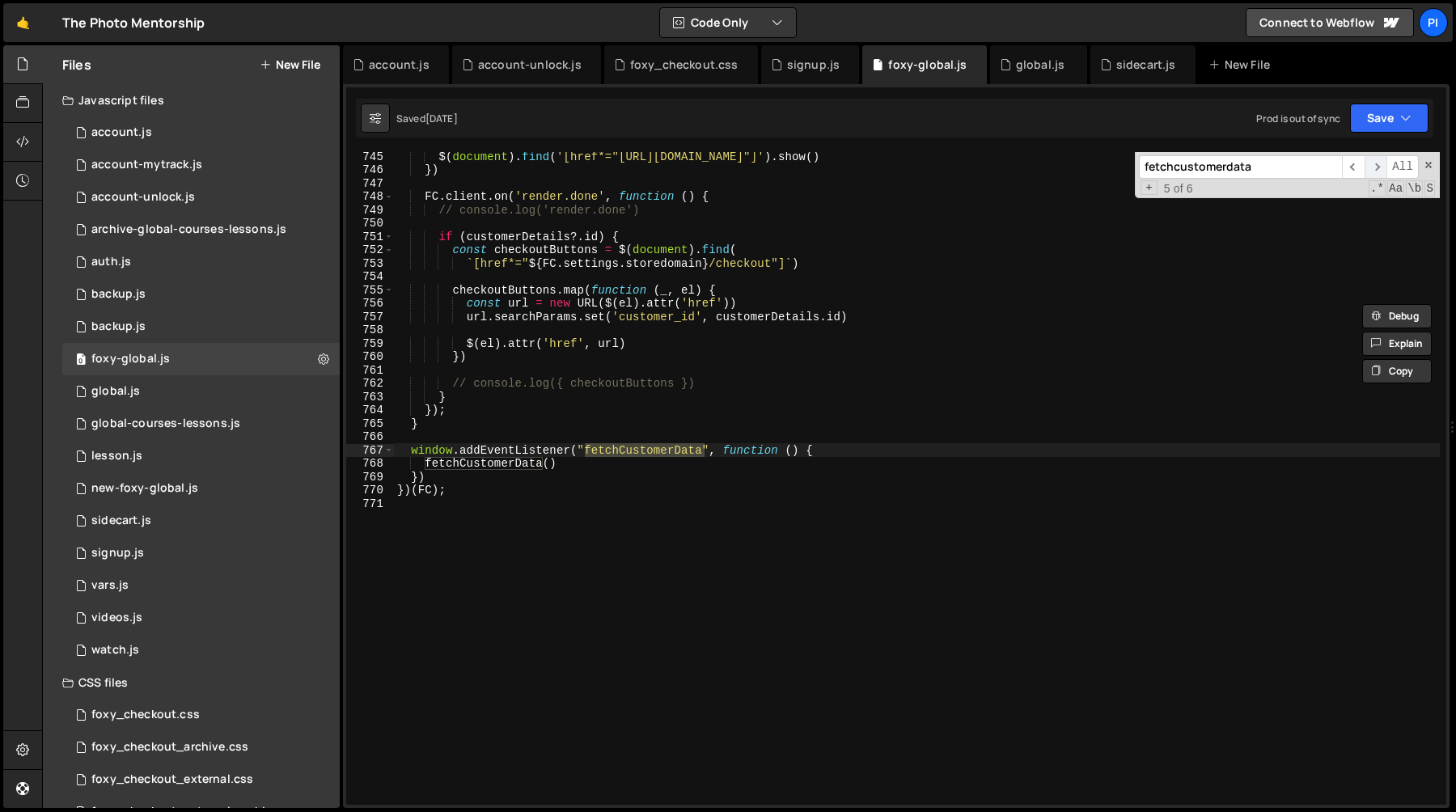
click at [1379, 170] on span "​" at bounding box center [1375, 167] width 23 height 24
click at [1376, 169] on span "​" at bounding box center [1375, 167] width 23 height 24
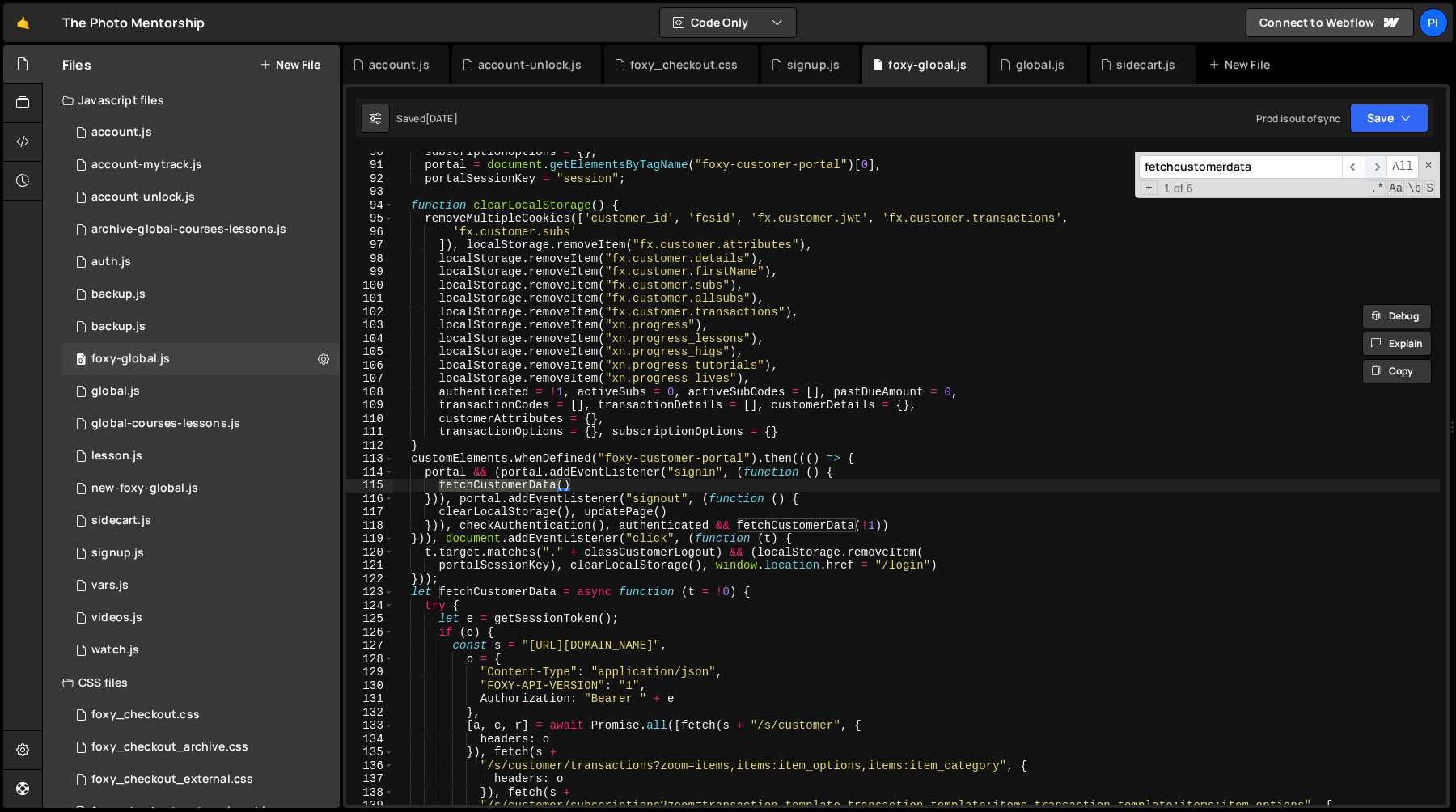
click at [1376, 169] on span "​" at bounding box center [1375, 167] width 23 height 24
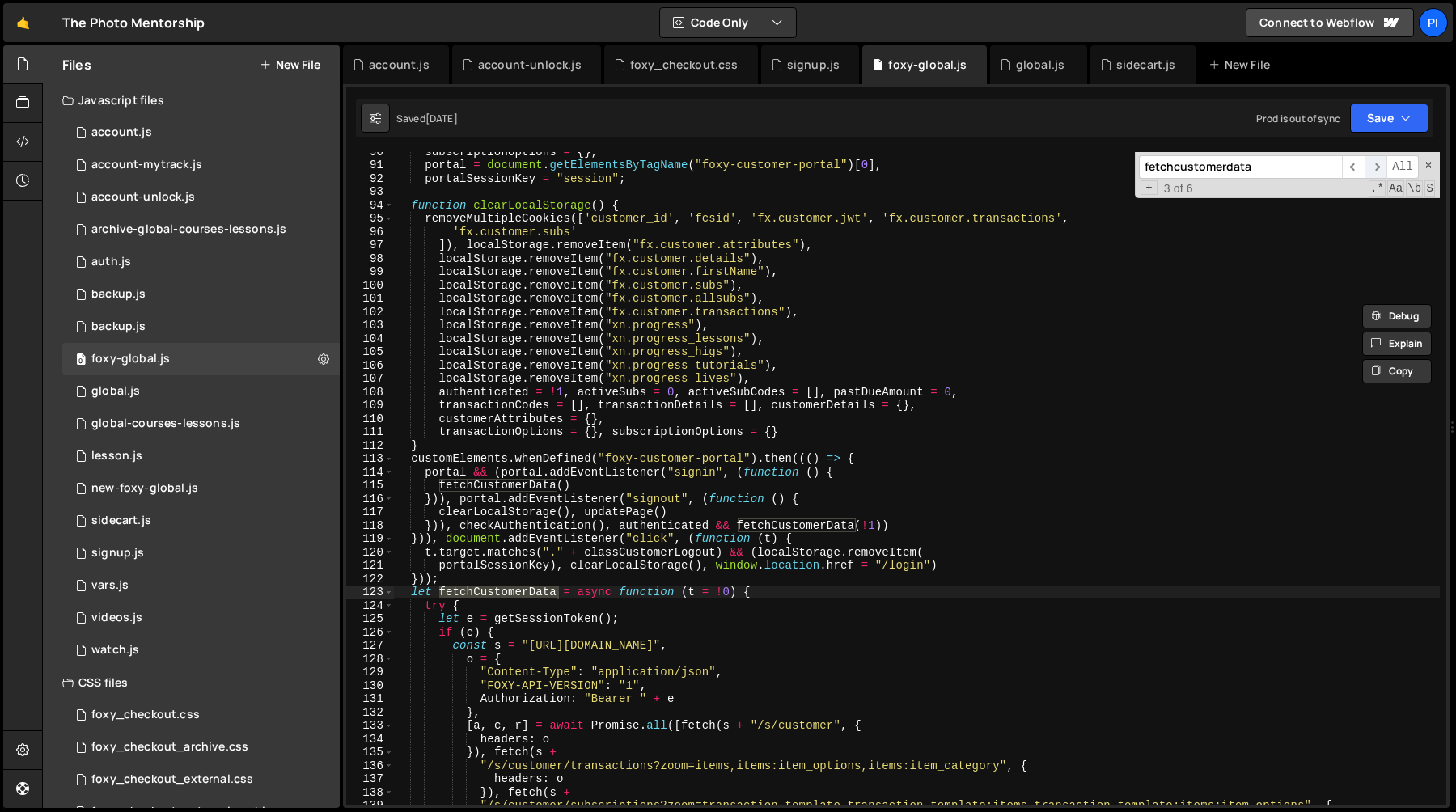
click at [1376, 169] on span "​" at bounding box center [1375, 167] width 23 height 24
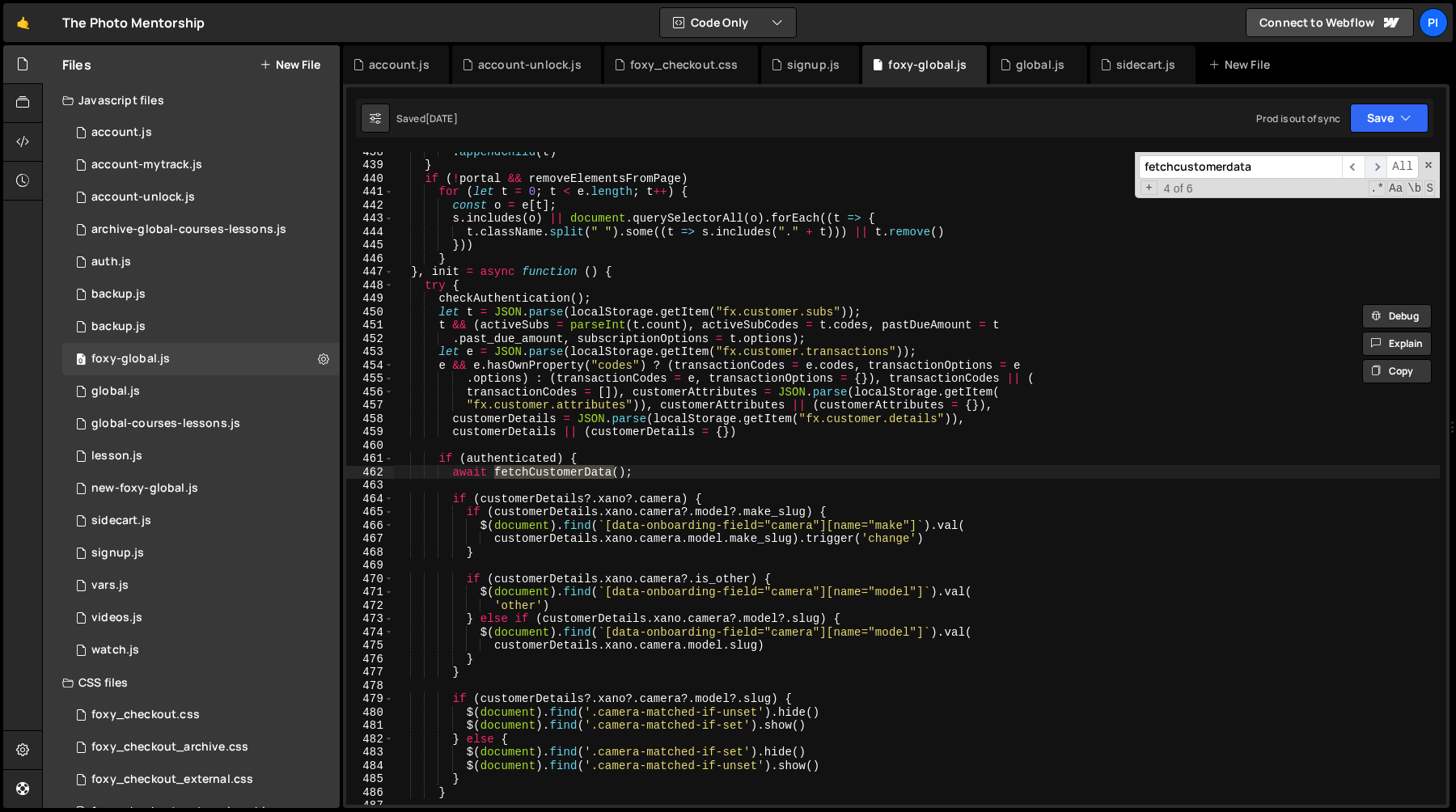
scroll to position [5916, 0]
click at [449, 270] on div ". appendChild ( t ) } if ( ! portal && removeElementsFromPage ) for ( let t = 0…" at bounding box center [917, 484] width 1046 height 679
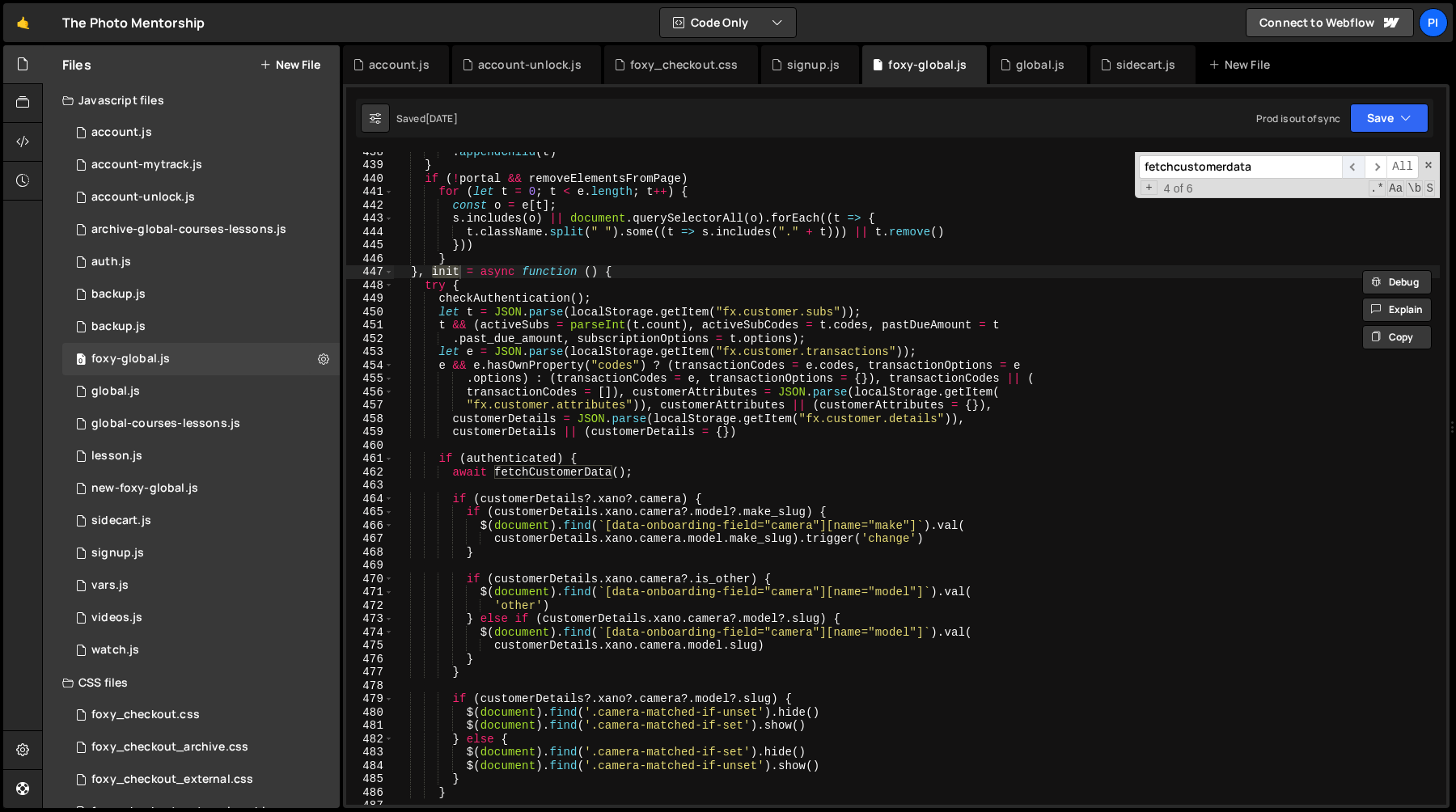
click at [1357, 168] on span "​" at bounding box center [1353, 167] width 23 height 24
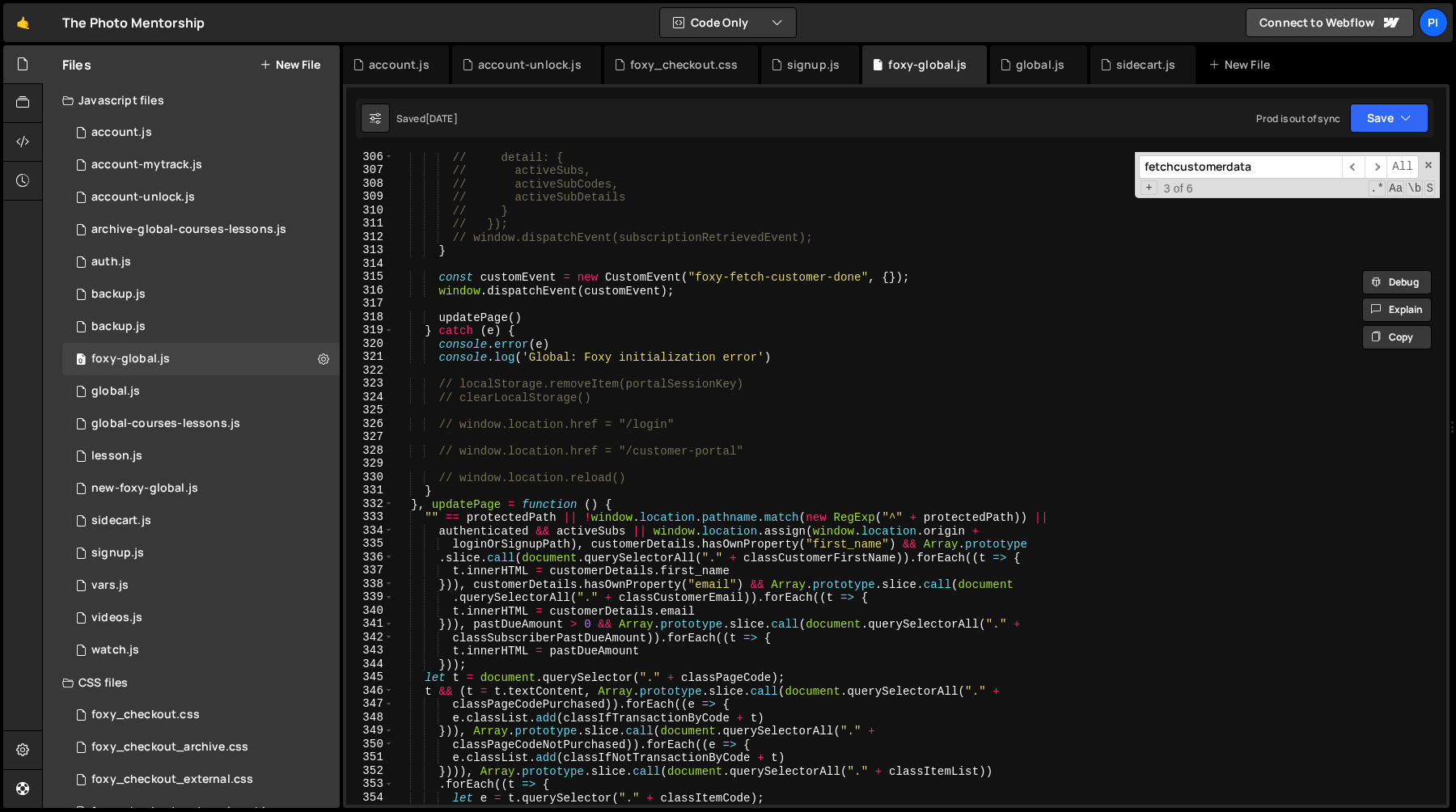
scroll to position [4129, 0]
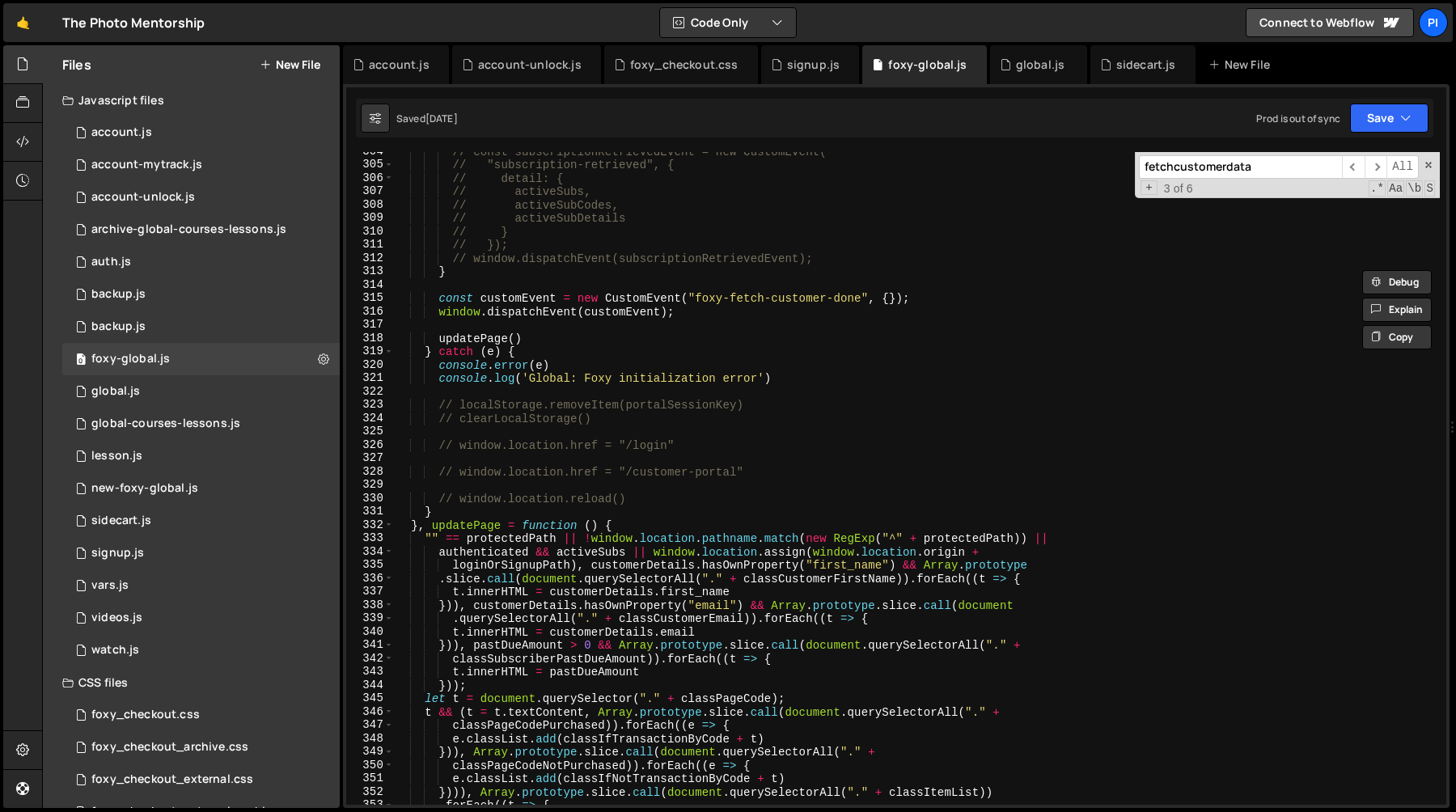
click at [444, 514] on div "// const subscriptionRetrievedEvent = new CustomEvent( // "subscription-retriev…" at bounding box center [917, 484] width 1046 height 679
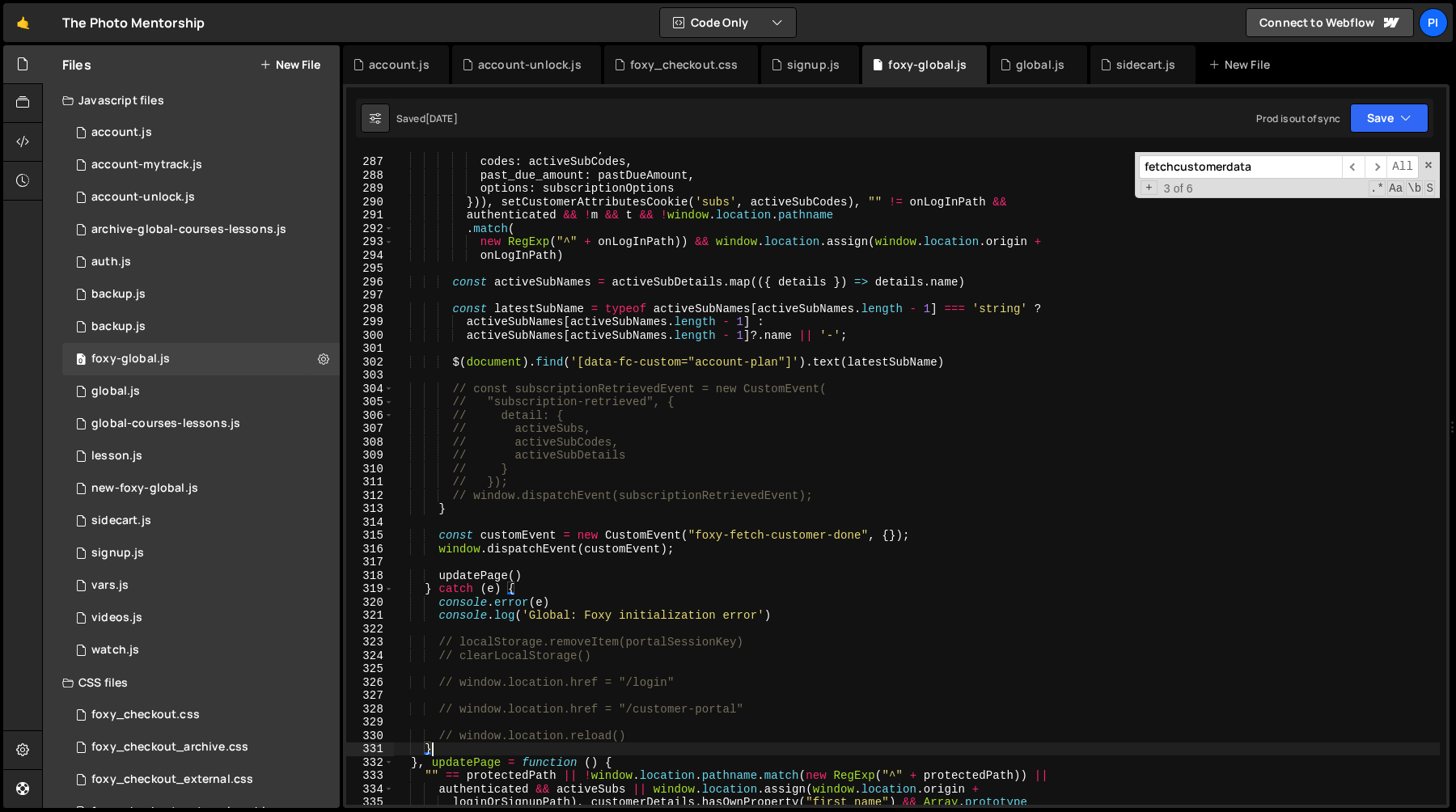
scroll to position [3886, 0]
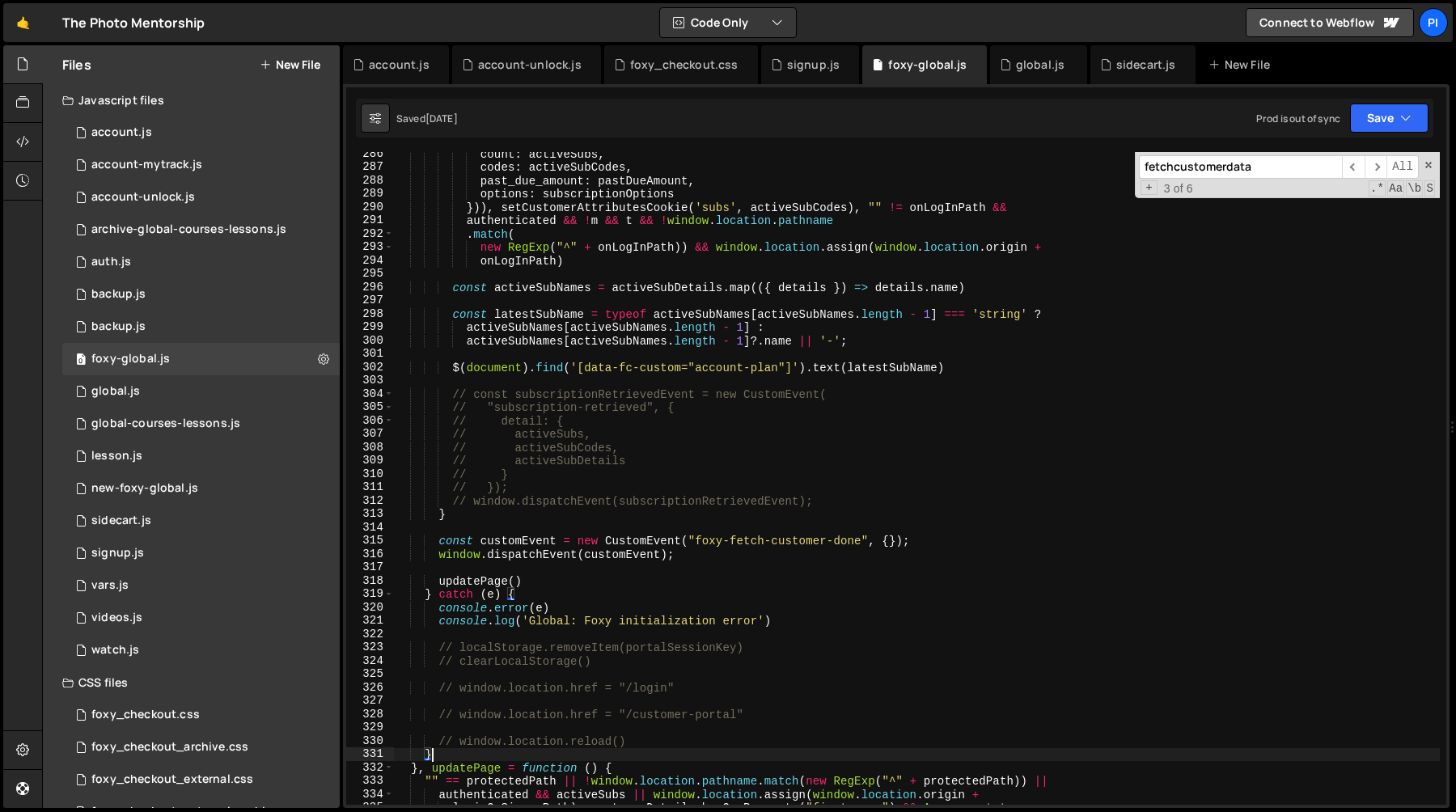
click at [713, 555] on div "count : activeSubs , codes : activeSubCodes , past_due_amount : pastDueAmount ,…" at bounding box center [917, 487] width 1046 height 679
type textarea "window.dispatchEvent(customEvent);"
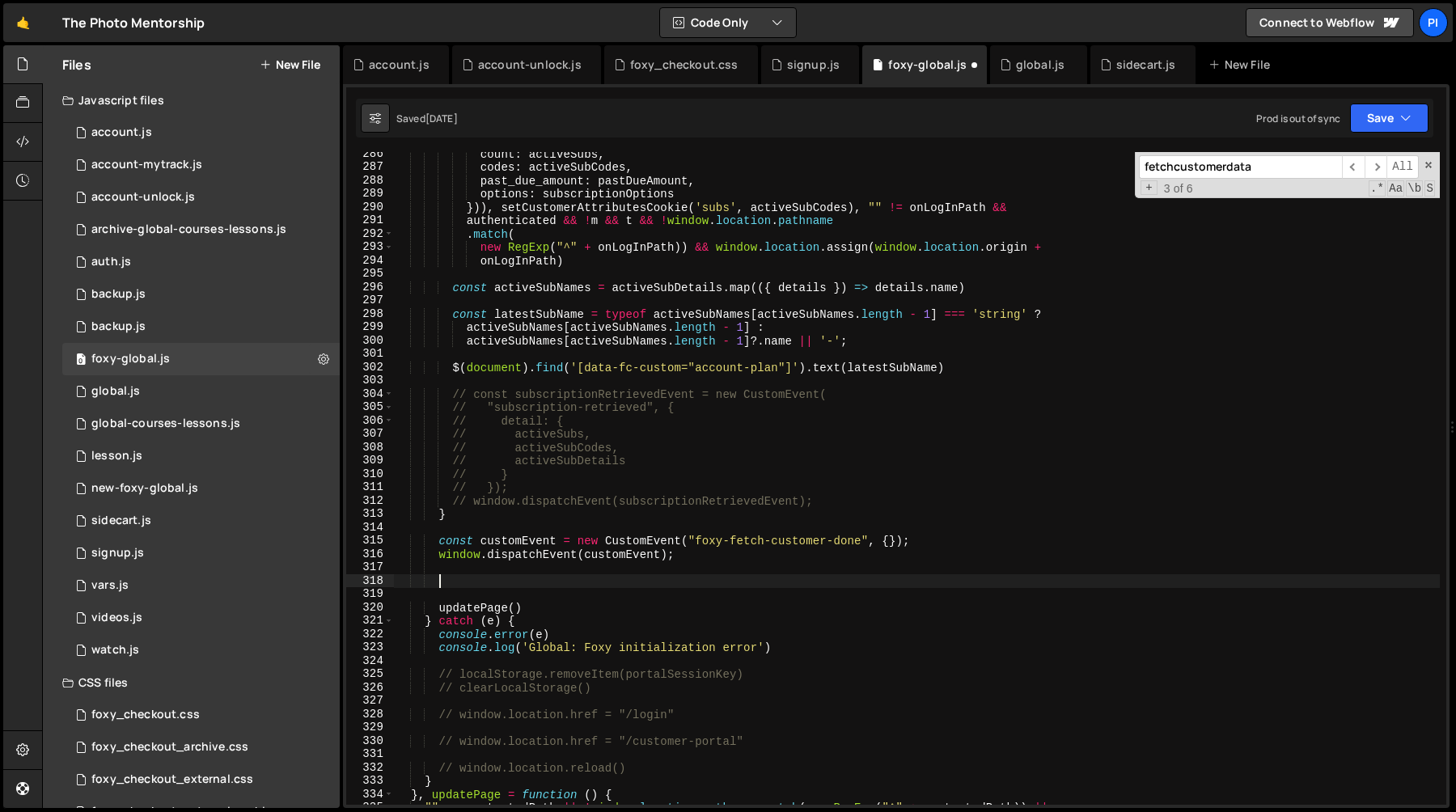
paste textarea "window.dispatchEvent(customerDataEvent);"
type textarea "window.dispatchEvent(customerDataEvent);"
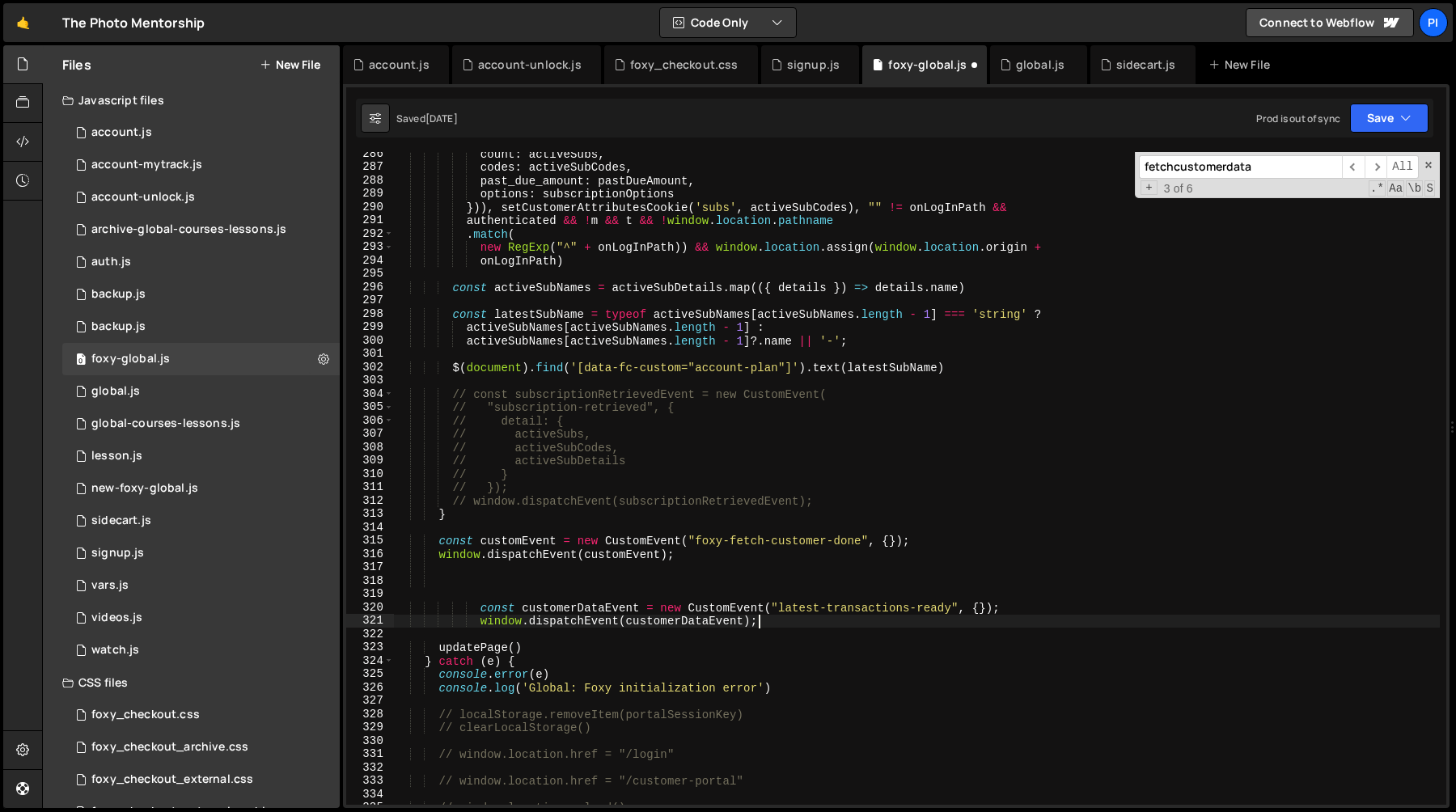
click at [542, 595] on div "count : activeSubs , codes : activeSubCodes , past_due_amount : pastDueAmount ,…" at bounding box center [917, 487] width 1046 height 679
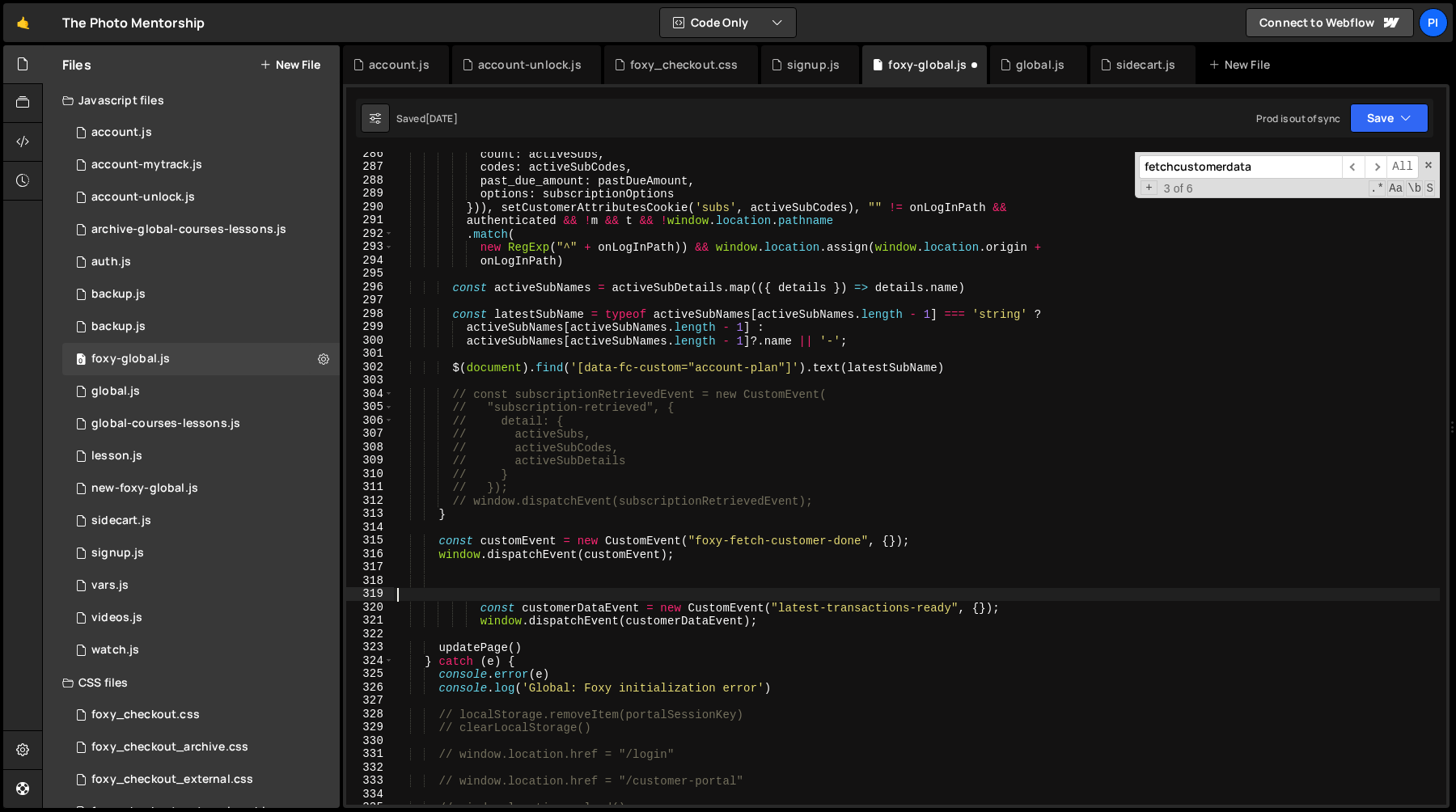
scroll to position [0, 0]
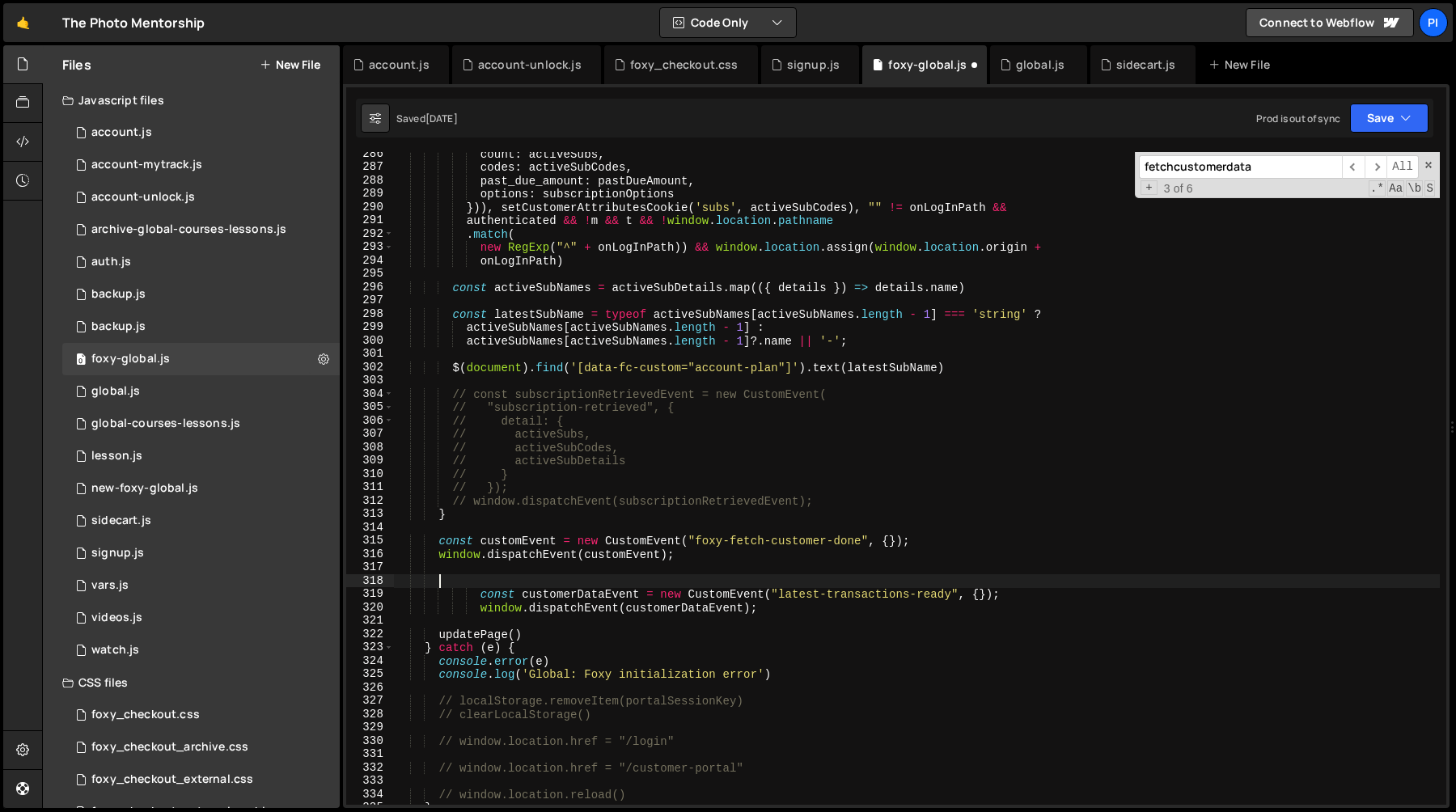
click at [555, 596] on div "count : activeSubs , codes : activeSubCodes , past_due_amount : pastDueAmount ,…" at bounding box center [917, 487] width 1046 height 679
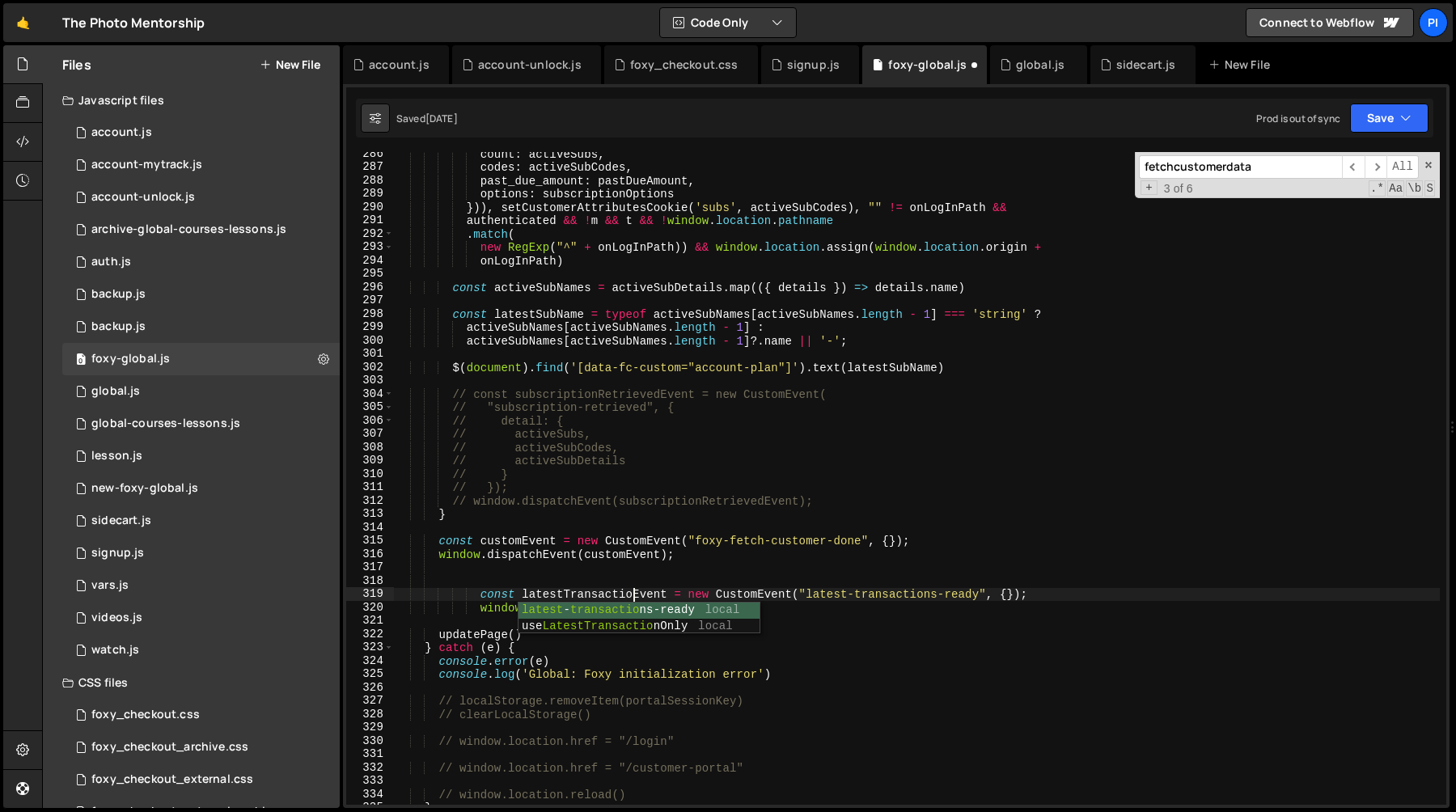
scroll to position [0, 17]
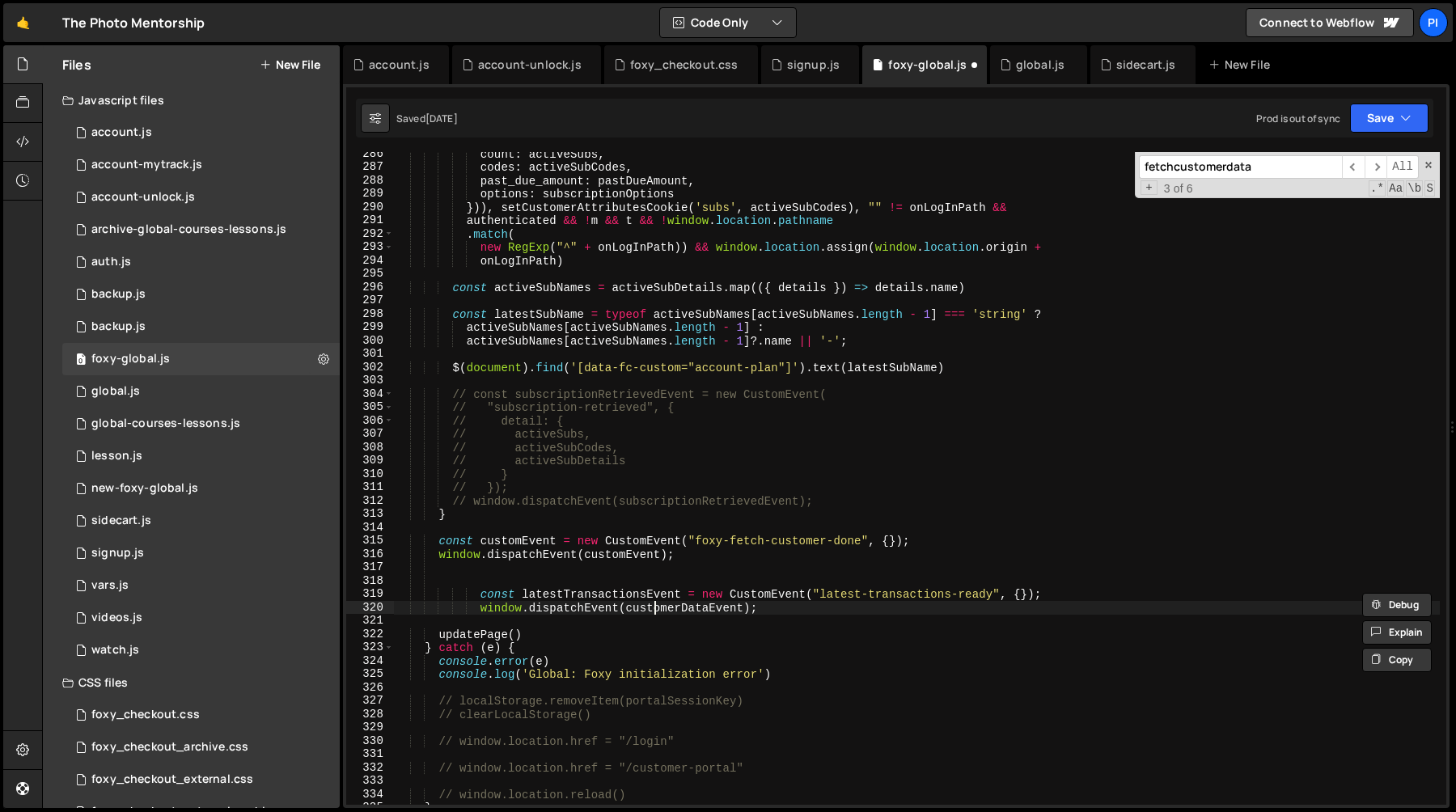
click at [657, 608] on div "count : activeSubs , codes : activeSubCodes , past_due_amount : pastDueAmount ,…" at bounding box center [917, 487] width 1046 height 679
paste textarea "latestTransactions"
type textarea "window.dispatchEvent(latestTransactionsEvent);"
click at [659, 573] on div "count : activeSubs , codes : activeSubCodes , past_due_amount : pastDueAmount ,…" at bounding box center [917, 487] width 1046 height 679
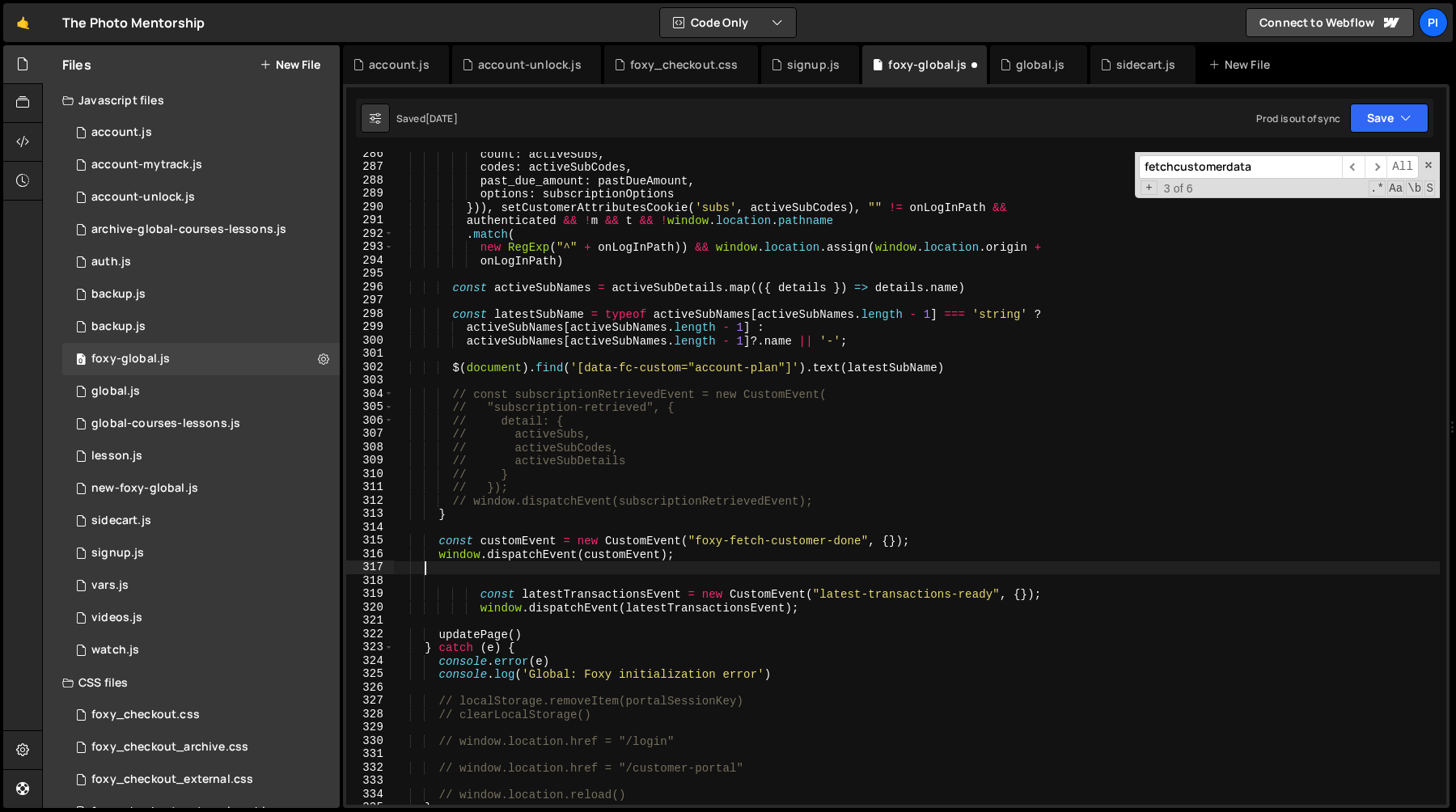
scroll to position [0, 0]
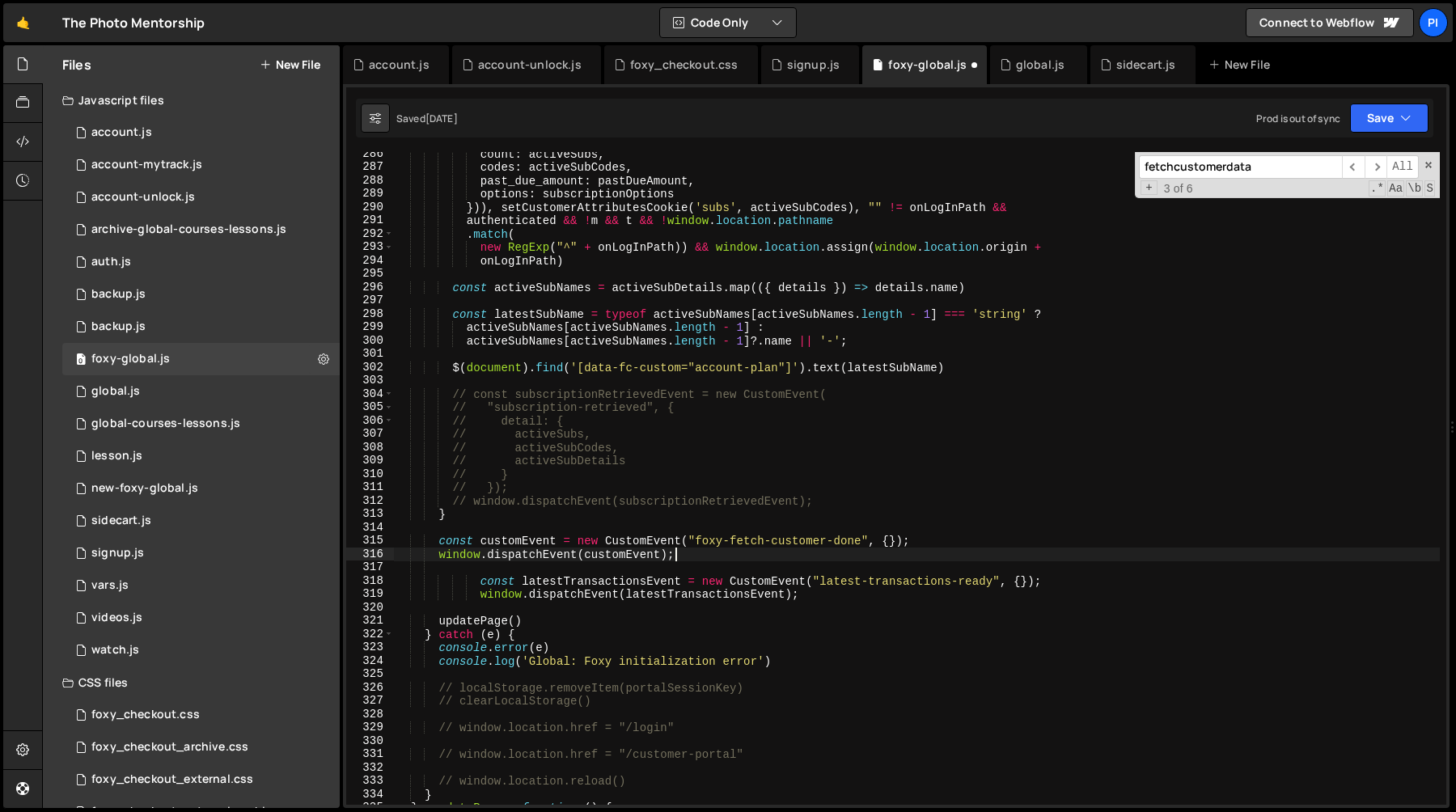
click at [616, 587] on div "count : activeSubs , codes : activeSubCodes , past_due_amount : pastDueAmount ,…" at bounding box center [917, 487] width 1046 height 679
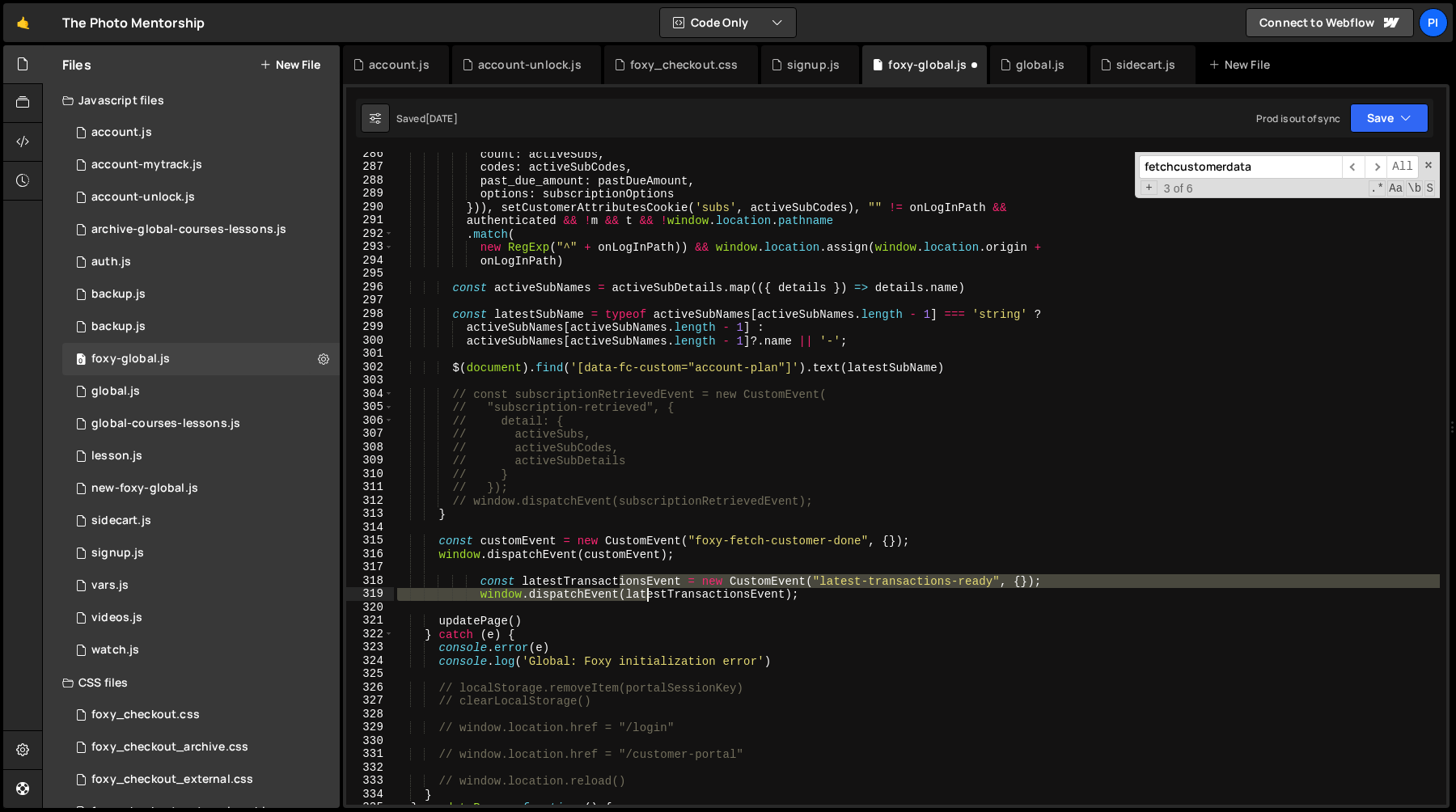
click at [650, 590] on div "count : activeSubs , codes : activeSubCodes , past_due_amount : pastDueAmount ,…" at bounding box center [917, 487] width 1046 height 679
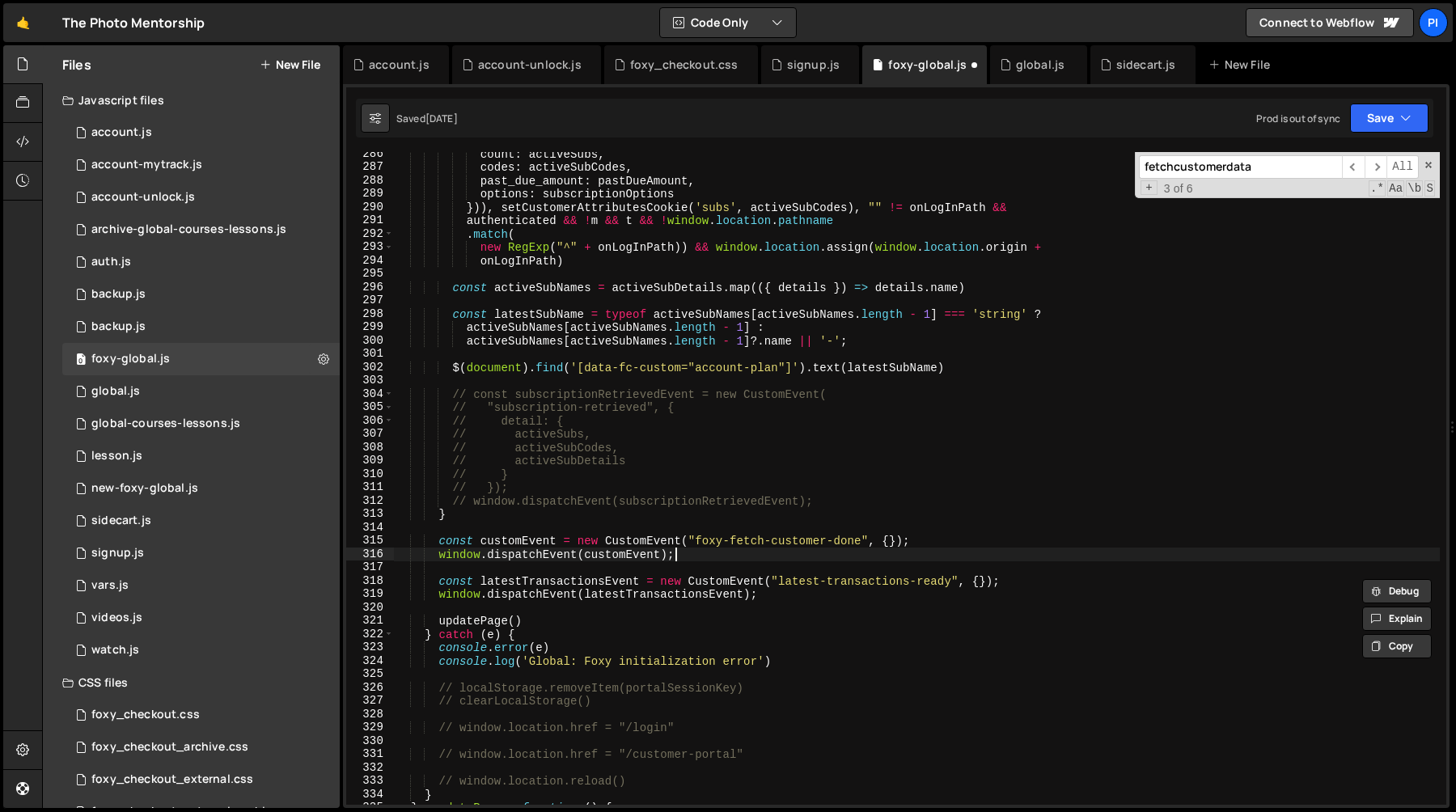
click at [711, 552] on div "count : activeSubs , codes : activeSubCodes , past_due_amount : pastDueAmount ,…" at bounding box center [917, 487] width 1046 height 679
type textarea "window.dispatchEvent(customEvent);"
click at [787, 59] on div "signup.js" at bounding box center [813, 64] width 53 height 16
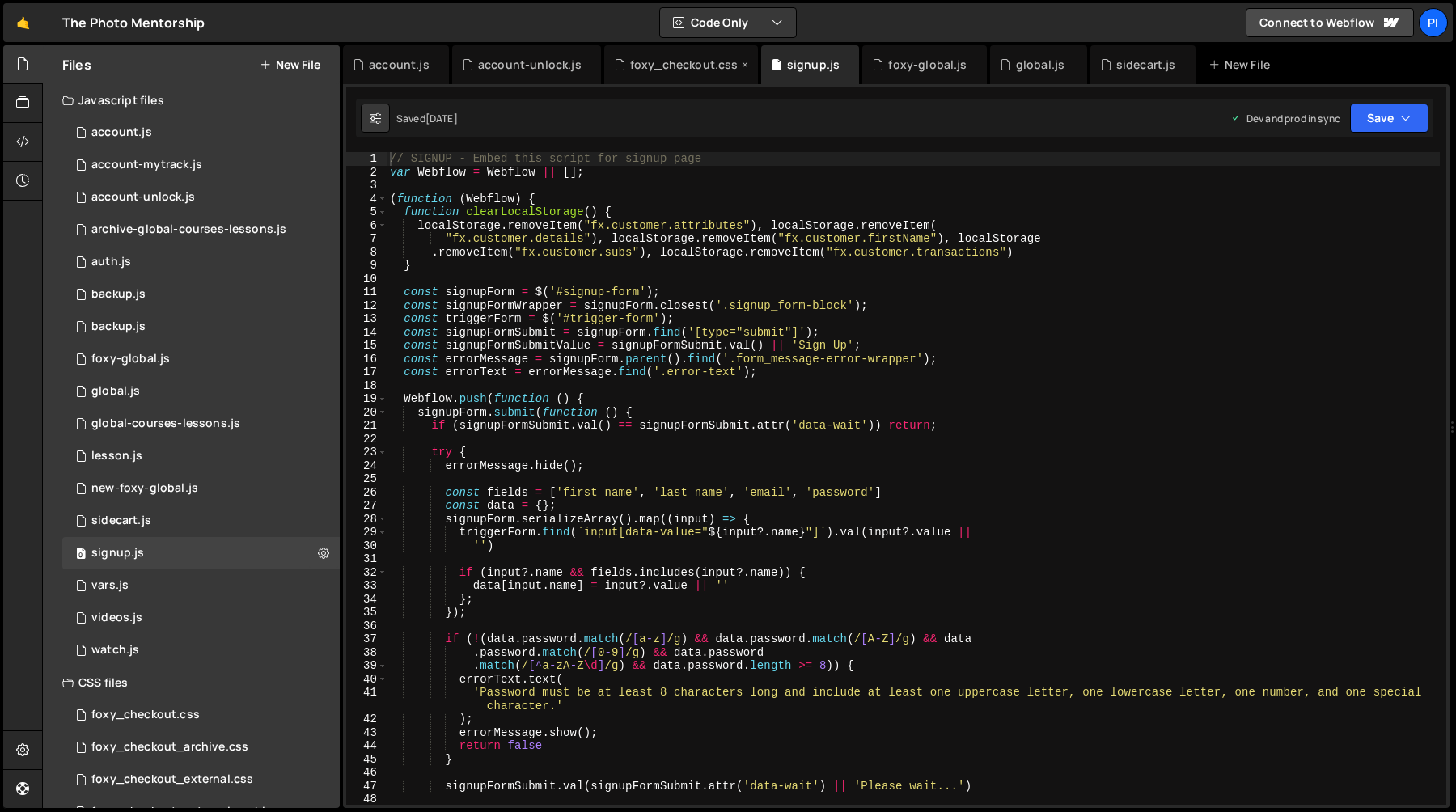
click at [697, 60] on div "foxy_checkout.css" at bounding box center [684, 64] width 109 height 16
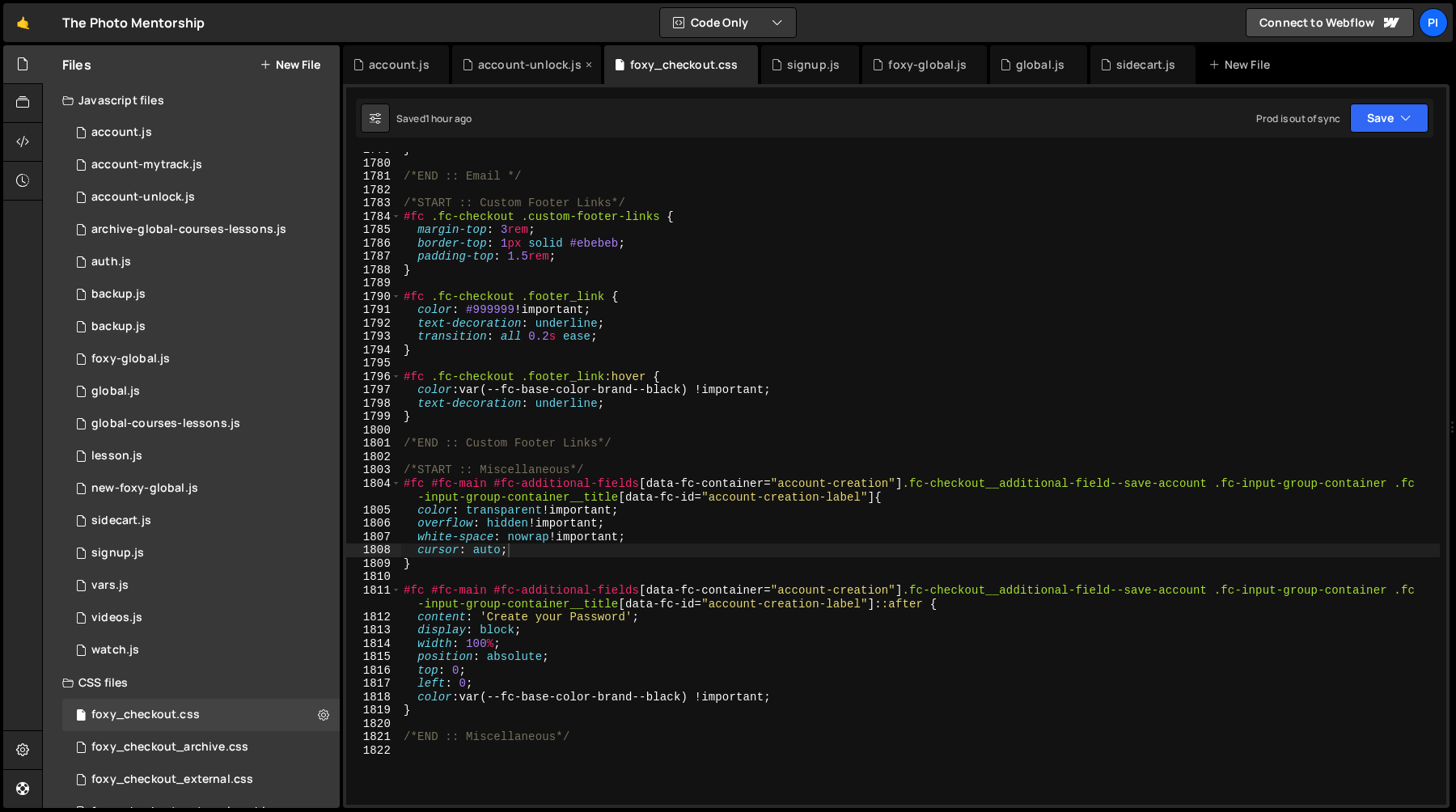
scroll to position [17858, 0]
click at [482, 58] on div "account-unlock.js" at bounding box center [530, 64] width 103 height 16
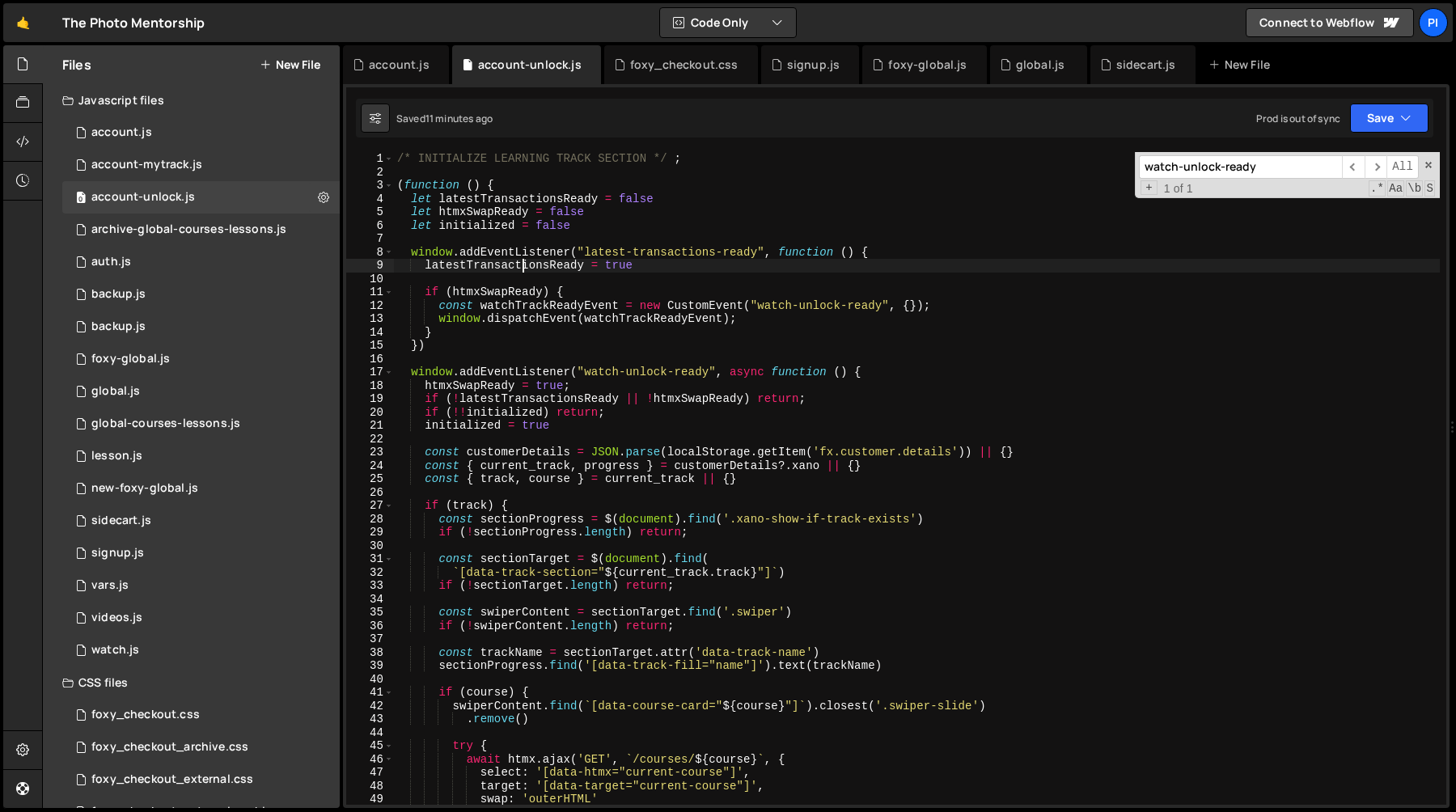
click at [525, 264] on div "/* INITIALIZE LEARNING TRACK SECTION */ ; ( function ( ) { let latestTransactio…" at bounding box center [917, 491] width 1046 height 679
click at [549, 247] on div "/* INITIALIZE LEARNING TRACK SECTION */ ; ( function ( ) { let latestTransactio…" at bounding box center [917, 491] width 1046 height 679
click at [809, 413] on div "/* INITIALIZE LEARNING TRACK SECTION */ ; ( function ( ) { let latestTransactio…" at bounding box center [917, 491] width 1046 height 679
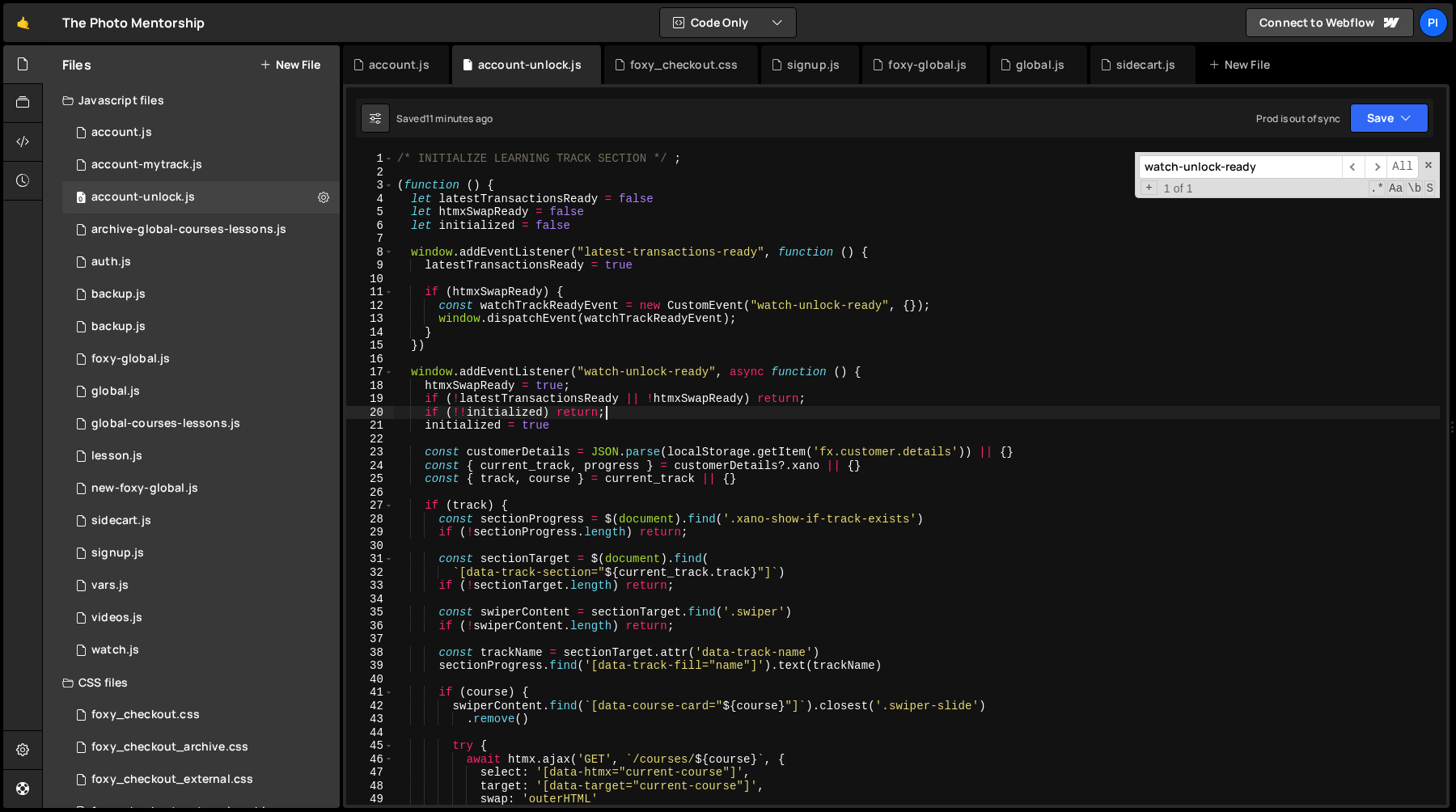
click at [776, 423] on div "/* INITIALIZE LEARNING TRACK SECTION */ ; ( function ( ) { let latestTransactio…" at bounding box center [917, 491] width 1046 height 679
type textarea "initialized = true;"
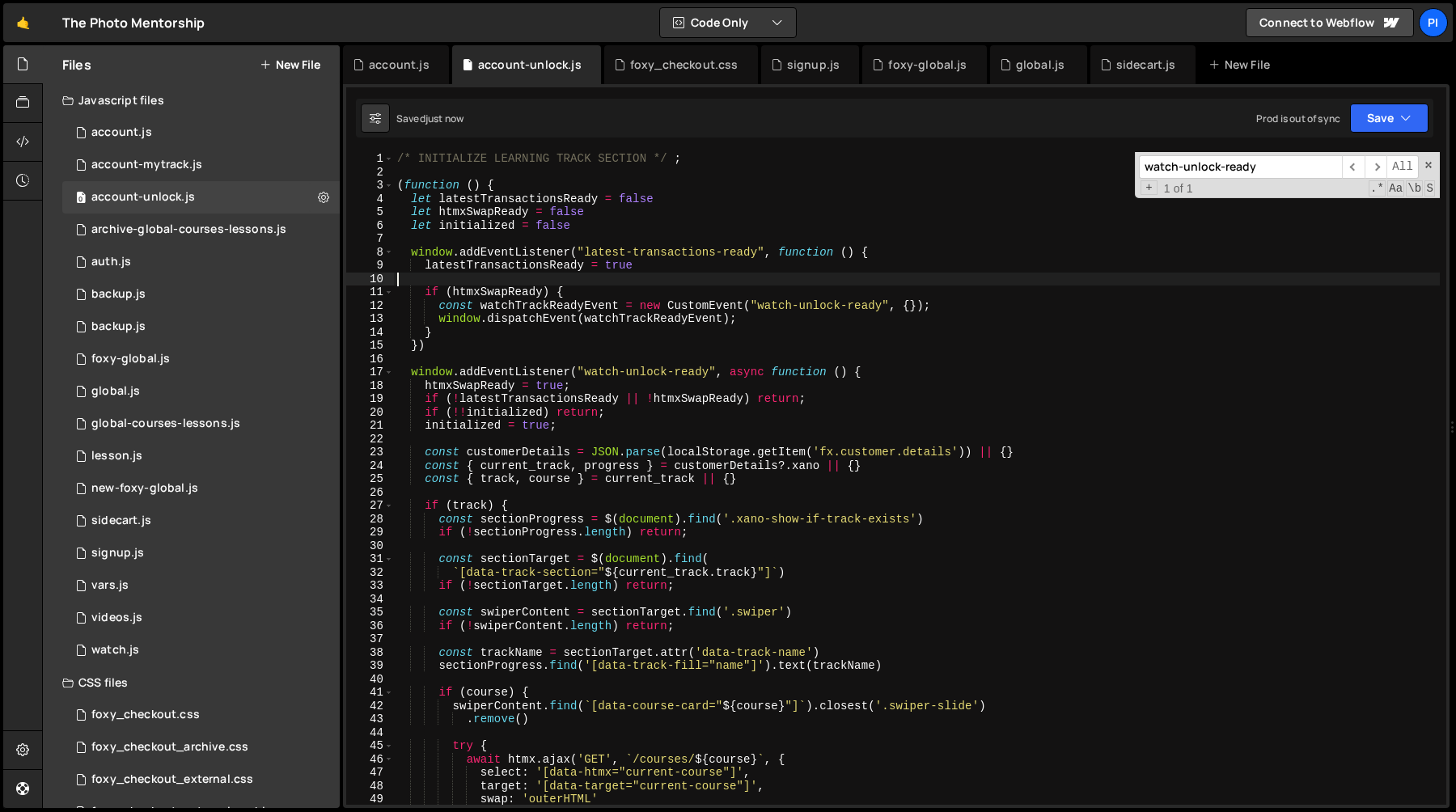
click at [704, 280] on div "/* INITIALIZE LEARNING TRACK SECTION */ ; ( function ( ) { let latestTransactio…" at bounding box center [917, 491] width 1046 height 679
click at [711, 264] on div "/* INITIALIZE LEARNING TRACK SECTION */ ; ( function ( ) { let latestTransactio…" at bounding box center [917, 491] width 1046 height 679
type textarea "latestTransactionsReady = true"
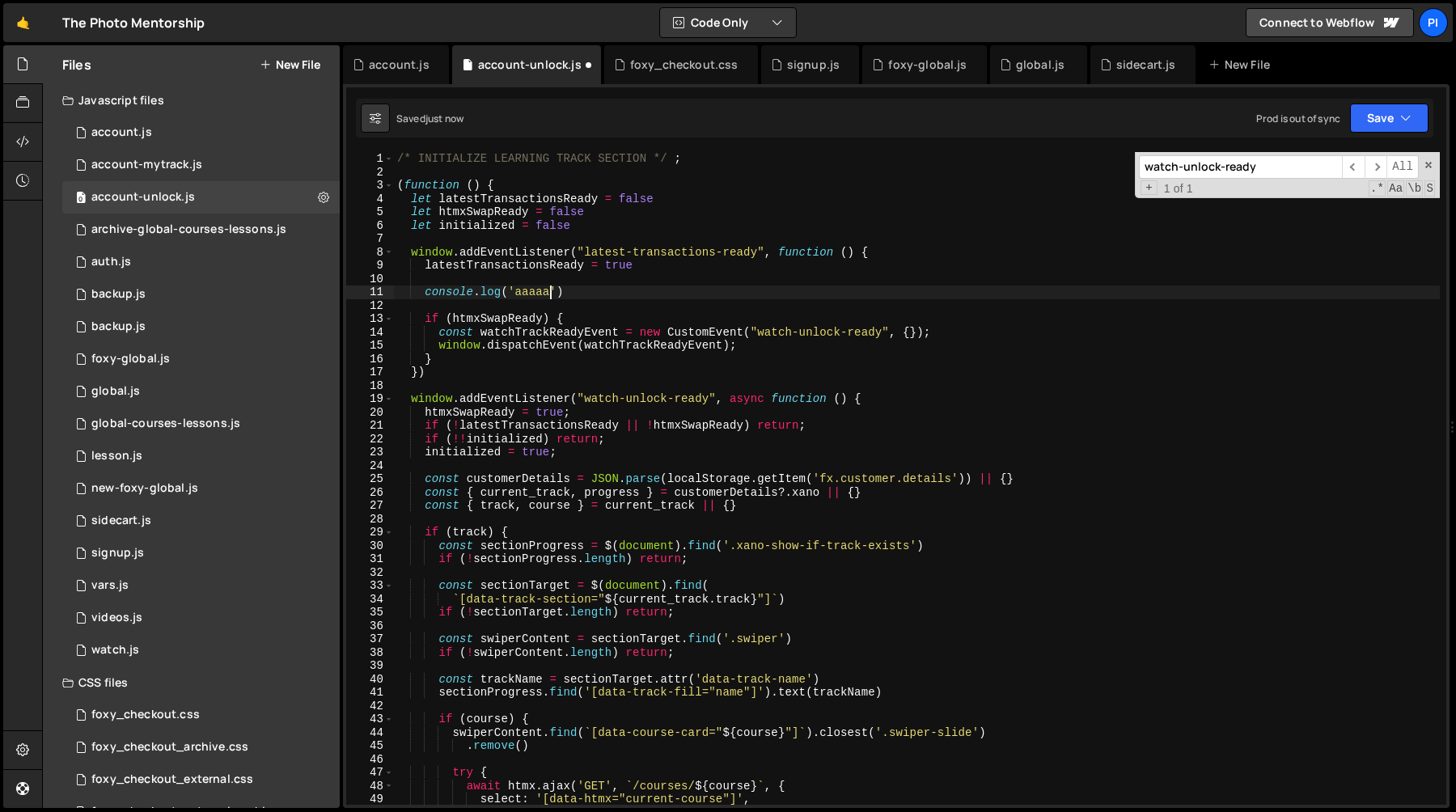
scroll to position [0, 9]
type textarea "console.log('aaaaa')"
click at [616, 241] on div "/* INITIALIZE LEARNING TRACK SECTION */ ; ( function ( ) { let latestTransactio…" at bounding box center [917, 491] width 1046 height 679
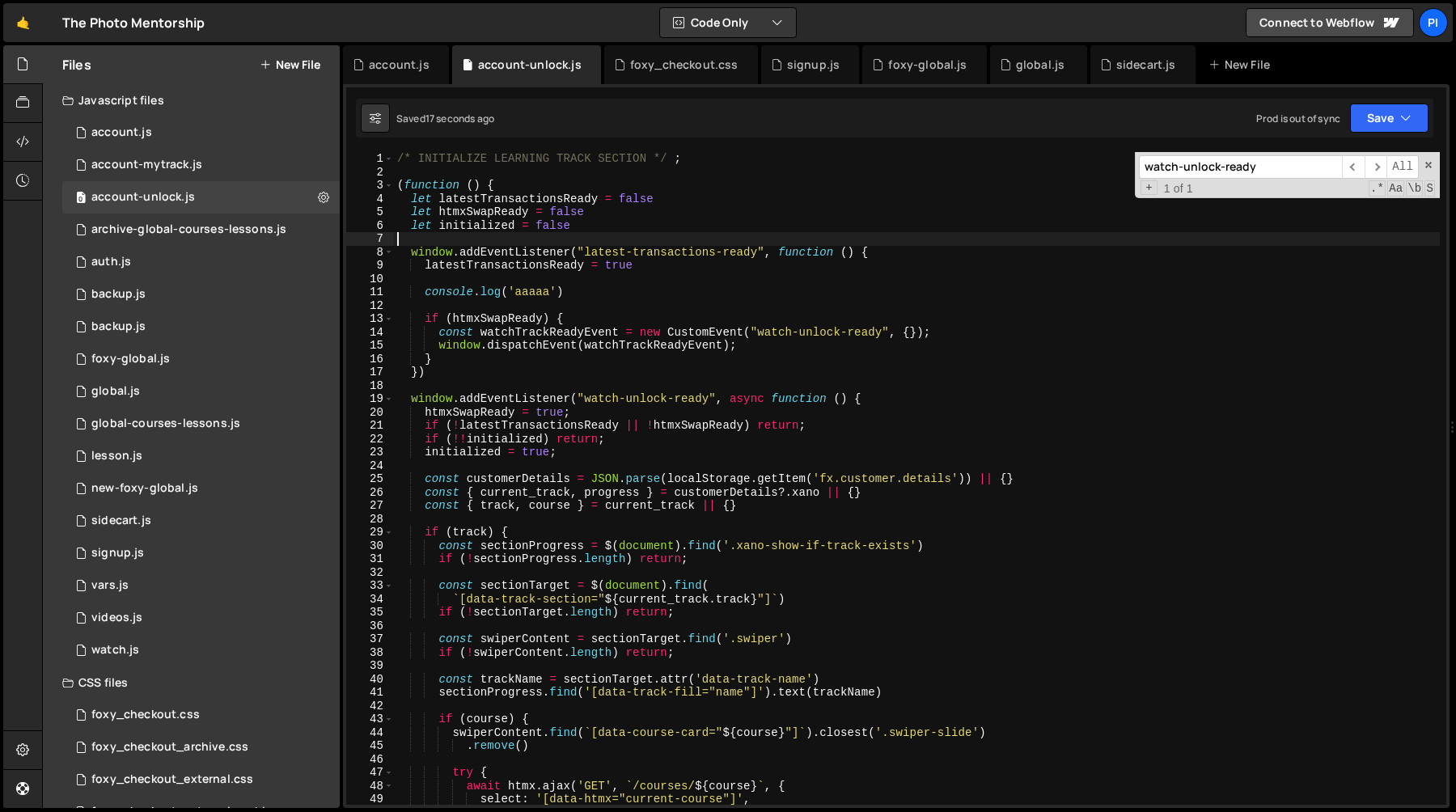
scroll to position [0, 0]
click at [616, 241] on div "/* INITIALIZE LEARNING TRACK SECTION */ ; ( function ( ) { let latestTransactio…" at bounding box center [917, 491] width 1046 height 679
click at [616, 244] on div "/* INITIALIZE LEARNING TRACK SECTION */ ; ( function ( ) { let latestTransactio…" at bounding box center [917, 491] width 1046 height 679
click at [374, 63] on div "account.js" at bounding box center [399, 64] width 61 height 16
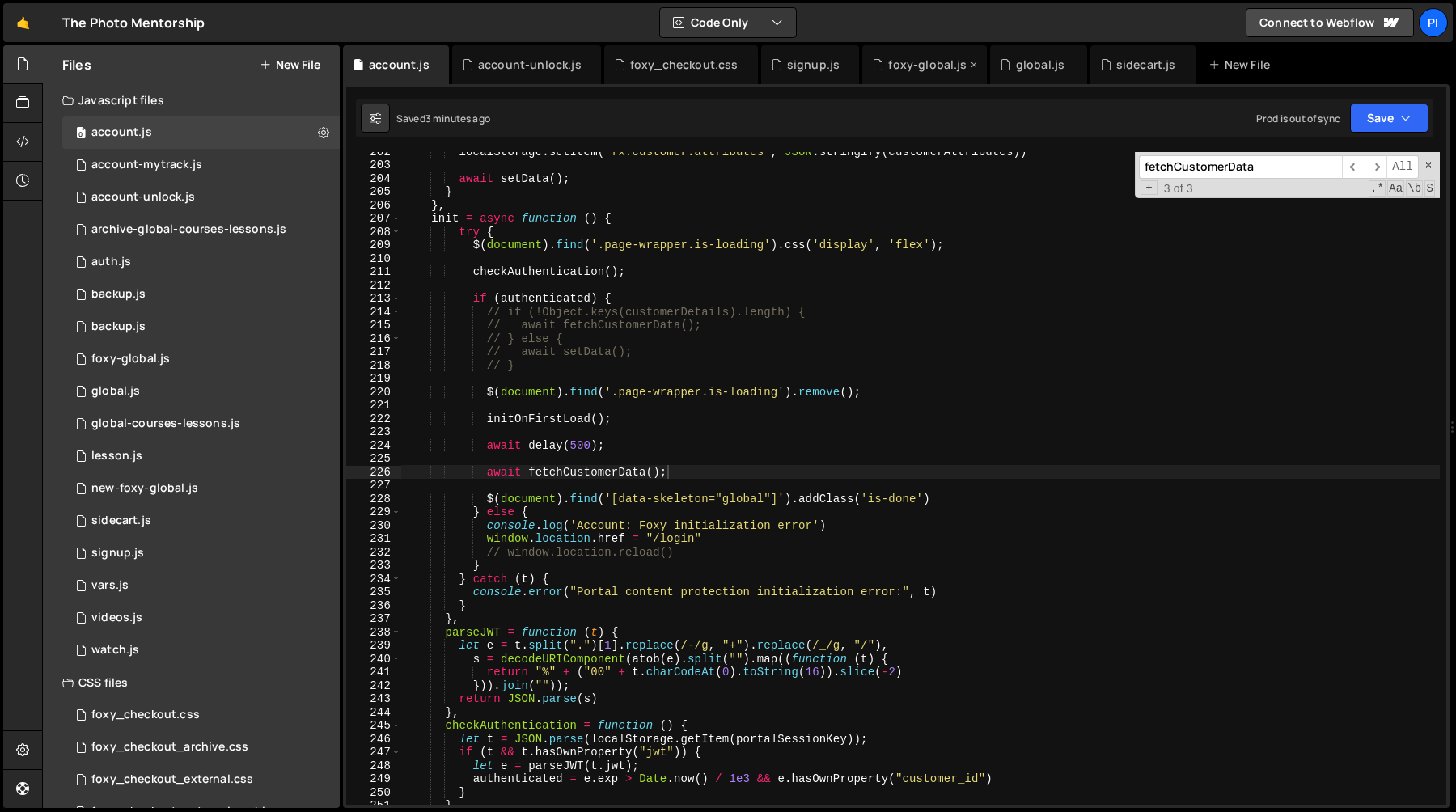
click at [922, 61] on div "foxy-global.js" at bounding box center [927, 64] width 79 height 16
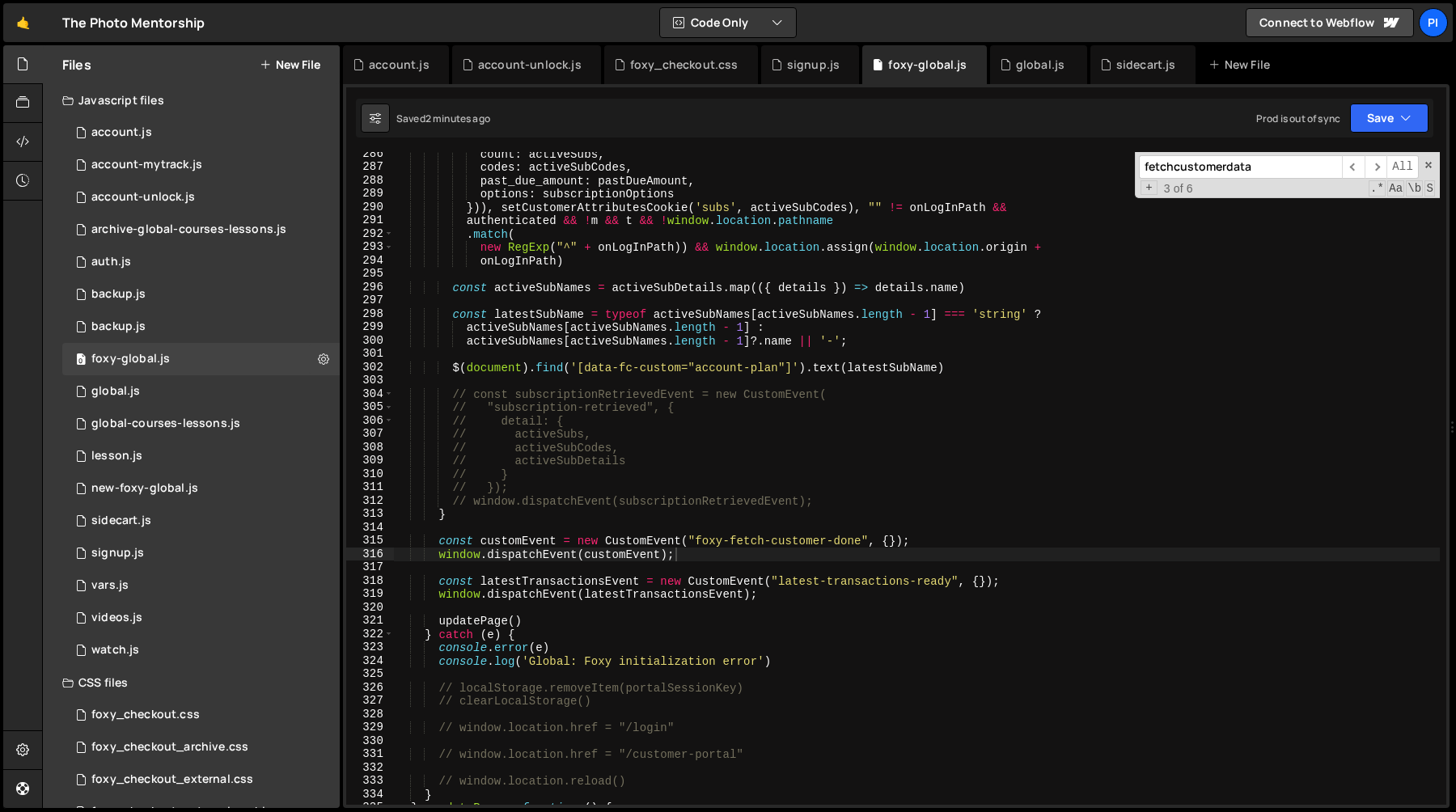
scroll to position [838, 0]
click at [437, 586] on div "count : activeSubs , codes : activeSubCodes , past_due_amount : pastDueAmount ,…" at bounding box center [917, 487] width 1046 height 679
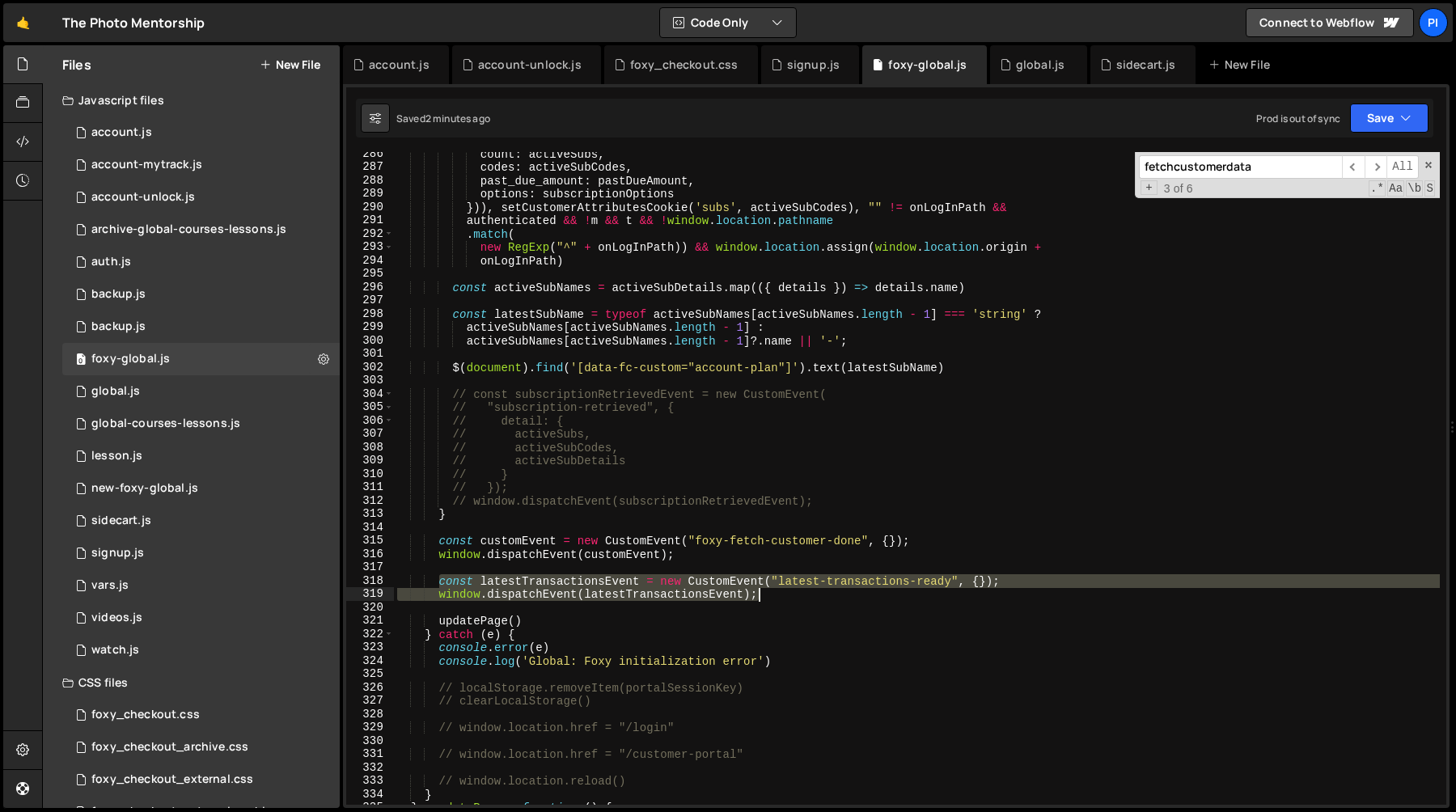
click at [797, 597] on div "count : activeSubs , codes : activeSubCodes , past_due_amount : pastDueAmount ,…" at bounding box center [917, 487] width 1046 height 679
type textarea "const latestTransactionsEvent = new CustomEvent("latest-transactions-ready", {}…"
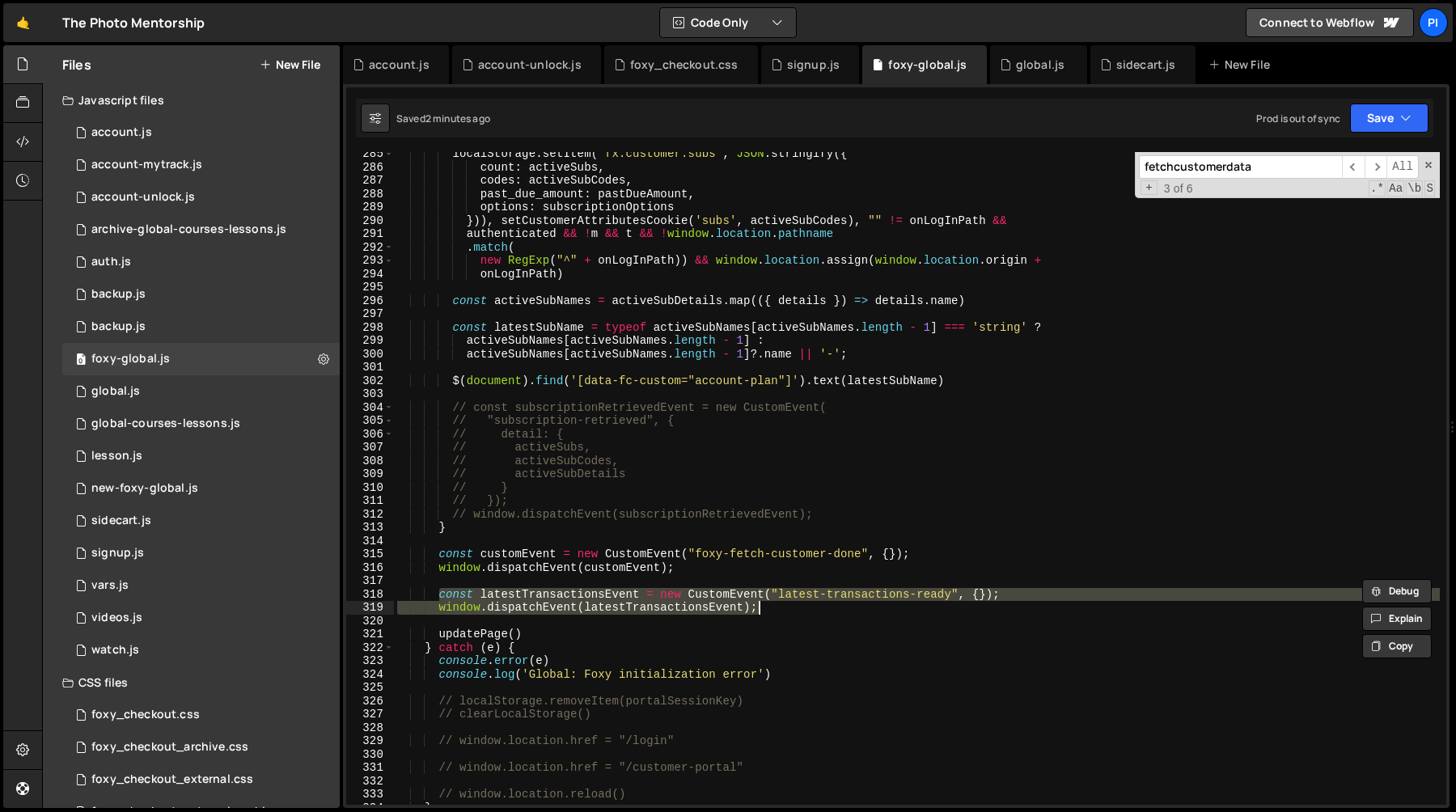
scroll to position [3871, 0]
click at [633, 582] on div "localStorage . setItem ( "fx.customer.subs" , JSON . stringify ({ count : activ…" at bounding box center [917, 488] width 1046 height 679
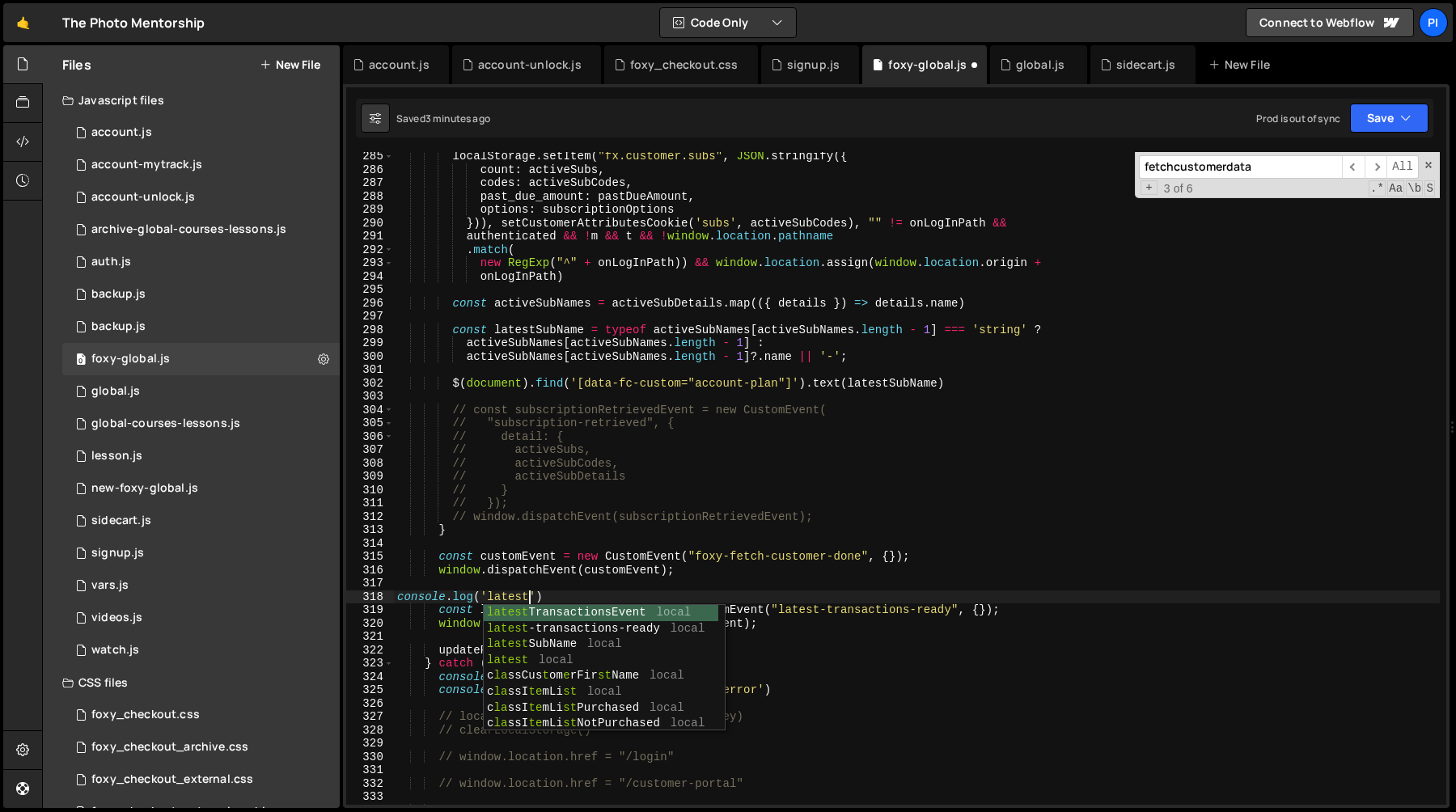
scroll to position [0, 8]
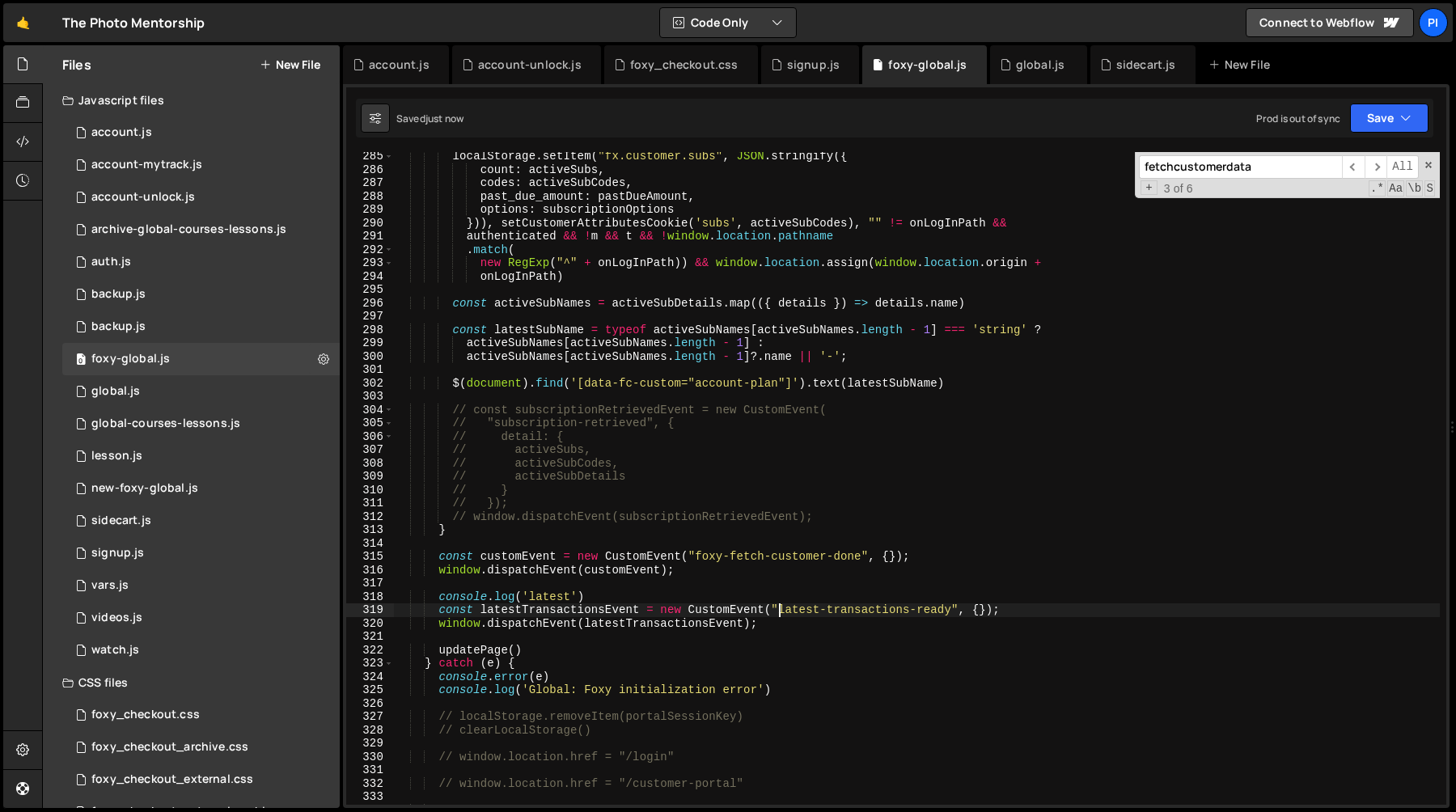
click at [780, 609] on div "localStorage . setItem ( "fx.customer.subs" , JSON . stringify ({ count : activ…" at bounding box center [917, 488] width 1046 height 679
click at [951, 606] on div "localStorage . setItem ( "fx.customer.subs" , JSON . stringify ({ count : activ…" at bounding box center [917, 488] width 1046 height 679
click at [533, 597] on div "localStorage . setItem ( "fx.customer.subs" , JSON . stringify ({ count : activ…" at bounding box center [917, 488] width 1046 height 679
paste textarea "-transactions-ready"
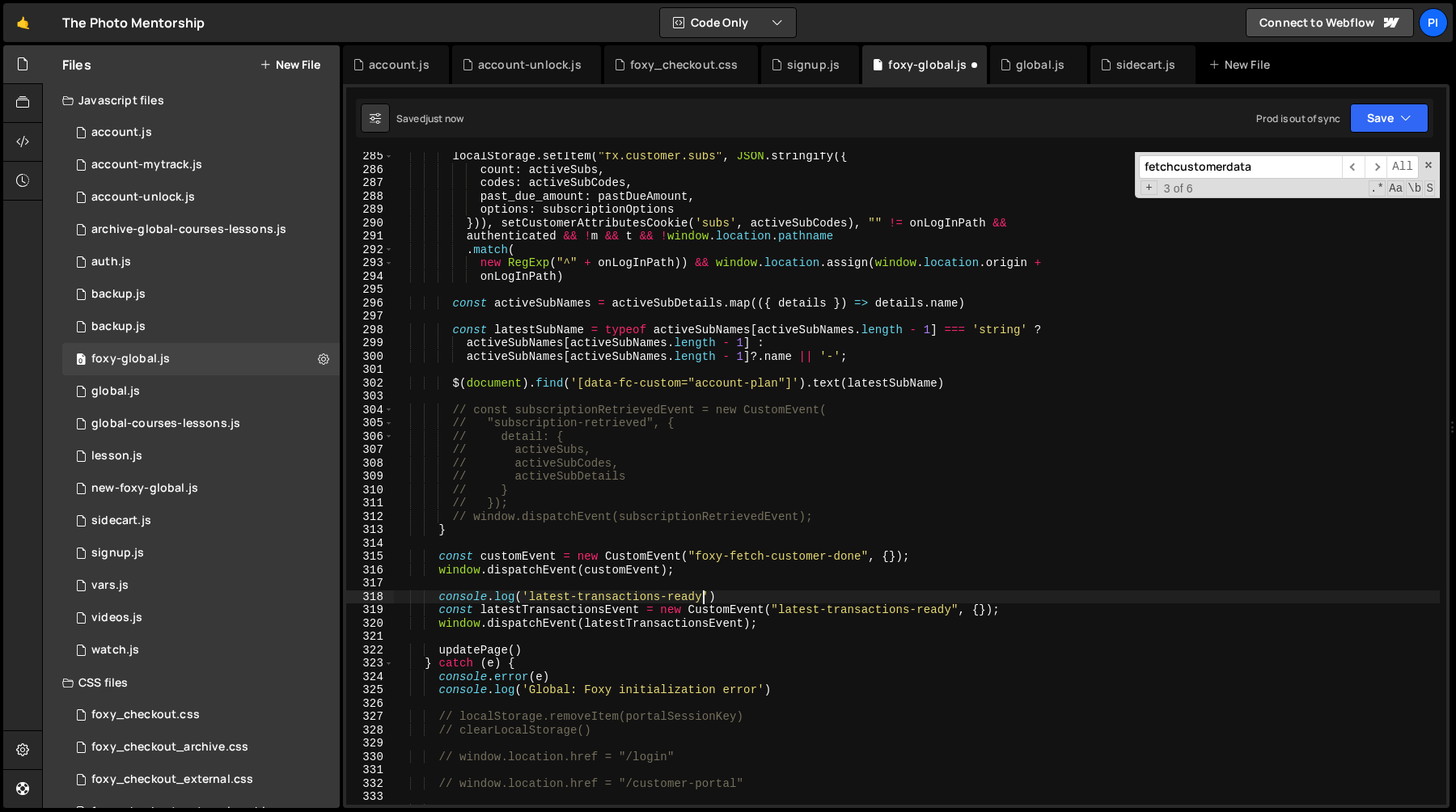
click at [621, 570] on div "localStorage . setItem ( "fx.customer.subs" , JSON . stringify ({ count : activ…" at bounding box center [917, 488] width 1046 height 679
click at [743, 597] on div "localStorage . setItem ( "fx.customer.subs" , JSON . stringify ({ count : activ…" at bounding box center [917, 488] width 1046 height 679
type textarea "console.log('latest-transactions-ready')"
click at [435, 598] on div "localStorage . setItem ( "fx.customer.subs" , JSON . stringify ({ count : activ…" at bounding box center [917, 488] width 1046 height 679
click at [504, 61] on div "account-unlock.js" at bounding box center [530, 64] width 103 height 16
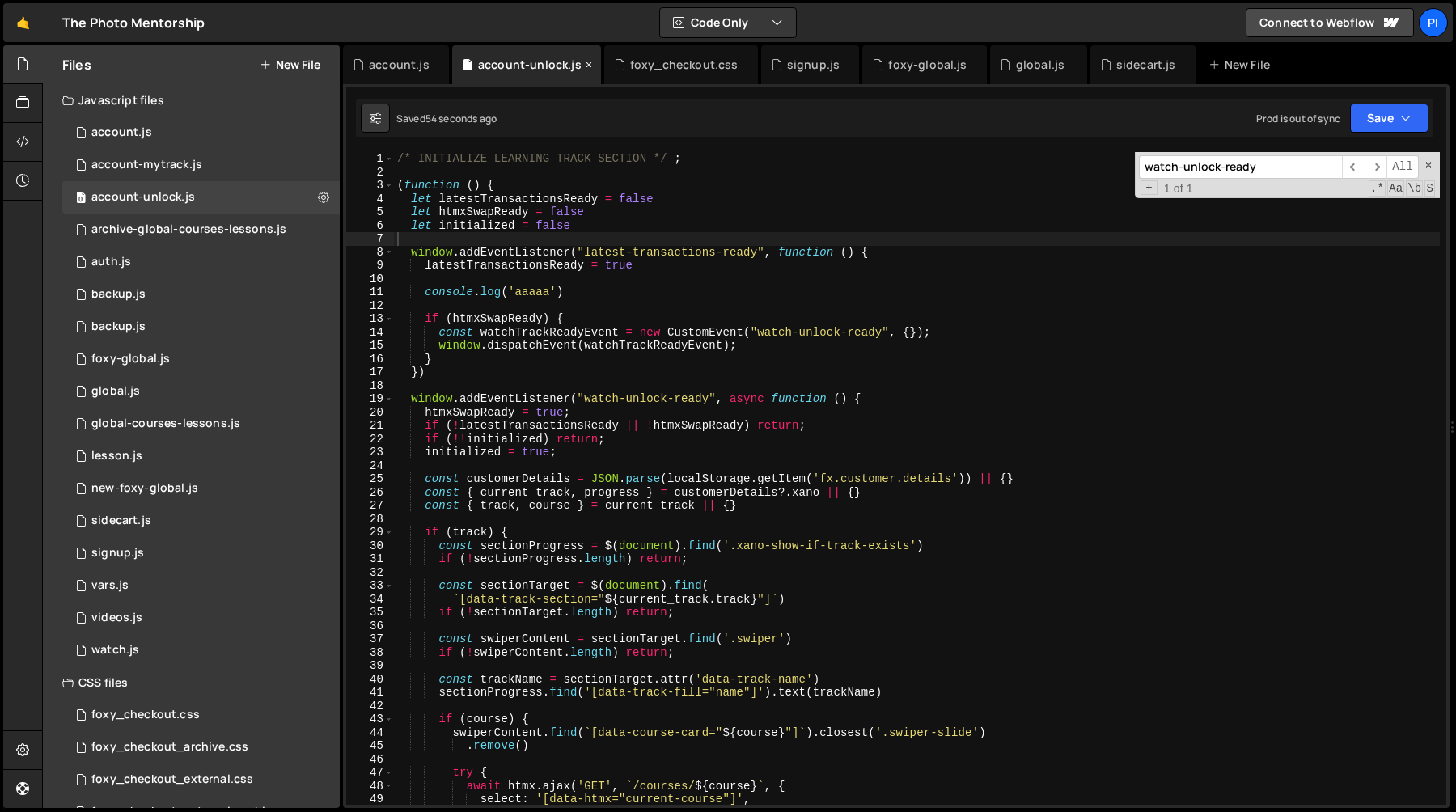
scroll to position [0, 0]
click at [410, 255] on div "/* INITIALIZE LEARNING TRACK SECTION */ ; ( function ( ) { let latestTransactio…" at bounding box center [917, 491] width 1046 height 679
click at [385, 400] on span at bounding box center [388, 399] width 8 height 14
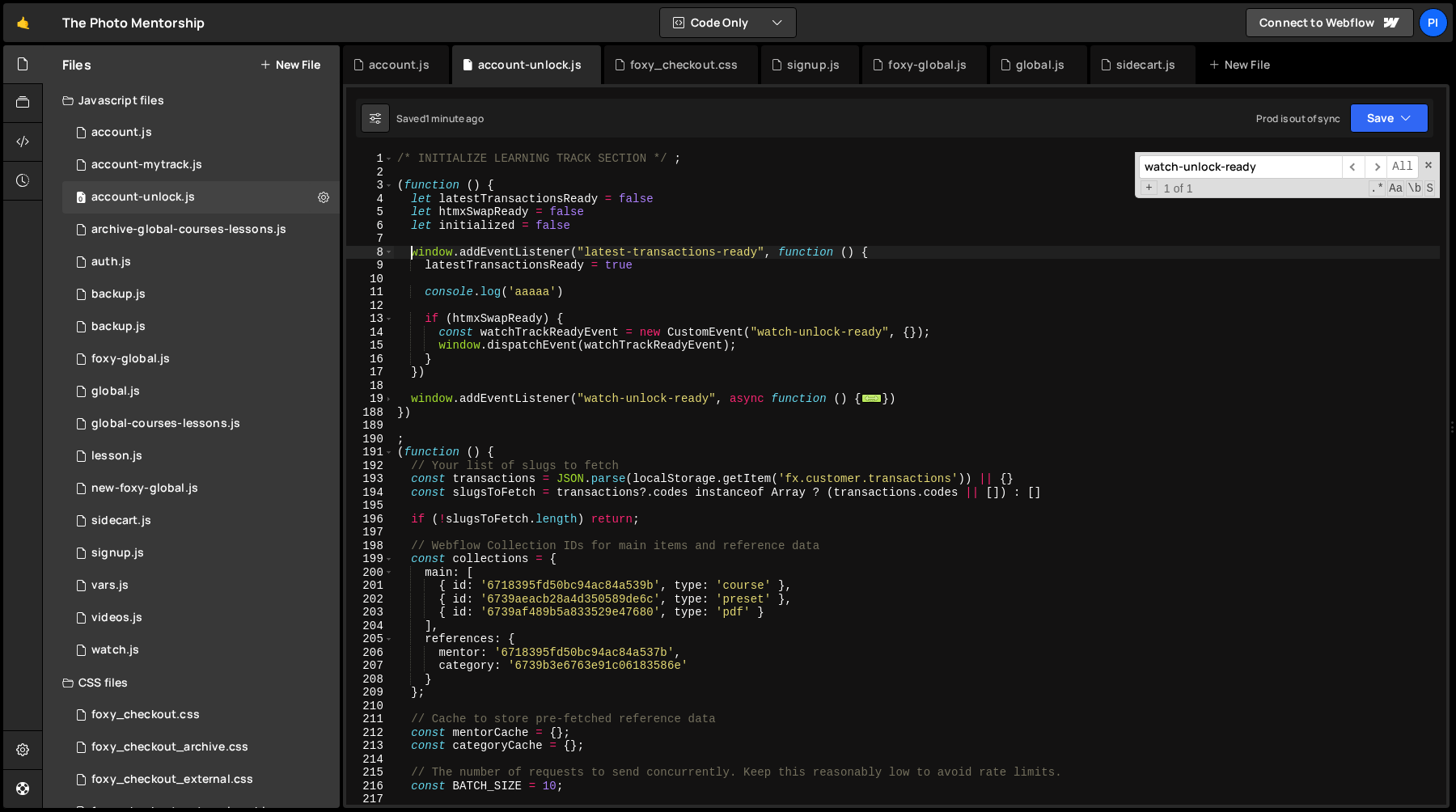
click at [427, 415] on div "/* INITIALIZE LEARNING TRACK SECTION */ ; ( function ( ) { let latestTransactio…" at bounding box center [917, 491] width 1046 height 679
type textarea "})"
click at [613, 300] on div "/* INITIALIZE LEARNING TRACK SECTION */ ; ( function ( ) { let latestTransactio…" at bounding box center [917, 491] width 1046 height 679
click at [610, 295] on div "/* INITIALIZE LEARNING TRACK SECTION */ ; ( function ( ) { let latestTransactio…" at bounding box center [917, 491] width 1046 height 679
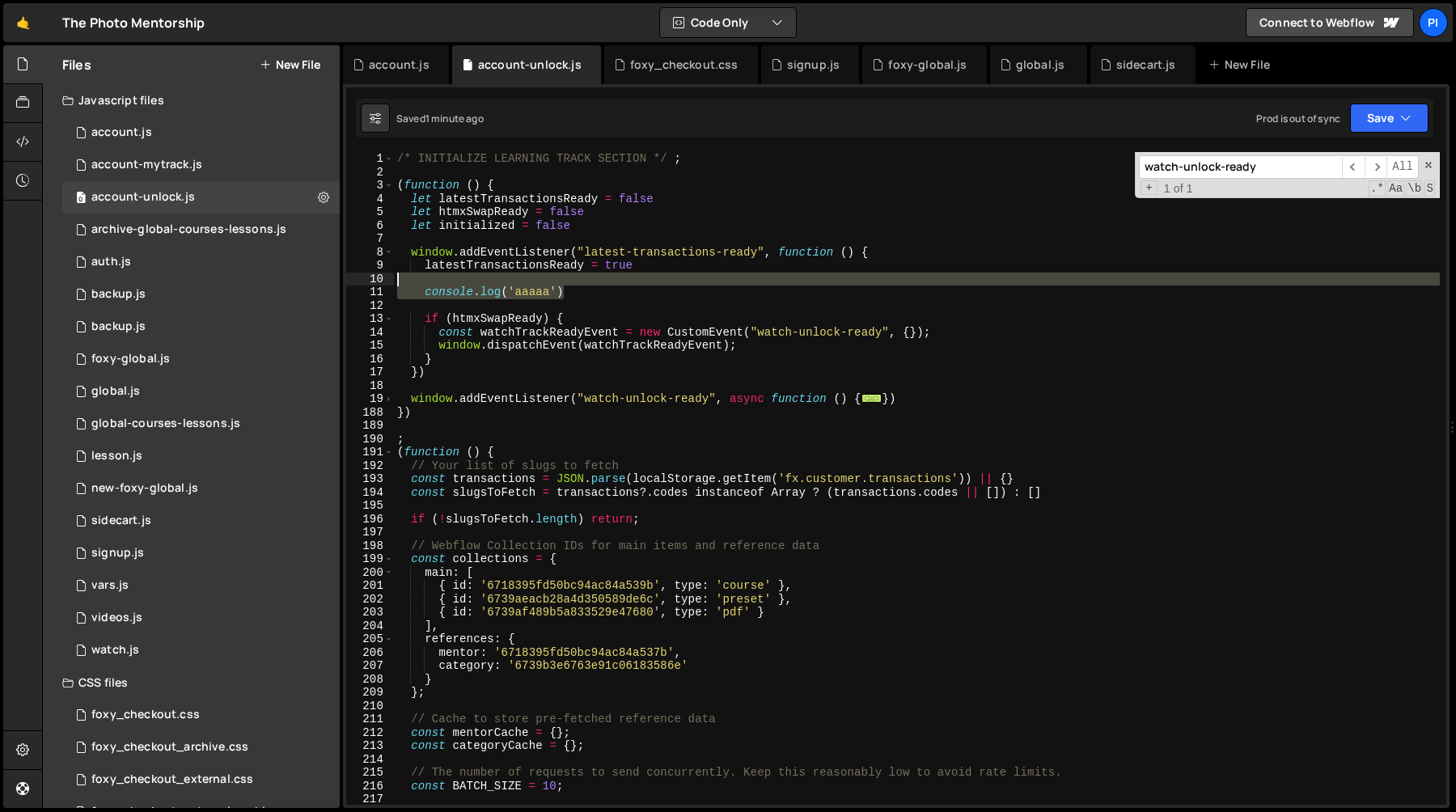
drag, startPoint x: 610, startPoint y: 295, endPoint x: 601, endPoint y: 274, distance: 22.8
click at [601, 274] on div "/* INITIALIZE LEARNING TRACK SECTION */ ; ( function ( ) { let latestTransactio…" at bounding box center [917, 491] width 1046 height 679
type textarea "console.log('aaaaa')"
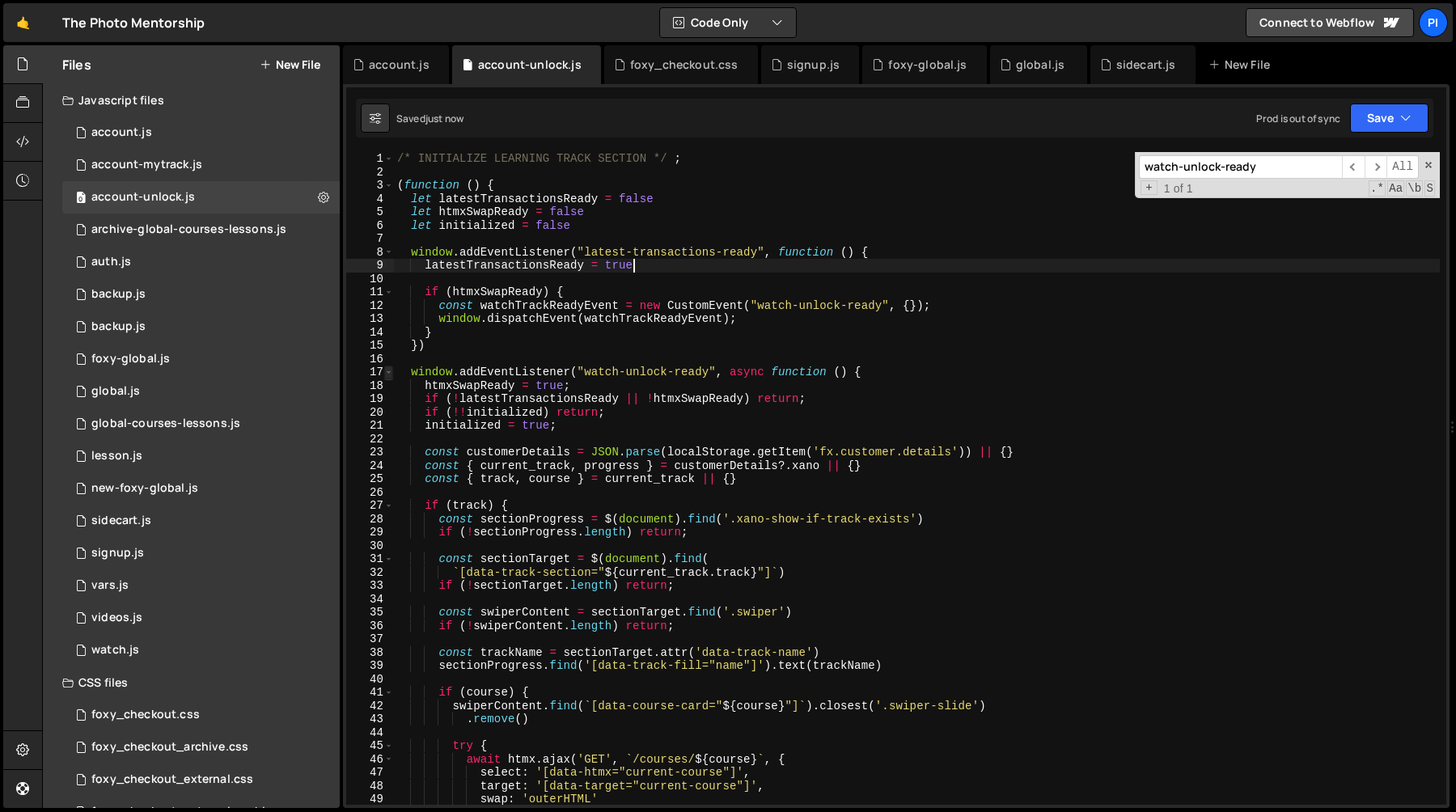
click at [393, 373] on span at bounding box center [388, 372] width 8 height 14
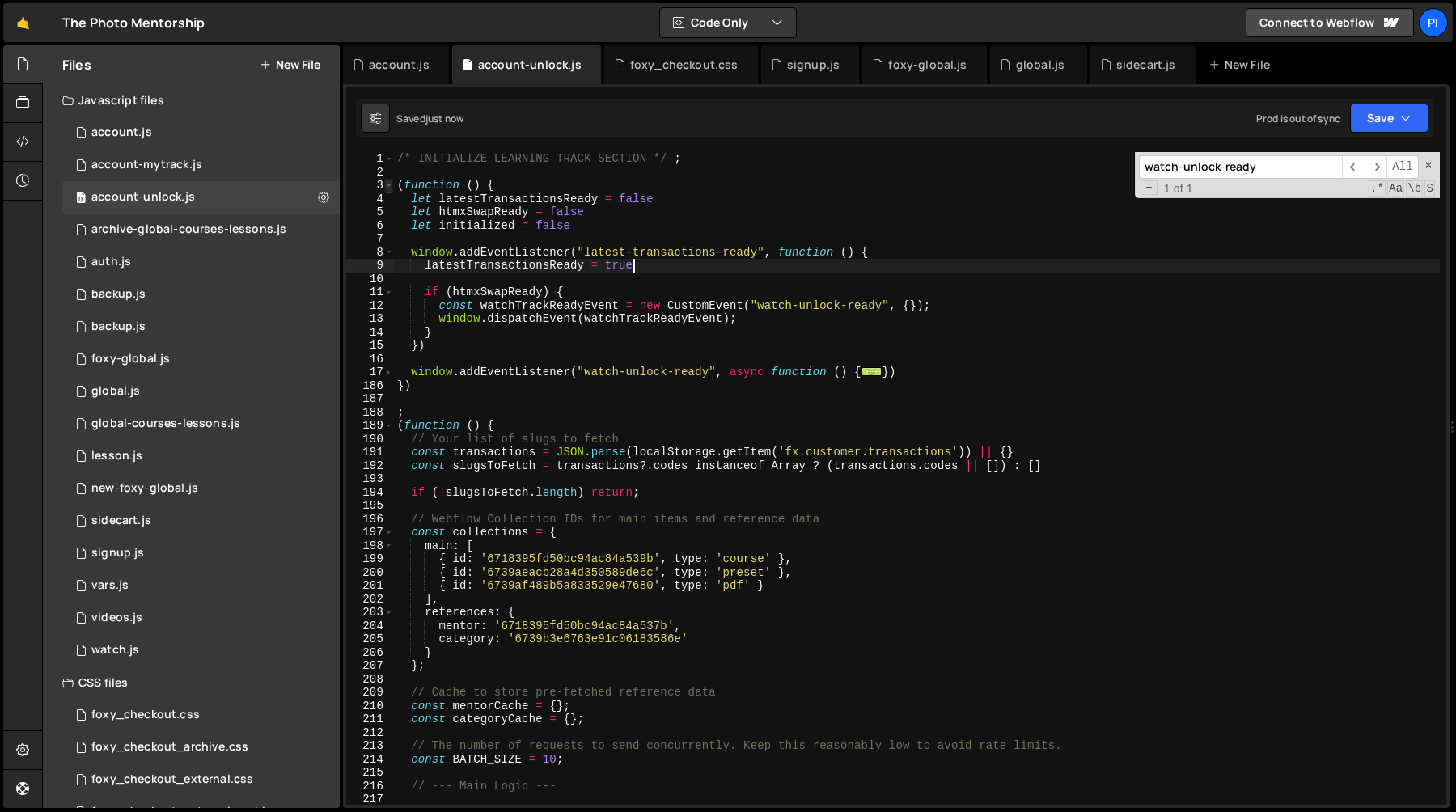
click at [388, 182] on span at bounding box center [388, 186] width 8 height 14
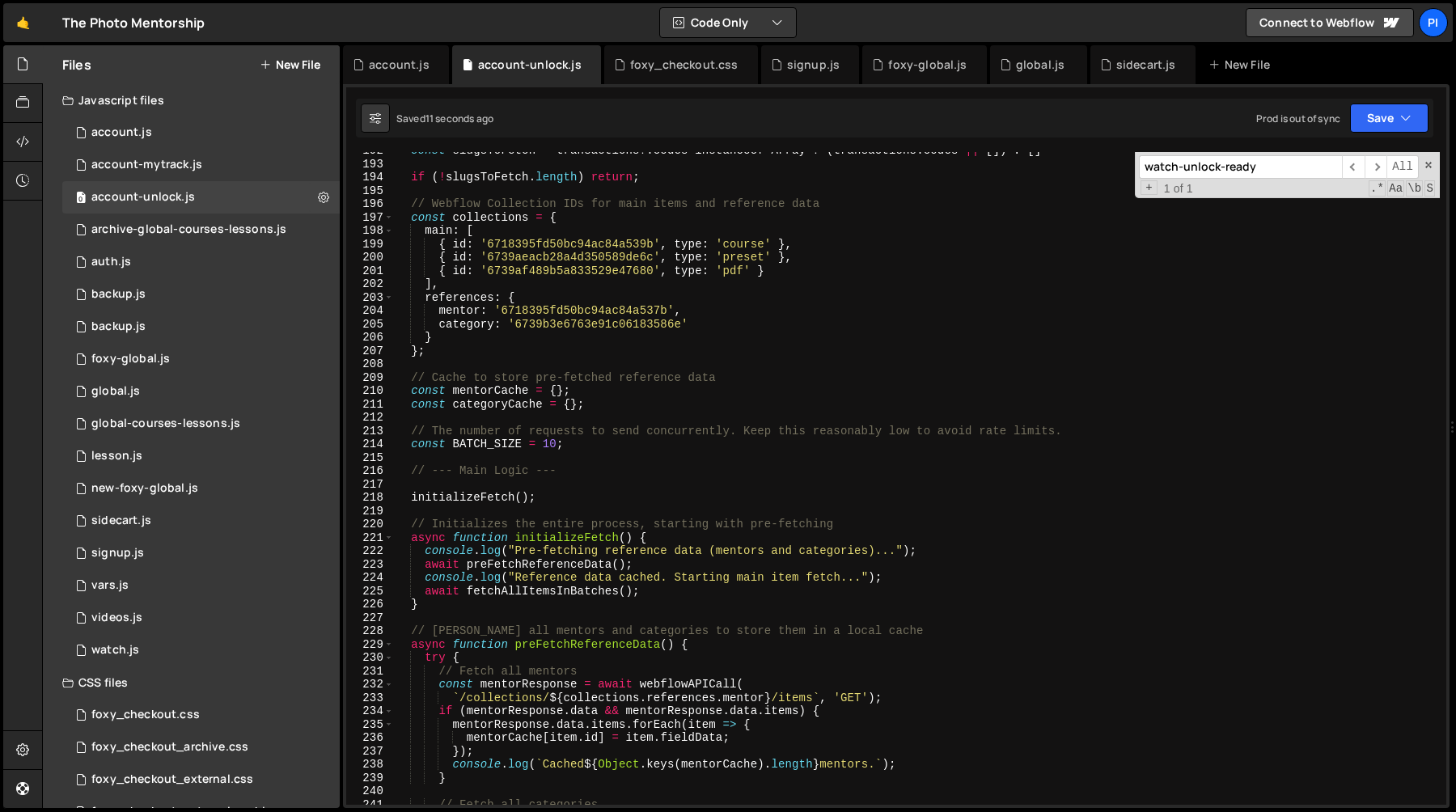
scroll to position [114, 0]
click at [465, 496] on div "const slugsToFetch = transactions ?. codes instanceof Array ? ( transactions . …" at bounding box center [917, 483] width 1046 height 679
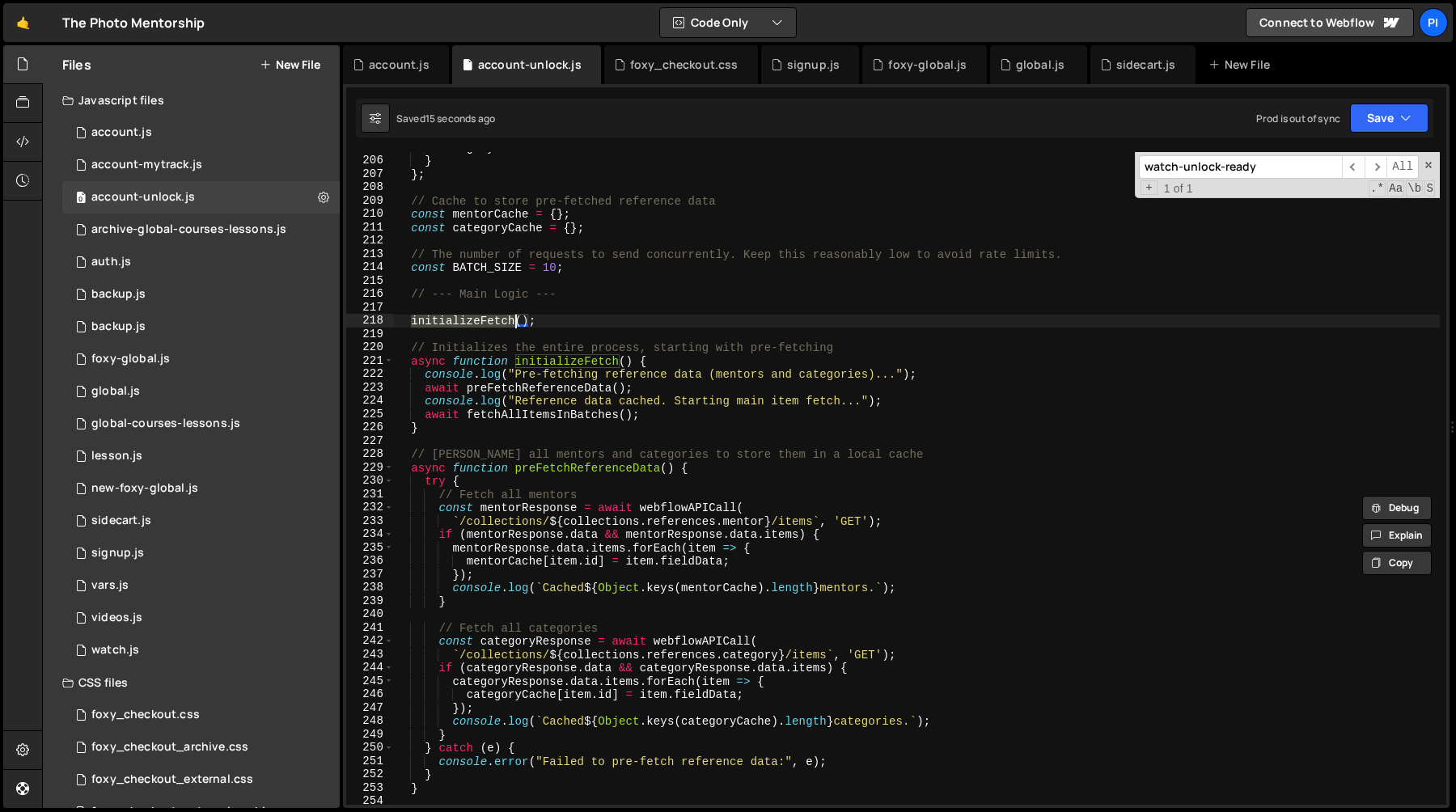
scroll to position [293, 0]
click at [558, 359] on div "} } ; // Cache to store pre-fetched reference data const mentorCache = { } ; co…" at bounding box center [917, 490] width 1046 height 679
type textarea "async function initializeFetch() {"
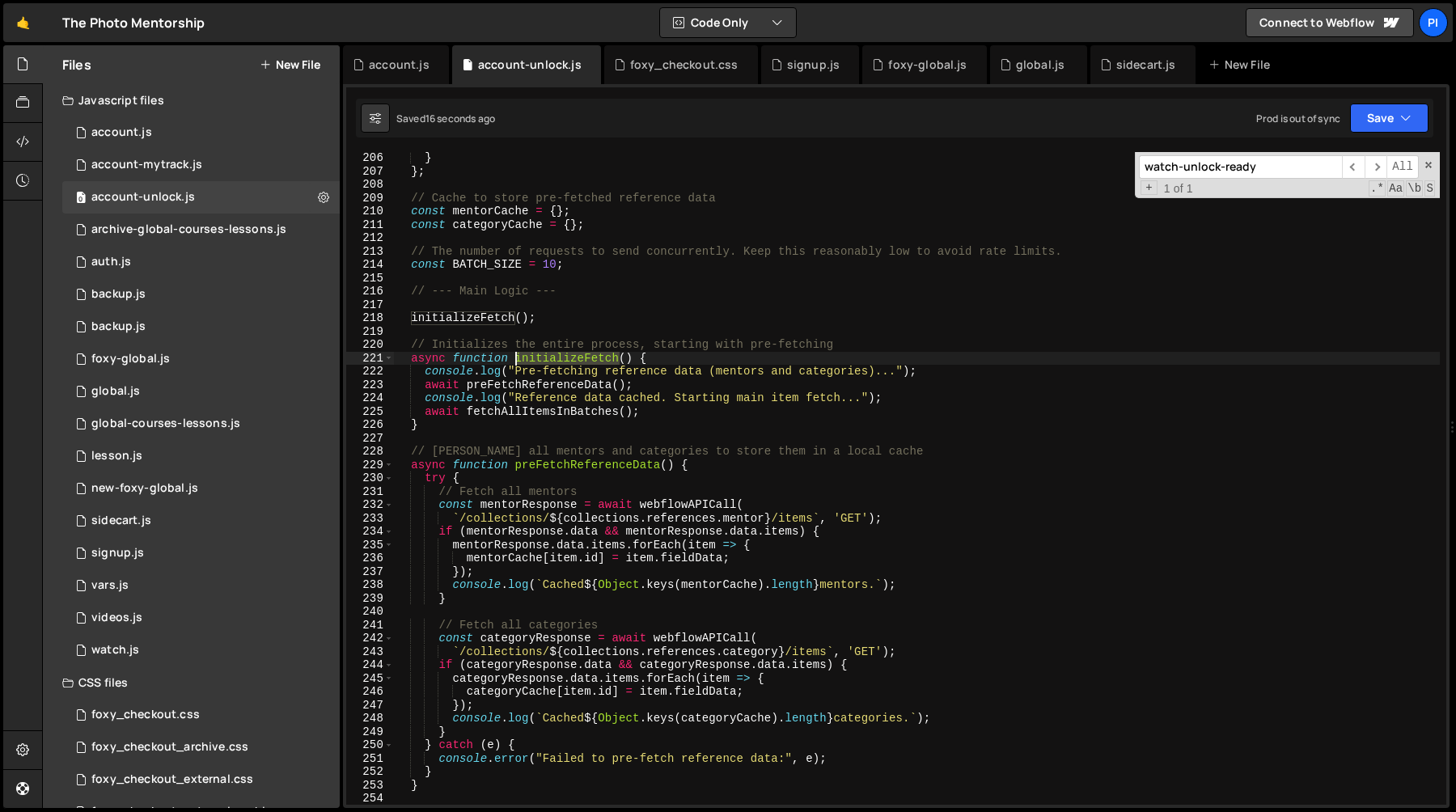
click at [558, 359] on div "} } ; // Cache to store pre-fetched reference data const mentorCache = { } ; co…" at bounding box center [917, 490] width 1046 height 679
click at [400, 66] on div "account.js" at bounding box center [399, 64] width 61 height 16
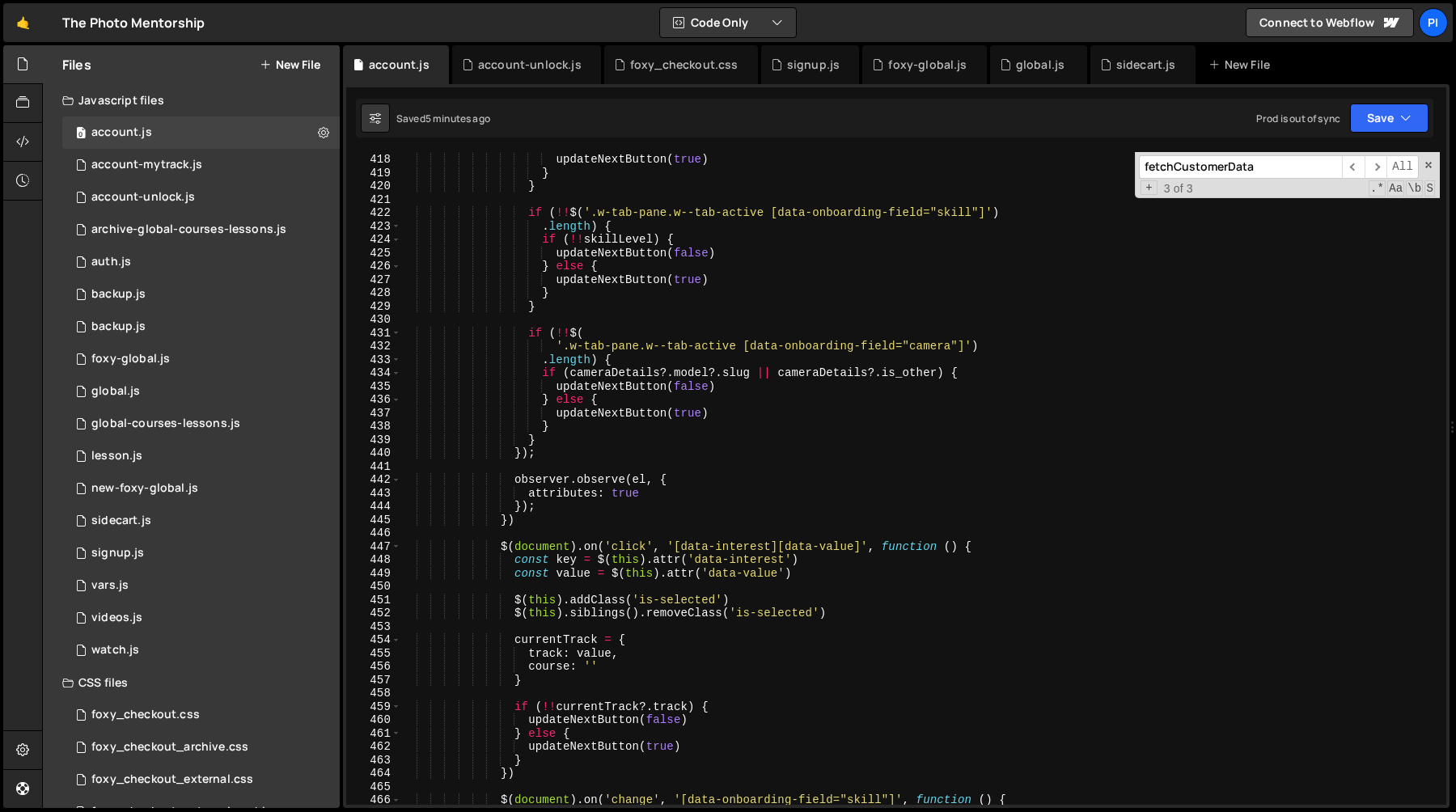
scroll to position [5546, 0]
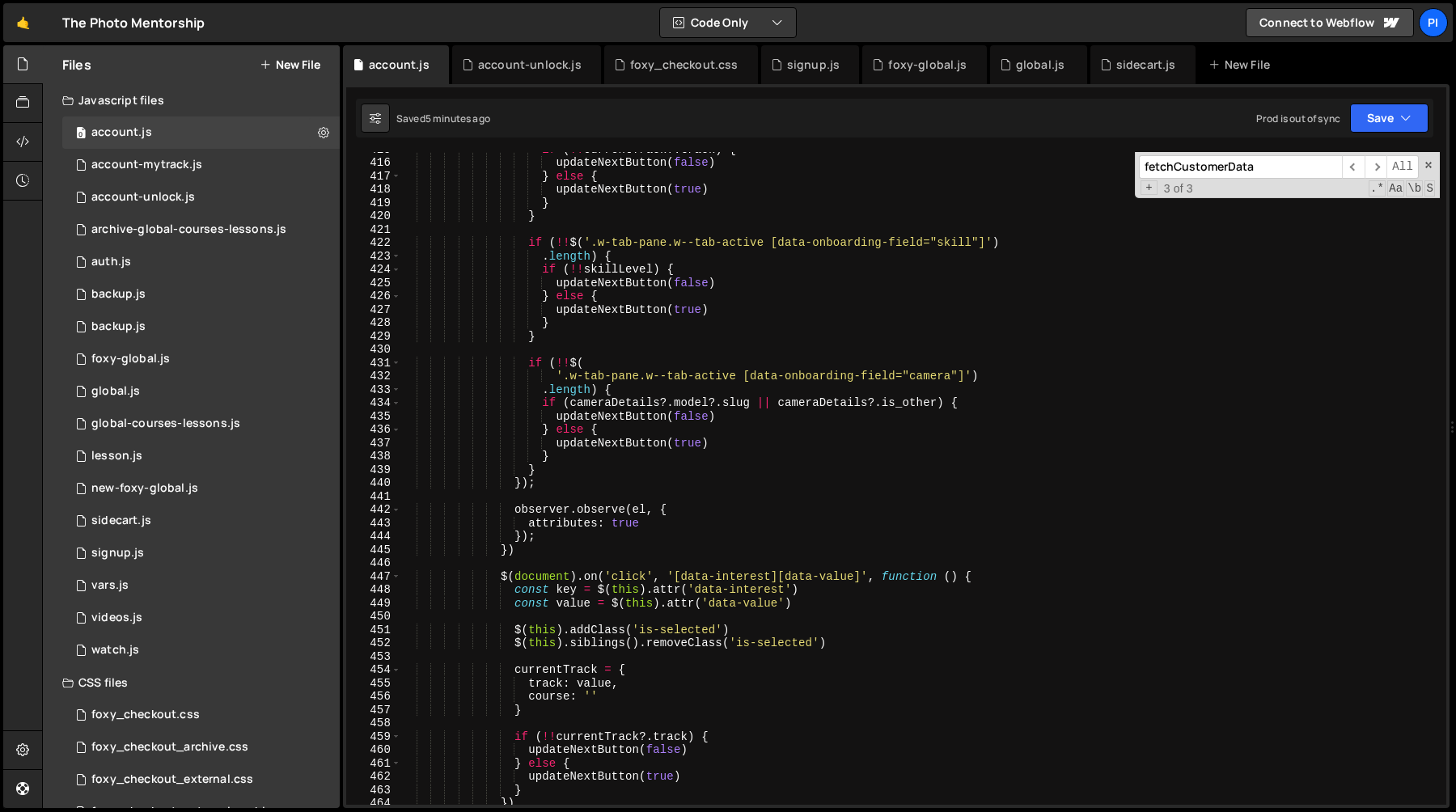
type textarea "})"
click at [553, 553] on div "if ( !! currentTrack ?. track ) { updateNextButton ( false ) } else { updateNex…" at bounding box center [920, 481] width 1040 height 679
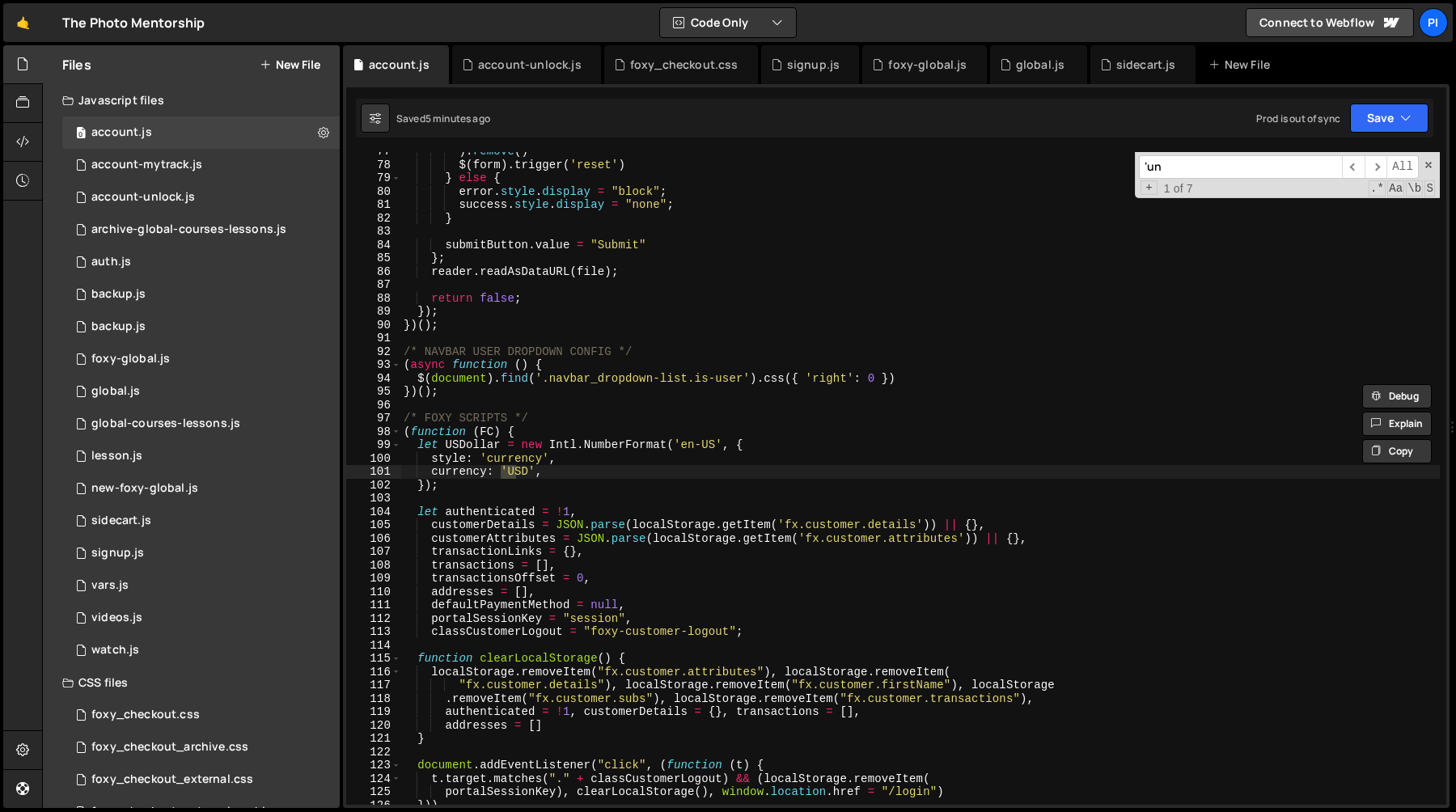
scroll to position [6957, 0]
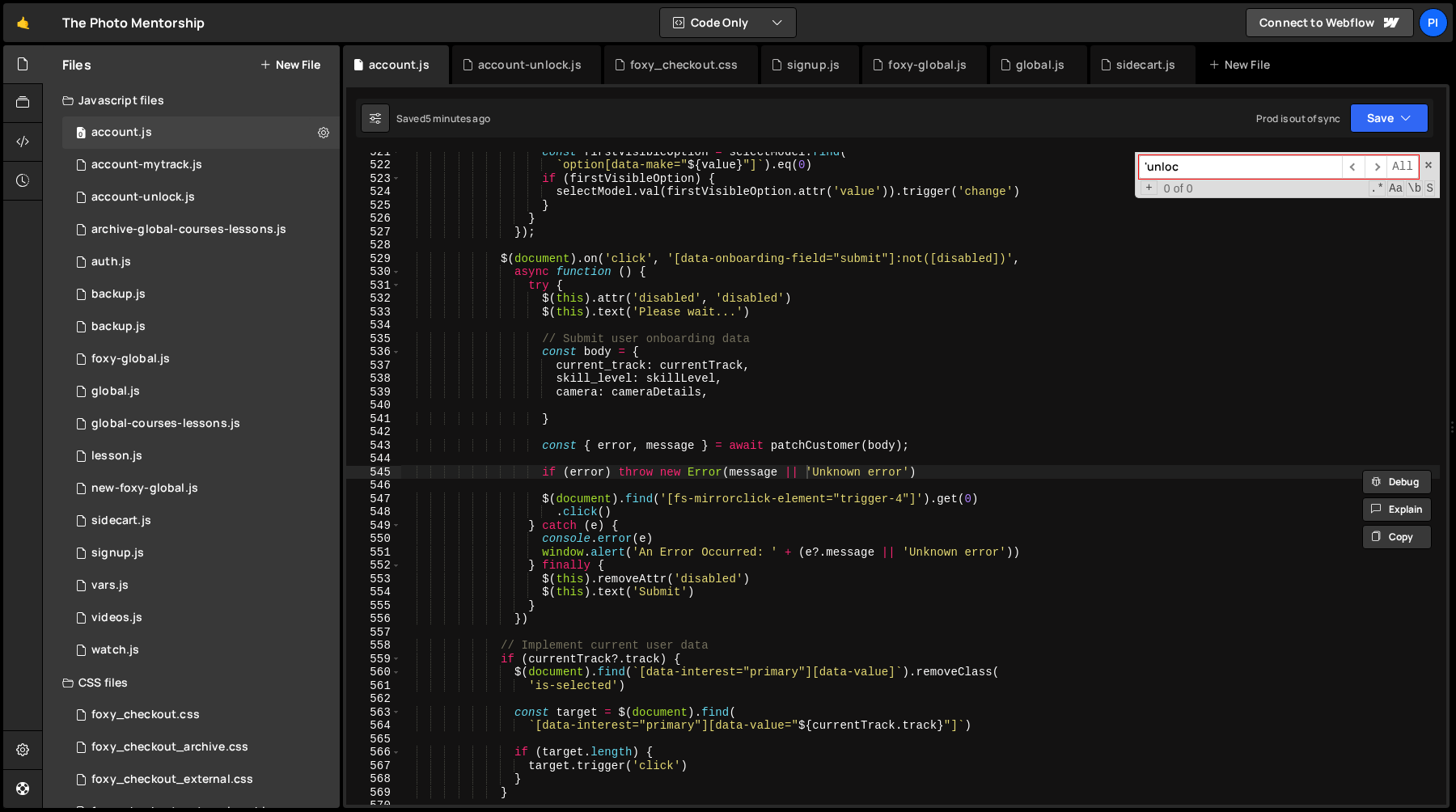
type input "'unlock"
click at [686, 64] on div "foxy_checkout.css" at bounding box center [684, 64] width 109 height 16
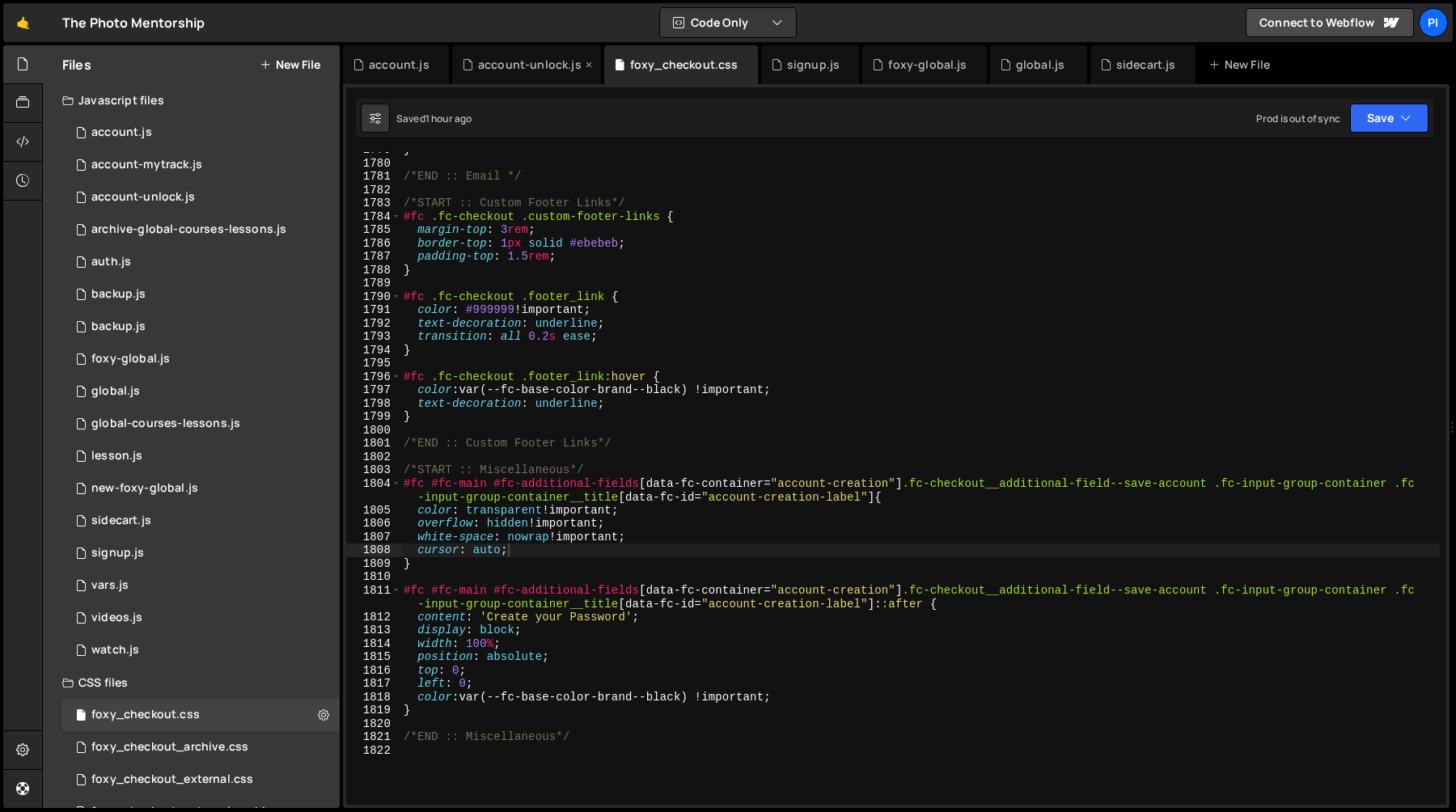
scroll to position [17858, 0]
click at [512, 64] on div "account-unlock.js" at bounding box center [530, 64] width 103 height 16
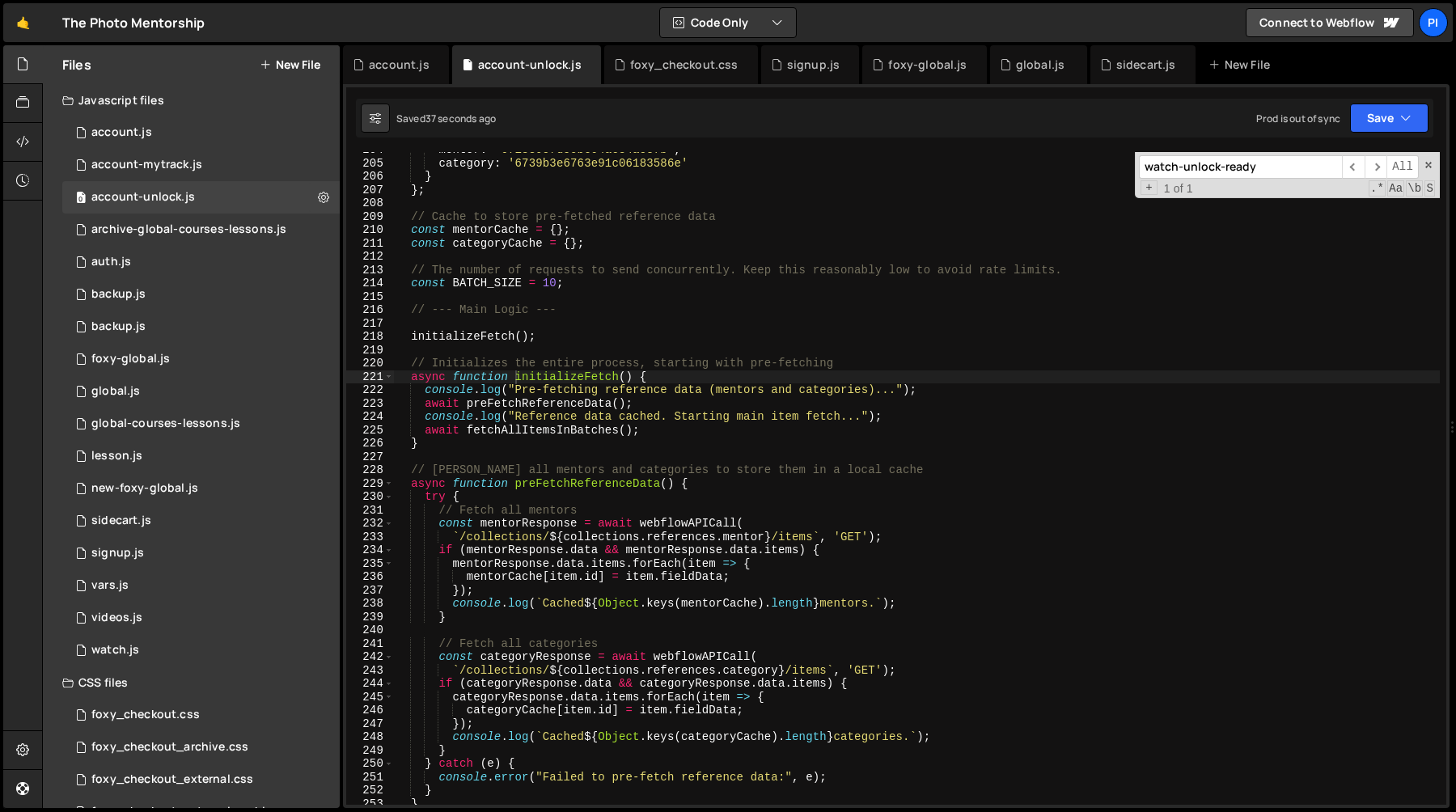
scroll to position [273, 0]
click at [484, 334] on div "mentor : '6718395fd50bc94ac84a537b' , category : '6739b3e6763e91c06183586e' } }…" at bounding box center [917, 485] width 1046 height 679
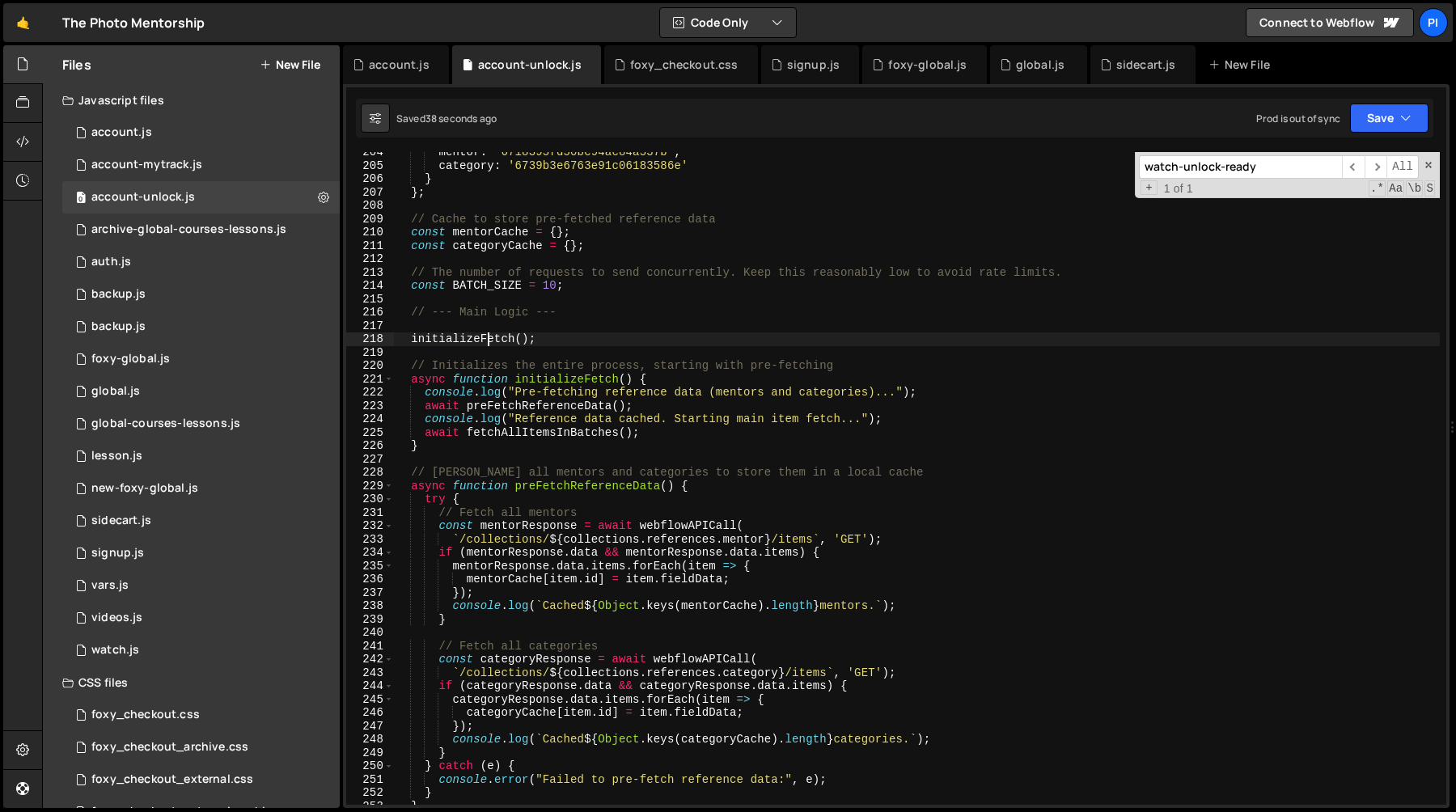
click at [484, 334] on div "mentor : '6718395fd50bc94ac84a537b' , category : '6739b3e6763e91c06183586e' } }…" at bounding box center [917, 485] width 1046 height 679
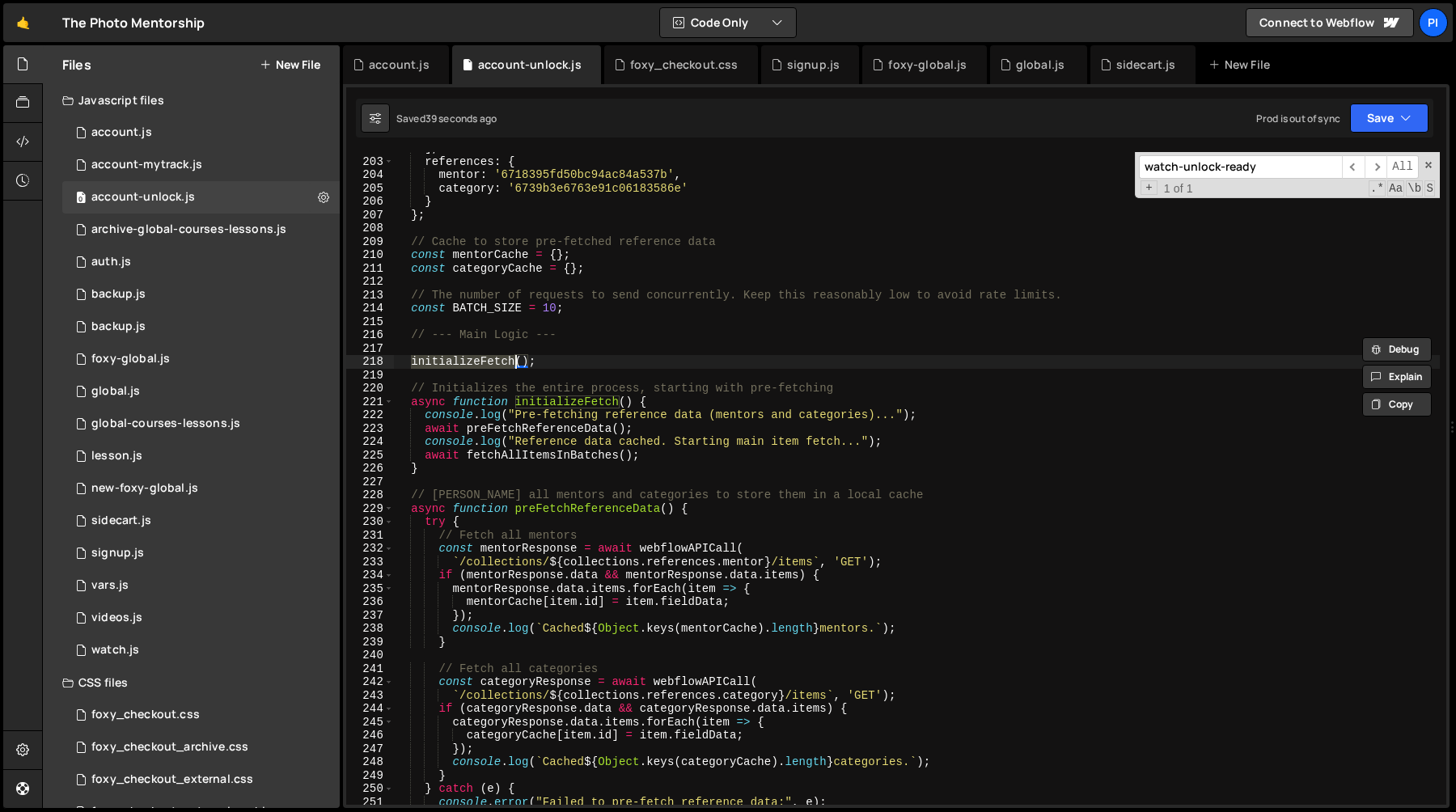
scroll to position [251, 0]
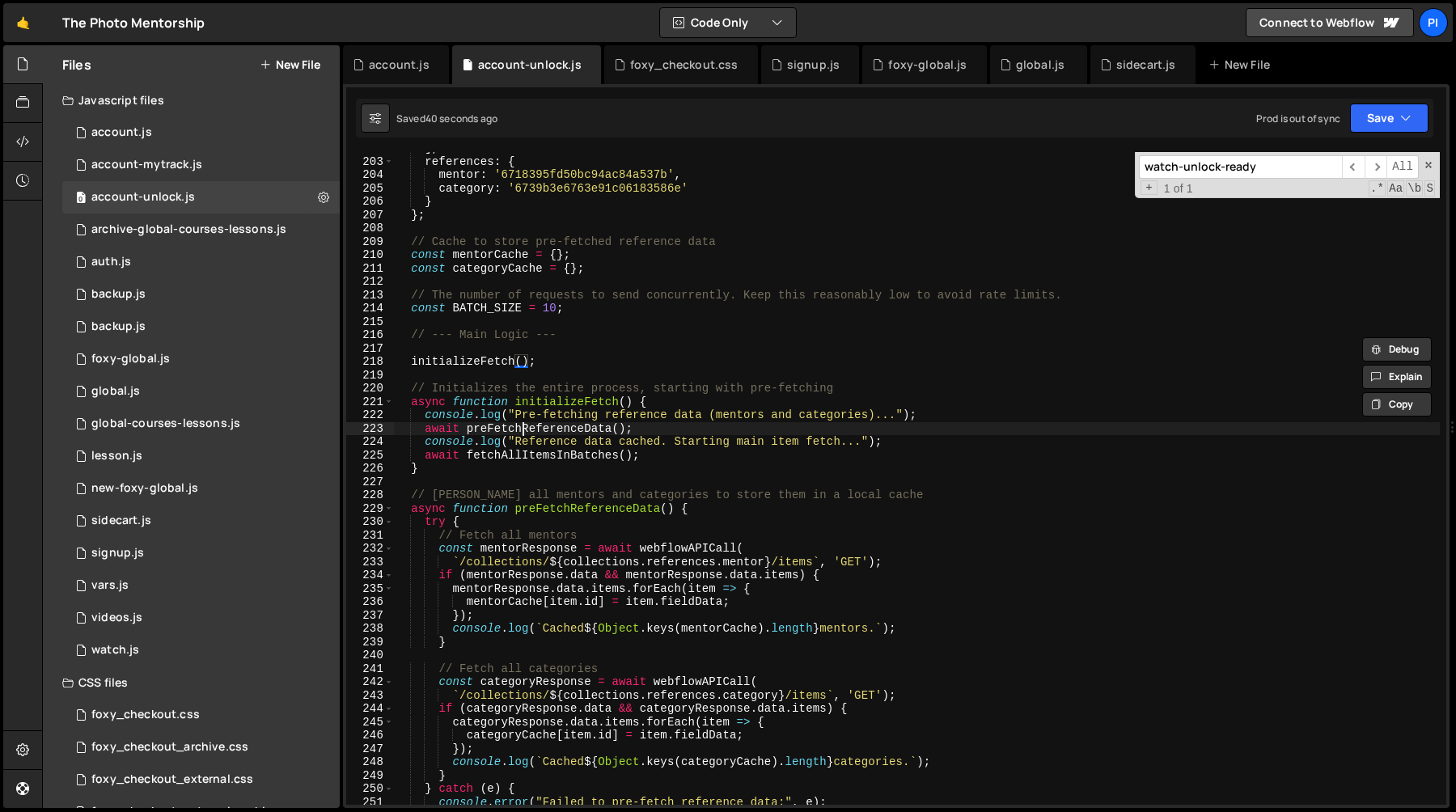
click at [523, 425] on div "] , references : { mentor : '6718395fd50bc94ac84a537b' , category : '6739b3e676…" at bounding box center [917, 481] width 1046 height 679
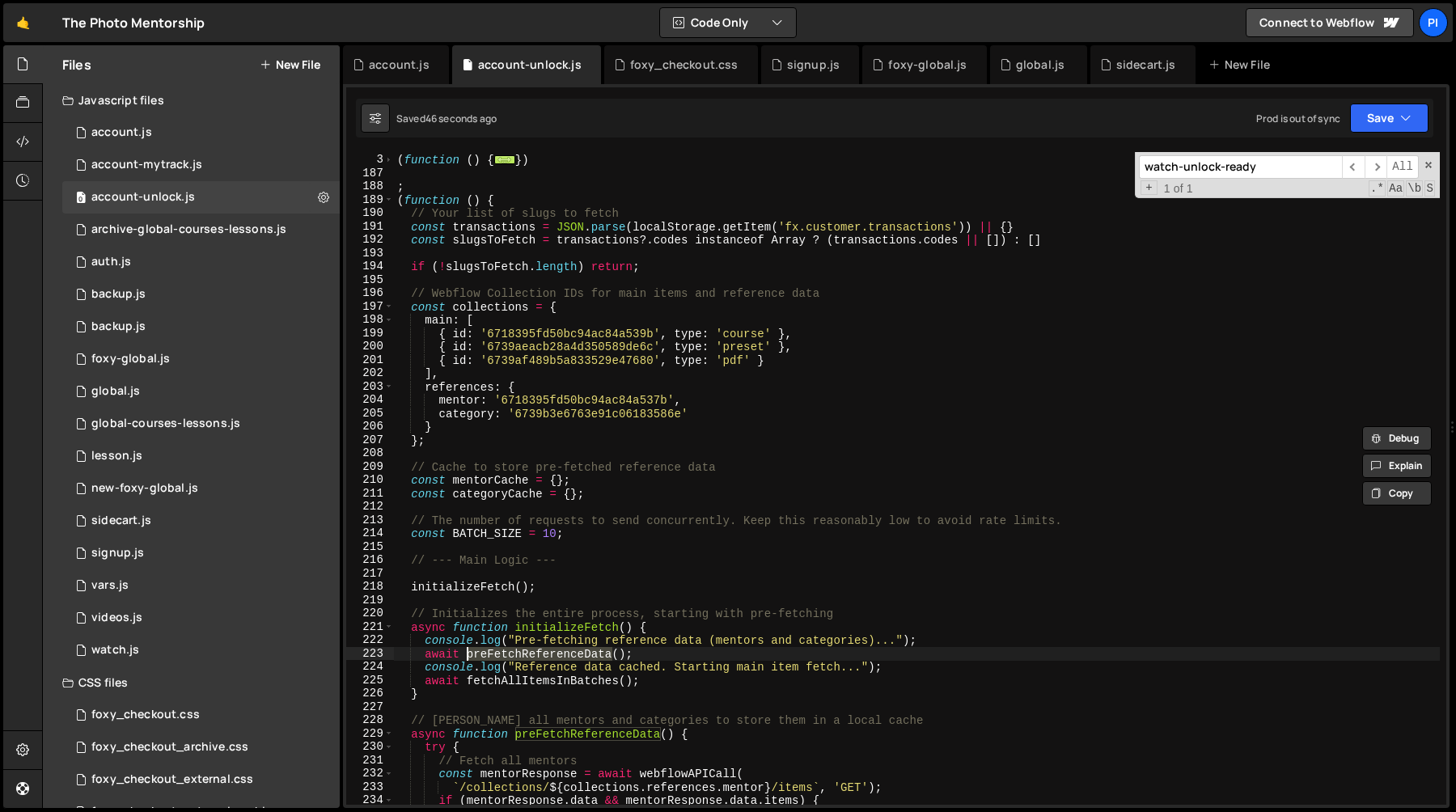
scroll to position [26, 0]
click at [710, 229] on div "( function ( ) { ... }) ; ( function ( ) { // Your list of slugs to fetch const…" at bounding box center [917, 479] width 1046 height 679
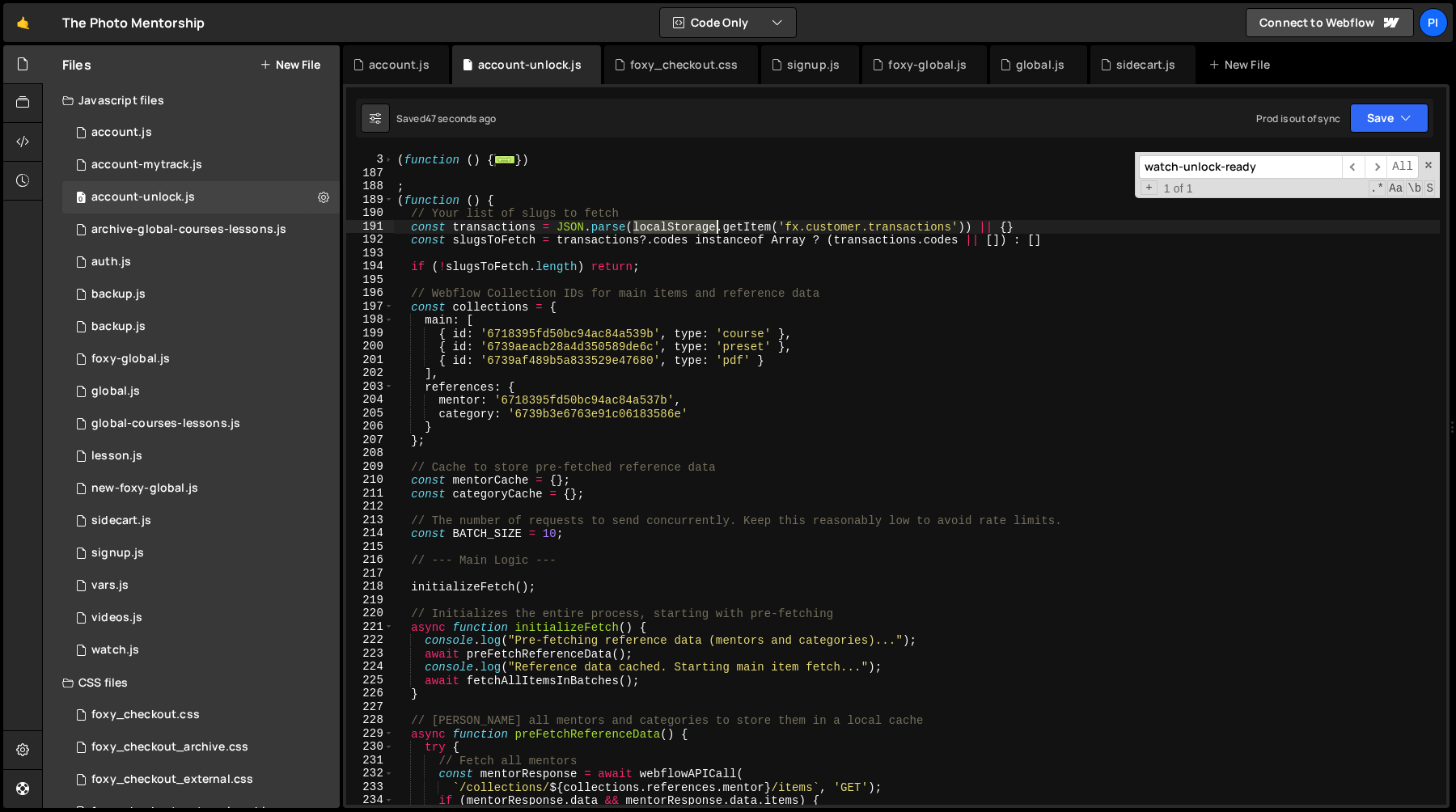
click at [710, 229] on div "( function ( ) { ... }) ; ( function ( ) { // Your list of slugs to fetch const…" at bounding box center [917, 479] width 1046 height 679
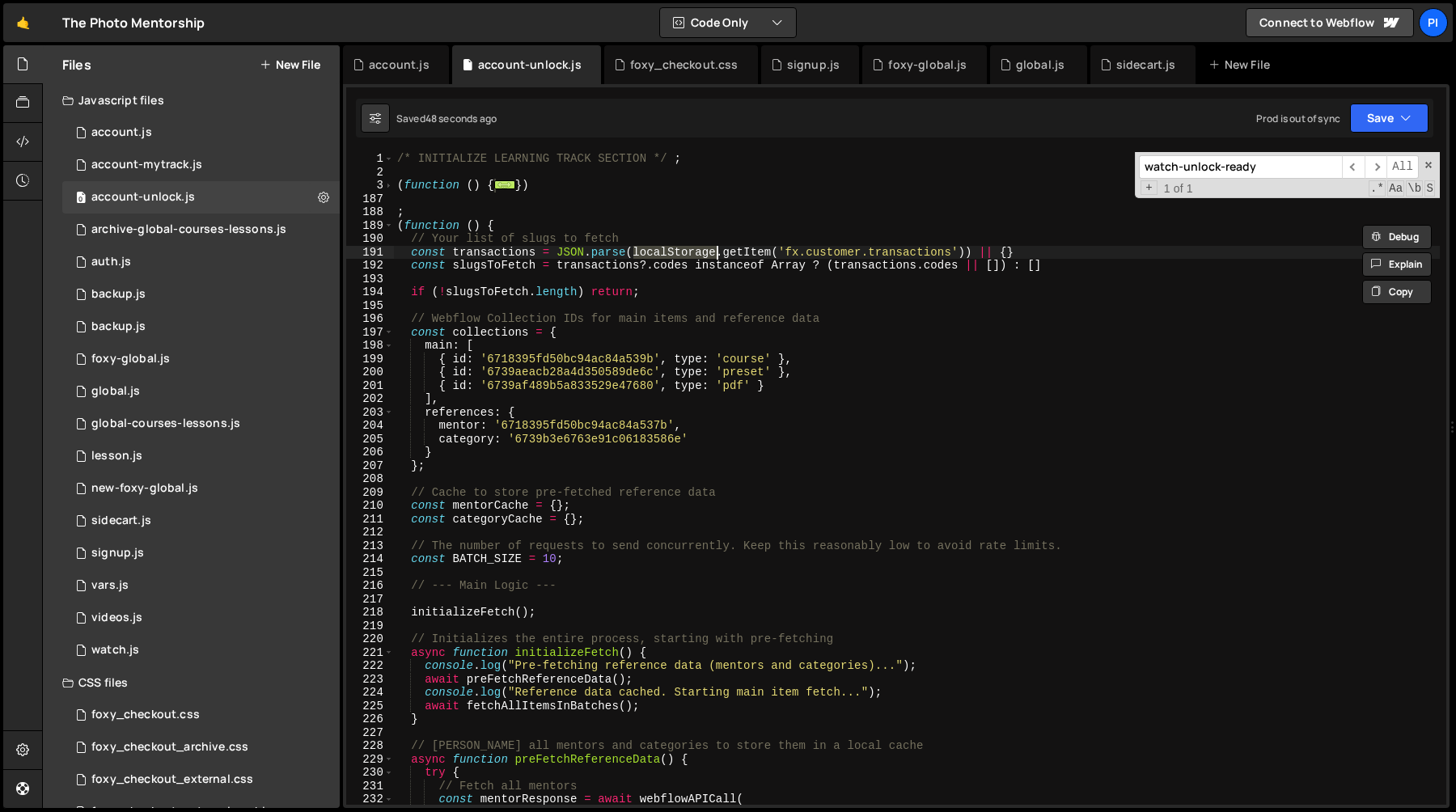
scroll to position [0, 0]
click at [392, 60] on div "account.js" at bounding box center [399, 64] width 61 height 16
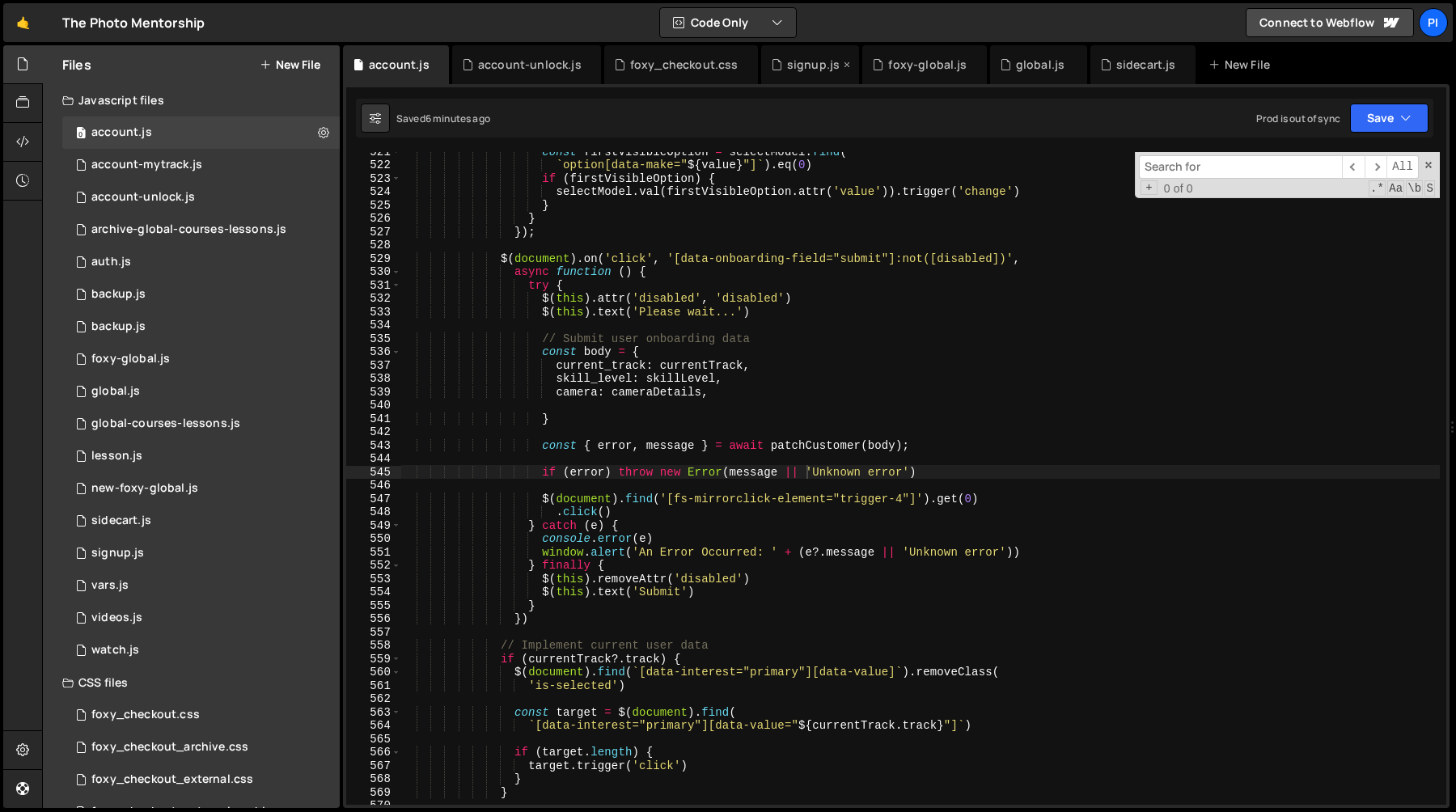
click at [798, 58] on div "signup.js" at bounding box center [813, 64] width 53 height 16
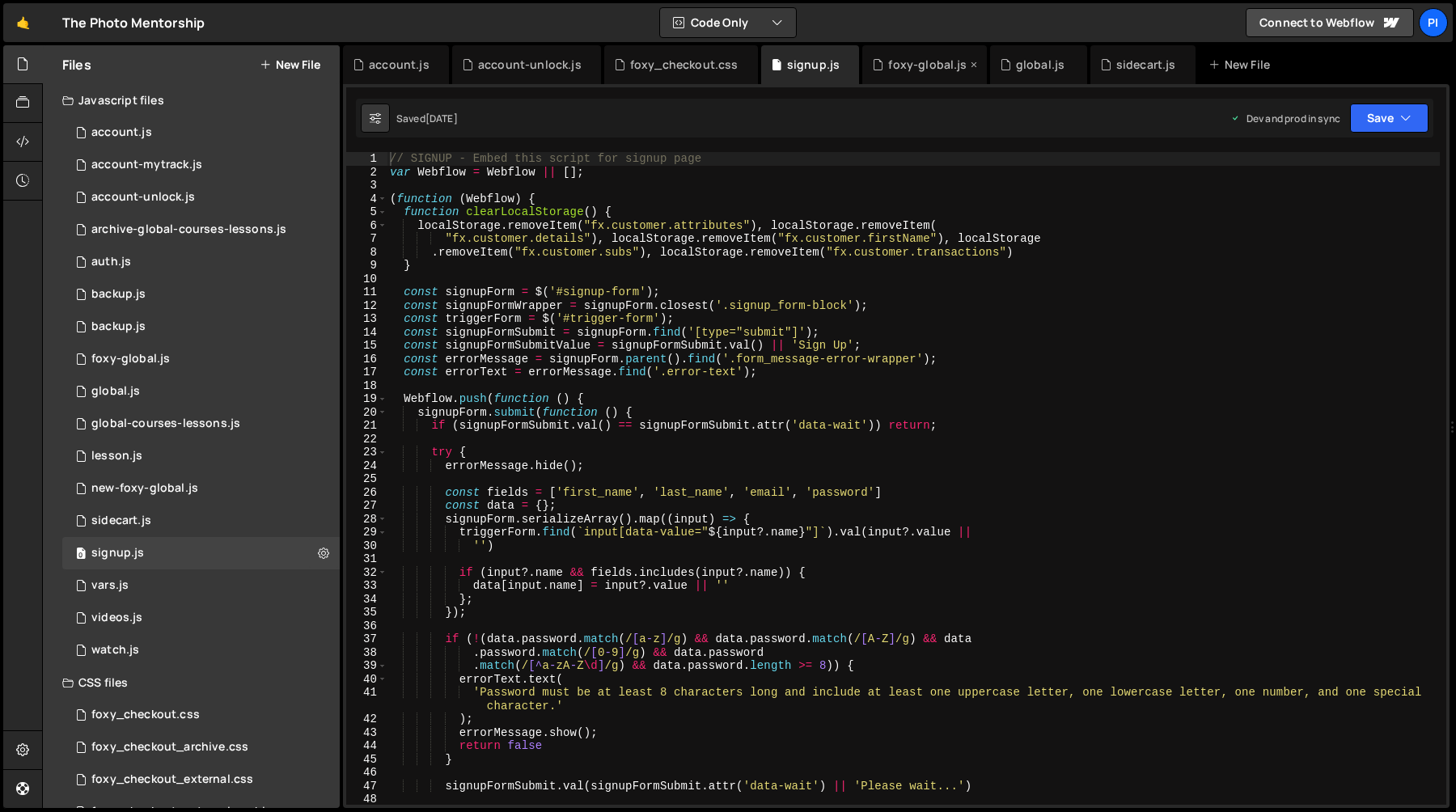
click at [897, 70] on div "foxy-global.js" at bounding box center [927, 64] width 79 height 16
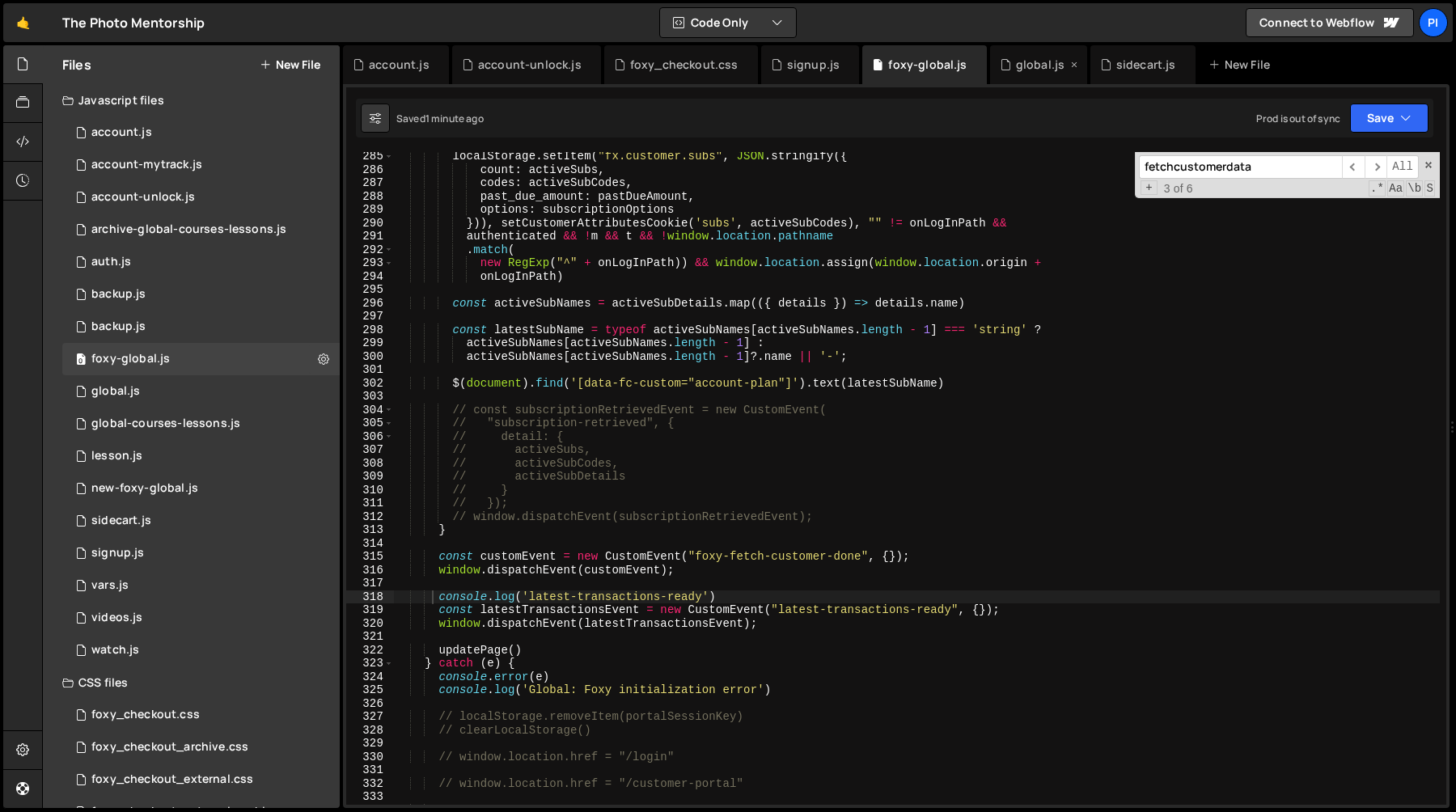
scroll to position [838, 0]
click at [787, 67] on div "signup.js" at bounding box center [813, 64] width 53 height 16
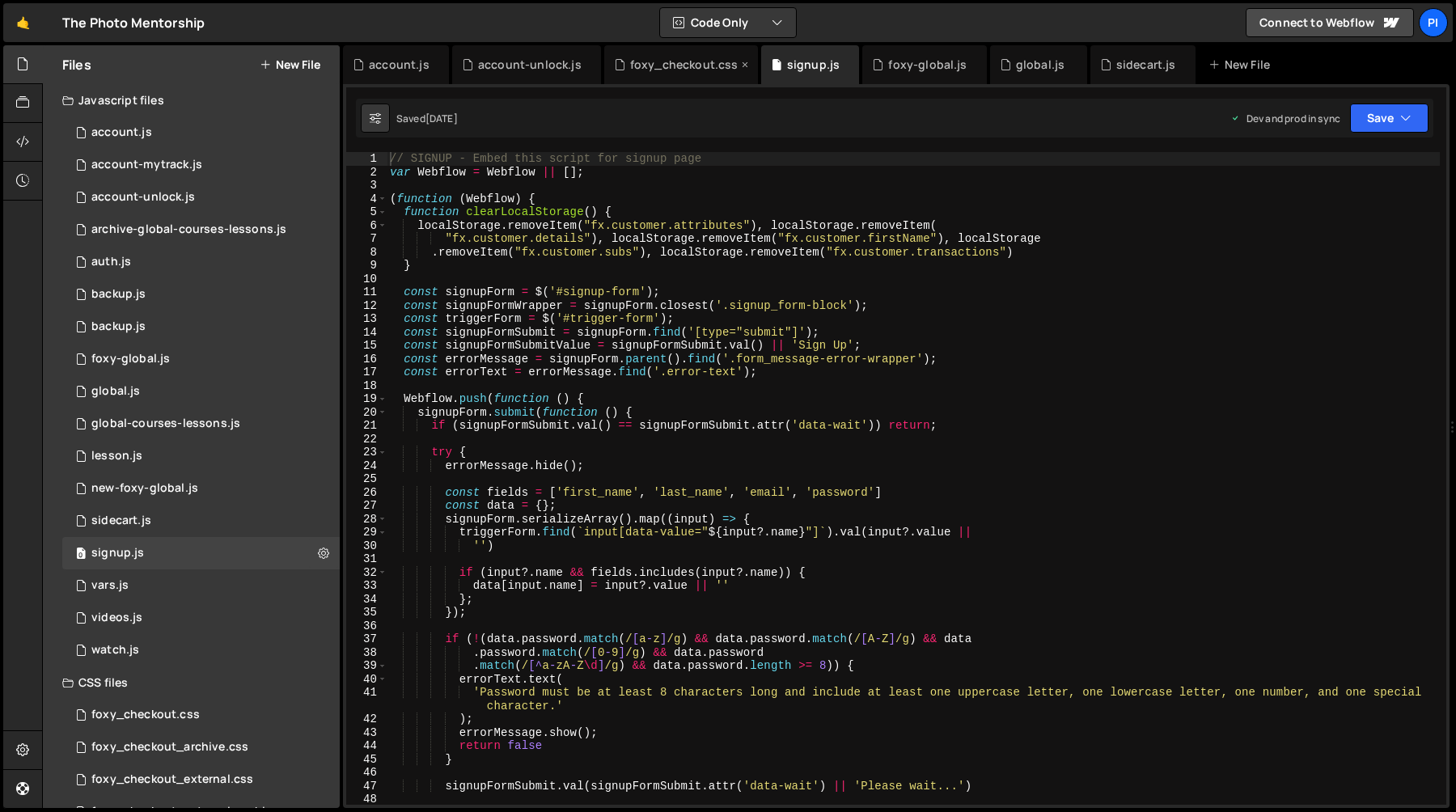
click at [676, 70] on div "foxy_checkout.css" at bounding box center [684, 64] width 109 height 16
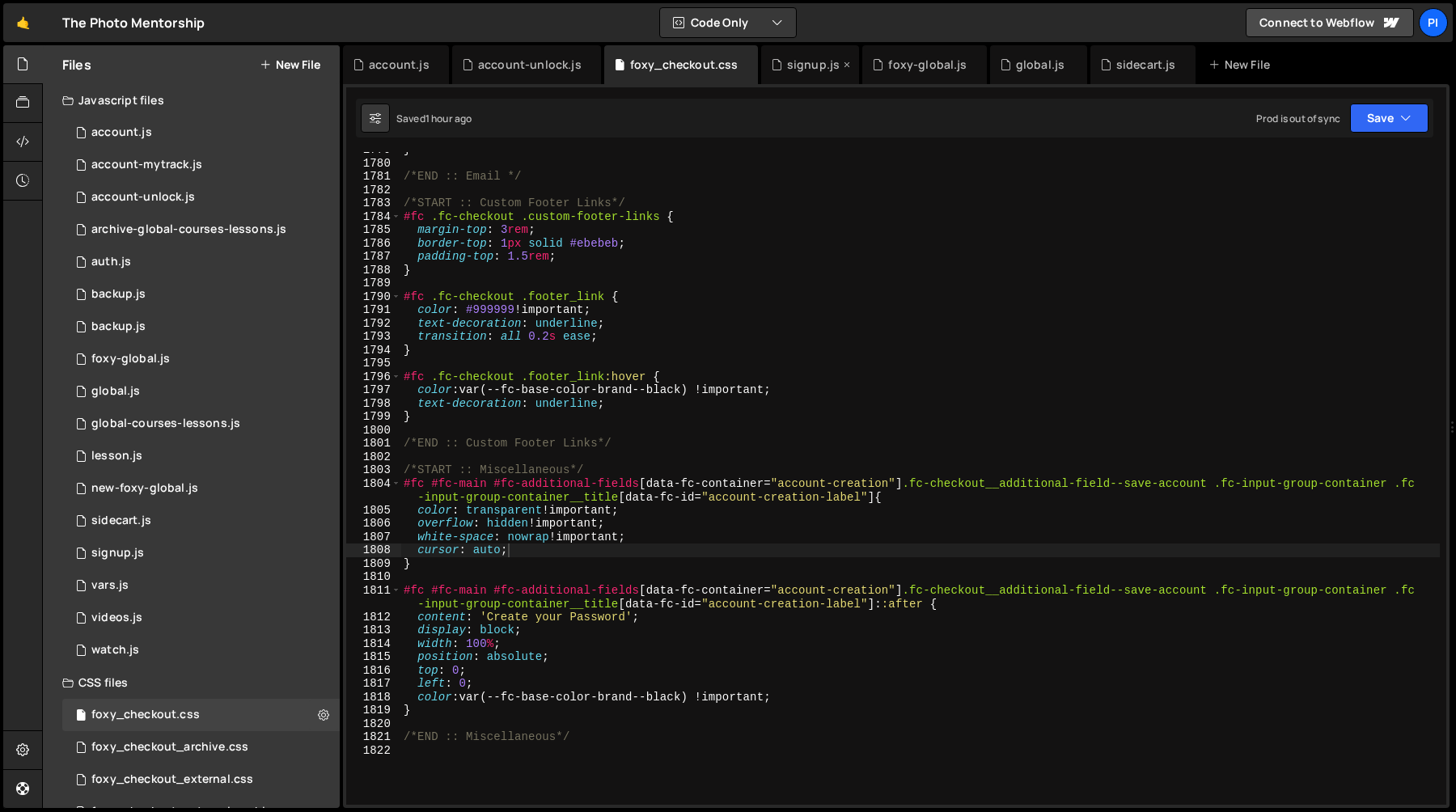
scroll to position [17159, 0]
click at [825, 67] on div "signup.js" at bounding box center [813, 64] width 53 height 16
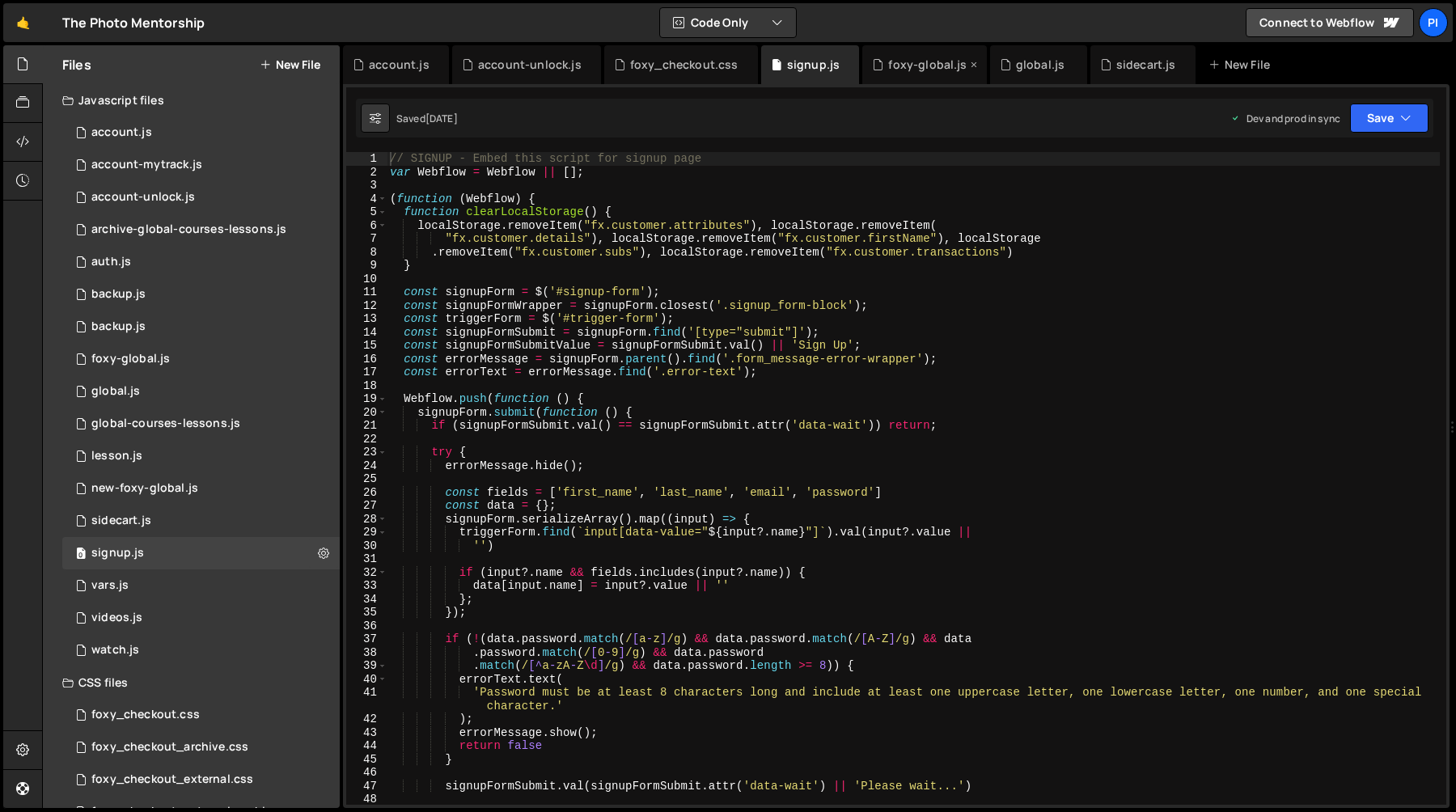
click at [891, 64] on div "foxy-global.js" at bounding box center [927, 64] width 79 height 16
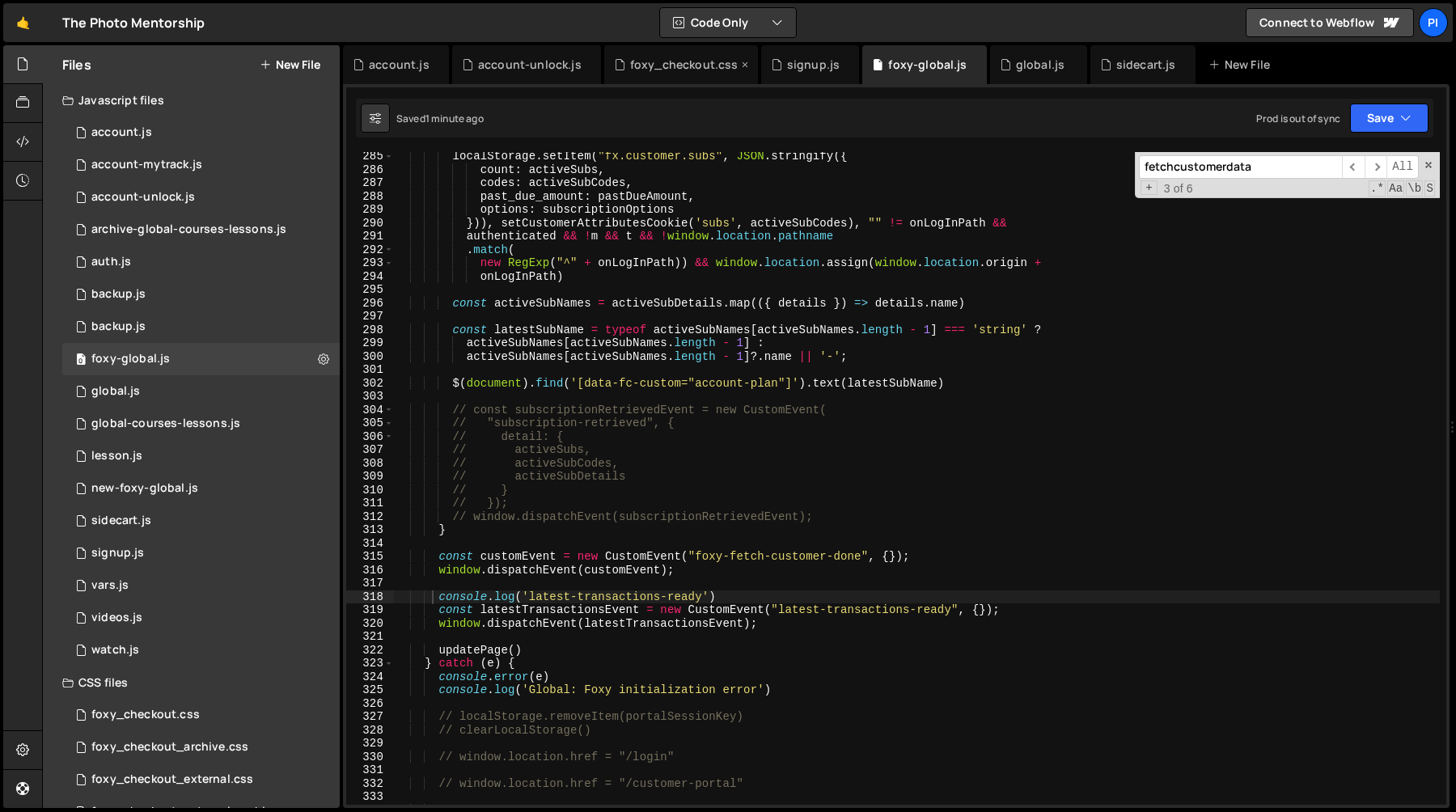
scroll to position [838, 0]
click at [517, 69] on div "account-unlock.js" at bounding box center [530, 64] width 103 height 16
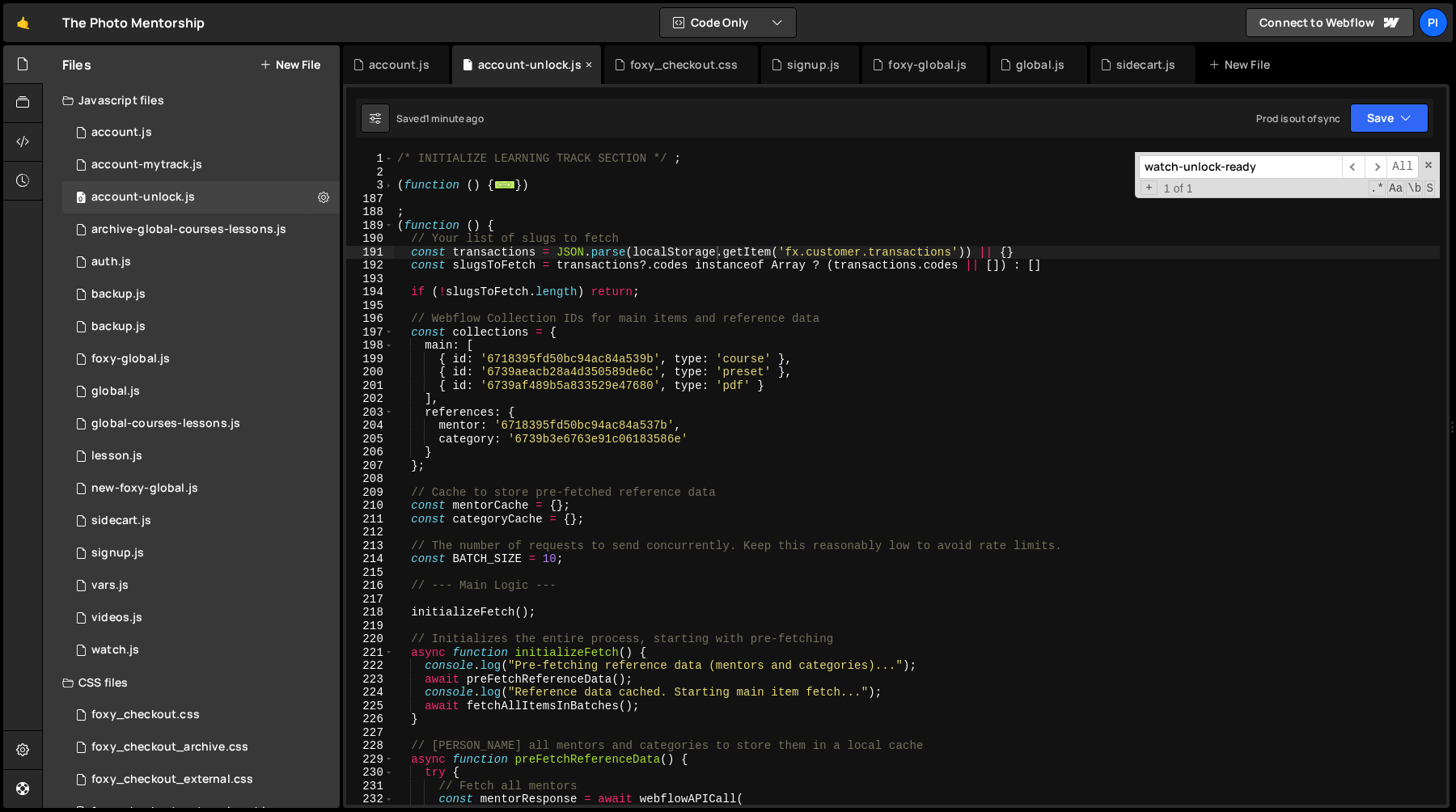
scroll to position [0, 0]
click at [382, 181] on div "3" at bounding box center [370, 186] width 47 height 14
click at [390, 184] on span at bounding box center [388, 186] width 8 height 14
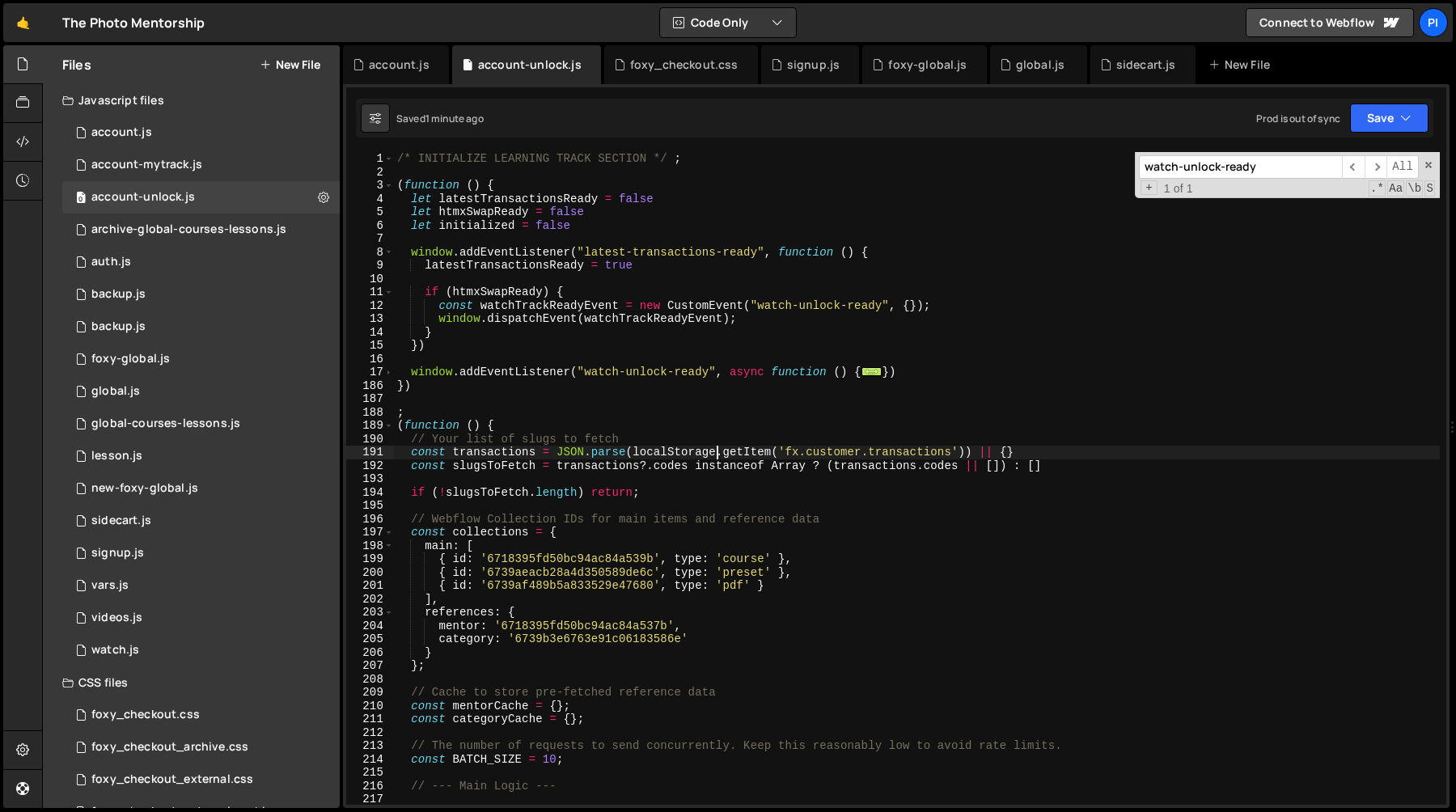
click at [412, 253] on div "/* INITIALIZE LEARNING TRACK SECTION */ ; ( function ( ) { let latestTransactio…" at bounding box center [917, 491] width 1046 height 679
click at [446, 344] on div "/* INITIALIZE LEARNING TRACK SECTION */ ; ( function ( ) { let latestTransactio…" at bounding box center [917, 491] width 1046 height 679
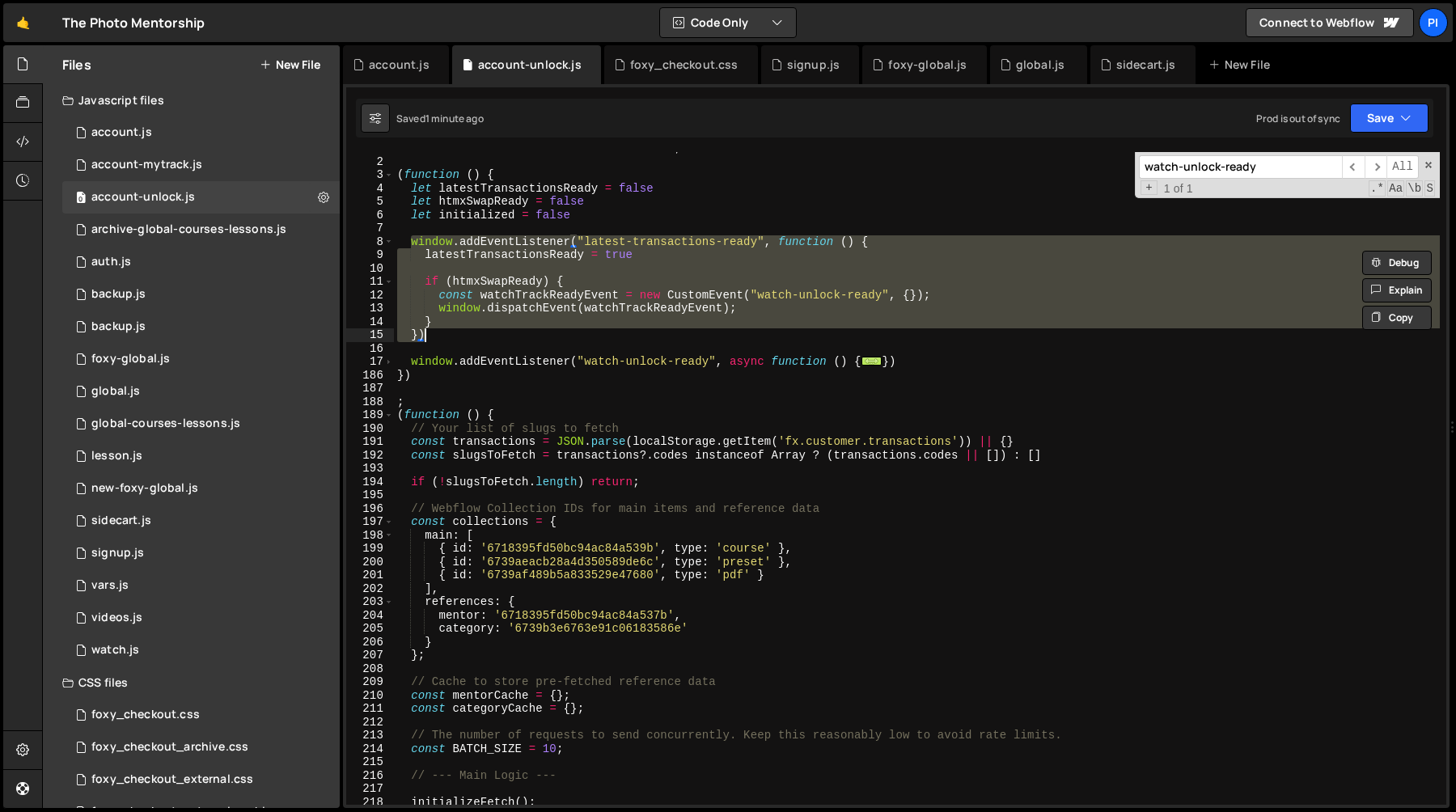
scroll to position [17, 0]
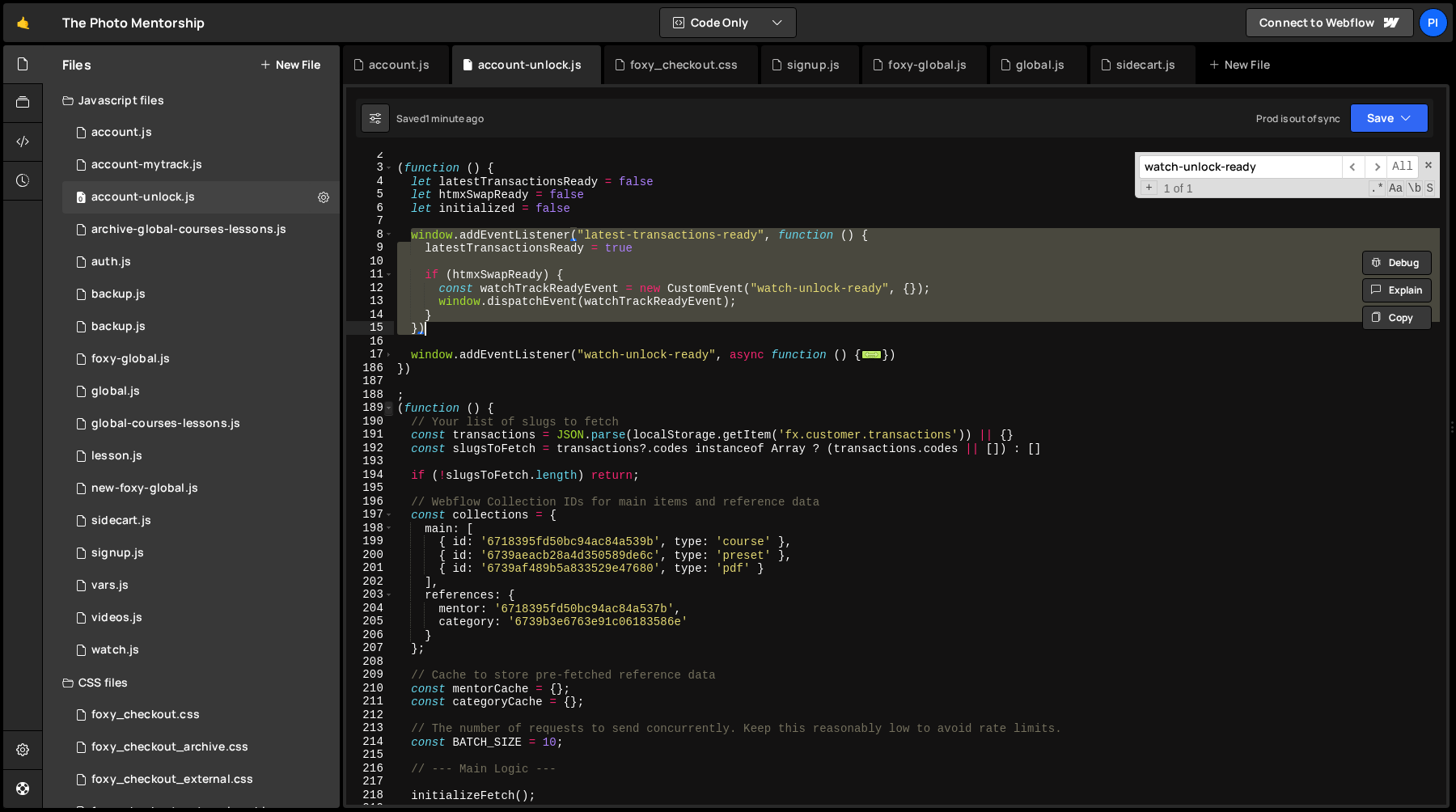
click at [388, 411] on span at bounding box center [388, 408] width 8 height 14
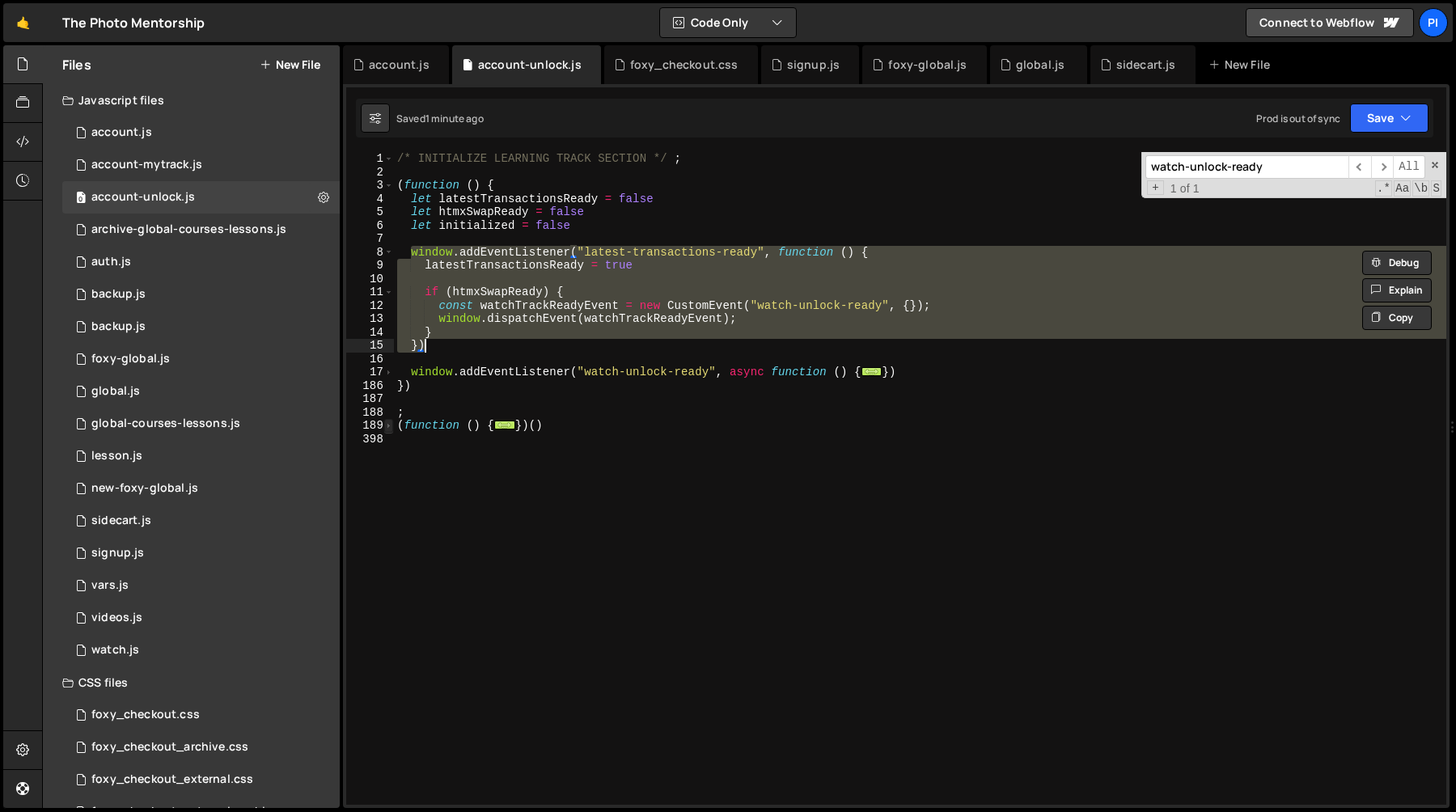
click at [390, 426] on span at bounding box center [388, 425] width 8 height 14
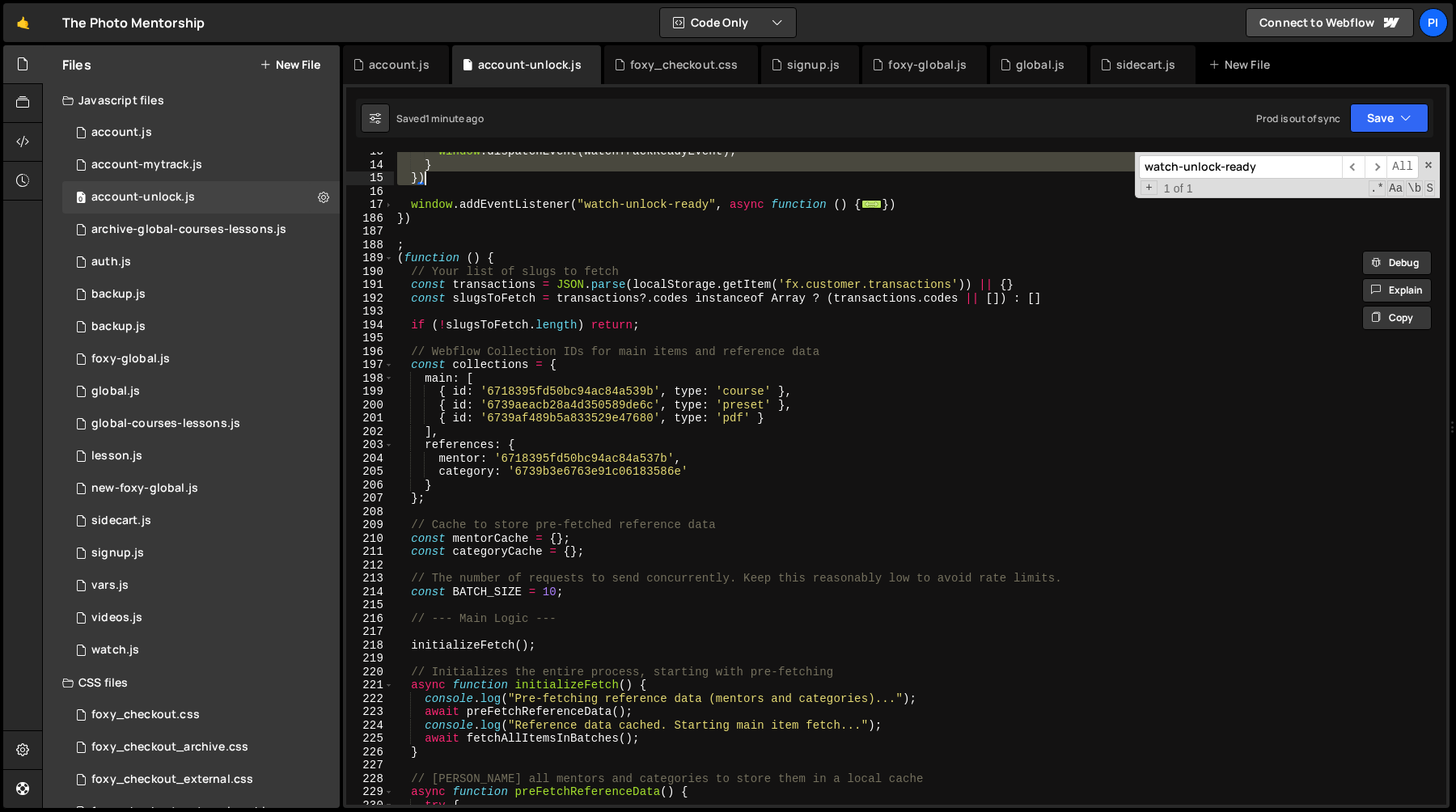
scroll to position [159, 0]
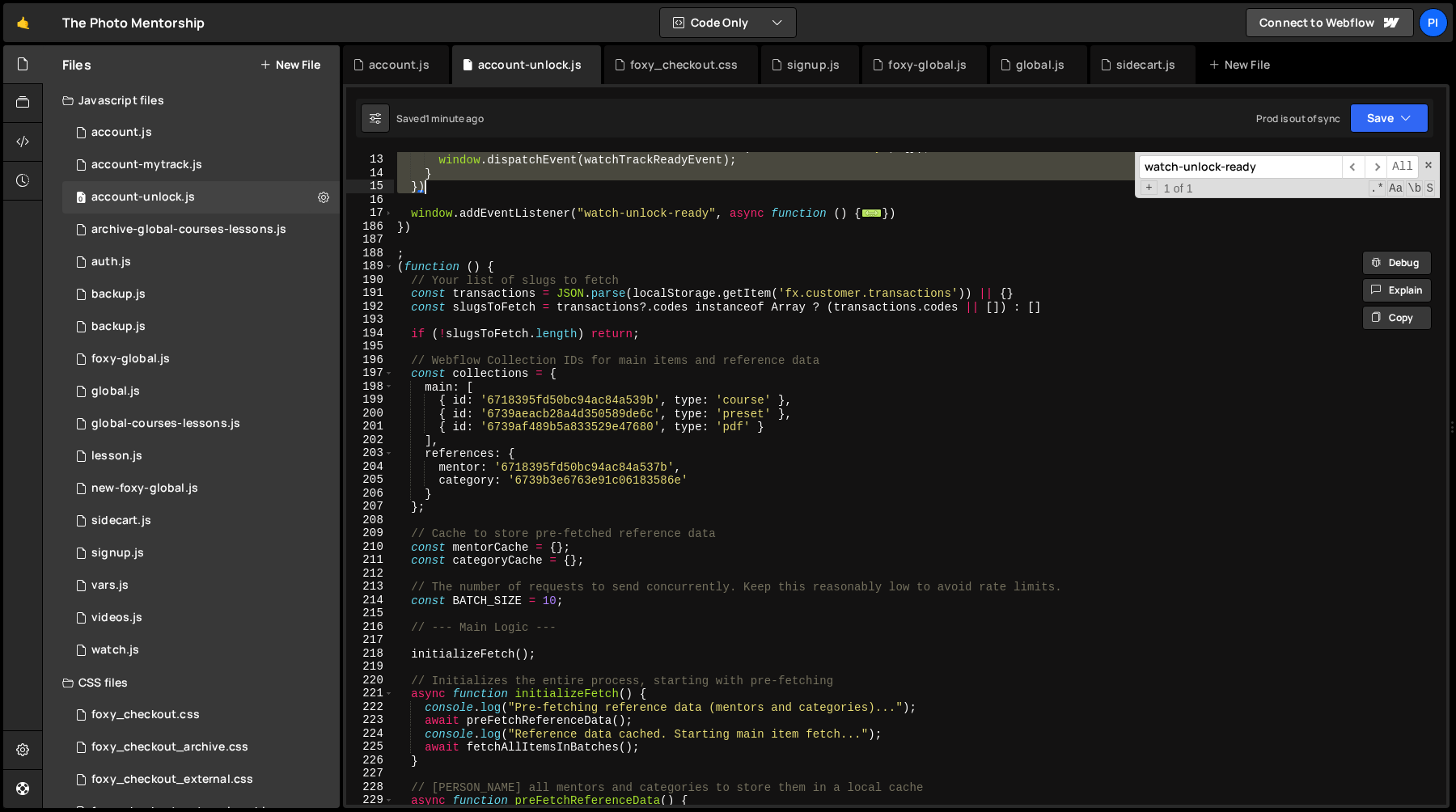
click at [485, 544] on div "const watchTrackReadyEvent = new CustomEvent ( "watch-unlock-ready" , { }) ; wi…" at bounding box center [917, 479] width 1046 height 679
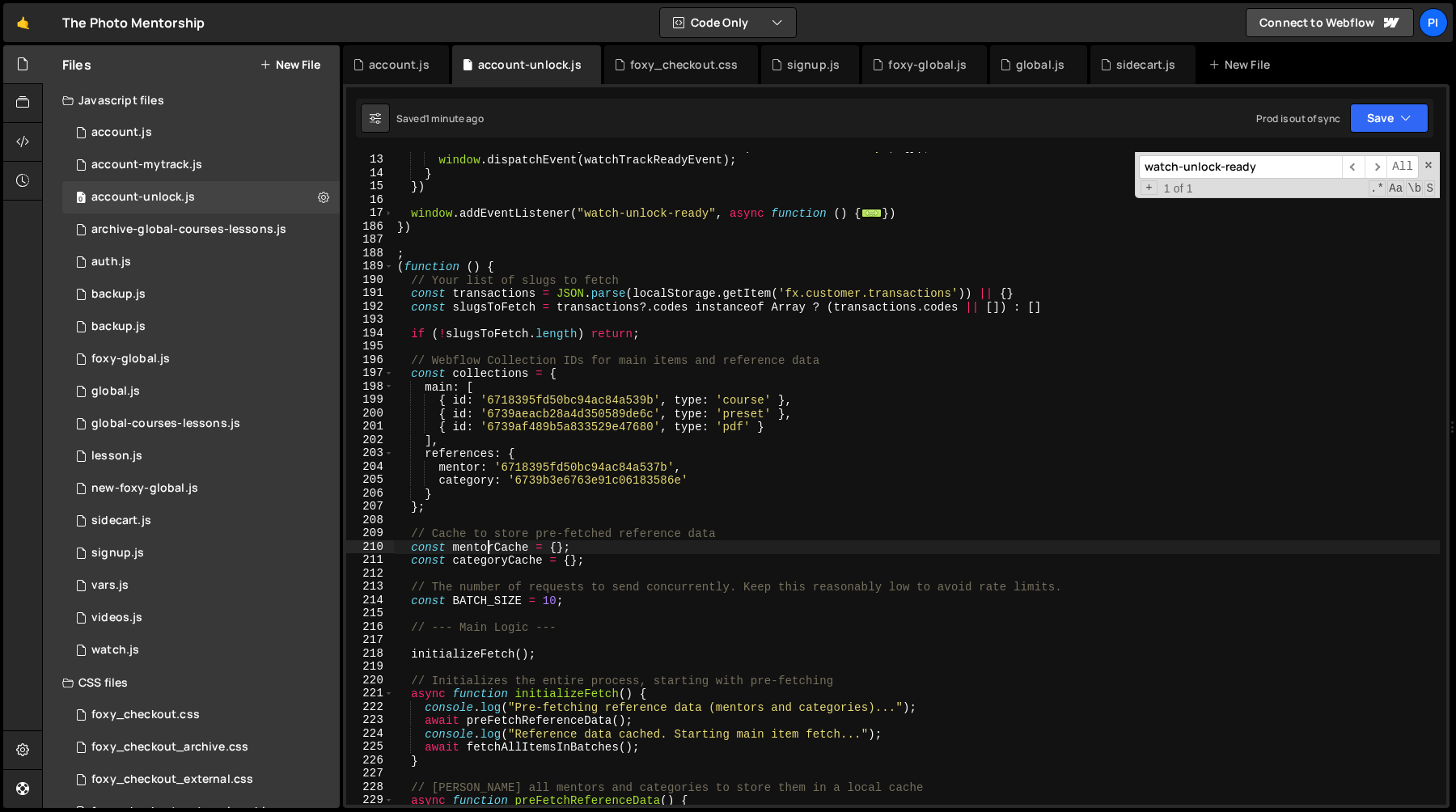
click at [485, 544] on div "const watchTrackReadyEvent = new CustomEvent ( "watch-unlock-ready" , { }) ; wi…" at bounding box center [917, 479] width 1046 height 679
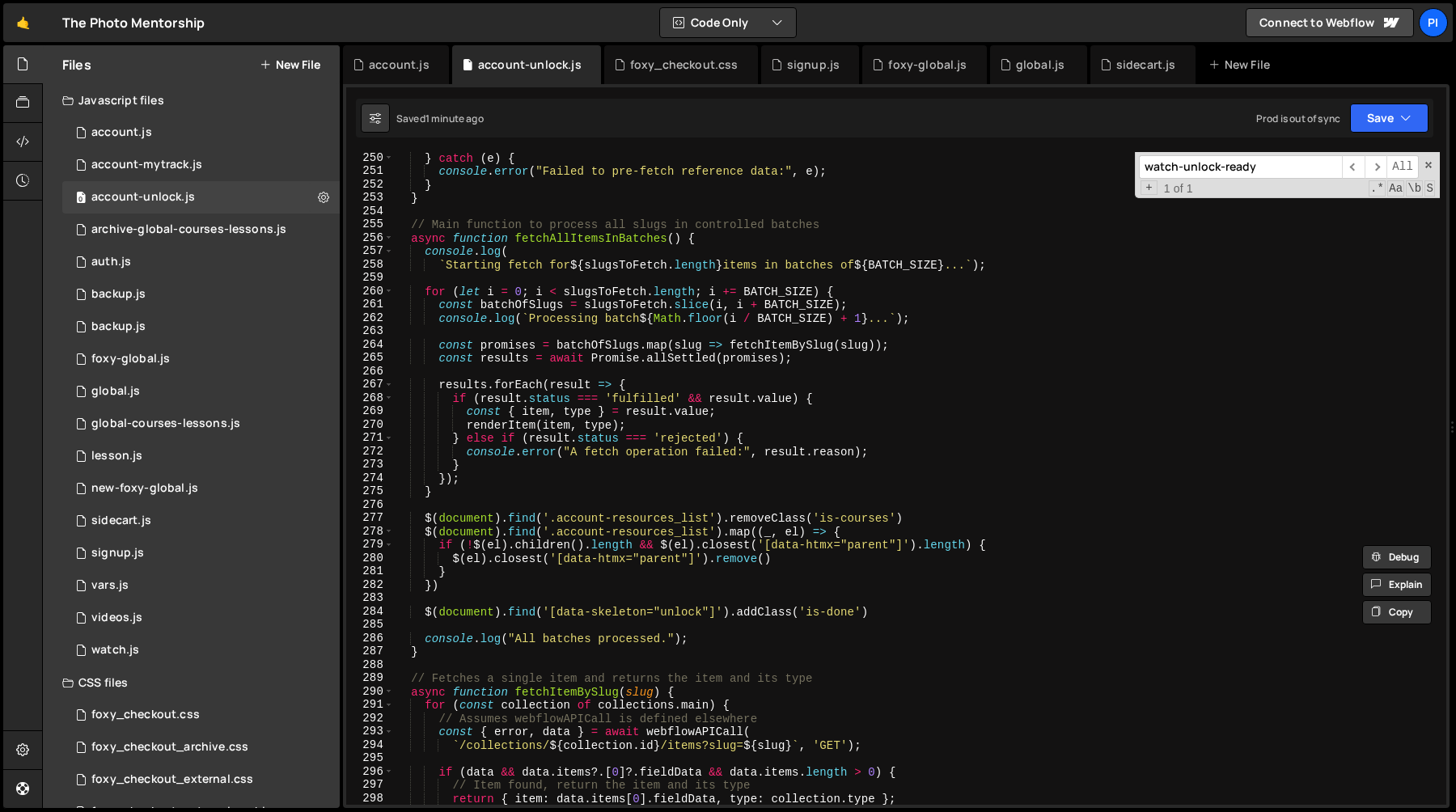
scroll to position [1087, 0]
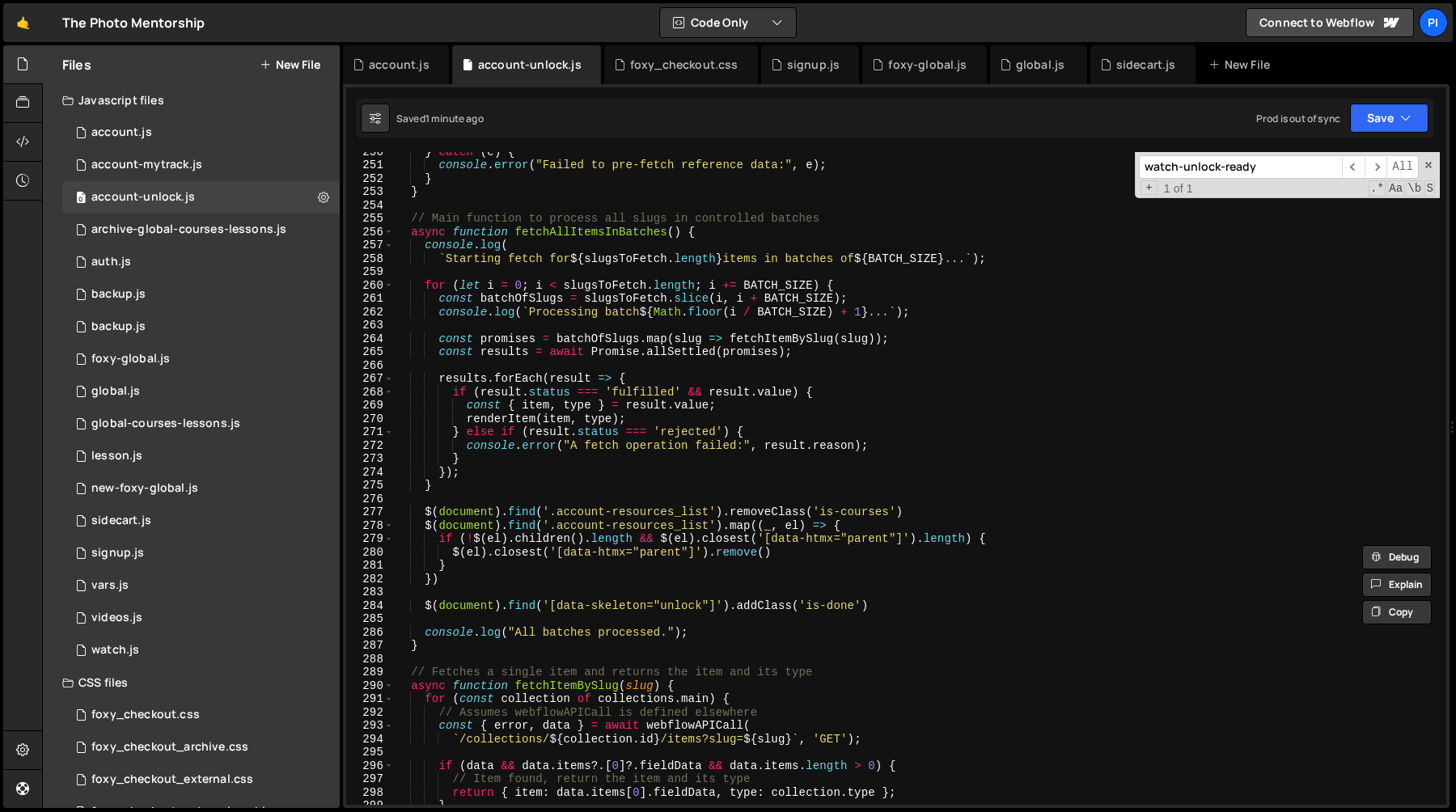
click at [739, 555] on div "} catch ( e ) { console . error ( "Failed to pre-fetch reference data:" , e ) ;…" at bounding box center [917, 484] width 1046 height 679
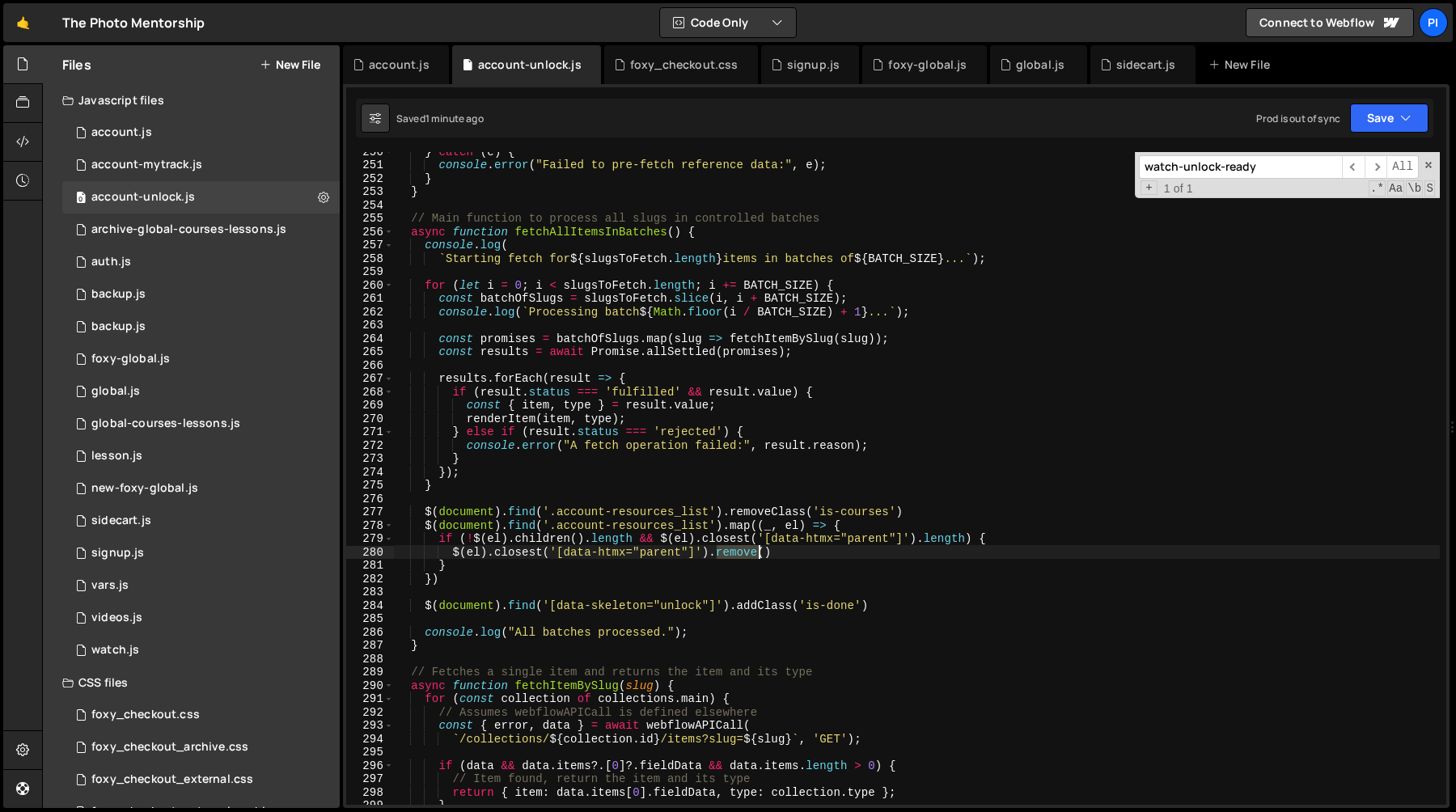
click at [739, 555] on div "} catch ( e ) { console . error ( "Failed to pre-fetch reference data:" , e ) ;…" at bounding box center [917, 484] width 1046 height 679
click at [533, 558] on div "} catch ( e ) { console . error ( "Failed to pre-fetch reference data:" , e ) ;…" at bounding box center [917, 484] width 1046 height 679
click at [525, 554] on div "} catch ( e ) { console . error ( "Failed to pre-fetch reference data:" , e ) ;…" at bounding box center [917, 484] width 1046 height 679
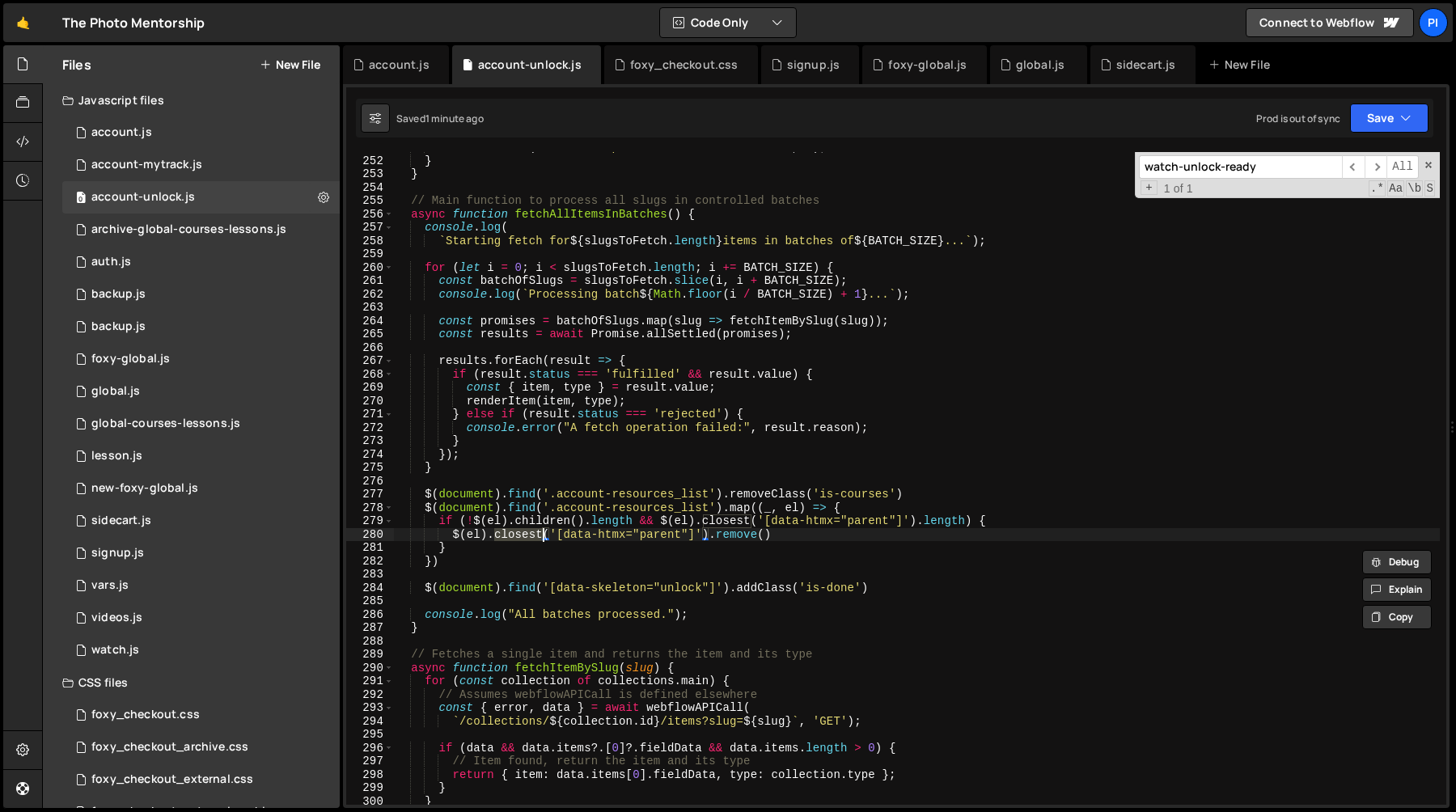
scroll to position [1118, 0]
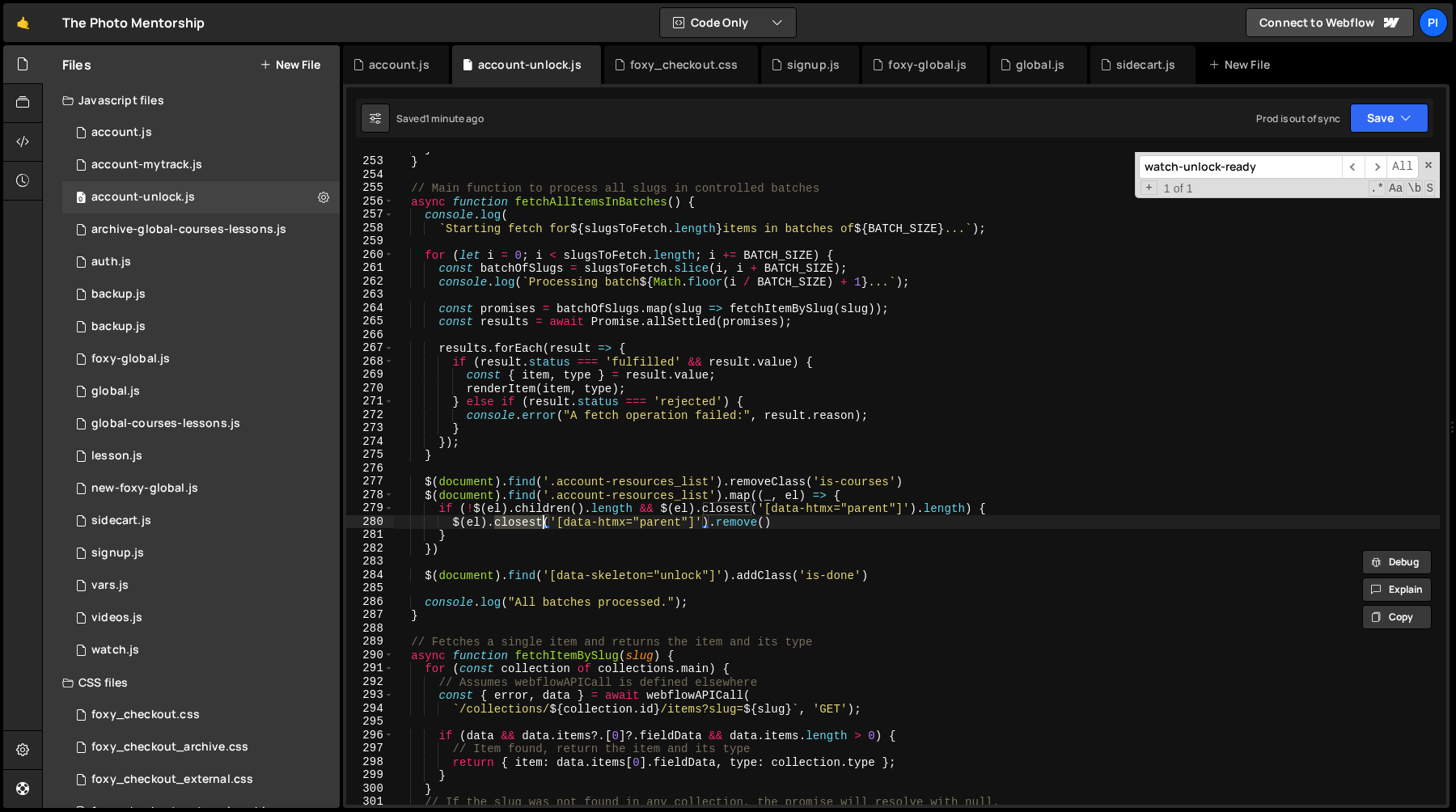
click at [816, 521] on div "} } // Main function to process all slugs in controlled batches async function …" at bounding box center [917, 481] width 1046 height 679
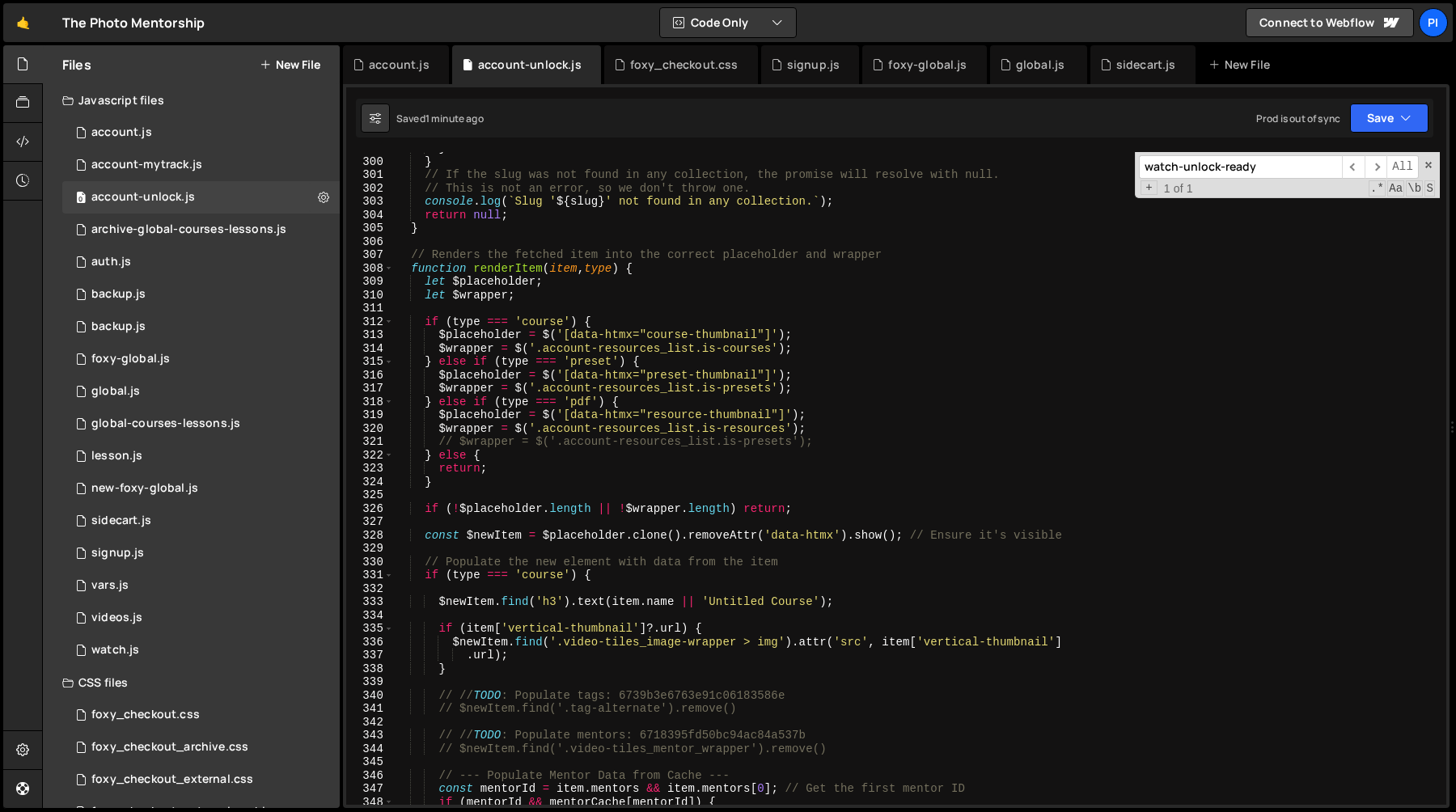
scroll to position [1762, 0]
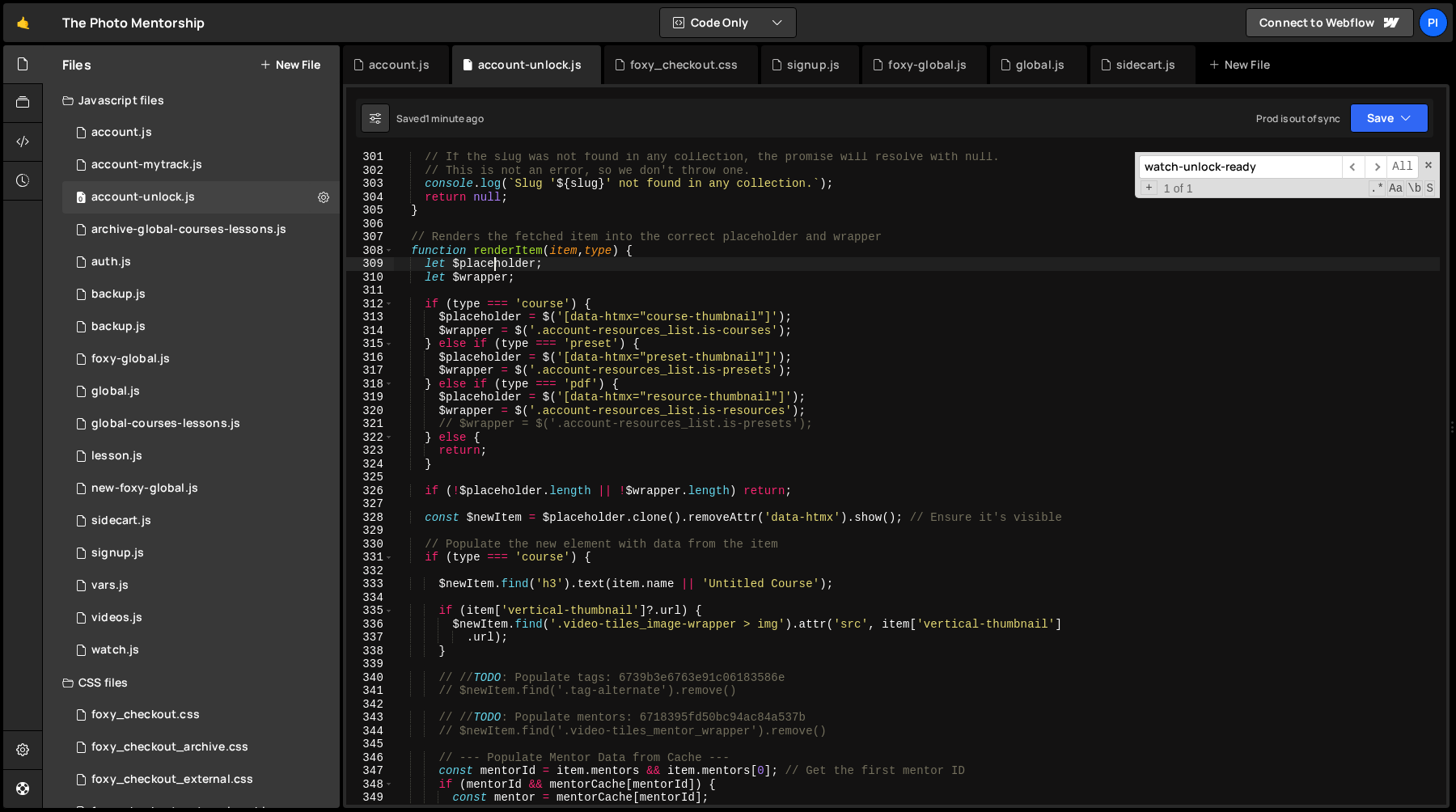
click at [496, 257] on div "// If the slug was not found in any collection, the promise will resolve with n…" at bounding box center [917, 489] width 1046 height 679
click at [497, 251] on div "// If the slug was not found in any collection, the promise will resolve with n…" at bounding box center [917, 489] width 1046 height 679
type textarea "function renderItem(item, type) {"
click at [497, 251] on div "// If the slug was not found in any collection, the promise will resolve with n…" at bounding box center [917, 489] width 1046 height 679
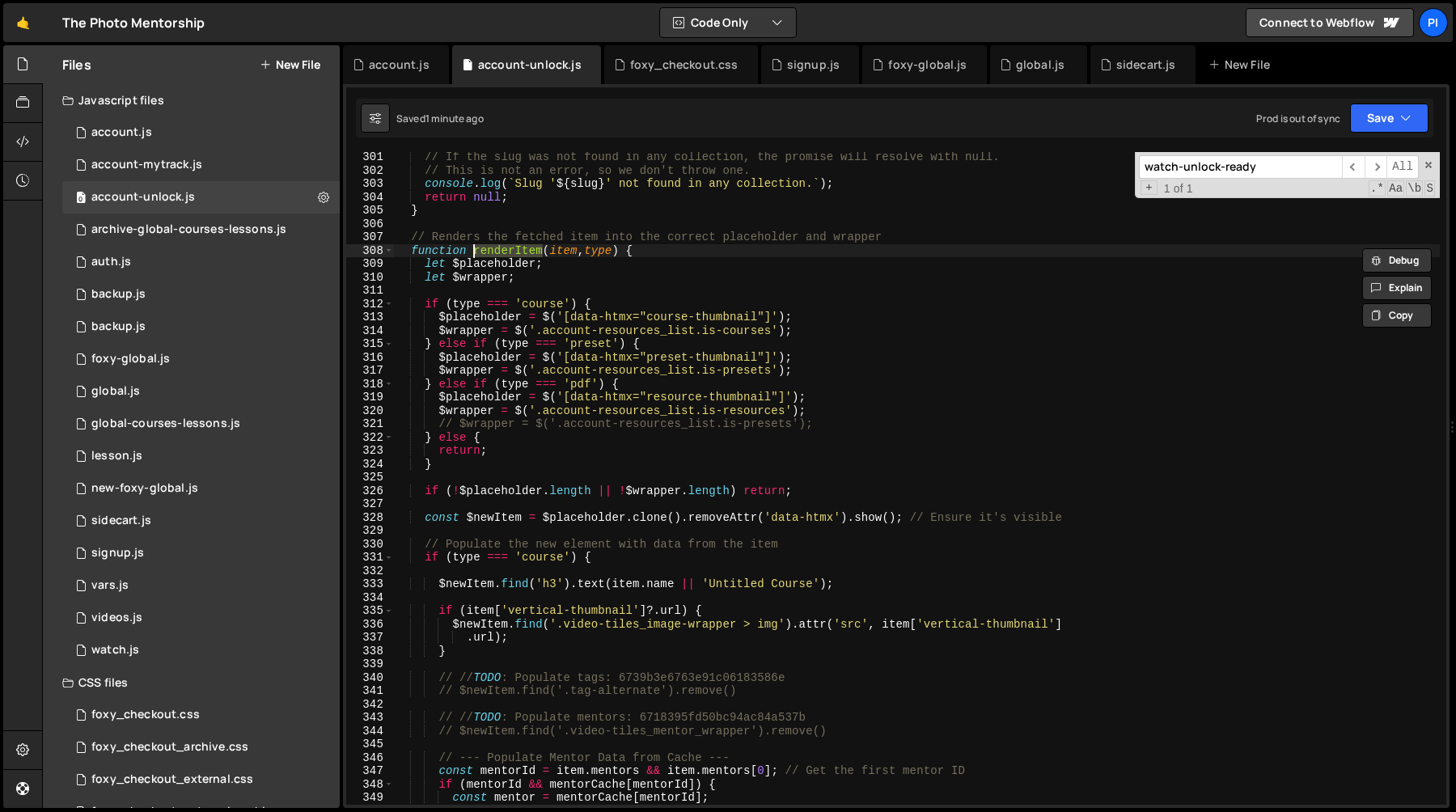
type input "renderItem"
click at [1354, 164] on span "​" at bounding box center [1353, 167] width 23 height 24
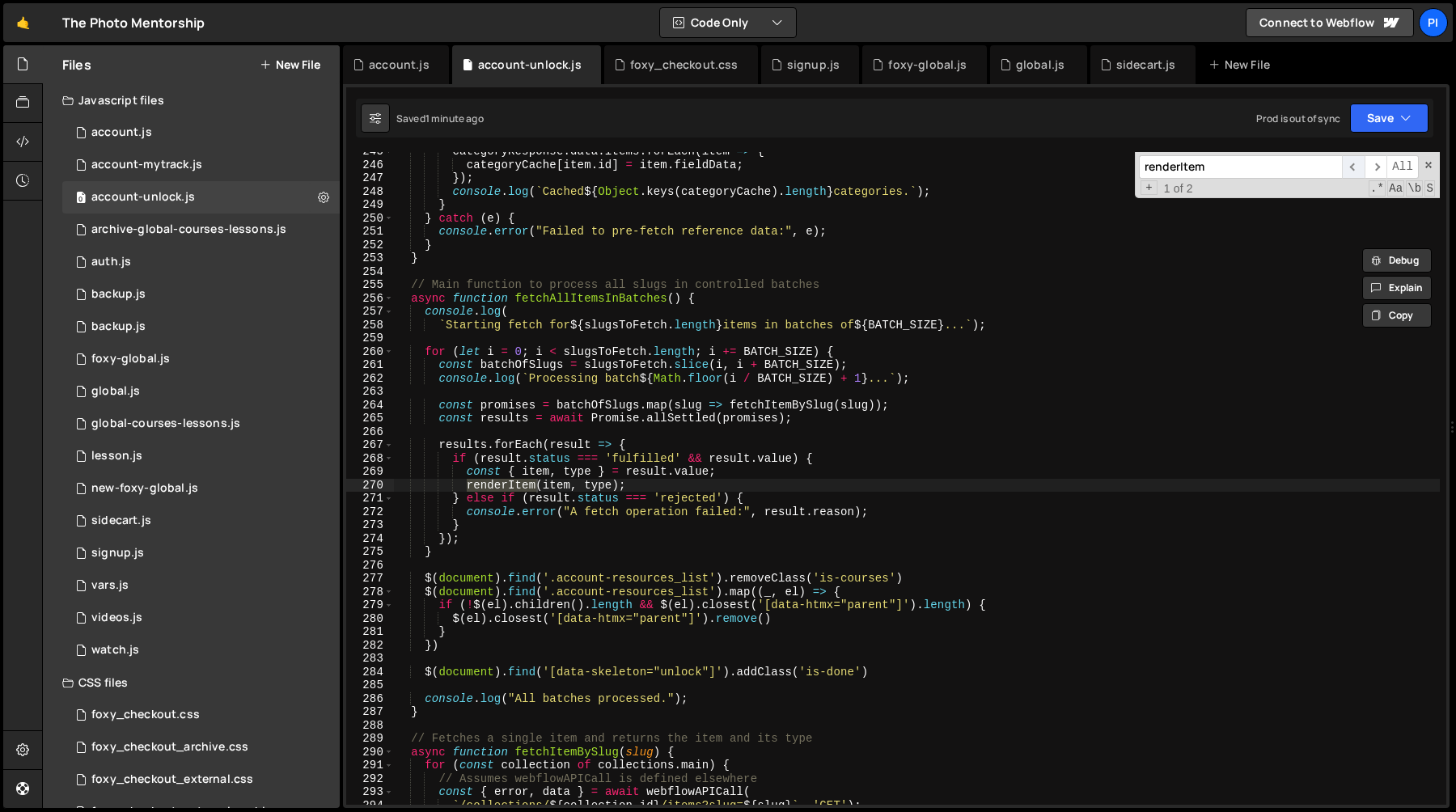
scroll to position [1021, 0]
click at [1354, 164] on span "​" at bounding box center [1353, 167] width 23 height 24
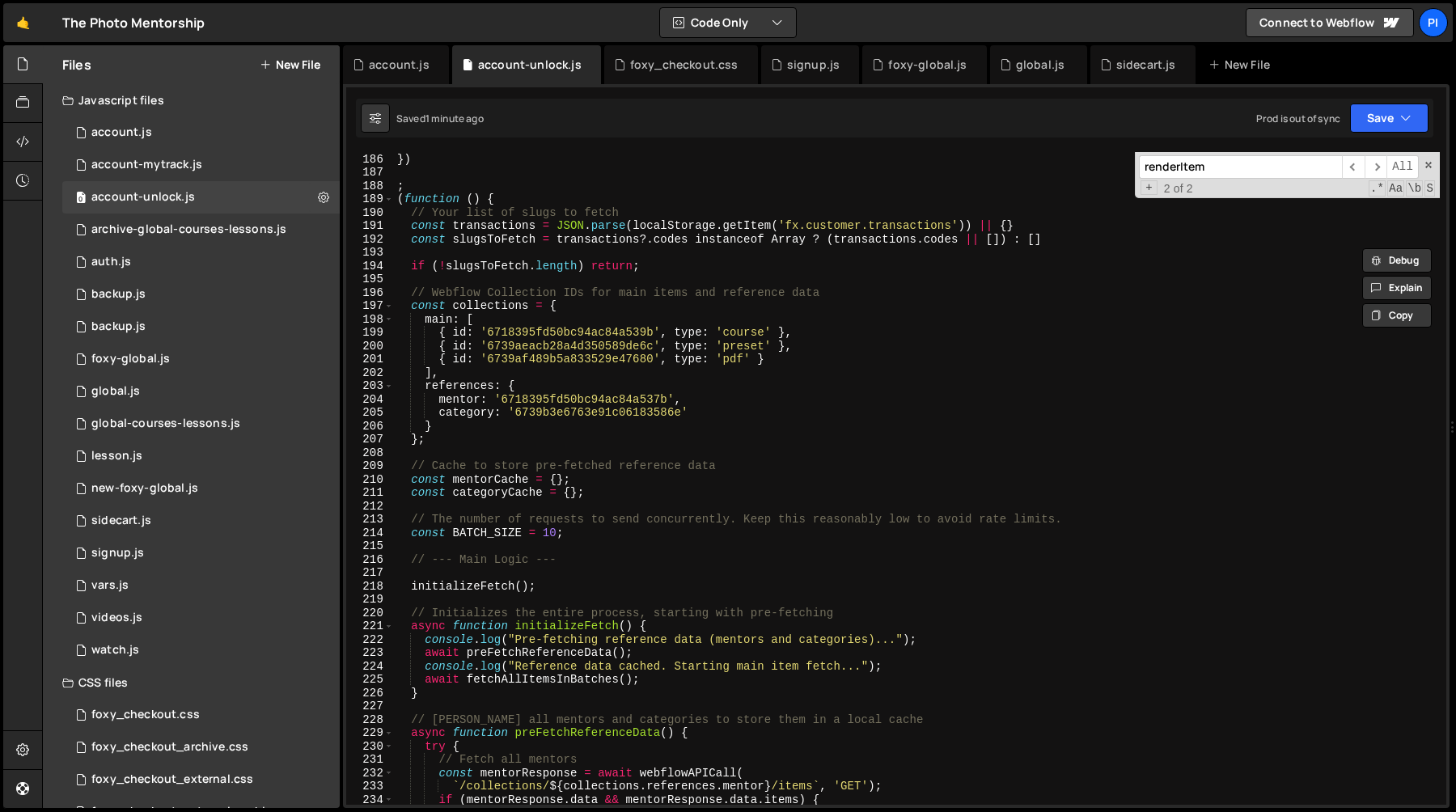
scroll to position [0, 0]
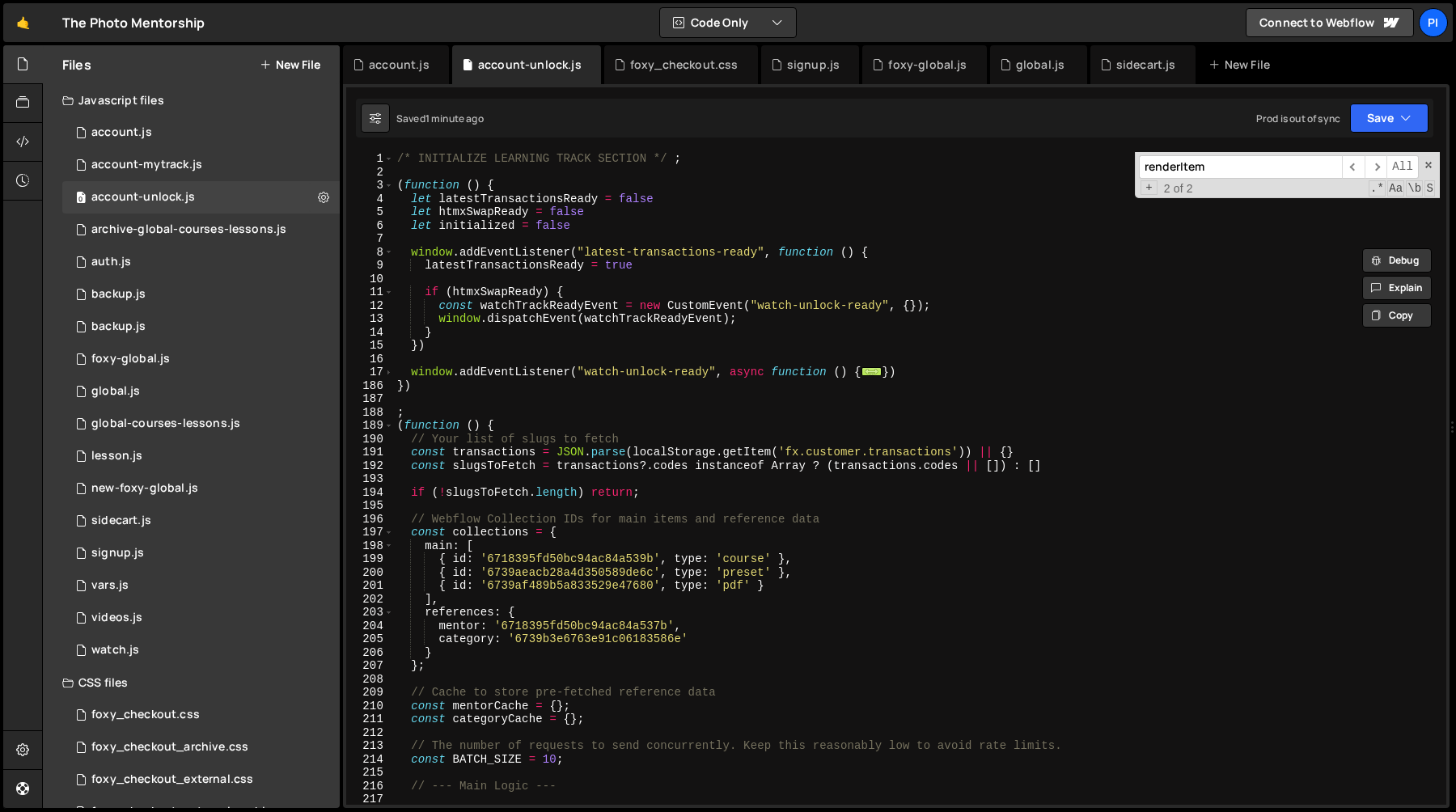
type textarea "(function () {"
click at [502, 423] on div "/* INITIALIZE LEARNING TRACK SECTION */ ; ( function ( ) { let latestTransactio…" at bounding box center [917, 491] width 1046 height 679
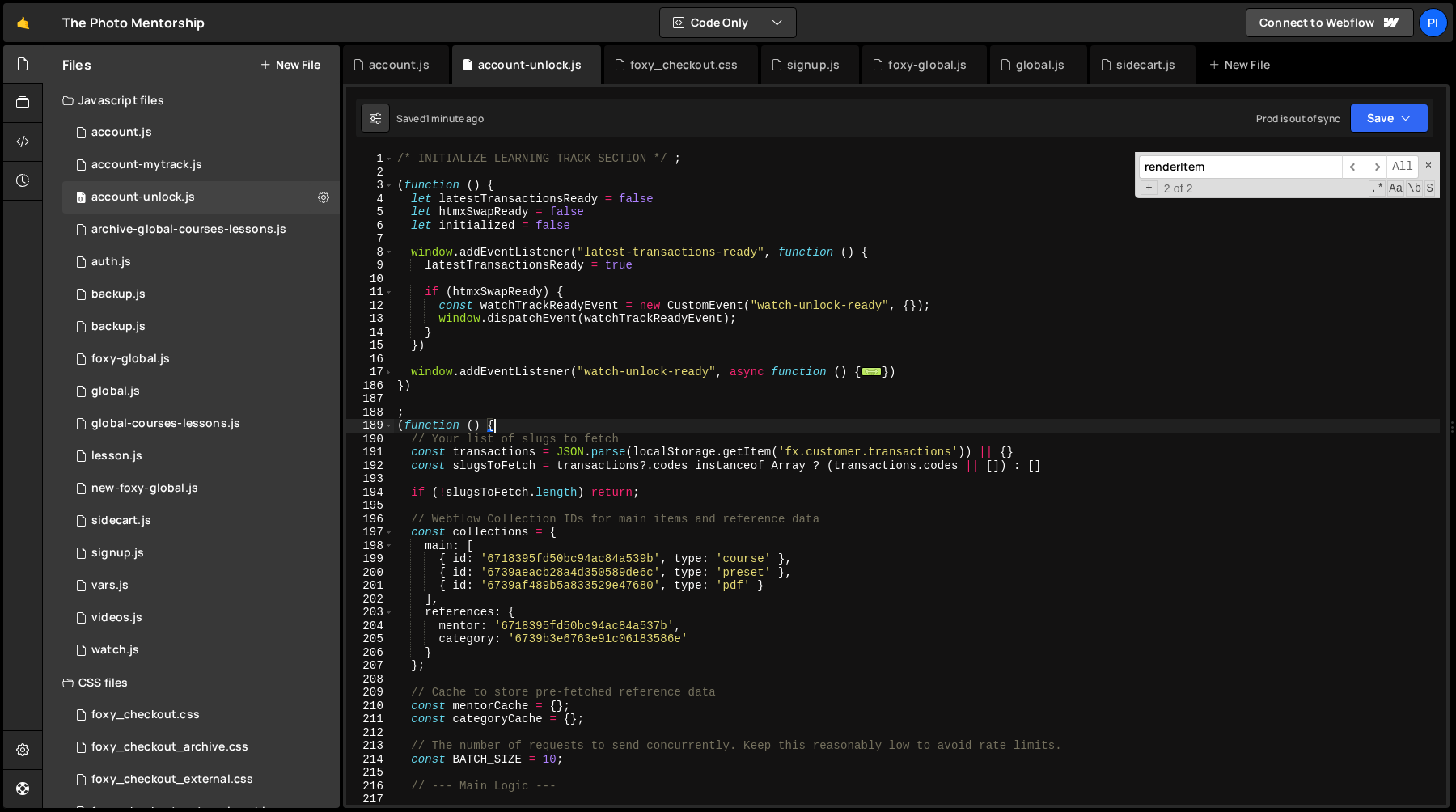
click at [479, 404] on div "/* INITIALIZE LEARNING TRACK SECTION */ ; ( function ( ) { let latestTransactio…" at bounding box center [917, 491] width 1046 height 679
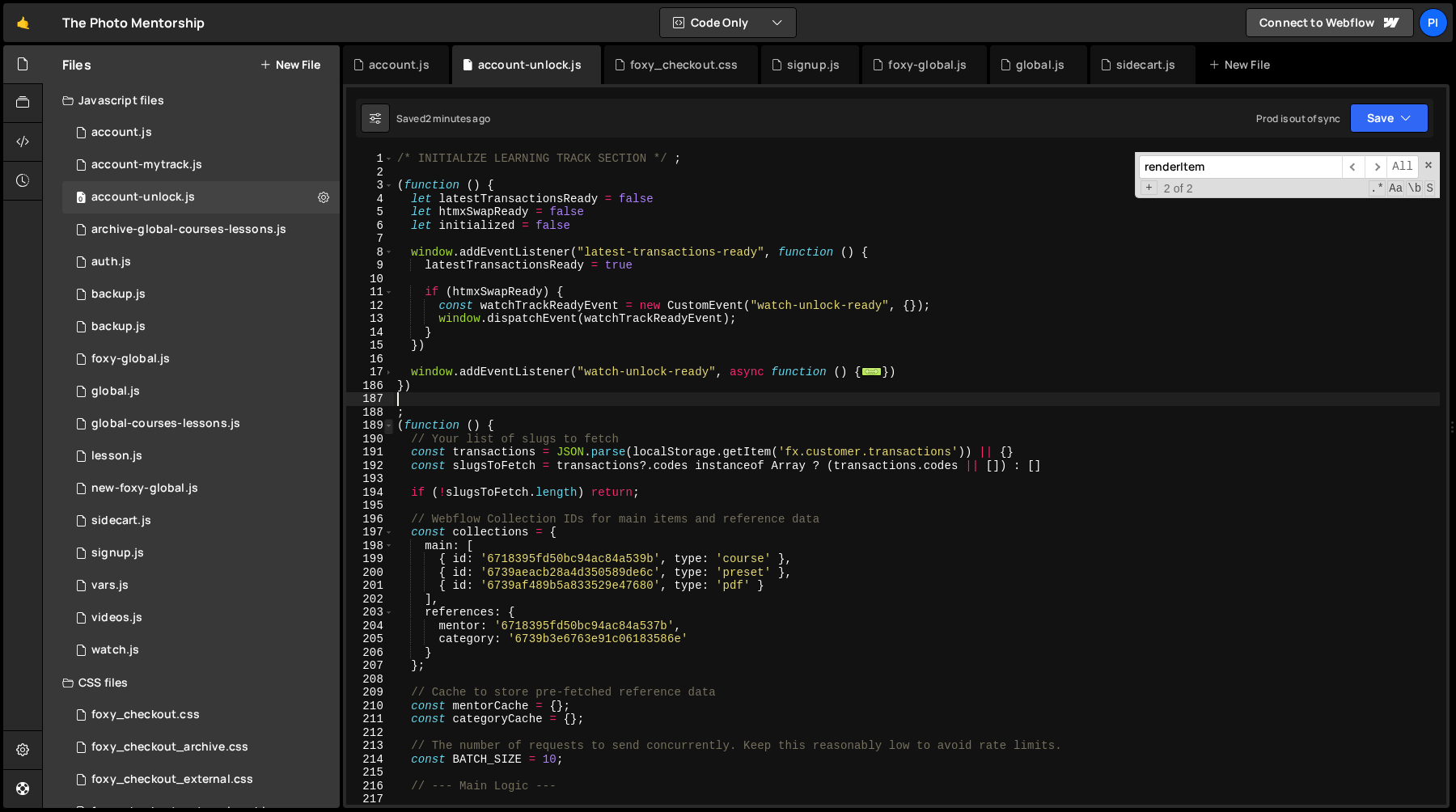
click at [391, 424] on span at bounding box center [388, 425] width 8 height 14
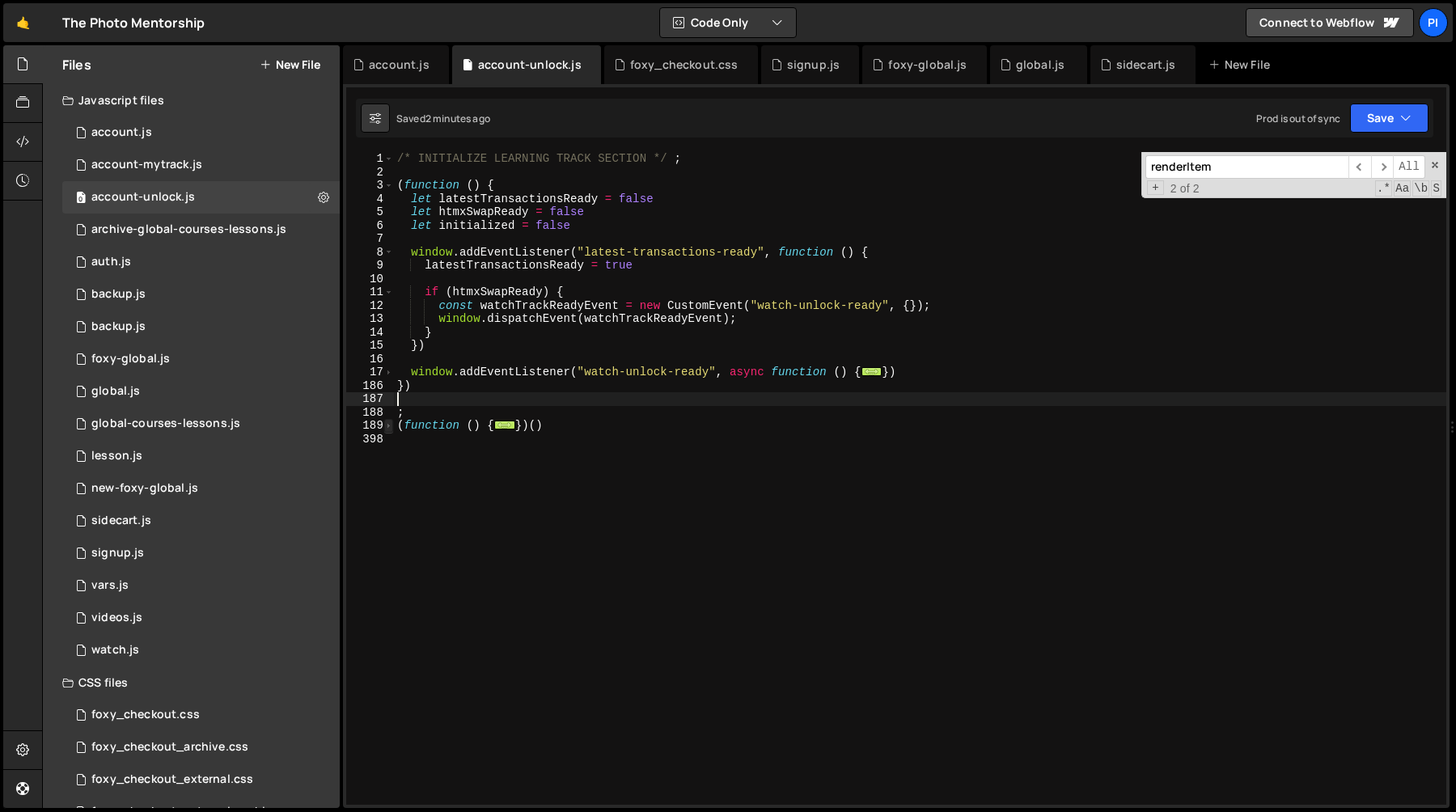
click at [392, 424] on span at bounding box center [388, 425] width 8 height 14
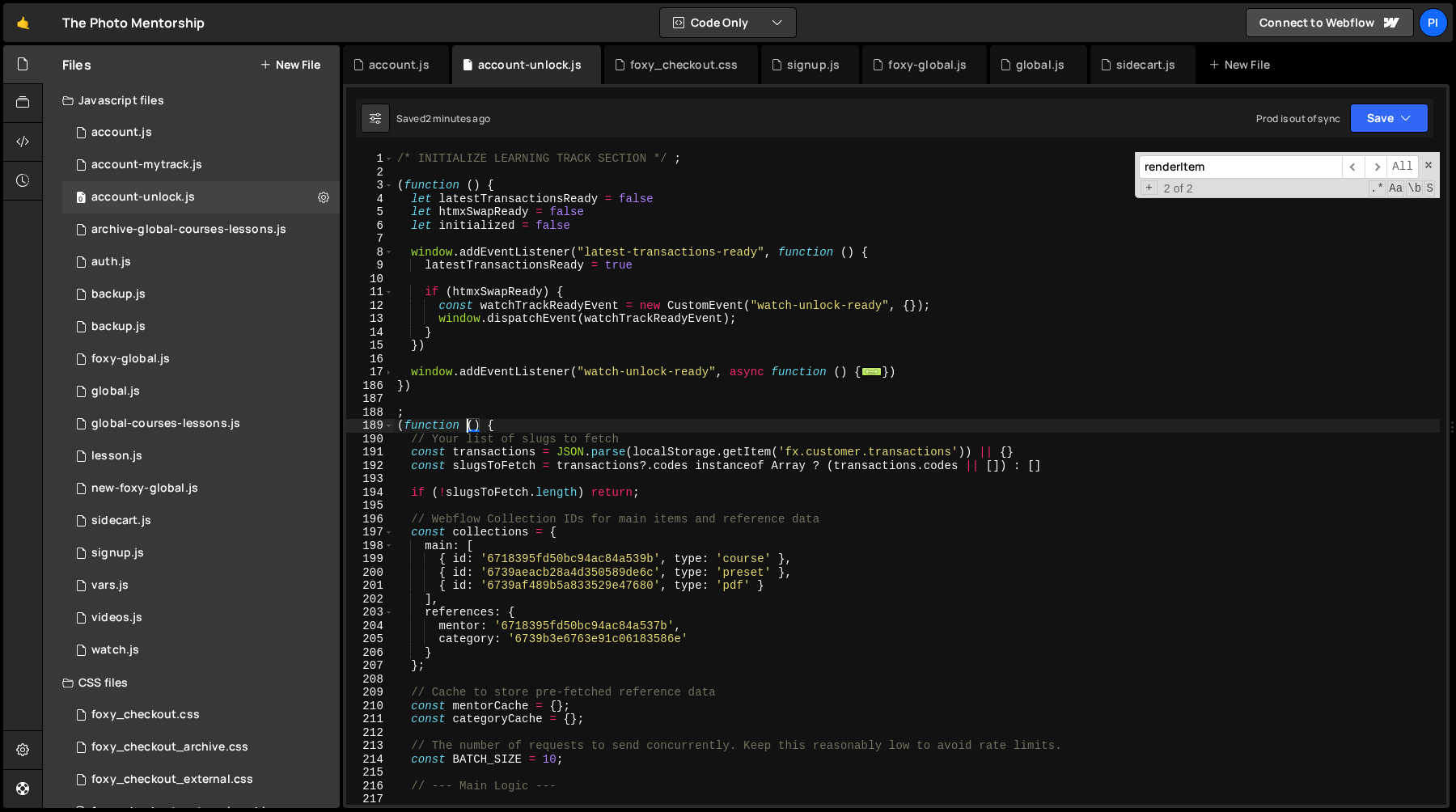
click at [466, 426] on div "/* INITIALIZE LEARNING TRACK SECTION */ ; ( function ( ) { let latestTransactio…" at bounding box center [917, 491] width 1046 height 679
click at [403, 425] on div "/* INITIALIZE LEARNING TRACK SECTION */ ; ( function ( ) { let latestTransactio…" at bounding box center [917, 491] width 1046 height 679
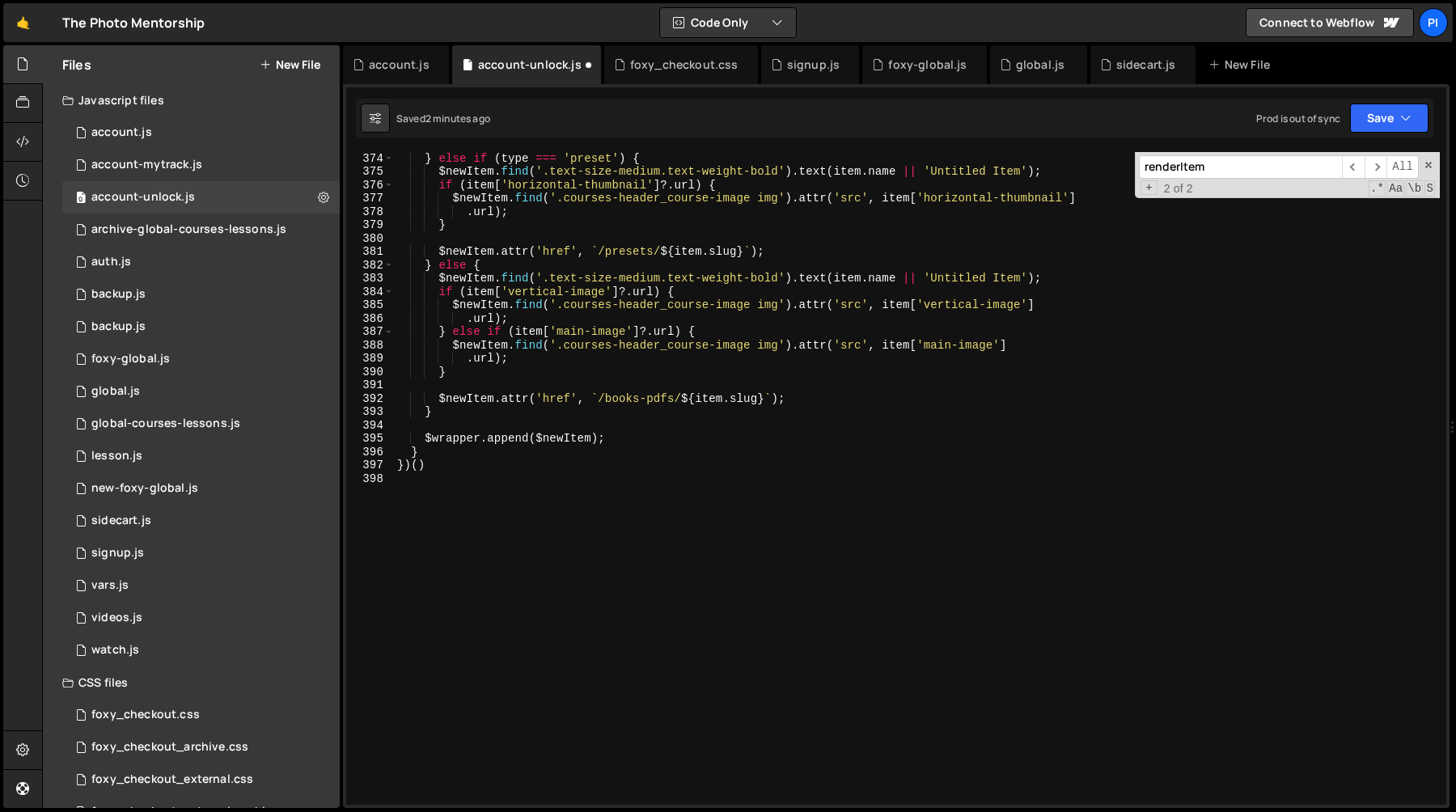
scroll to position [2735, 0]
click at [465, 464] on div "} else if ( type === 'preset' ) { $newItem . find ( '.text-size-medium.text-wei…" at bounding box center [917, 490] width 1046 height 679
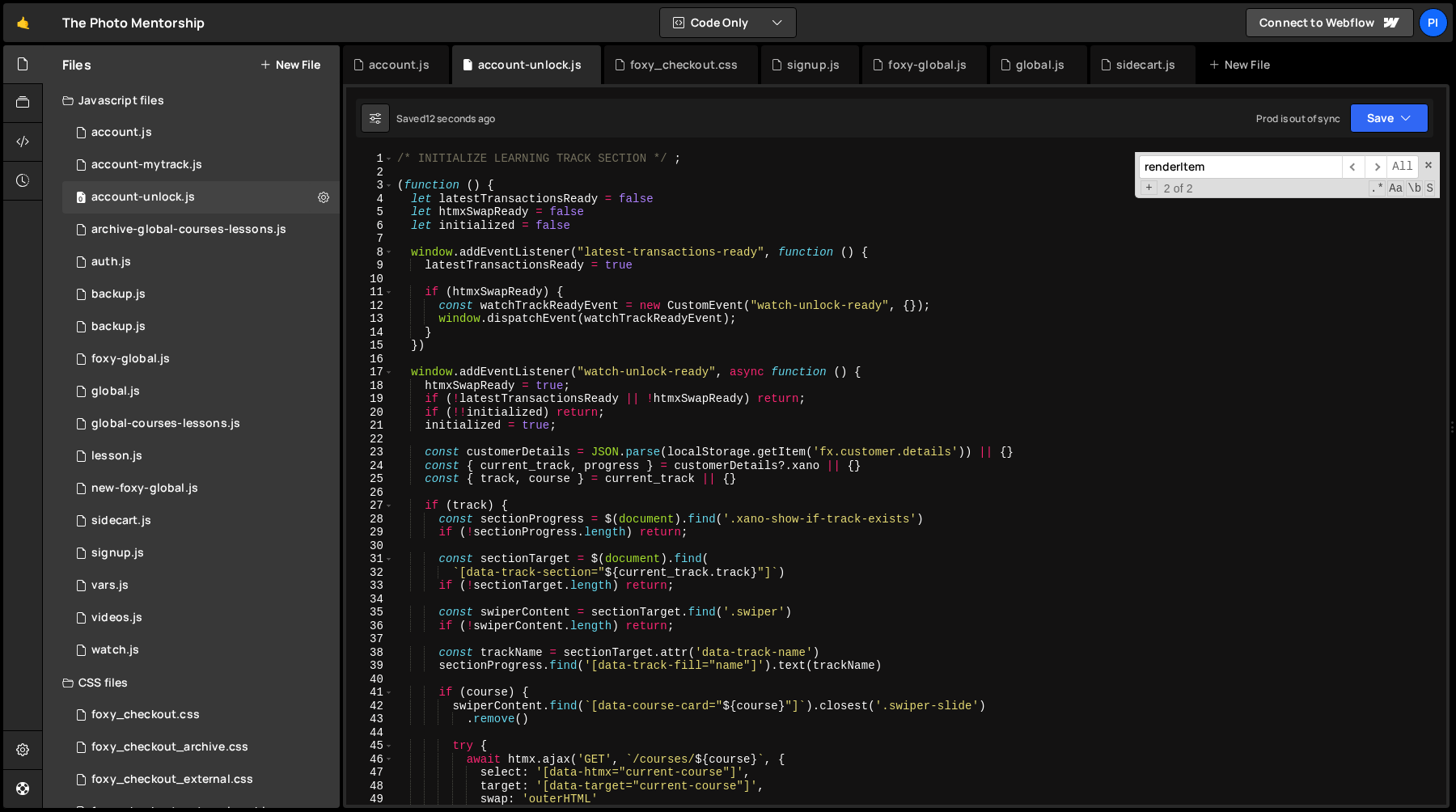
scroll to position [0, 0]
click at [410, 251] on div "/* INITIALIZE LEARNING TRACK SECTION */ ; ( function ( ) { let latestTransactio…" at bounding box center [917, 491] width 1046 height 679
click at [443, 344] on div "/* INITIALIZE LEARNING TRACK SECTION */ ; ( function ( ) { let latestTransactio…" at bounding box center [917, 491] width 1046 height 679
type textarea "} })"
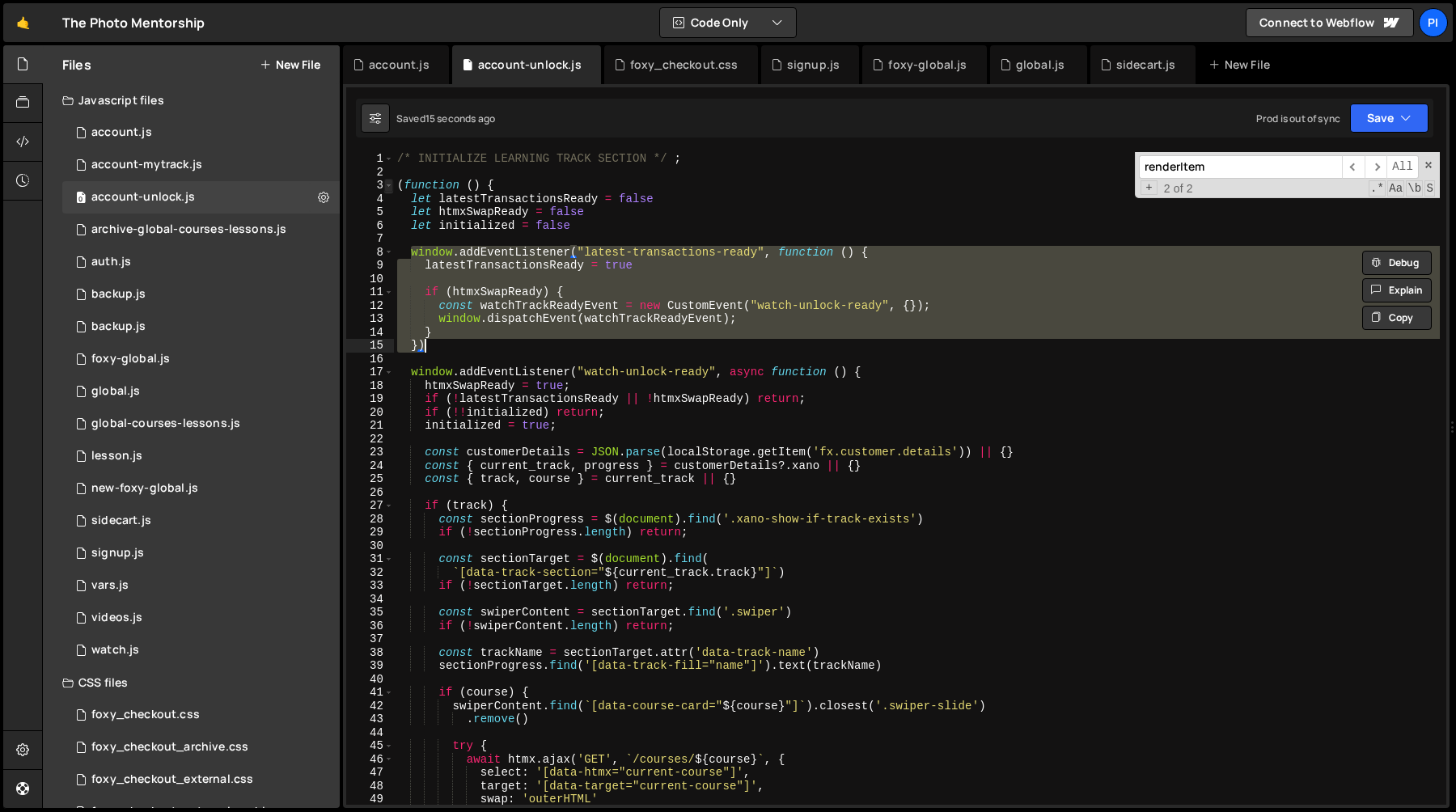
click at [392, 186] on span at bounding box center [388, 186] width 8 height 14
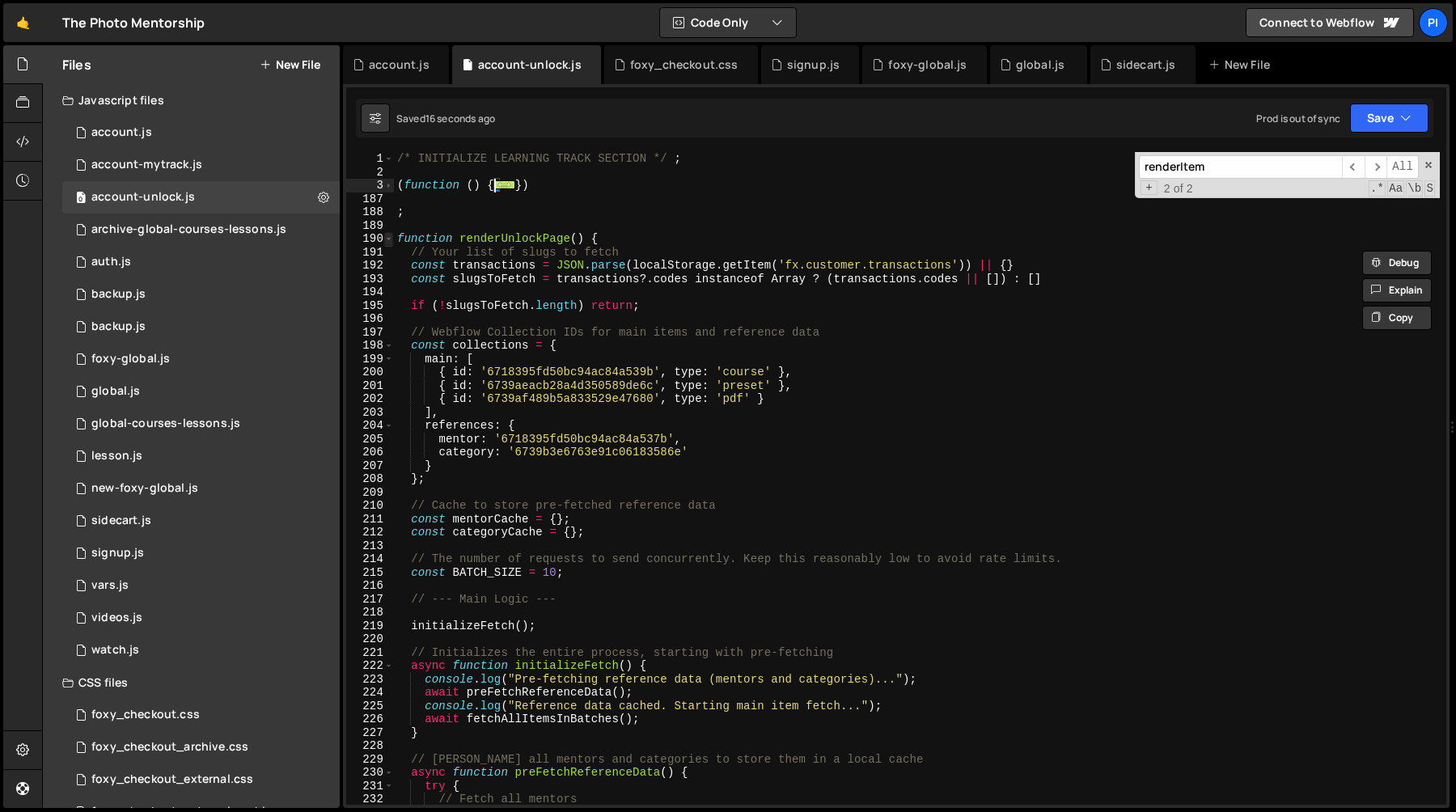
click at [385, 236] on span at bounding box center [388, 239] width 8 height 14
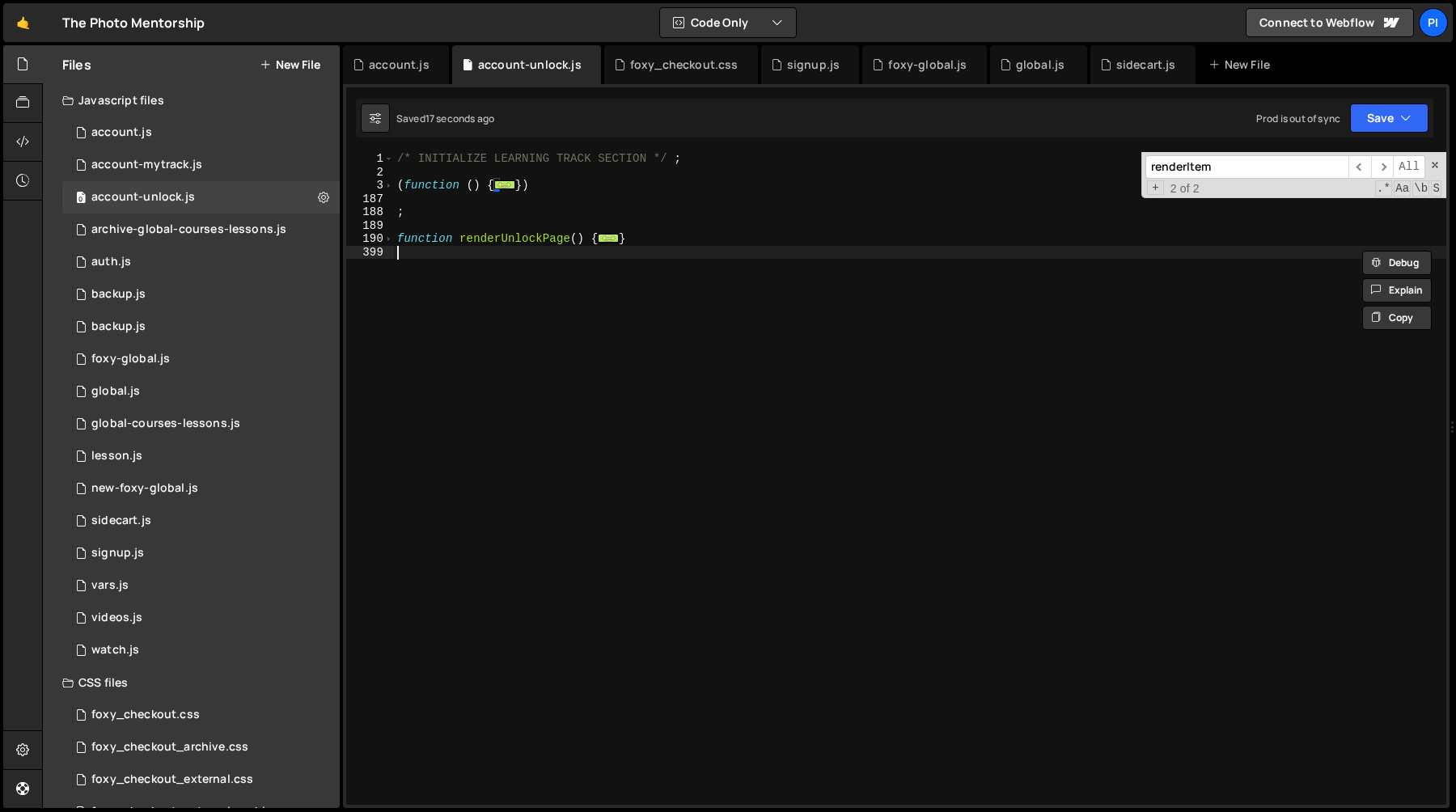
click at [416, 257] on div "/* INITIALIZE LEARNING TRACK SECTION */ ; ( function ( ) { ... }) ; function re…" at bounding box center [920, 491] width 1052 height 679
paste textarea "})"
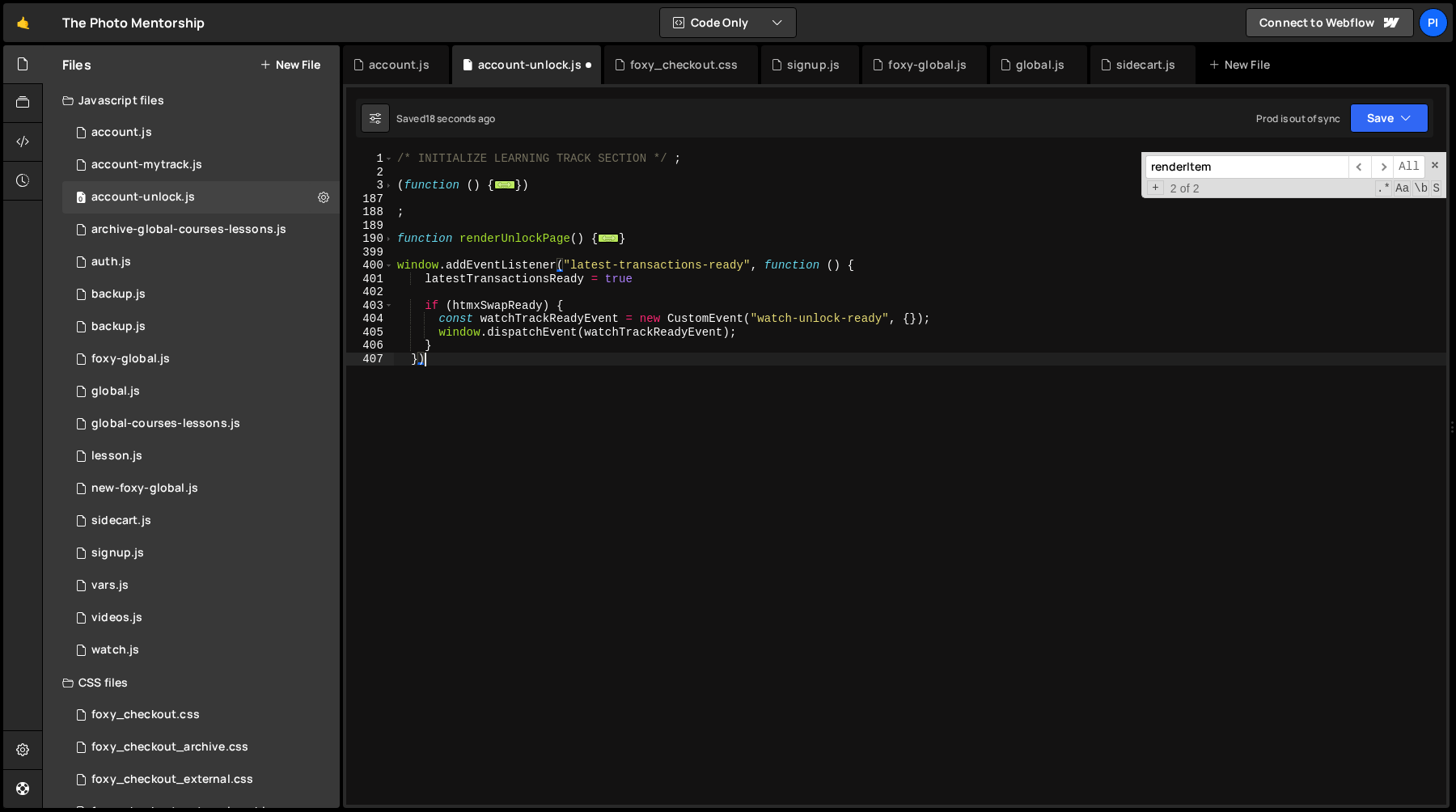
click at [505, 233] on div "/* INITIALIZE LEARNING TRACK SECTION */ ; ( function ( ) { ... }) ; function re…" at bounding box center [920, 491] width 1052 height 679
click at [427, 279] on div "/* INITIALIZE LEARNING TRACK SECTION */ ; ( function ( ) { ... }) ; function re…" at bounding box center [920, 491] width 1052 height 679
click at [460, 342] on div "/* INITIALIZE LEARNING TRACK SECTION */ ; ( function ( ) { ... }) ; function re…" at bounding box center [920, 491] width 1052 height 679
type textarea "window.dispatchEvent(watchTrackReadyEvent); }"
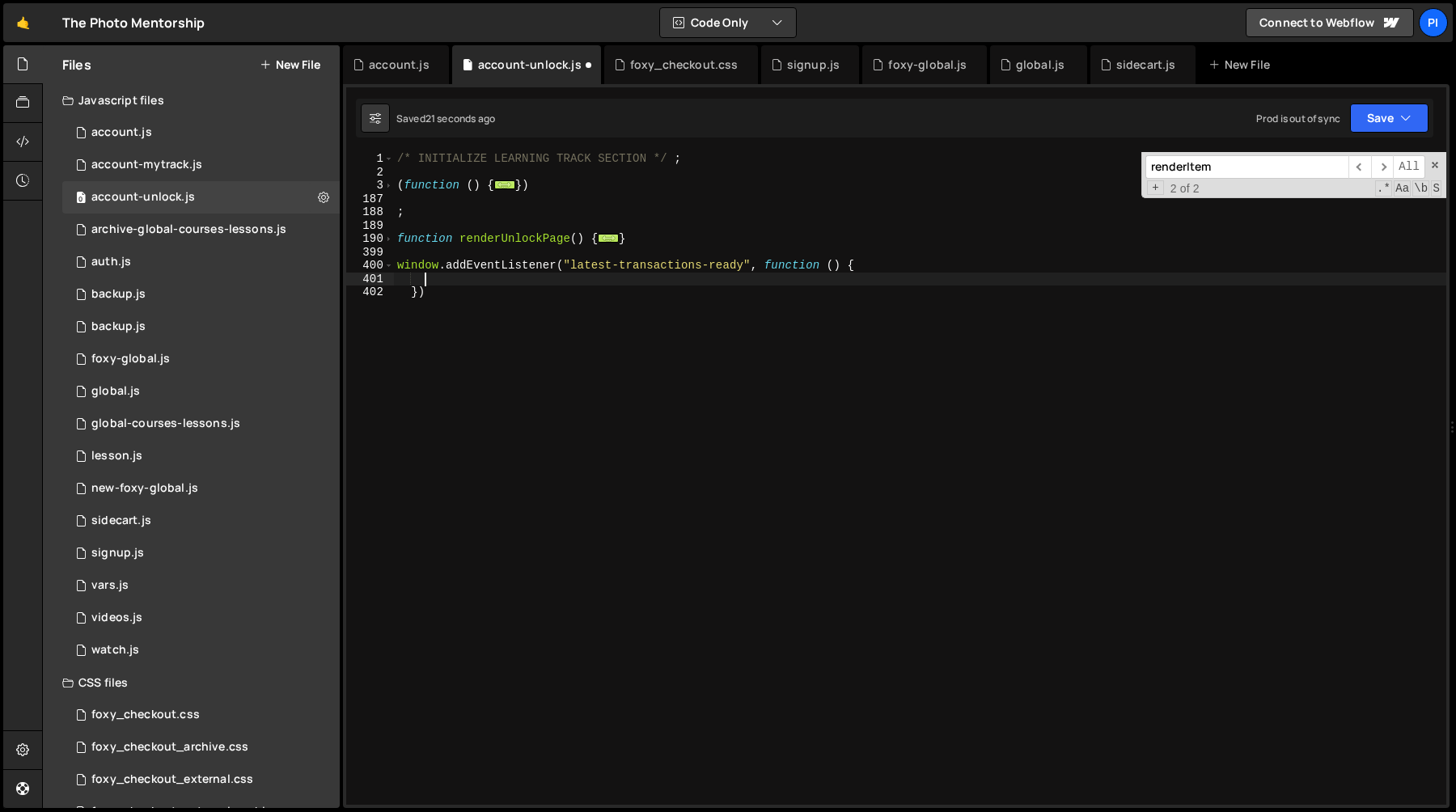
paste textarea "renderUnlockPage"
type textarea "renderUnlockPage()"
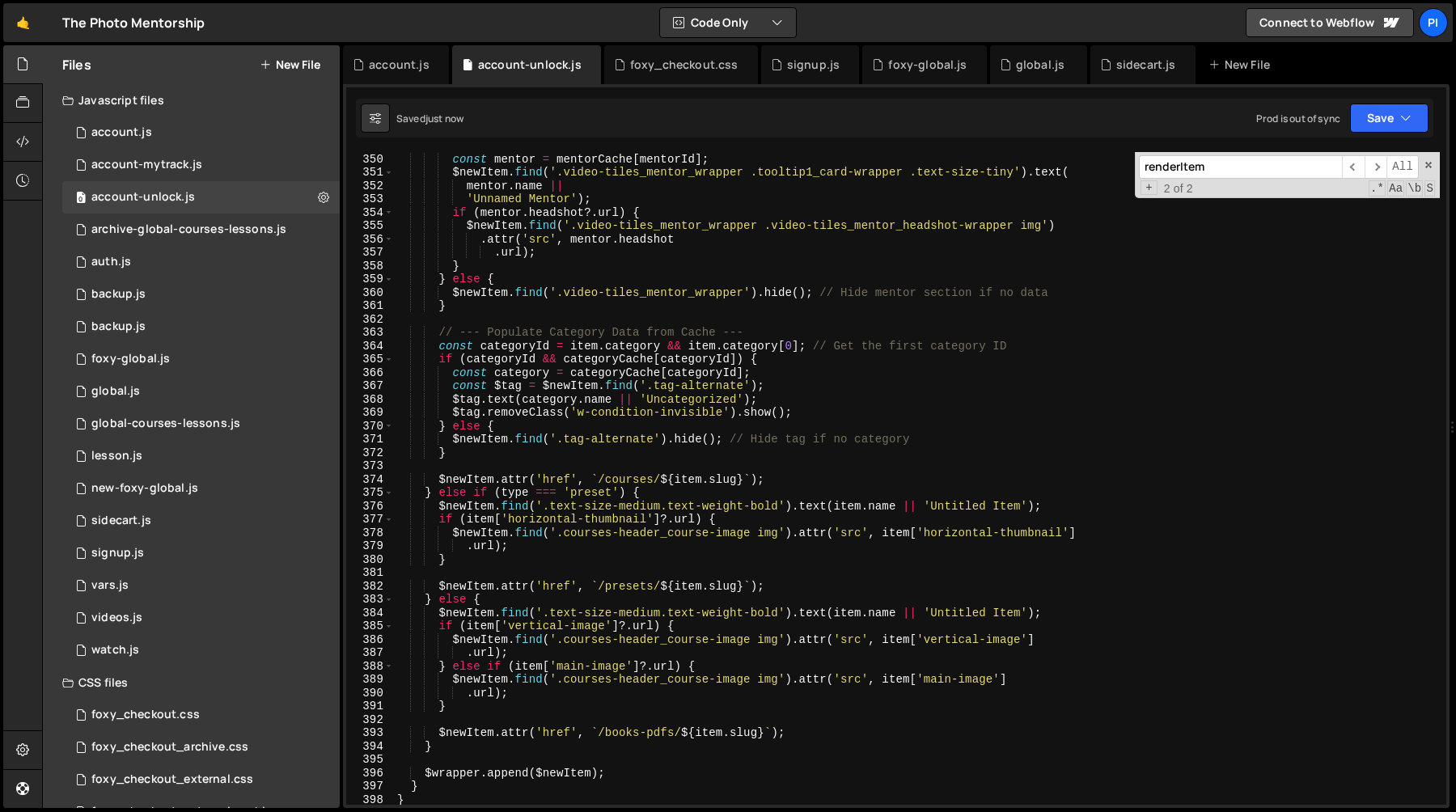
scroll to position [5043, 0]
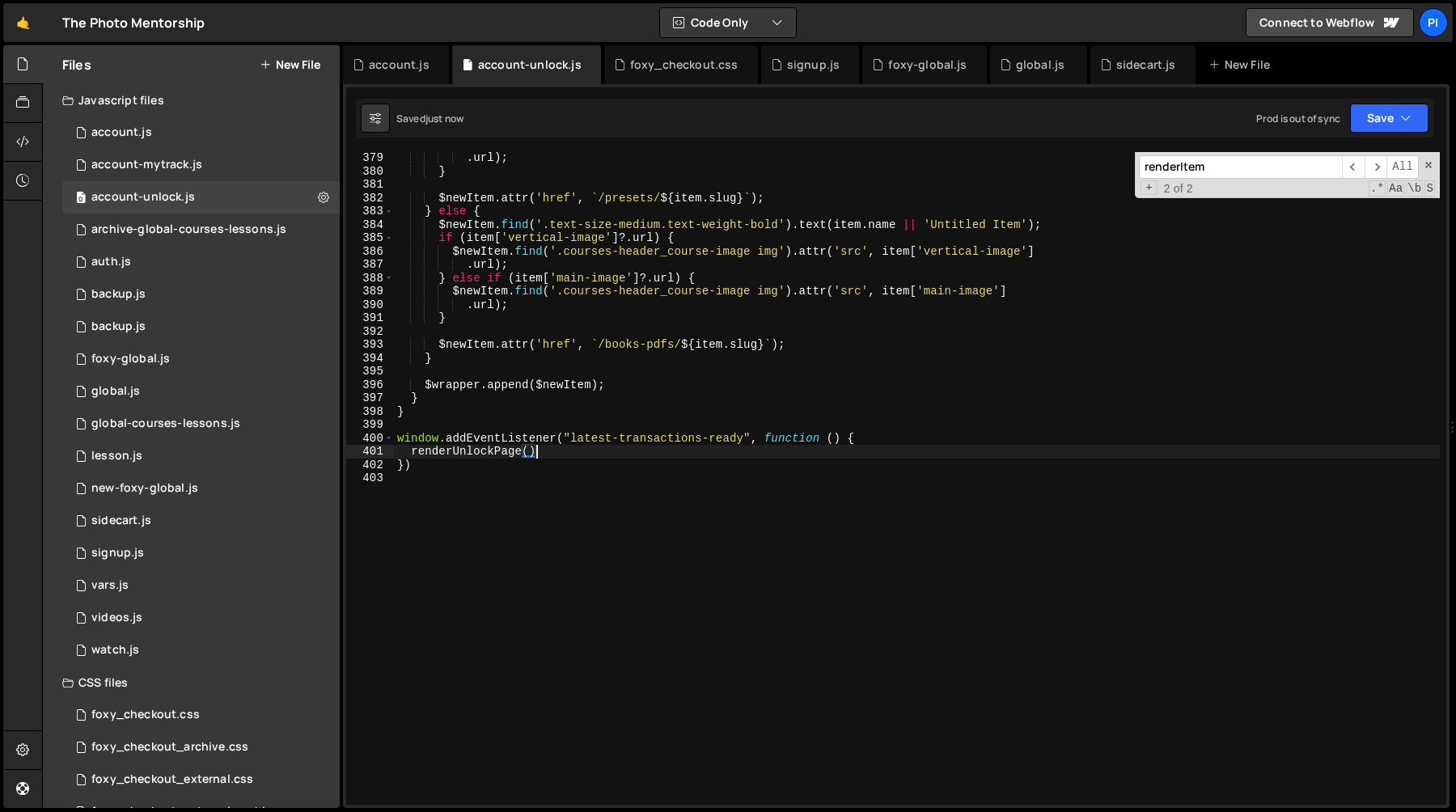
click at [440, 428] on div ". url ) ; } $newItem . attr ( 'href' , ` /presets/ ${ item . slug } ` ) ; } els…" at bounding box center [917, 490] width 1046 height 679
paste textarea "renderUnlockPage"
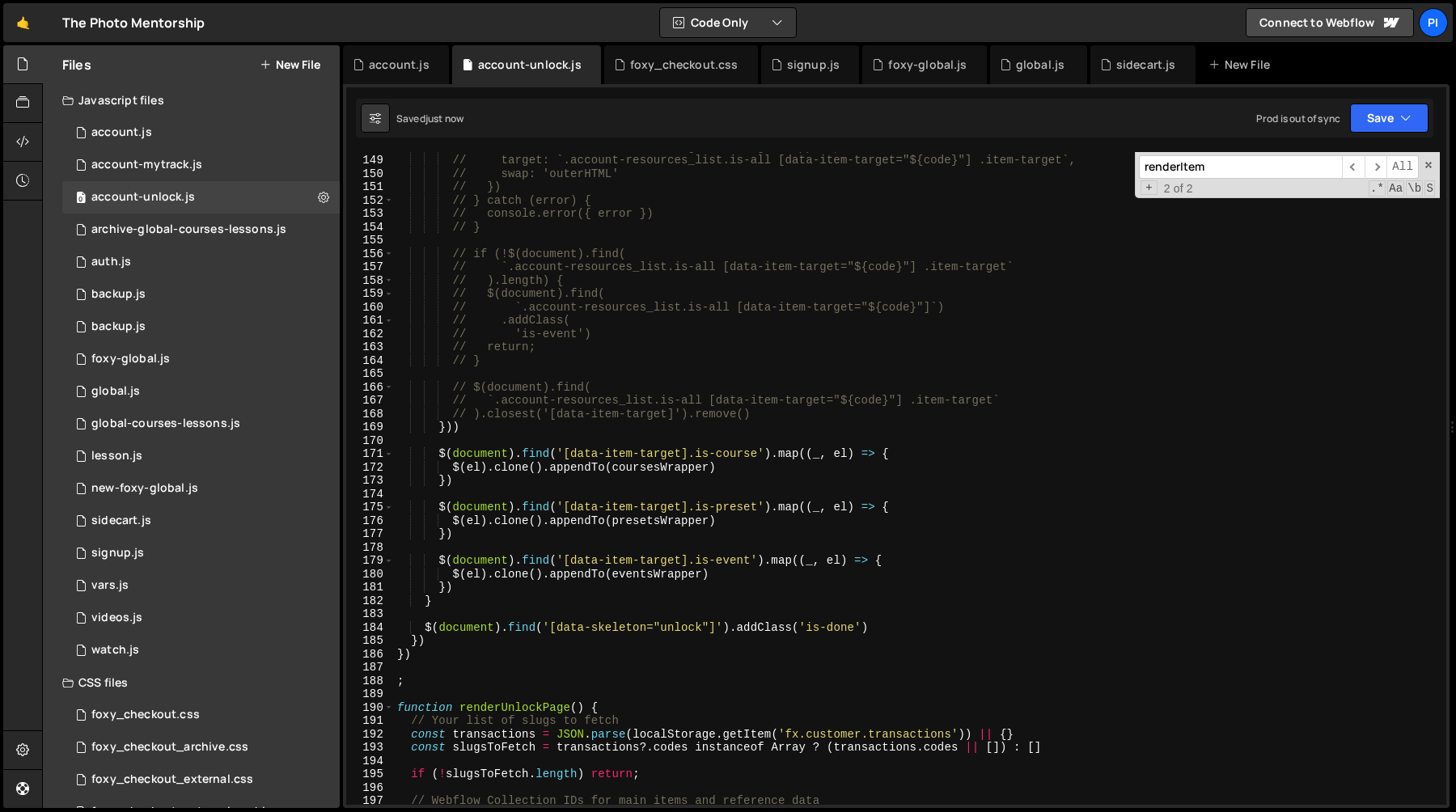
scroll to position [2121, 0]
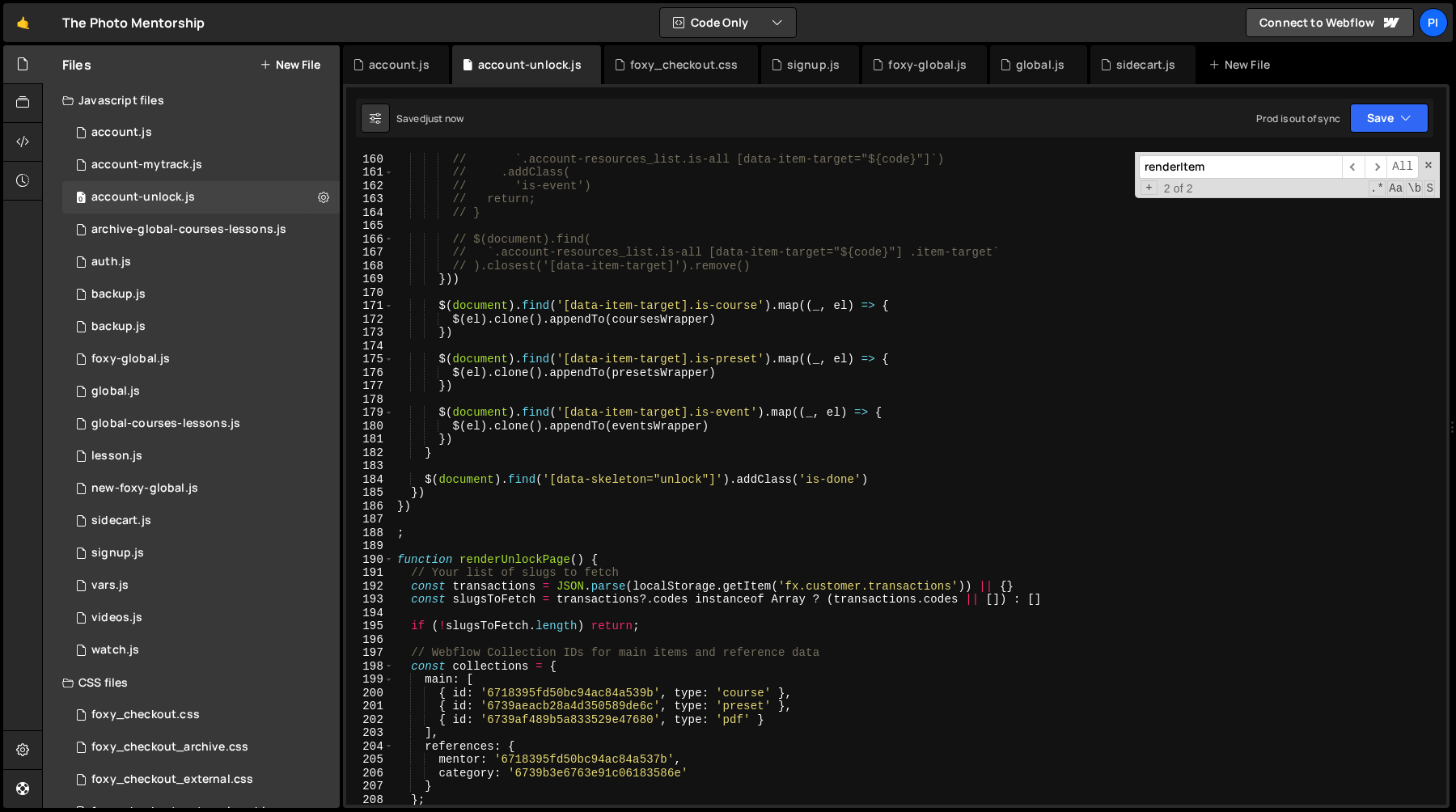
click at [671, 559] on div "// $(document).find( // `.account-resources_list.is-all [data-item-target="${co…" at bounding box center [917, 478] width 1046 height 679
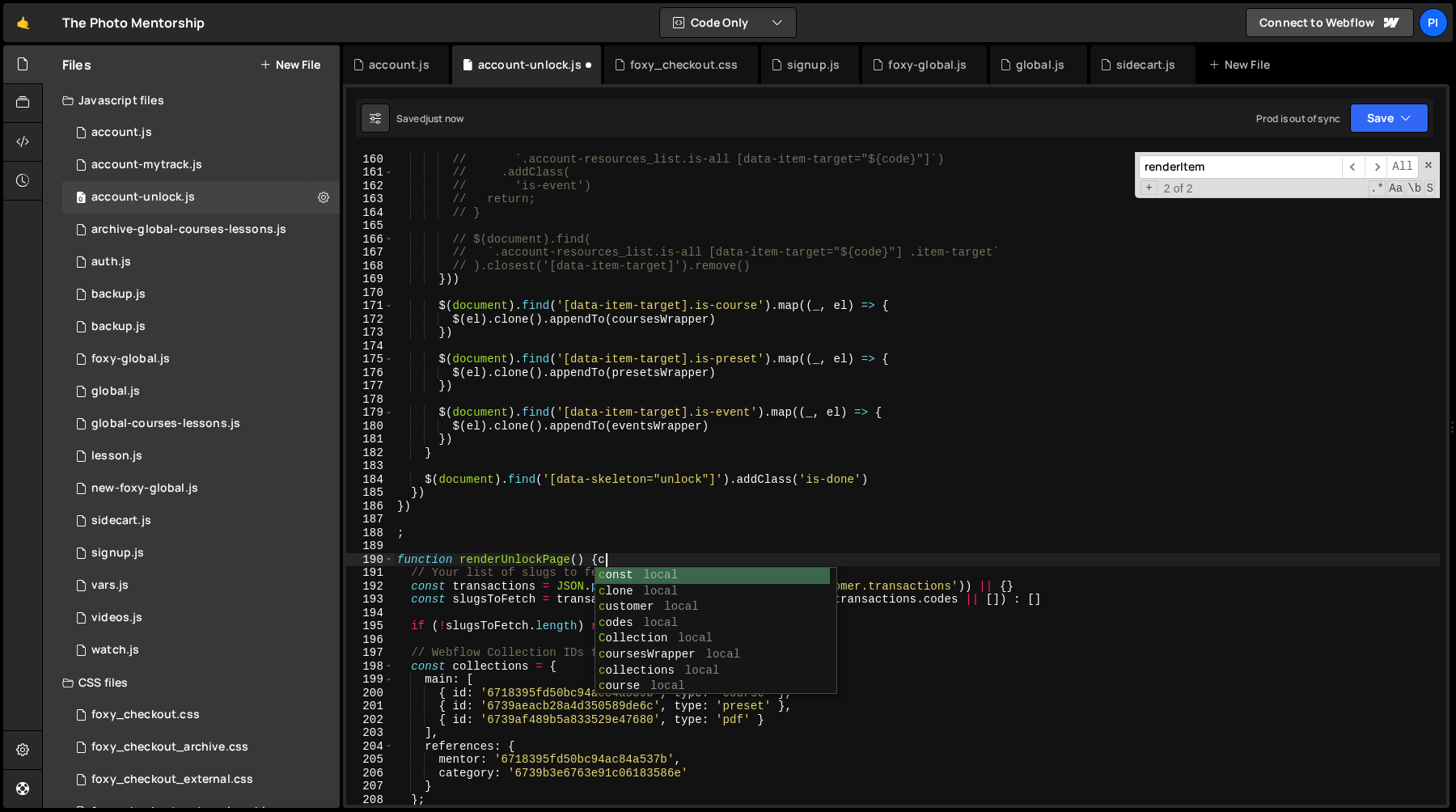
type textarea "function renderUnlockPage() {"
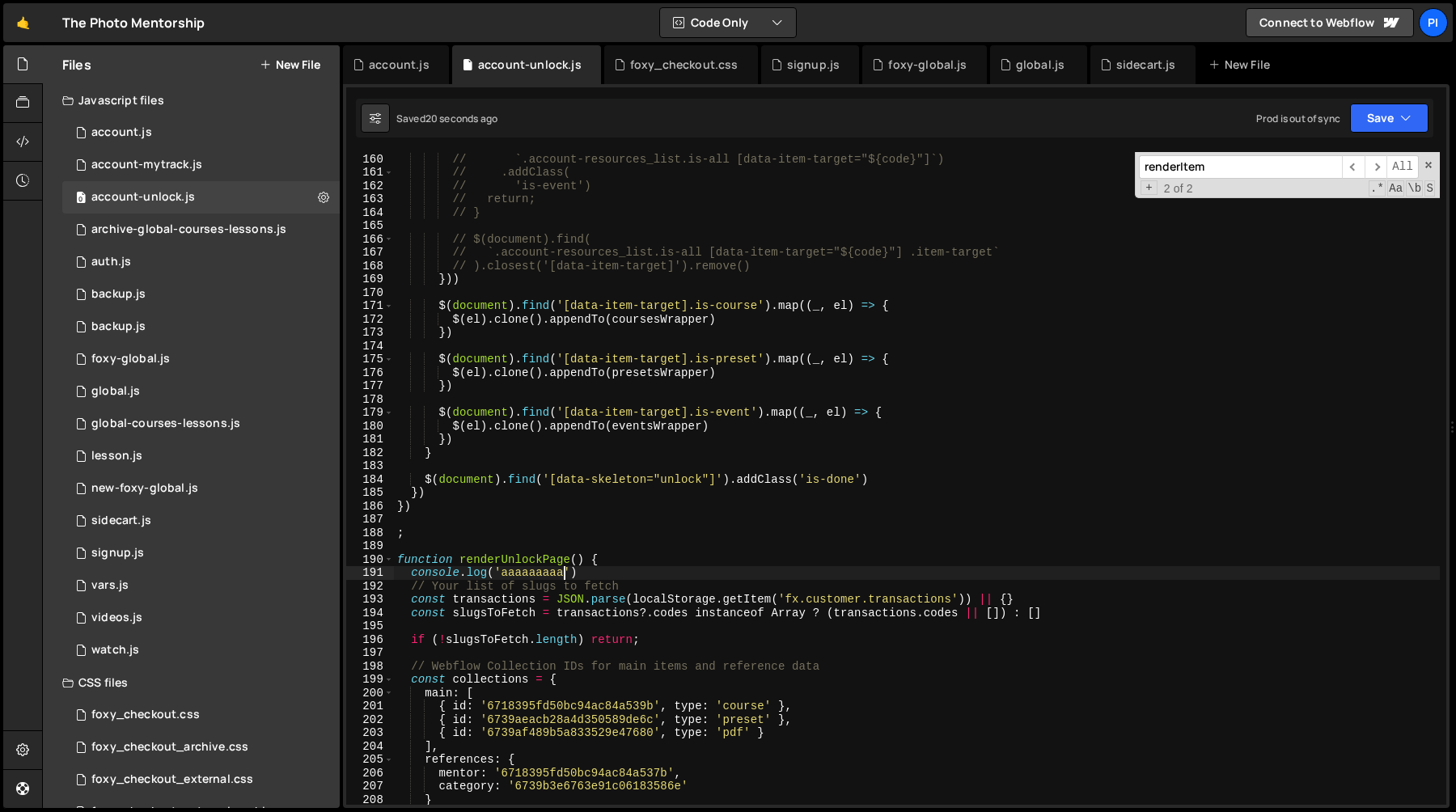
scroll to position [2133, 0]
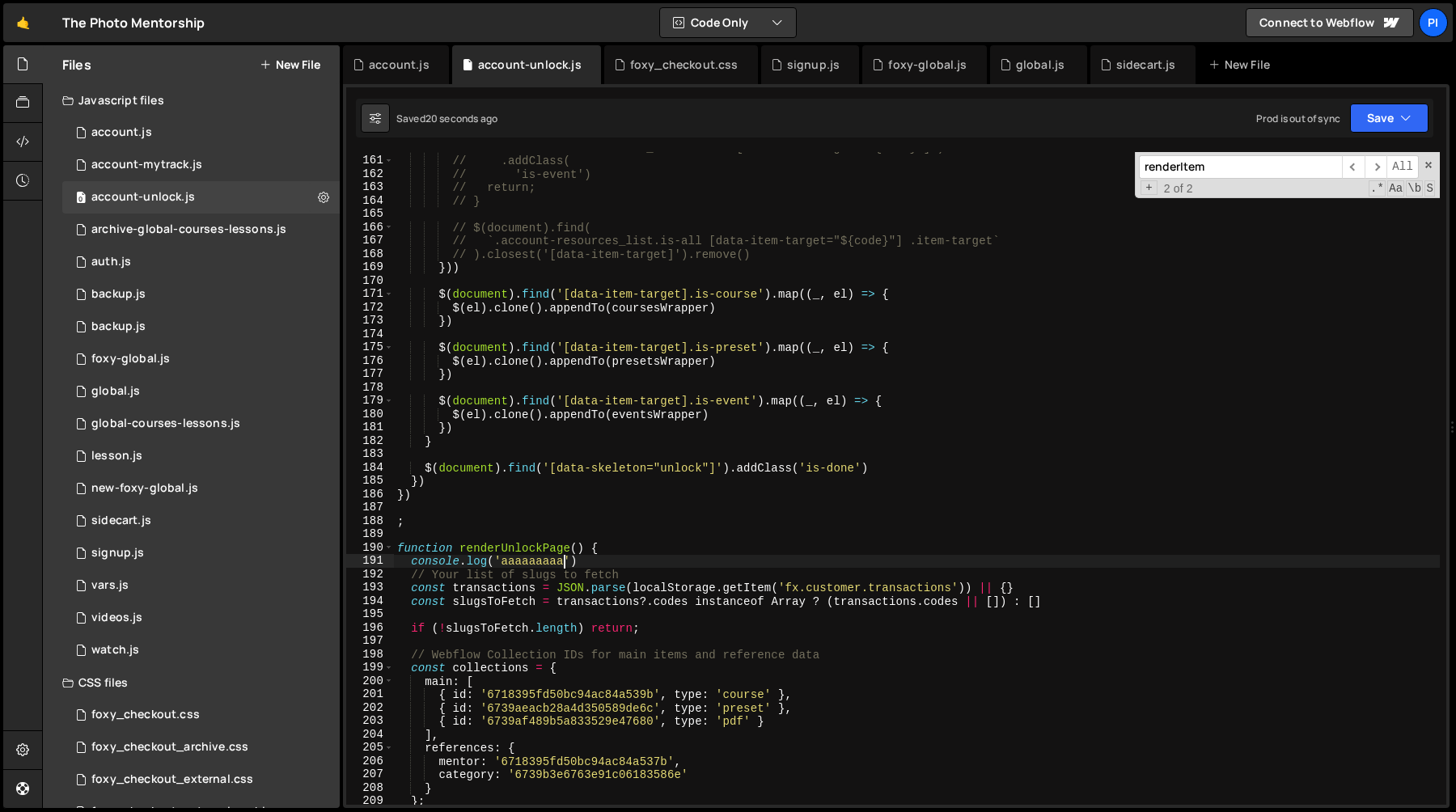
click at [595, 555] on div "// `.account-resources_list.is-all [data-item-target="${code}"]`) // .addClass(…" at bounding box center [917, 480] width 1046 height 679
click at [622, 548] on div "// `.account-resources_list.is-all [data-item-target="${code}"]`) // .addClass(…" at bounding box center [917, 480] width 1046 height 679
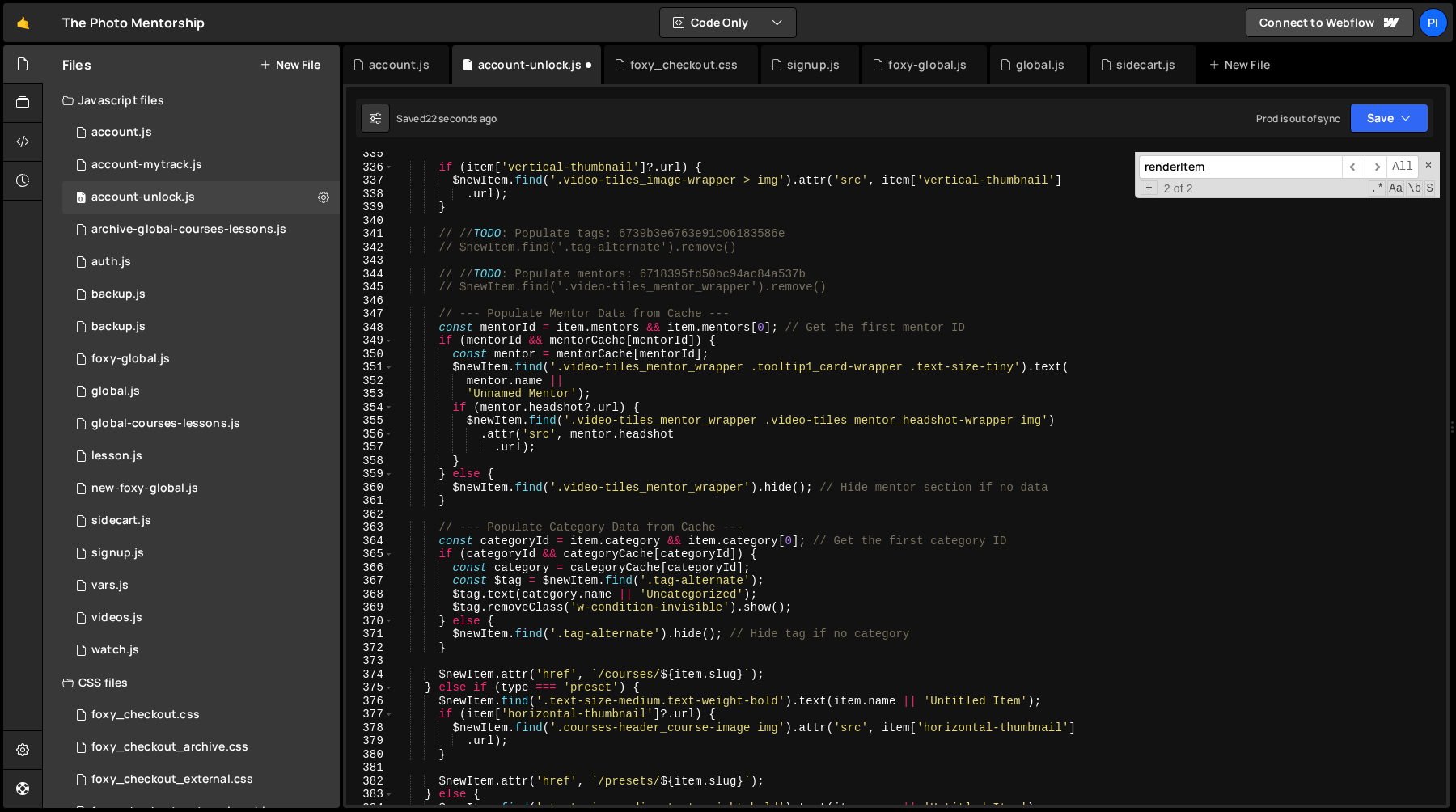
scroll to position [5056, 0]
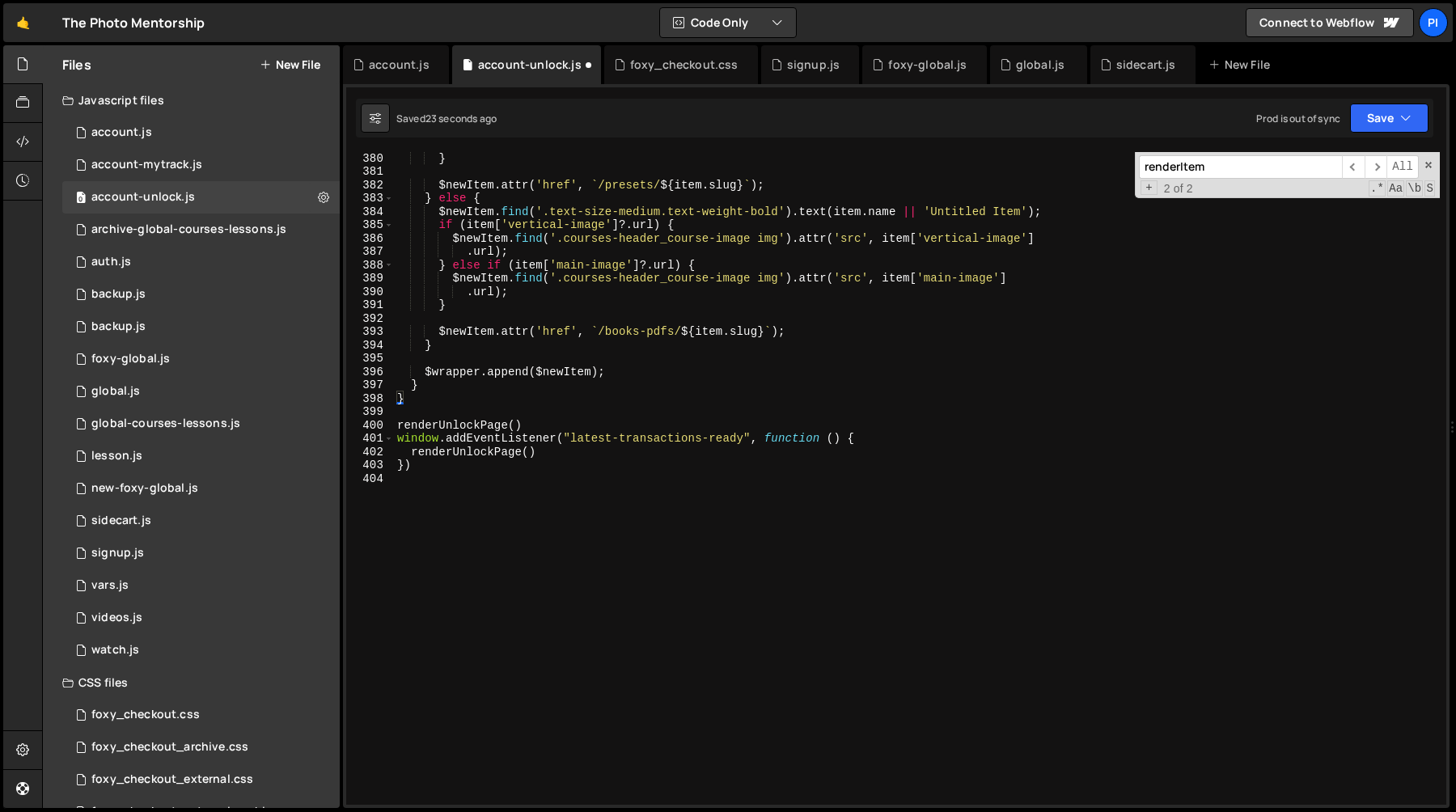
click at [548, 425] on div "} $newItem . attr ( 'href' , ` /presets/ ${ item . slug } ` ) ; } else { $newIt…" at bounding box center [917, 490] width 1046 height 679
click at [548, 404] on div "} $newItem . attr ( 'href' , ` /presets/ ${ item . slug } ` ) ; } else { $newIt…" at bounding box center [917, 490] width 1046 height 679
type textarea "}"
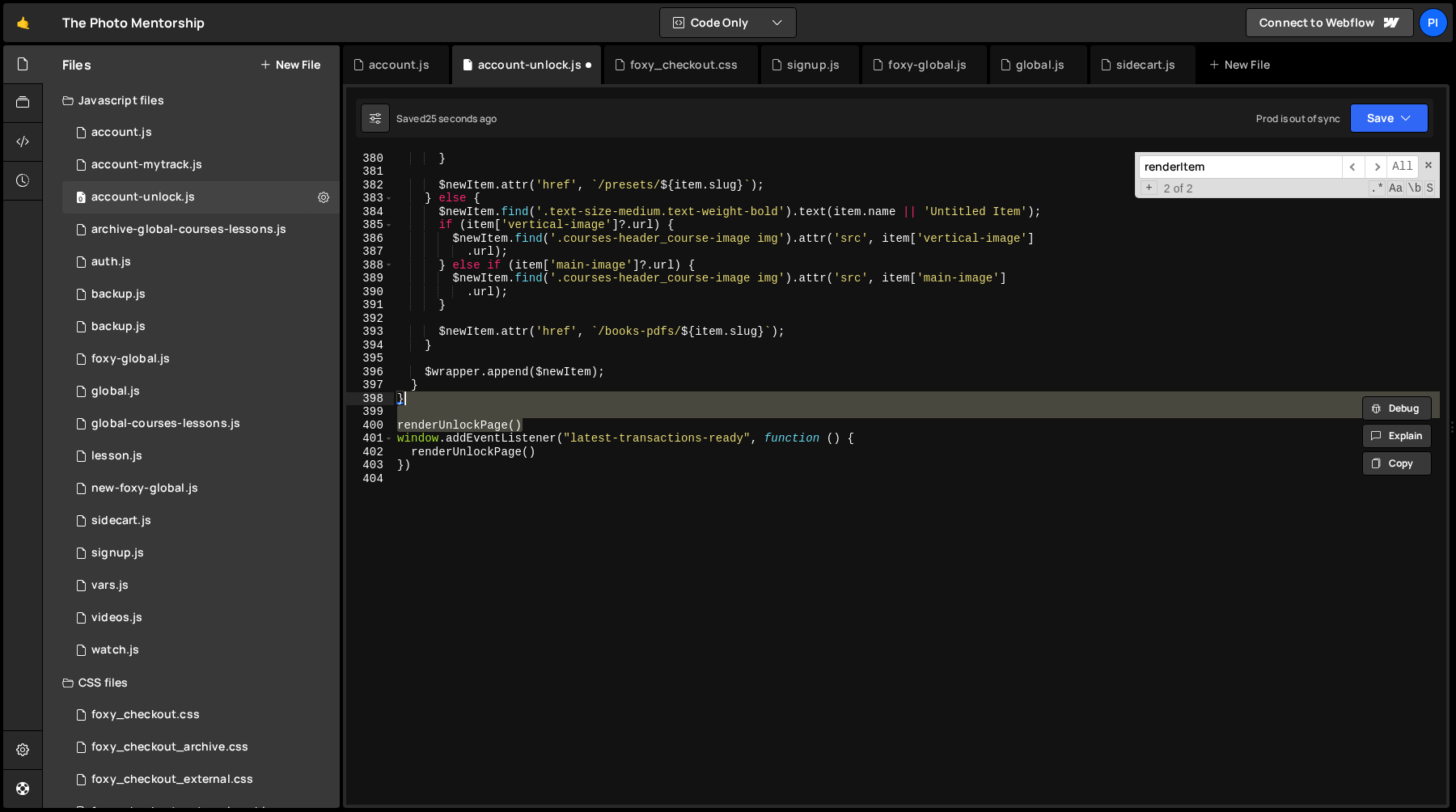
scroll to position [5043, 0]
